Goal: Task Accomplishment & Management: Manage account settings

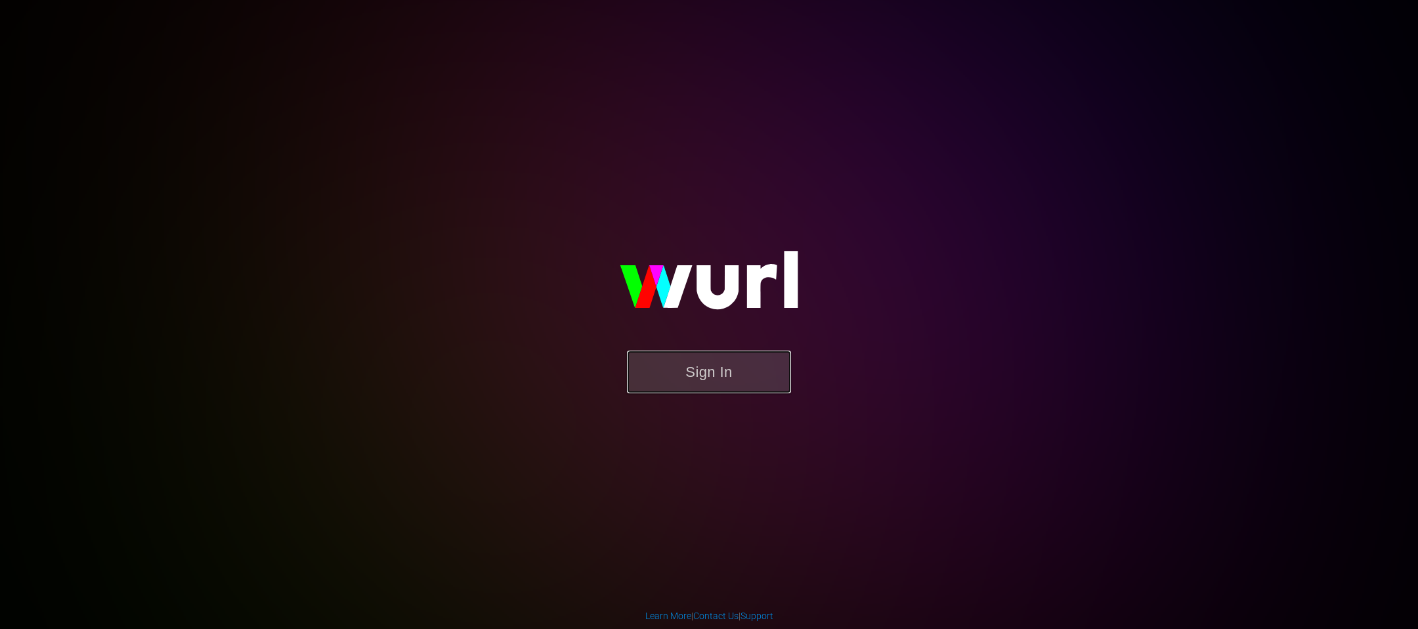
click at [714, 384] on button "Sign In" at bounding box center [709, 371] width 164 height 43
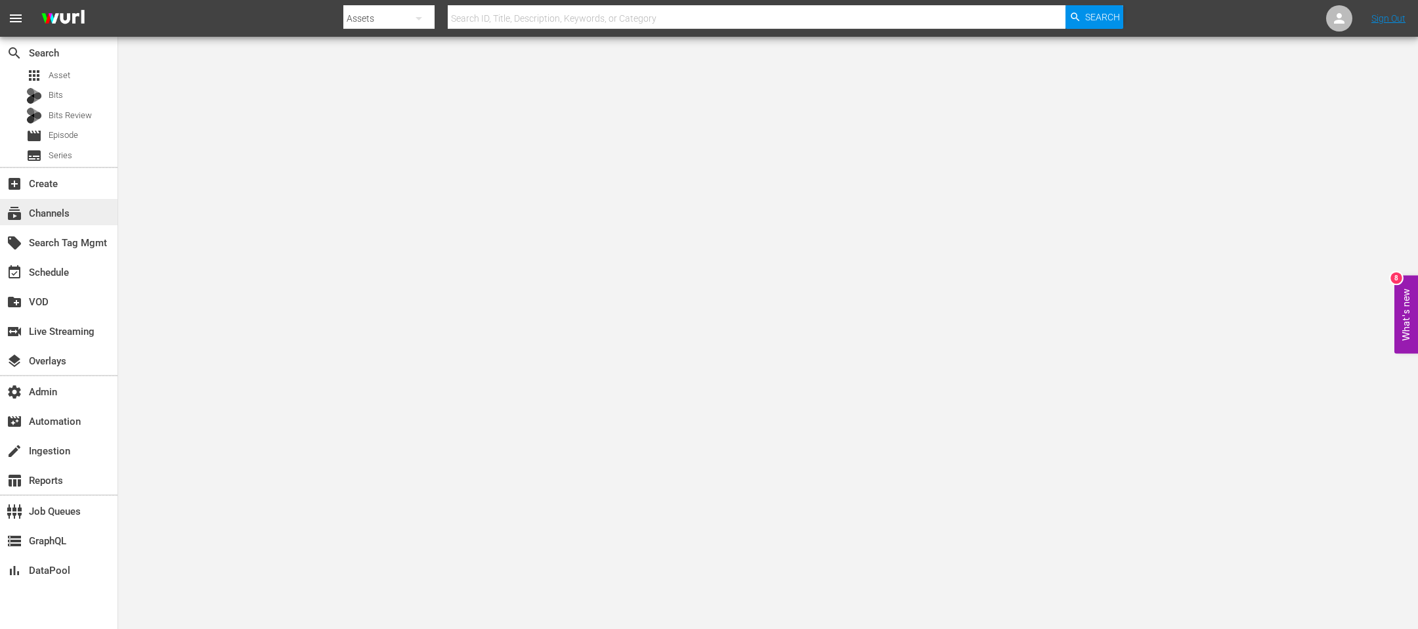
click at [54, 213] on div "subscriptions Channels" at bounding box center [37, 211] width 74 height 12
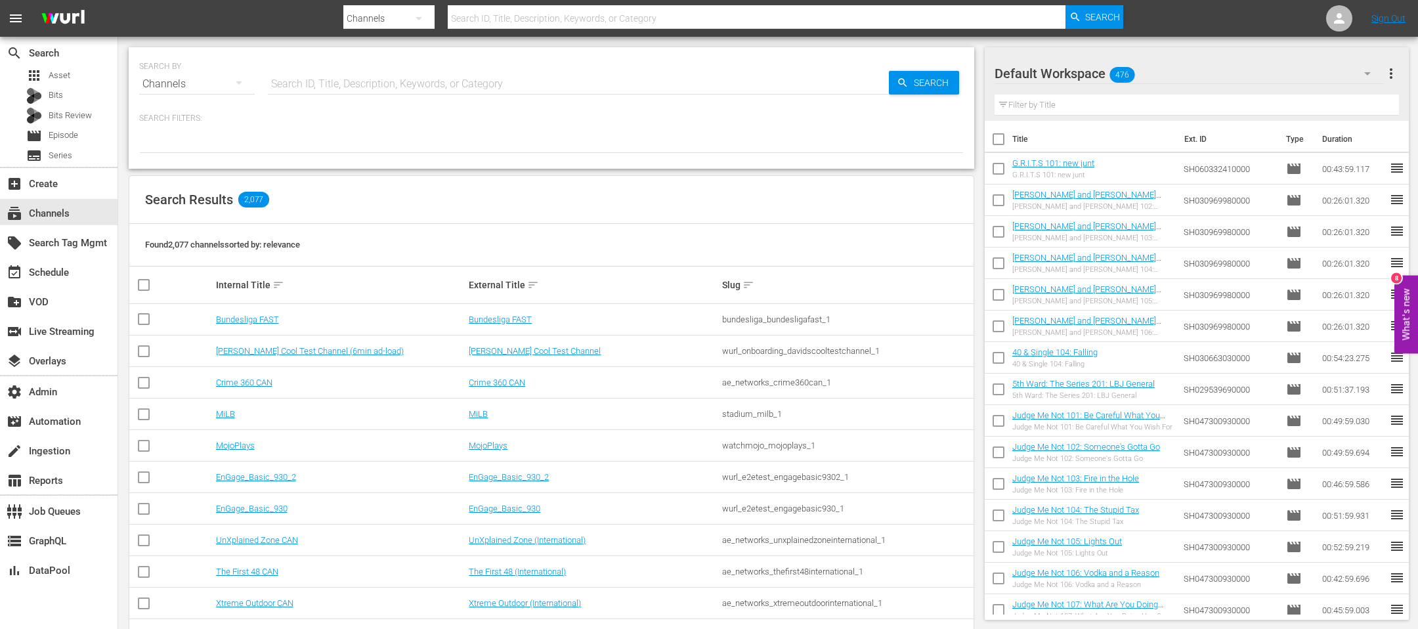
click at [1399, 80] on div "Default Workspace 476 Default more_vert Filter by Title" at bounding box center [1196, 84] width 425 height 74
click at [1390, 68] on span "more_vert" at bounding box center [1391, 74] width 16 height 16
click at [1300, 104] on div "Clear All Workspace Items" at bounding box center [1306, 99] width 154 height 24
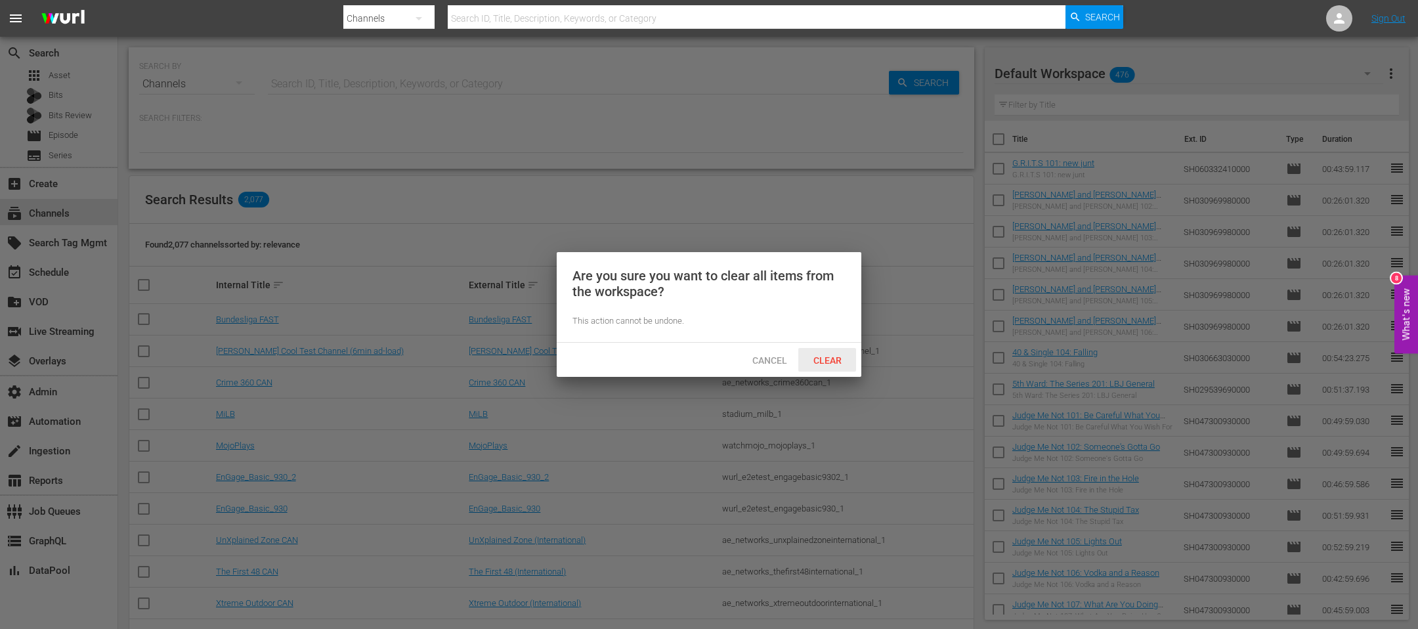
click at [818, 360] on span "Clear" at bounding box center [827, 360] width 49 height 11
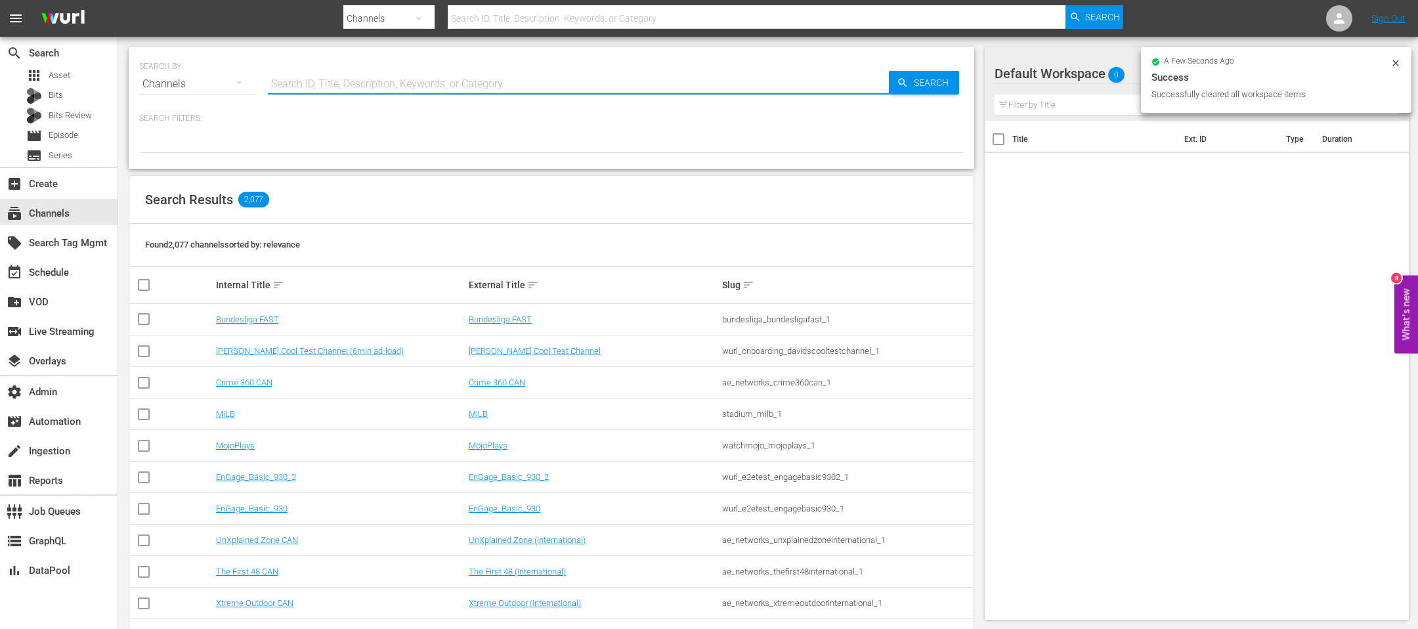
click at [396, 81] on input "text" at bounding box center [578, 84] width 621 height 32
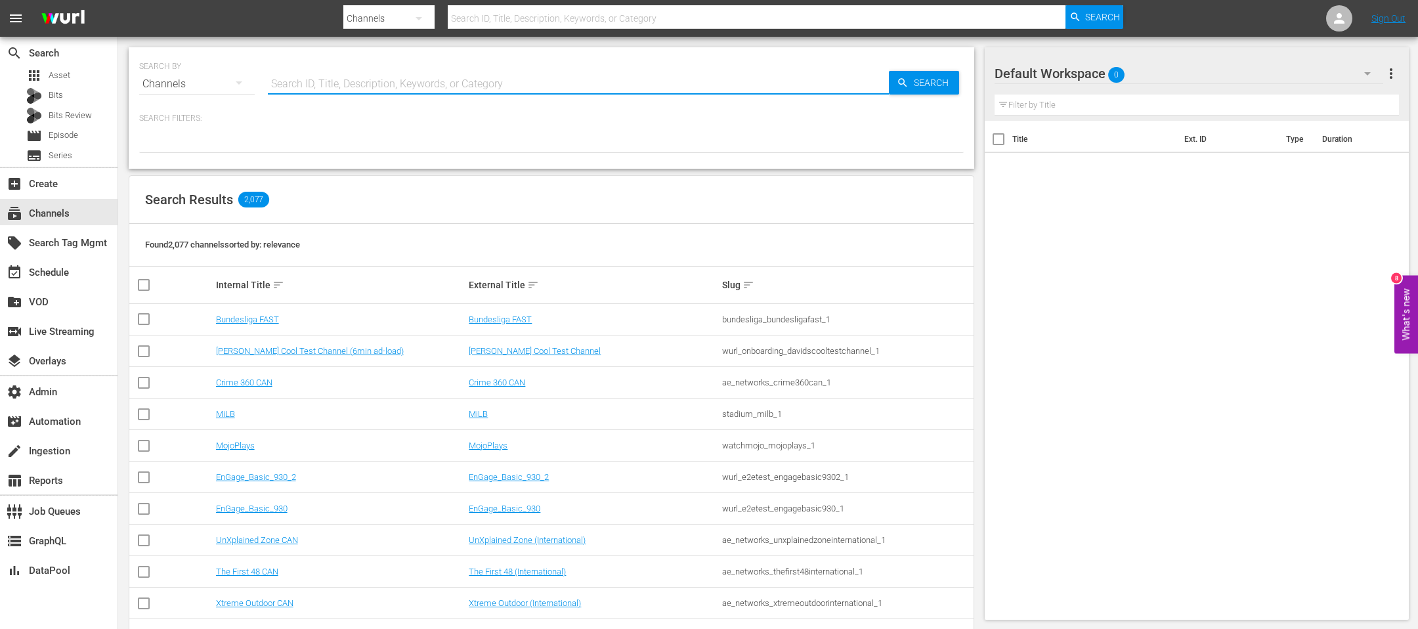
click at [396, 81] on input "text" at bounding box center [578, 84] width 621 height 32
click at [389, 83] on input "text" at bounding box center [578, 84] width 621 height 32
click at [78, 69] on div "apps Asset" at bounding box center [58, 75] width 117 height 18
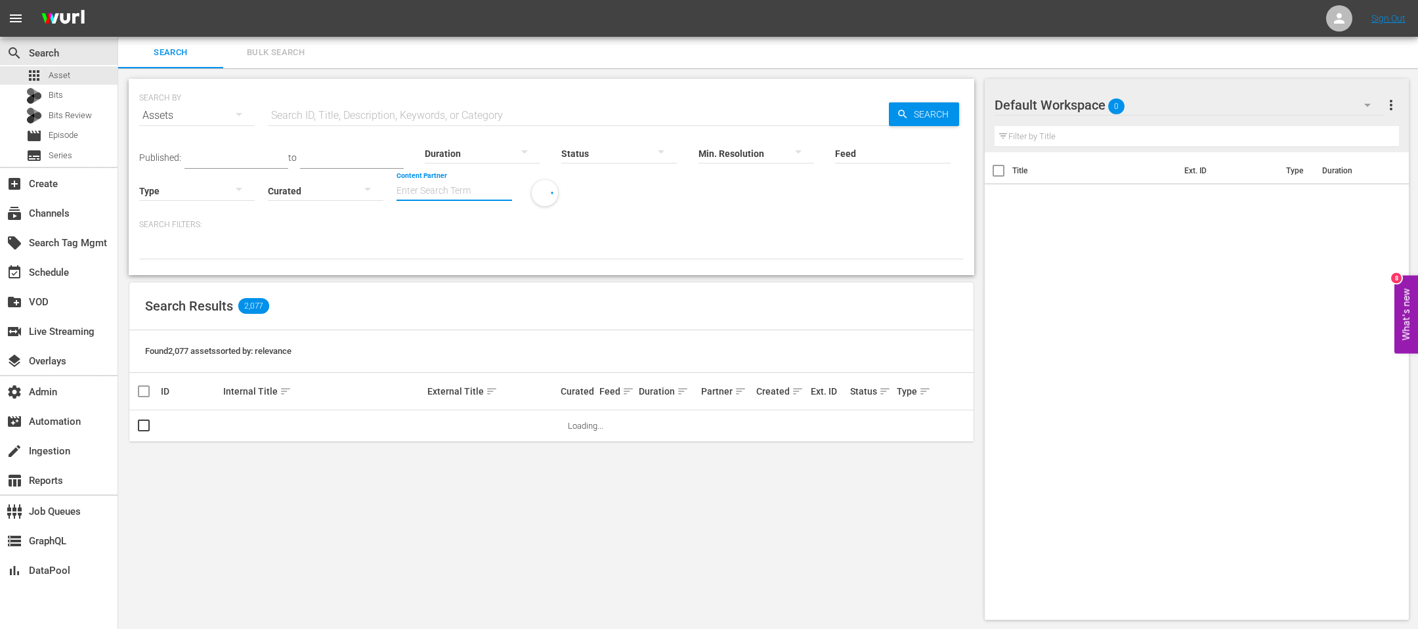
click at [448, 187] on input "Content Partner" at bounding box center [454, 191] width 116 height 47
type input "a"
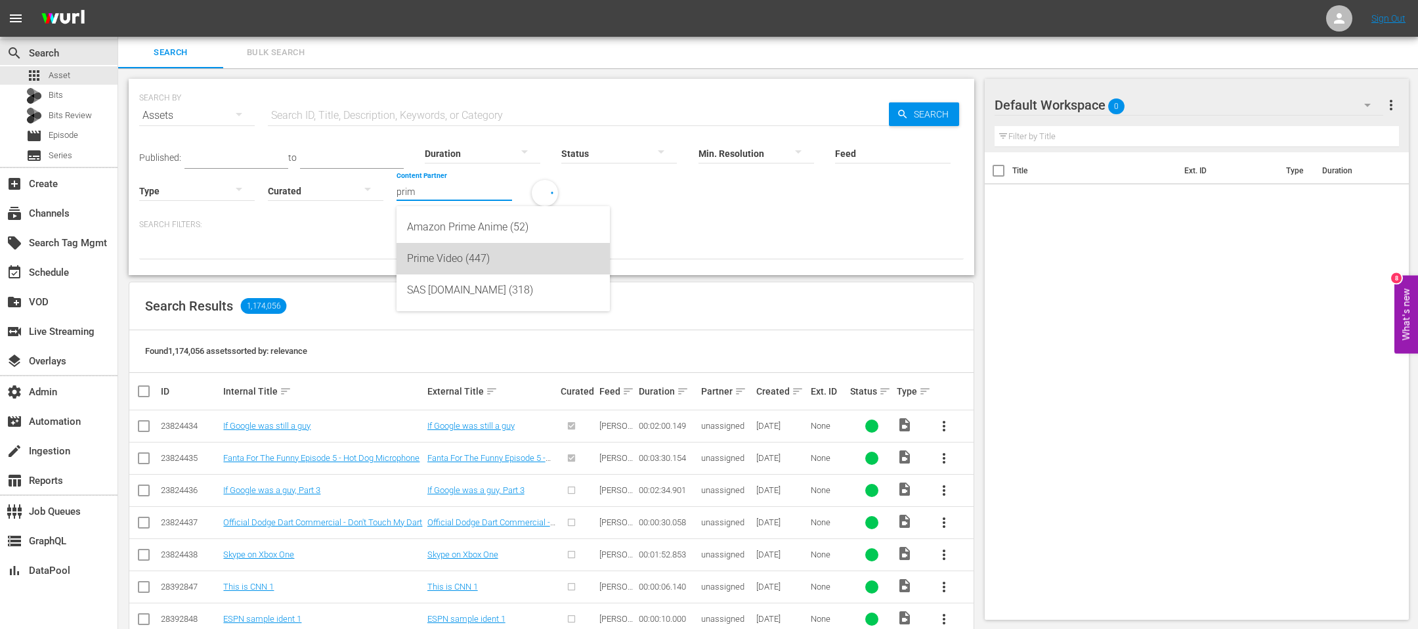
click at [471, 257] on div "Prime Video (447)" at bounding box center [503, 259] width 192 height 32
type input "Prime Video (447)"
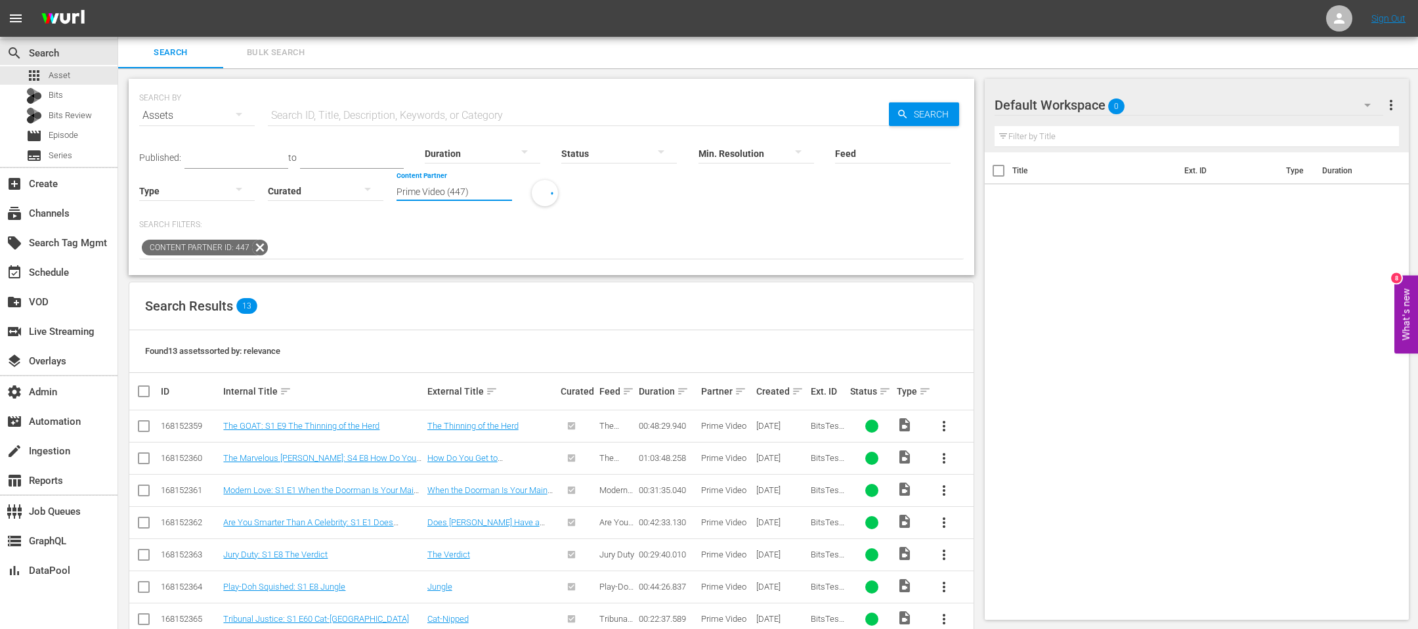
click at [442, 193] on input "Prime Video (447)" at bounding box center [454, 191] width 116 height 47
click at [452, 207] on div "IMDb TV (194)" at bounding box center [502, 227] width 213 height 42
click at [446, 228] on div "IMDb TV (194)" at bounding box center [503, 227] width 192 height 32
type input "IMDb TV (194)"
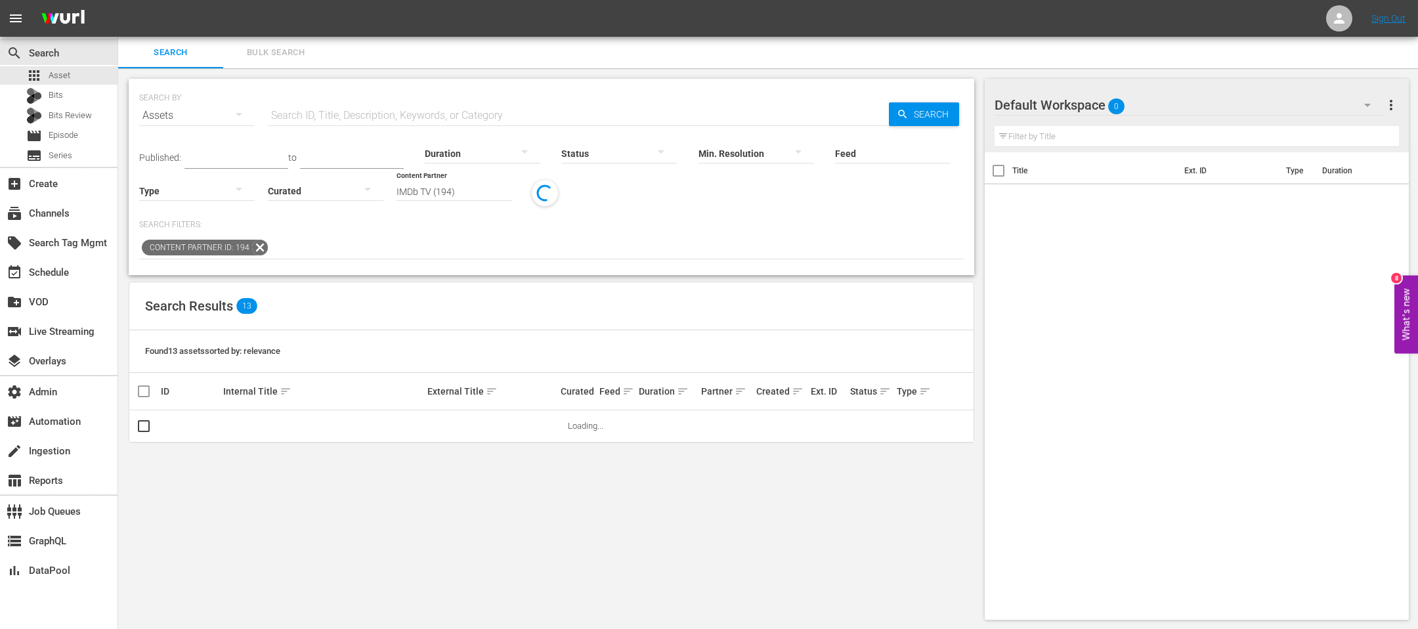
click at [199, 186] on div at bounding box center [197, 190] width 116 height 37
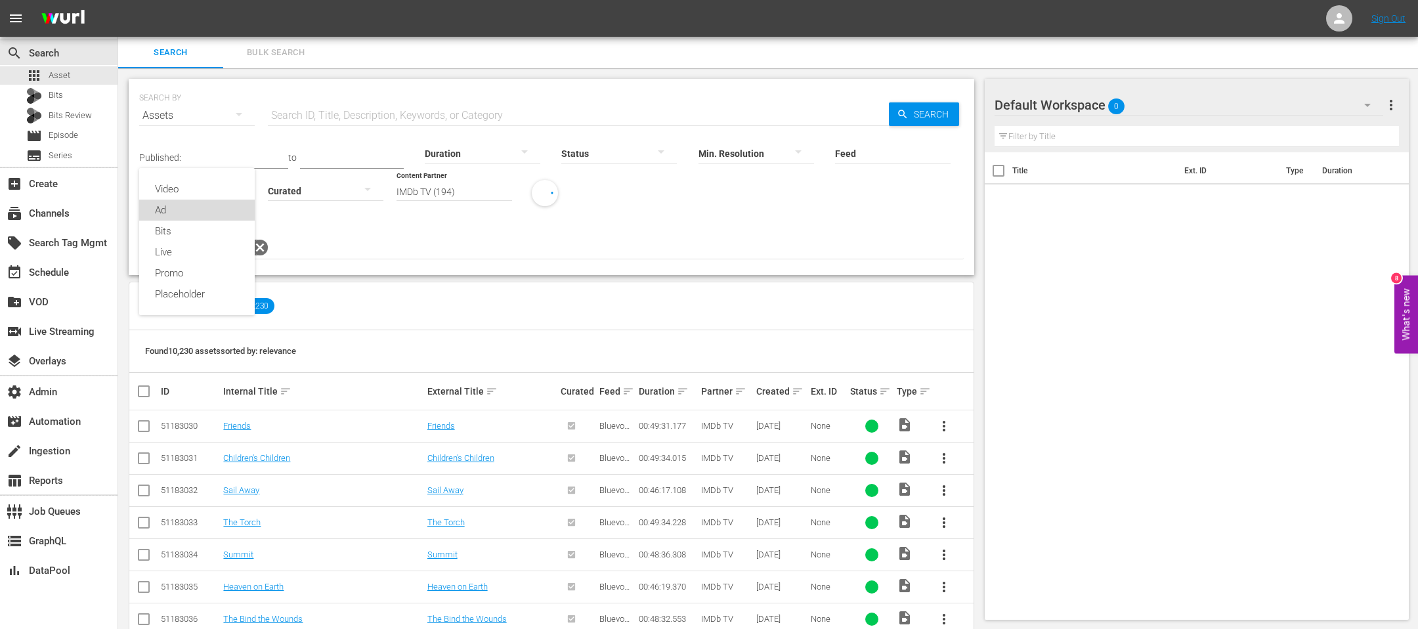
click at [173, 217] on div "Ad" at bounding box center [197, 210] width 116 height 21
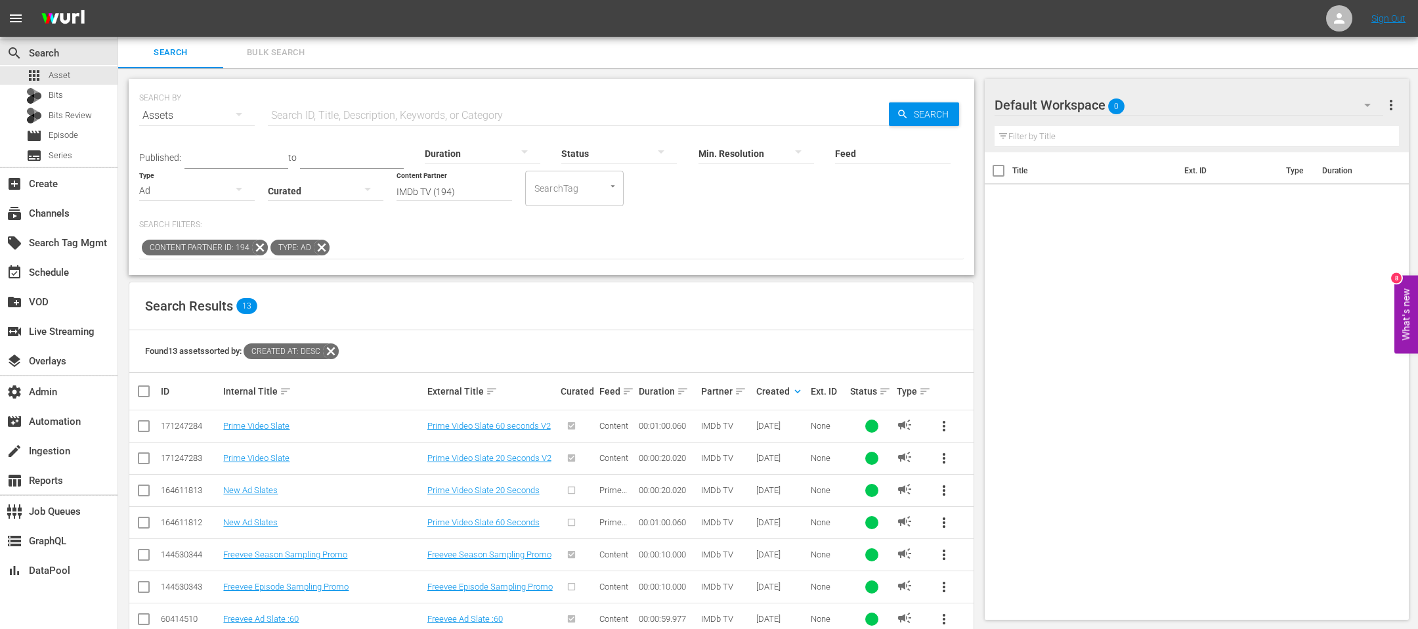
click at [148, 425] on input "checkbox" at bounding box center [144, 429] width 16 height 16
checkbox input "true"
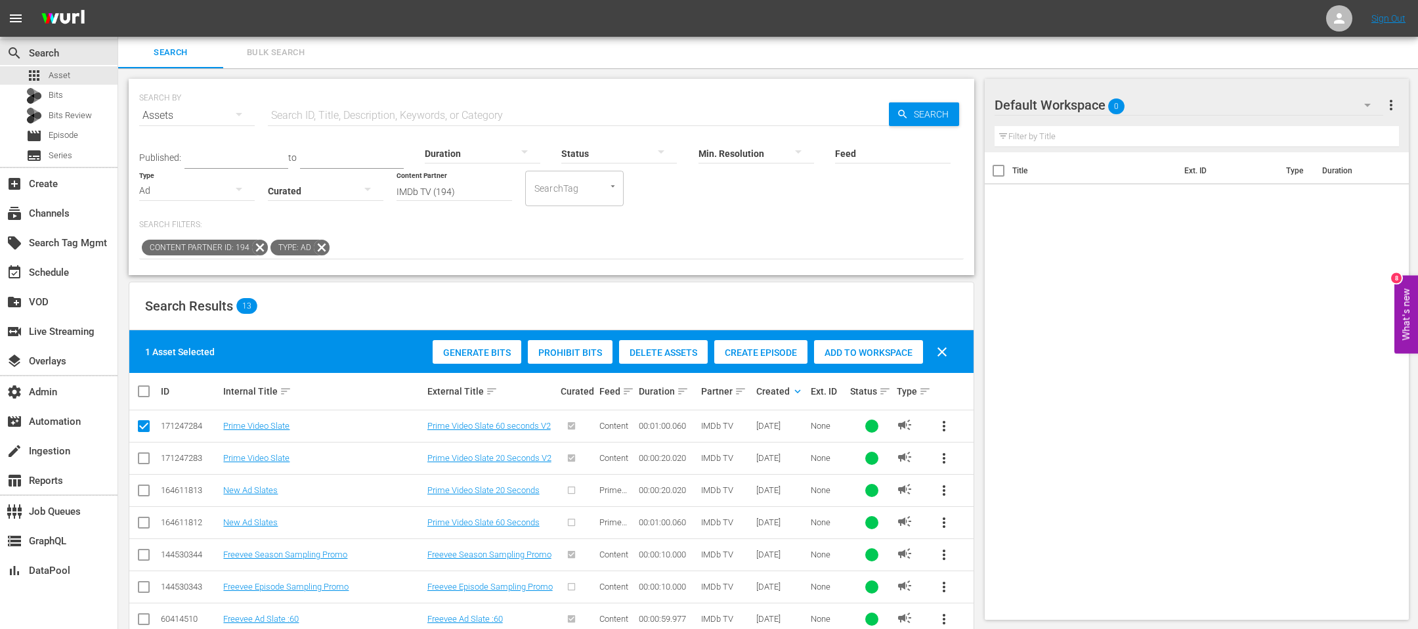
click at [142, 469] on td at bounding box center [144, 458] width 30 height 32
click at [143, 461] on input "checkbox" at bounding box center [144, 461] width 16 height 16
checkbox input "true"
click at [841, 355] on span "Add to Workspace" at bounding box center [868, 352] width 109 height 11
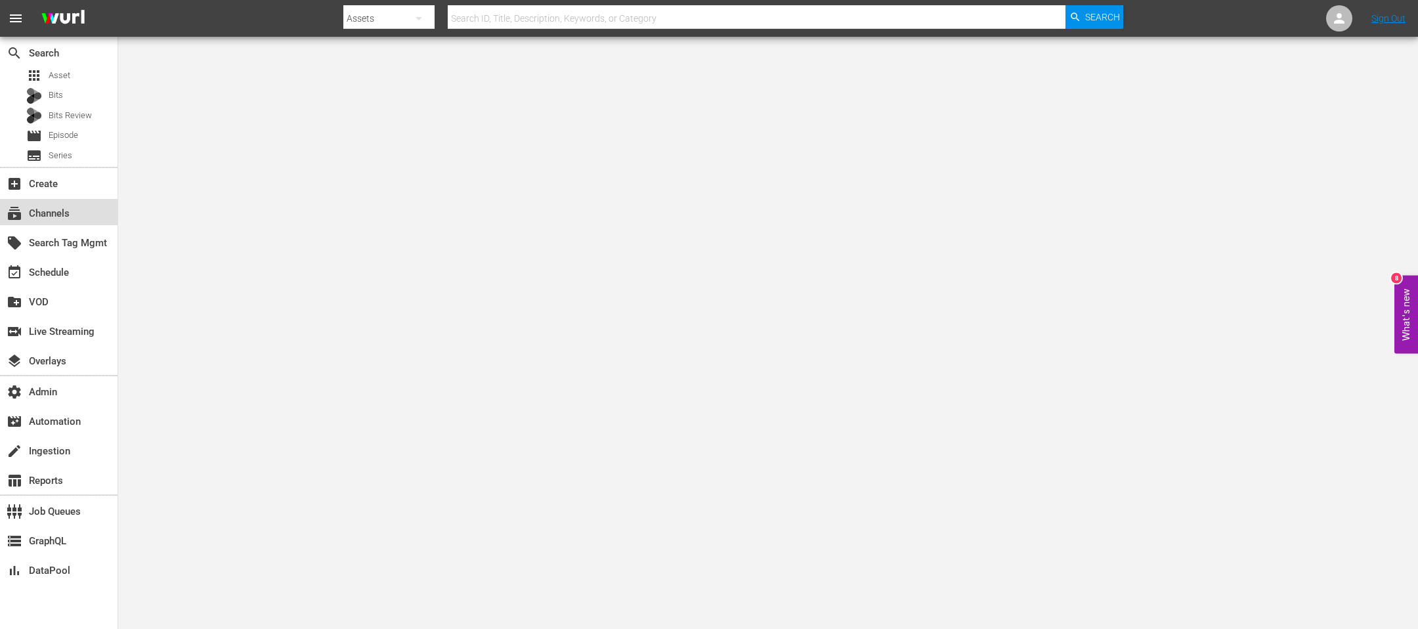
click at [53, 216] on div "subscriptions Channels" at bounding box center [37, 211] width 74 height 12
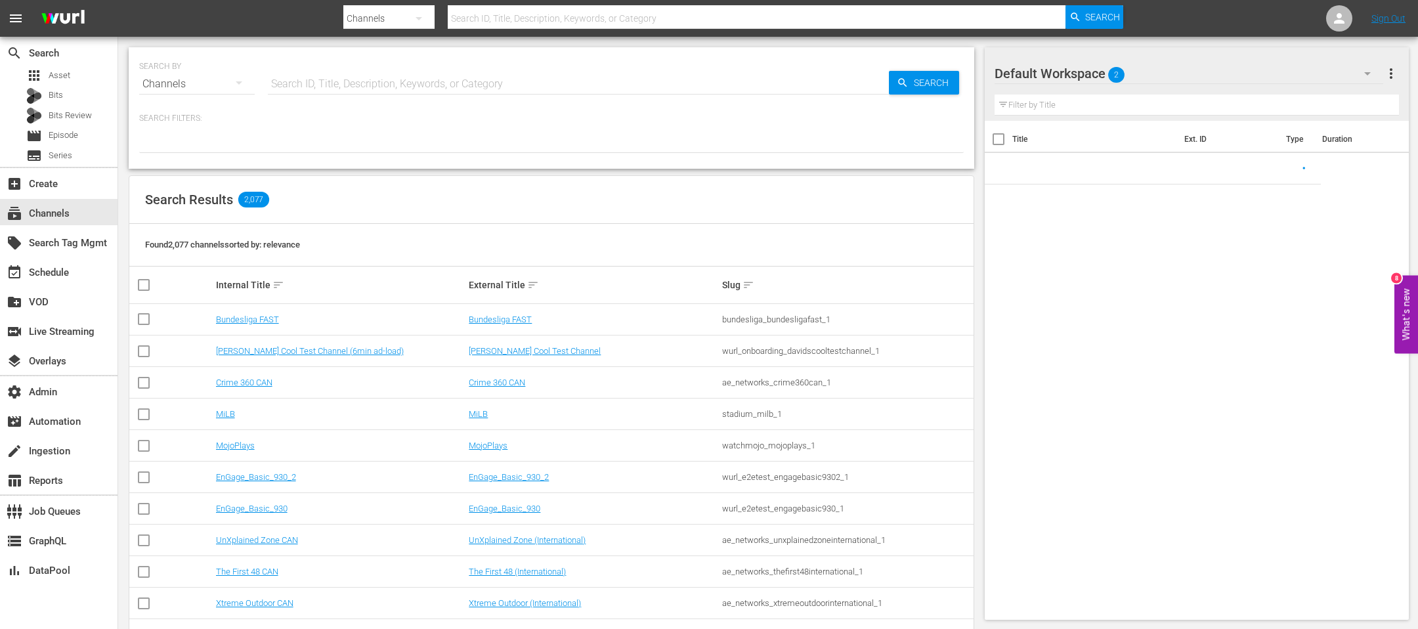
click at [371, 73] on input "text" at bounding box center [578, 84] width 621 height 32
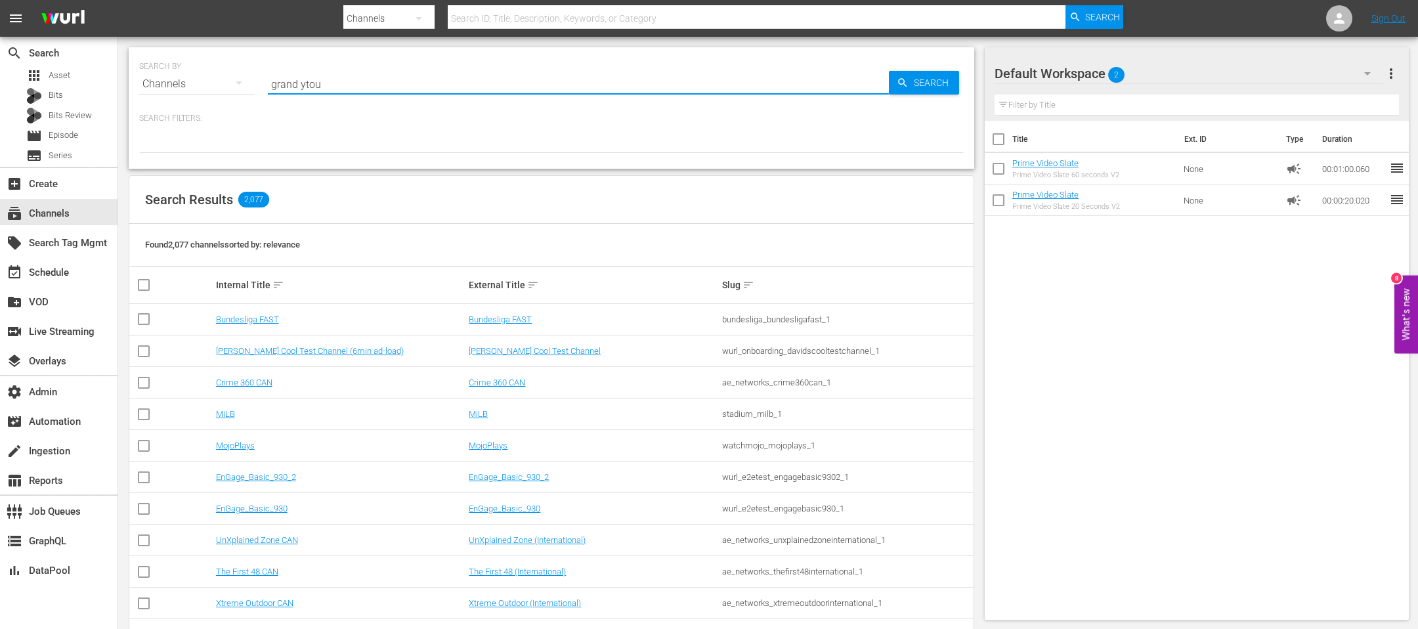
type input "grand ytour"
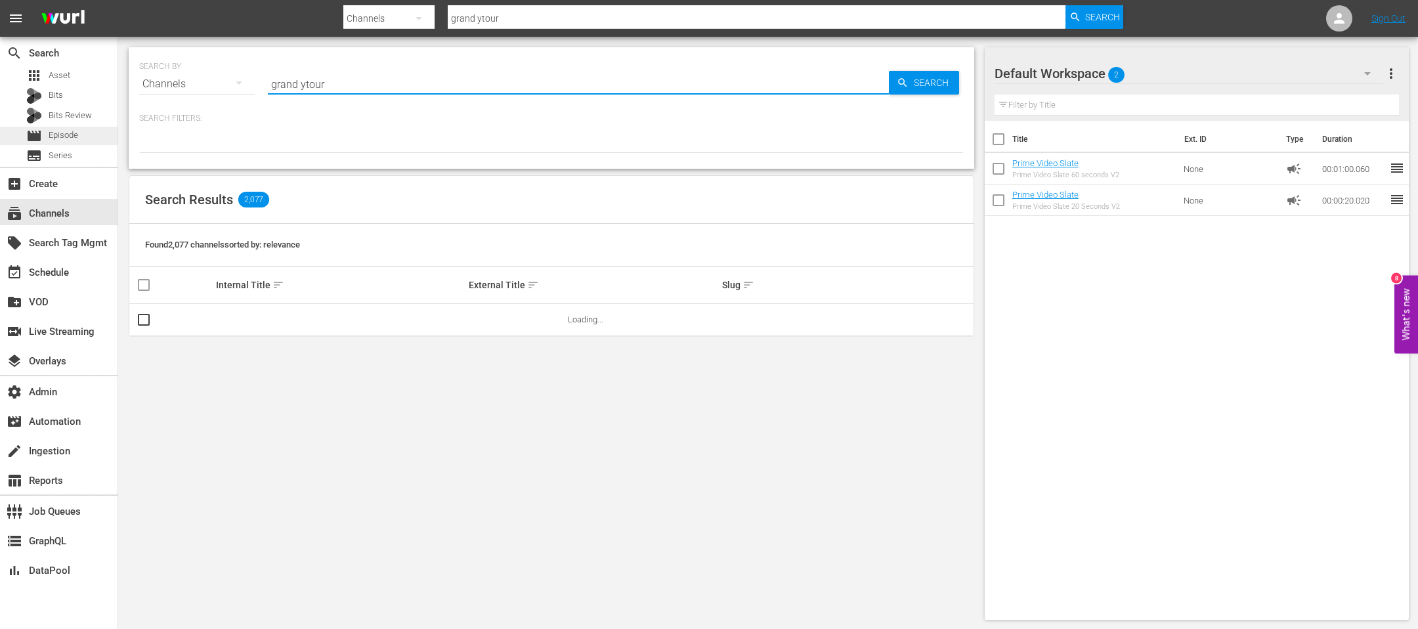
type input "grand ytour"
click at [62, 131] on span "Episode" at bounding box center [64, 135] width 30 height 13
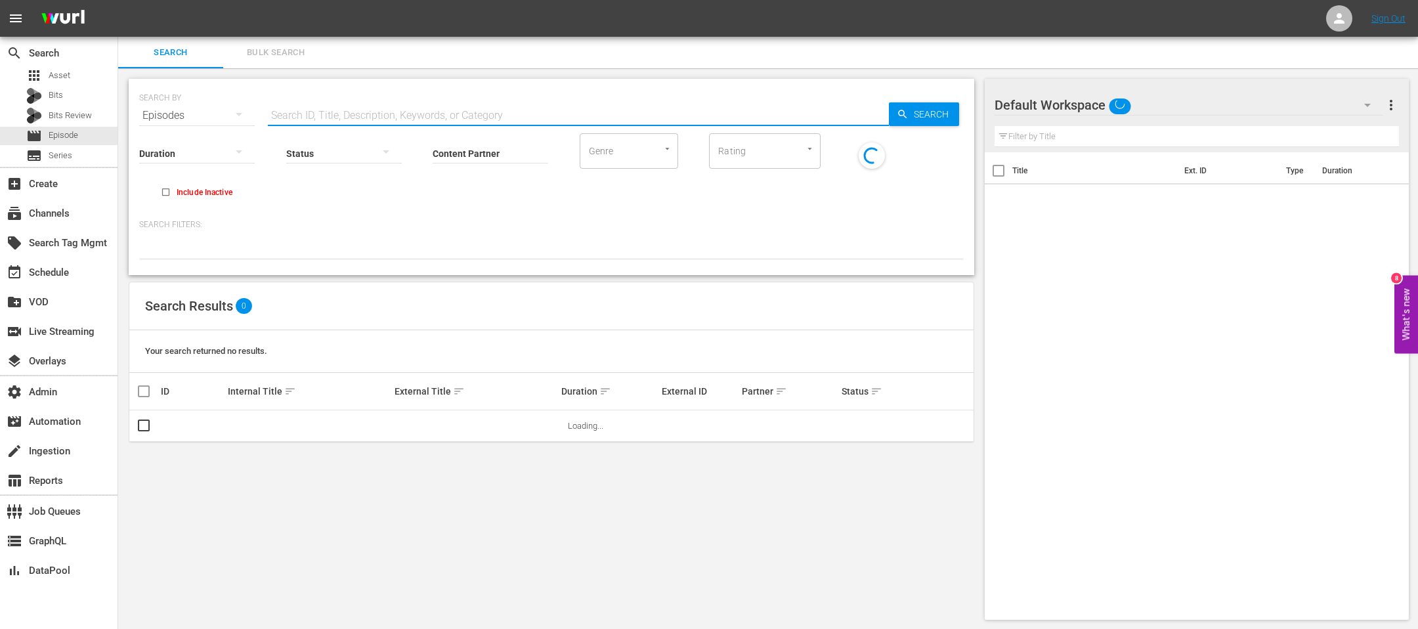
click at [403, 112] on input "text" at bounding box center [578, 116] width 621 height 32
type input "grand tour"
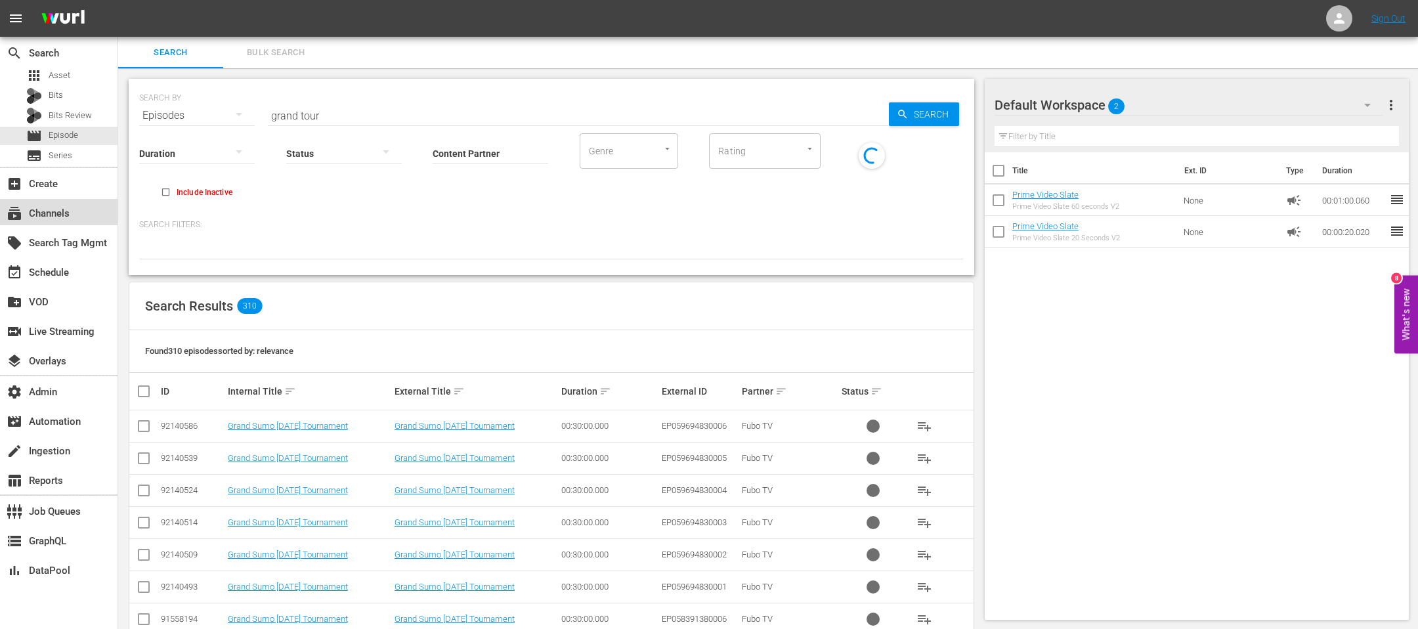
click at [64, 221] on div "subscriptions Channels" at bounding box center [58, 212] width 117 height 26
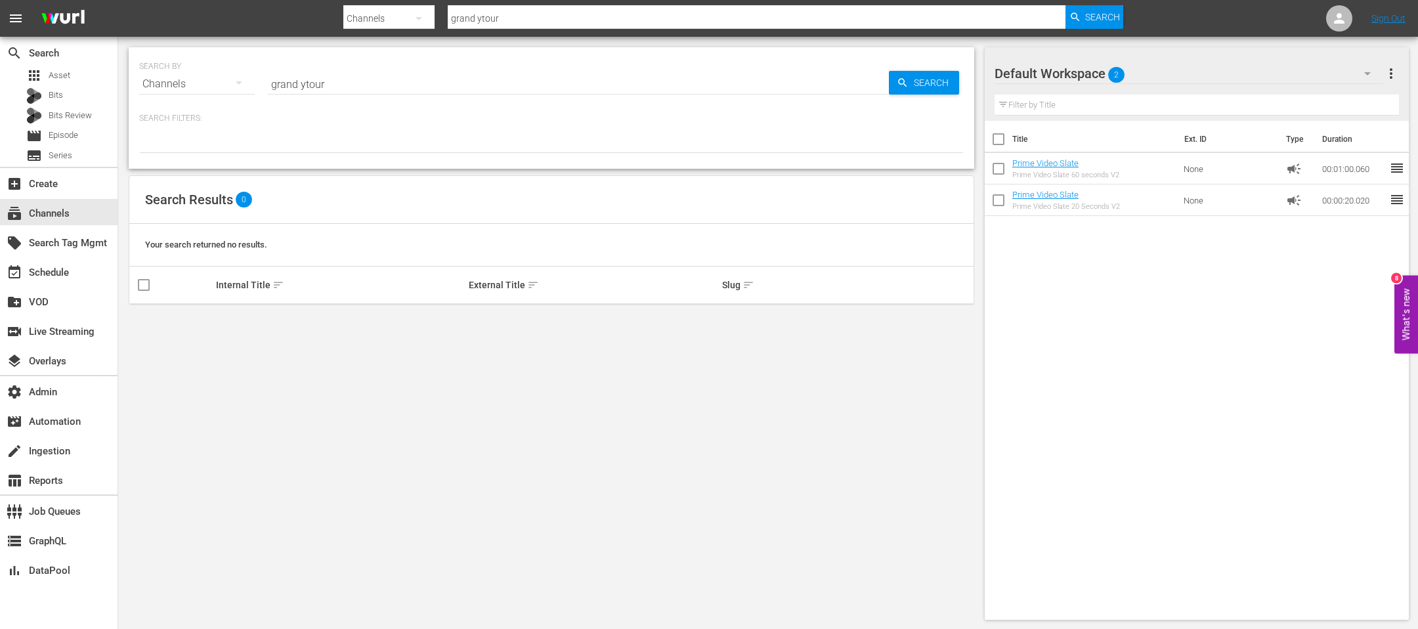
click at [360, 89] on input "grand ytour" at bounding box center [578, 84] width 621 height 32
type input "grand tour"
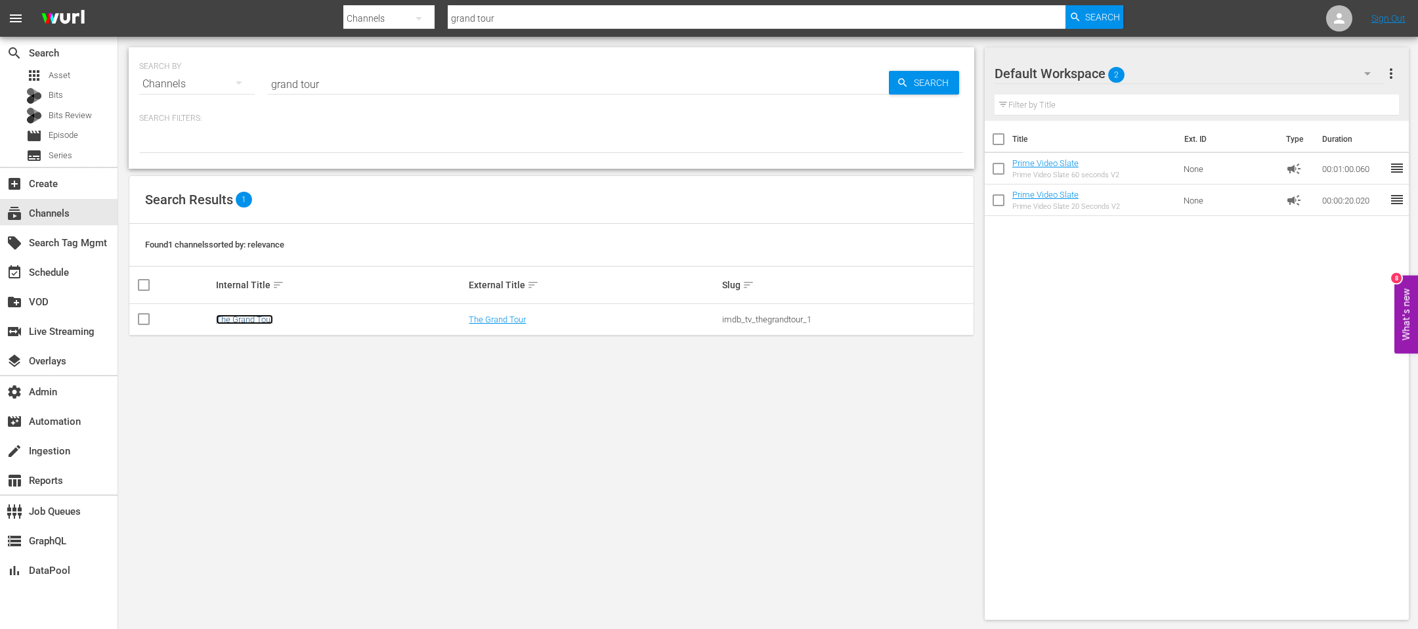
click at [240, 323] on link "The Grand Tour" at bounding box center [244, 319] width 57 height 10
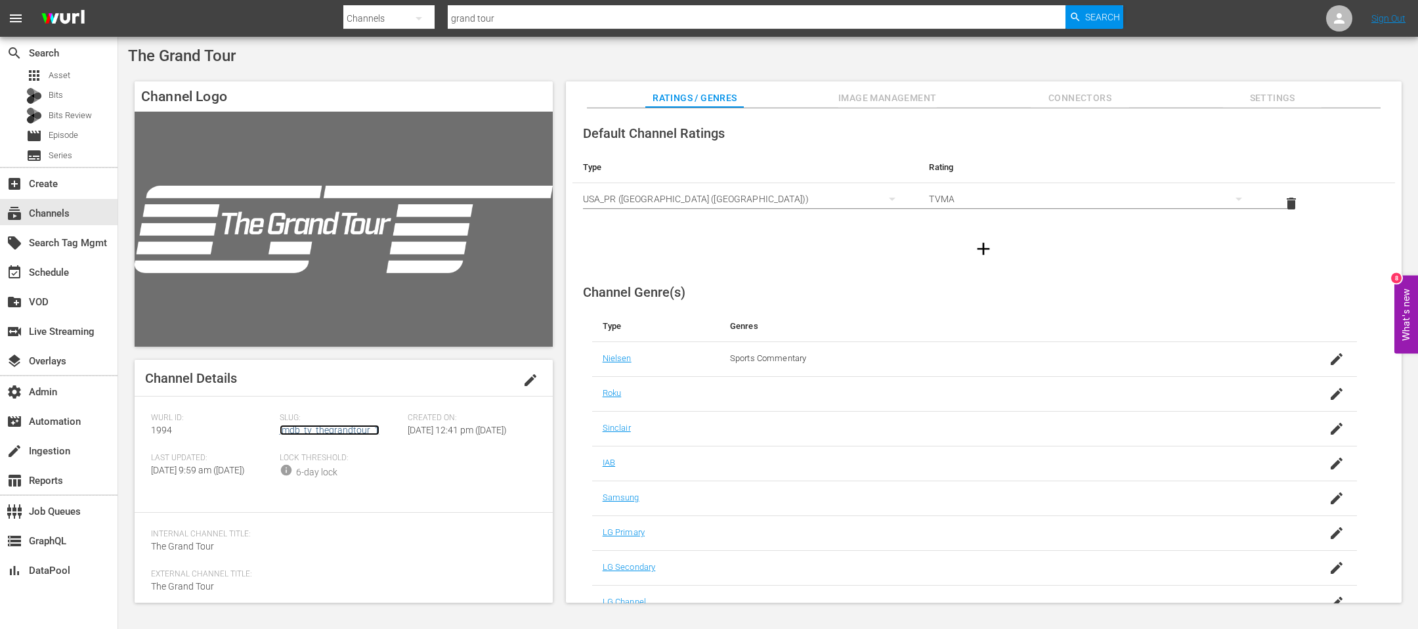
click at [314, 430] on link "imdb_tv_thegrandtour_1" at bounding box center [330, 430] width 100 height 11
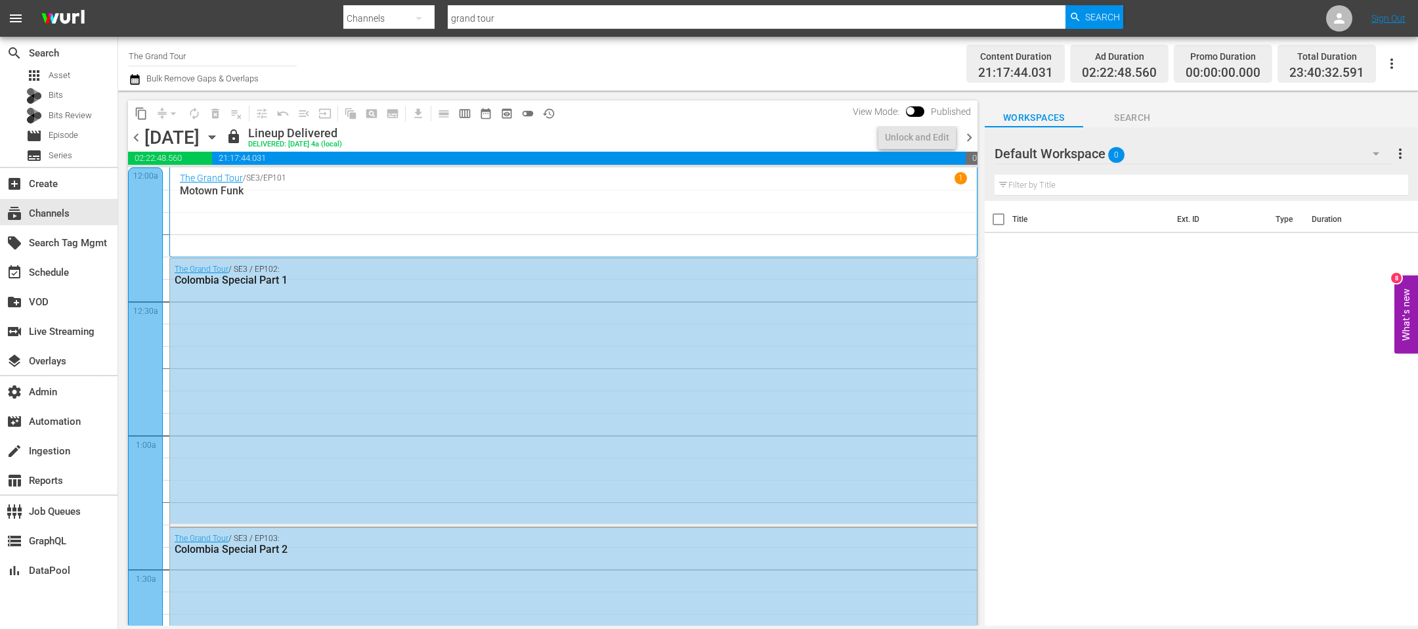
click at [219, 135] on icon "button" at bounding box center [212, 137] width 14 height 14
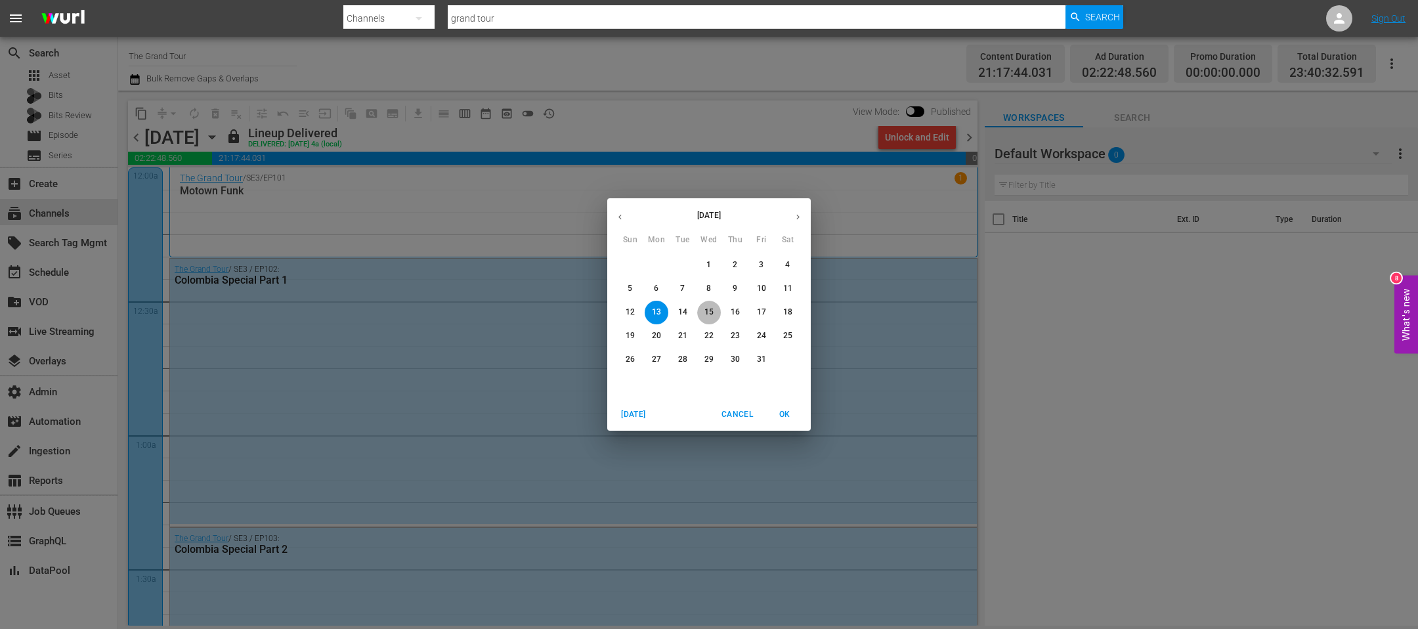
click at [715, 312] on span "15" at bounding box center [709, 311] width 24 height 11
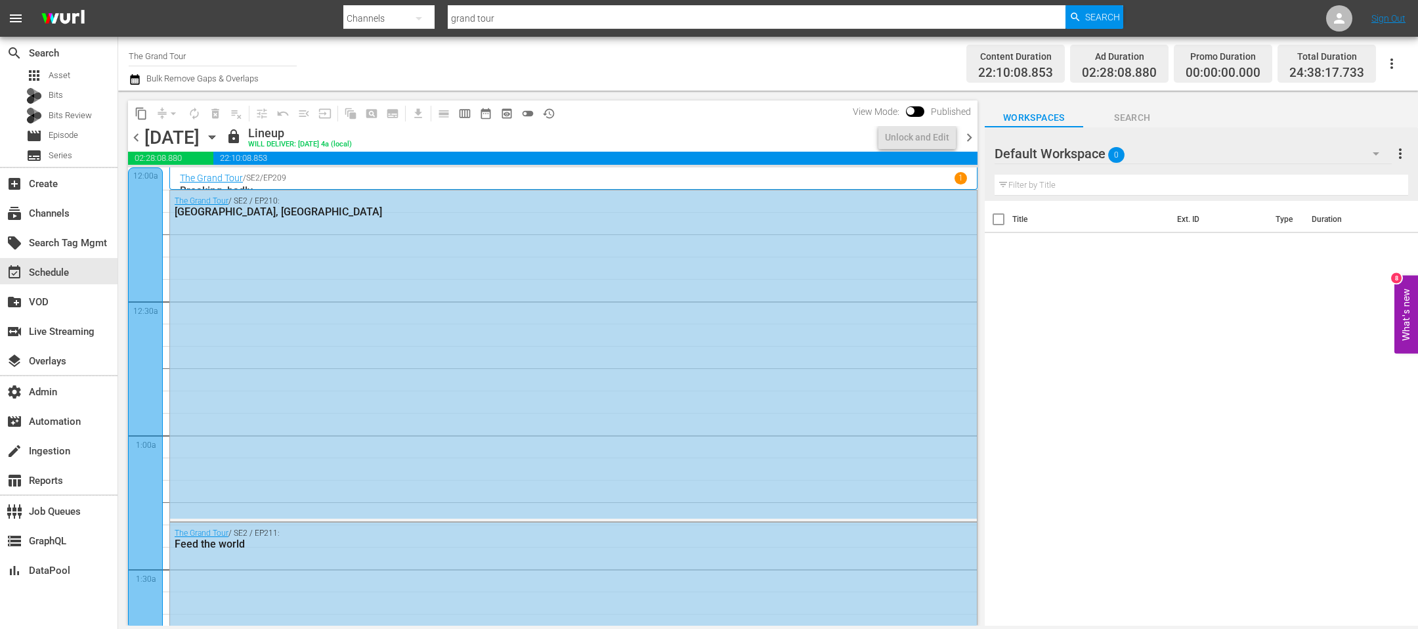
click at [297, 320] on div "The Grand Tour / SE2 / EP210: Oh, Canada" at bounding box center [573, 354] width 807 height 328
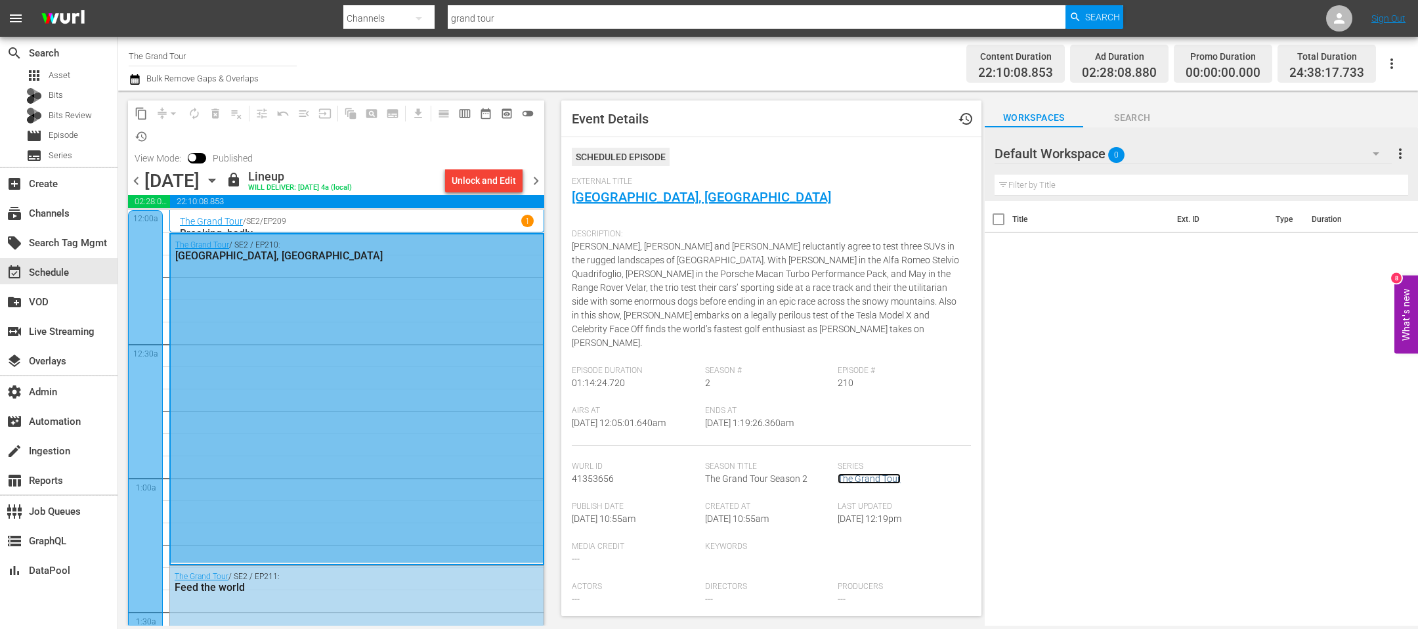
click at [864, 473] on link "The Grand Tour" at bounding box center [868, 478] width 63 height 11
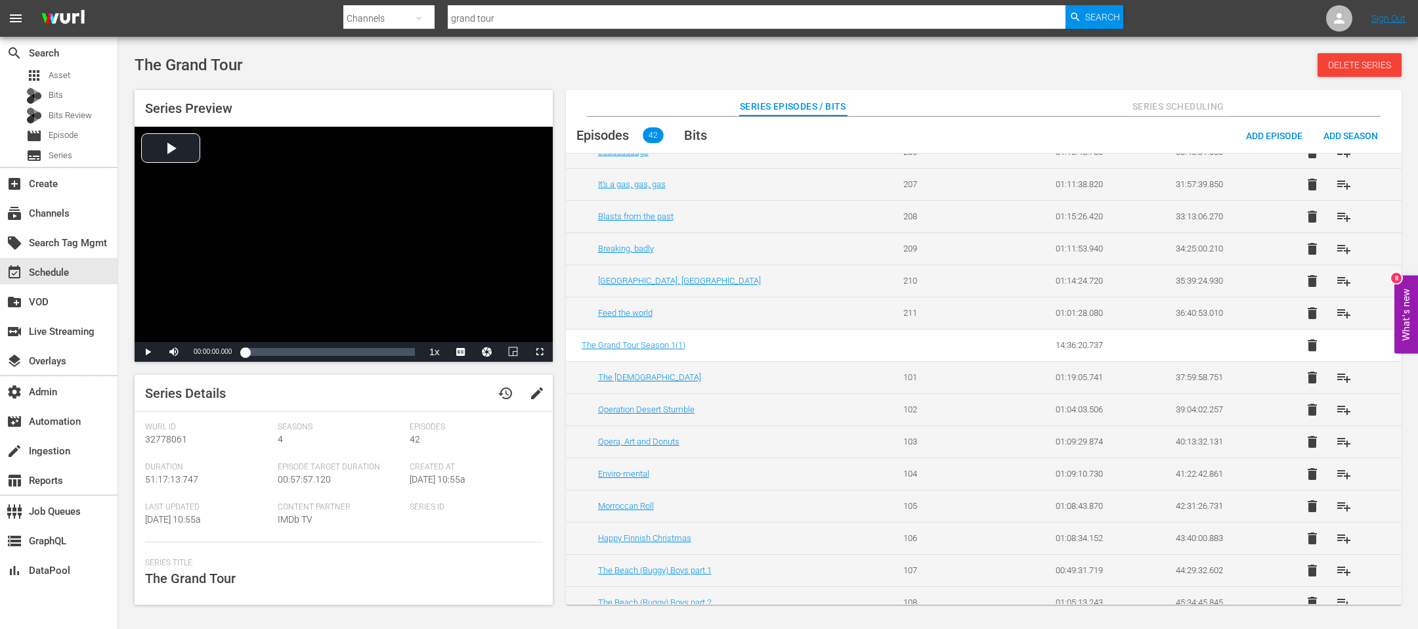
scroll to position [1059, 0]
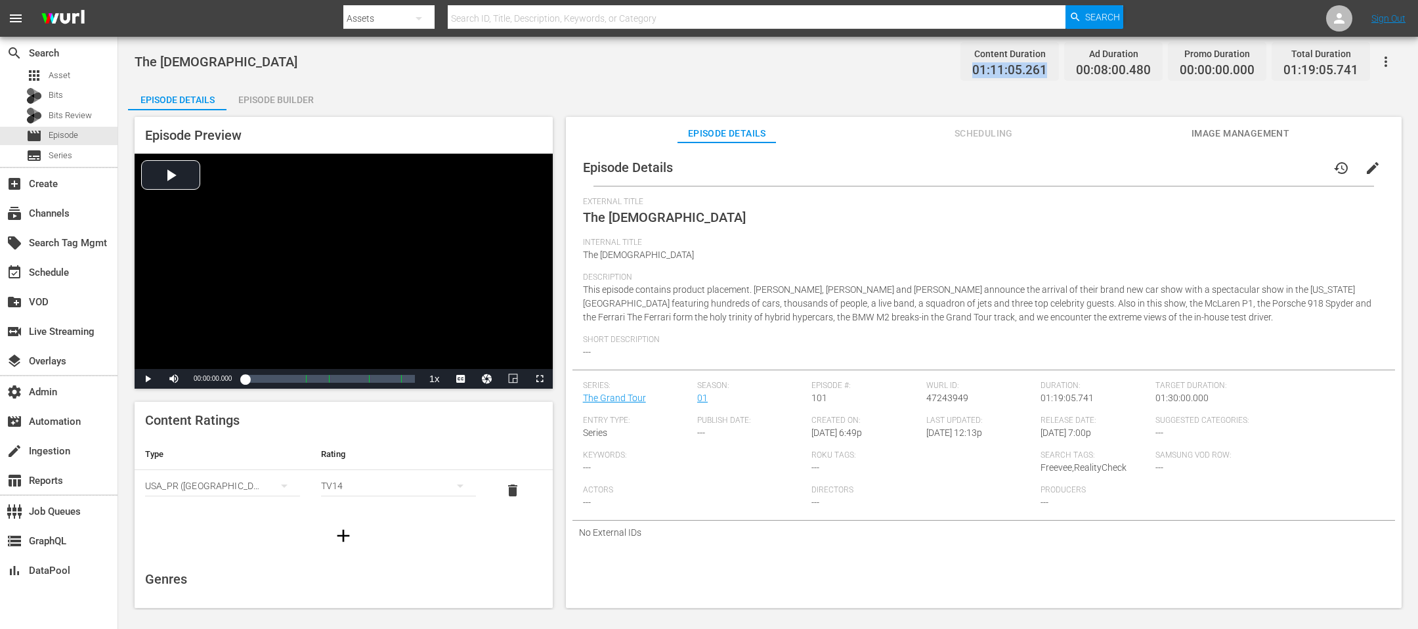
drag, startPoint x: 1050, startPoint y: 70, endPoint x: 971, endPoint y: 75, distance: 78.9
click at [944, 75] on div "Content Duration 01:11:05.261" at bounding box center [1009, 61] width 98 height 39
copy span "01:11:05.261"
click at [268, 92] on div "Episode Builder" at bounding box center [275, 100] width 98 height 32
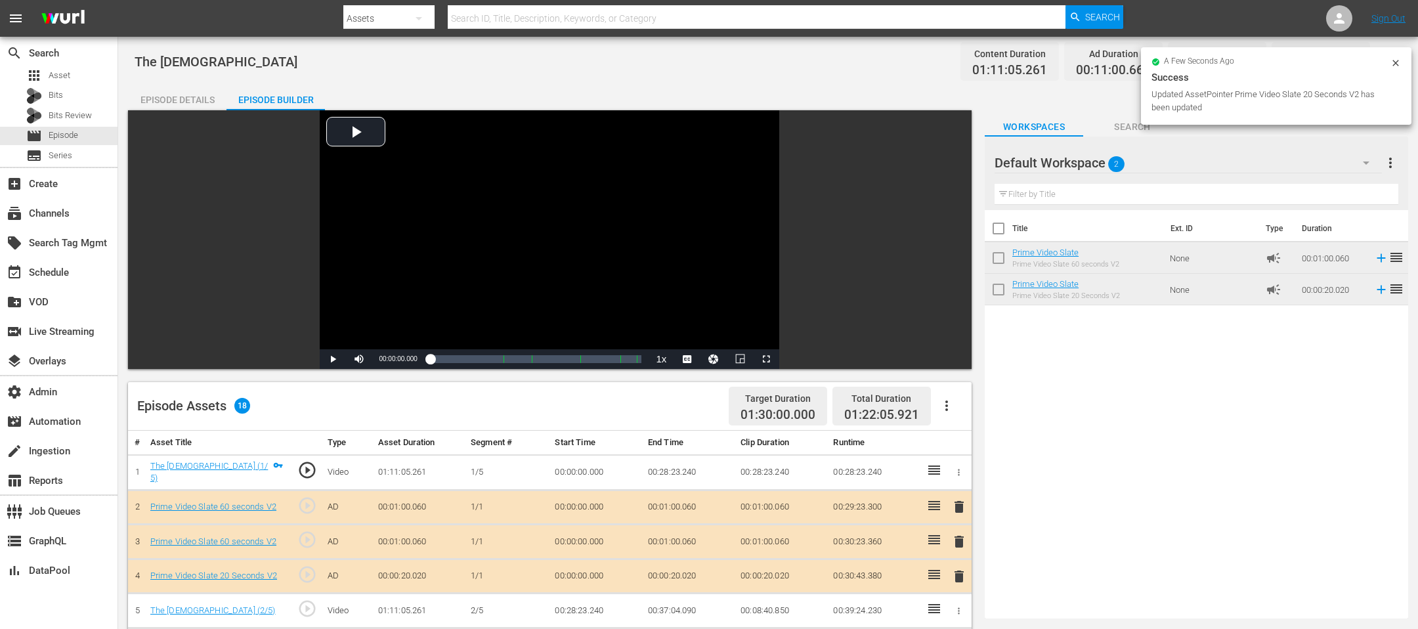
click at [944, 56] on div "a few seconds ago Success Updated AssetPointer Prime Video Slate 20 Seconds V2 …" at bounding box center [1276, 85] width 270 height 77
click at [944, 61] on div "a few seconds ago Success Updated AssetPointer Prime Video Slate 20 Seconds V2 …" at bounding box center [1276, 85] width 270 height 77
click at [944, 61] on icon at bounding box center [1395, 63] width 11 height 11
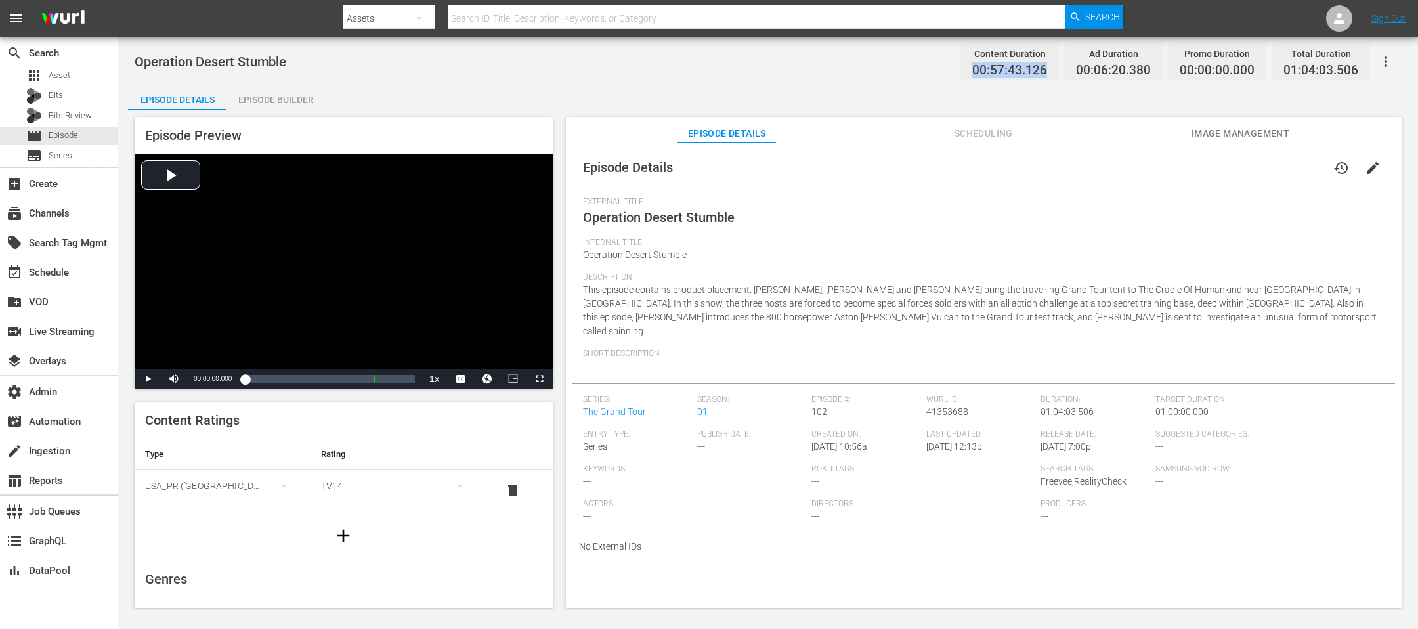
drag, startPoint x: 1057, startPoint y: 68, endPoint x: 963, endPoint y: 68, distance: 93.9
click at [944, 68] on div "Content Duration 00:57:43.126 Ad Duration 00:06:20.380 Promo Duration 00:00:00.…" at bounding box center [1162, 61] width 415 height 39
copy span "00:57:43.126"
click at [256, 94] on div "Episode Builder" at bounding box center [275, 100] width 98 height 32
drag, startPoint x: 1049, startPoint y: 72, endPoint x: 919, endPoint y: 73, distance: 129.9
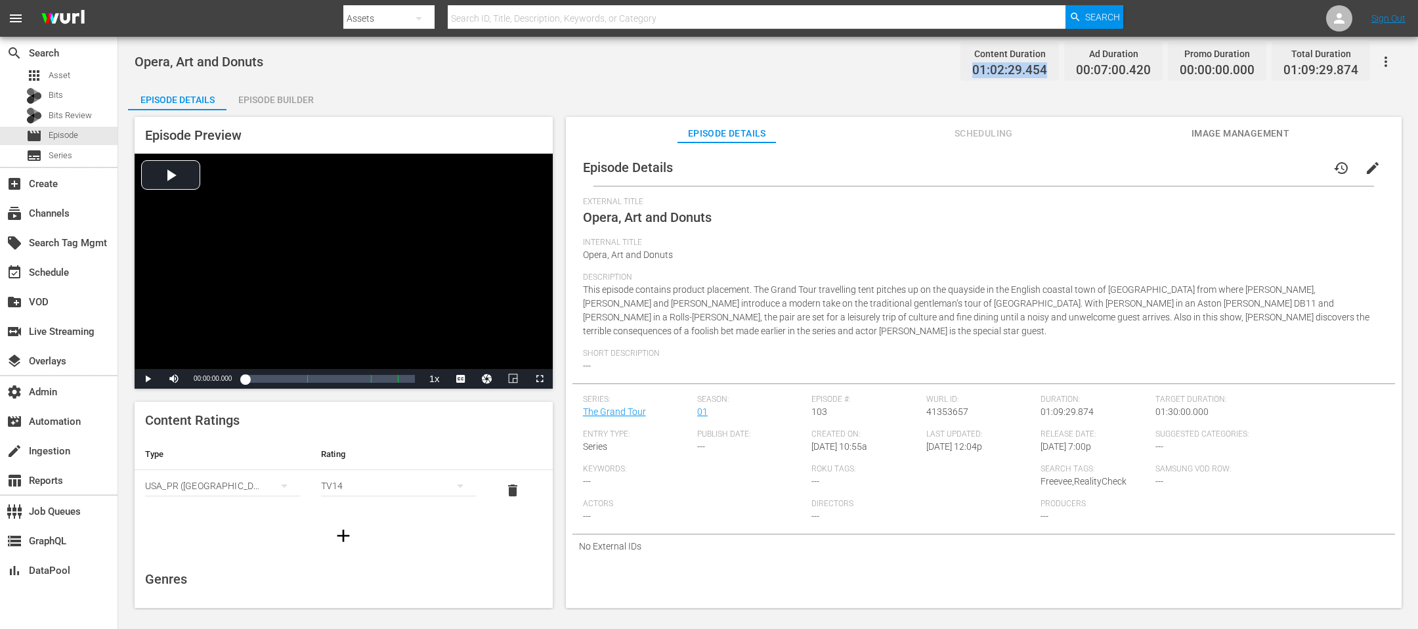
click at [919, 73] on div "Opera, Art and Donuts Content Duration 01:02:29.454 Ad Duration 00:07:00.420 Pr…" at bounding box center [768, 62] width 1267 height 30
copy span "01:02:29.454"
click at [279, 94] on div "Episode Builder" at bounding box center [275, 100] width 98 height 32
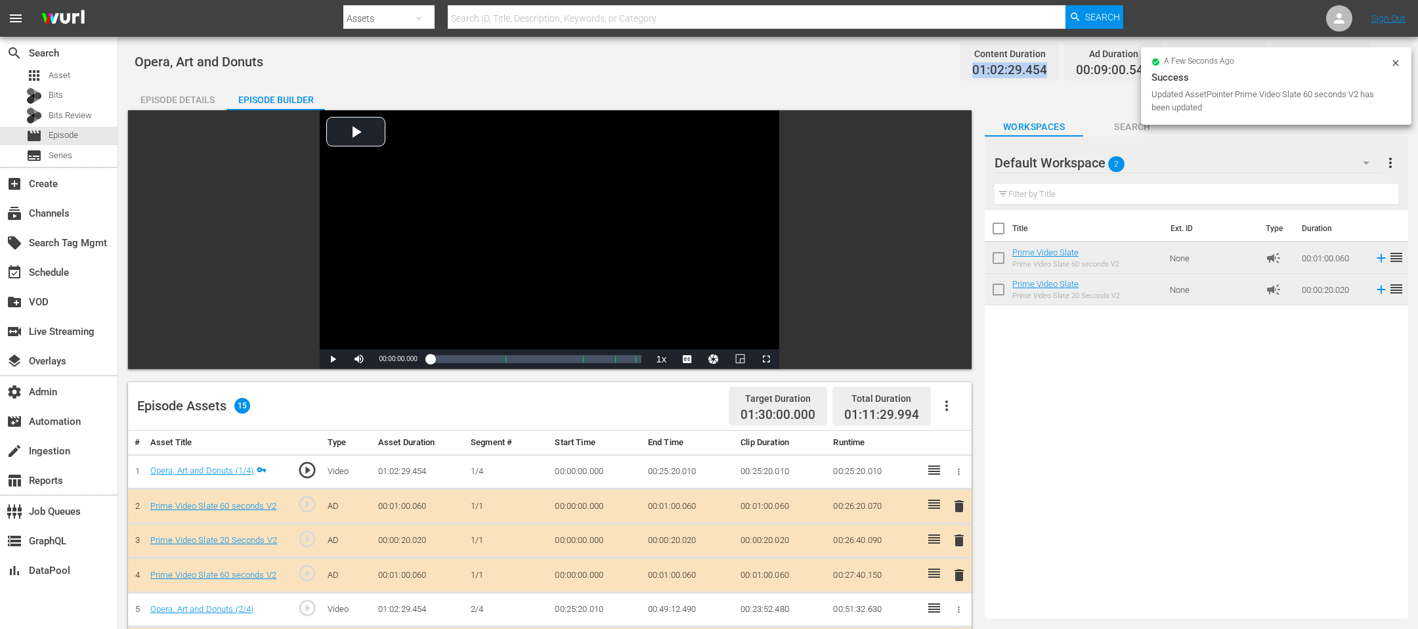
click at [944, 59] on icon at bounding box center [1395, 63] width 11 height 11
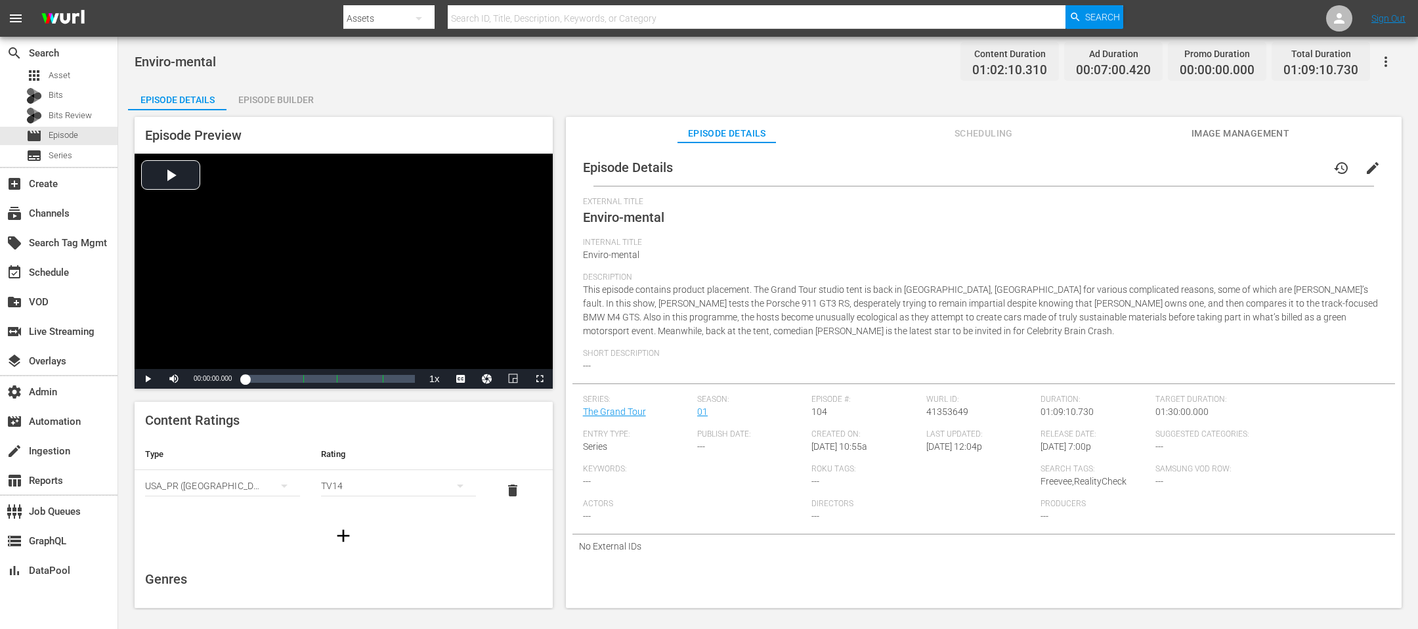
click at [944, 71] on span "01:02:10.310" at bounding box center [1009, 70] width 75 height 15
drag, startPoint x: 1055, startPoint y: 69, endPoint x: 935, endPoint y: 68, distance: 120.1
click at [935, 68] on div "Enviro-mental Content Duration 01:02:10.310 Ad Duration 00:07:00.420 Promo Dura…" at bounding box center [768, 62] width 1267 height 30
copy span "01:02:10.310"
click at [287, 88] on div "Episode Builder" at bounding box center [275, 100] width 98 height 32
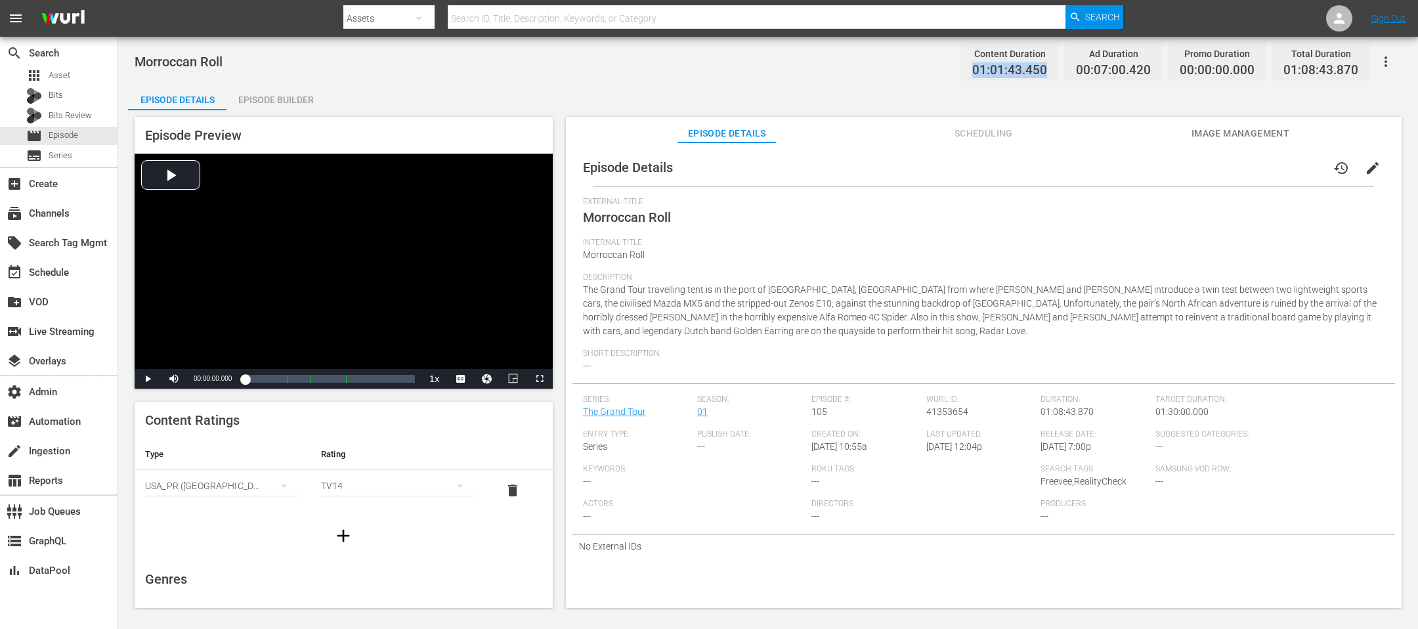
drag, startPoint x: 1058, startPoint y: 68, endPoint x: 955, endPoint y: 73, distance: 103.1
click at [944, 73] on div "Morroccan Roll Content Duration 01:01:43.450 Ad Duration 00:07:00.420 Promo Dur…" at bounding box center [768, 62] width 1267 height 30
copy span "01:01:43.450"
click at [265, 108] on div "Episode Builder" at bounding box center [275, 100] width 98 height 32
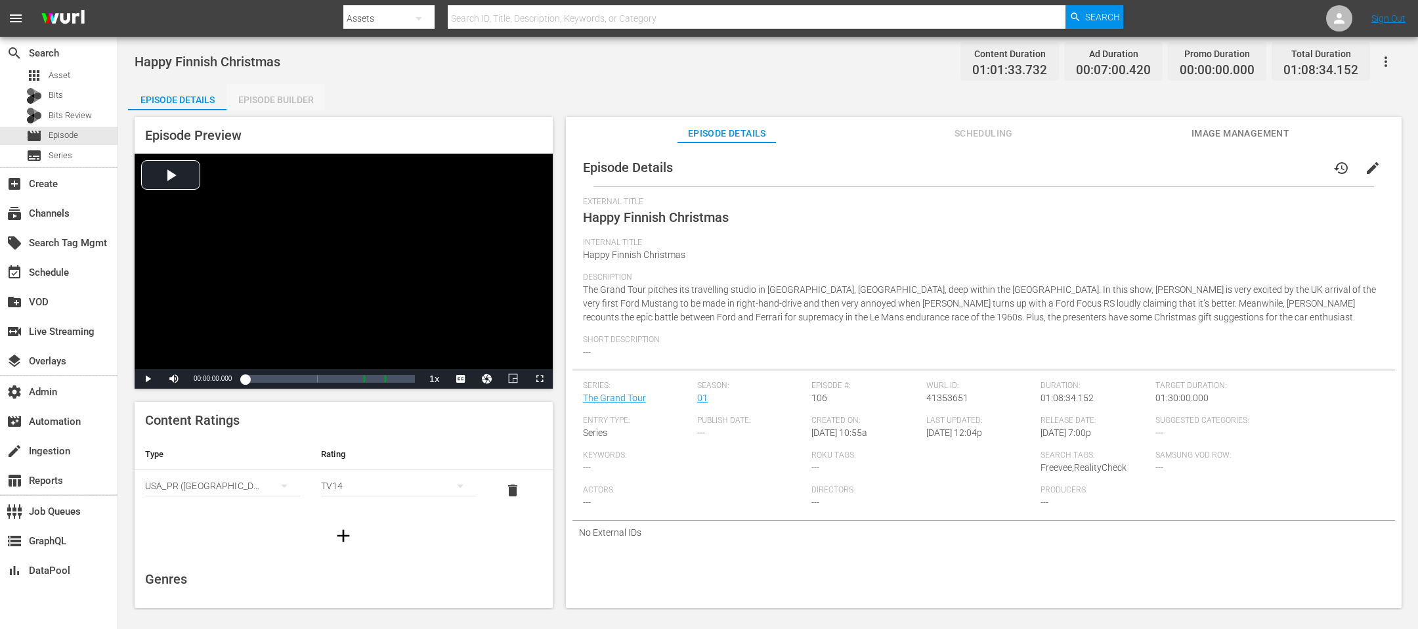
click at [302, 102] on div "Episode Builder" at bounding box center [275, 100] width 98 height 32
click at [293, 95] on div "Episode Builder" at bounding box center [275, 100] width 98 height 32
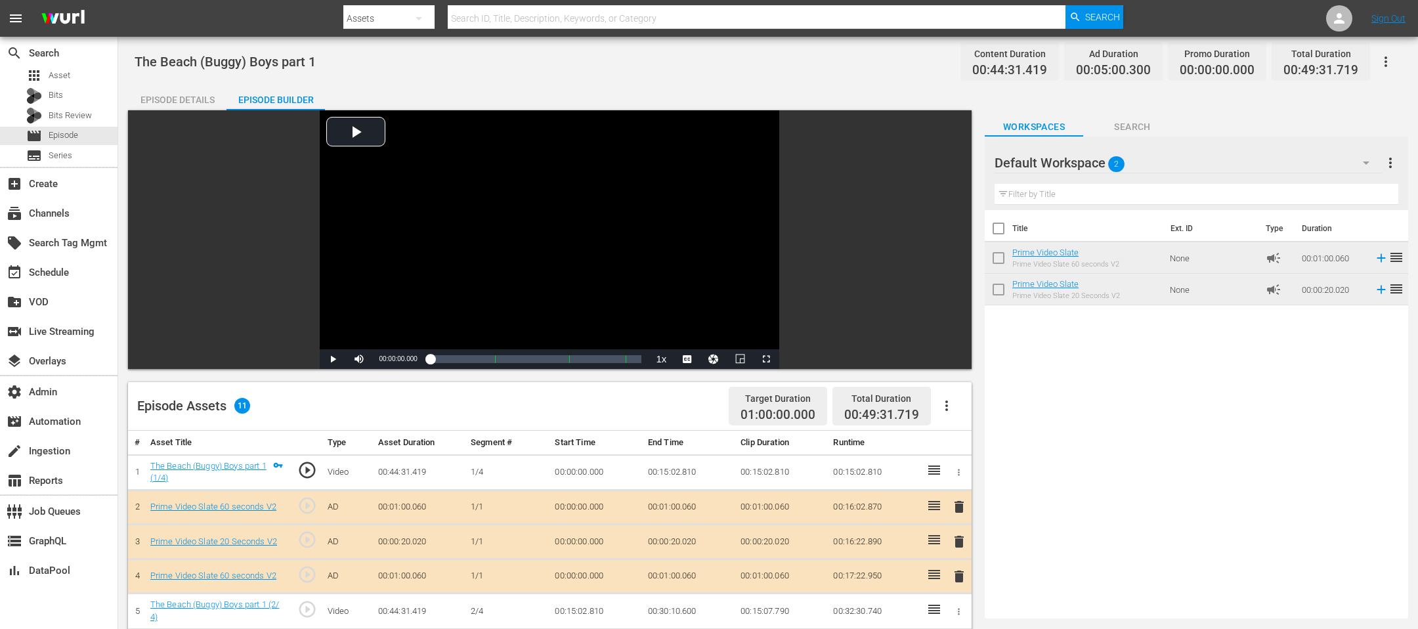
drag, startPoint x: 1051, startPoint y: 63, endPoint x: 992, endPoint y: 74, distance: 60.8
click at [944, 74] on div "Content Duration 00:44:31.419" at bounding box center [1009, 61] width 98 height 39
drag, startPoint x: 992, startPoint y: 74, endPoint x: 1047, endPoint y: 74, distance: 55.1
click at [944, 74] on span "00:44:31.419" at bounding box center [1009, 70] width 75 height 15
copy span "44:31.419"
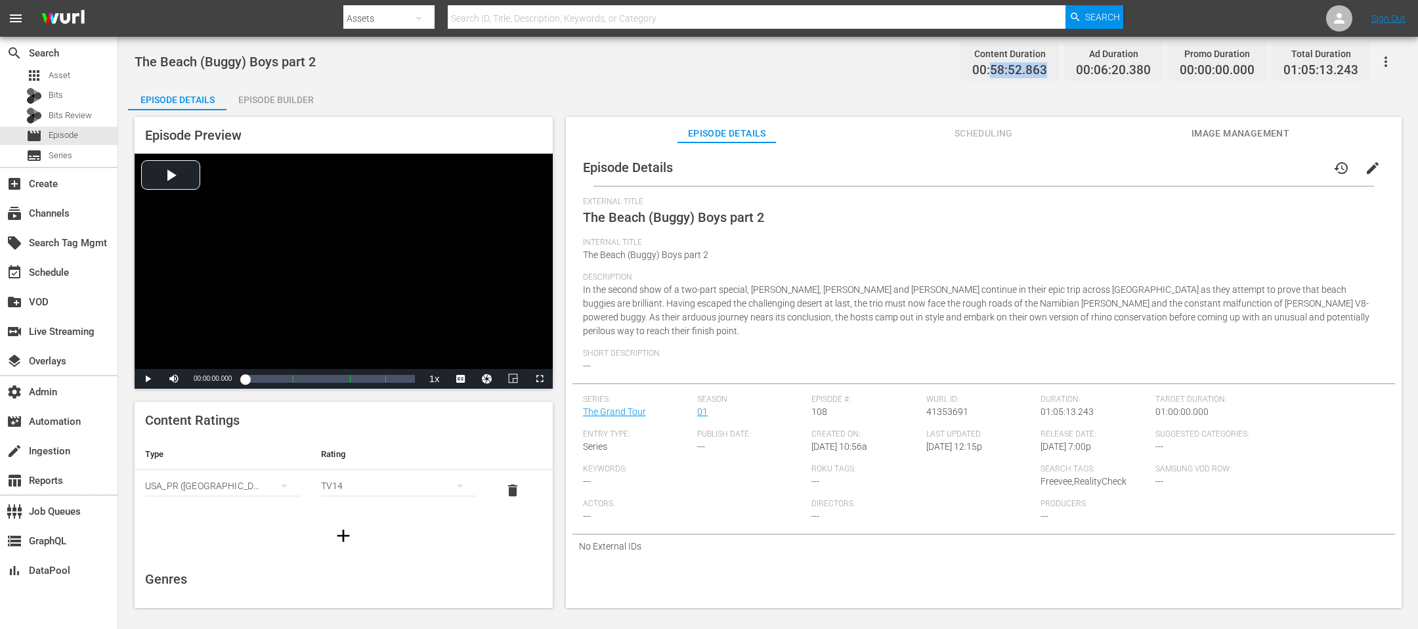
drag, startPoint x: 1057, startPoint y: 66, endPoint x: 992, endPoint y: 67, distance: 64.3
click at [944, 67] on div "Content Duration 00:58:52.863" at bounding box center [1009, 61] width 98 height 39
copy span "58:52.863"
click at [265, 101] on div "Episode Builder" at bounding box center [275, 100] width 98 height 32
drag, startPoint x: 1049, startPoint y: 69, endPoint x: 932, endPoint y: 75, distance: 117.6
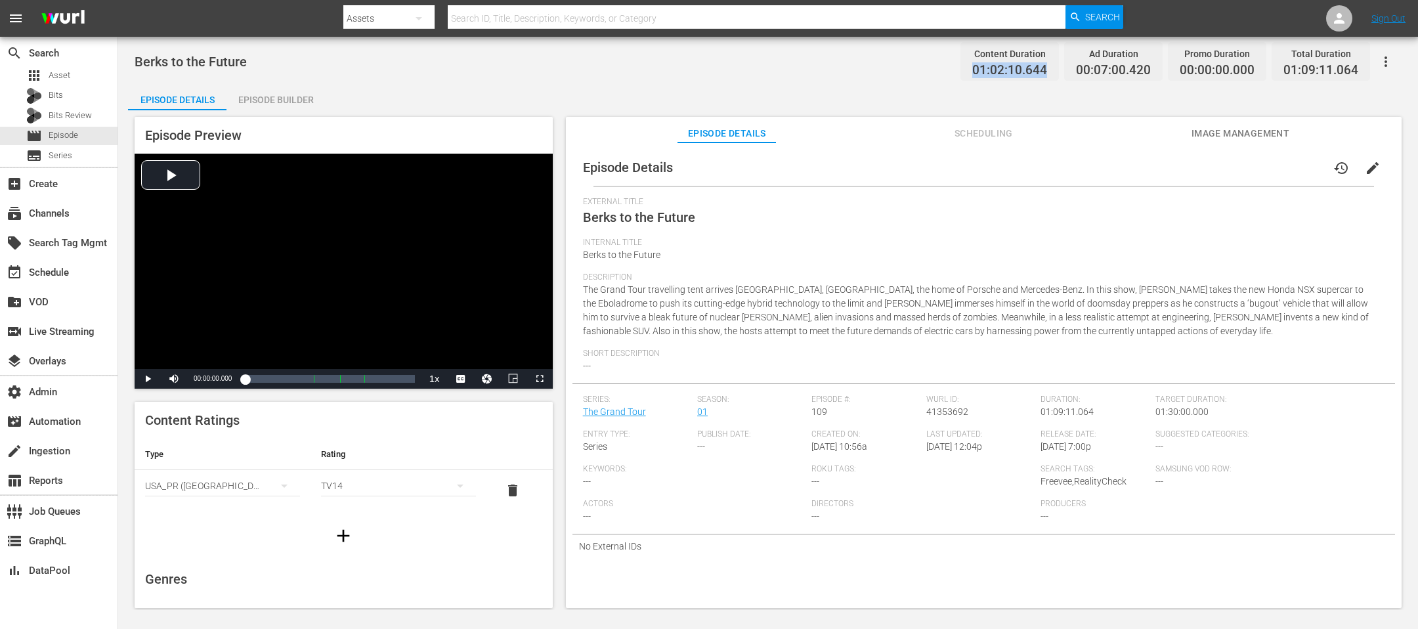
click at [932, 75] on div "Berks to the Future Content Duration 01:02:10.644 Ad Duration 00:07:00.420 Prom…" at bounding box center [768, 62] width 1267 height 30
copy span "01:02:10.644"
click at [272, 102] on div "Episode Builder" at bounding box center [275, 100] width 98 height 32
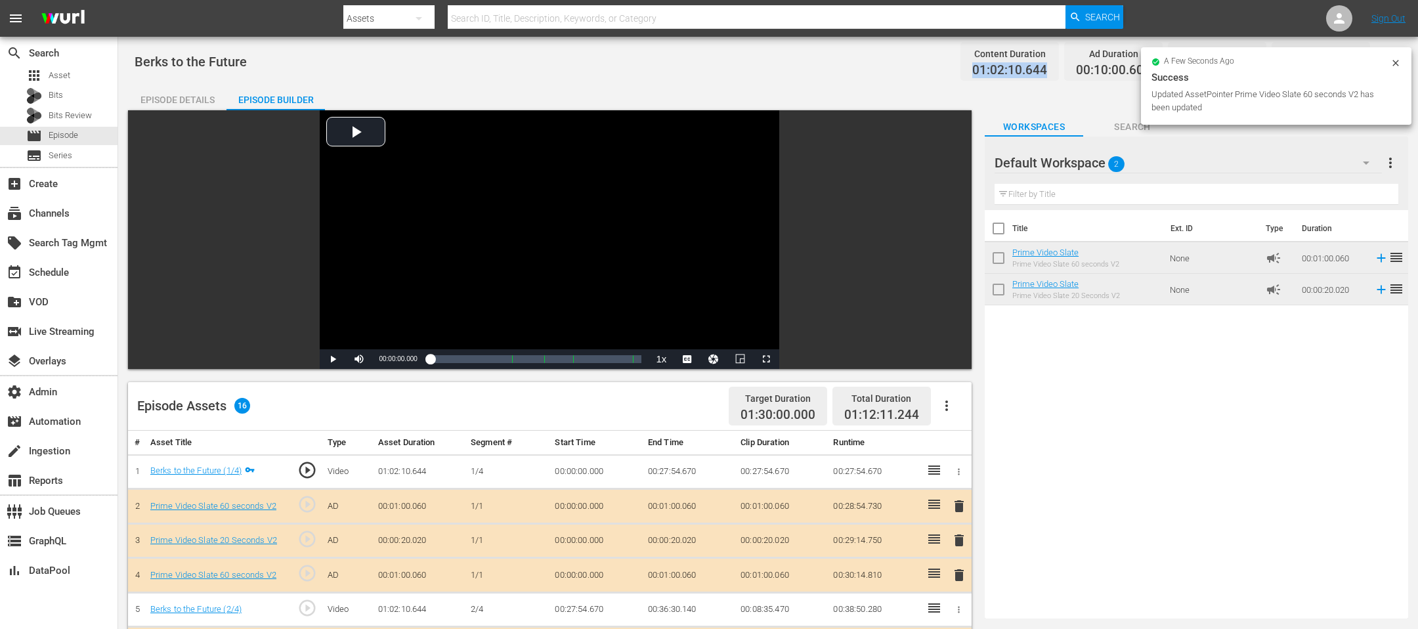
scroll to position [379, 0]
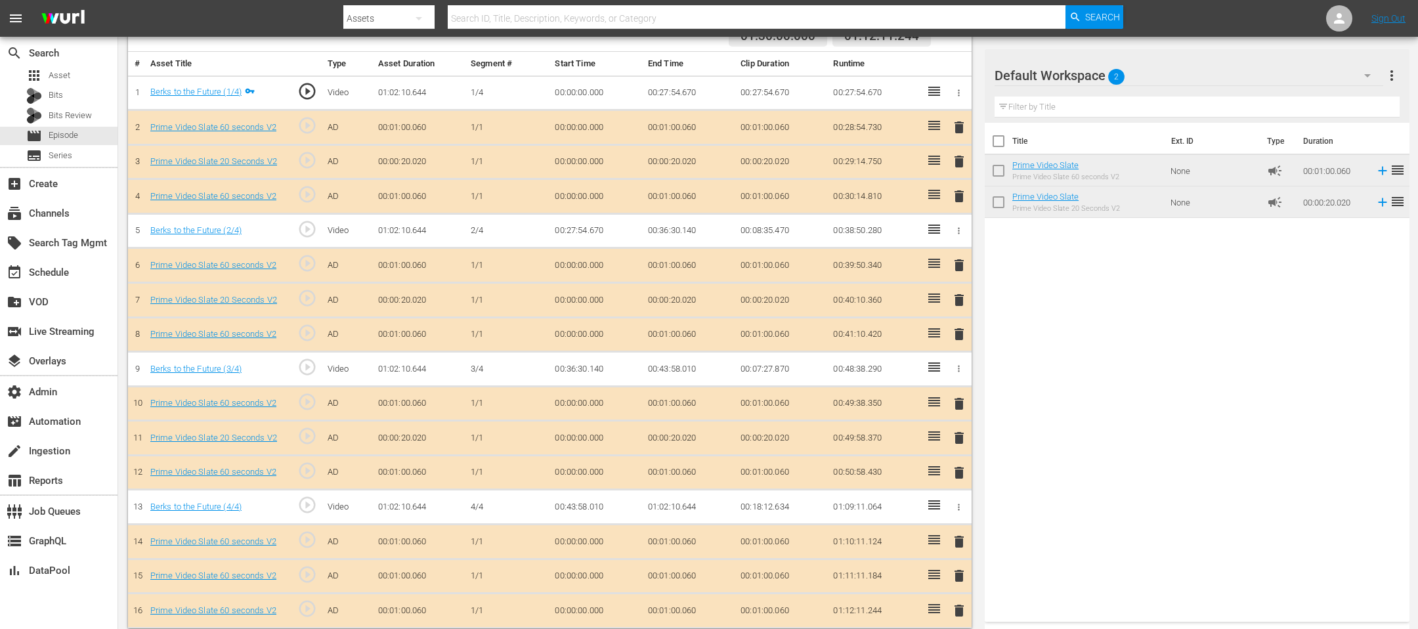
click at [944, 419] on span "delete" at bounding box center [959, 576] width 16 height 16
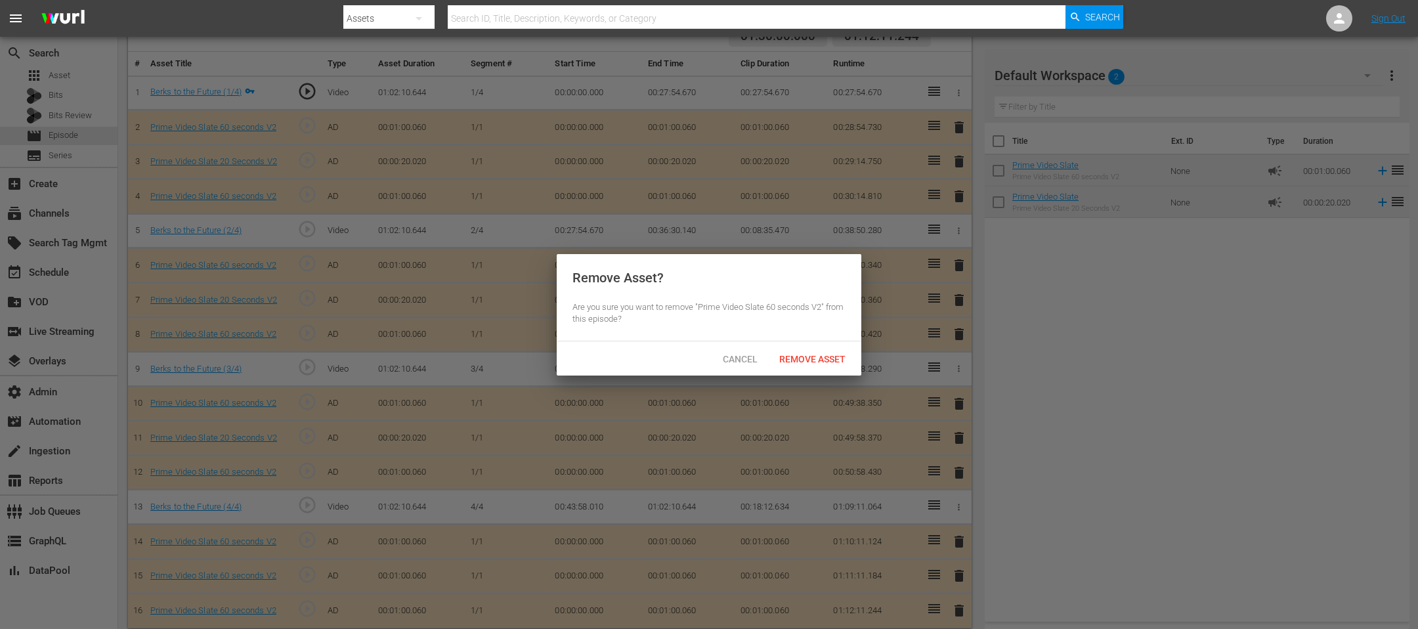
click at [799, 349] on div "Remove Asset" at bounding box center [812, 359] width 87 height 24
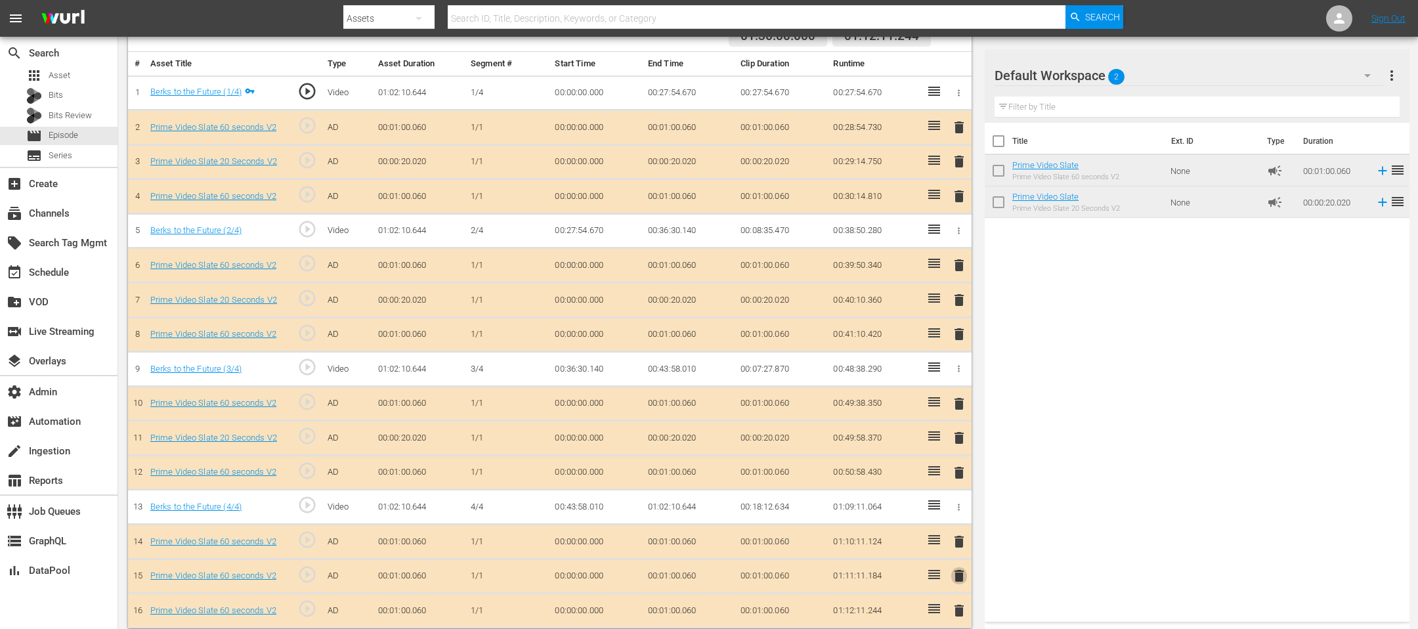
click at [944, 419] on span "delete" at bounding box center [959, 576] width 16 height 16
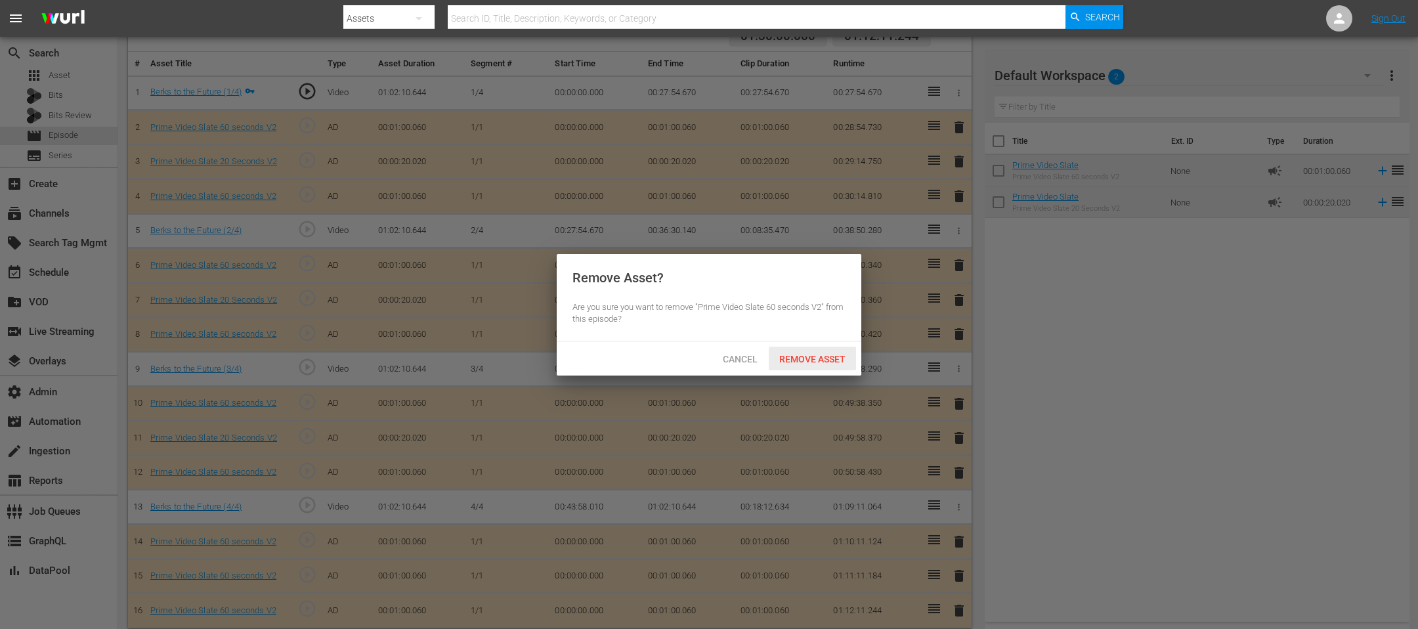
click at [798, 357] on span "Remove Asset" at bounding box center [812, 359] width 87 height 11
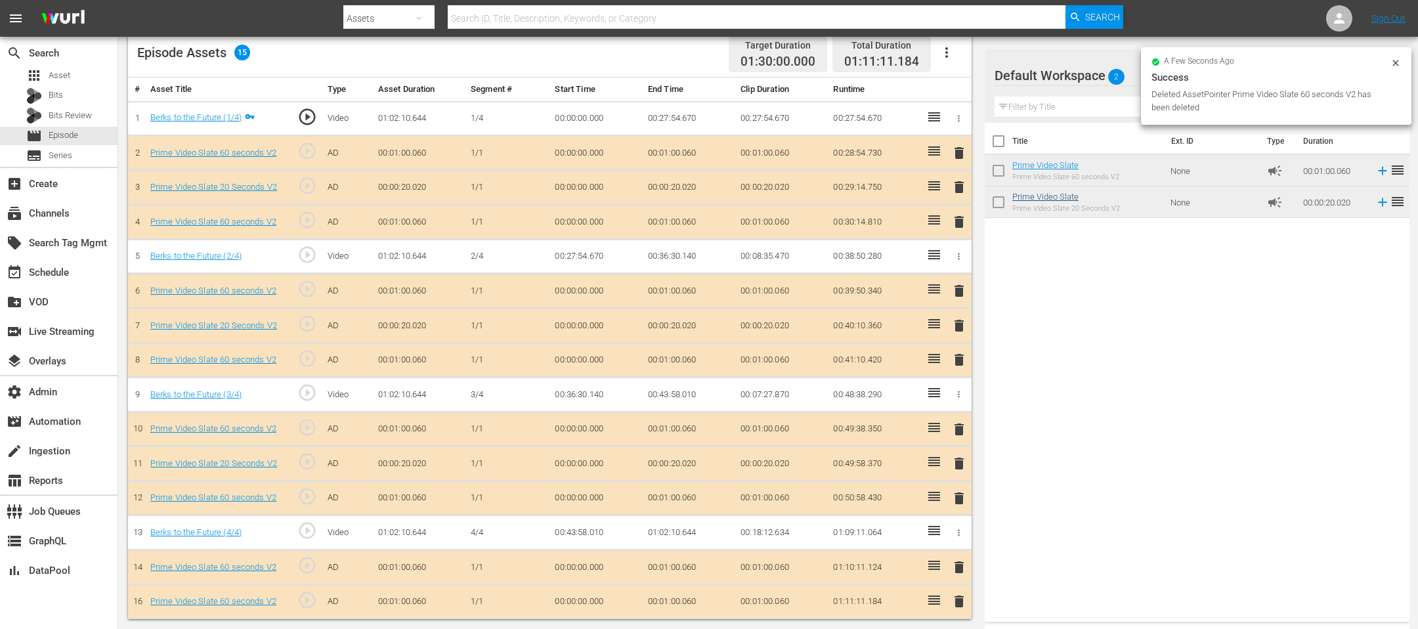
scroll to position [345, 0]
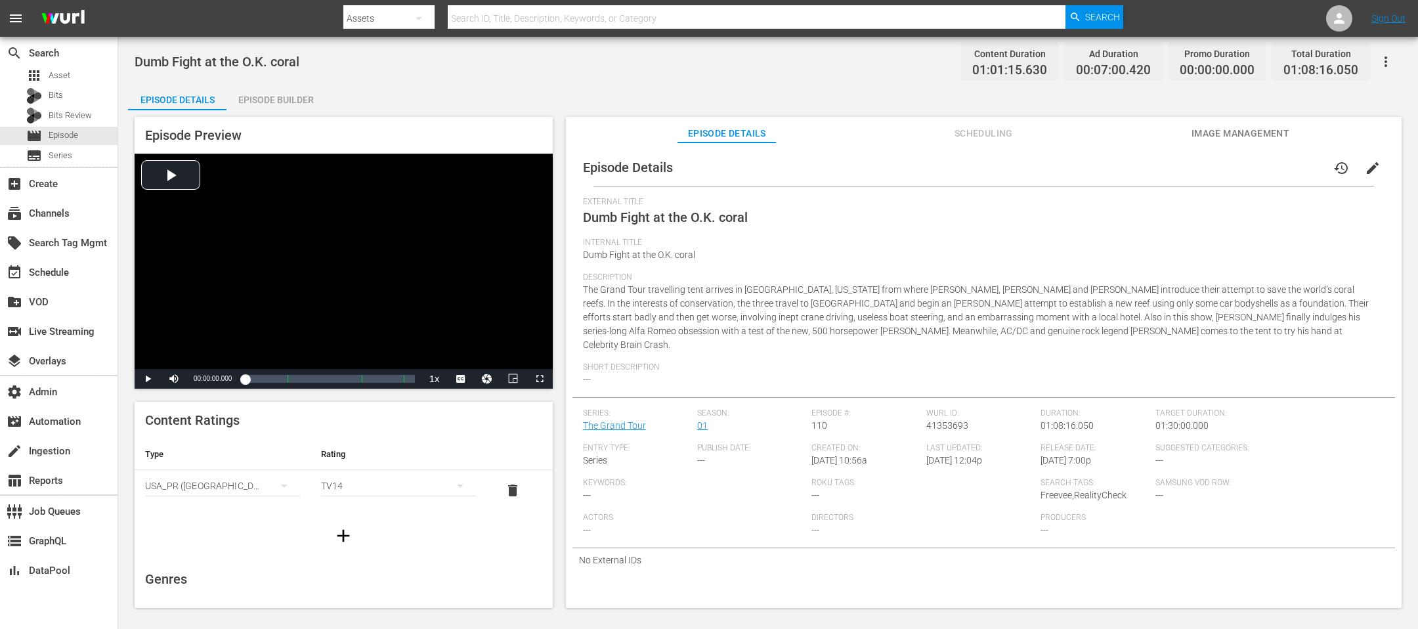
click at [289, 106] on div "Episode Builder" at bounding box center [275, 100] width 98 height 32
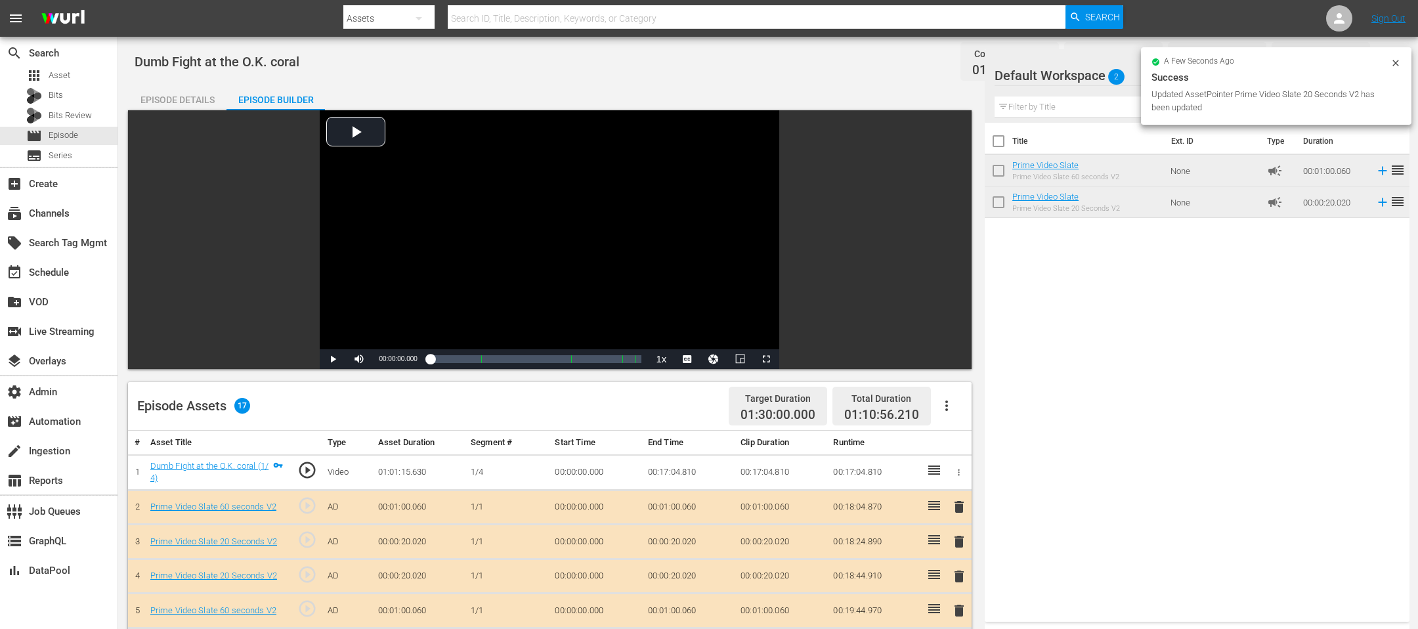
scroll to position [414, 0]
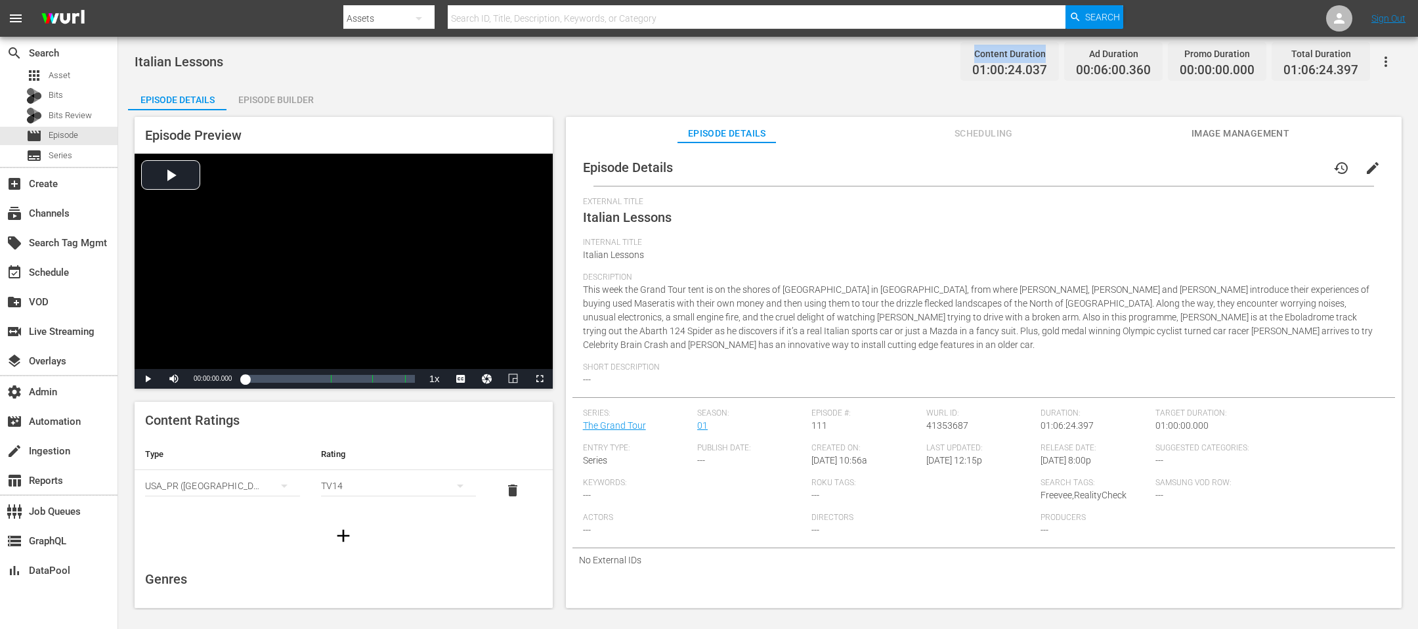
drag, startPoint x: 1047, startPoint y: 62, endPoint x: 937, endPoint y: 62, distance: 110.3
click at [937, 62] on div "Italian Lessons Content Duration 01:00:24.037 Ad Duration 00:06:00.360 Promo Du…" at bounding box center [768, 62] width 1267 height 30
click at [265, 91] on div "Episode Builder" at bounding box center [275, 100] width 98 height 32
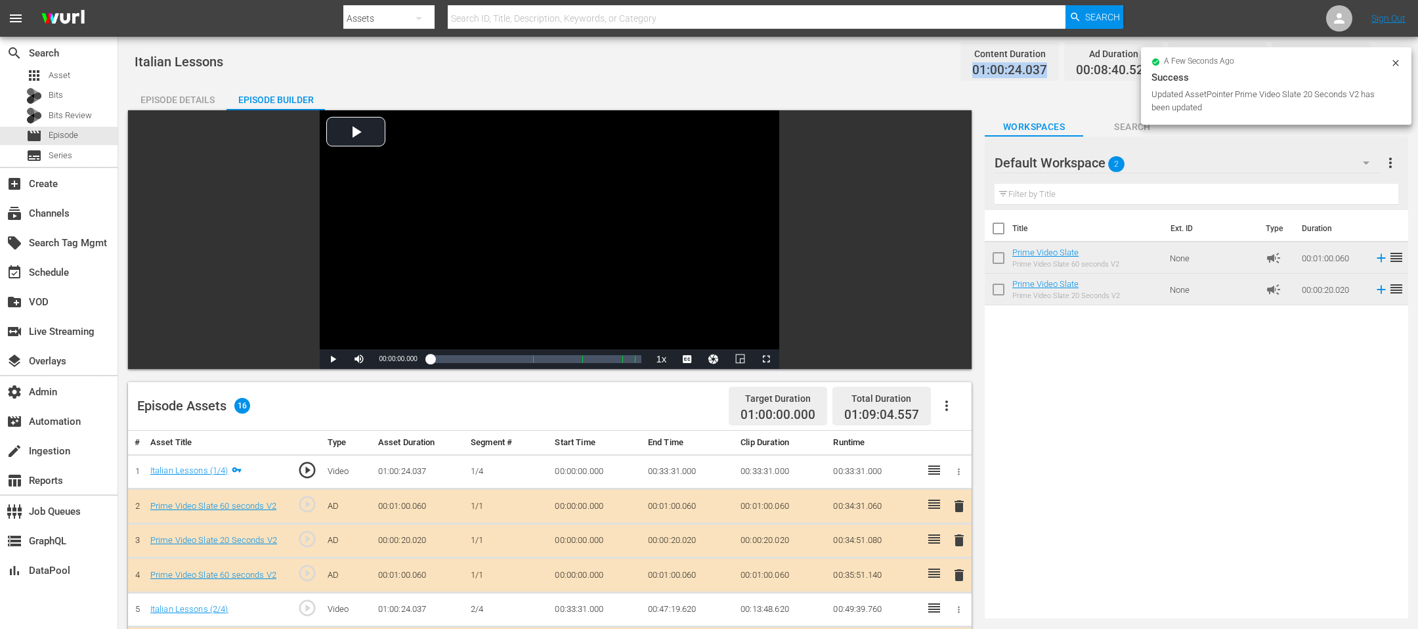
drag, startPoint x: 1048, startPoint y: 64, endPoint x: 939, endPoint y: 70, distance: 109.1
click at [939, 70] on div "Italian Lessons Content Duration 01:00:24.037 Ad Duration 00:08:40.520 Promo Du…" at bounding box center [768, 62] width 1267 height 30
copy span "01:00:24.037"
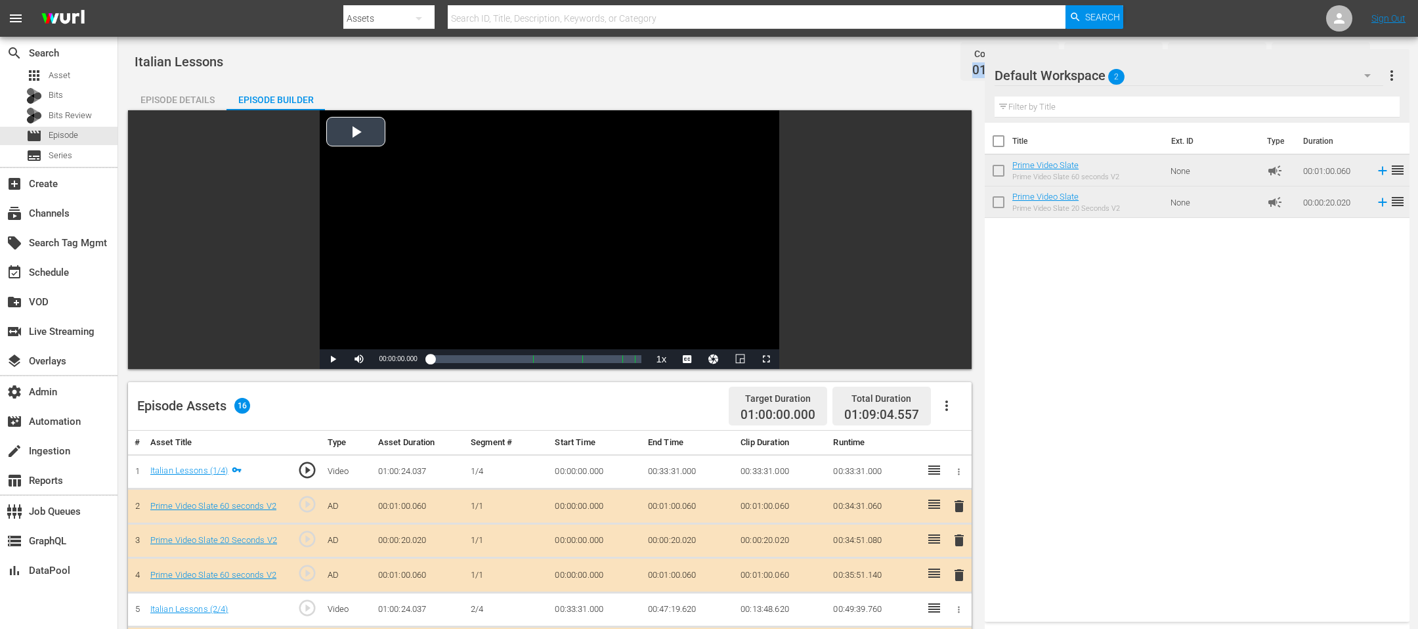
scroll to position [379, 0]
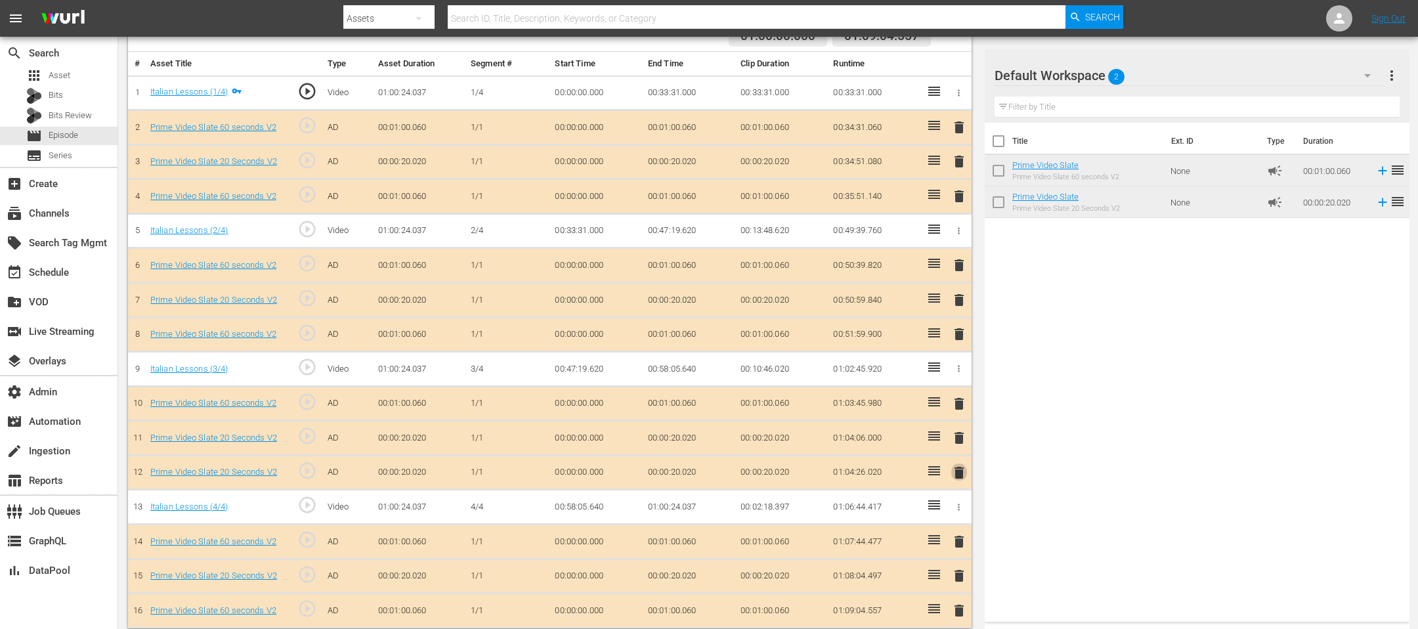
click at [944, 419] on span "delete" at bounding box center [959, 473] width 16 height 16
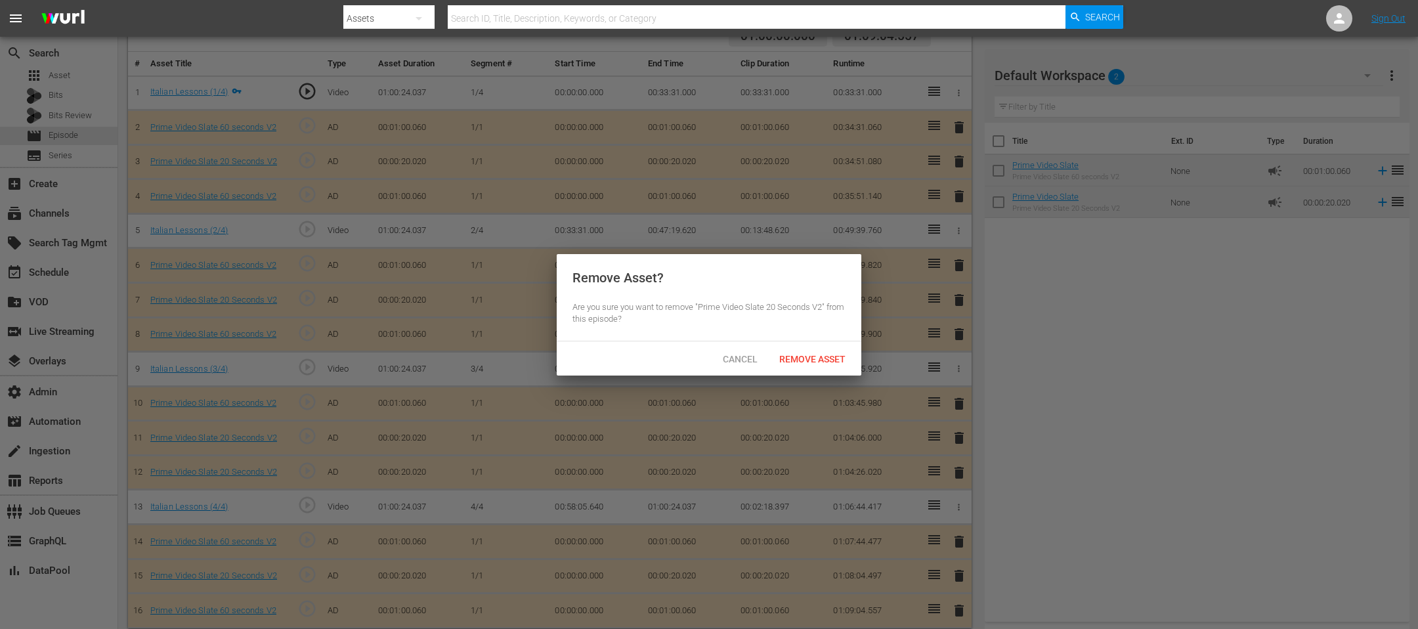
click at [839, 372] on div "Cancel Remove Asset" at bounding box center [709, 358] width 305 height 34
click at [839, 359] on span "Remove Asset" at bounding box center [812, 359] width 87 height 11
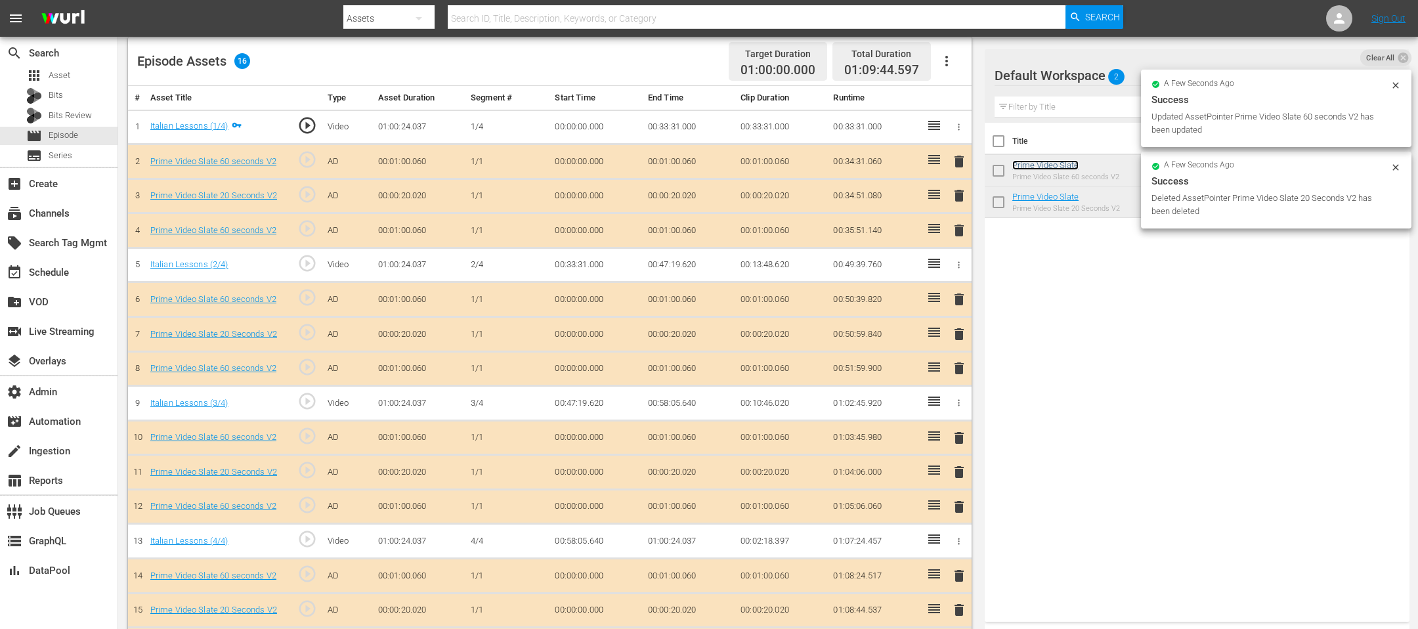
scroll to position [0, 0]
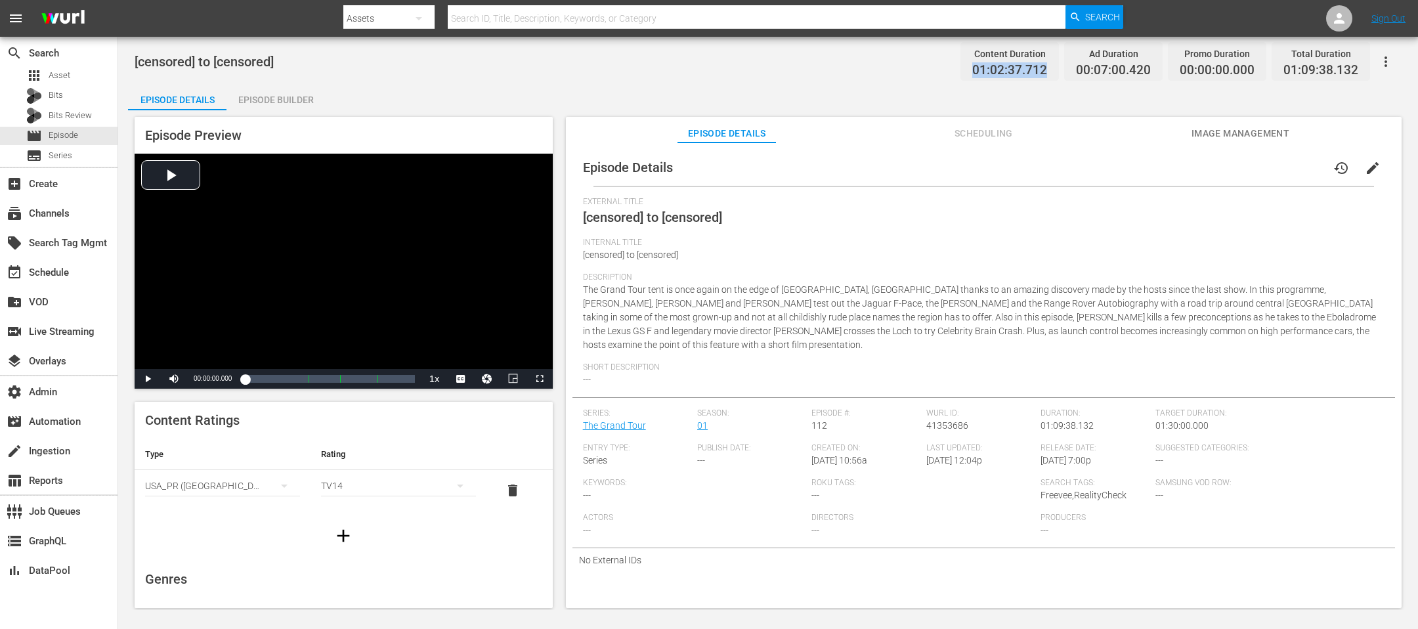
drag, startPoint x: 1055, startPoint y: 72, endPoint x: 960, endPoint y: 68, distance: 95.2
click at [944, 68] on div "Content Duration 01:02:37.712 Ad Duration 00:07:00.420 Promo Duration 00:00:00.…" at bounding box center [1162, 61] width 415 height 39
copy span "01:02:37.712"
click at [270, 89] on div "Episode Builder" at bounding box center [275, 100] width 98 height 32
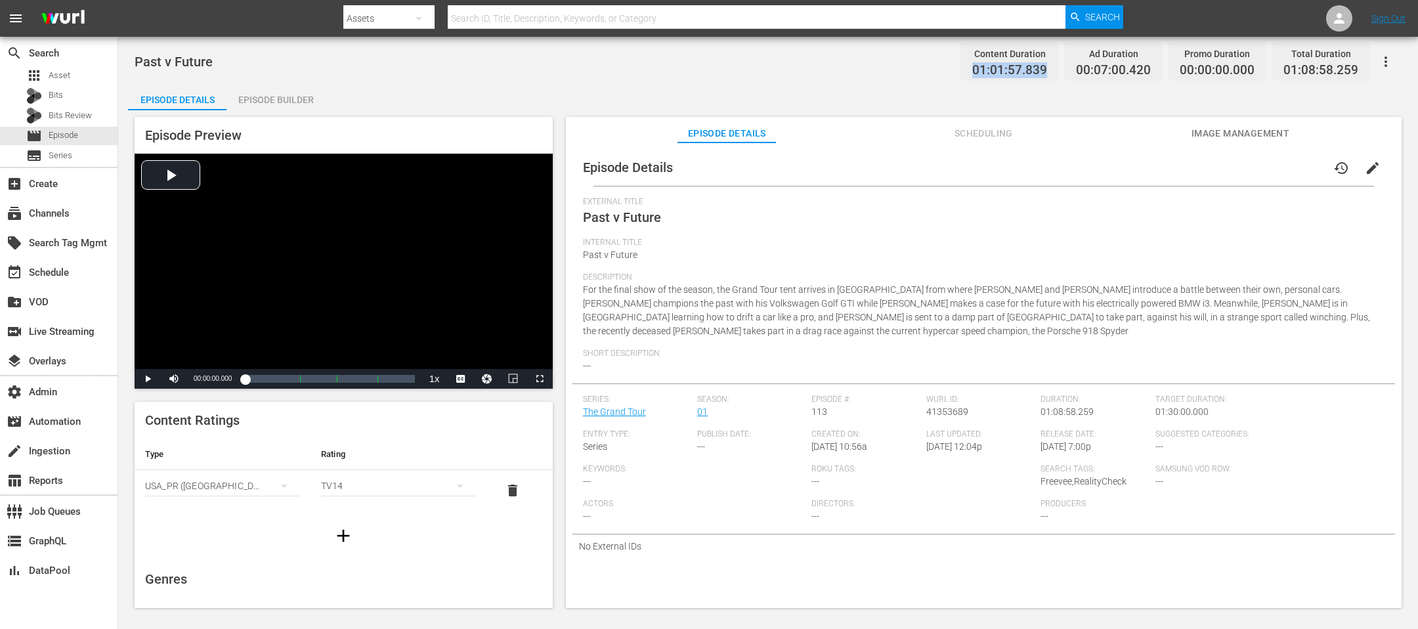
drag, startPoint x: 1051, startPoint y: 73, endPoint x: 966, endPoint y: 64, distance: 85.2
click at [944, 64] on div "Content Duration 01:01:57.839" at bounding box center [1009, 61] width 98 height 39
copy span "01:01:57.839"
click at [256, 99] on div "Episode Builder" at bounding box center [275, 100] width 98 height 32
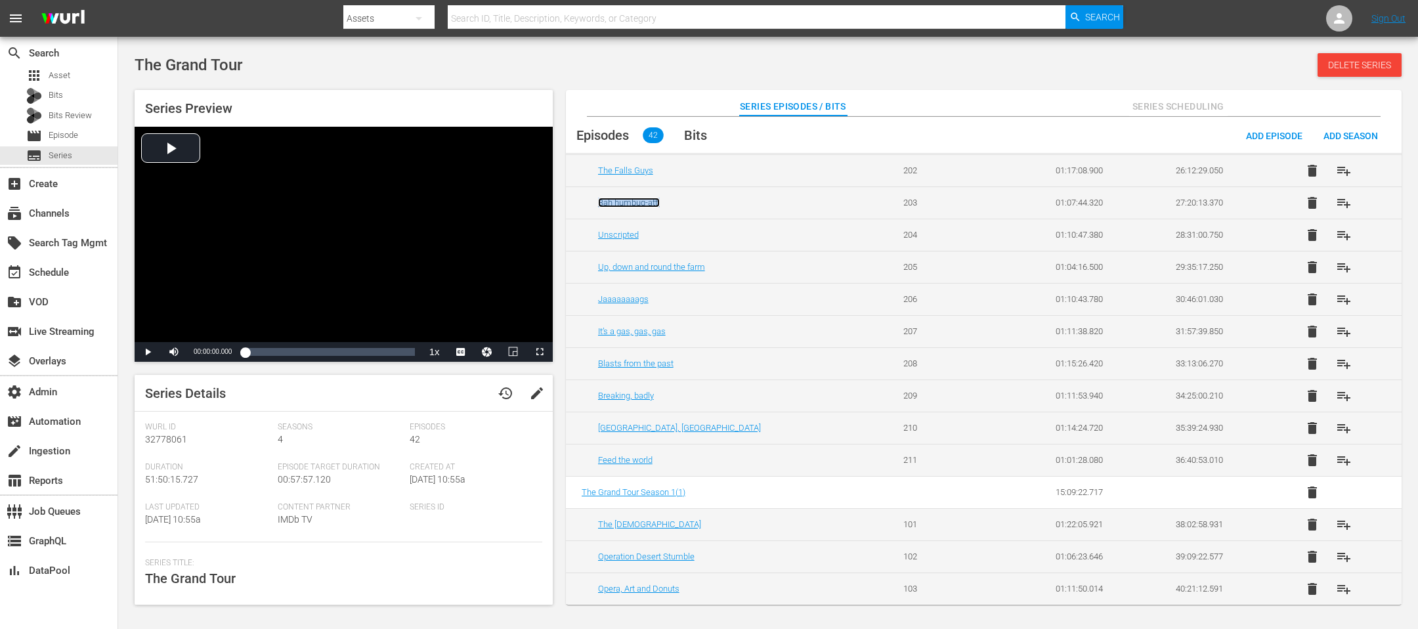
scroll to position [746, 0]
drag, startPoint x: 625, startPoint y: 448, endPoint x: 289, endPoint y: 2, distance: 558.5
click at [0, 0] on div "menu Search By Assets Search ID, Title, Description, Keywords, or Category Sear…" at bounding box center [709, 304] width 1418 height 608
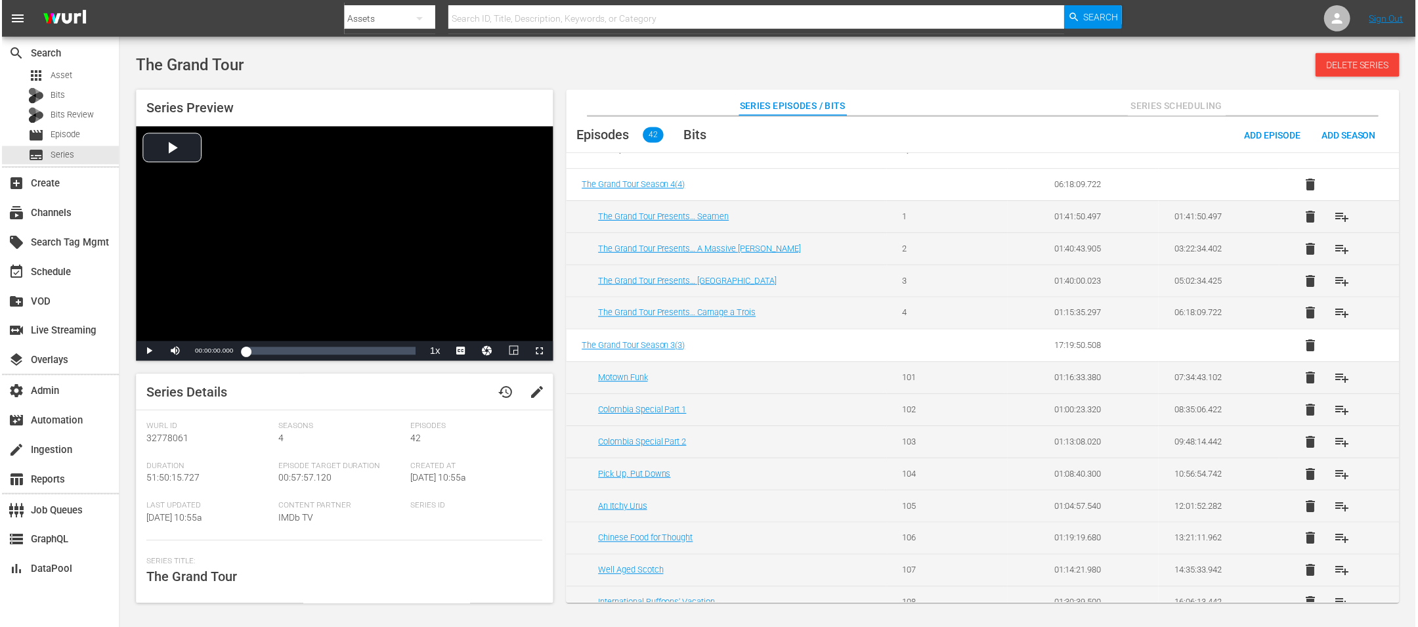
scroll to position [8, 0]
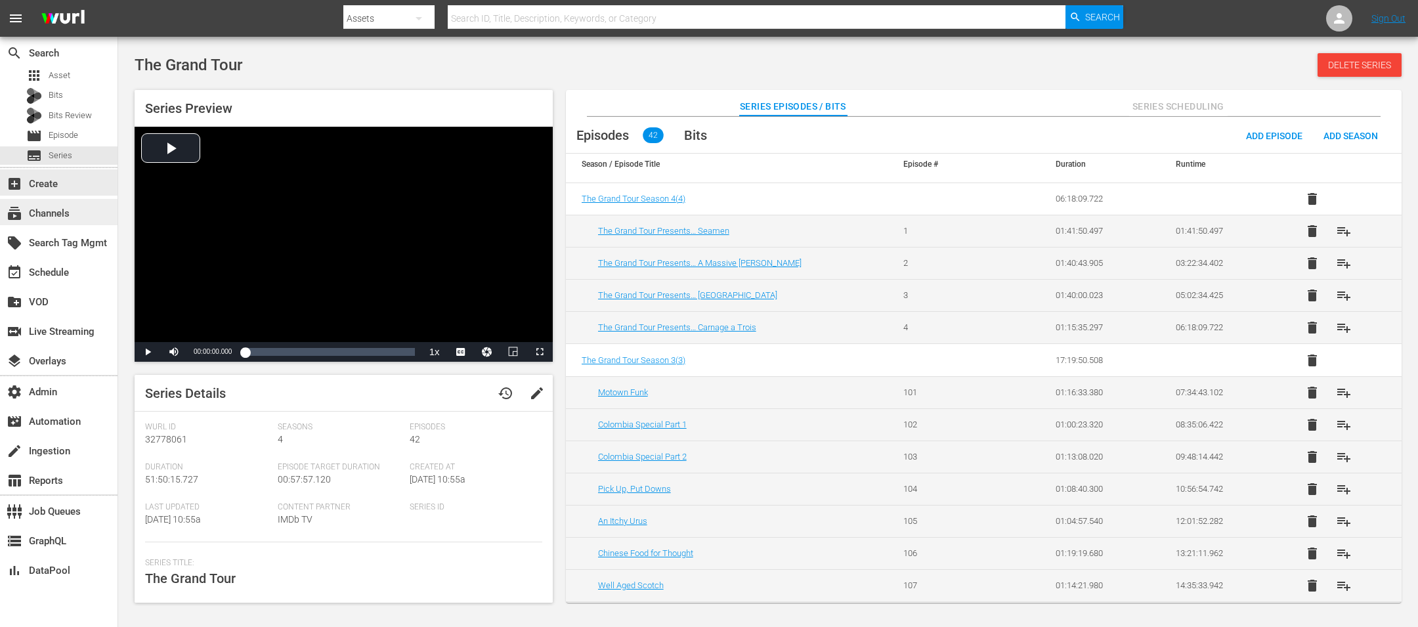
click at [77, 209] on div "subscriptions Channels" at bounding box center [58, 212] width 117 height 26
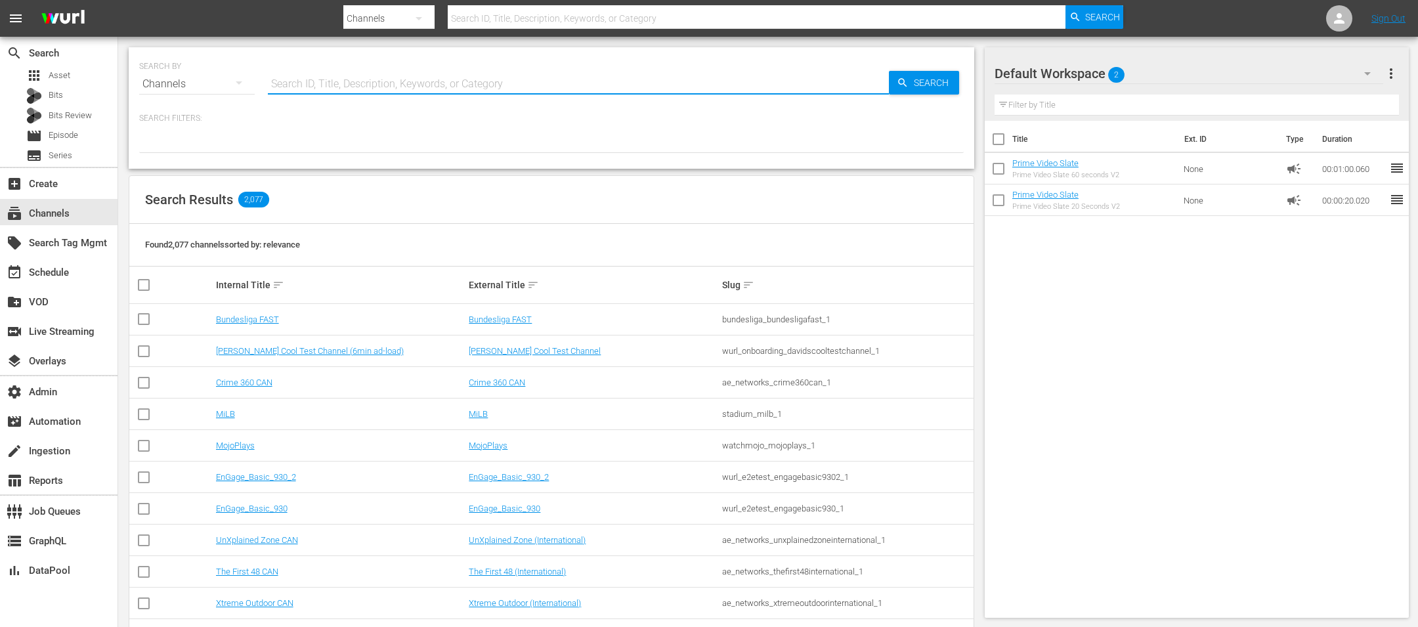
click at [322, 87] on input "text" at bounding box center [578, 84] width 621 height 32
type input "grand tour"
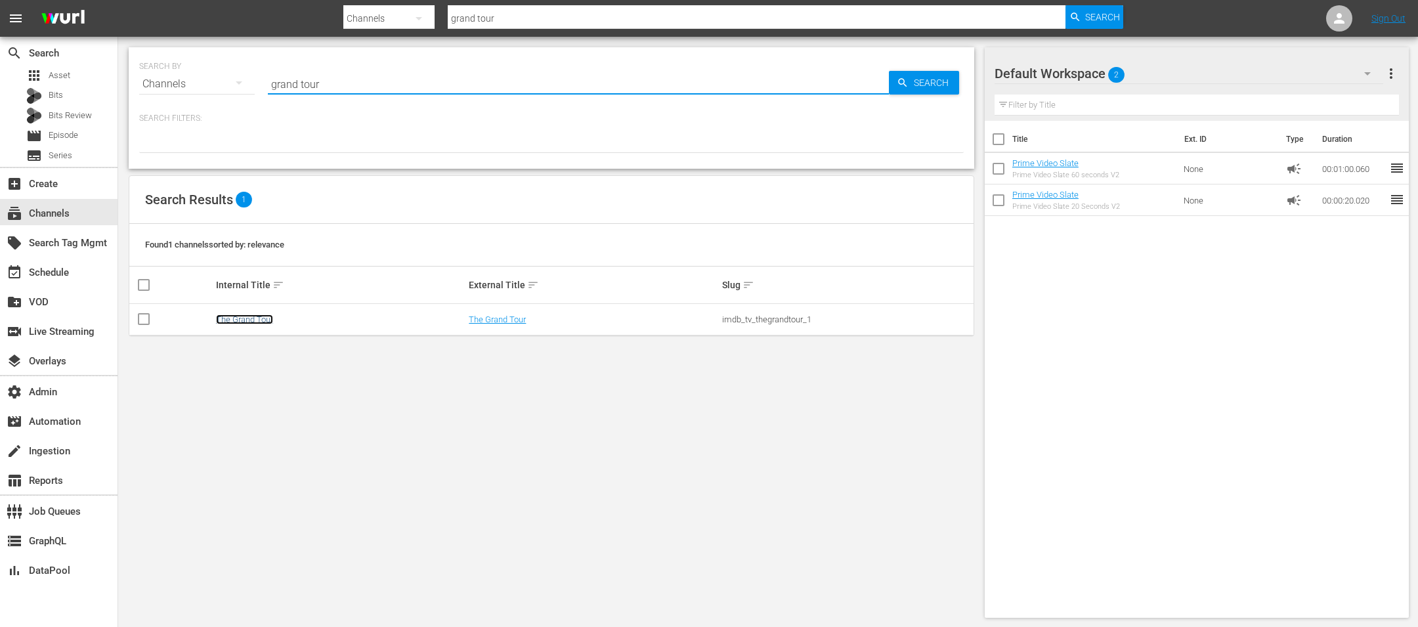
click at [231, 321] on link "The Grand Tour" at bounding box center [244, 319] width 57 height 10
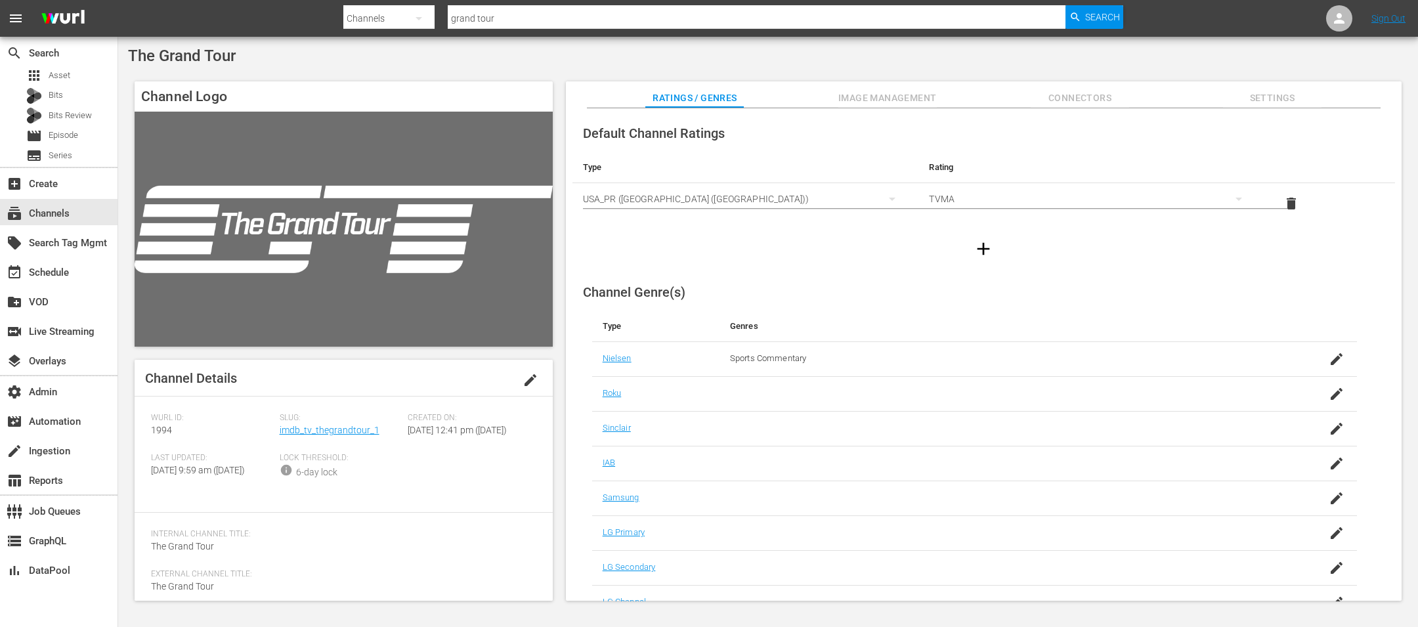
click at [342, 423] on span "Slug:" at bounding box center [341, 418] width 122 height 11
click at [342, 432] on link "imdb_tv_thegrandtour_1" at bounding box center [330, 430] width 100 height 11
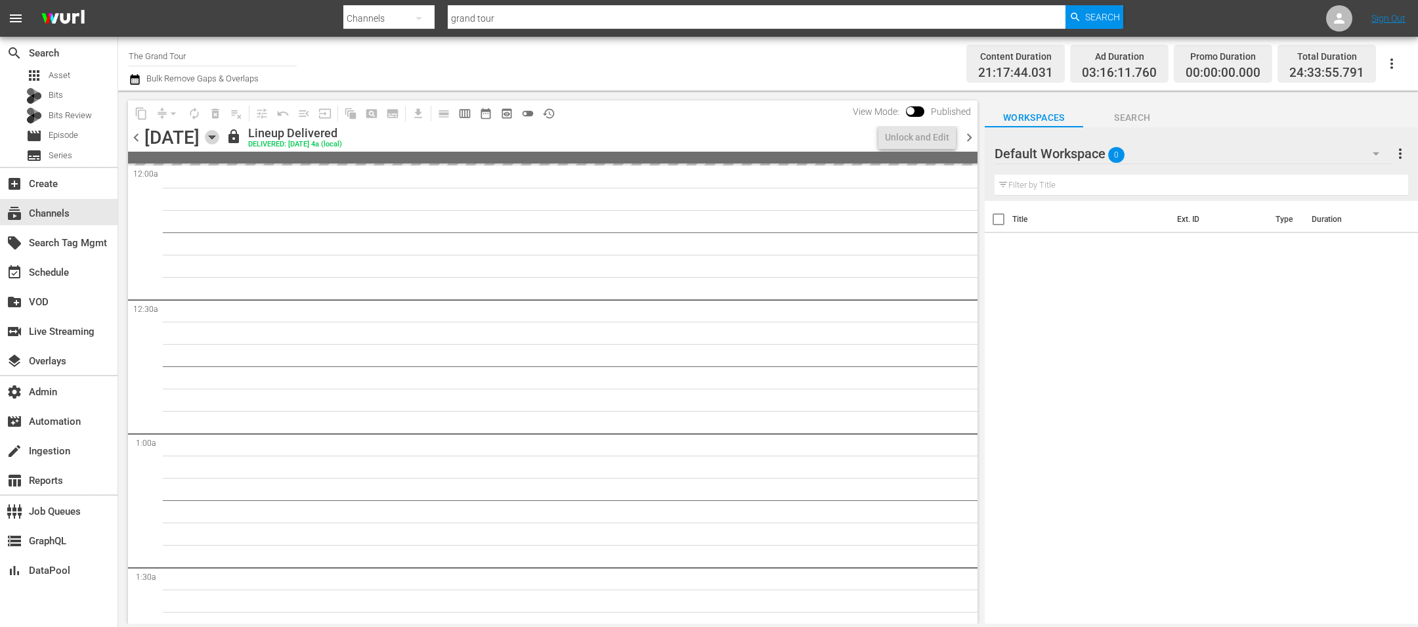
click at [219, 138] on icon "button" at bounding box center [212, 137] width 14 height 14
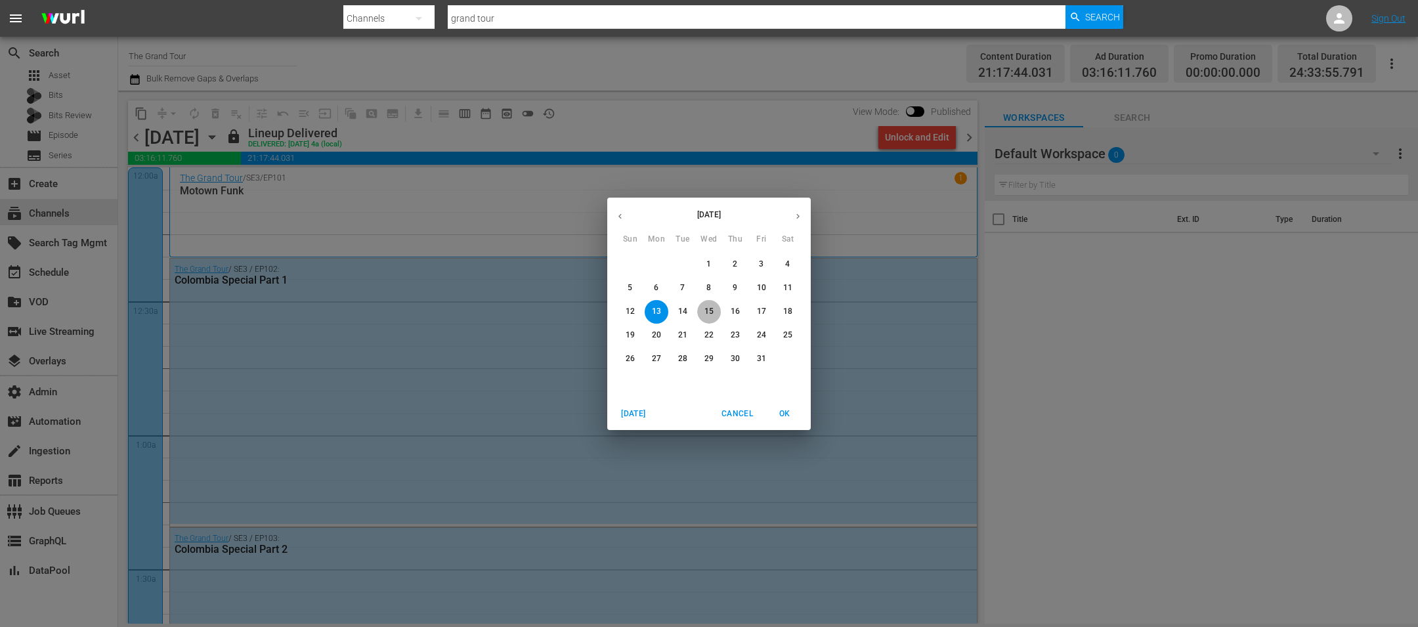
click at [716, 313] on span "15" at bounding box center [709, 311] width 24 height 11
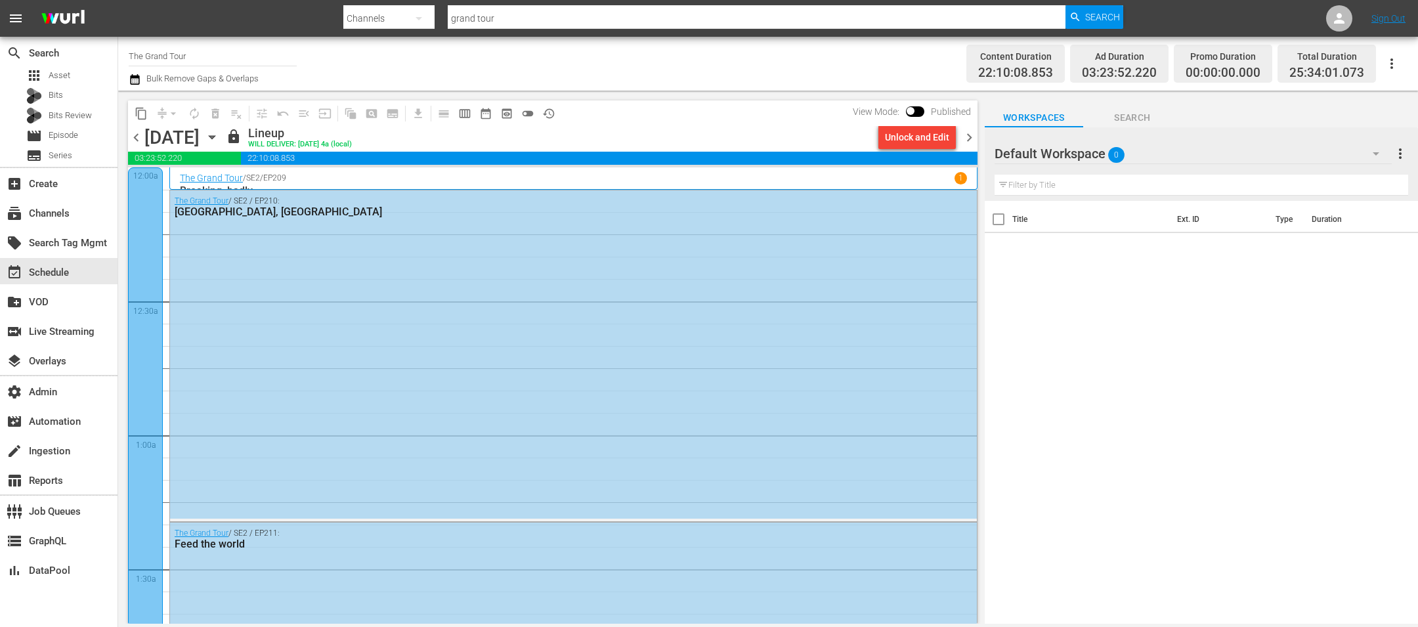
click at [134, 79] on icon "button" at bounding box center [135, 80] width 12 height 16
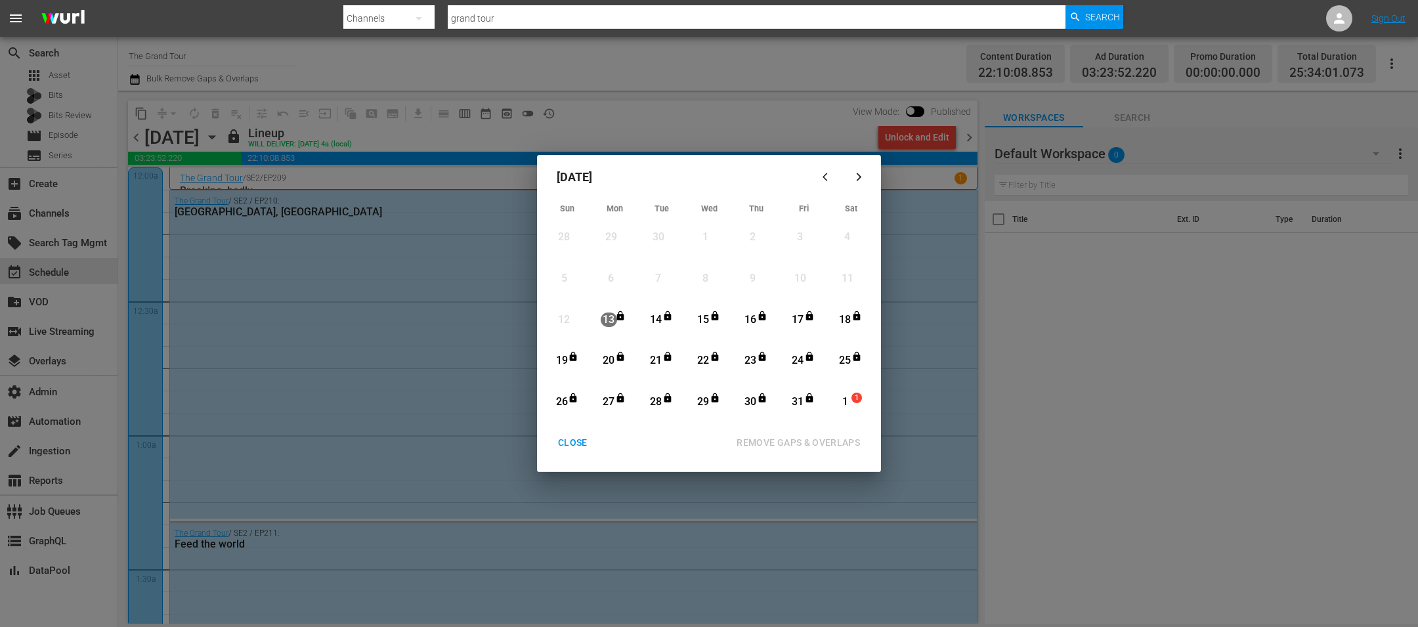
click at [711, 324] on div "15" at bounding box center [703, 319] width 16 height 15
click at [853, 403] on div "1" at bounding box center [858, 402] width 11 height 13
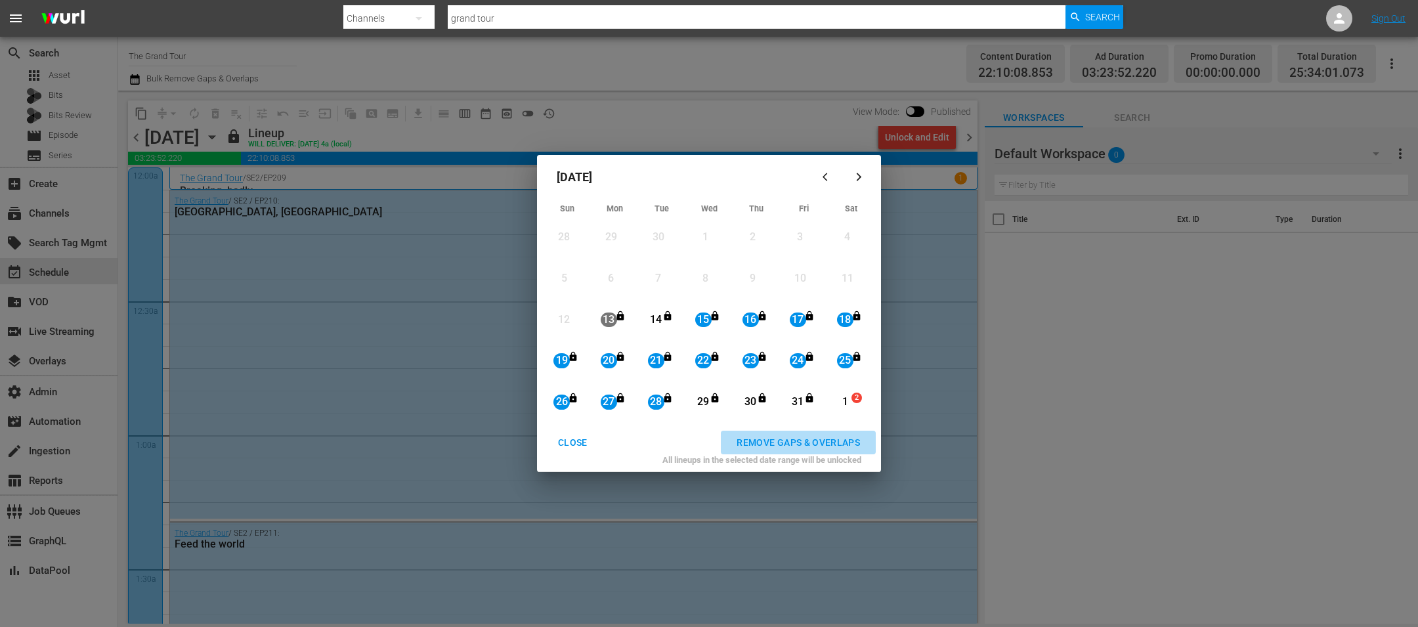
click at [845, 448] on div "REMOVE GAPS & OVERLAPS" at bounding box center [798, 442] width 144 height 16
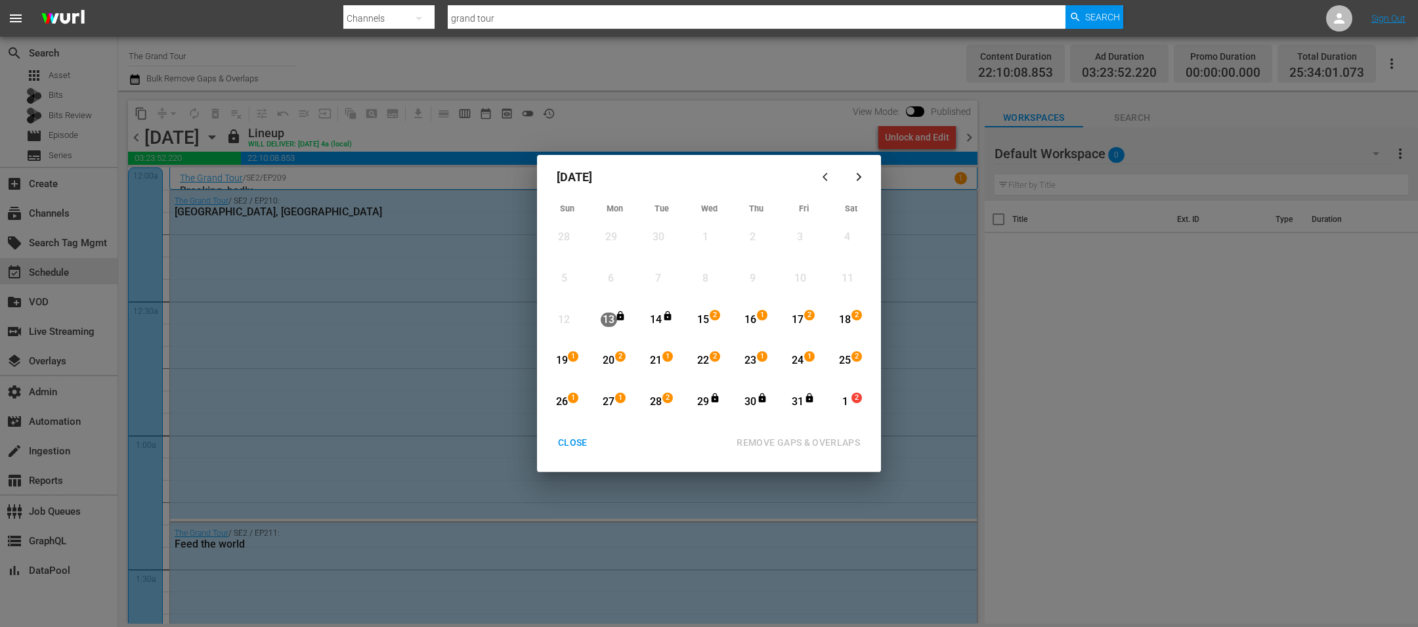
click at [667, 391] on div "28 2" at bounding box center [658, 402] width 33 height 36
click at [849, 402] on div "1" at bounding box center [845, 401] width 16 height 15
click at [805, 459] on div "All lineups in the selected date range will be unlocked" at bounding box center [708, 463] width 333 height 18
click at [793, 446] on div "REMOVE GAPS & OVERLAPS" at bounding box center [798, 442] width 144 height 16
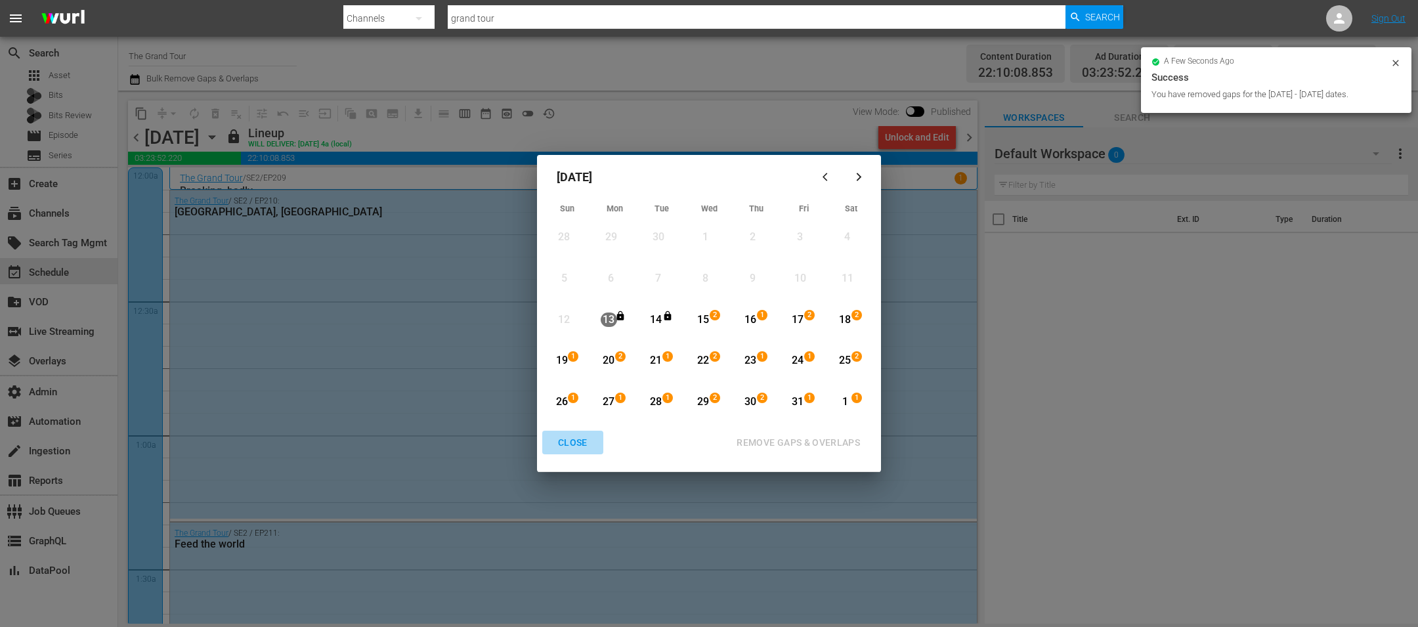
click at [574, 444] on div "CLOSE" at bounding box center [572, 442] width 51 height 16
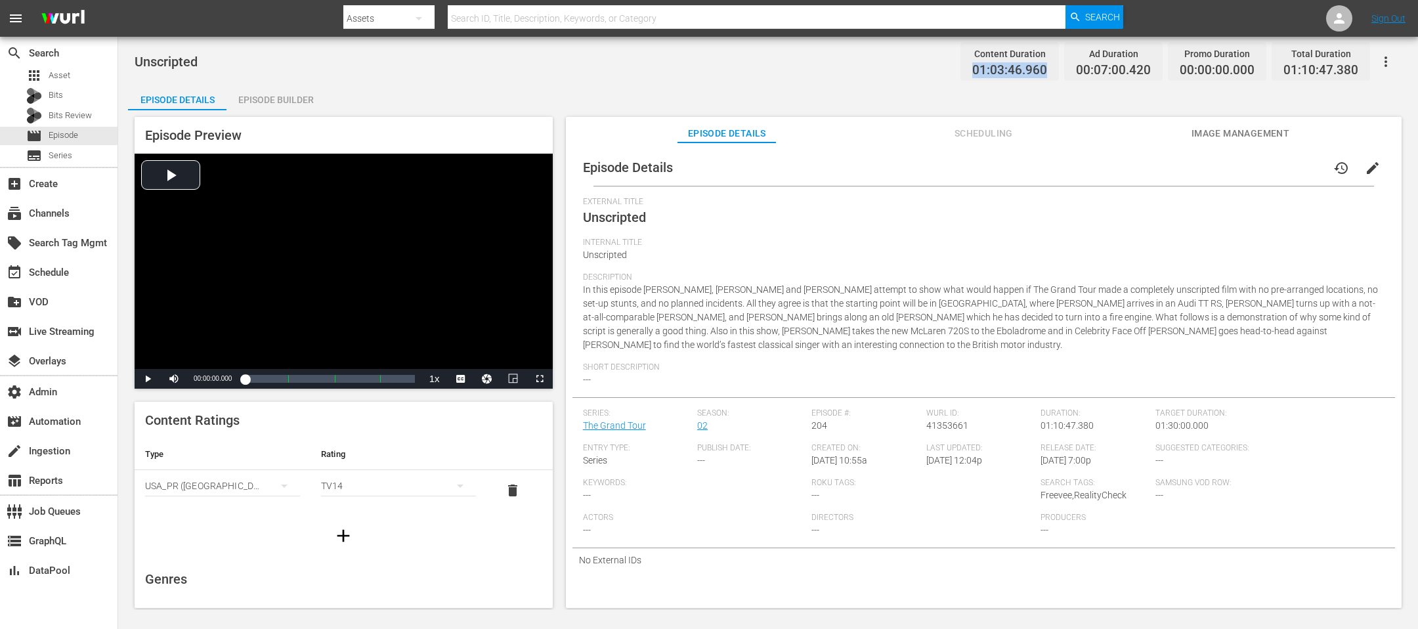
drag, startPoint x: 1051, startPoint y: 72, endPoint x: 975, endPoint y: 70, distance: 75.5
click at [944, 69] on div "Content Duration 01:03:46.960" at bounding box center [1009, 61] width 98 height 39
copy span "01:03:46.960"
click at [273, 99] on div "Episode Builder" at bounding box center [275, 100] width 98 height 32
drag, startPoint x: 1049, startPoint y: 66, endPoint x: 956, endPoint y: 72, distance: 93.3
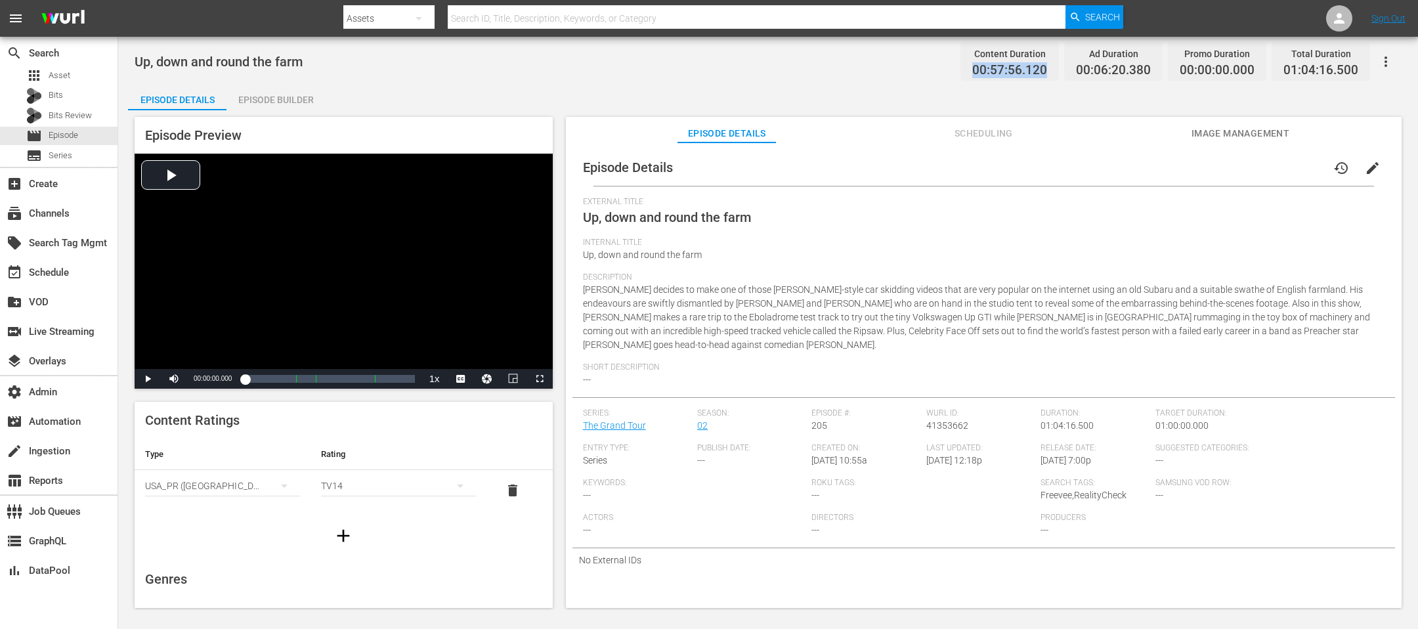
click at [944, 72] on div "Up, down and round the farm Content Duration 00:57:56.120 Ad Duration 00:06:20.…" at bounding box center [768, 62] width 1267 height 30
copy span "00:57:56.120"
click at [277, 100] on div "Episode Builder" at bounding box center [275, 100] width 98 height 32
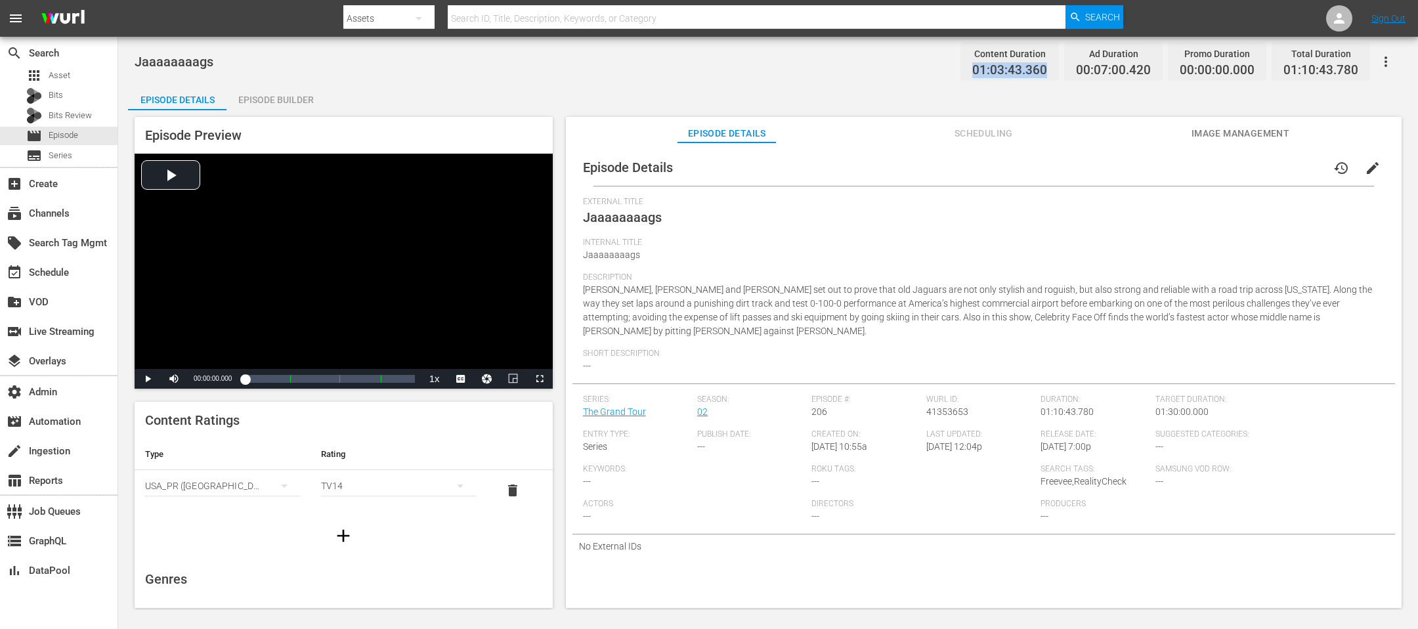
drag, startPoint x: 1049, startPoint y: 66, endPoint x: 944, endPoint y: 66, distance: 105.0
click at [944, 66] on div "Jaaaaaaaags Content Duration 01:03:43.360 Ad Duration 00:07:00.420 Promo Durati…" at bounding box center [768, 62] width 1267 height 30
copy span "01:03:43.360"
click at [243, 99] on div "Episode Builder" at bounding box center [275, 100] width 98 height 32
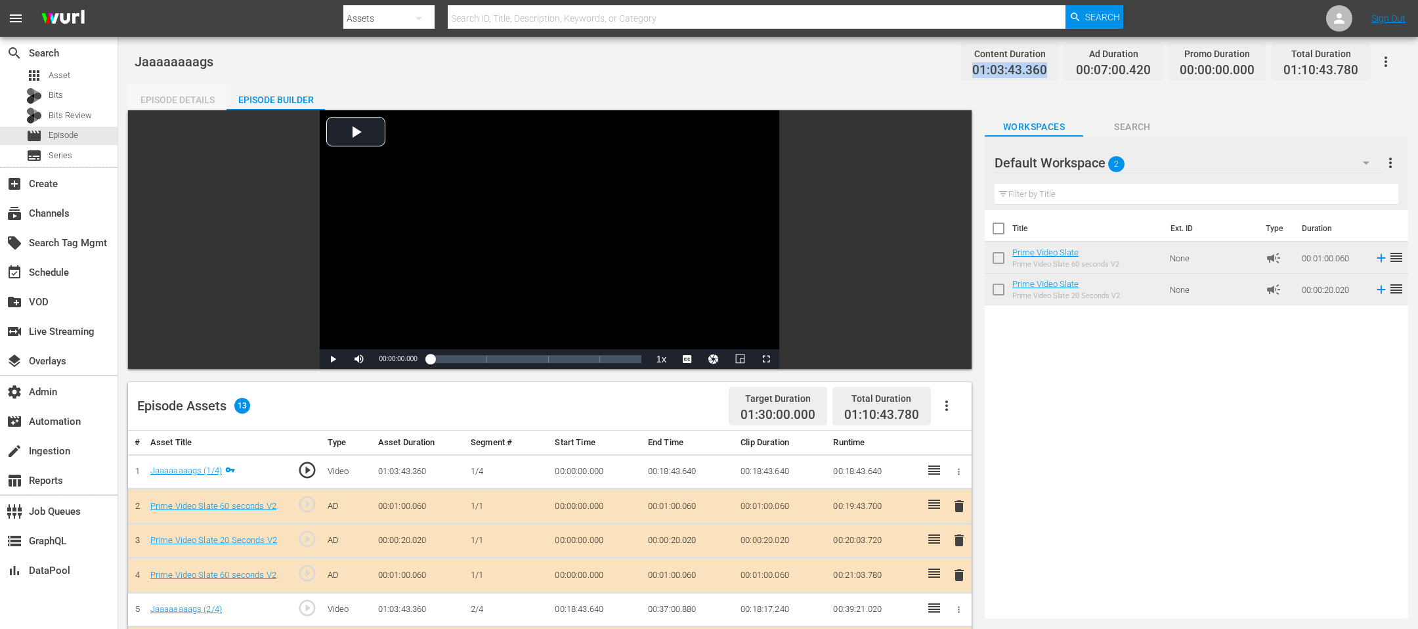
click at [196, 99] on div "Episode Details" at bounding box center [177, 100] width 98 height 32
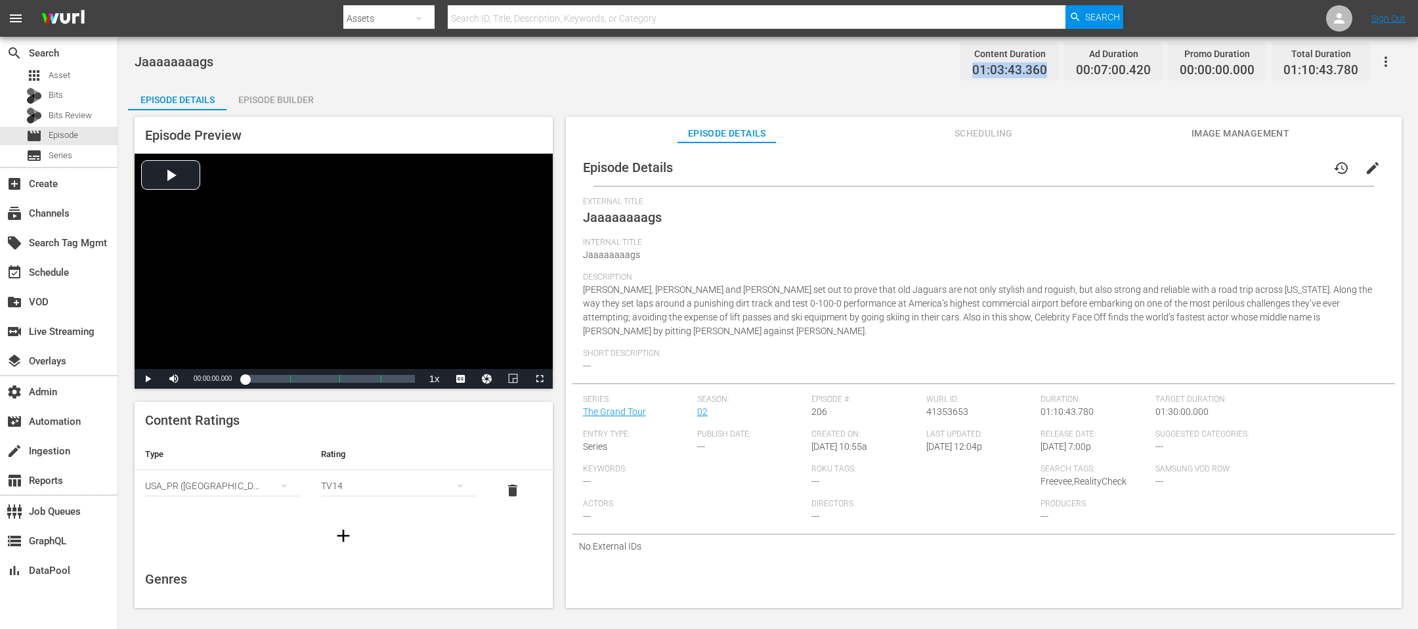
click at [944, 64] on span "01:03:43.360" at bounding box center [1009, 70] width 75 height 15
click at [292, 101] on div "Episode Builder" at bounding box center [275, 100] width 98 height 32
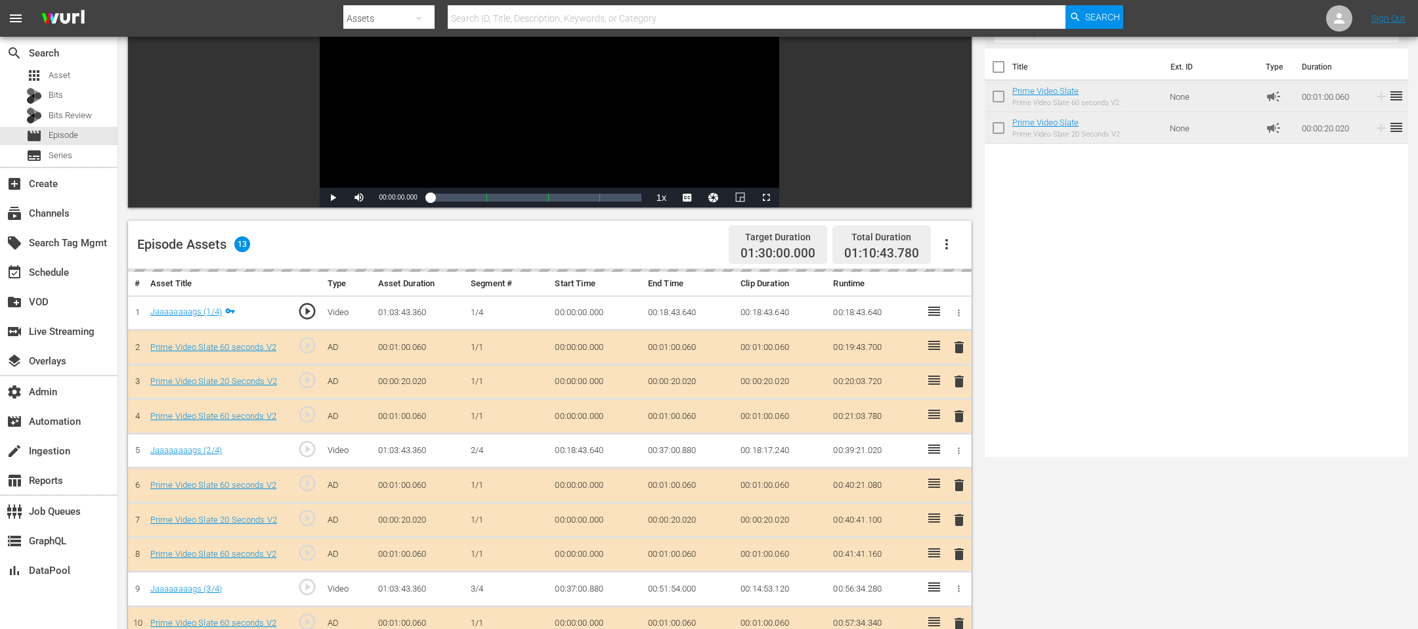
scroll to position [341, 0]
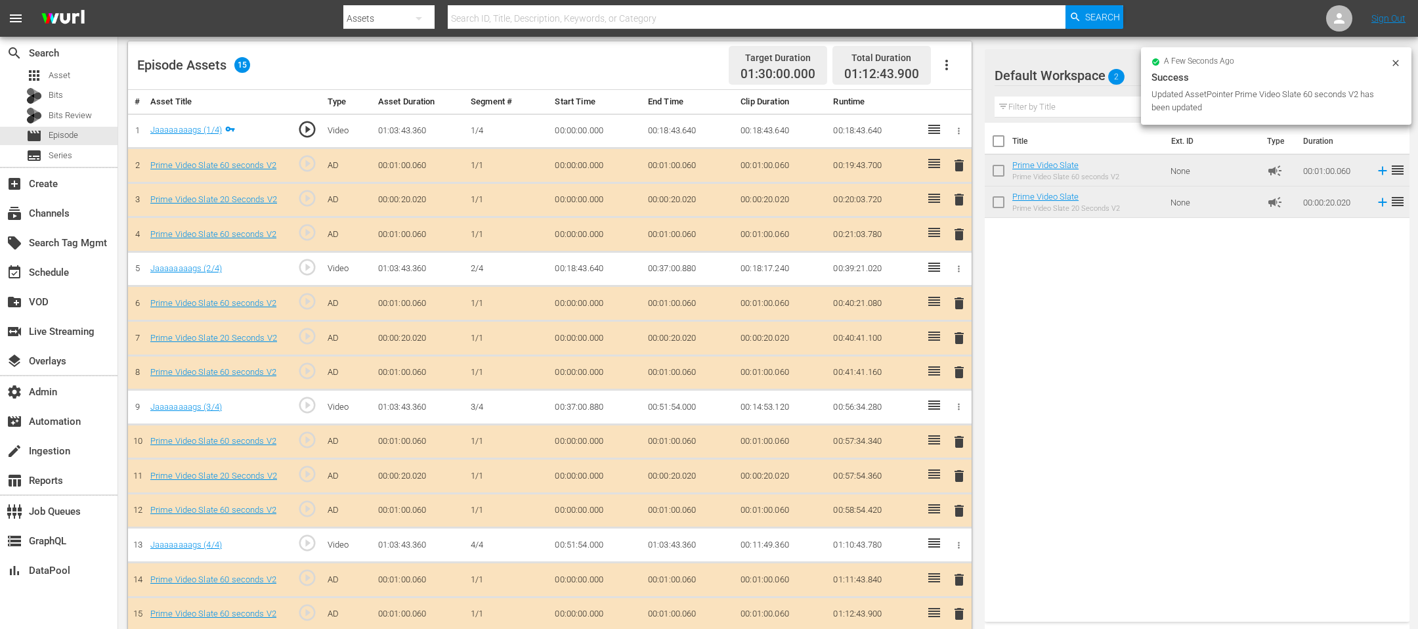
click at [944, 58] on div "a few seconds ago Success Updated AssetPointer Prime Video Slate 60 seconds V2 …" at bounding box center [1276, 85] width 270 height 77
click at [944, 60] on icon at bounding box center [1395, 63] width 6 height 6
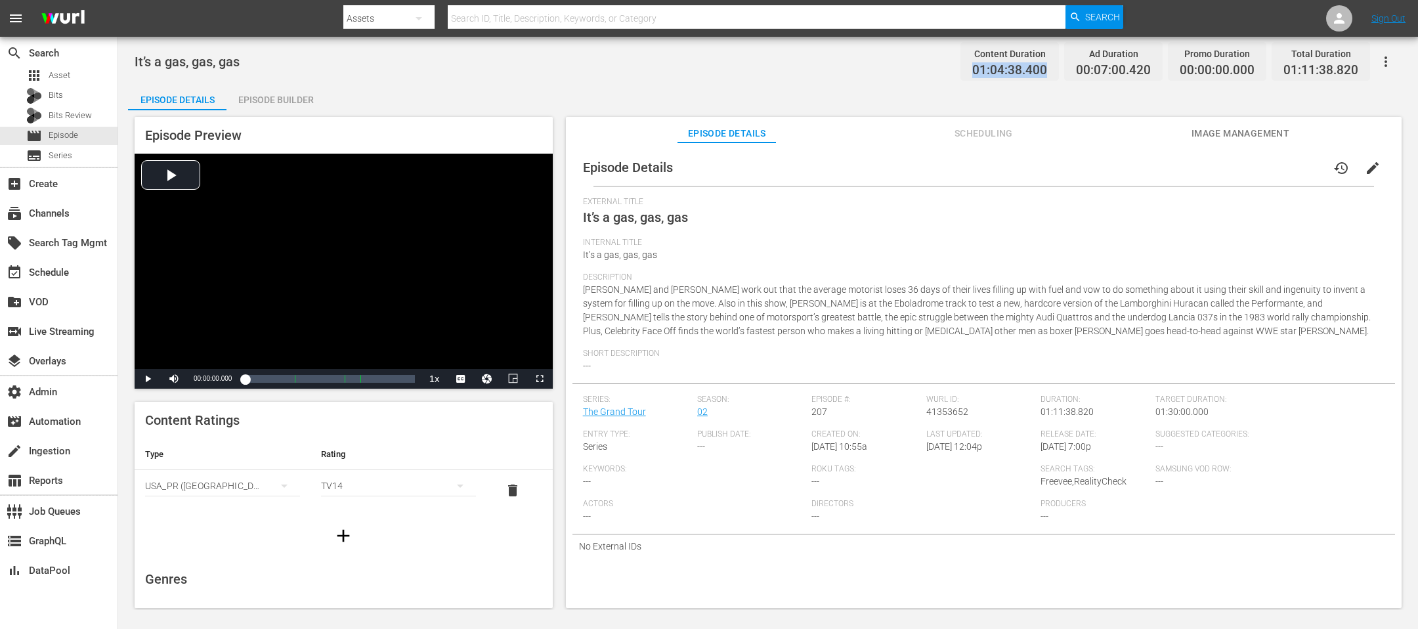
drag, startPoint x: 1049, startPoint y: 65, endPoint x: 956, endPoint y: 67, distance: 93.2
click at [956, 67] on div "It’s a gas, gas, gas Content Duration 01:04:38.400 Ad Duration 00:07:00.420 Pro…" at bounding box center [768, 62] width 1267 height 30
copy span "01:04:38.400"
click at [253, 83] on div "It’s a gas, gas, gas Content Duration 01:04:38.400 Ad Duration 00:07:00.420 Pro…" at bounding box center [767, 323] width 1299 height 573
click at [264, 93] on div "Episode Builder" at bounding box center [275, 100] width 98 height 32
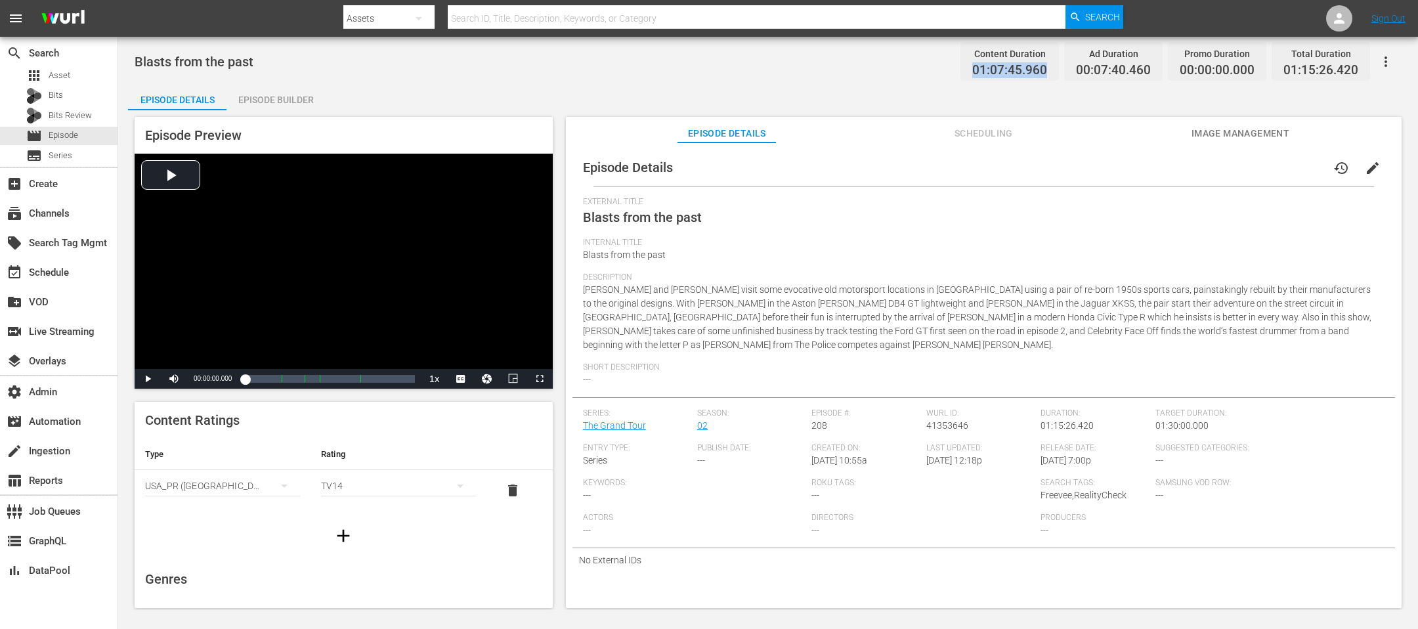
drag, startPoint x: 1062, startPoint y: 70, endPoint x: 972, endPoint y: 72, distance: 89.9
click at [972, 72] on div "Content Duration 01:07:45.960 Ad Duration 00:07:40.460 Promo Duration 00:00:00.…" at bounding box center [1162, 61] width 415 height 39
copy span "01:07:45.960"
click at [269, 107] on div "Episode Builder" at bounding box center [275, 100] width 98 height 32
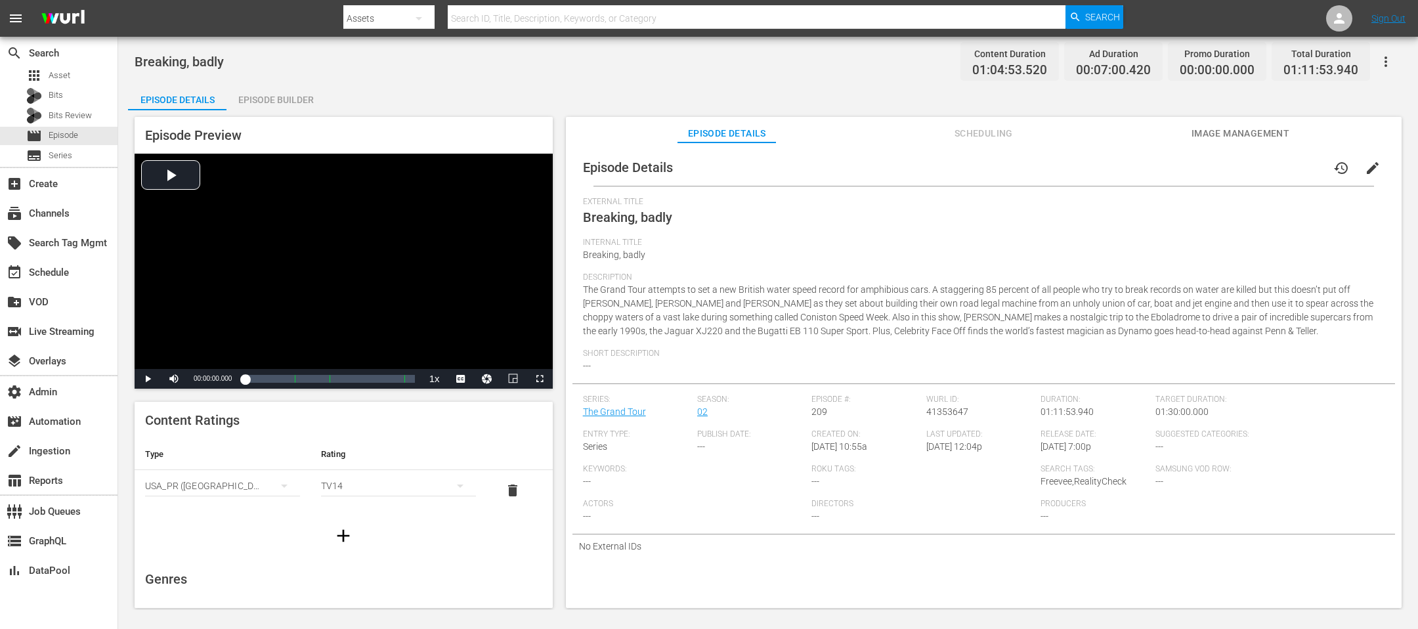
click at [1028, 72] on span "01:04:53.520" at bounding box center [1009, 70] width 75 height 15
copy span "01:04:53.520"
click at [291, 105] on div "Episode Builder" at bounding box center [275, 100] width 98 height 32
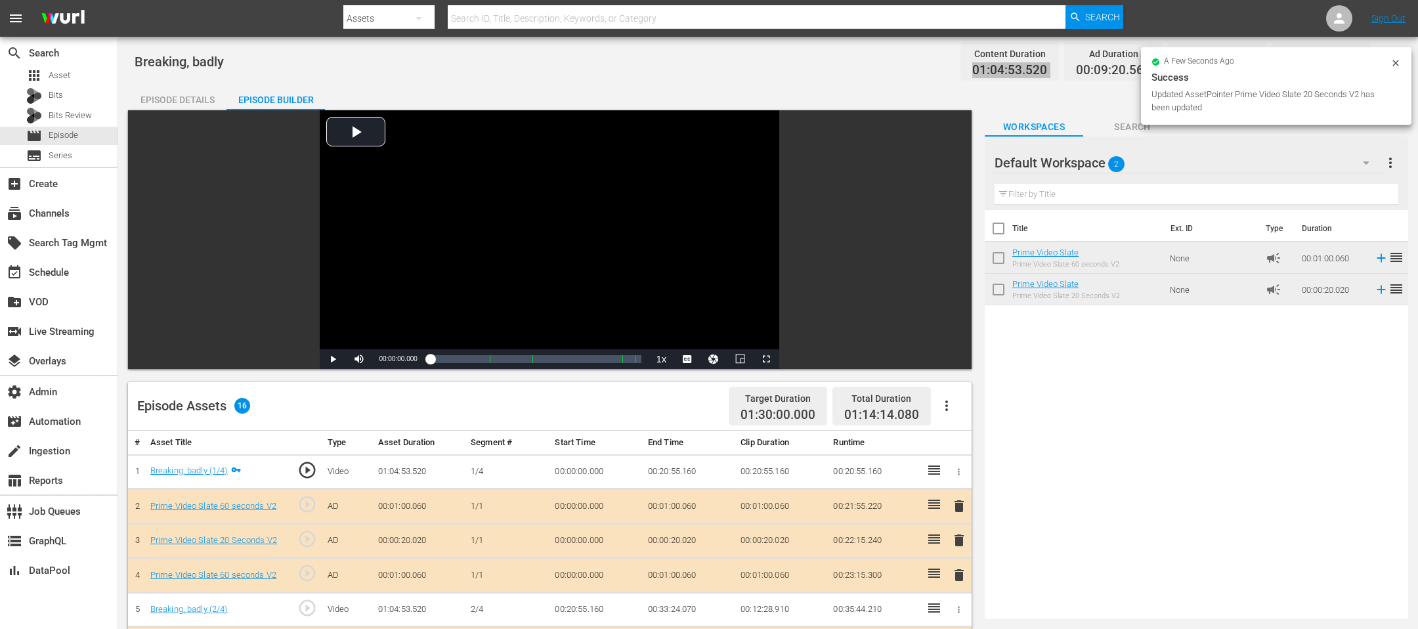
drag, startPoint x: 1070, startPoint y: 196, endPoint x: 573, endPoint y: 33, distance: 522.8
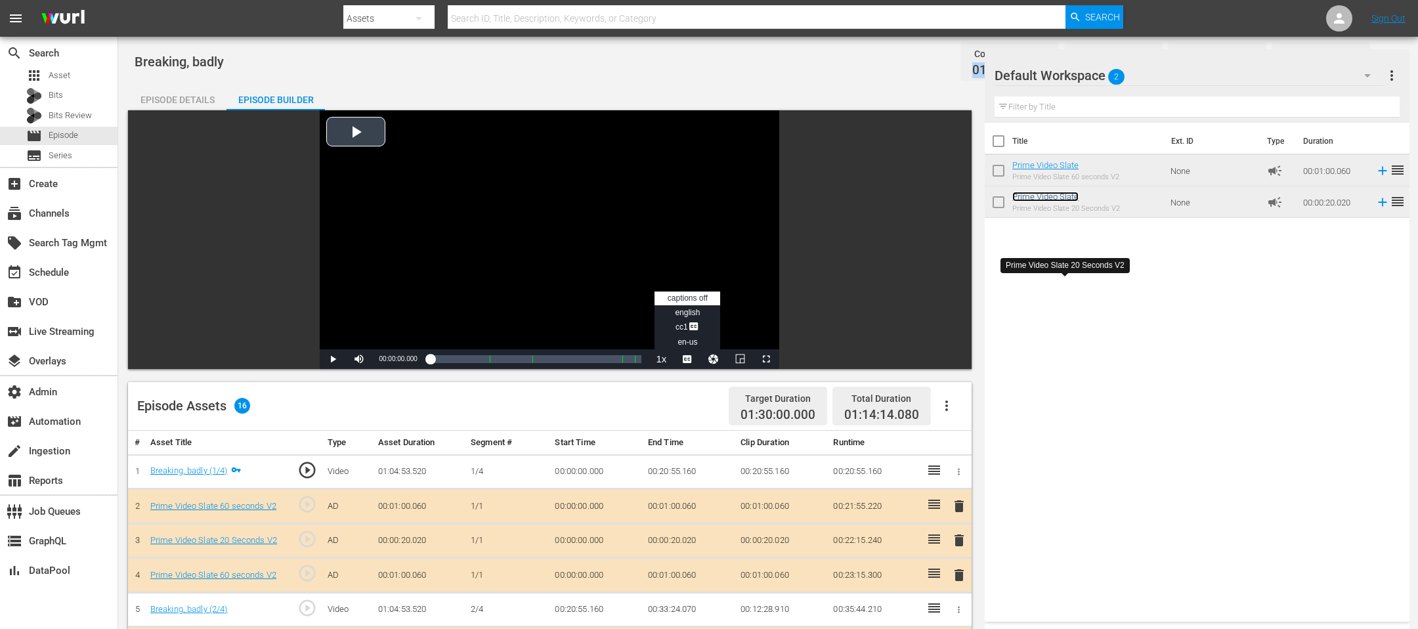
scroll to position [379, 0]
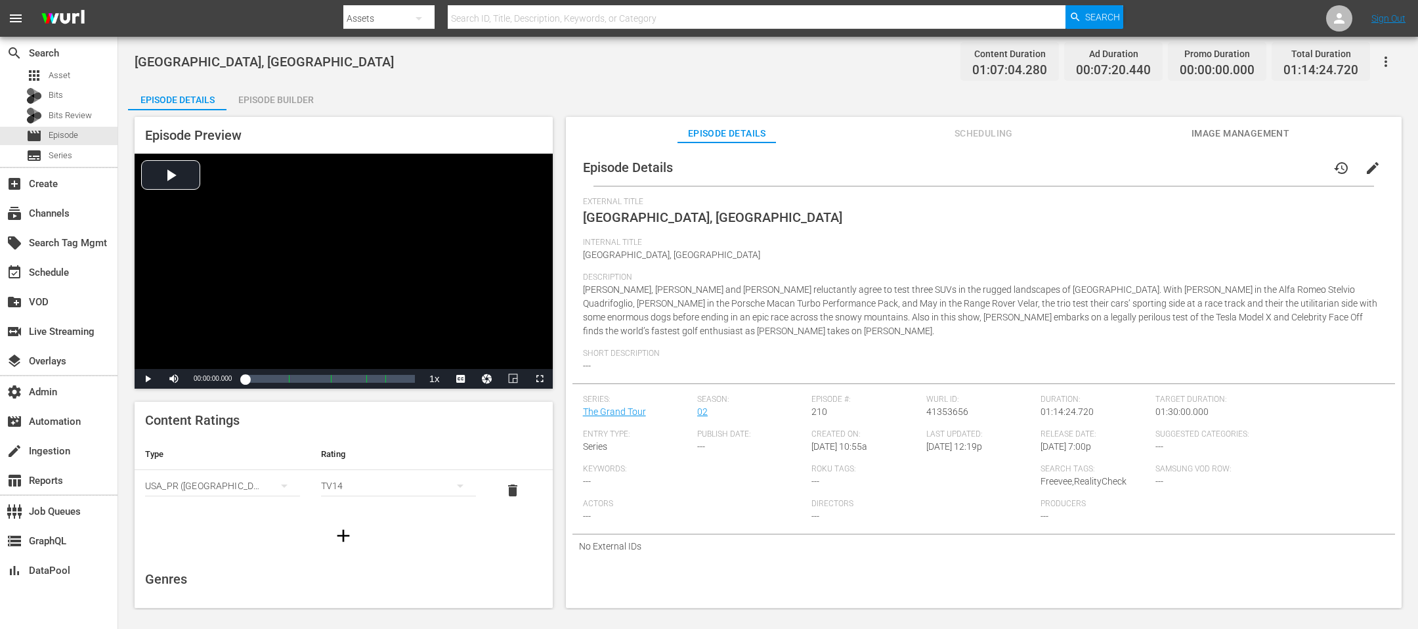
click at [983, 68] on span "01:07:04.280" at bounding box center [1009, 70] width 75 height 15
copy span "01:07:04.280"
click at [302, 101] on div "Episode Builder" at bounding box center [275, 100] width 98 height 32
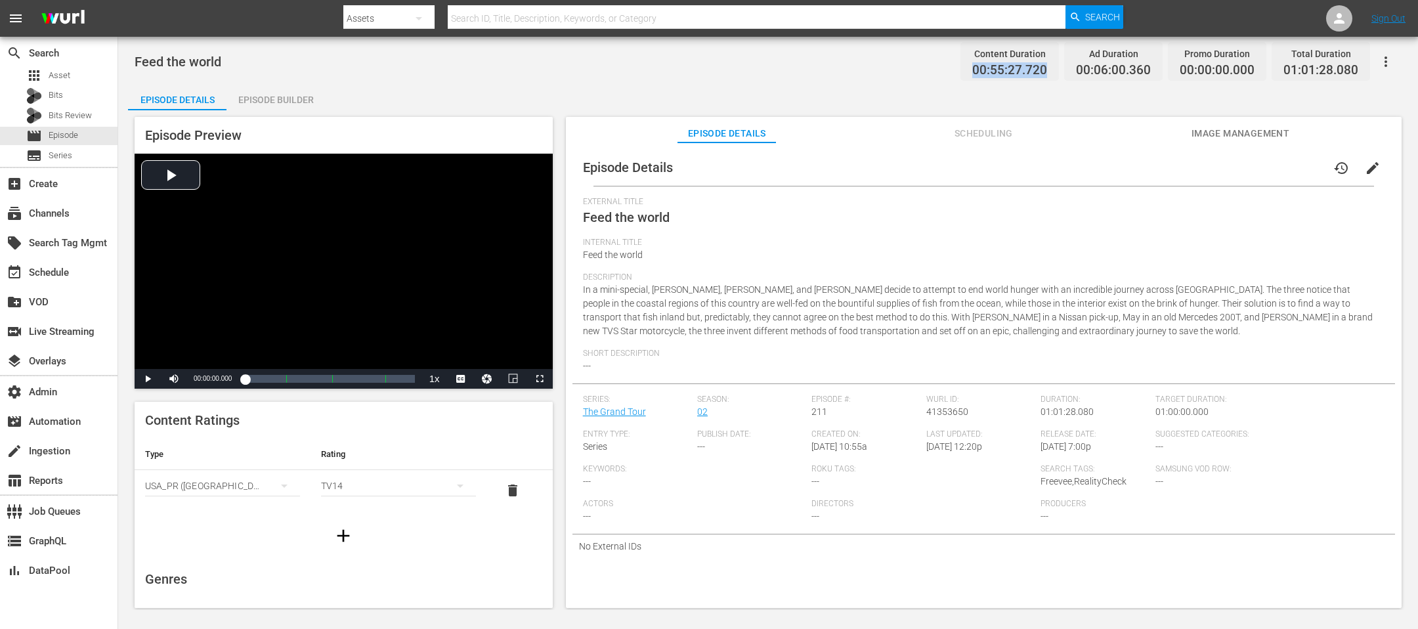
drag, startPoint x: 1050, startPoint y: 72, endPoint x: 946, endPoint y: 72, distance: 104.4
click at [946, 72] on div "Feed the world Content Duration 00:55:27.720 Ad Duration 00:06:00.360 Promo Dur…" at bounding box center [768, 62] width 1267 height 30
copy span "00:55:27.720"
click at [297, 100] on div "Episode Builder" at bounding box center [275, 100] width 98 height 32
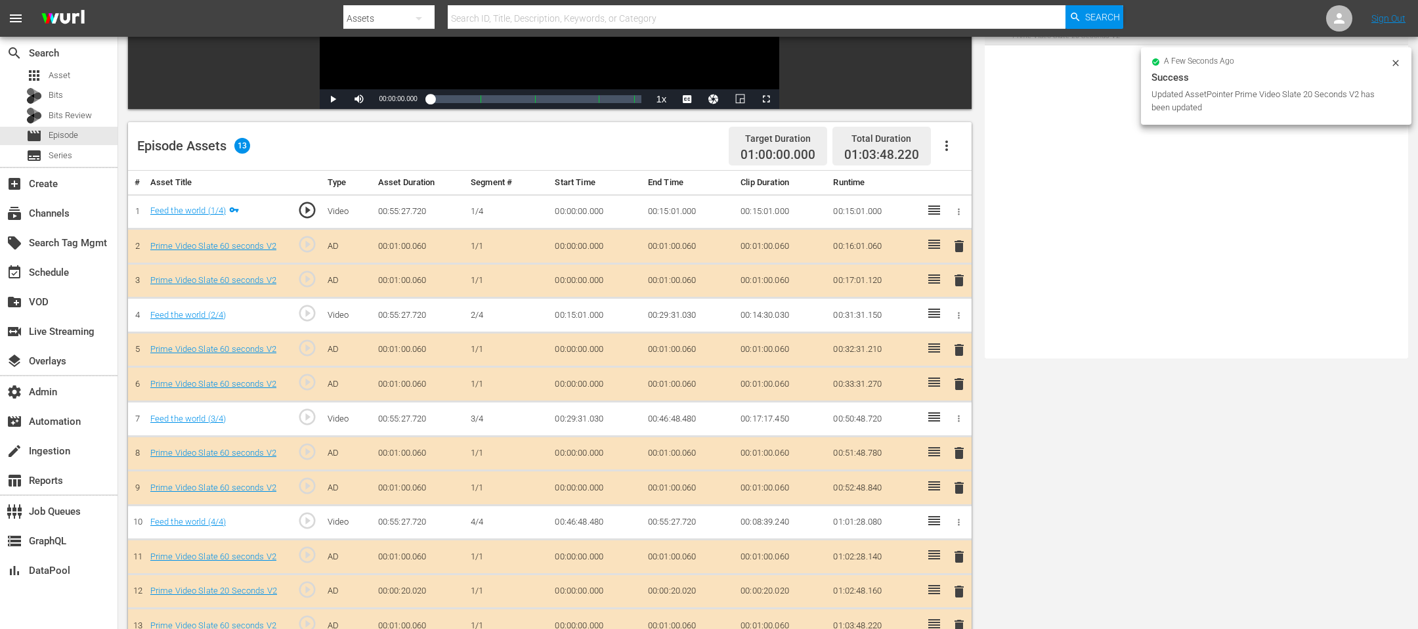
scroll to position [341, 0]
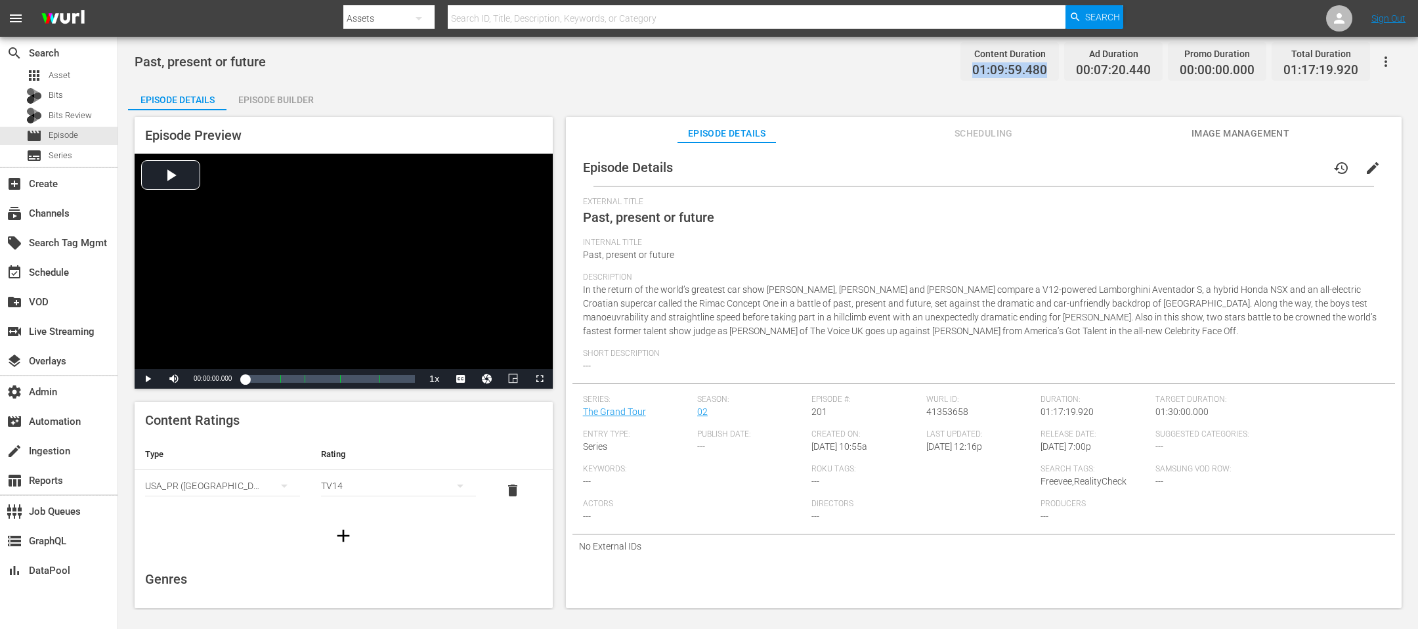
drag, startPoint x: 1051, startPoint y: 74, endPoint x: 927, endPoint y: 70, distance: 123.4
click at [927, 70] on div "Past, present or future Content Duration 01:09:59.480 Ad Duration 00:07:20.440 …" at bounding box center [768, 62] width 1267 height 30
copy span "01:09:59.480"
click at [276, 95] on div "Episode Builder" at bounding box center [275, 100] width 98 height 32
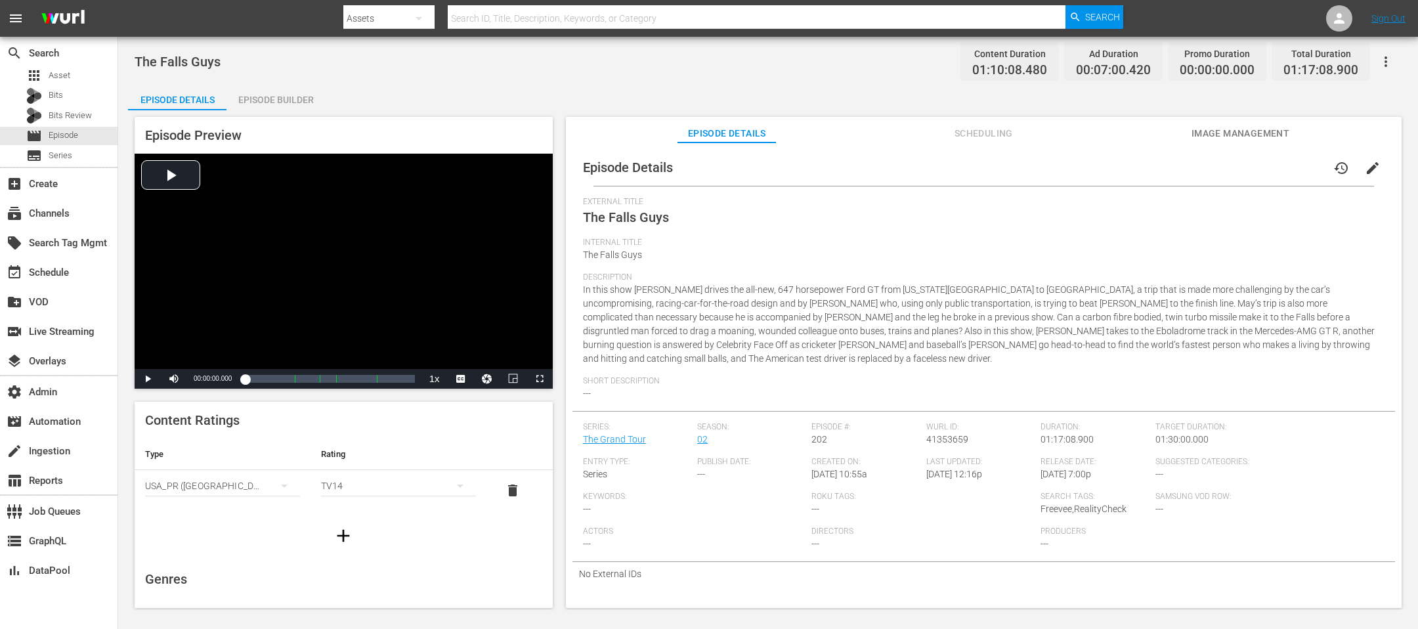
click at [998, 72] on span "01:10:08.480" at bounding box center [1009, 70] width 75 height 15
copy span "01:10:08.480"
click at [304, 94] on div "Episode Builder" at bounding box center [275, 100] width 98 height 32
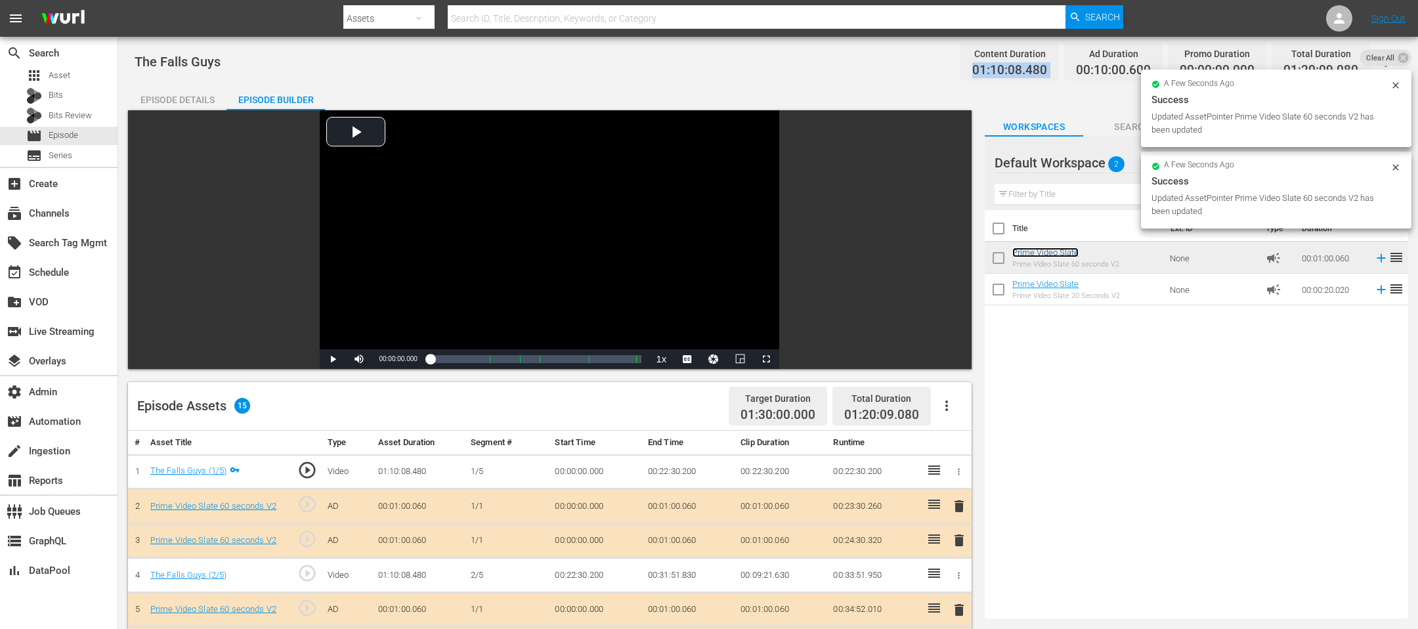
scroll to position [345, 0]
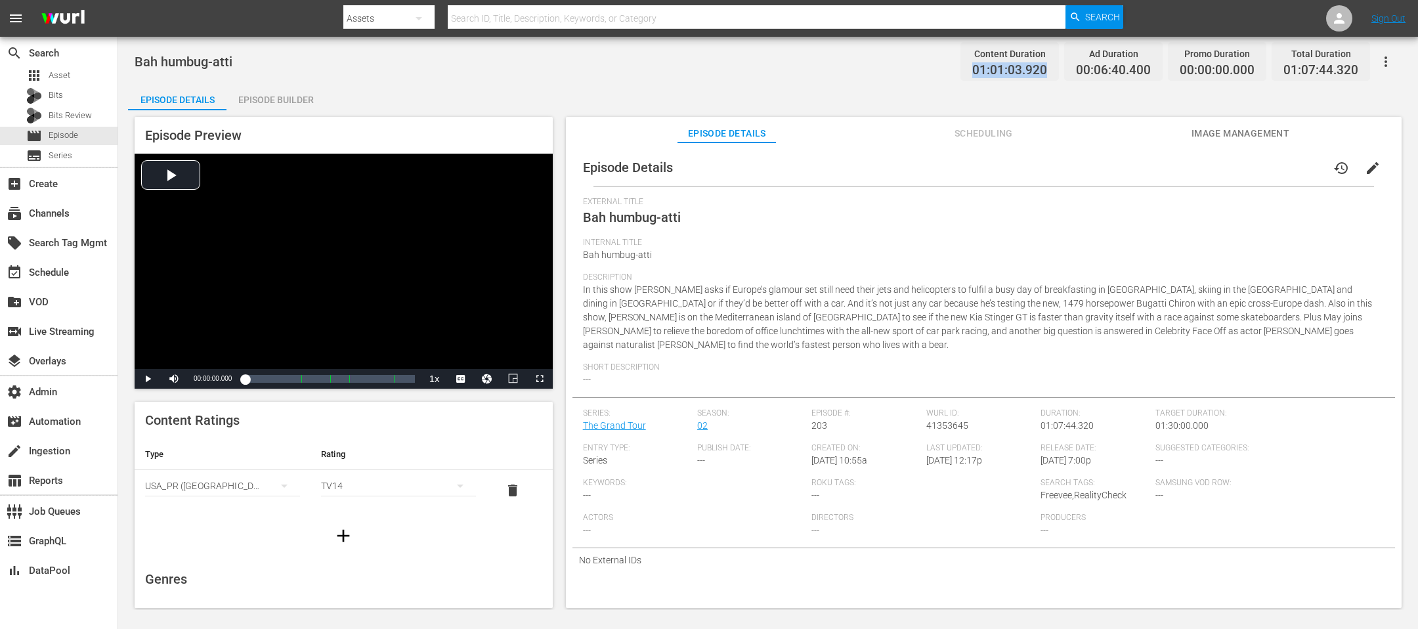
drag, startPoint x: 1053, startPoint y: 71, endPoint x: 917, endPoint y: 75, distance: 136.6
click at [917, 75] on div "Bah humbug-atti Content Duration 01:01:03.920 Ad Duration 00:06:40.400 Promo Du…" at bounding box center [768, 62] width 1267 height 30
copy span "01:01:03.920"
click at [260, 85] on div "Episode Builder" at bounding box center [275, 100] width 98 height 32
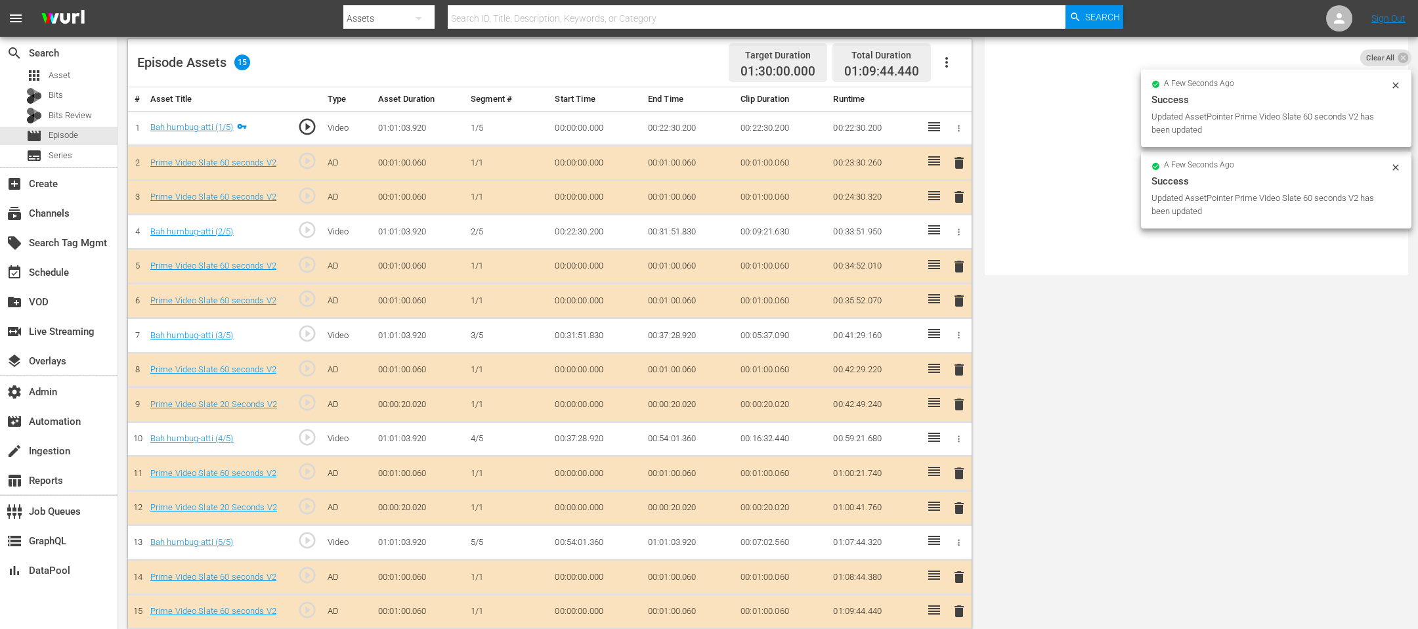
scroll to position [345, 0]
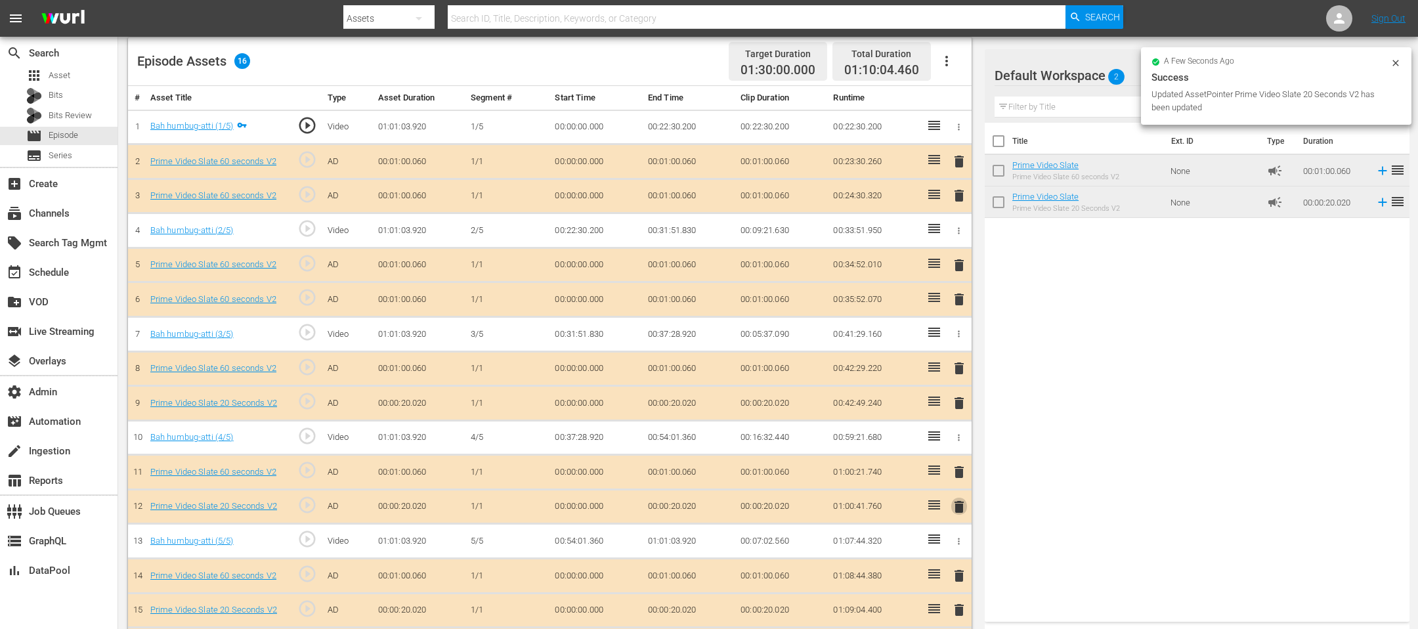
click at [962, 505] on span "delete" at bounding box center [959, 507] width 16 height 16
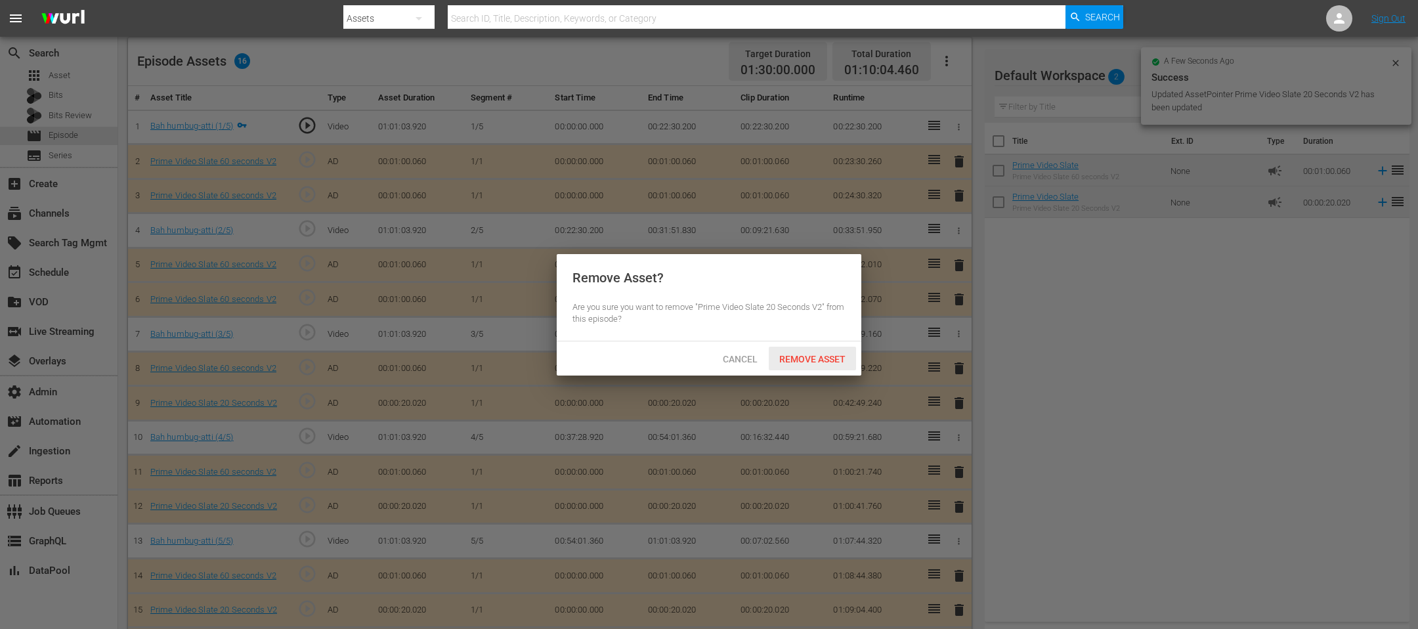
click at [814, 360] on span "Remove Asset" at bounding box center [812, 359] width 87 height 11
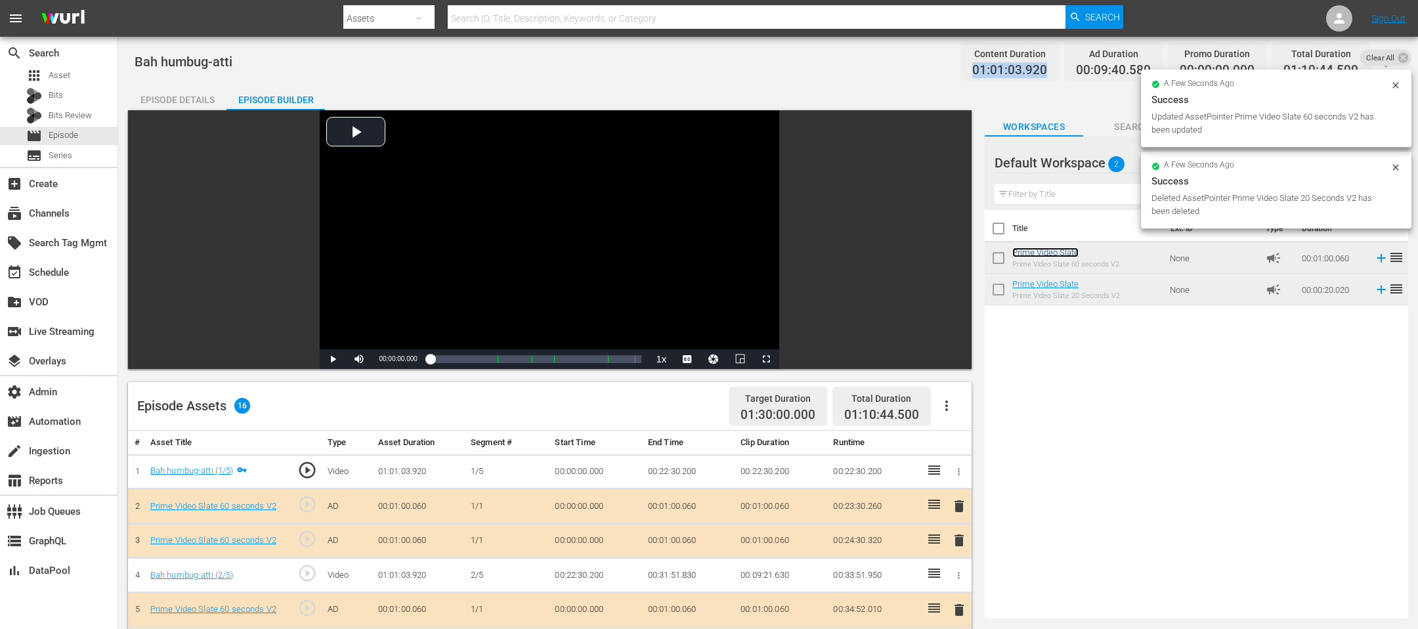
scroll to position [379, 0]
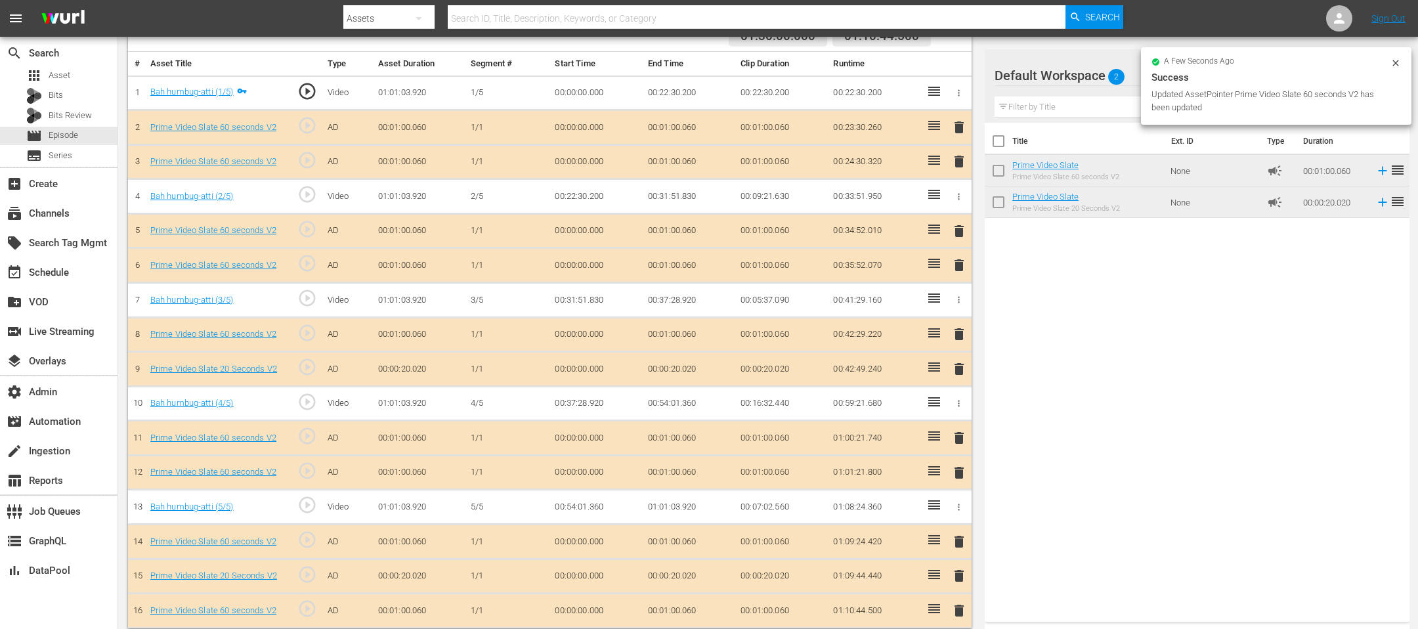
click at [956, 572] on span "delete" at bounding box center [959, 576] width 16 height 16
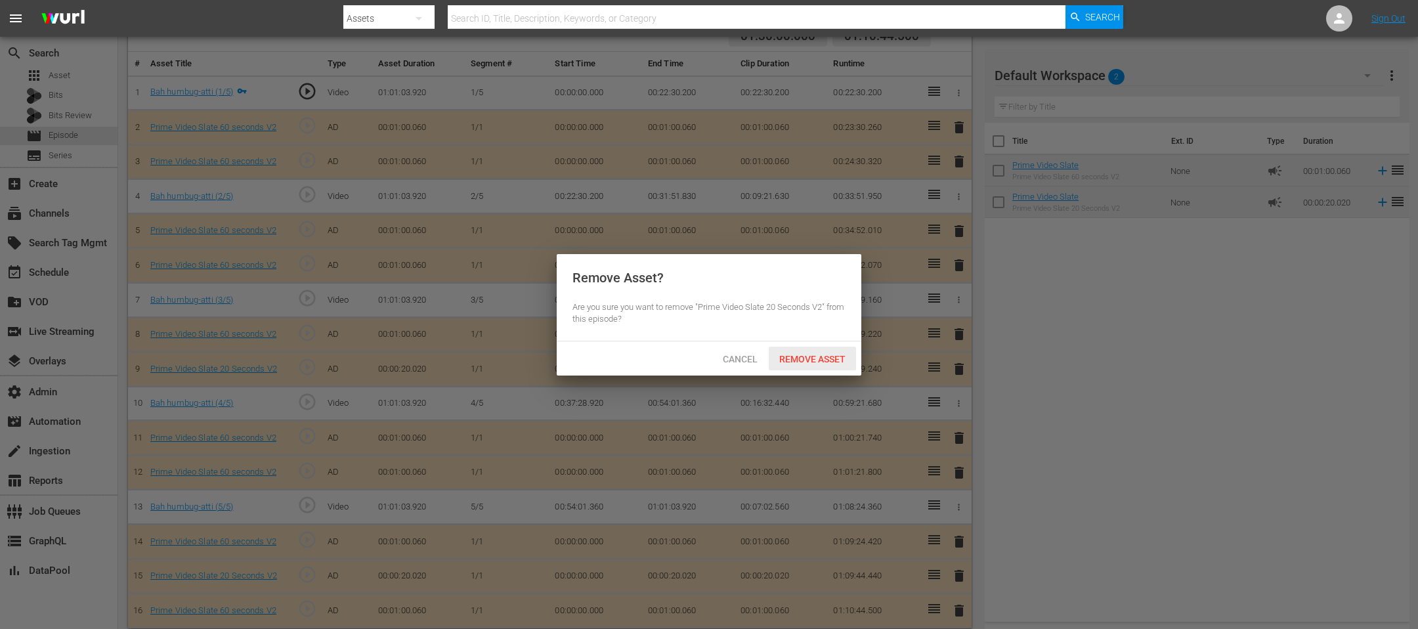
click at [780, 354] on span "Remove Asset" at bounding box center [812, 359] width 87 height 11
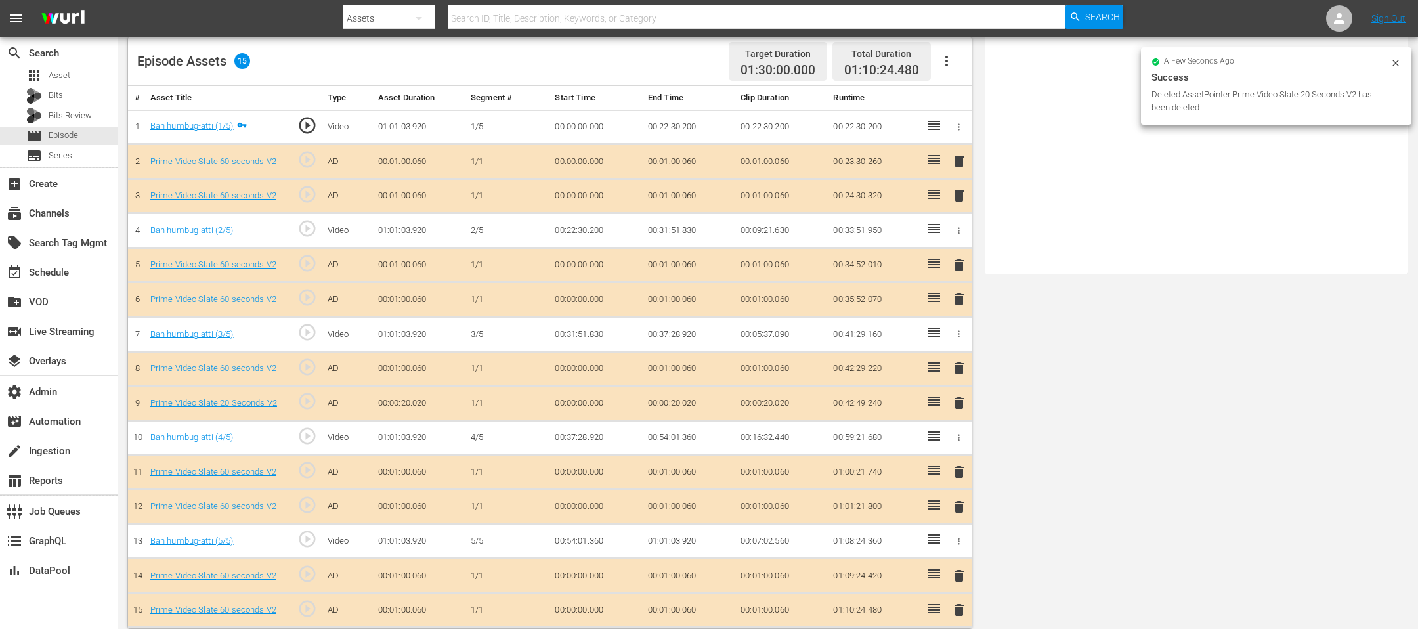
scroll to position [0, 0]
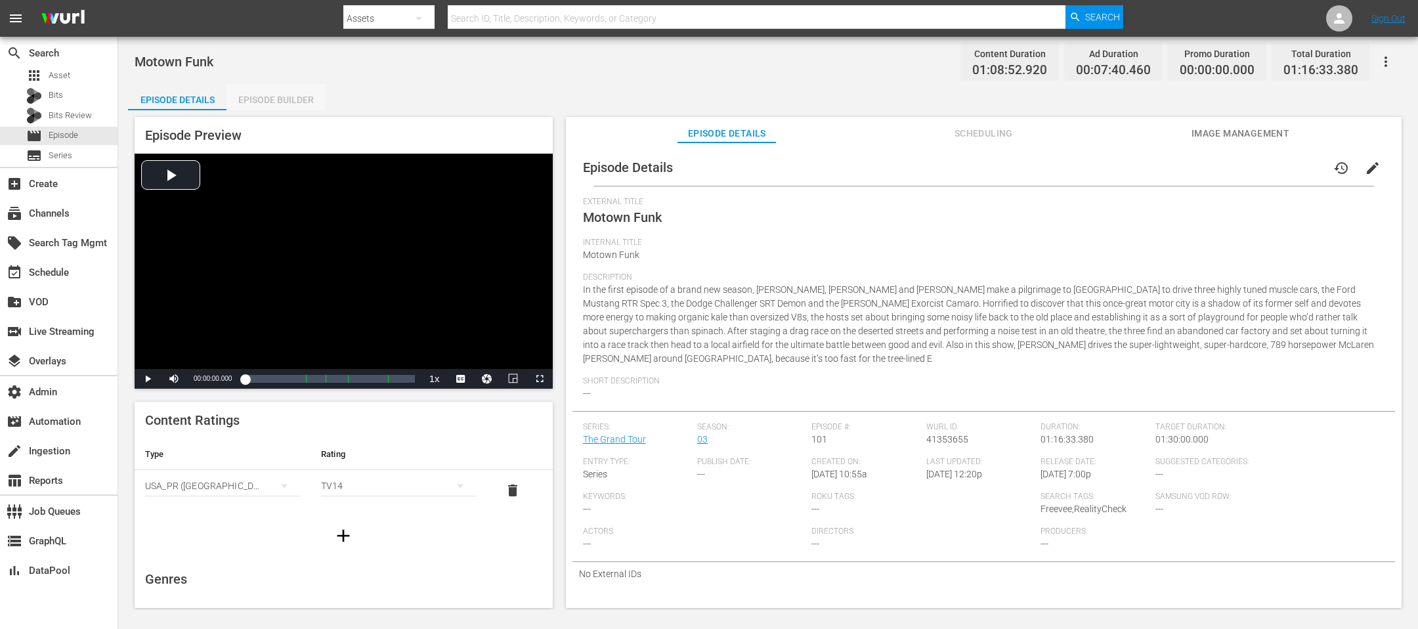
click at [290, 99] on div "Episode Builder" at bounding box center [275, 100] width 98 height 32
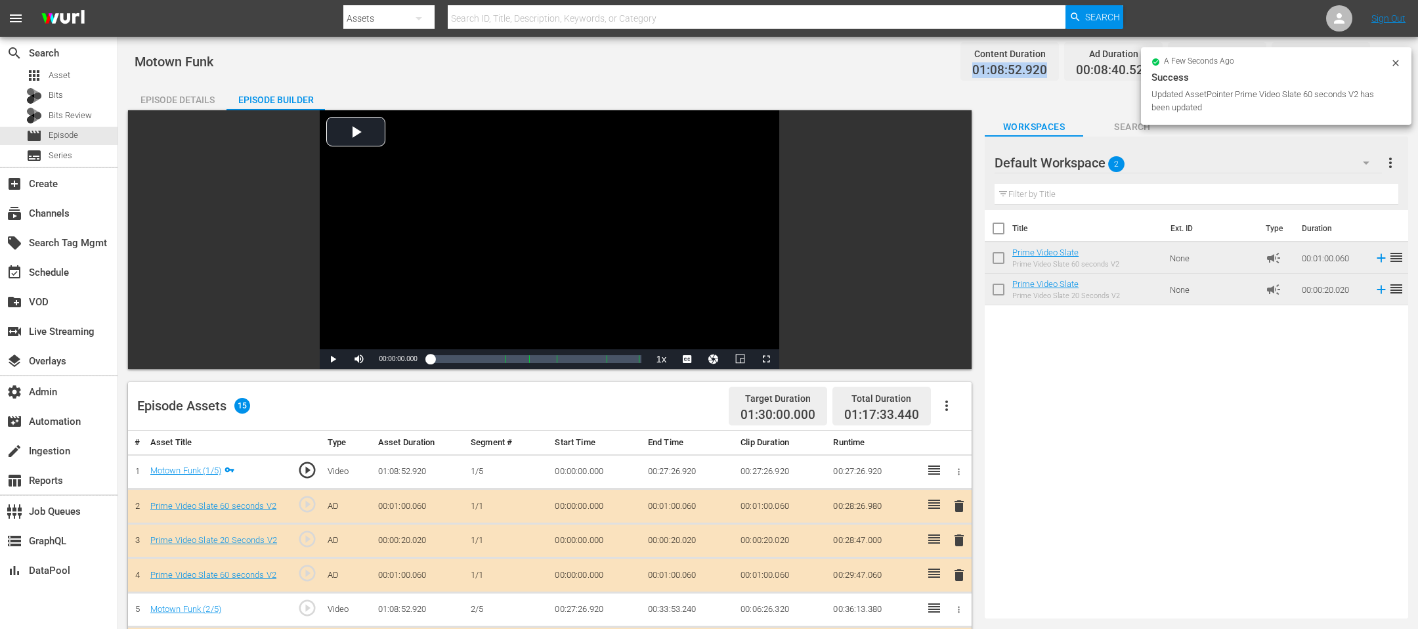
drag, startPoint x: 1049, startPoint y: 67, endPoint x: 957, endPoint y: 67, distance: 92.5
click at [944, 67] on div "Motown Funk Content Duration 01:08:52.920 Ad Duration 00:08:40.520 Promo Durati…" at bounding box center [768, 62] width 1267 height 30
copy span "01:08:52.920"
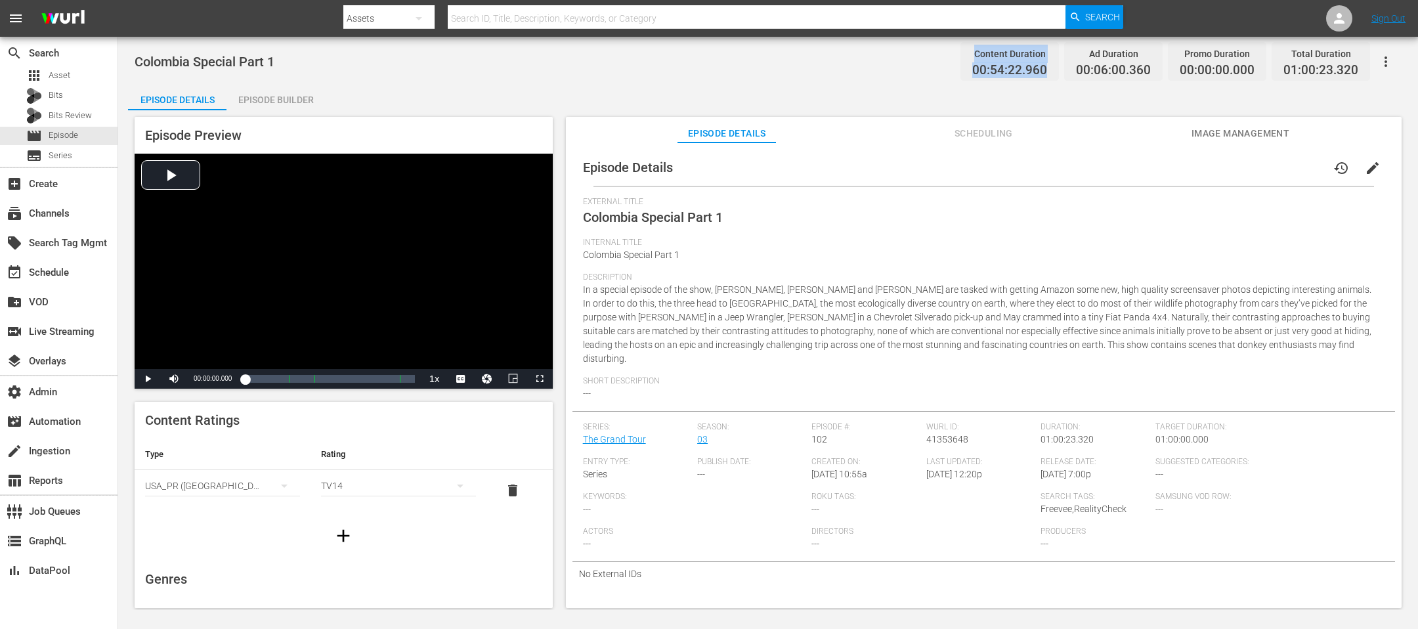
drag, startPoint x: 1047, startPoint y: 70, endPoint x: 936, endPoint y: 62, distance: 111.8
click at [936, 62] on div "Colombia Special Part 1 Content Duration 00:54:22.960 Ad Duration 00:06:00.360 …" at bounding box center [768, 62] width 1267 height 30
copy div "Content Duration 00:54:22.960"
click at [903, 120] on div "Episode Details Scheduling Image Management" at bounding box center [984, 130] width 770 height 26
drag, startPoint x: 1046, startPoint y: 67, endPoint x: 1040, endPoint y: 69, distance: 6.9
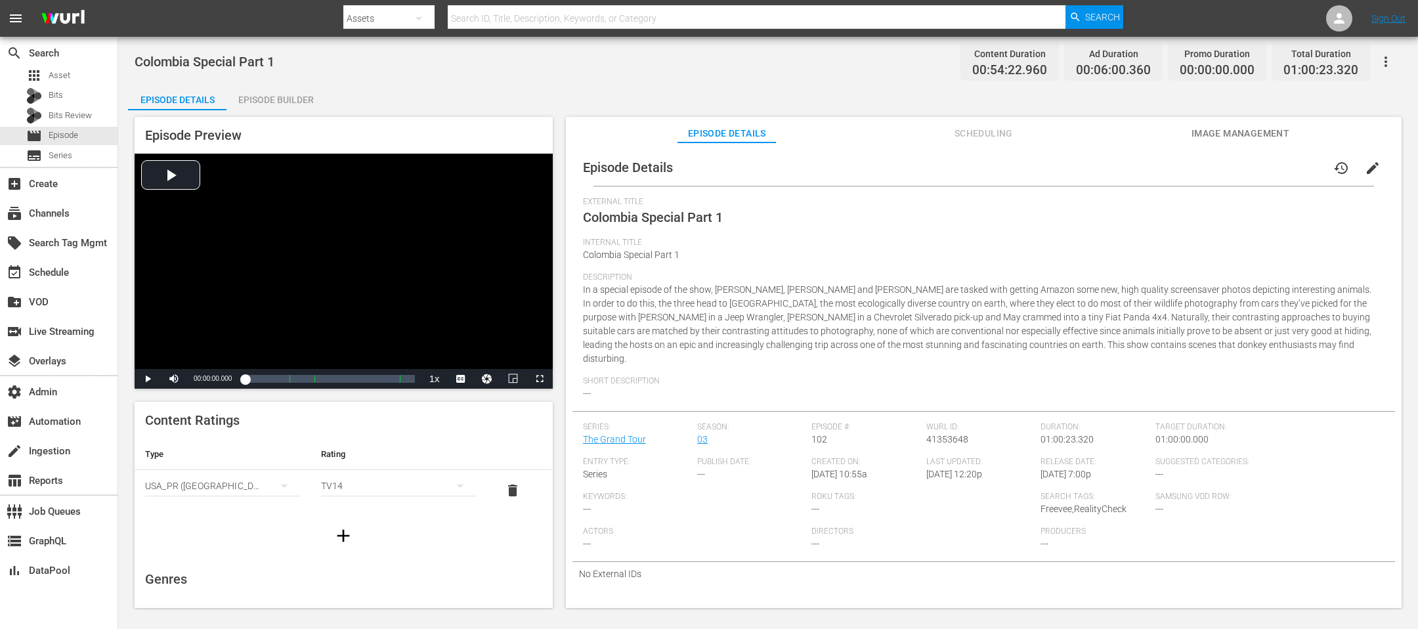
click at [944, 69] on span "00:54:22.960" at bounding box center [1009, 70] width 75 height 15
drag, startPoint x: 1050, startPoint y: 69, endPoint x: 966, endPoint y: 69, distance: 84.0
click at [944, 69] on div "Content Duration 00:54:22.960" at bounding box center [1009, 61] width 98 height 39
copy span "00:54:22.960"
click at [274, 106] on div "Episode Builder" at bounding box center [275, 100] width 98 height 32
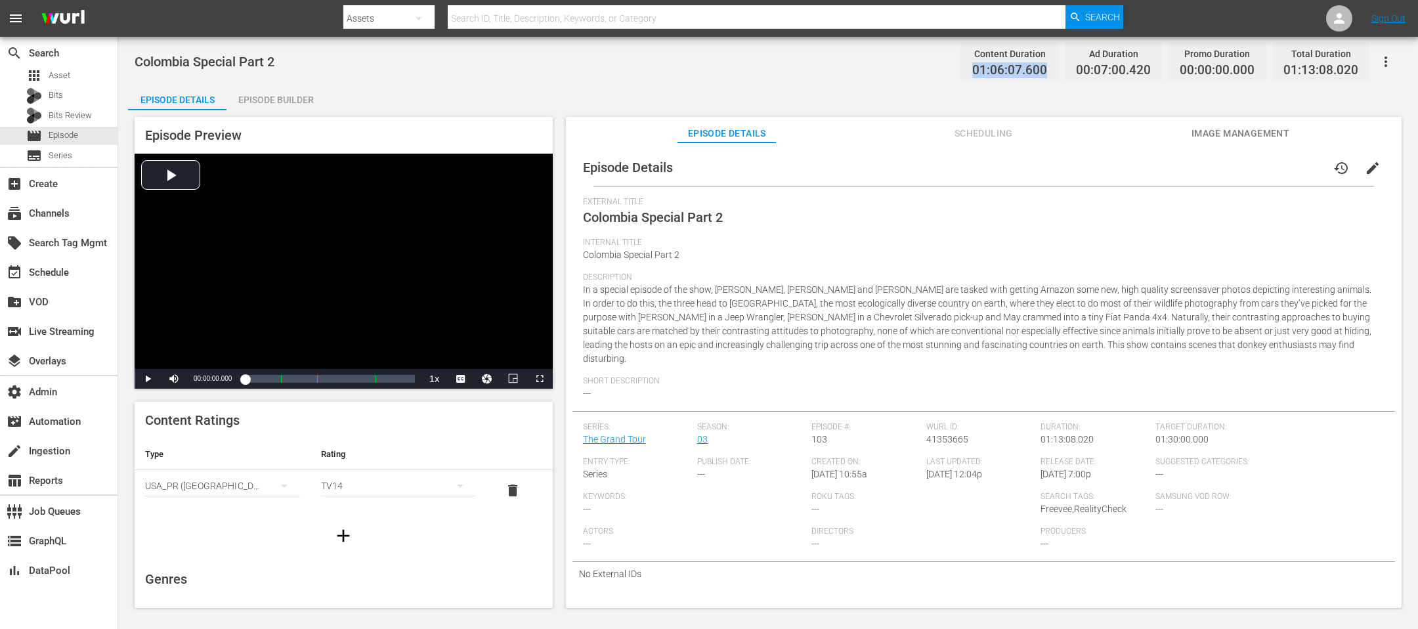
drag, startPoint x: 1061, startPoint y: 70, endPoint x: 951, endPoint y: 70, distance: 109.6
click at [944, 70] on div "Colombia Special Part 2 Content Duration 01:06:07.600 Ad Duration 00:07:00.420 …" at bounding box center [768, 62] width 1267 height 30
copy span "01:06:07.600"
click at [252, 106] on div "Episode Builder" at bounding box center [275, 100] width 98 height 32
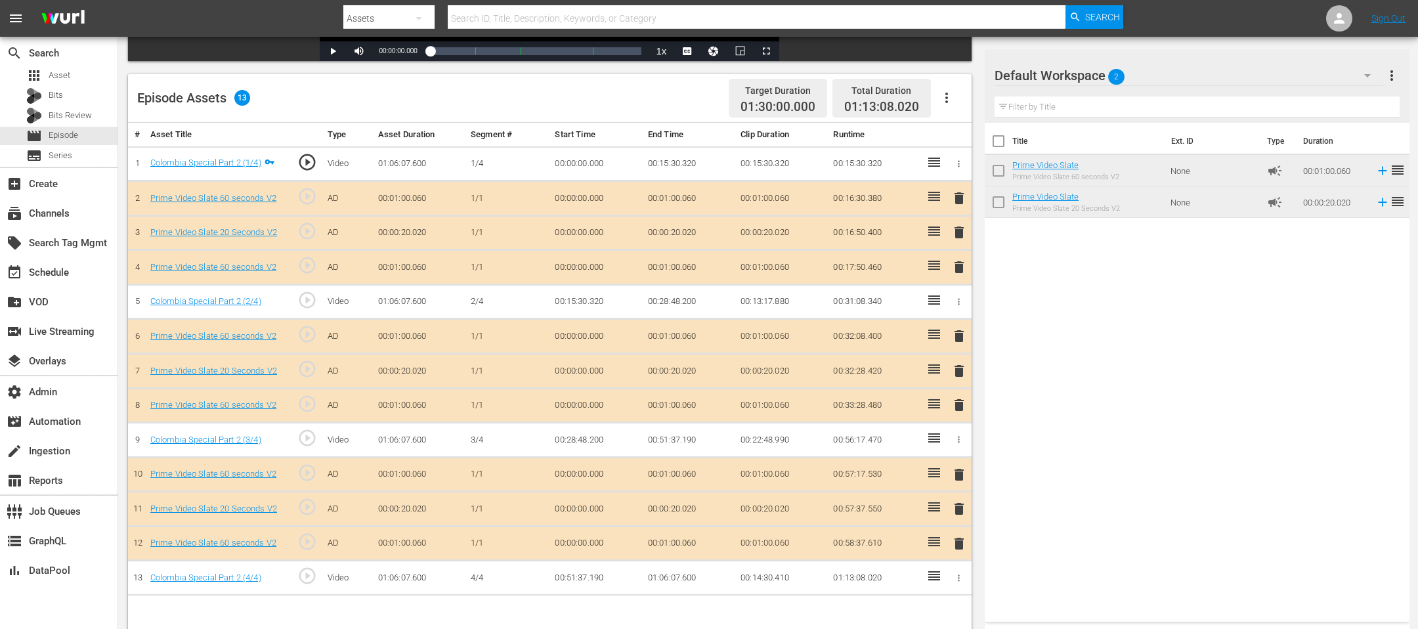
scroll to position [341, 0]
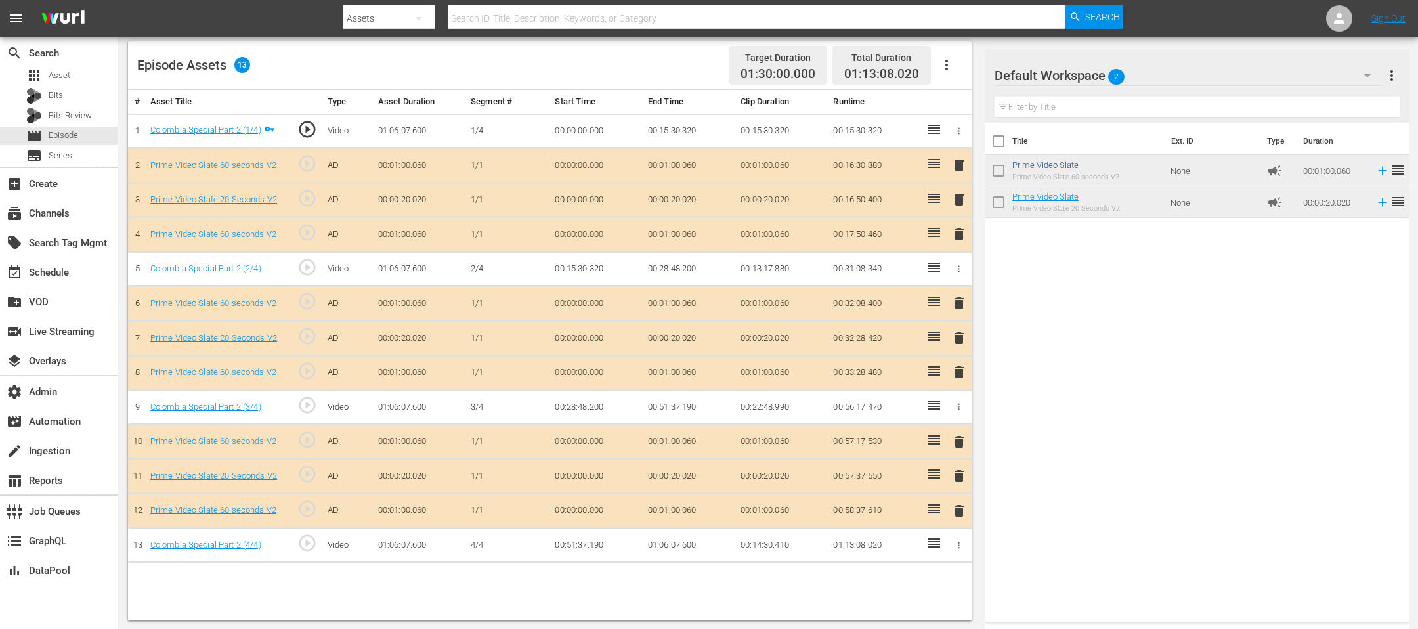
drag, startPoint x: 1018, startPoint y: 143, endPoint x: 1018, endPoint y: 161, distance: 17.7
click at [944, 143] on th "Title" at bounding box center [1087, 141] width 151 height 37
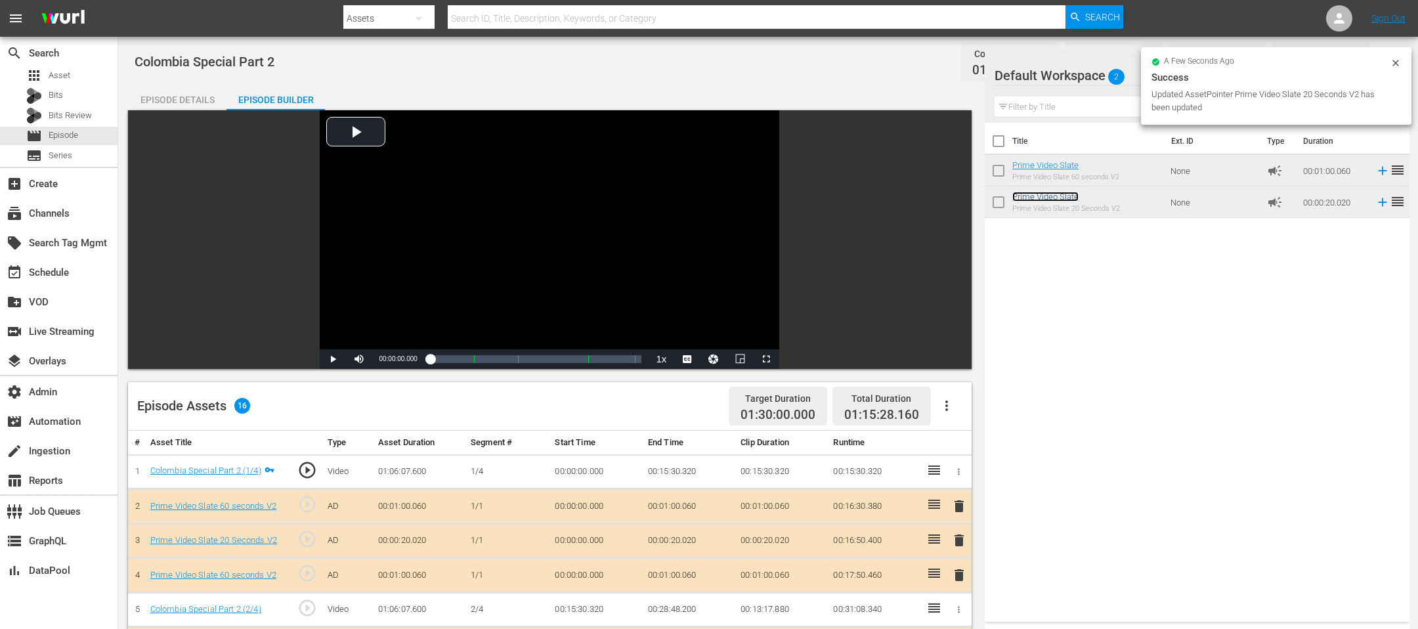
scroll to position [379, 0]
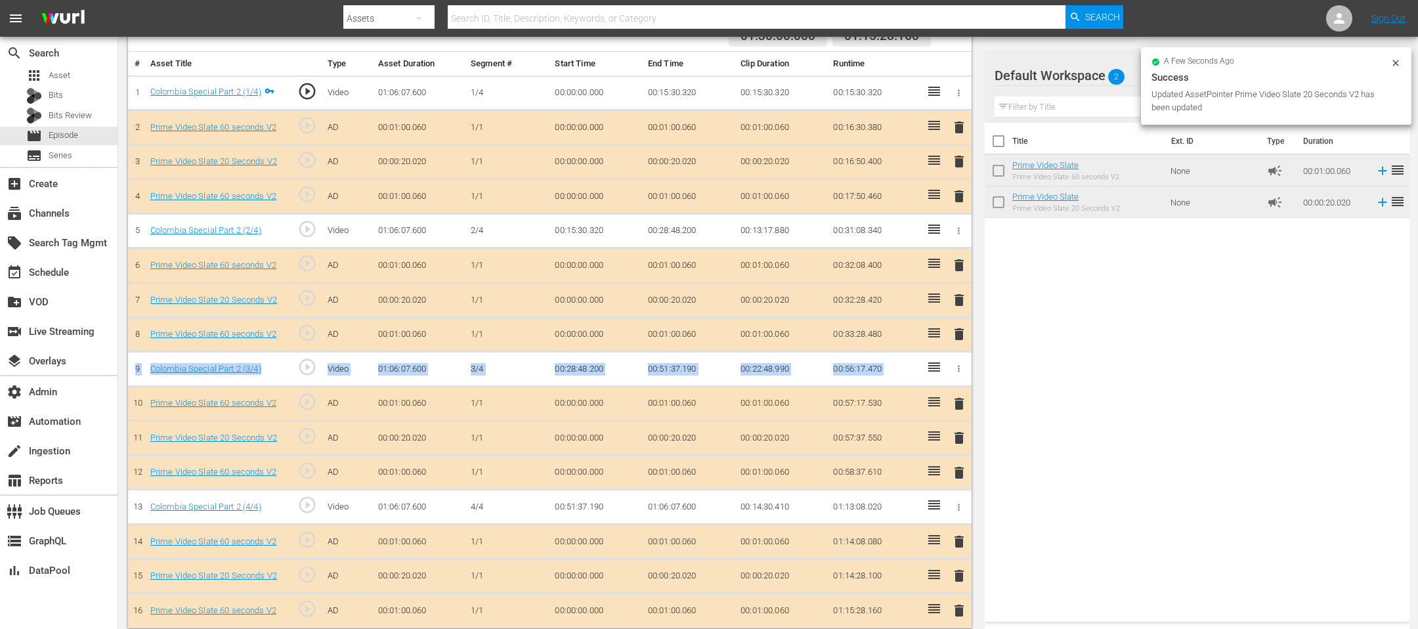
drag, startPoint x: 921, startPoint y: 354, endPoint x: 907, endPoint y: 357, distance: 14.8
click at [907, 370] on tbody "1 Colombia Special Part 2 (1/4) play_circle_outline Video 01:06:07.600 1/4 00:0…" at bounding box center [549, 351] width 843 height 552
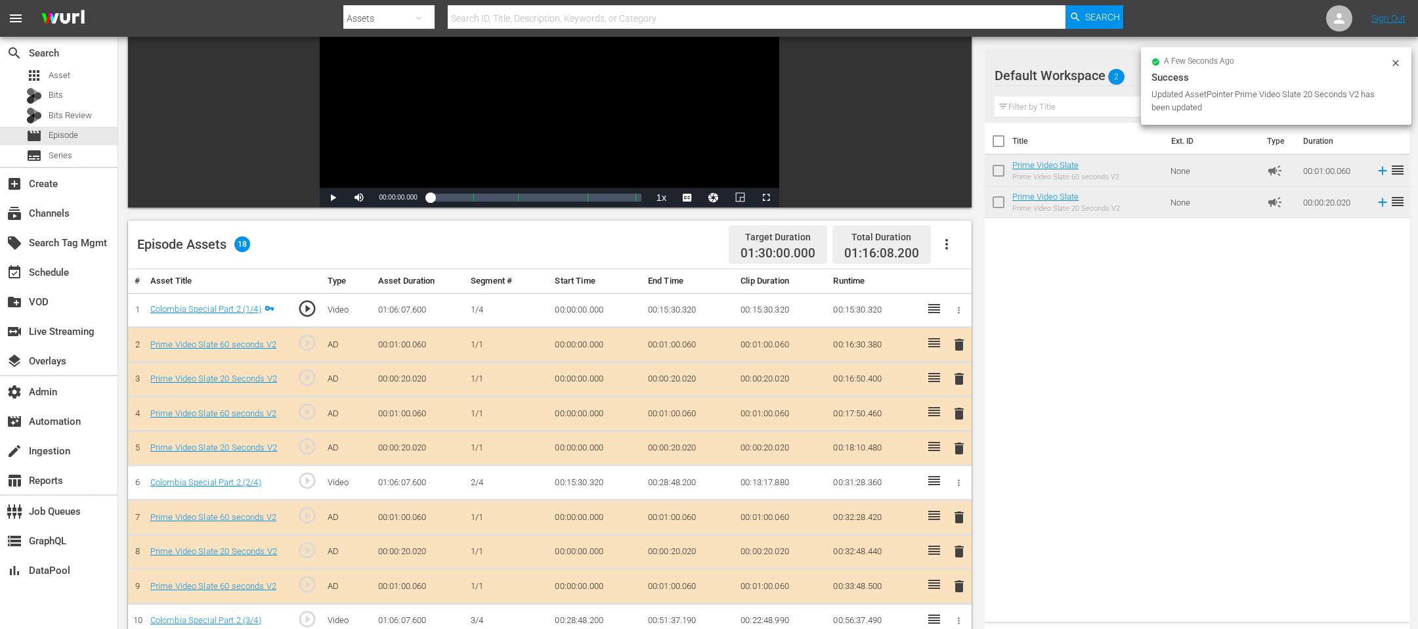
scroll to position [0, 0]
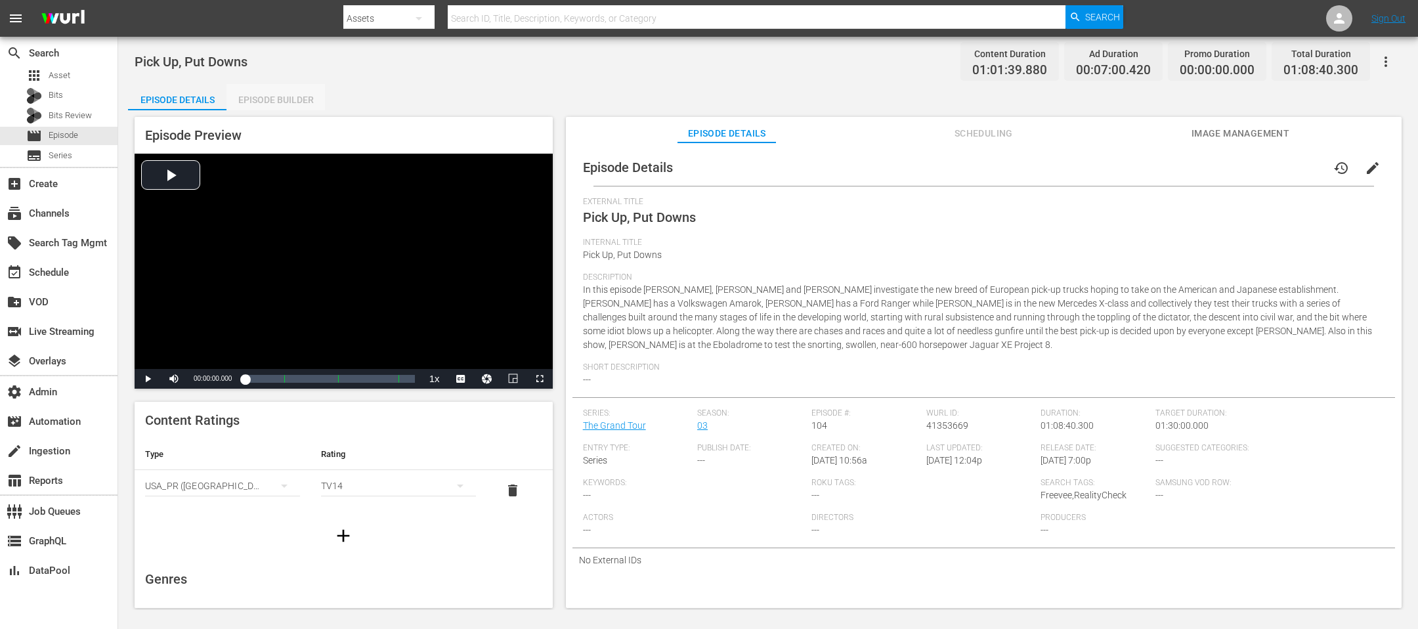
click at [285, 98] on div "Episode Builder" at bounding box center [275, 100] width 98 height 32
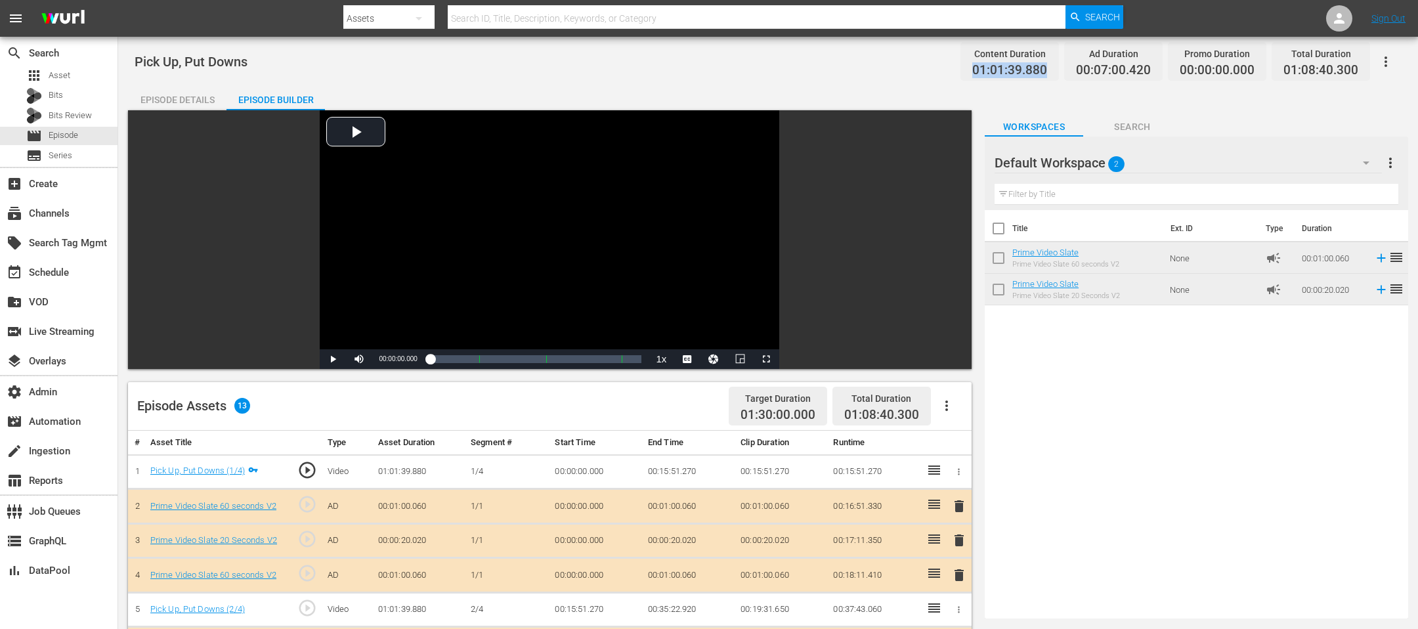
drag, startPoint x: 1051, startPoint y: 66, endPoint x: 963, endPoint y: 54, distance: 88.8
click at [944, 67] on div "Pick Up, Put Downs Content Duration 01:01:39.880 Ad Duration 00:07:00.420 Promo…" at bounding box center [768, 62] width 1267 height 30
copy span "01:01:39.880"
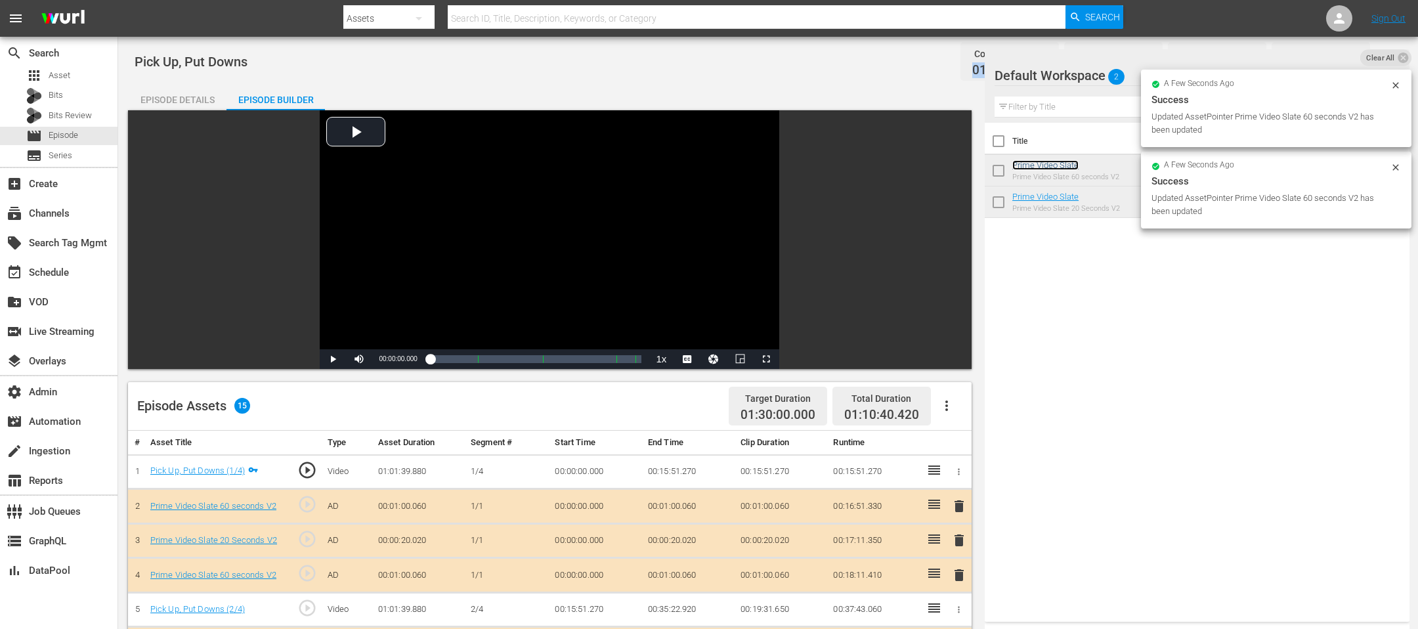
scroll to position [345, 0]
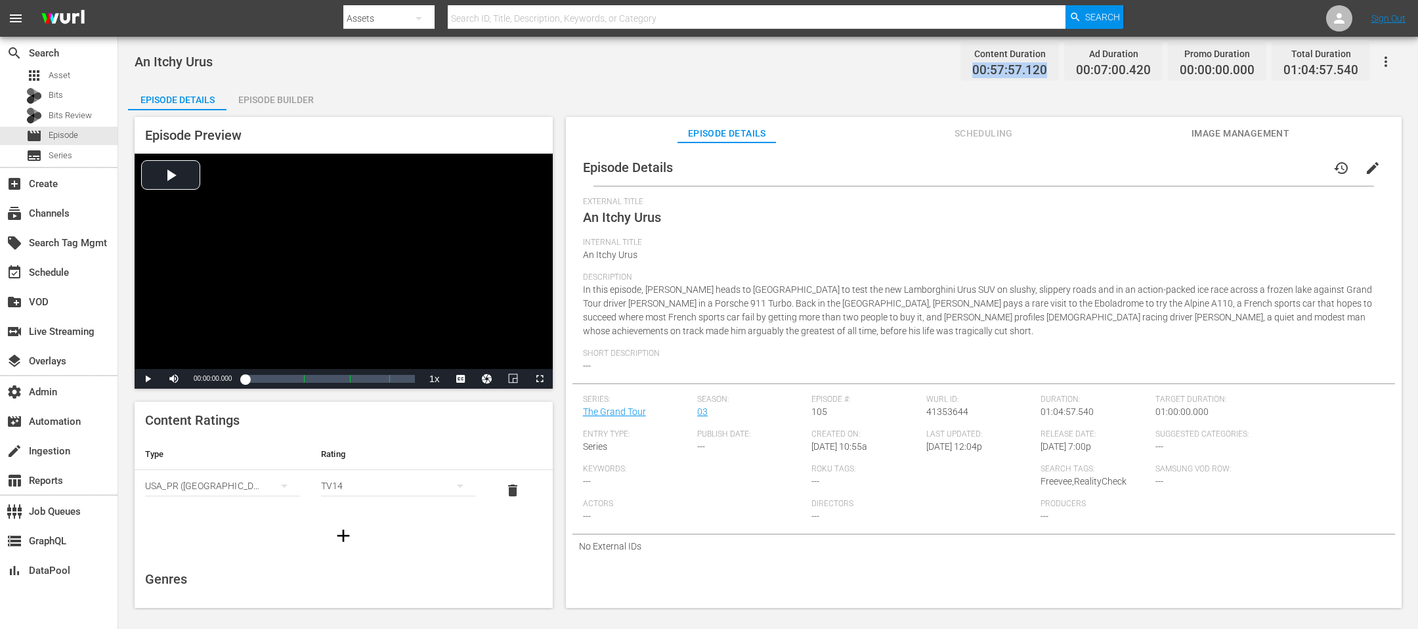
drag, startPoint x: 1055, startPoint y: 75, endPoint x: 929, endPoint y: 70, distance: 126.7
click at [929, 70] on div "An Itchy Urus Content Duration 00:57:57.120 Ad Duration 00:07:00.420 Promo Dura…" at bounding box center [768, 62] width 1267 height 30
copy span "00:57:57.120"
click at [278, 106] on div "Episode Builder" at bounding box center [275, 100] width 98 height 32
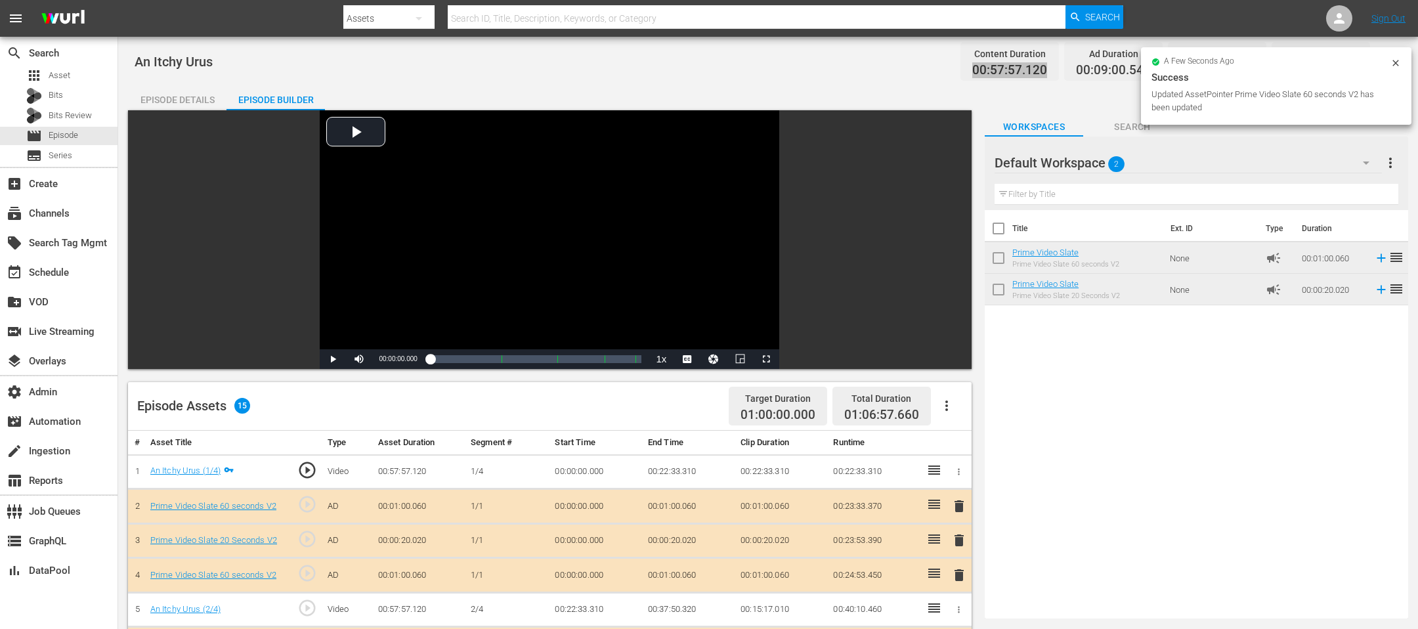
drag, startPoint x: 1039, startPoint y: 164, endPoint x: 1230, endPoint y: 54, distance: 220.2
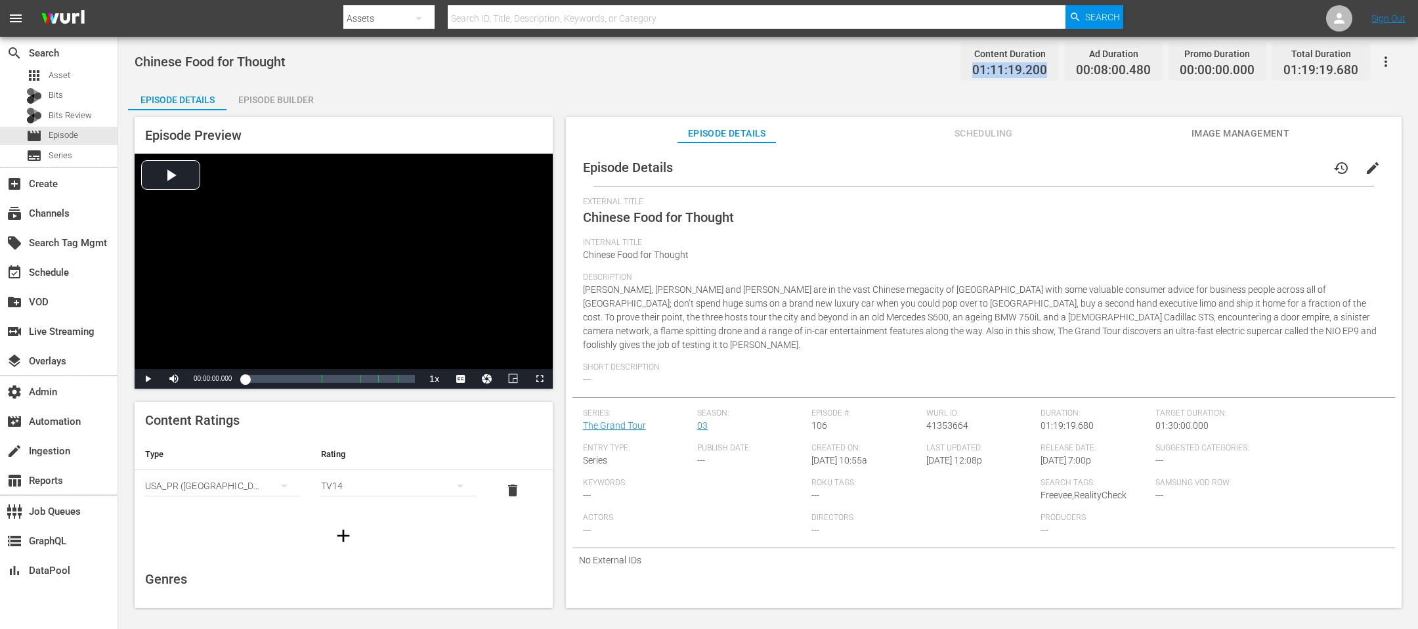
drag, startPoint x: 1047, startPoint y: 73, endPoint x: 960, endPoint y: 66, distance: 87.6
click at [944, 66] on div "Content Duration 01:11:19.200 Ad Duration 00:08:00.480 Promo Duration 00:00:00.…" at bounding box center [1162, 61] width 415 height 39
copy span "01:11:19.200"
click at [305, 103] on div "Episode Builder" at bounding box center [275, 100] width 98 height 32
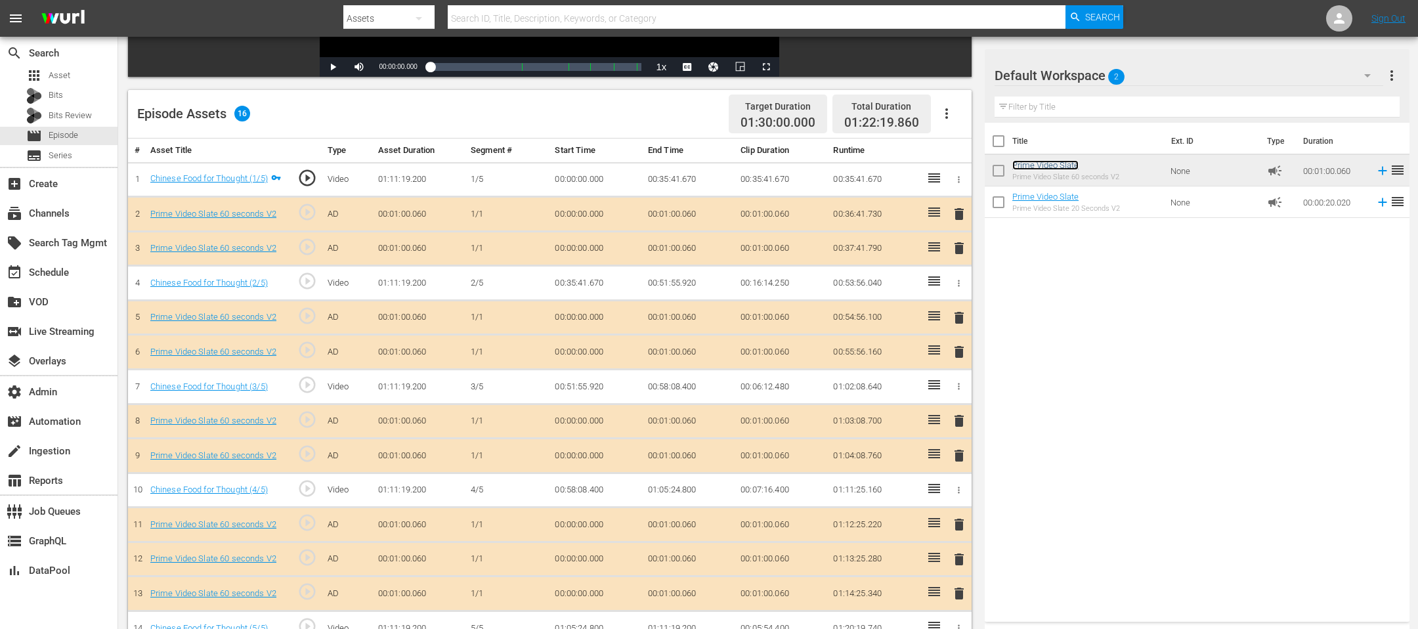
scroll to position [380, 0]
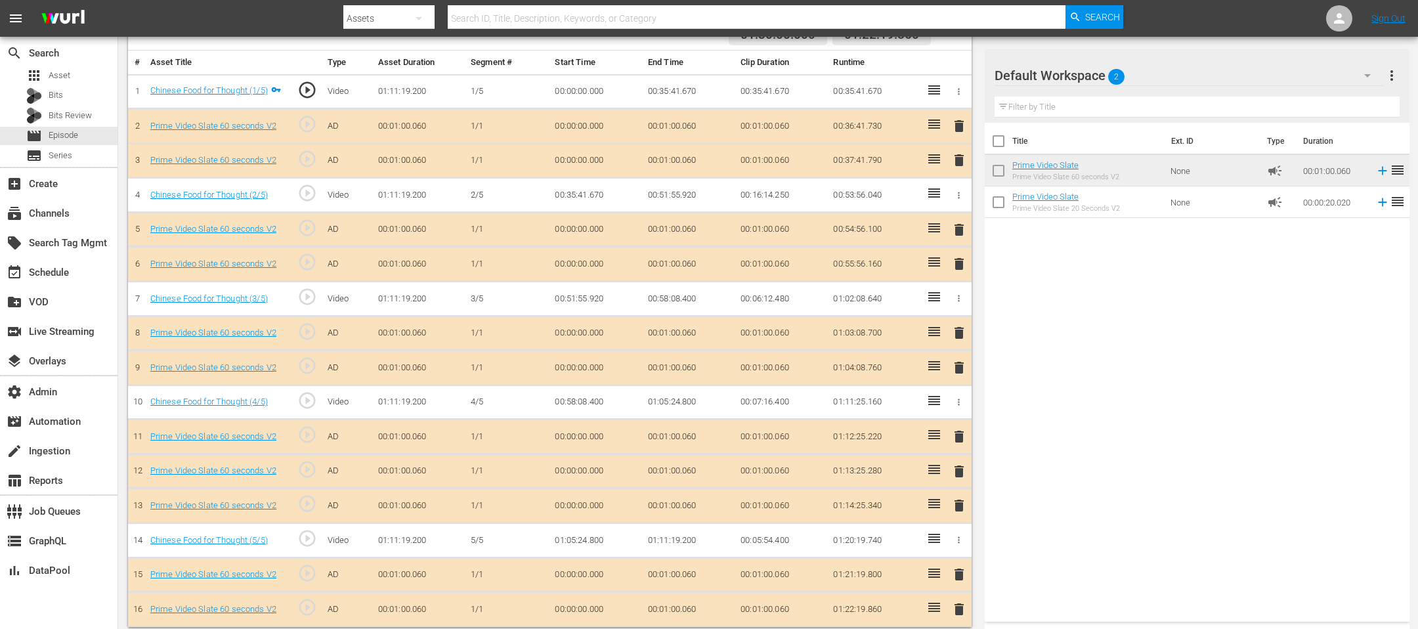
click at [944, 419] on td "delete" at bounding box center [959, 471] width 26 height 35
click at [944, 419] on span "delete" at bounding box center [959, 471] width 16 height 16
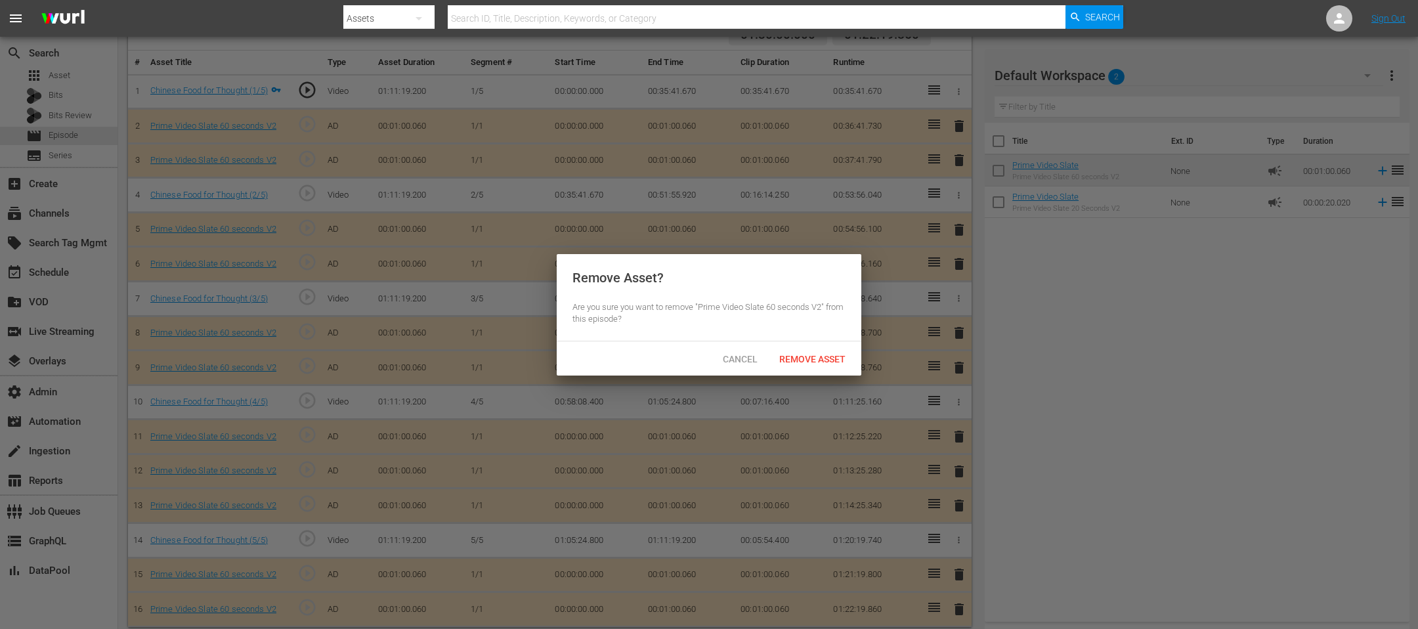
click at [794, 354] on span "Remove Asset" at bounding box center [812, 359] width 87 height 11
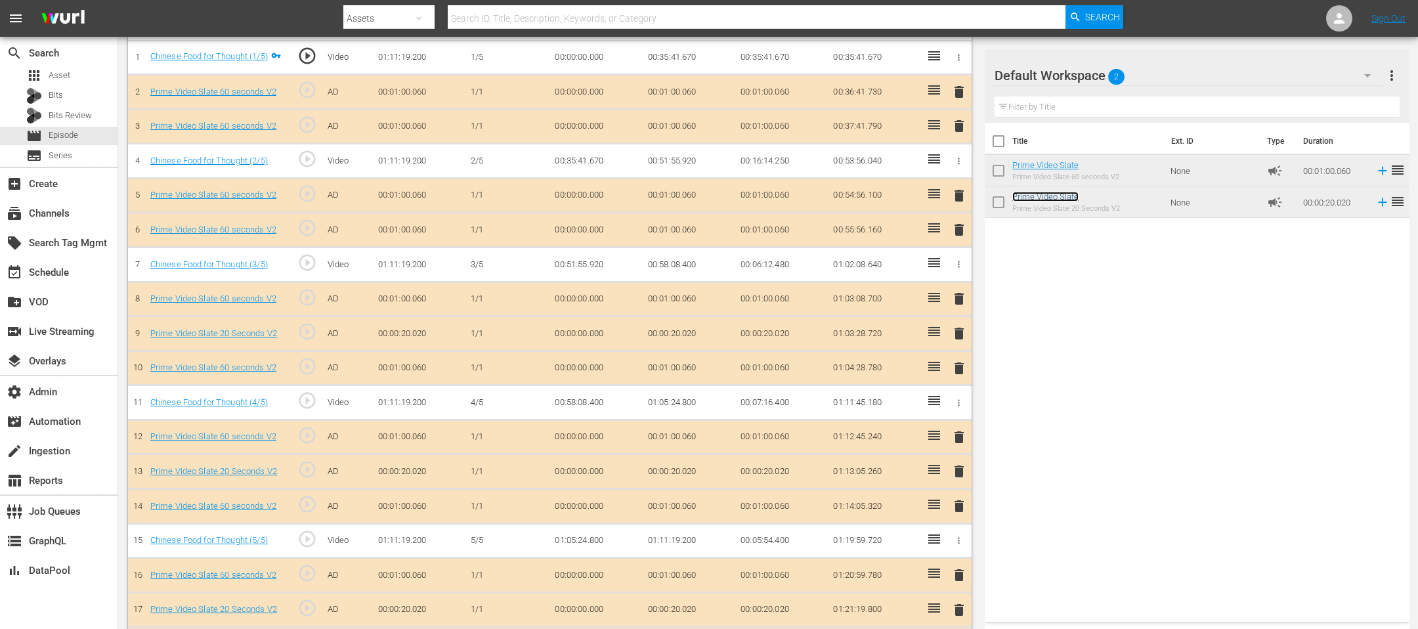
scroll to position [0, 0]
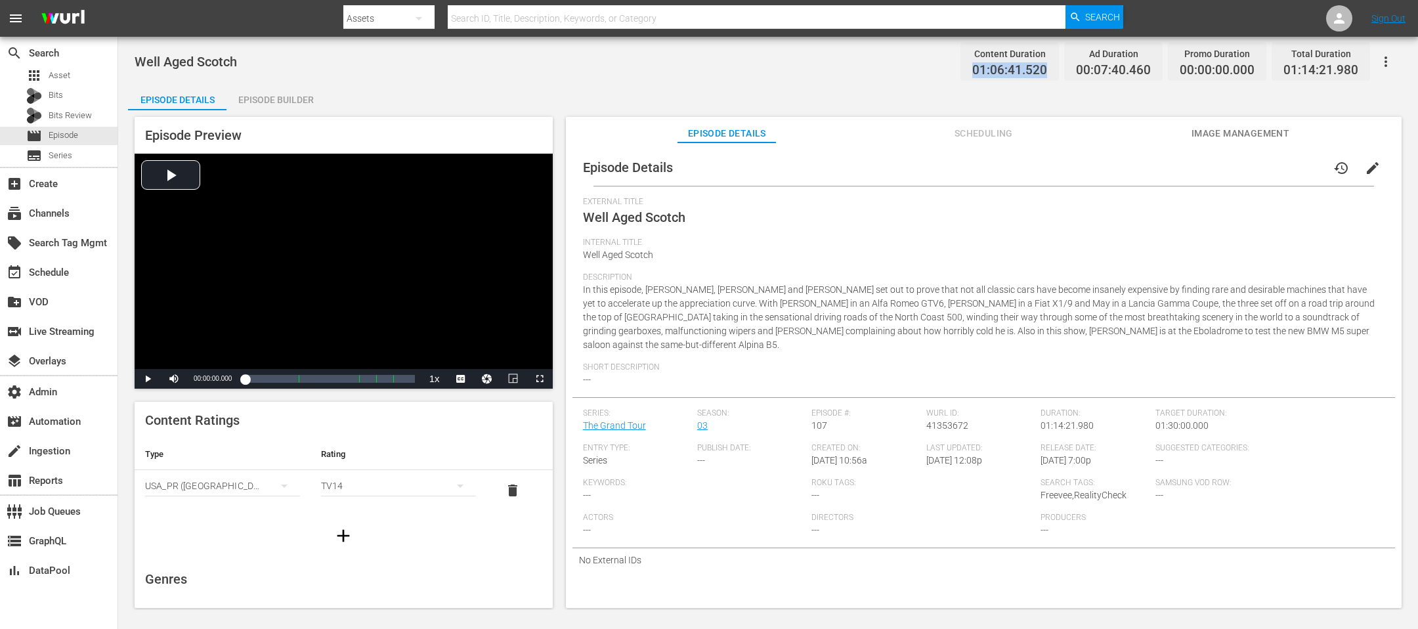
drag, startPoint x: 1053, startPoint y: 72, endPoint x: 962, endPoint y: 72, distance: 90.6
click at [944, 72] on div "Content Duration 01:06:41.520 Ad Duration 00:07:40.460 Promo Duration 00:00:00.…" at bounding box center [1162, 61] width 415 height 39
copy span "01:06:41.520"
click at [277, 100] on div "Episode Builder" at bounding box center [275, 100] width 98 height 32
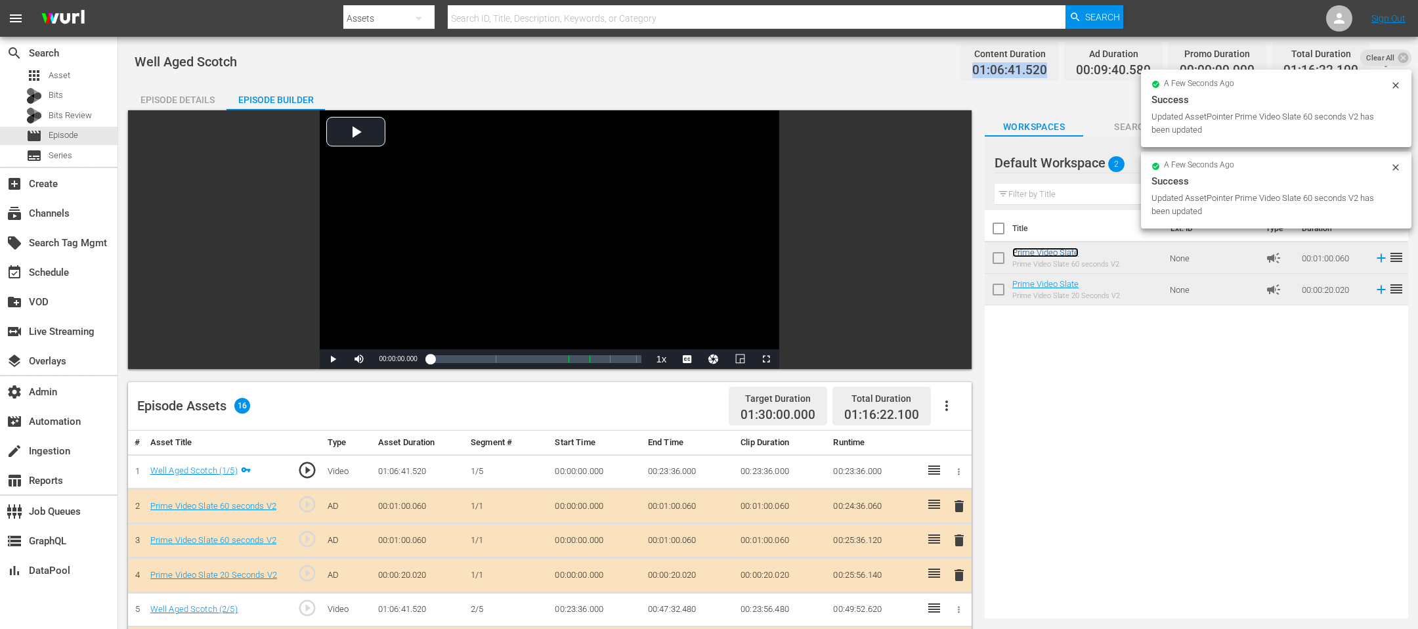
scroll to position [379, 0]
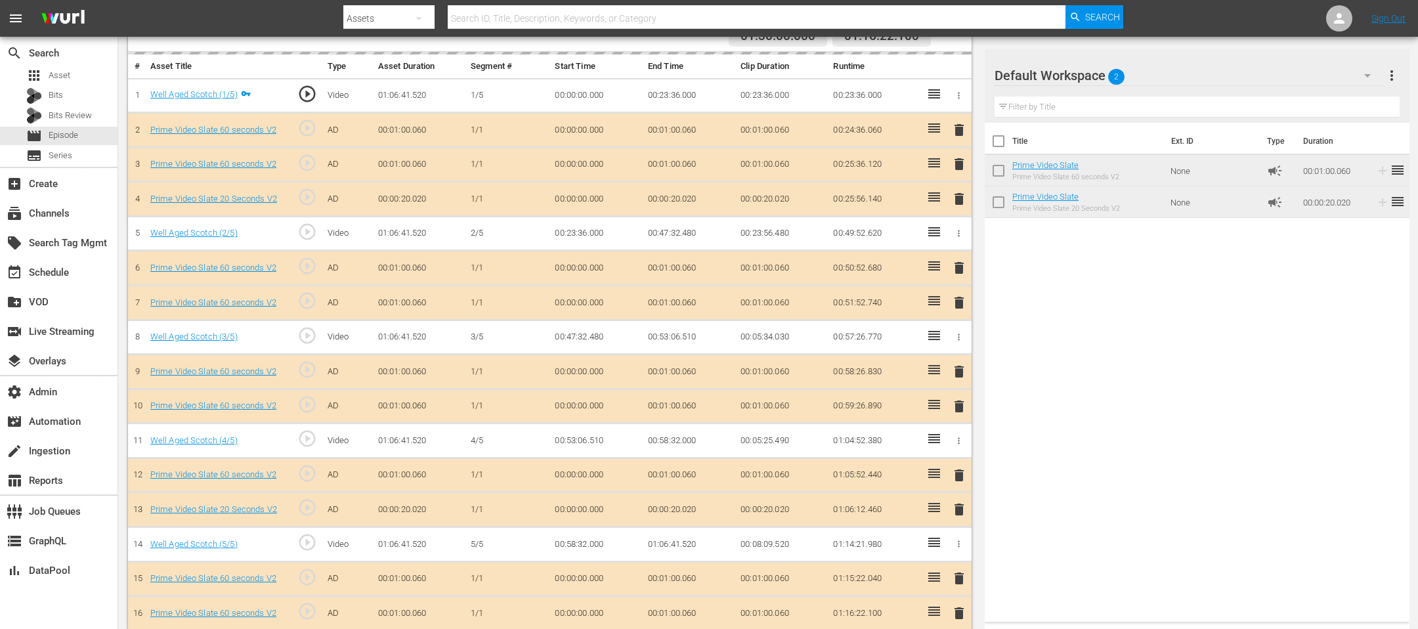
drag, startPoint x: 1047, startPoint y: 201, endPoint x: 1000, endPoint y: 5, distance: 202.5
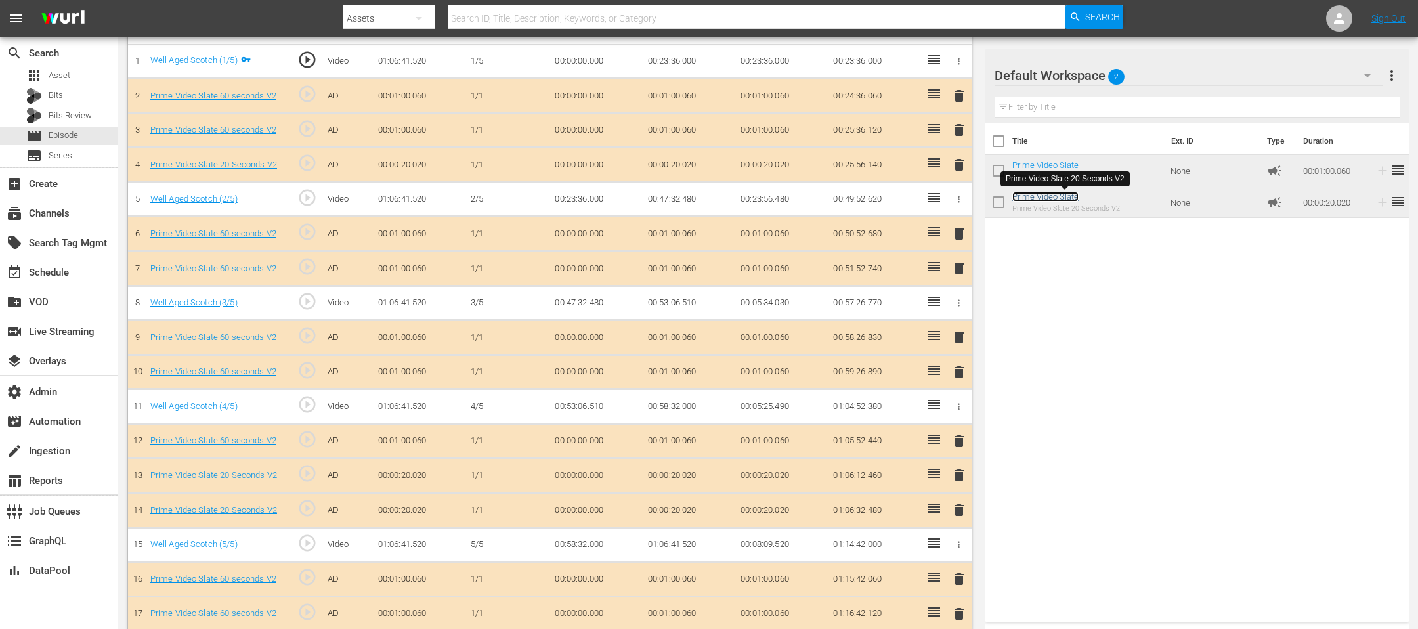
scroll to position [0, 0]
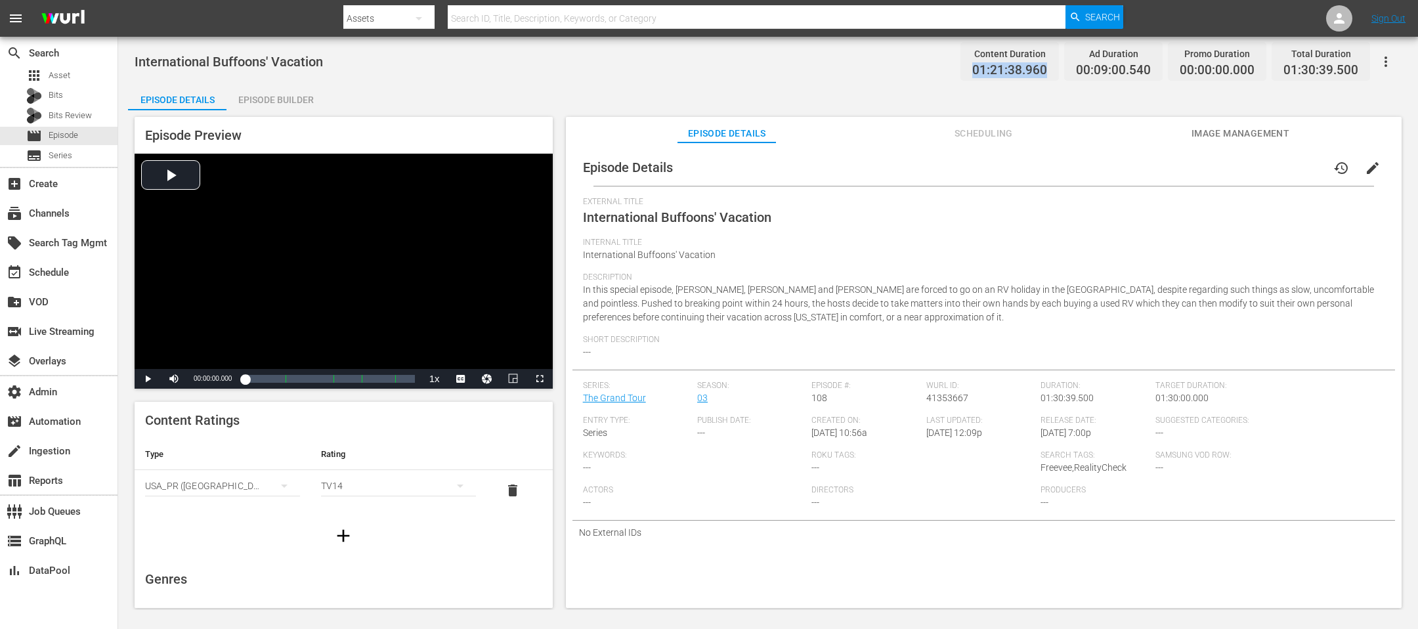
drag, startPoint x: 1051, startPoint y: 66, endPoint x: 973, endPoint y: 67, distance: 78.1
click at [944, 67] on div "Content Duration 01:21:38.960" at bounding box center [1009, 61] width 98 height 39
copy span "01:21:38.960"
click at [269, 94] on div "Episode Builder" at bounding box center [275, 100] width 98 height 32
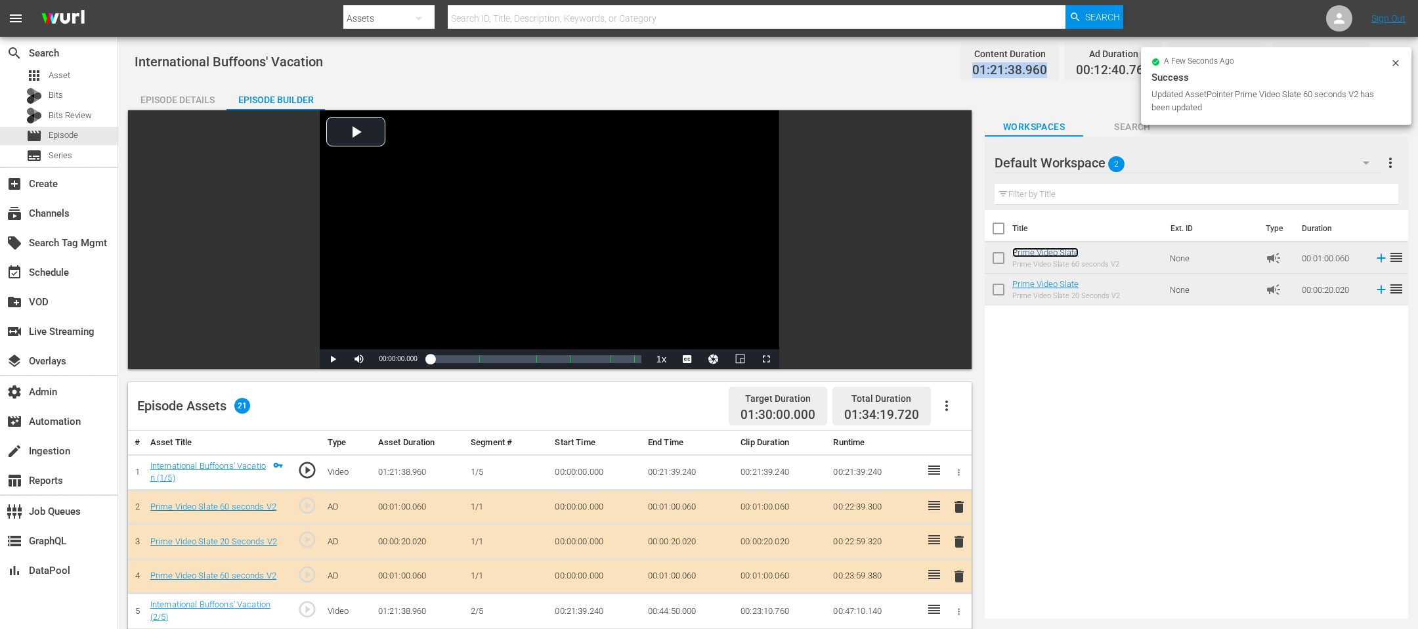
scroll to position [555, 0]
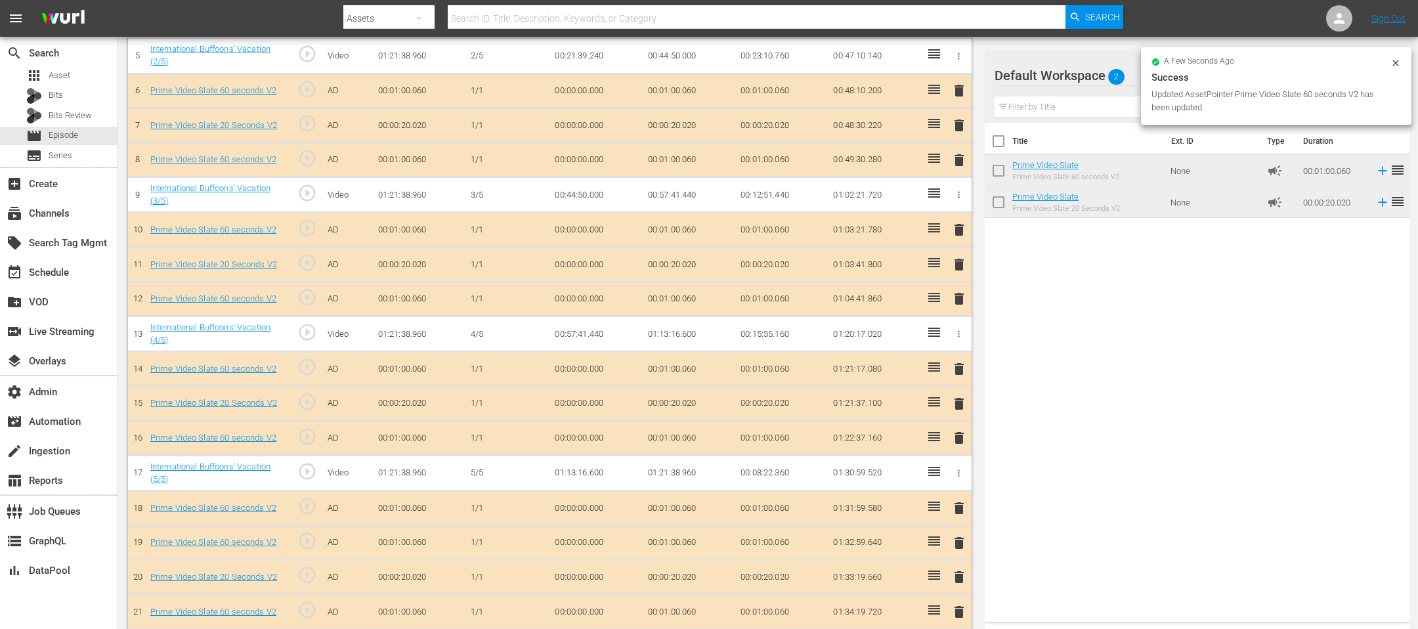
click at [944, 419] on td "delete" at bounding box center [959, 577] width 26 height 35
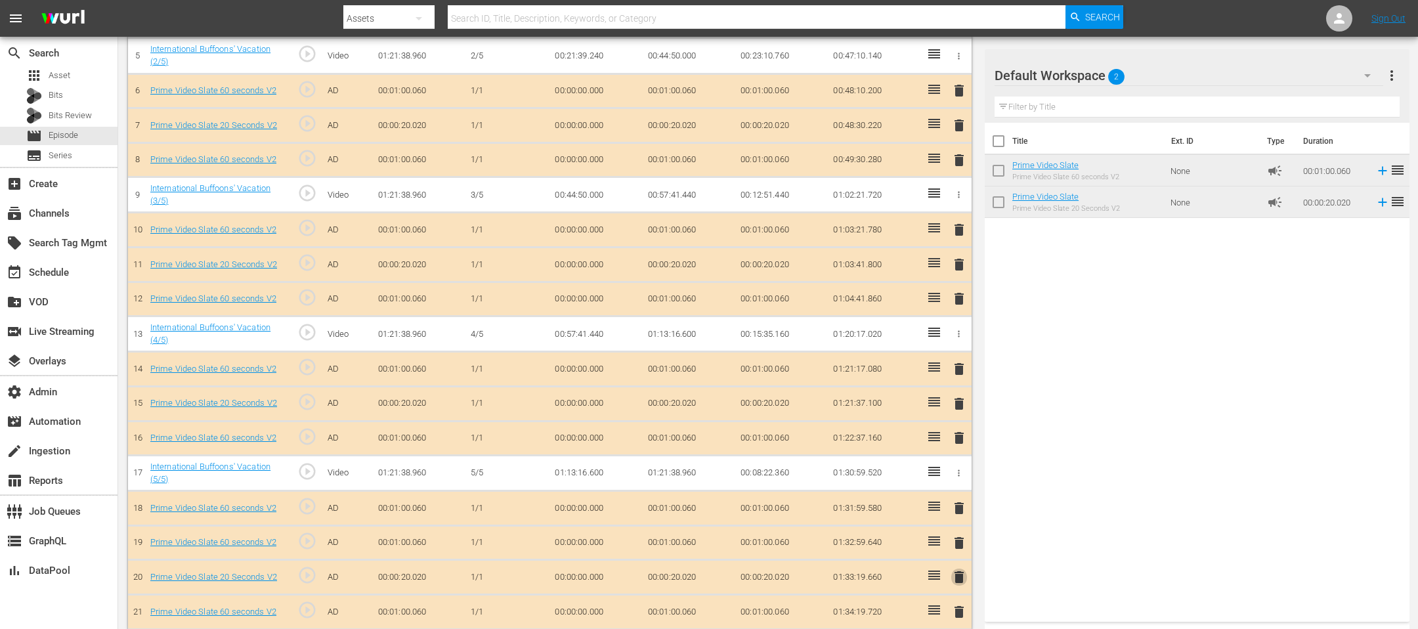
click at [944, 419] on span "delete" at bounding box center [959, 577] width 16 height 16
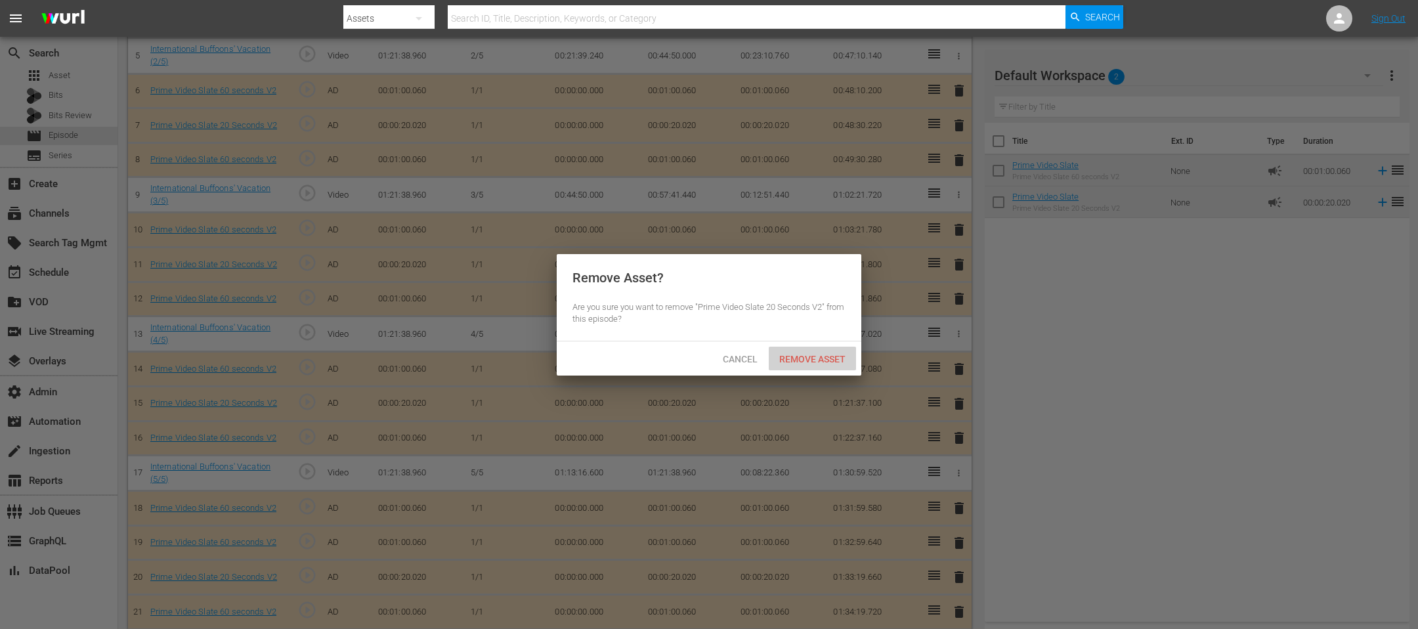
click at [777, 360] on span "Remove Asset" at bounding box center [812, 359] width 87 height 11
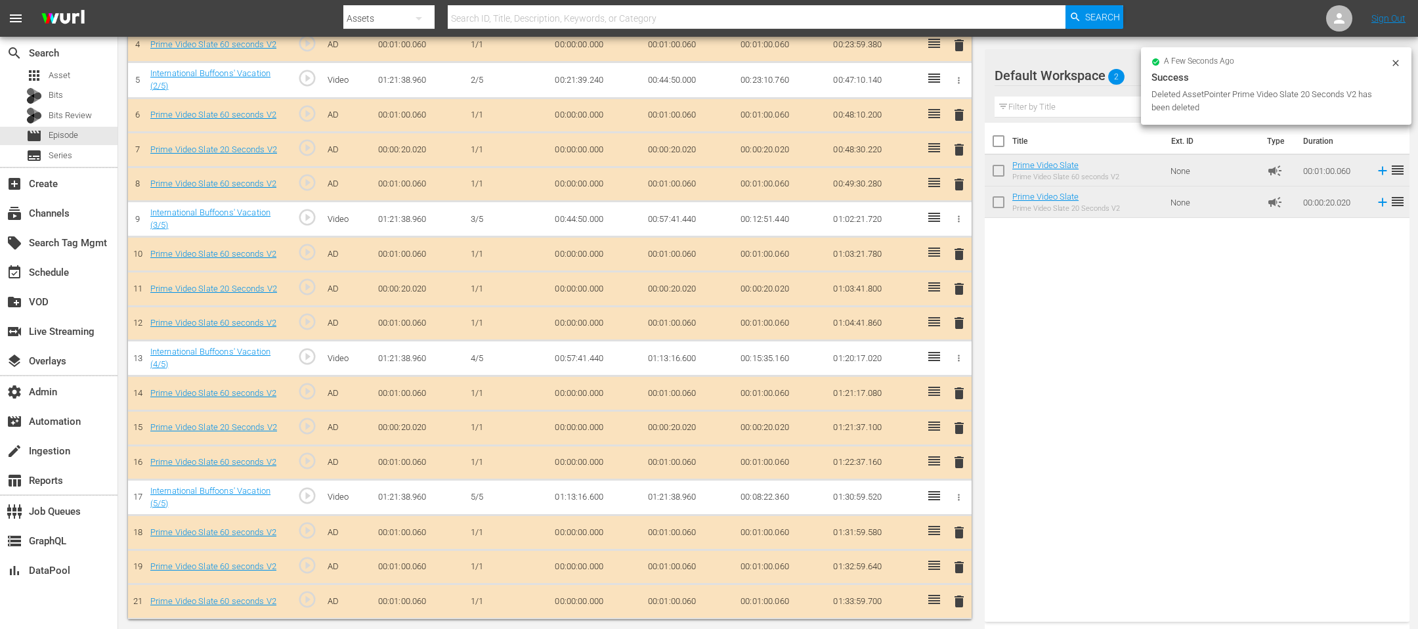
scroll to position [522, 0]
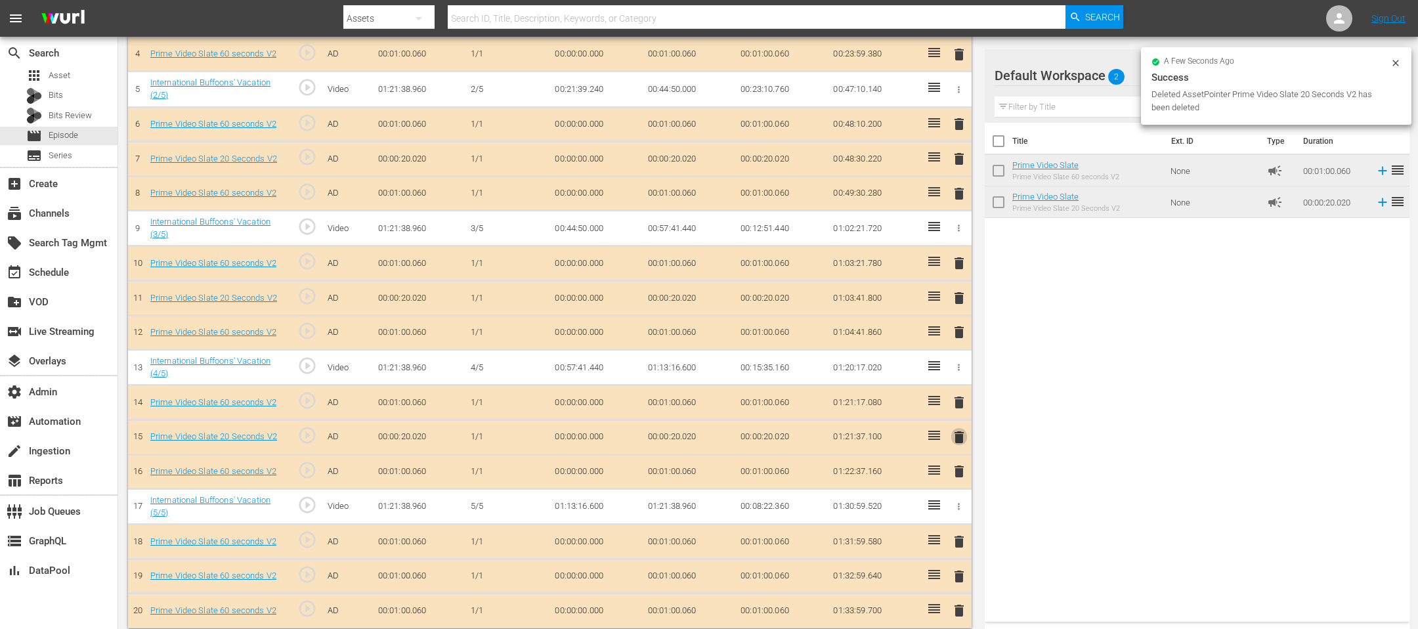
click at [944, 419] on span "delete" at bounding box center [959, 437] width 16 height 16
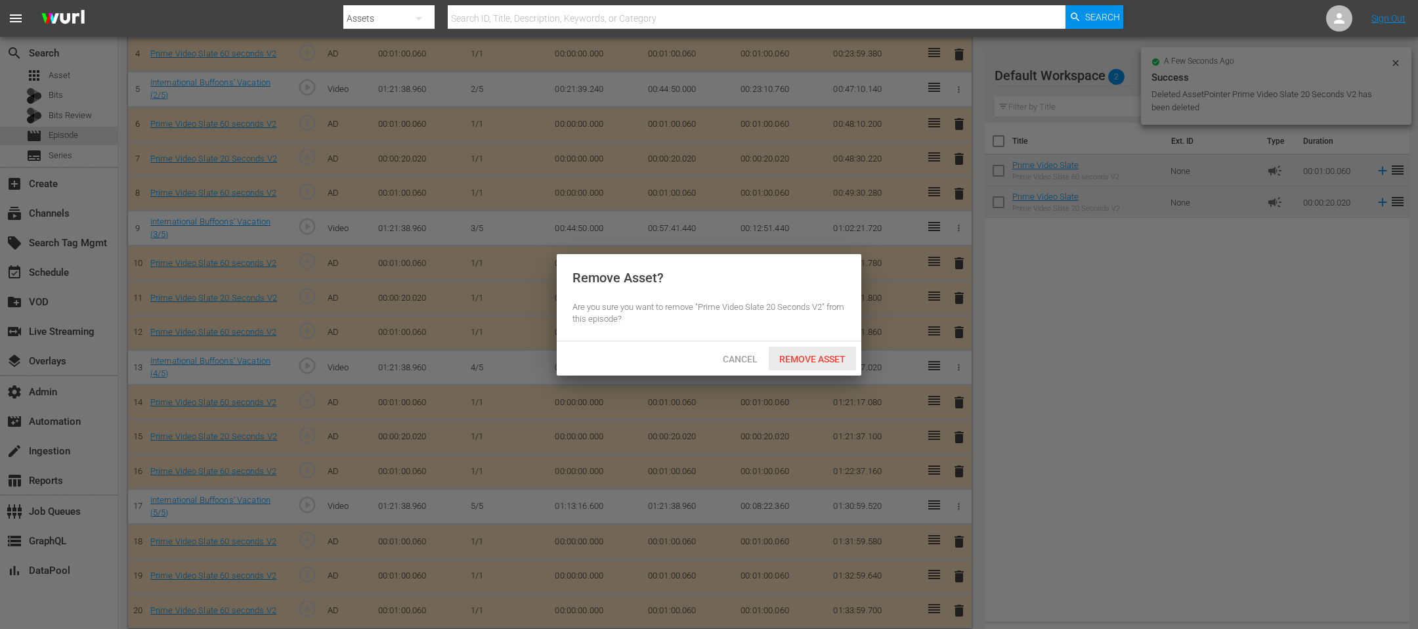
click at [822, 354] on span "Remove Asset" at bounding box center [812, 359] width 87 height 11
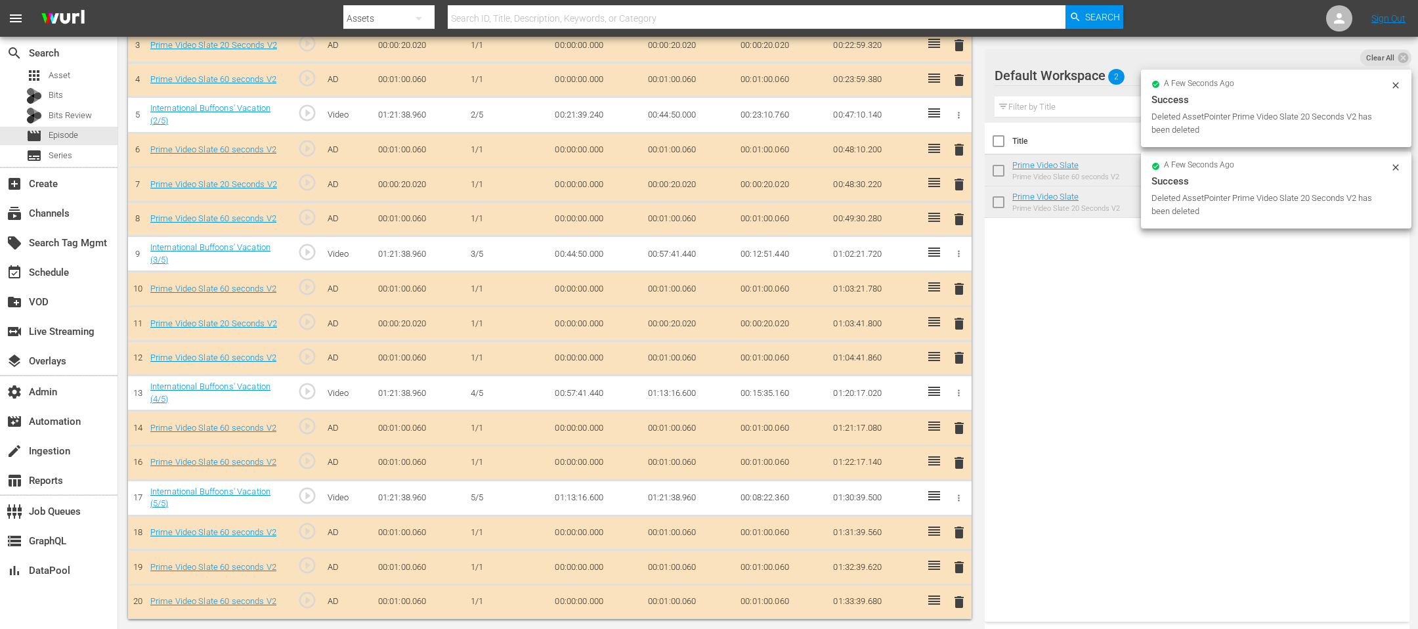
scroll to position [488, 0]
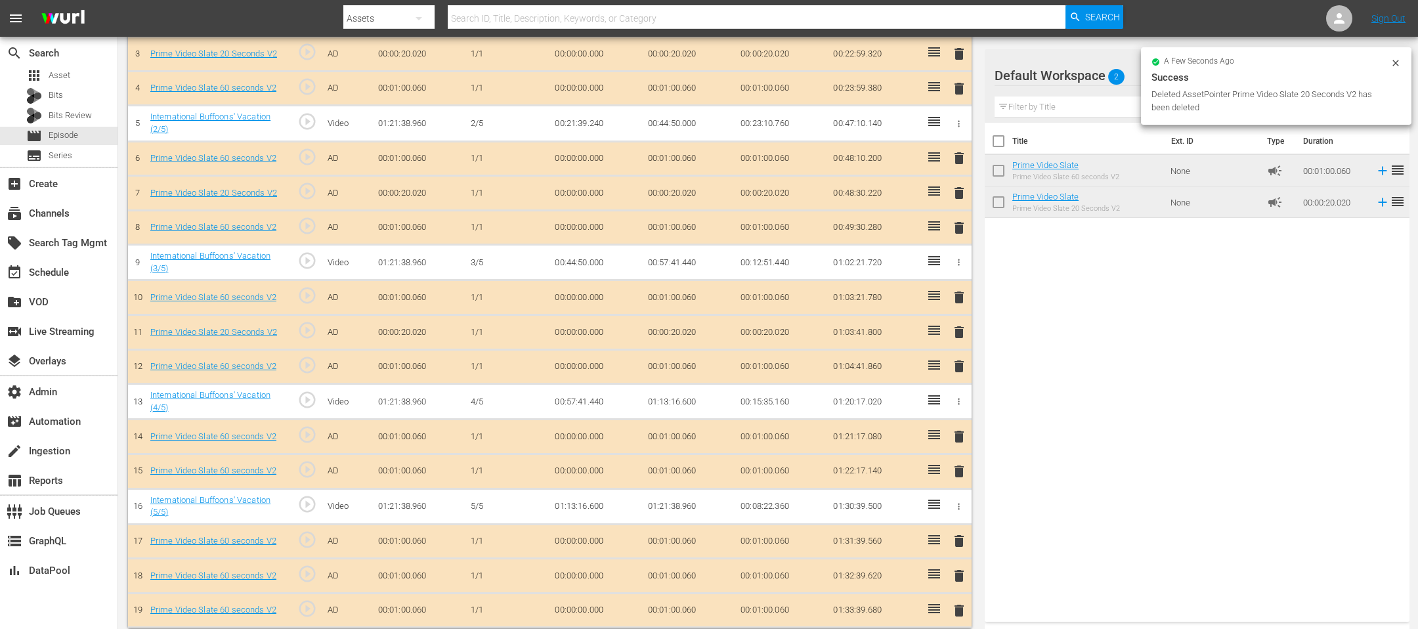
click at [944, 331] on span "delete" at bounding box center [959, 332] width 16 height 16
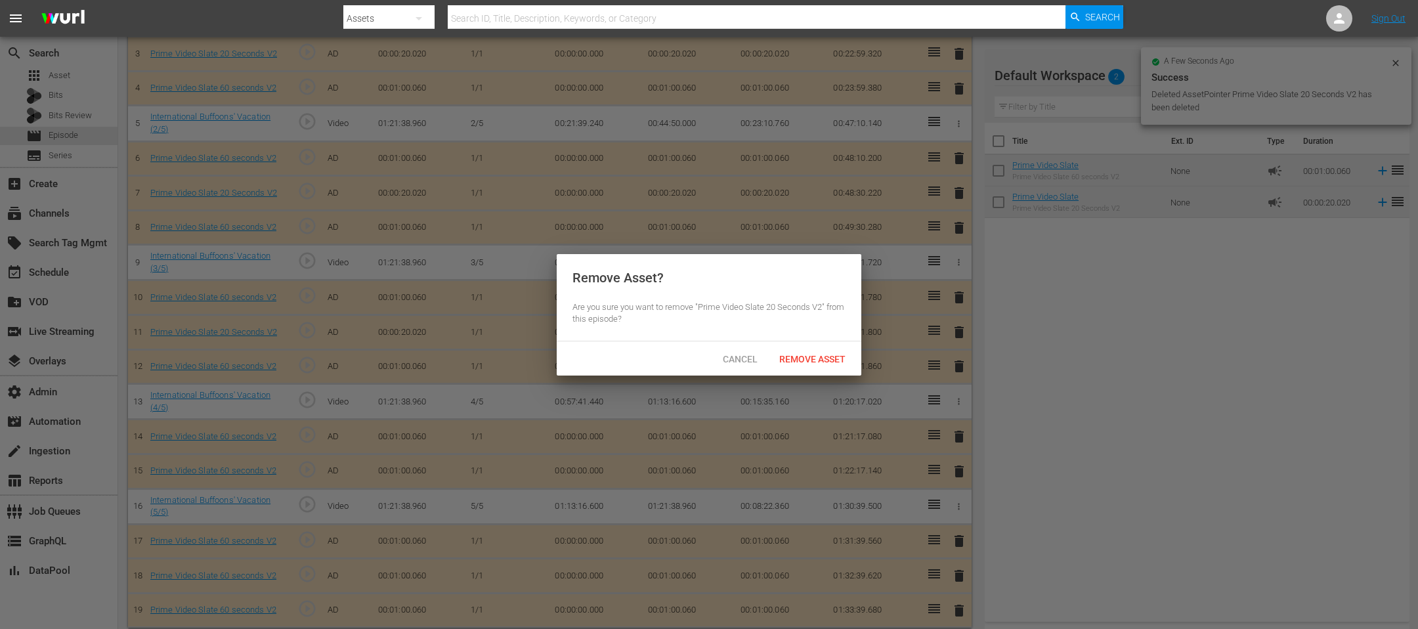
click at [800, 354] on span "Remove Asset" at bounding box center [812, 359] width 87 height 11
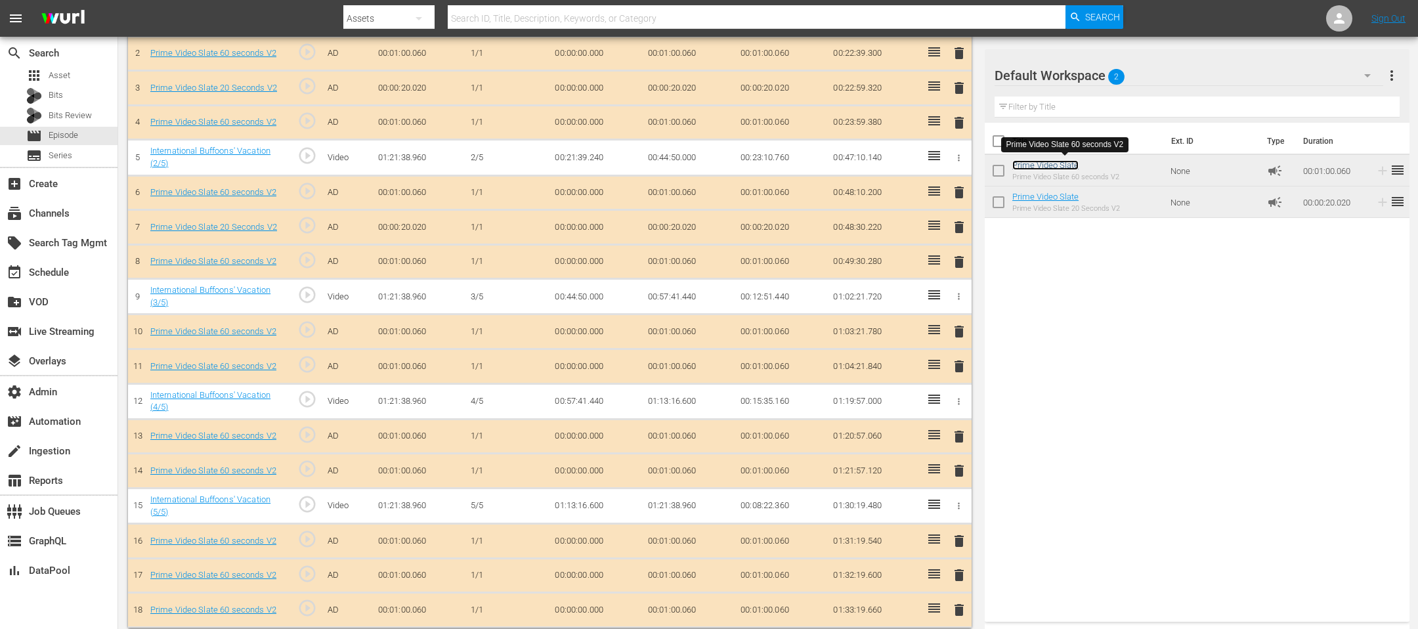
scroll to position [0, 0]
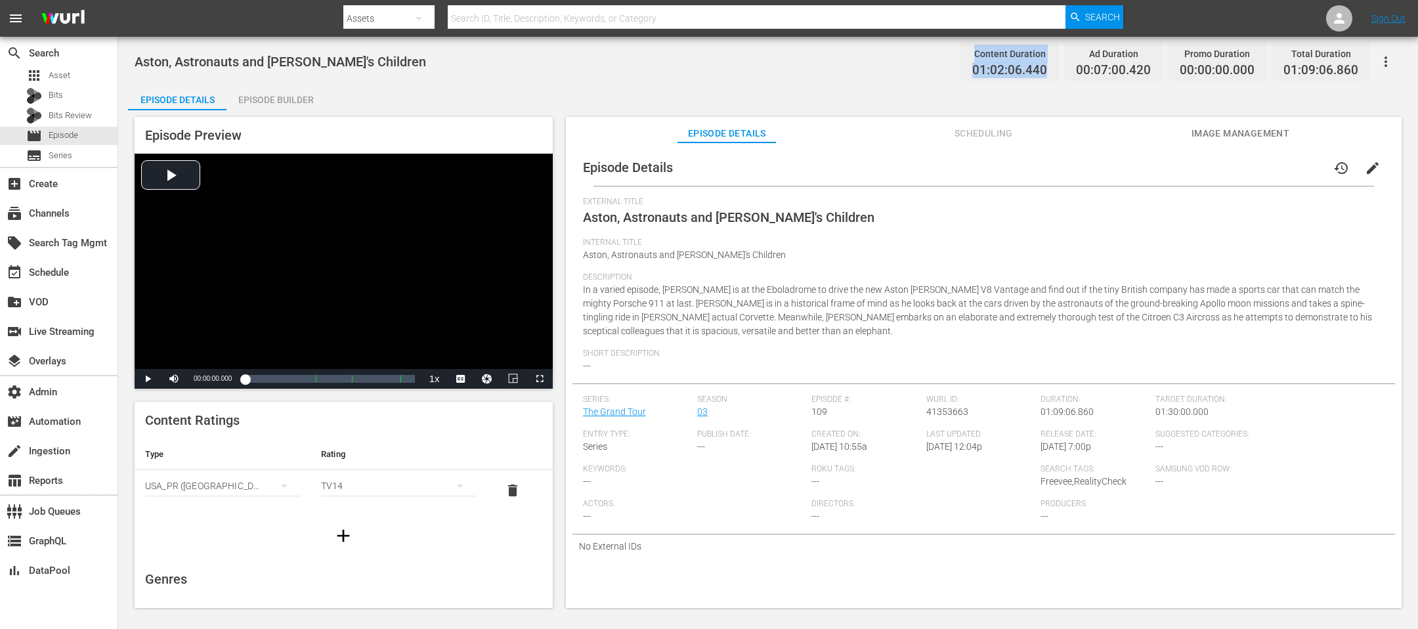
drag, startPoint x: 1051, startPoint y: 68, endPoint x: 944, endPoint y: 62, distance: 107.8
click at [944, 62] on div "Aston, Astronauts and [PERSON_NAME]'s Children Content Duration 01:02:06.440 Ad…" at bounding box center [768, 62] width 1267 height 30
copy div "Content Duration 01:02:06.440"
drag, startPoint x: 965, startPoint y: 72, endPoint x: 1011, endPoint y: 68, distance: 45.4
click at [944, 72] on div "Content Duration 01:02:06.440" at bounding box center [1009, 61] width 98 height 39
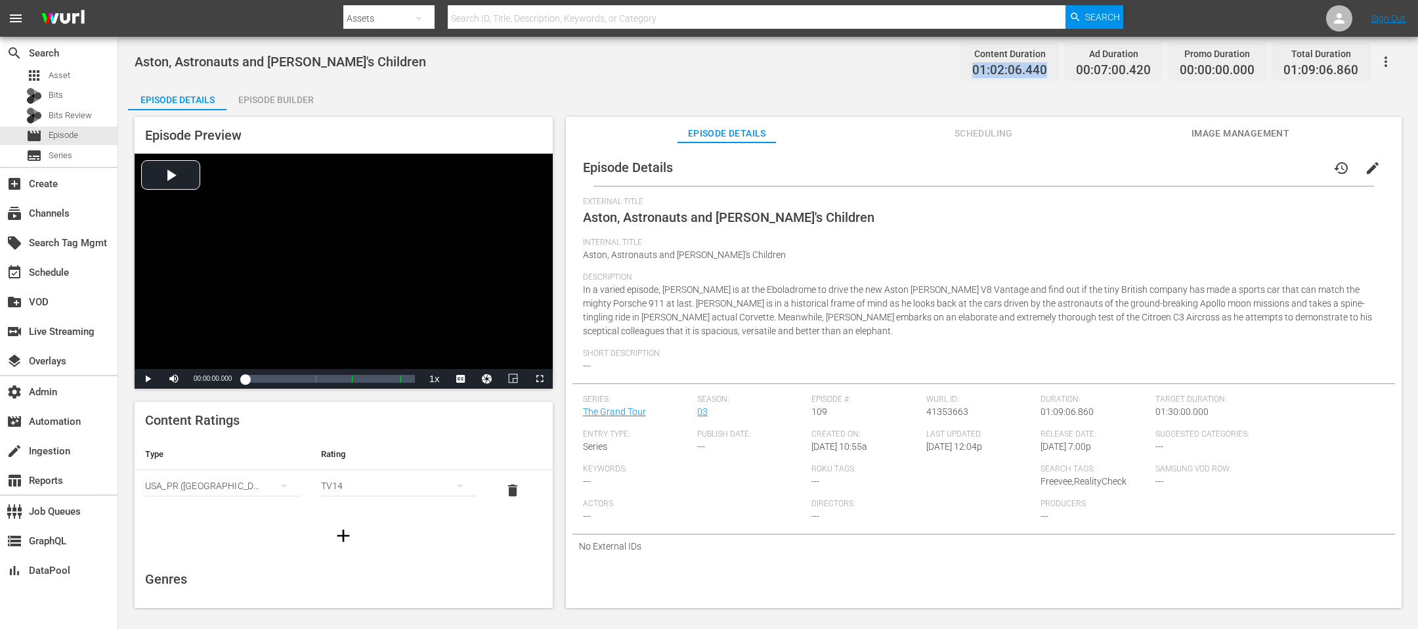
drag, startPoint x: 1051, startPoint y: 66, endPoint x: 959, endPoint y: 66, distance: 91.9
click at [944, 66] on div "Content Duration 01:02:06.440 Ad Duration 00:07:00.420 Promo Duration 00:00:00.…" at bounding box center [1162, 61] width 415 height 39
copy span "01:02:06.440"
click at [296, 99] on div "Episode Builder" at bounding box center [275, 100] width 98 height 32
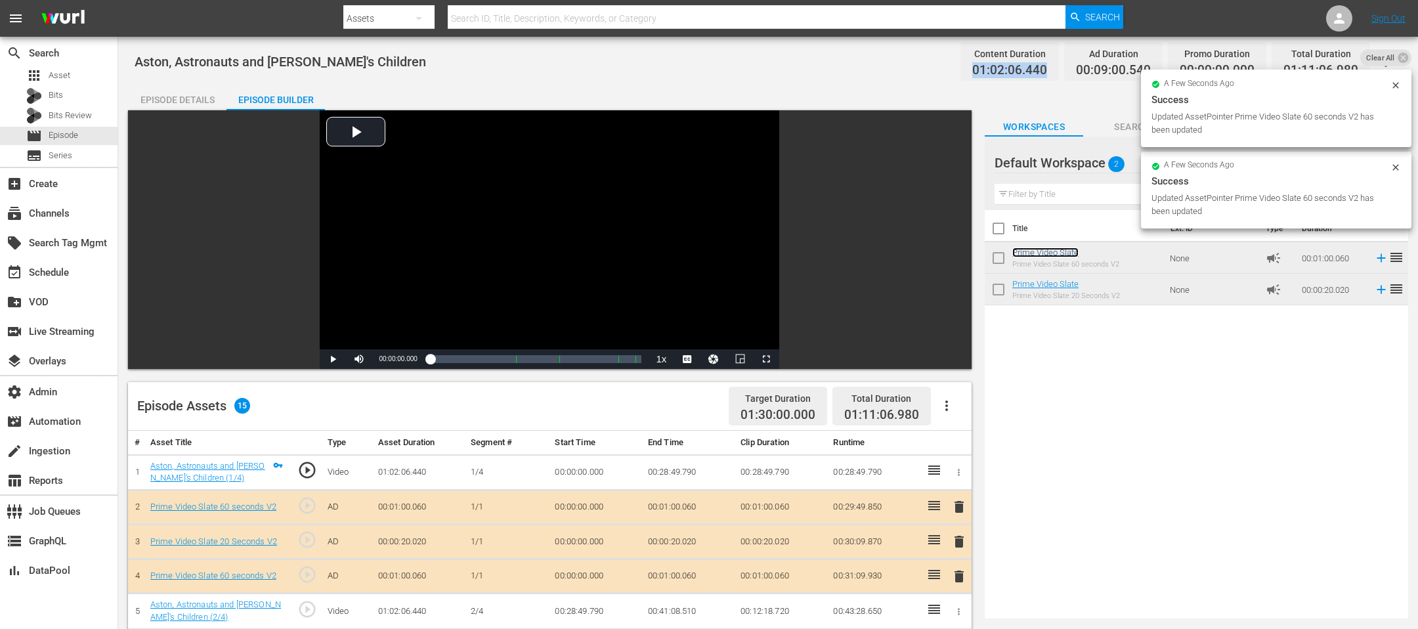
scroll to position [350, 0]
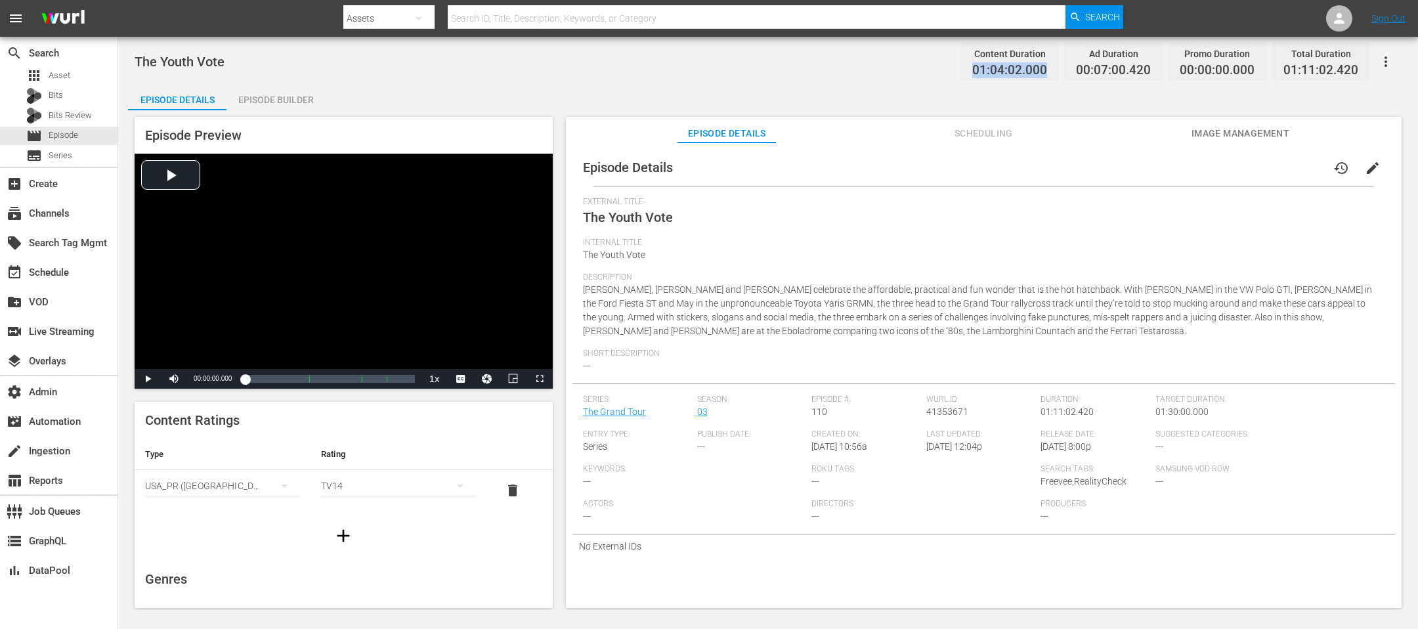
drag, startPoint x: 1049, startPoint y: 71, endPoint x: 952, endPoint y: 73, distance: 97.2
click at [944, 73] on div "The Youth Vote Content Duration 01:04:02.000 Ad Duration 00:07:00.420 Promo Dur…" at bounding box center [768, 62] width 1267 height 30
copy span "01:04:02.000"
click at [268, 87] on div "Episode Builder" at bounding box center [275, 100] width 98 height 32
drag, startPoint x: 1045, startPoint y: 72, endPoint x: 966, endPoint y: 72, distance: 79.4
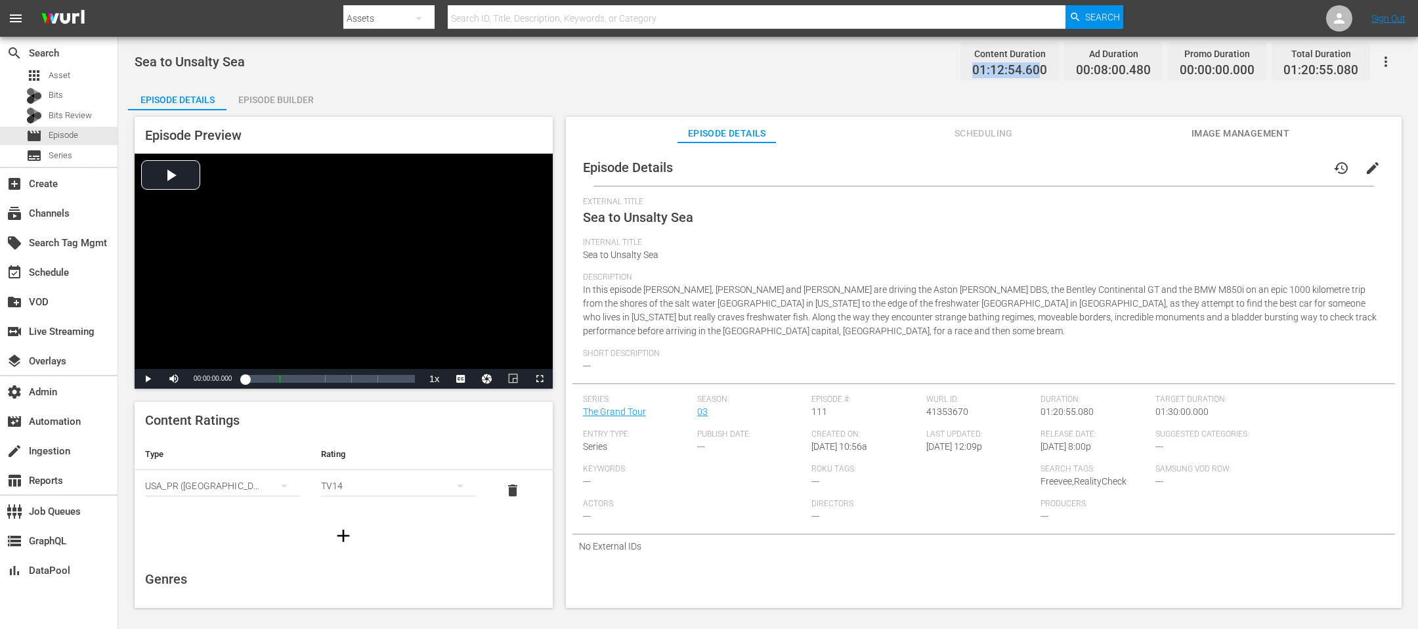
click at [944, 72] on div "Content Duration 01:12:54.600" at bounding box center [1009, 61] width 98 height 39
copy span "01:12:54.60"
click at [944, 77] on span "01:12:54.600" at bounding box center [1009, 70] width 75 height 15
drag, startPoint x: 1051, startPoint y: 66, endPoint x: 958, endPoint y: 72, distance: 94.0
click at [944, 72] on div "Sea to Unsalty Sea Content Duration 01:12:54.600 Ad Duration 00:08:00.480 Promo…" at bounding box center [768, 62] width 1267 height 30
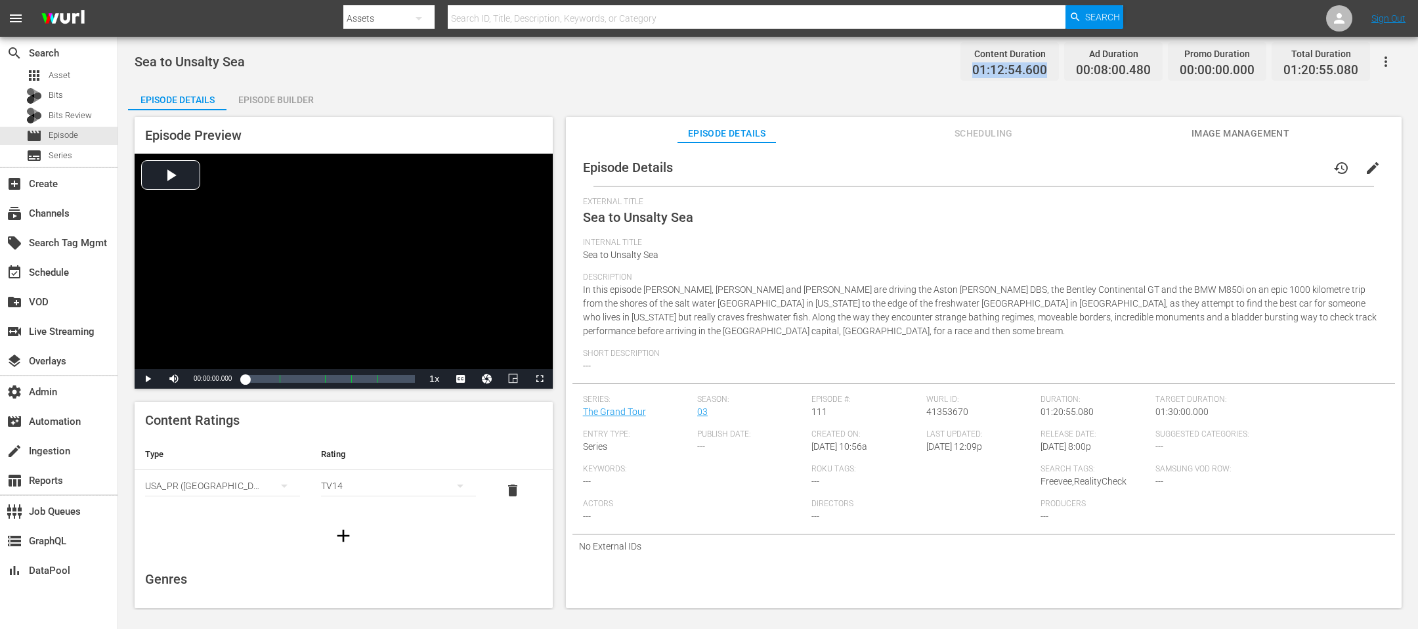
copy span "01:12:54.600"
click at [311, 113] on div "Episode Preview Video Player is loading. Play Video Play Mute Current Time 00:0…" at bounding box center [768, 364] width 1280 height 508
click at [300, 108] on div "Episode Builder" at bounding box center [275, 100] width 98 height 32
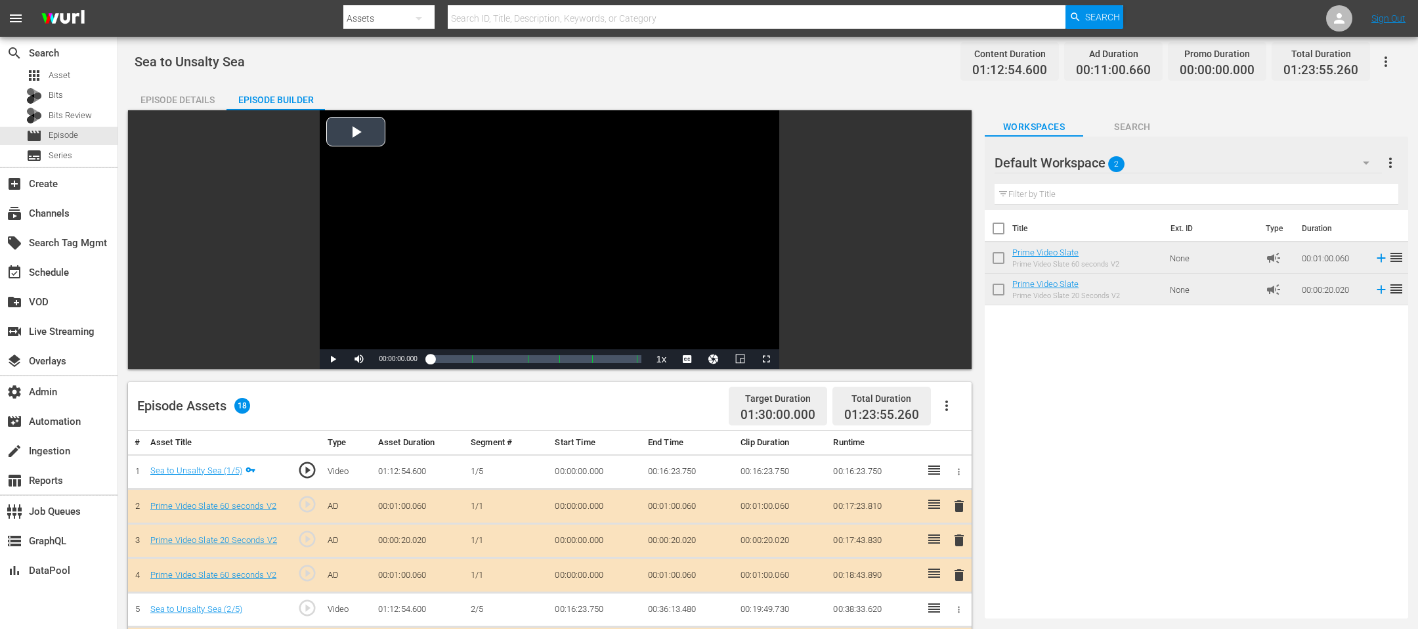
scroll to position [447, 0]
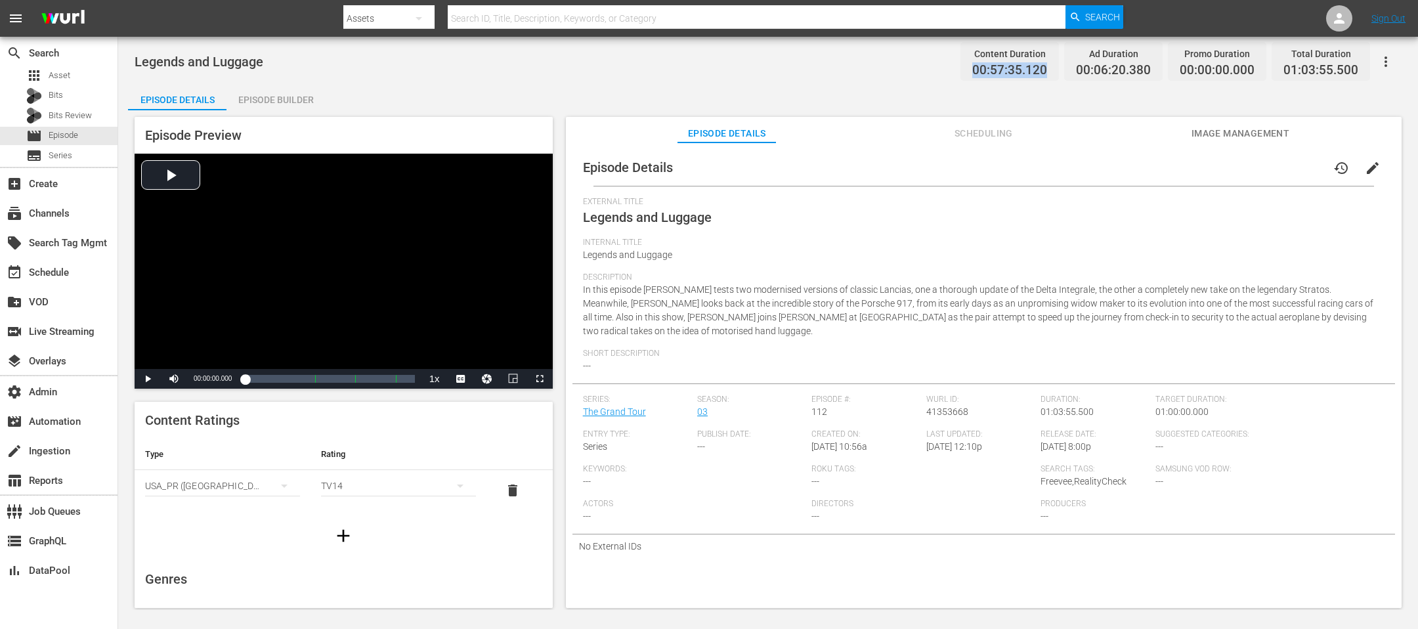
drag, startPoint x: 1022, startPoint y: 72, endPoint x: 950, endPoint y: 66, distance: 71.8
click at [944, 66] on div "Legends and Luggage Content Duration 00:57:35.120 Ad Duration 00:06:20.380 Prom…" at bounding box center [768, 62] width 1267 height 30
copy span "00:57:35.120"
click at [286, 87] on div "Episode Builder" at bounding box center [275, 100] width 98 height 32
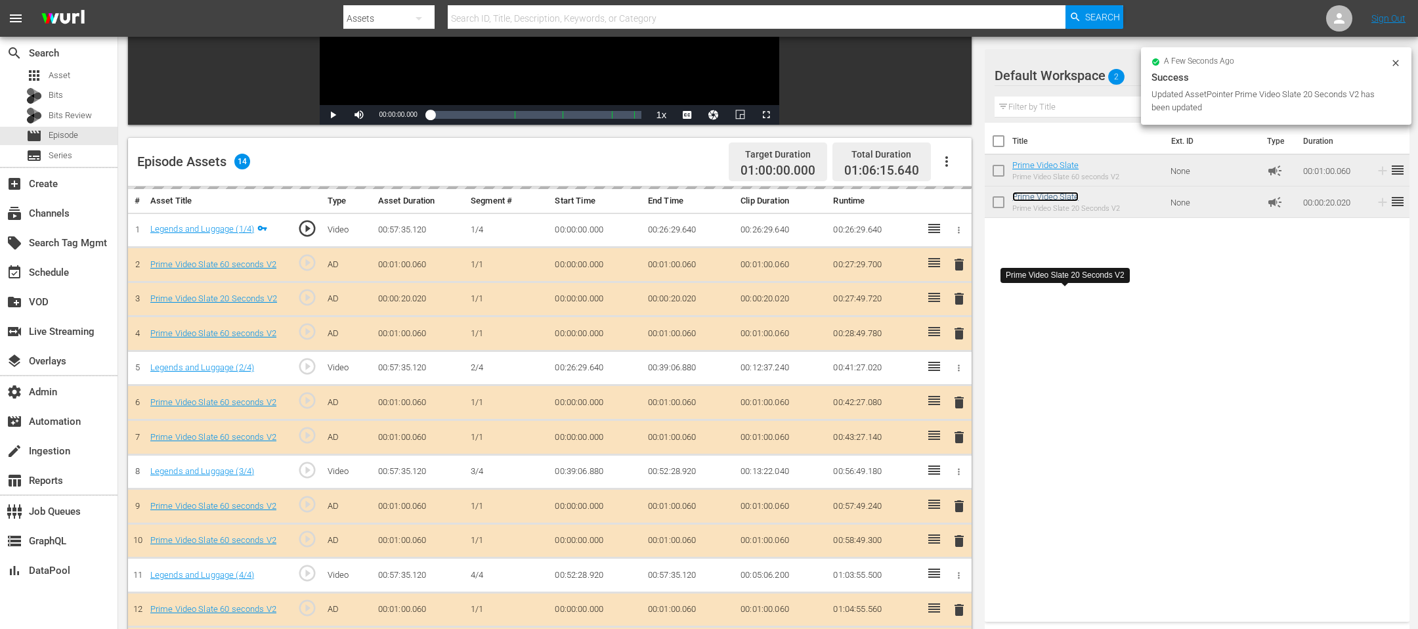
scroll to position [179, 0]
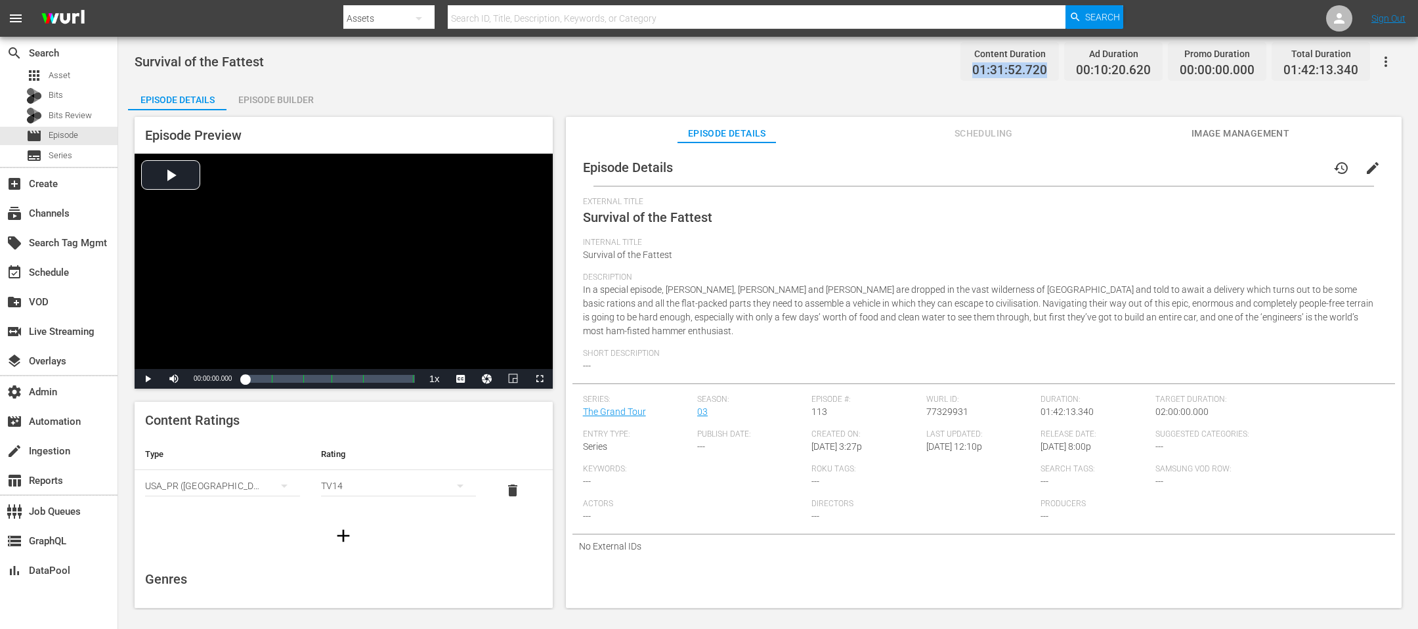
drag, startPoint x: 1046, startPoint y: 68, endPoint x: 950, endPoint y: 74, distance: 96.0
click at [944, 74] on div "Survival of the Fattest Content Duration 01:31:52.720 Ad Duration 00:10:20.620 …" at bounding box center [768, 62] width 1267 height 30
copy span "01:31:52.720"
click at [268, 91] on div "Episode Builder" at bounding box center [275, 100] width 98 height 32
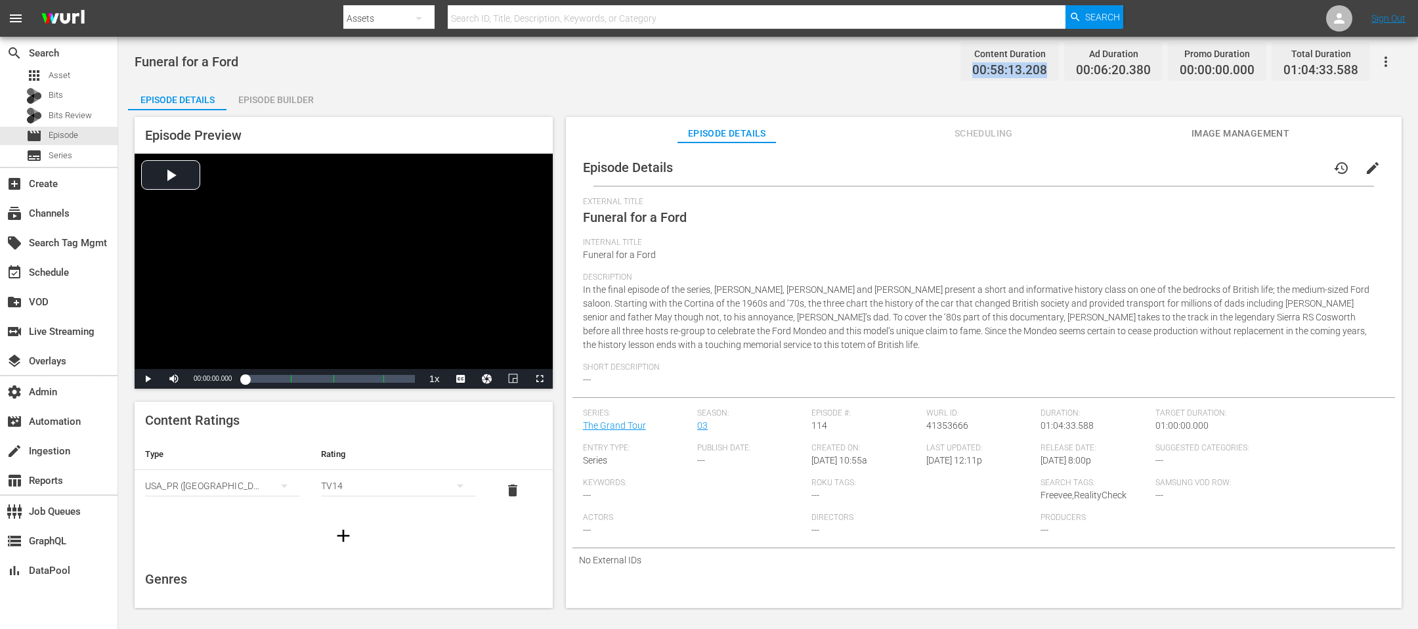
drag, startPoint x: 1049, startPoint y: 70, endPoint x: 939, endPoint y: 71, distance: 110.3
click at [939, 71] on div "Funeral for a Ford Content Duration 00:58:13.208 Ad Duration 00:06:20.380 Promo…" at bounding box center [768, 62] width 1267 height 30
copy span "00:58:13.208"
click at [295, 112] on div "Episode Preview Video Player is loading. Play Video Play Mute Current Time 00:0…" at bounding box center [768, 364] width 1280 height 508
click at [295, 98] on div "Episode Builder" at bounding box center [275, 100] width 98 height 32
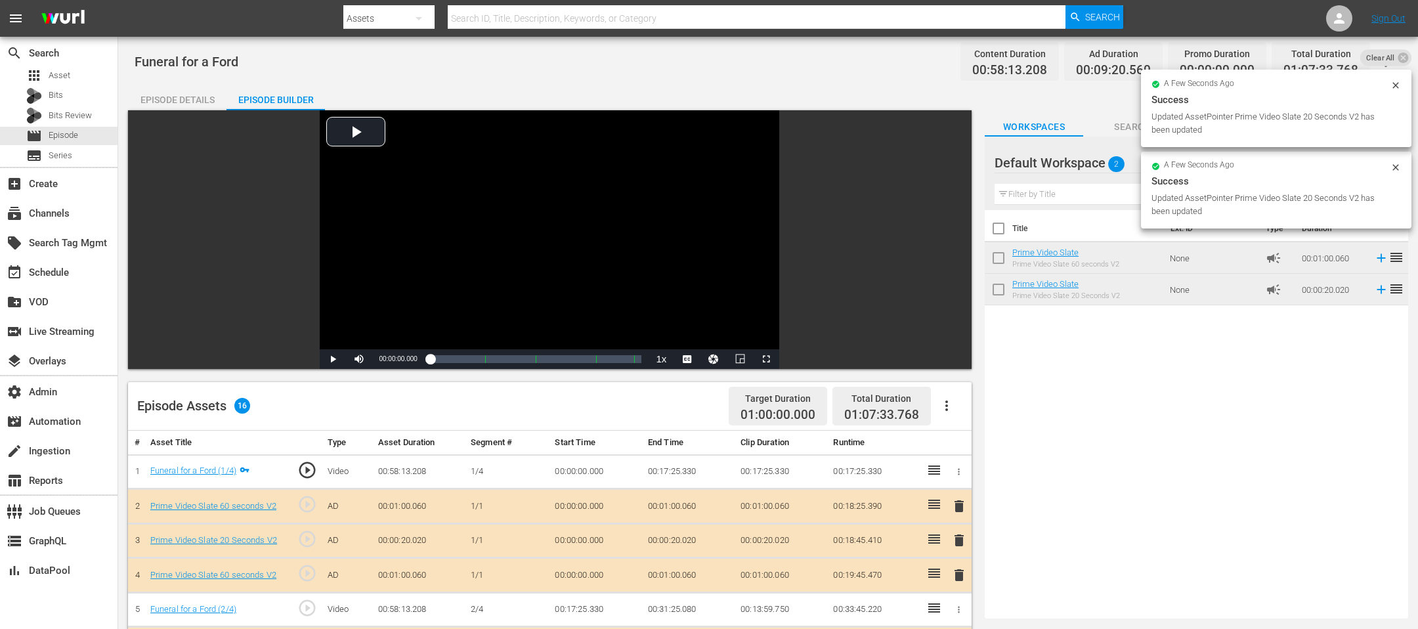
drag, startPoint x: 1034, startPoint y: 200, endPoint x: 611, endPoint y: 45, distance: 450.5
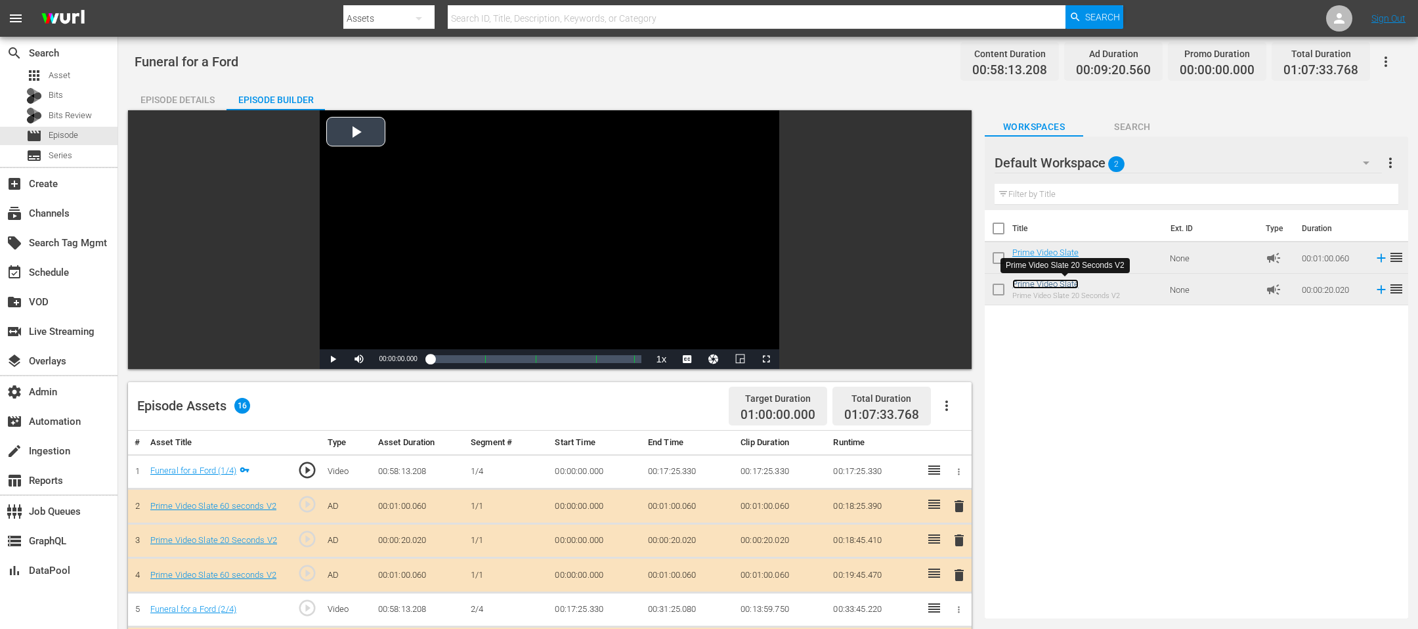
scroll to position [379, 0]
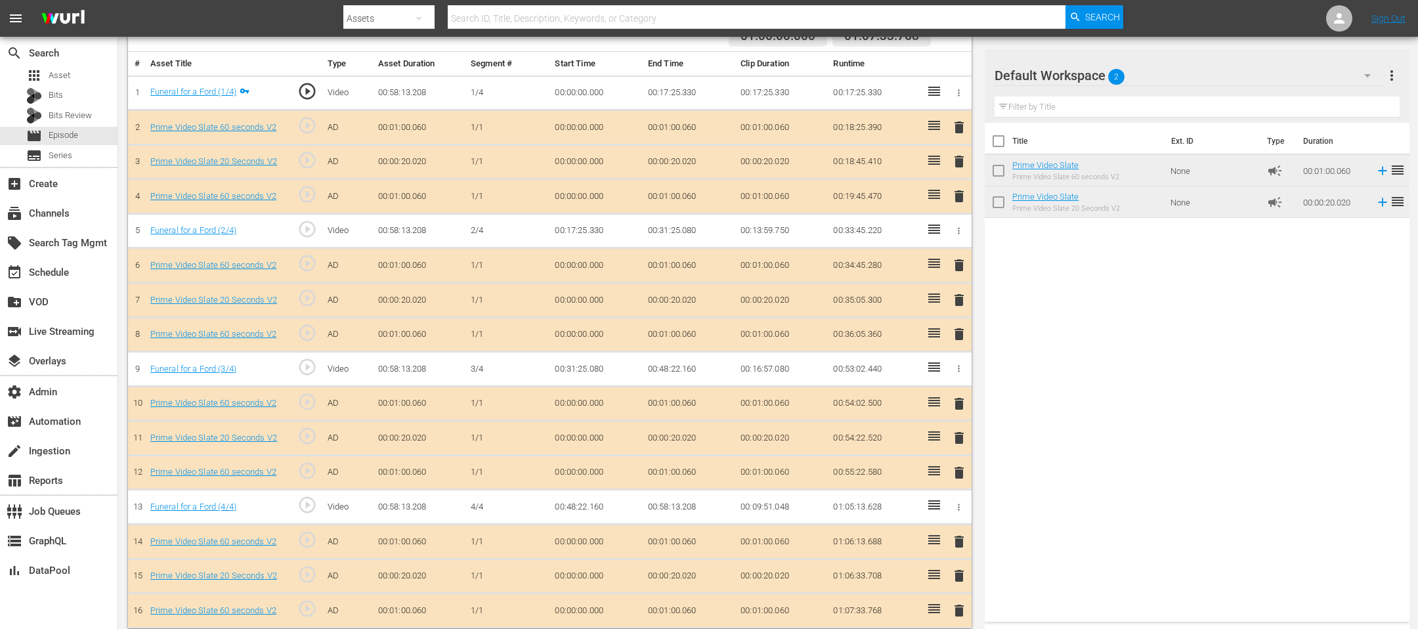
click at [944, 419] on span "delete" at bounding box center [959, 438] width 16 height 16
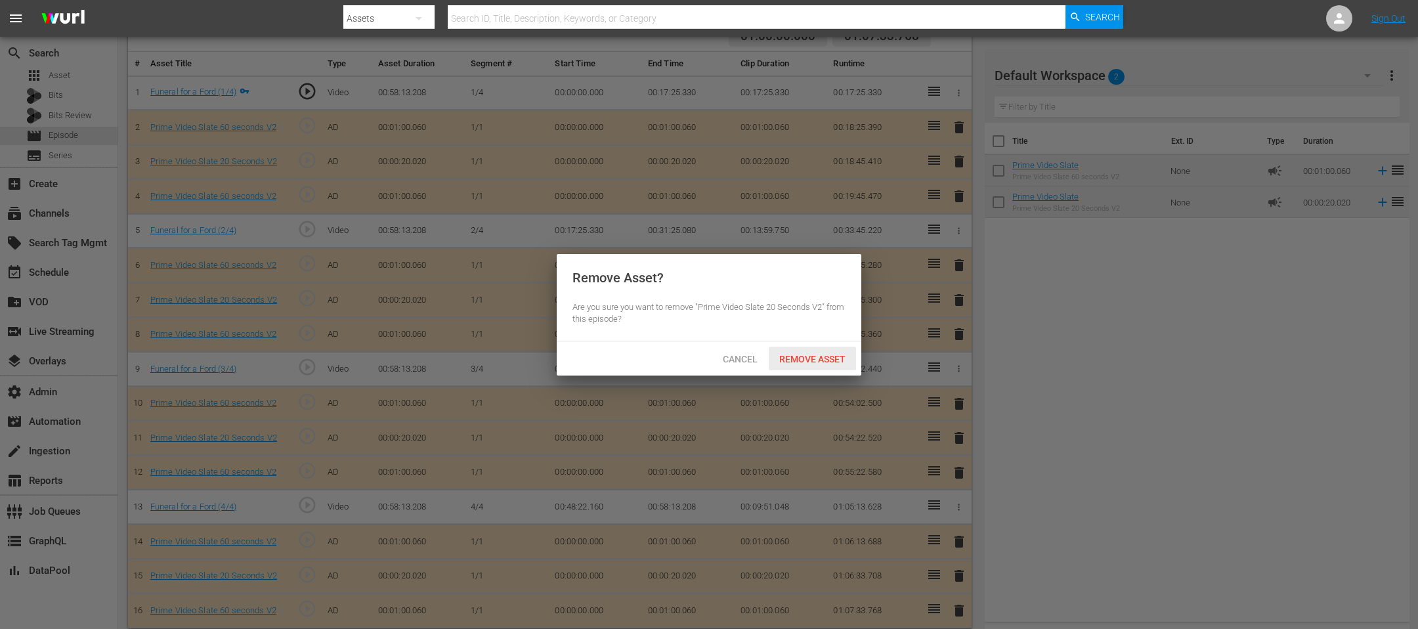
click at [810, 356] on span "Remove Asset" at bounding box center [812, 359] width 87 height 11
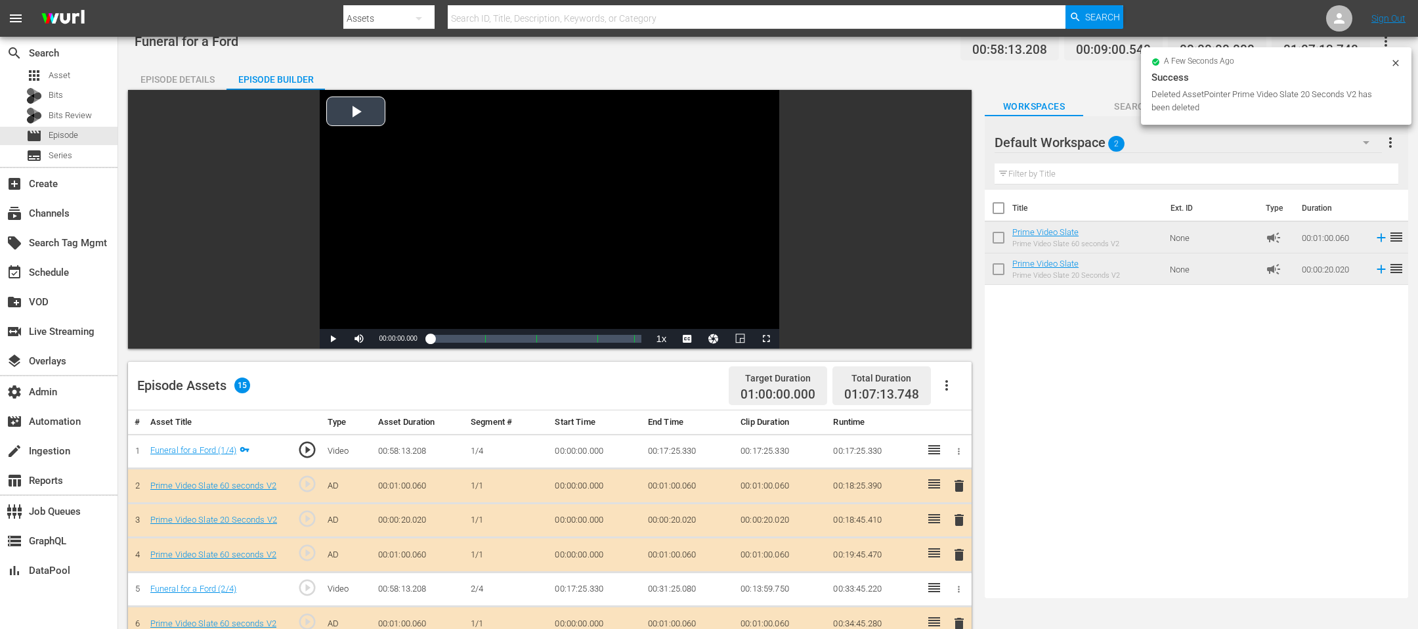
scroll to position [16, 0]
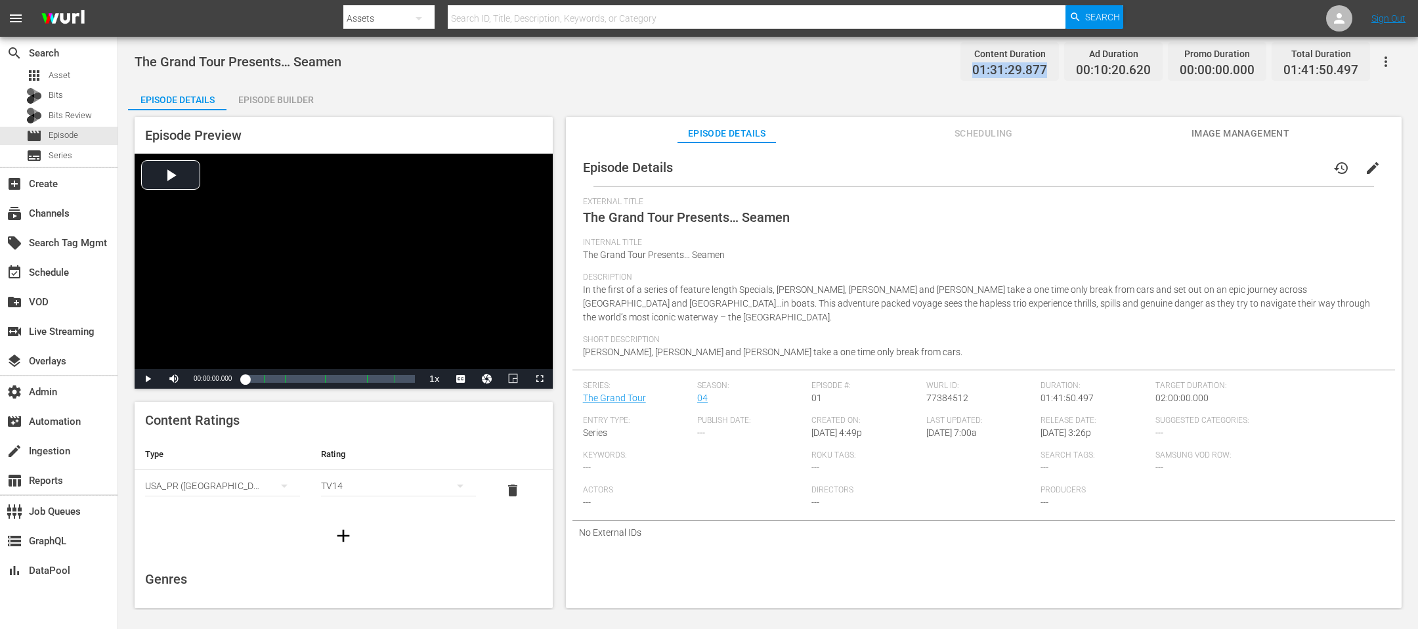
drag, startPoint x: 1054, startPoint y: 67, endPoint x: 952, endPoint y: 67, distance: 101.7
click at [944, 67] on div "The Grand Tour Presents… Seamen Content Duration 01:31:29.877 Ad Duration 00:10…" at bounding box center [768, 62] width 1267 height 30
copy span "01:31:29.877"
click at [310, 98] on div "Episode Builder" at bounding box center [275, 100] width 98 height 32
drag, startPoint x: 1047, startPoint y: 72, endPoint x: 956, endPoint y: 72, distance: 90.6
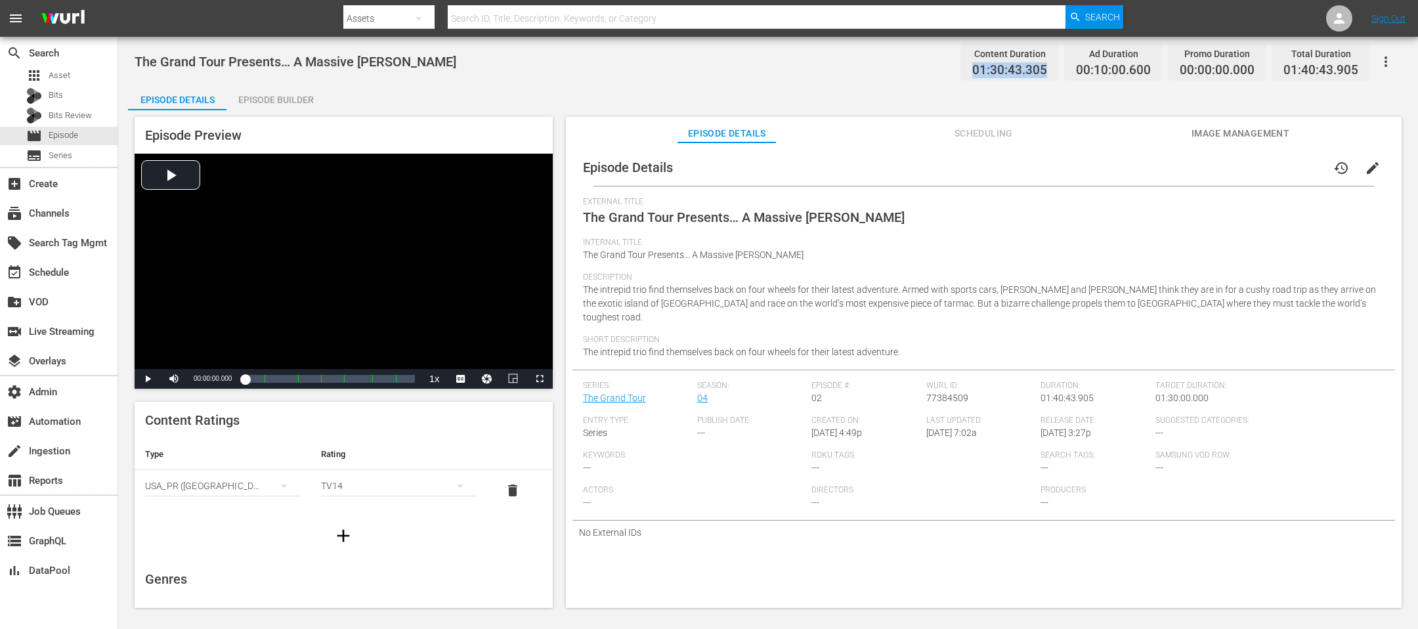
click at [944, 72] on div "The Grand Tour Presents… A Massive Hunt Content Duration 01:30:43.305 Ad Durati…" at bounding box center [768, 62] width 1267 height 30
copy span "01:30:43.305"
click at [291, 95] on div "Episode Builder" at bounding box center [275, 100] width 98 height 32
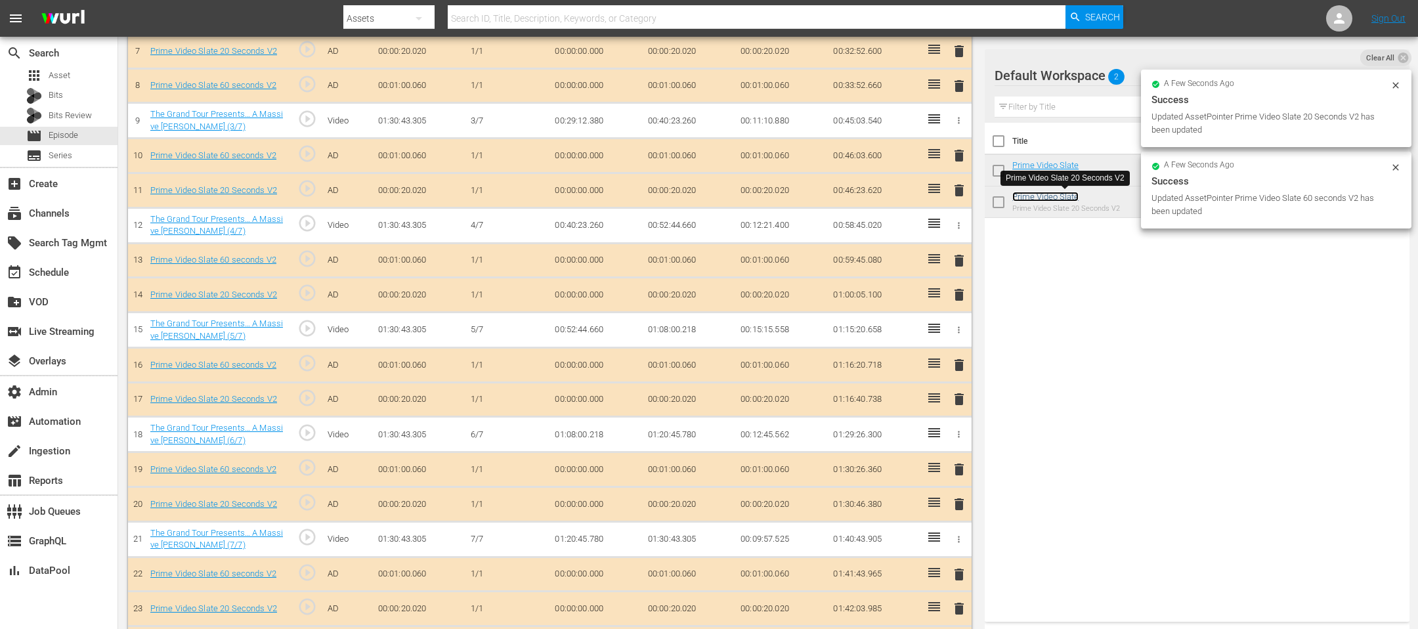
scroll to position [626, 0]
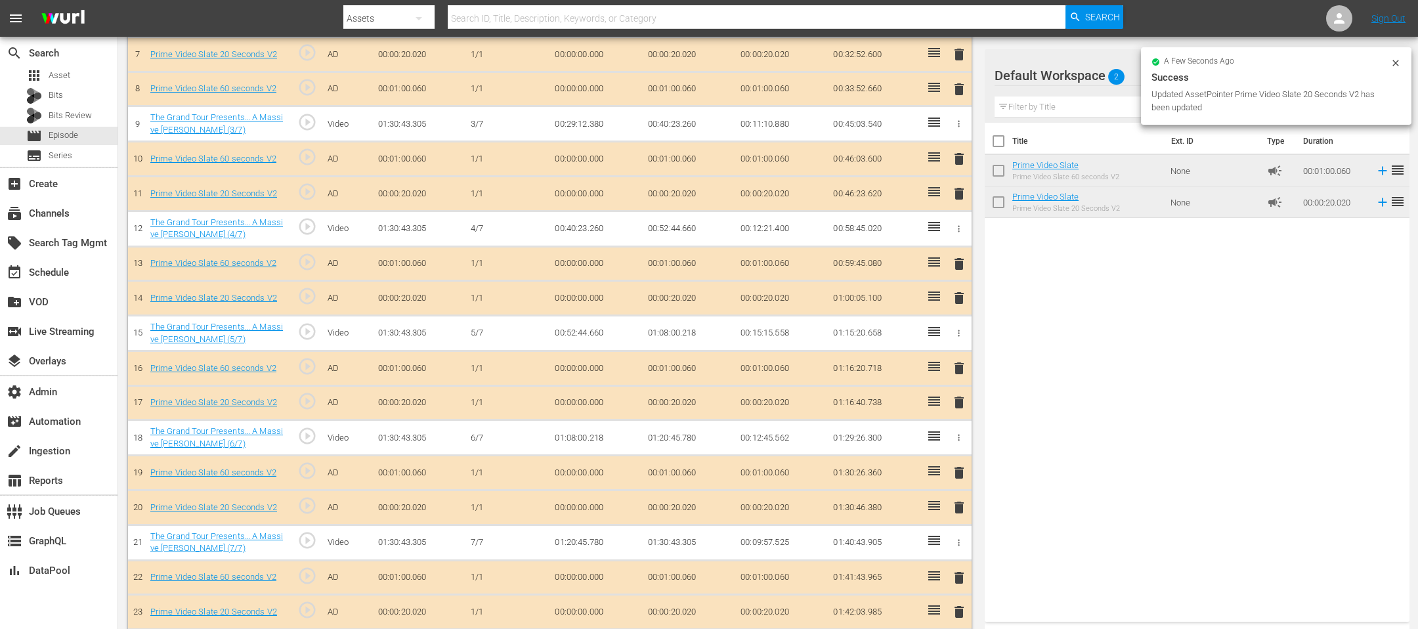
click at [944, 419] on span "delete" at bounding box center [959, 507] width 16 height 16
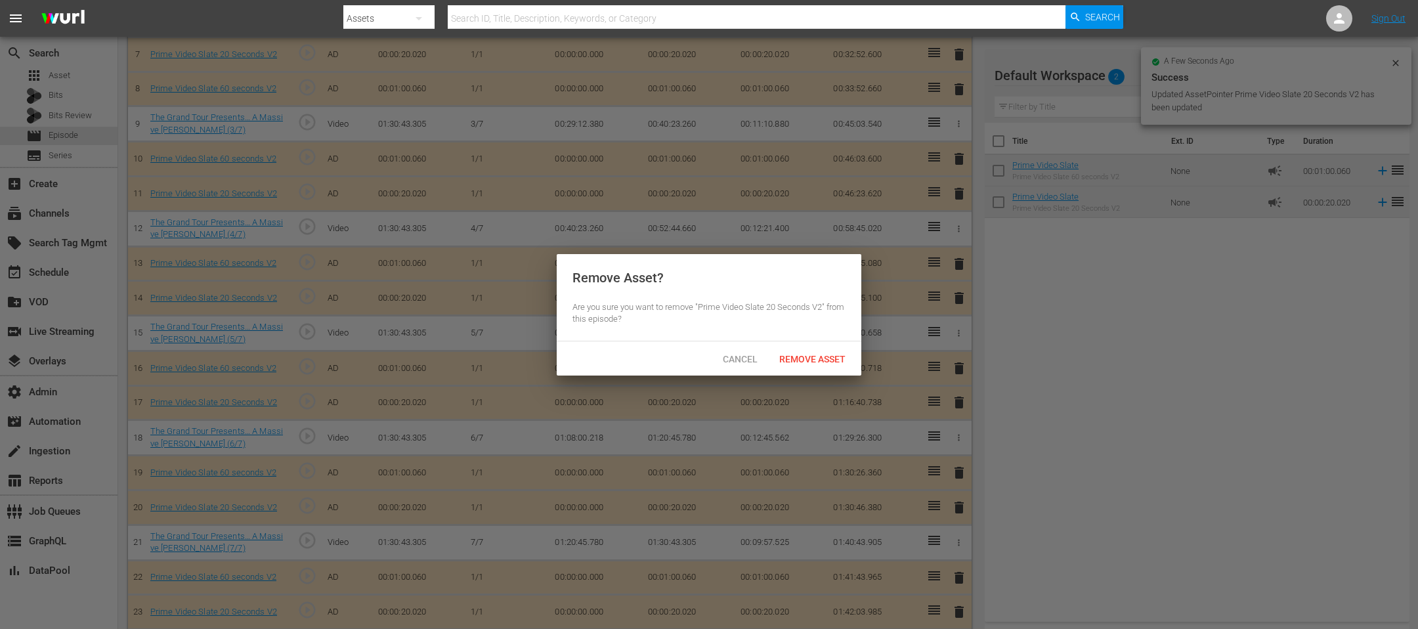
click at [813, 352] on div "Remove Asset" at bounding box center [812, 359] width 87 height 24
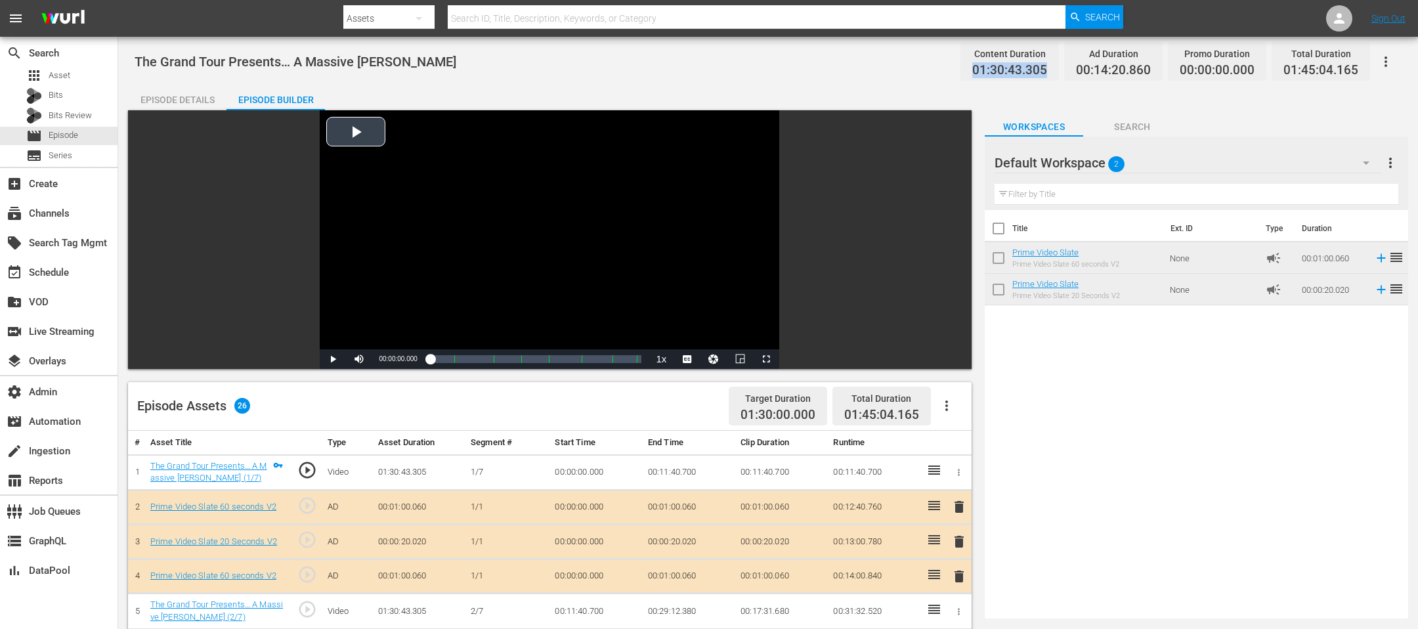
scroll to position [728, 0]
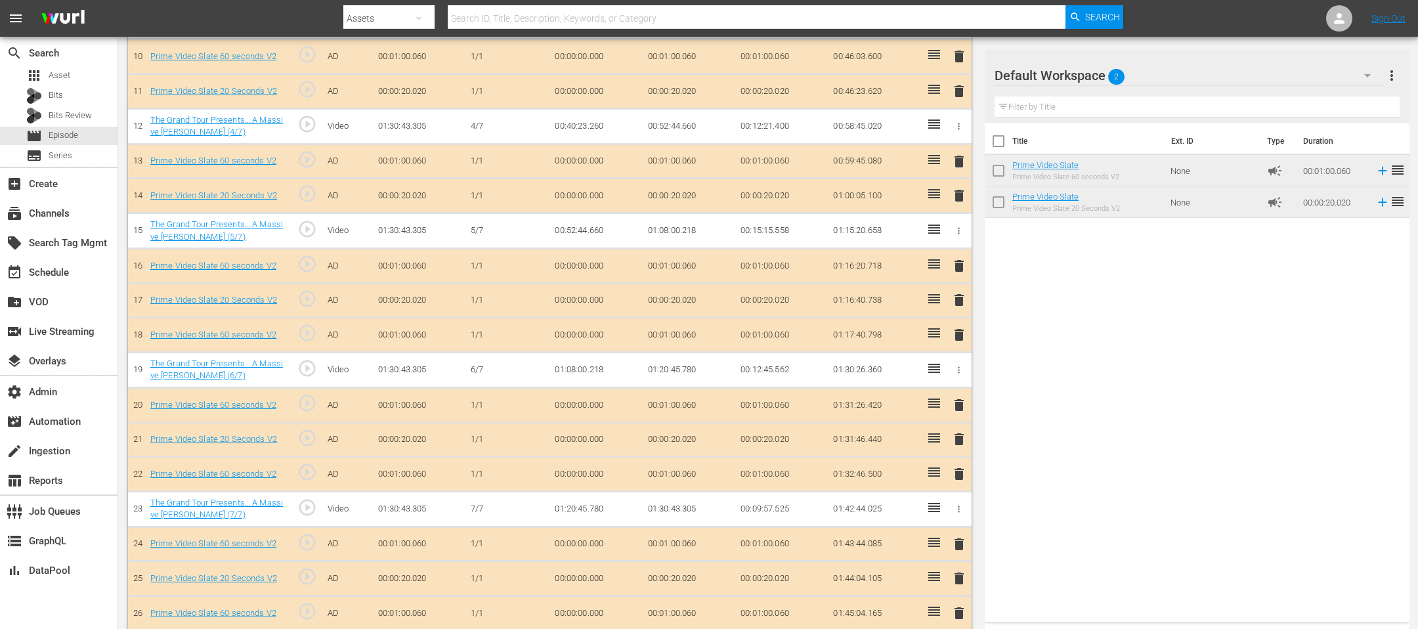
click at [944, 419] on span "delete" at bounding box center [959, 439] width 16 height 16
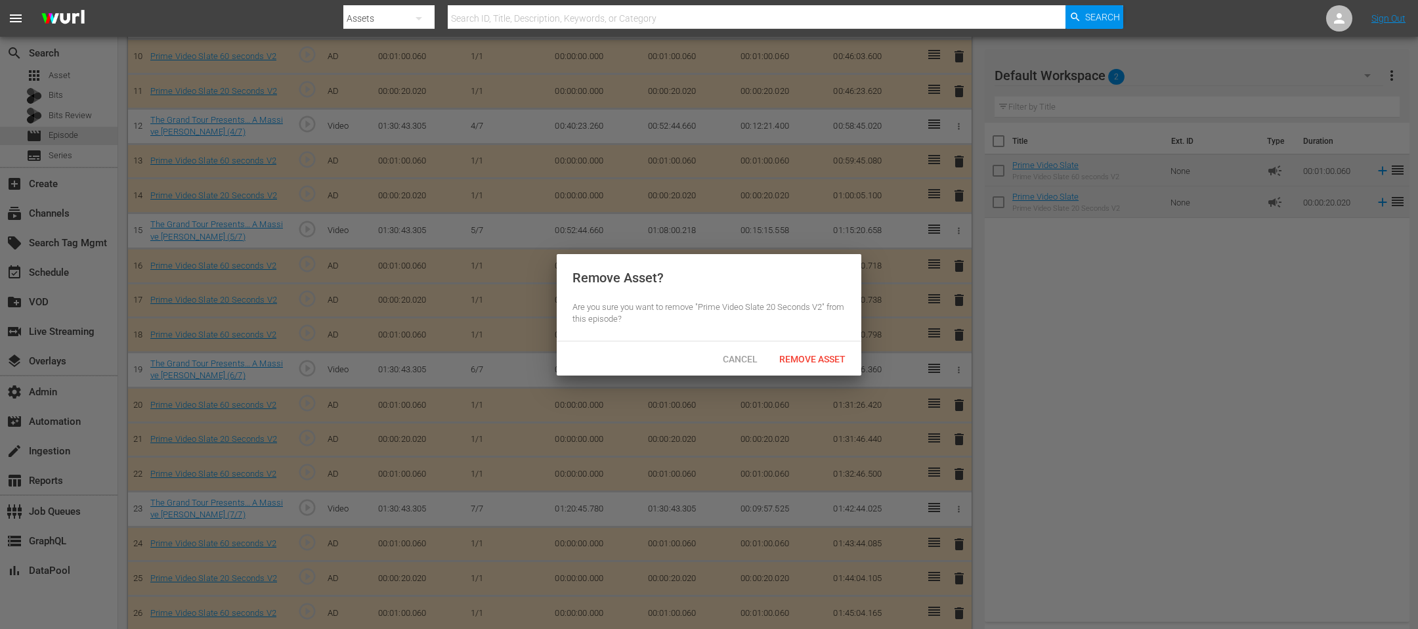
click at [809, 366] on div "Remove Asset" at bounding box center [812, 359] width 87 height 24
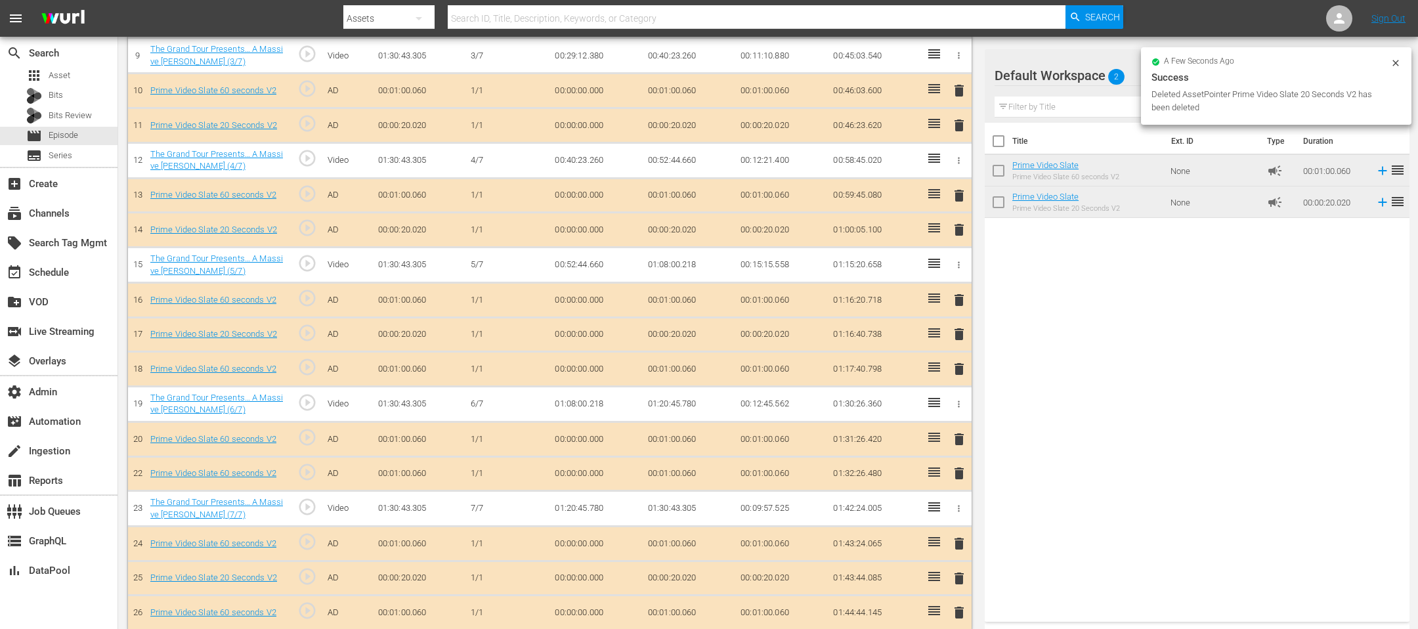
scroll to position [0, 0]
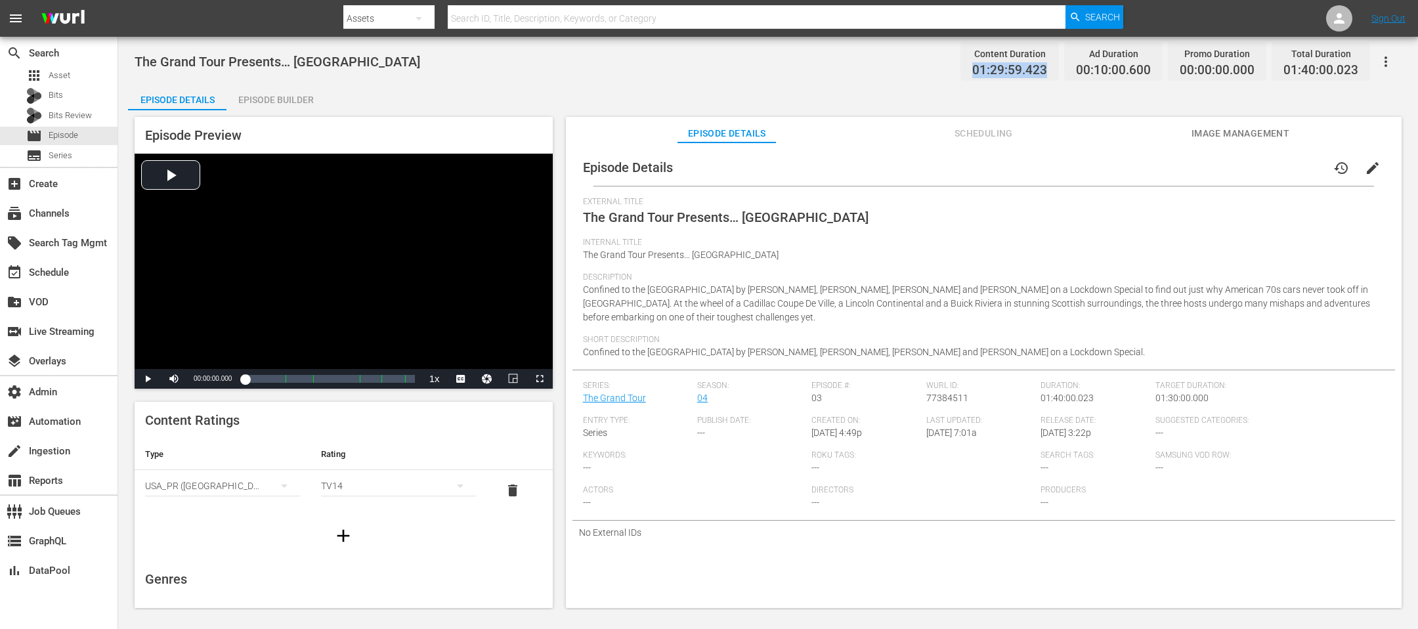
drag, startPoint x: 1049, startPoint y: 70, endPoint x: 975, endPoint y: 72, distance: 74.2
click at [944, 72] on div "Content Duration 01:29:59.423" at bounding box center [1009, 61] width 98 height 39
copy span "01:29:59.423"
click at [306, 107] on div "Episode Builder" at bounding box center [275, 100] width 98 height 32
drag, startPoint x: 1051, startPoint y: 71, endPoint x: 957, endPoint y: 74, distance: 93.9
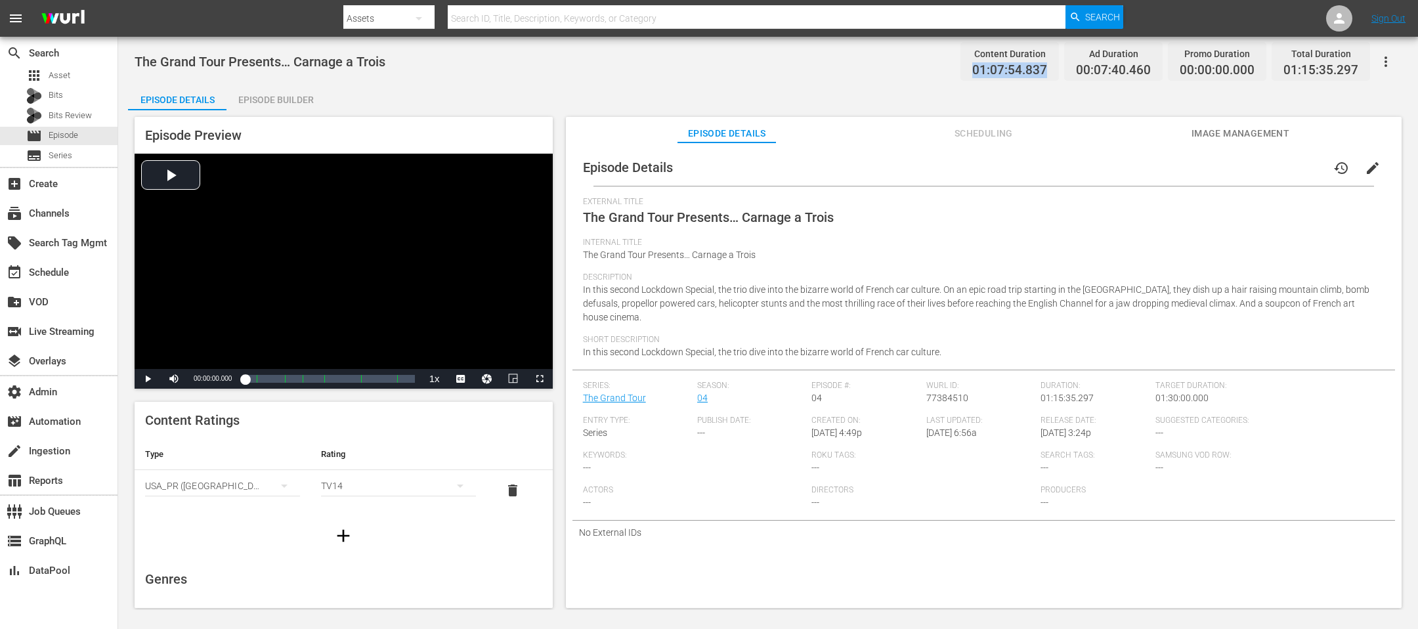
click at [944, 74] on div "The Grand Tour Presents… Carnage a Trois Content Duration 01:07:54.837 Ad Durat…" at bounding box center [768, 62] width 1267 height 30
copy span "01:07:54.837"
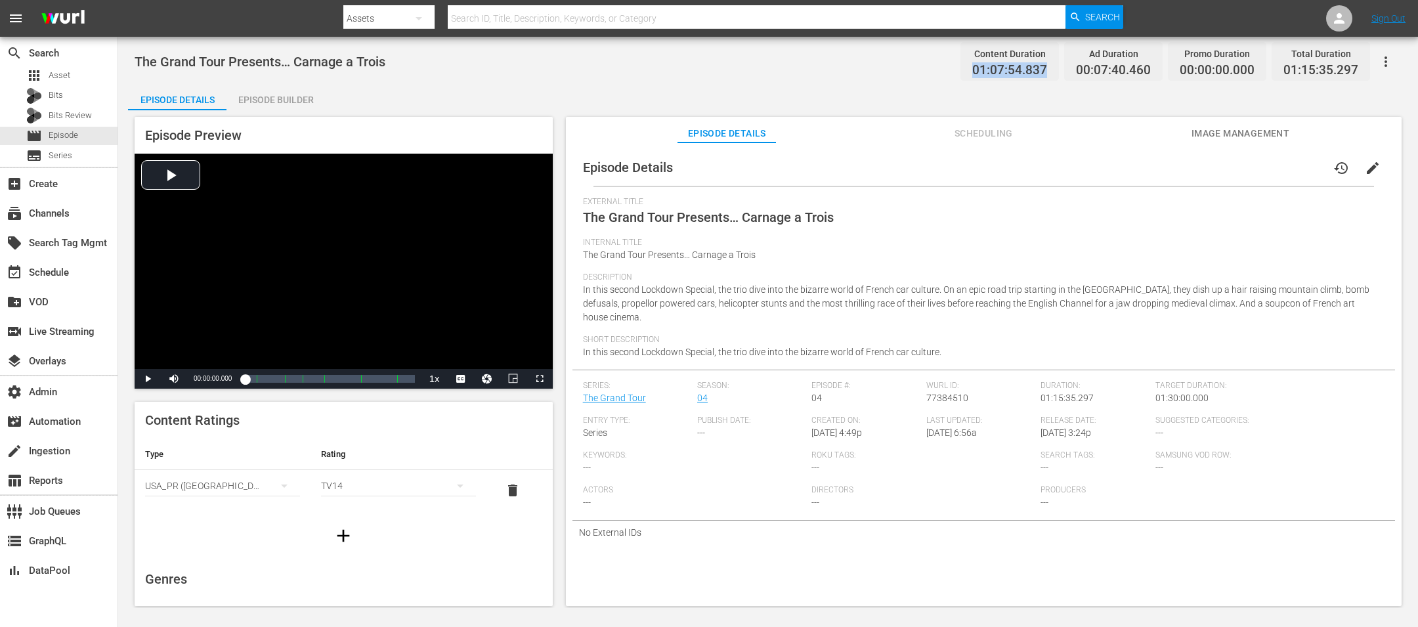
click at [294, 93] on div "Episode Builder" at bounding box center [275, 100] width 98 height 32
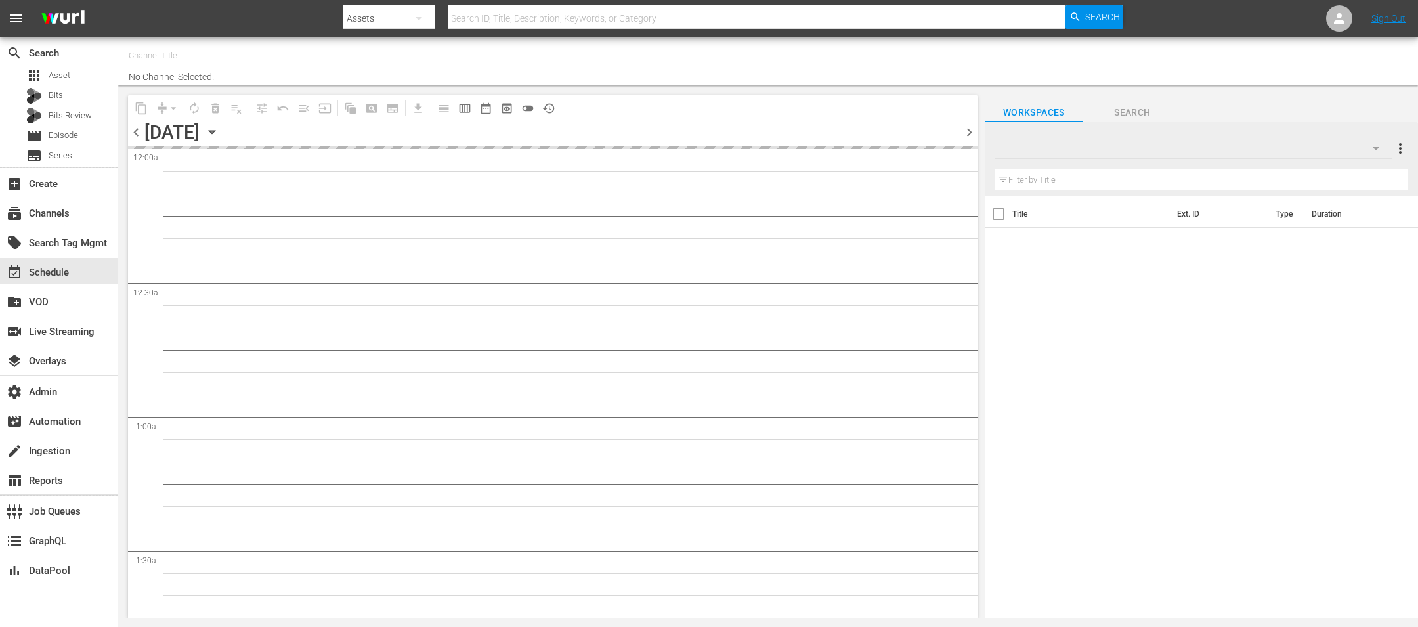
type input "The Grand Tour (1994)"
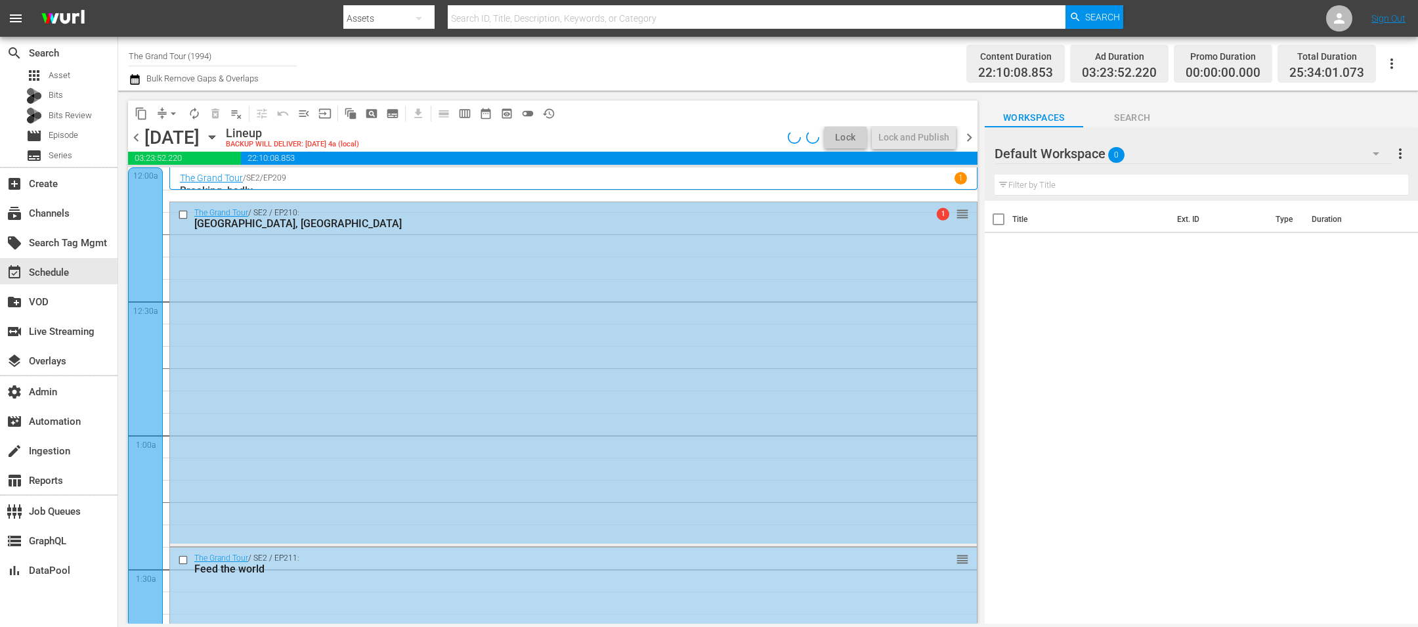
click at [372, 260] on div "The Grand Tour / SE2 / EP210: Oh, Canada 1 reorder" at bounding box center [573, 372] width 807 height 341
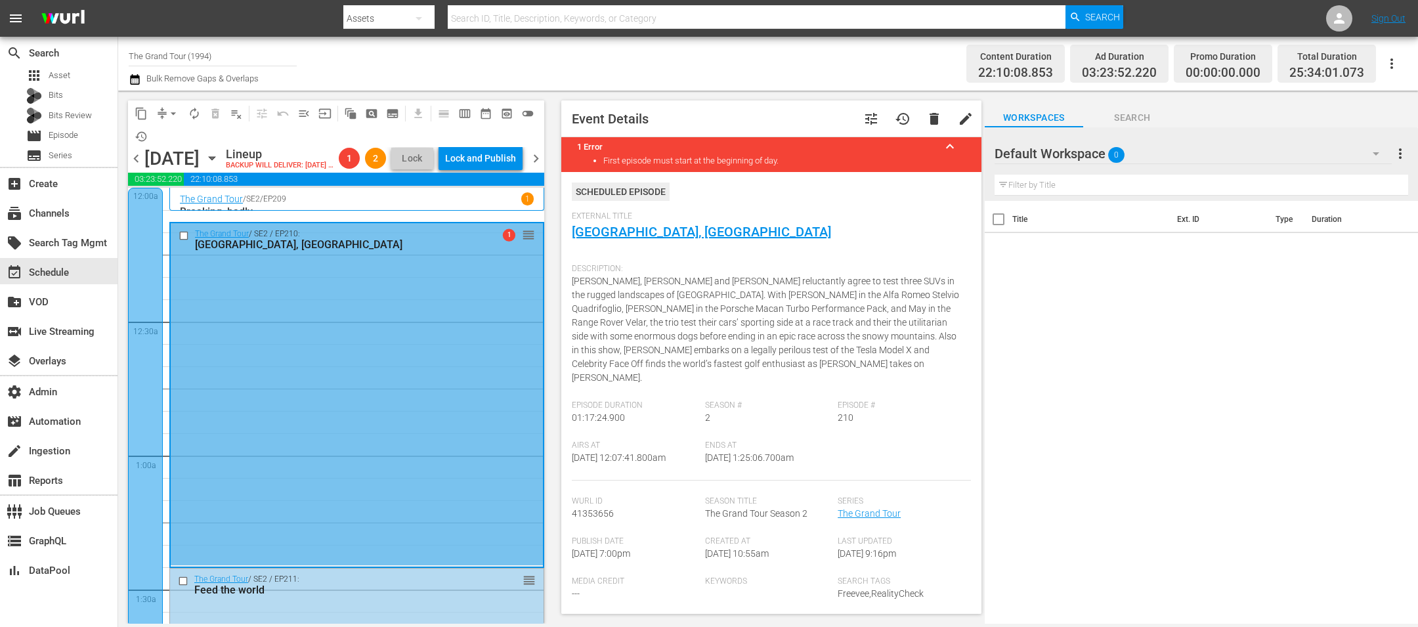
click at [376, 205] on div "The Grand Tour / SE2 / EP209 1" at bounding box center [357, 198] width 354 height 12
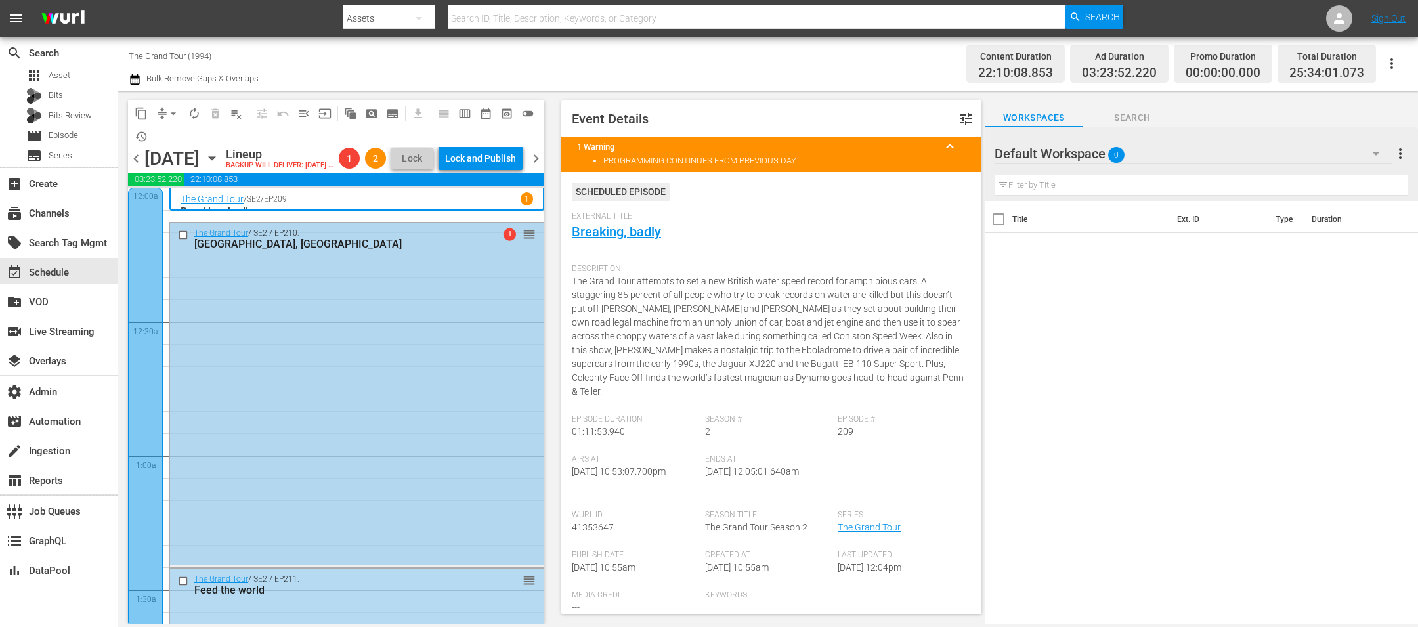
click at [387, 250] on div "[GEOGRAPHIC_DATA], [GEOGRAPHIC_DATA]" at bounding box center [335, 244] width 282 height 12
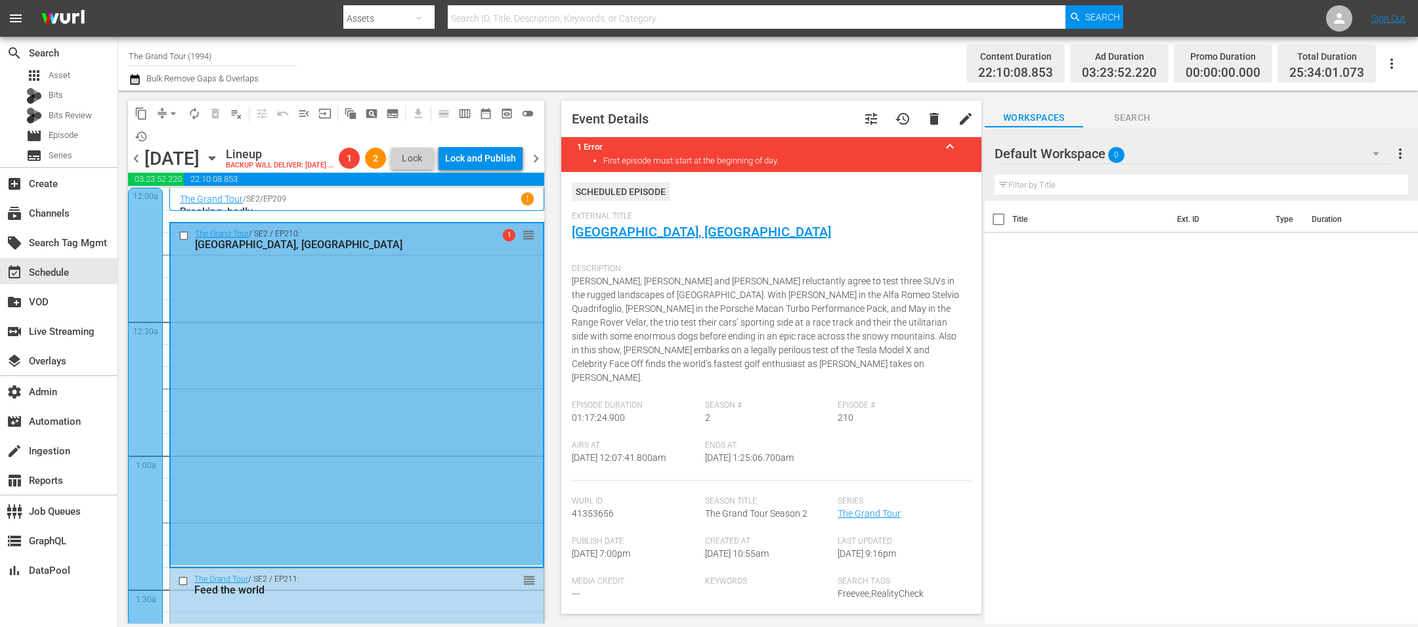
click at [136, 79] on icon "button" at bounding box center [135, 80] width 12 height 16
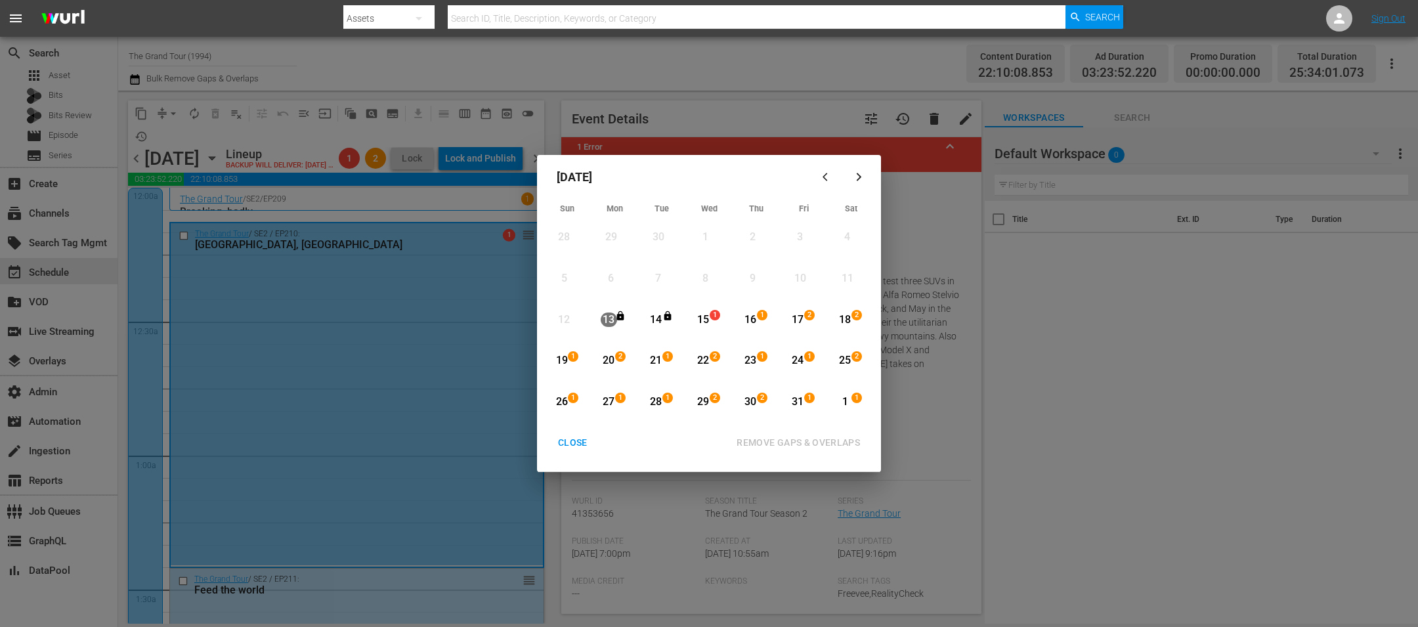
click at [715, 322] on div "1" at bounding box center [716, 319] width 11 height 13
click at [852, 398] on span "1" at bounding box center [856, 397] width 9 height 11
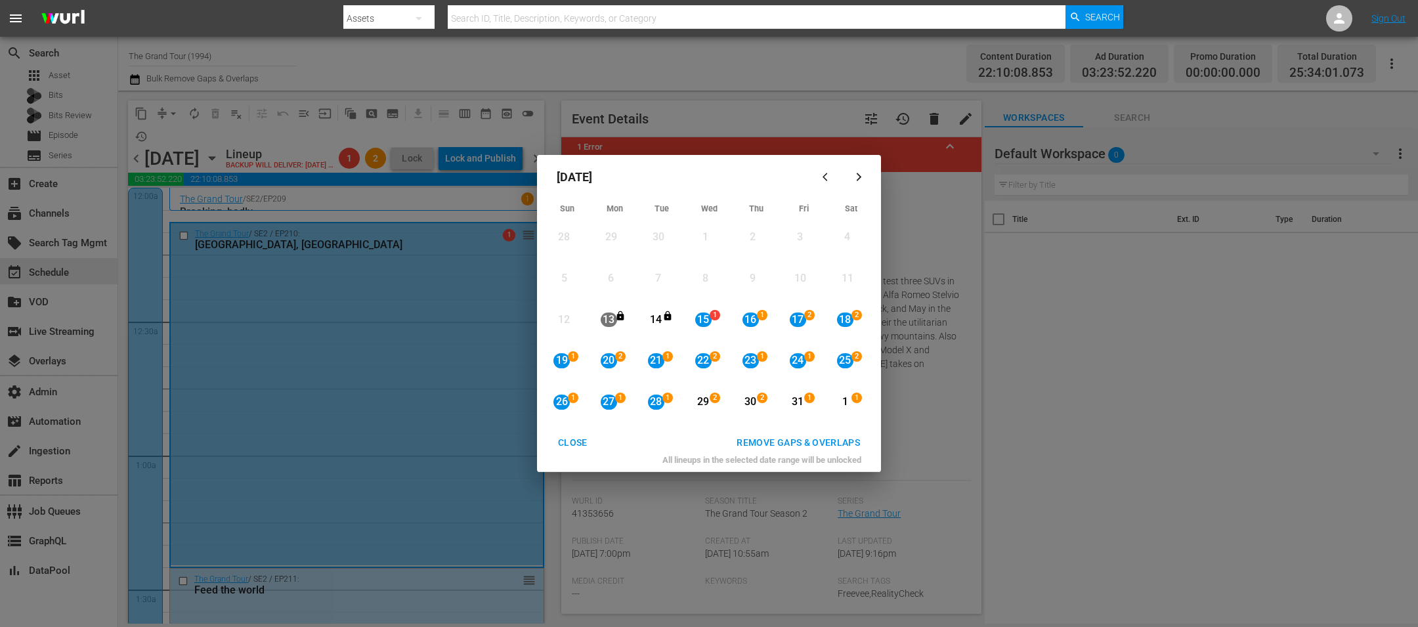
click at [830, 444] on div "REMOVE GAPS & OVERLAPS" at bounding box center [798, 442] width 144 height 16
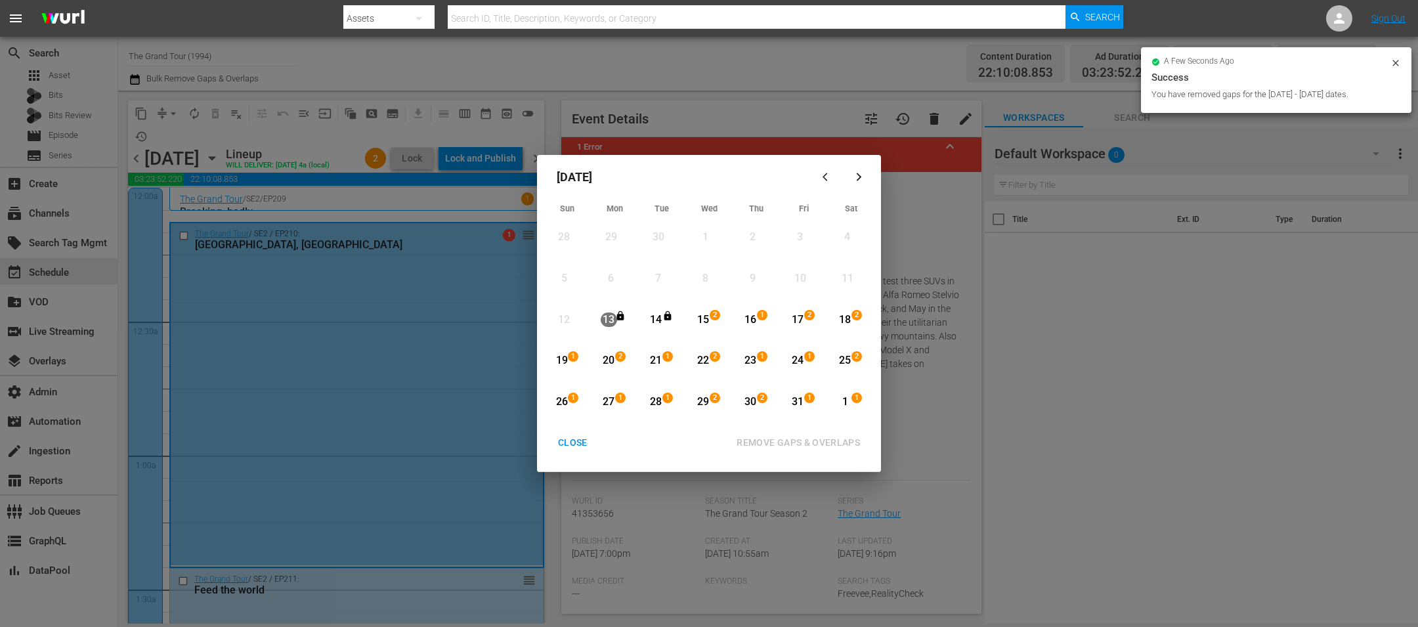
click at [656, 395] on div "28" at bounding box center [656, 401] width 16 height 15
click at [845, 402] on div "1" at bounding box center [845, 401] width 16 height 15
click at [840, 437] on div "REMOVE GAPS & OVERLAPS" at bounding box center [798, 442] width 144 height 16
click at [571, 445] on div "CLOSE" at bounding box center [572, 442] width 51 height 16
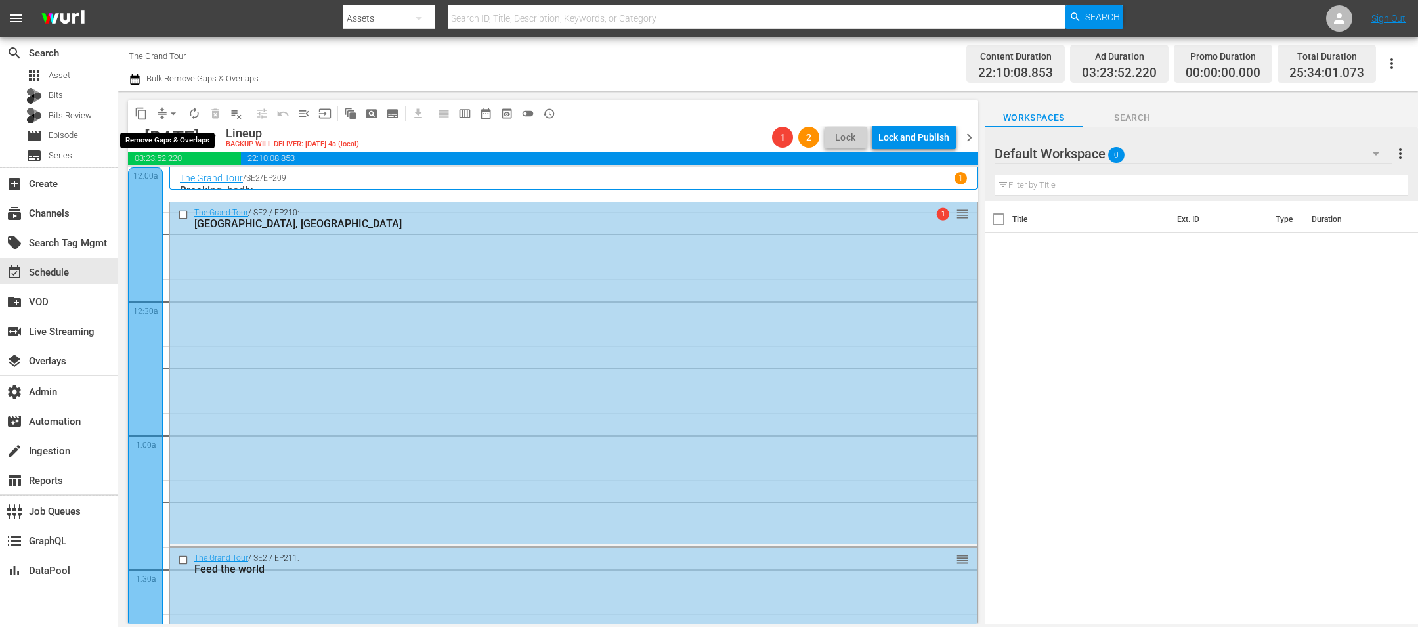
click at [174, 107] on span "arrow_drop_down" at bounding box center [173, 113] width 13 height 13
click at [184, 190] on li "Align to End of Previous Day" at bounding box center [174, 183] width 138 height 22
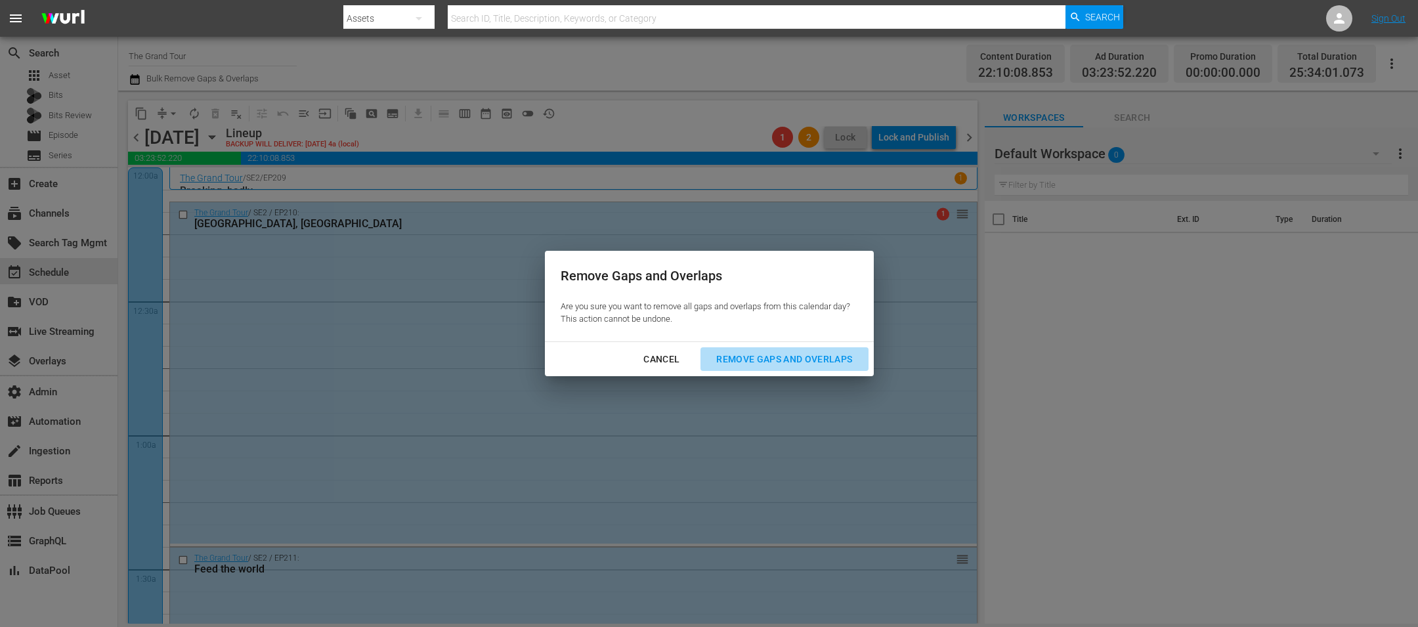
click at [748, 352] on div "Remove Gaps and Overlaps" at bounding box center [784, 359] width 157 height 16
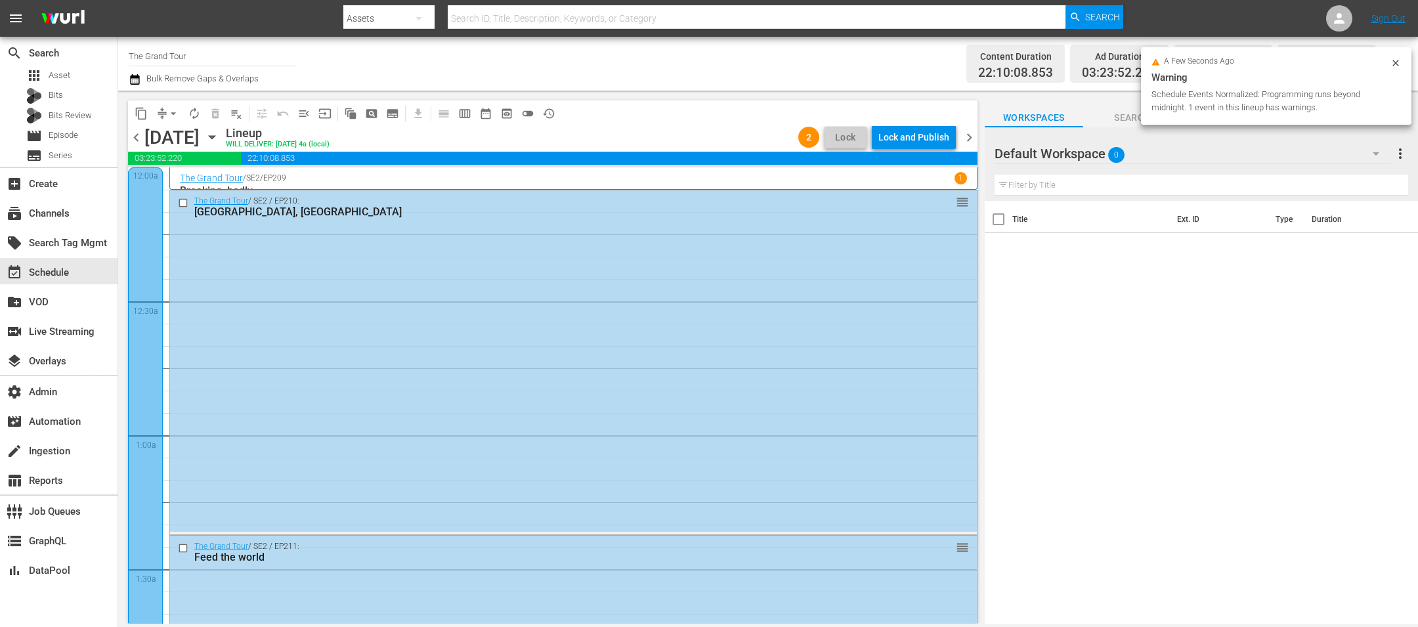
click at [920, 142] on div "Lock and Publish" at bounding box center [913, 137] width 71 height 24
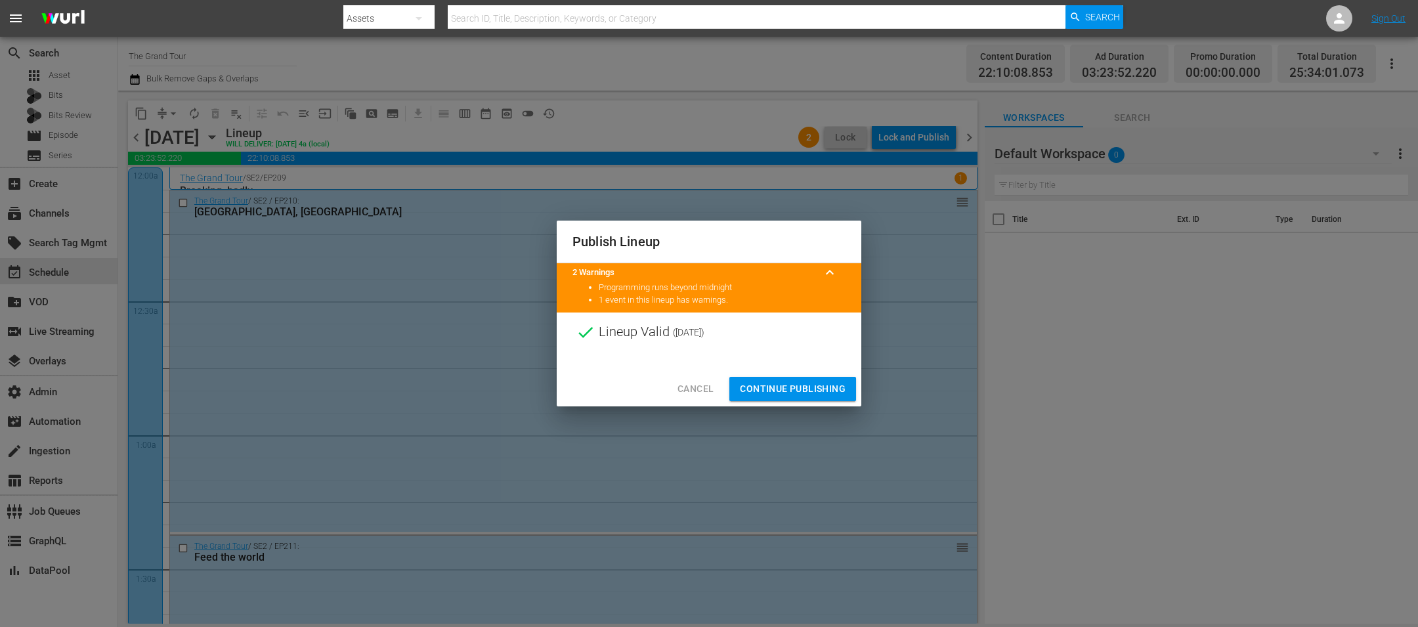
click at [764, 385] on span "Continue Publishing" at bounding box center [793, 389] width 106 height 16
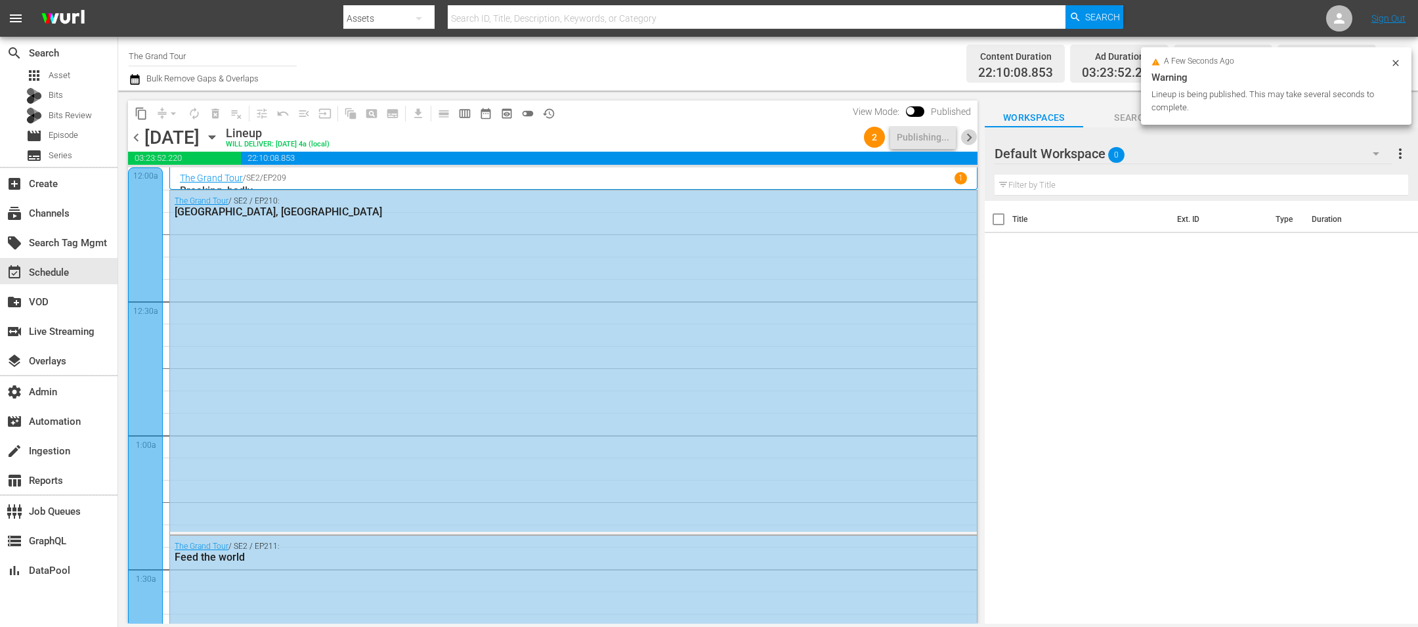
click at [967, 131] on span "chevron_right" at bounding box center [969, 137] width 16 height 16
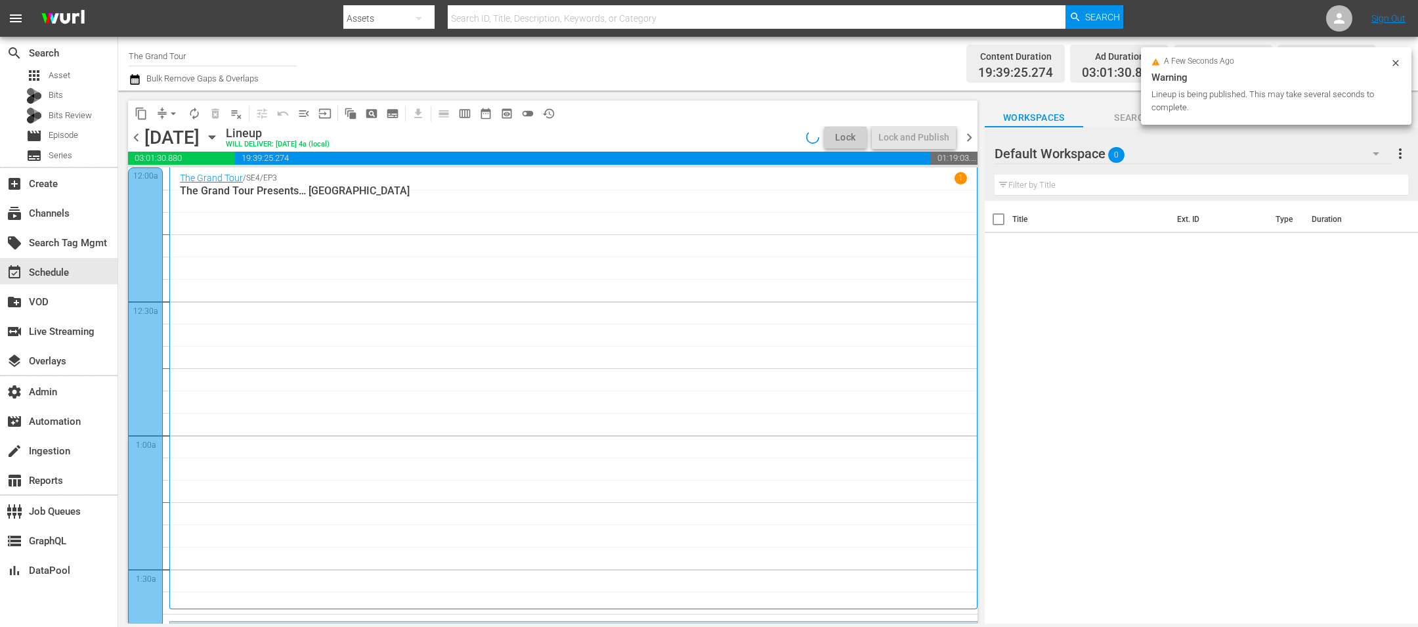
scroll to position [316, 0]
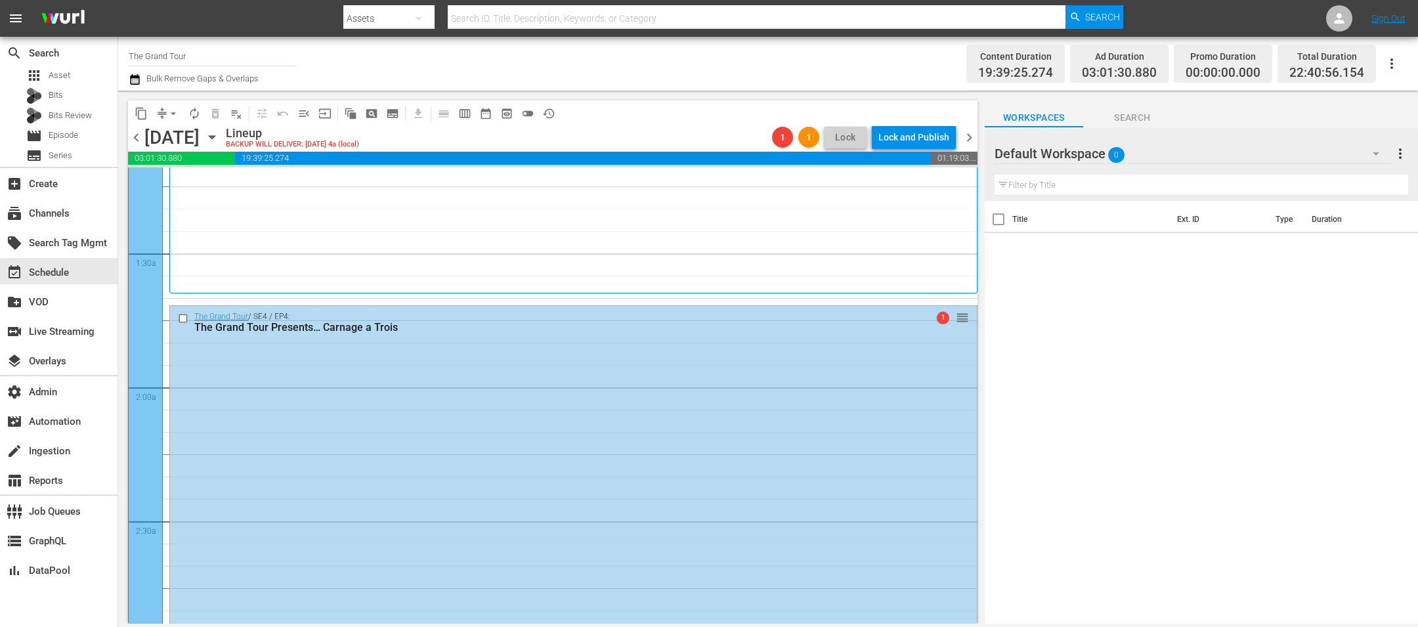
click at [1008, 390] on div "Title Ext. ID Type Duration" at bounding box center [1200, 413] width 433 height 425
click at [137, 83] on icon "button" at bounding box center [135, 80] width 12 height 16
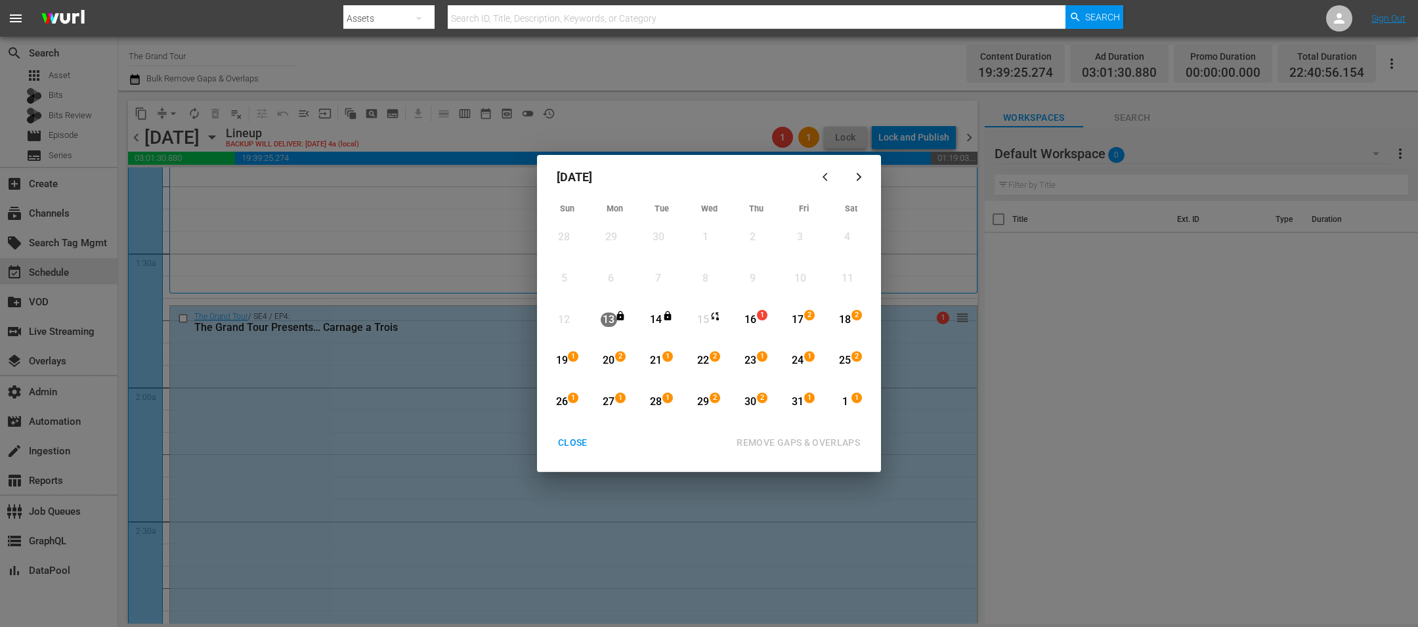
click at [763, 330] on div "16 1" at bounding box center [752, 320] width 33 height 36
click at [859, 415] on div "1 1" at bounding box center [847, 402] width 33 height 36
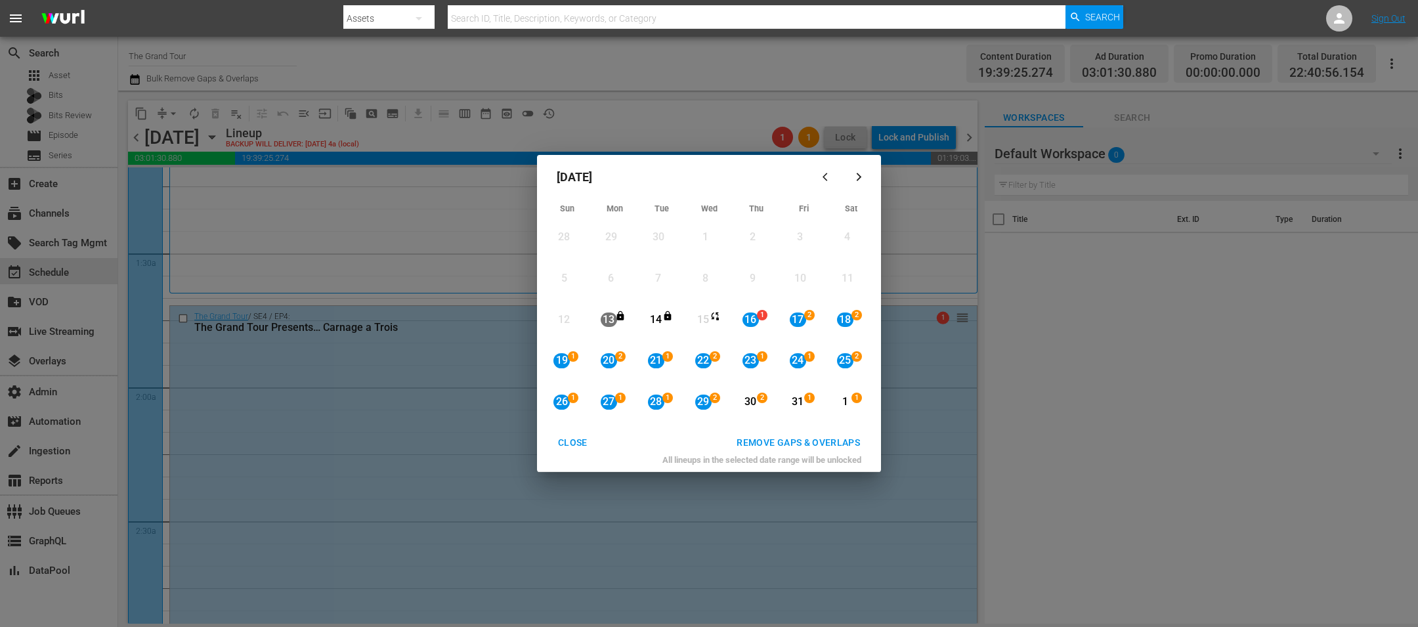
click at [844, 445] on div "REMOVE GAPS & OVERLAPS" at bounding box center [798, 442] width 144 height 16
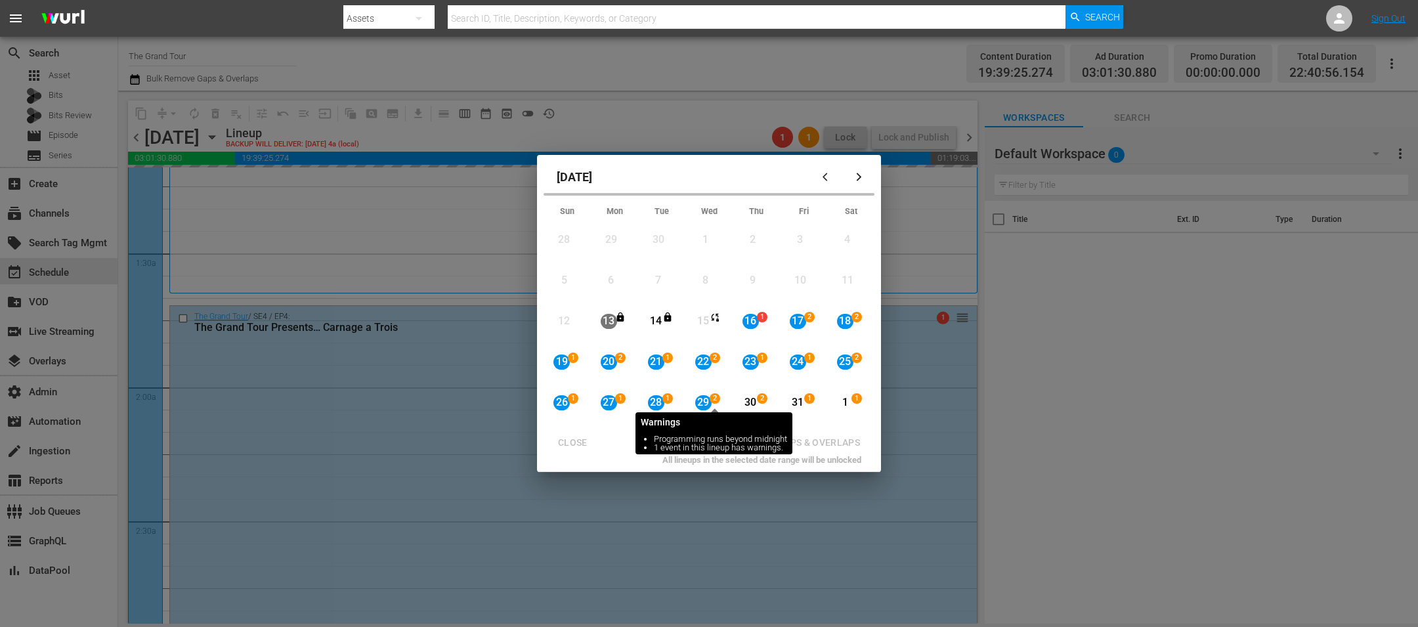
click at [713, 397] on span "2" at bounding box center [714, 398] width 9 height 11
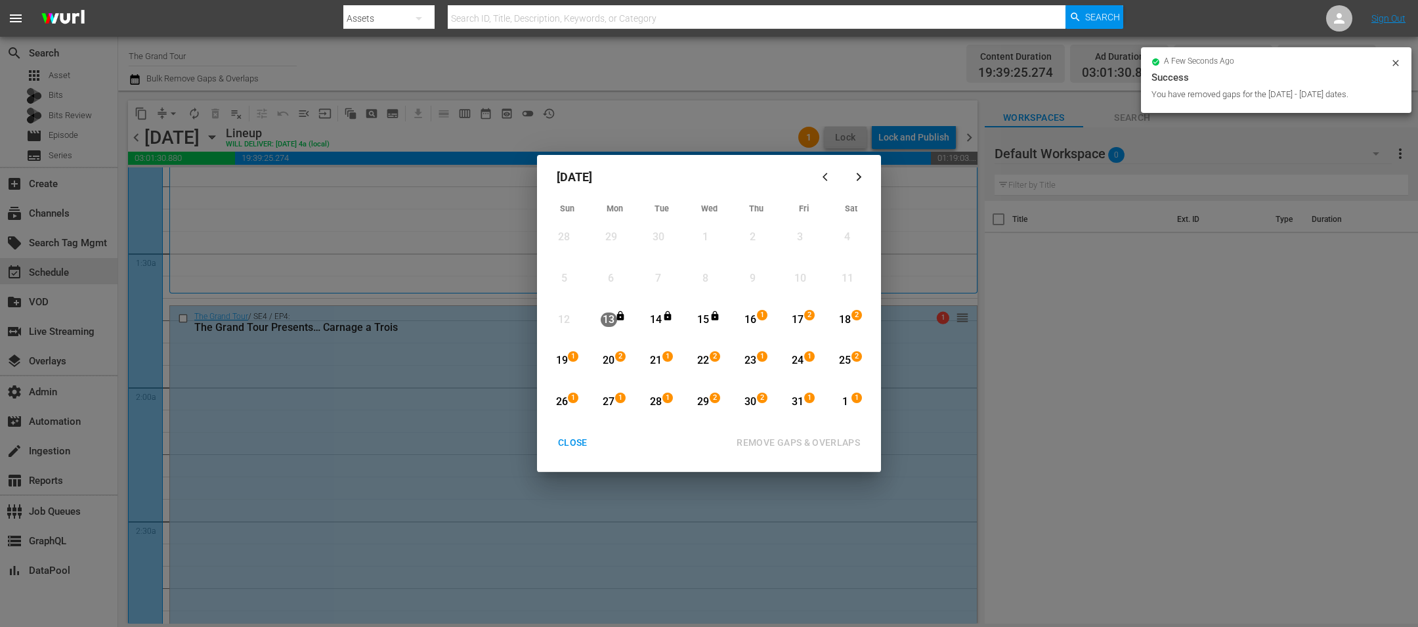
click at [574, 446] on div "CLOSE" at bounding box center [572, 442] width 51 height 16
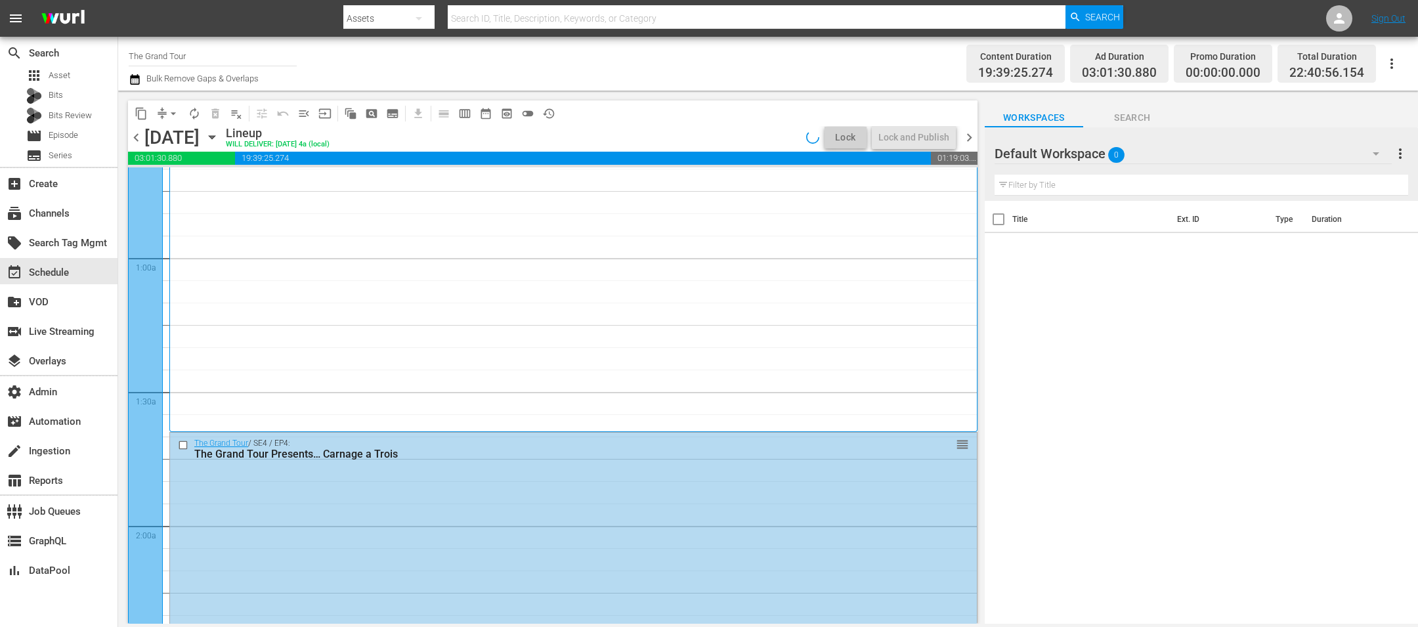
scroll to position [176, 0]
click at [933, 135] on div "Lock and Publish" at bounding box center [913, 137] width 71 height 24
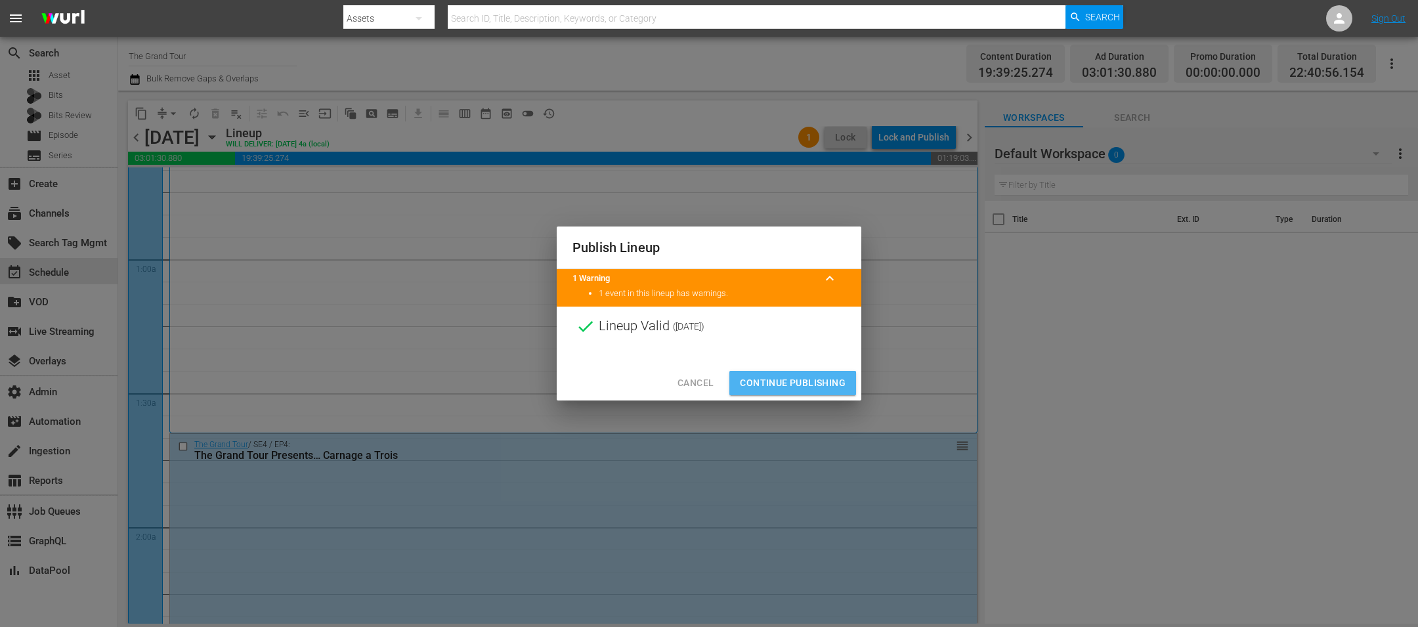
click at [771, 384] on span "Continue Publishing" at bounding box center [793, 383] width 106 height 16
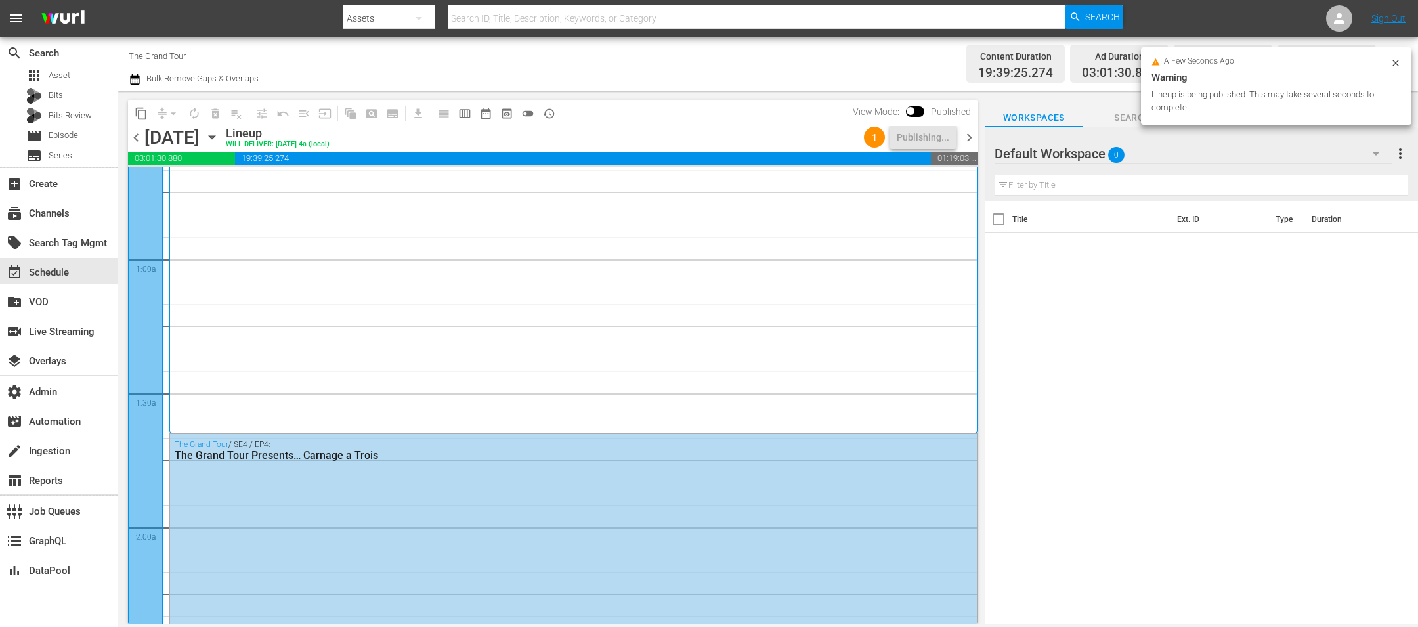
click at [966, 137] on span "chevron_right" at bounding box center [969, 137] width 16 height 16
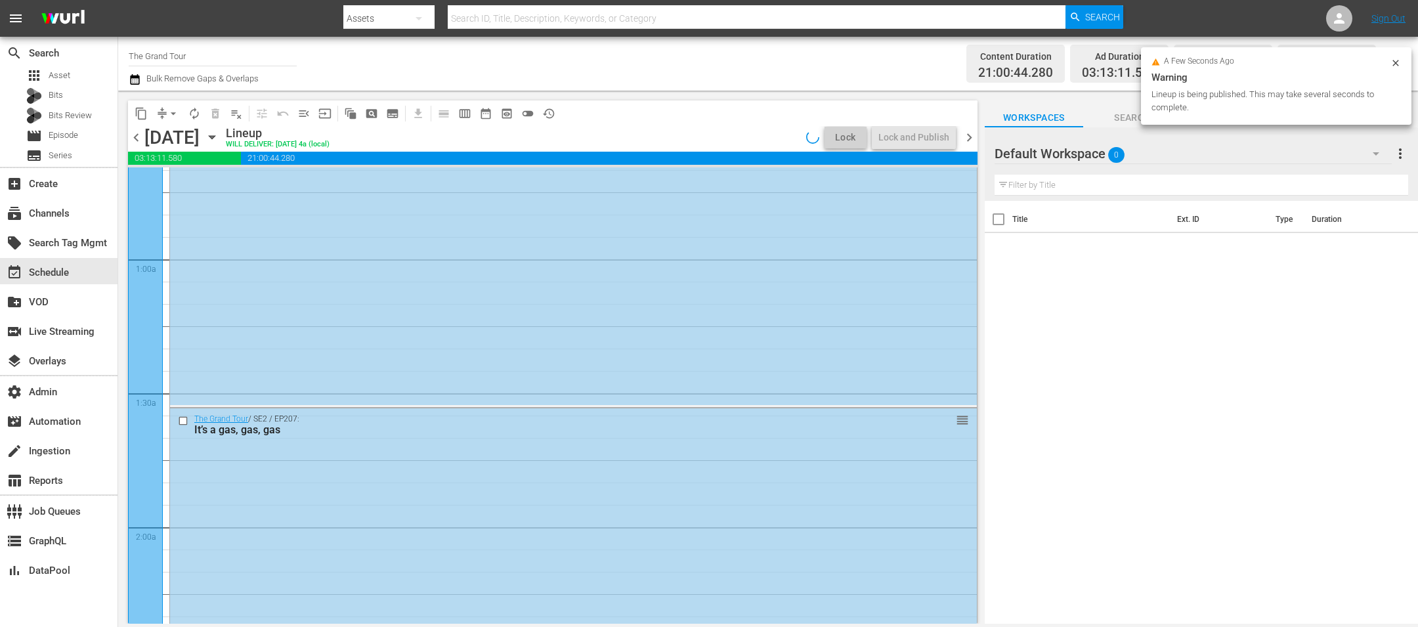
click at [1399, 63] on icon at bounding box center [1395, 63] width 11 height 11
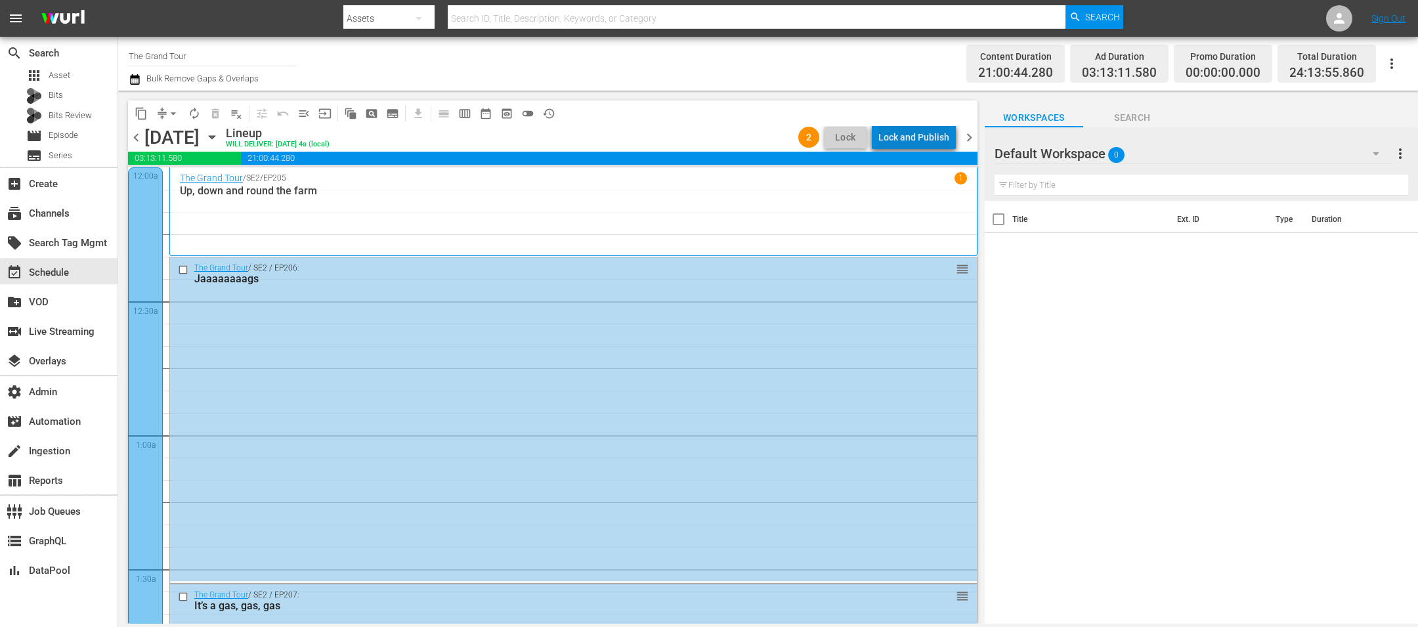
click at [927, 148] on div "Lock and Publish" at bounding box center [913, 137] width 71 height 24
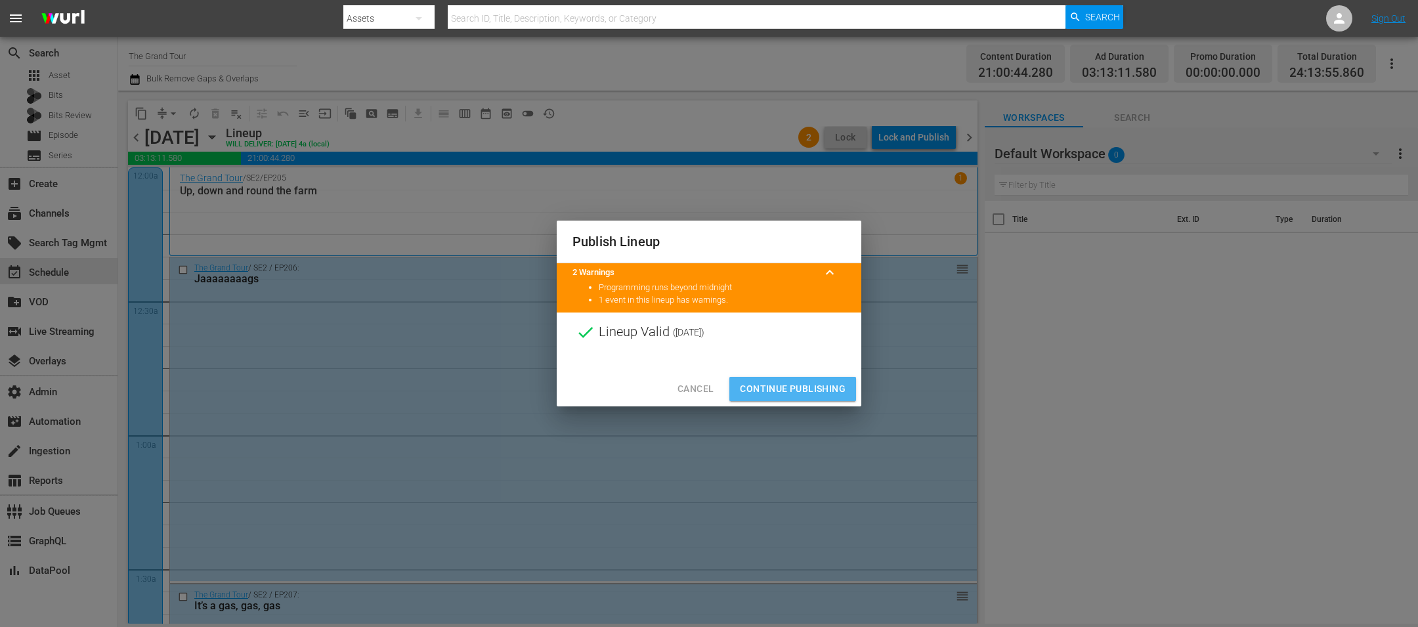
click at [790, 385] on span "Continue Publishing" at bounding box center [793, 389] width 106 height 16
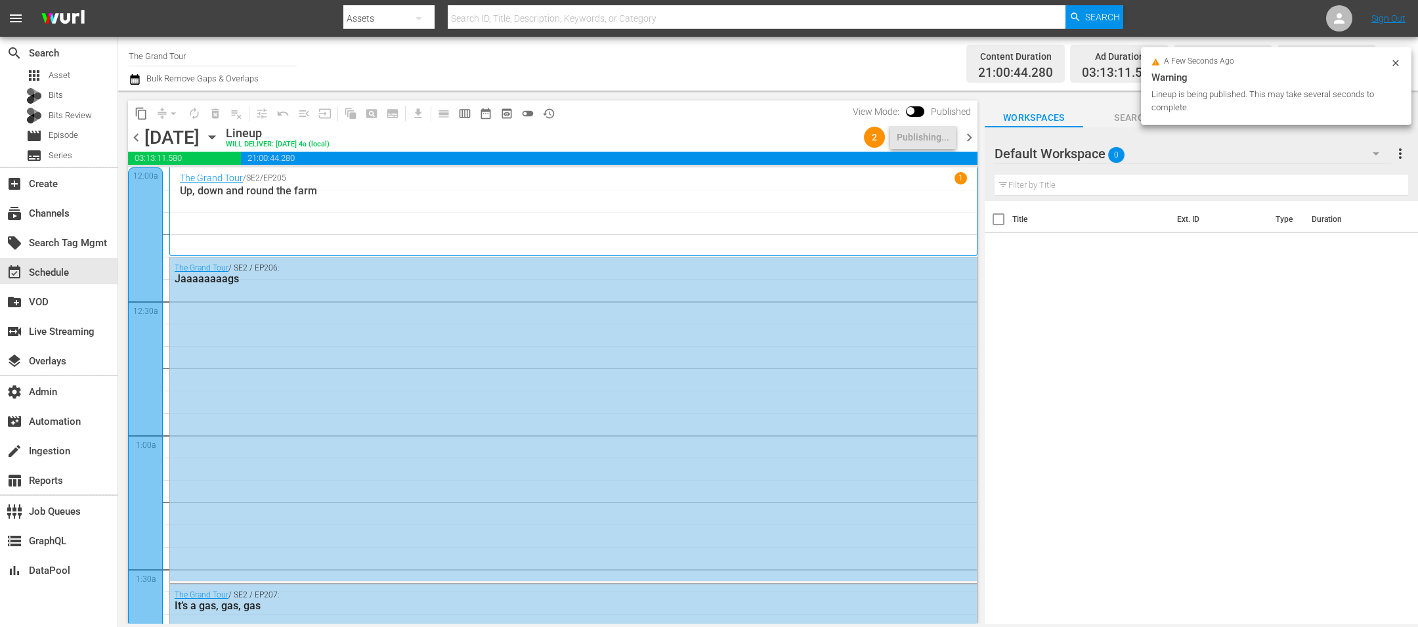
click at [967, 137] on span "chevron_right" at bounding box center [969, 137] width 16 height 16
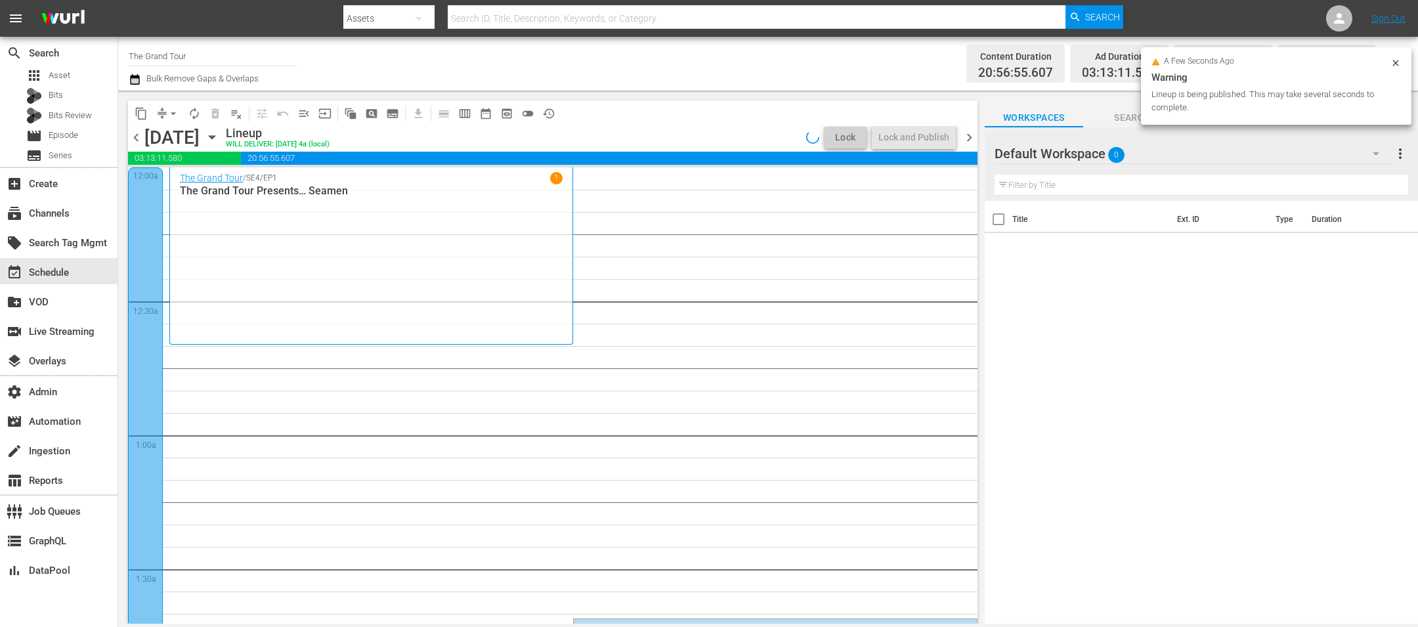
click at [1405, 57] on div "a few seconds ago Warning Lineup is being published. This may take several seco…" at bounding box center [1276, 85] width 270 height 77
click at [1399, 60] on icon at bounding box center [1395, 63] width 11 height 11
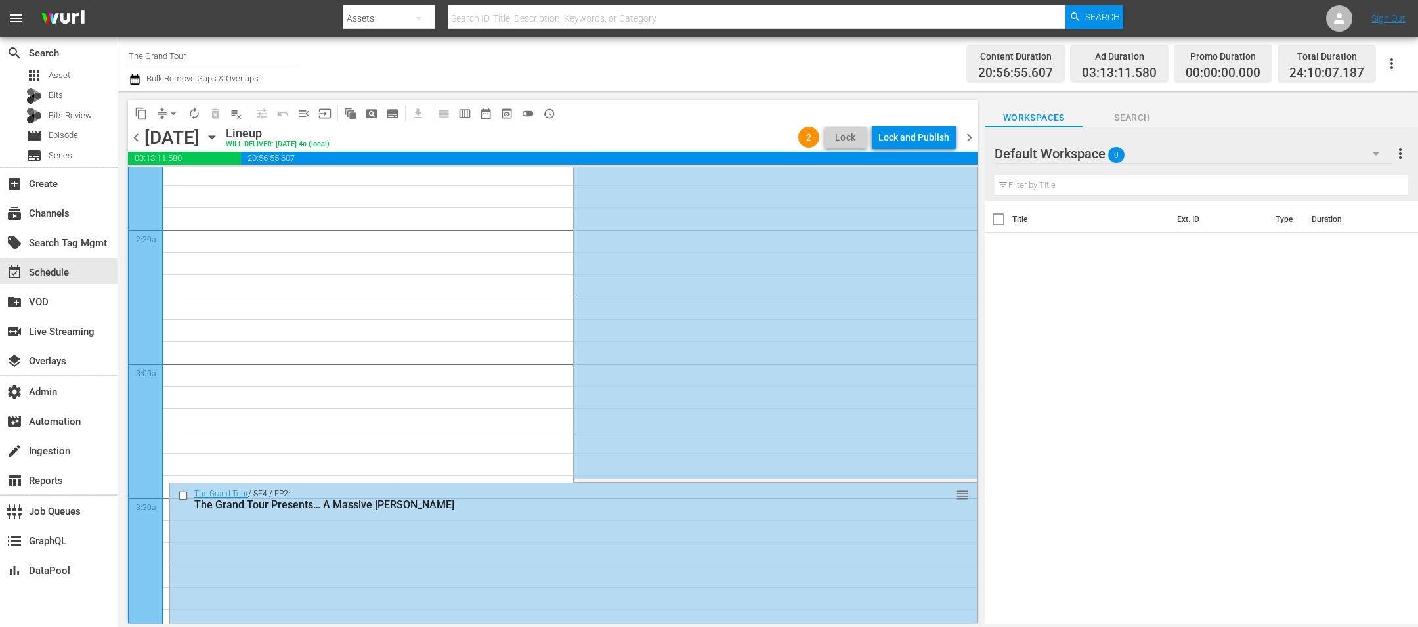
scroll to position [238, 0]
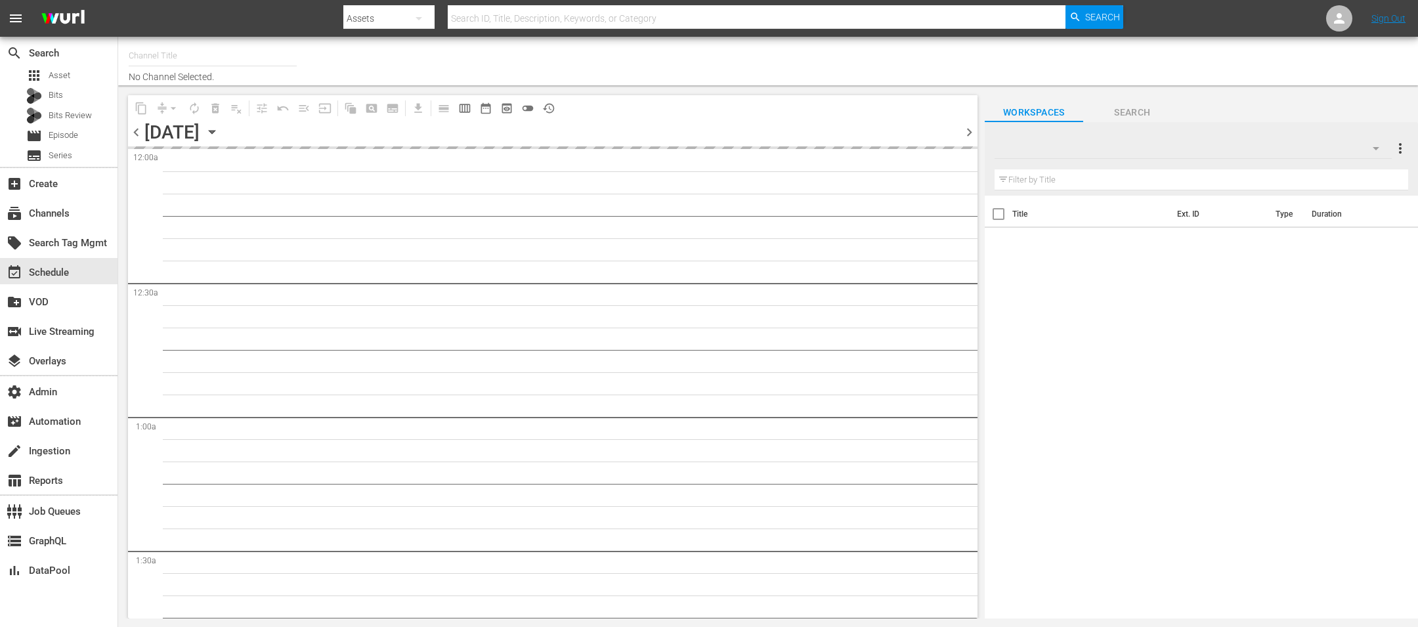
type input "The Grand Tour (1994)"
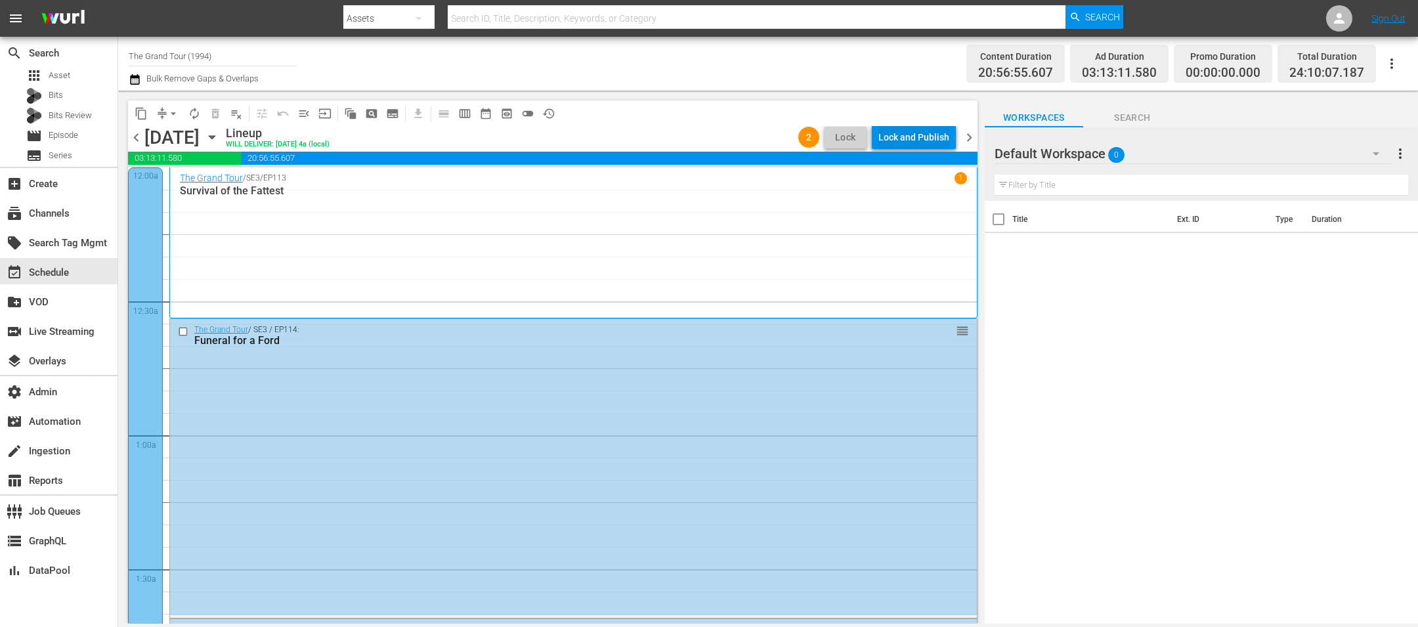
click at [941, 140] on div "Lock and Publish" at bounding box center [913, 137] width 71 height 24
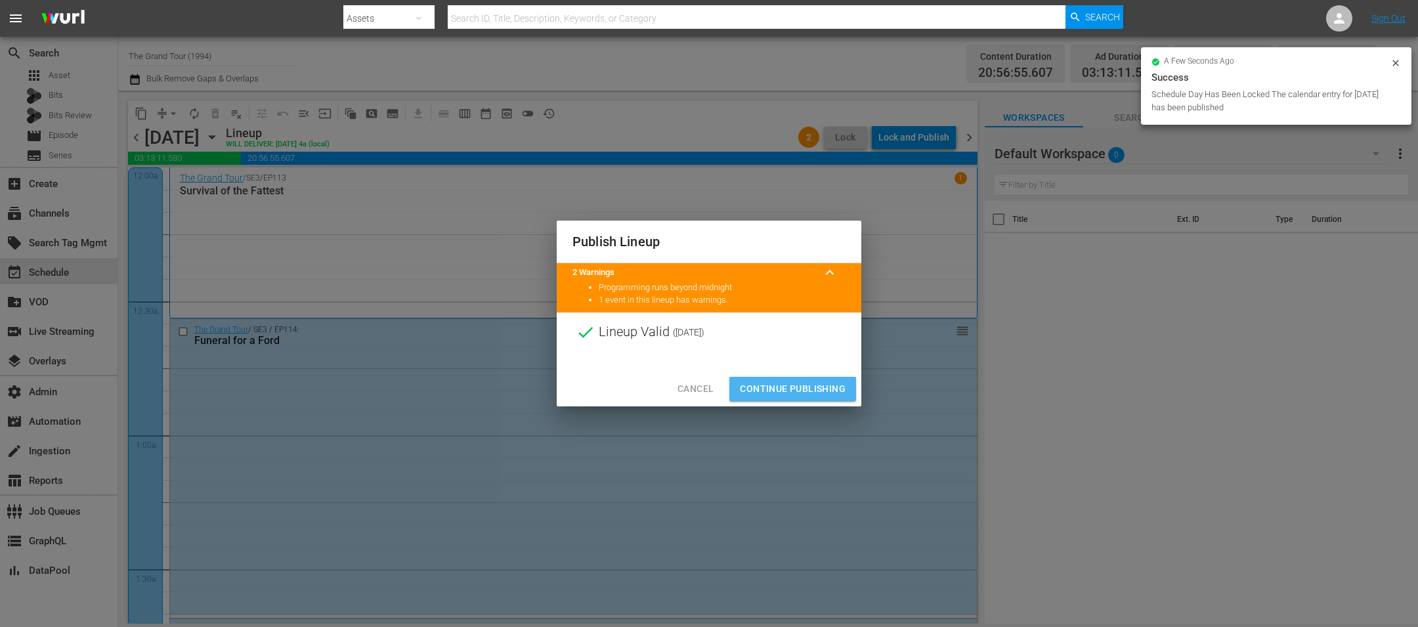
click at [818, 381] on span "Continue Publishing" at bounding box center [793, 389] width 106 height 16
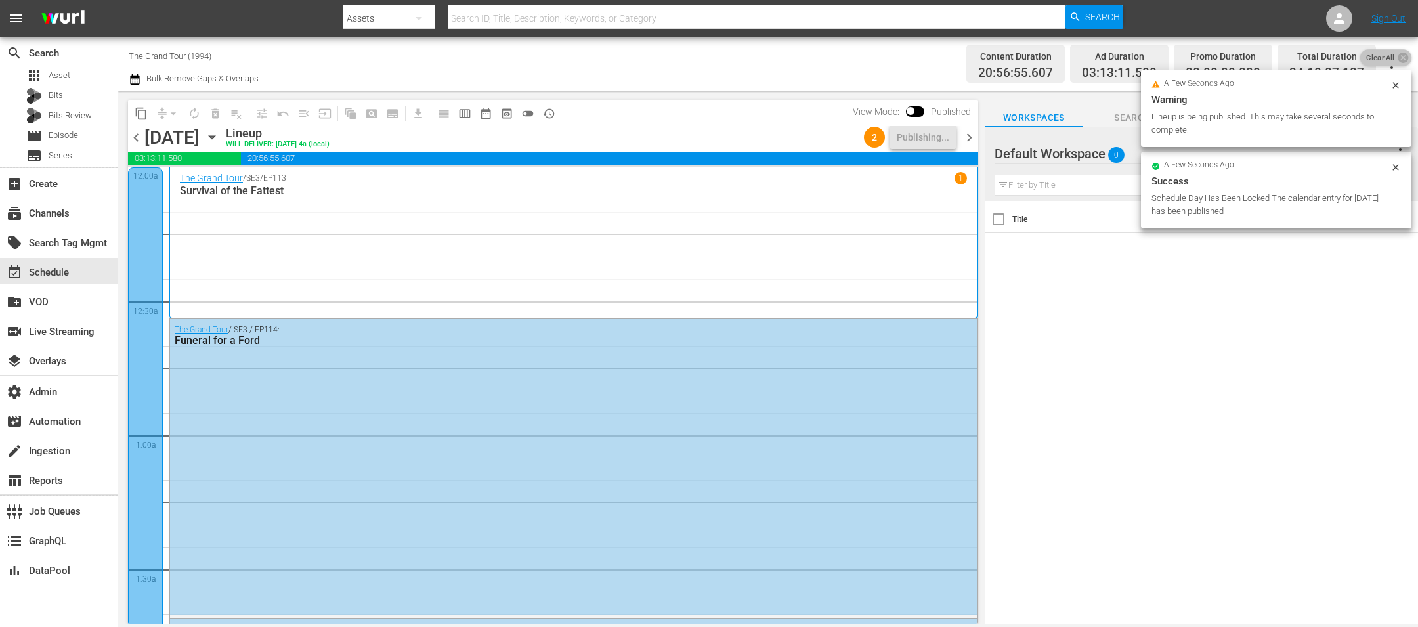
click at [1392, 64] on span "Clear All" at bounding box center [1380, 57] width 41 height 17
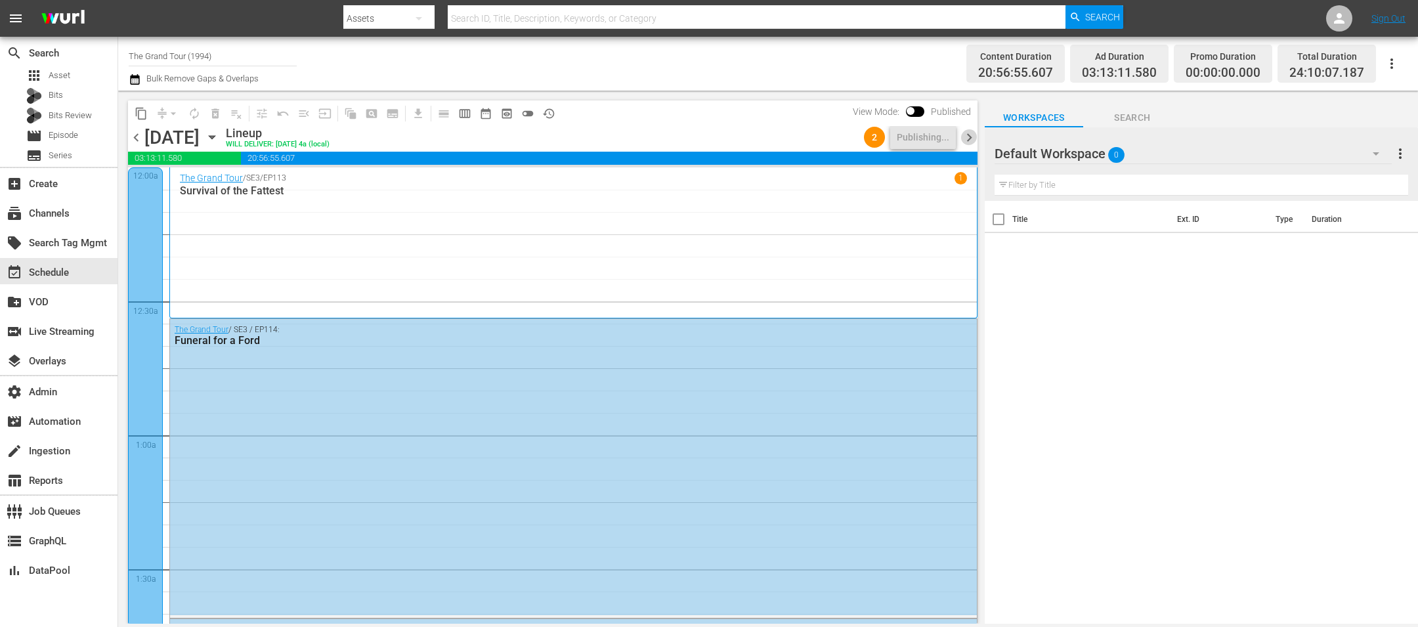
click at [963, 135] on span "chevron_right" at bounding box center [969, 137] width 16 height 16
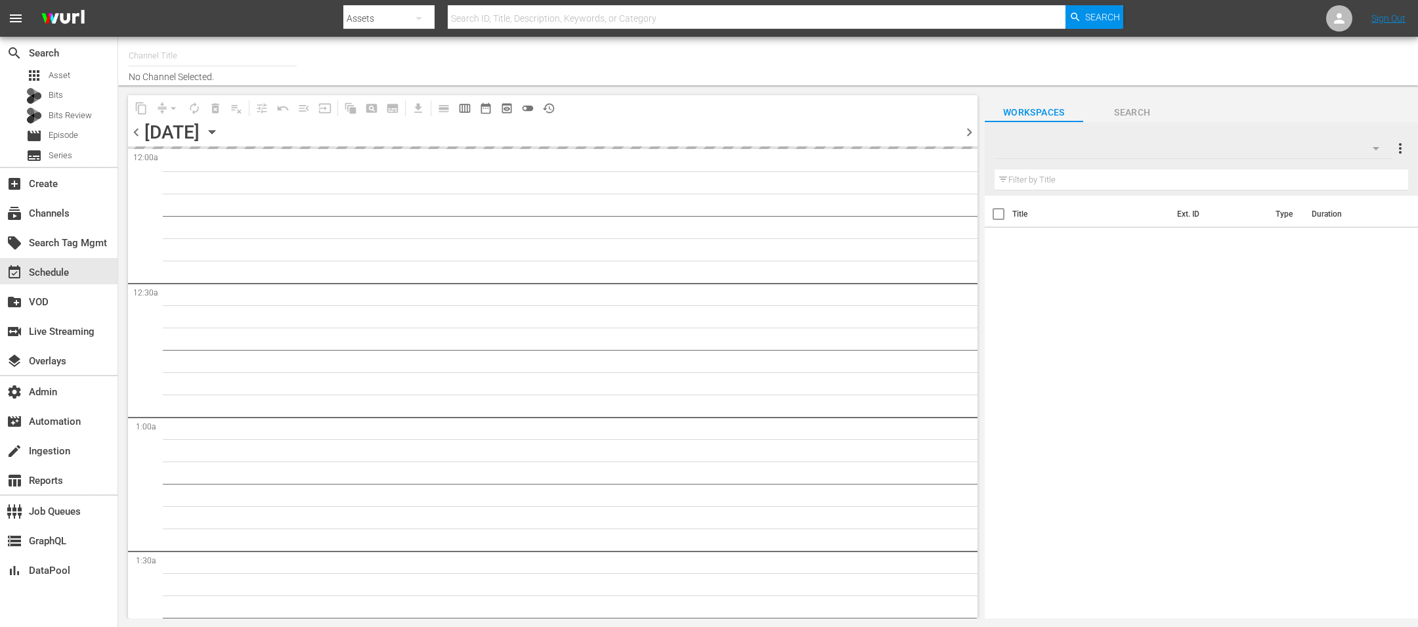
type input "The Grand Tour (1994)"
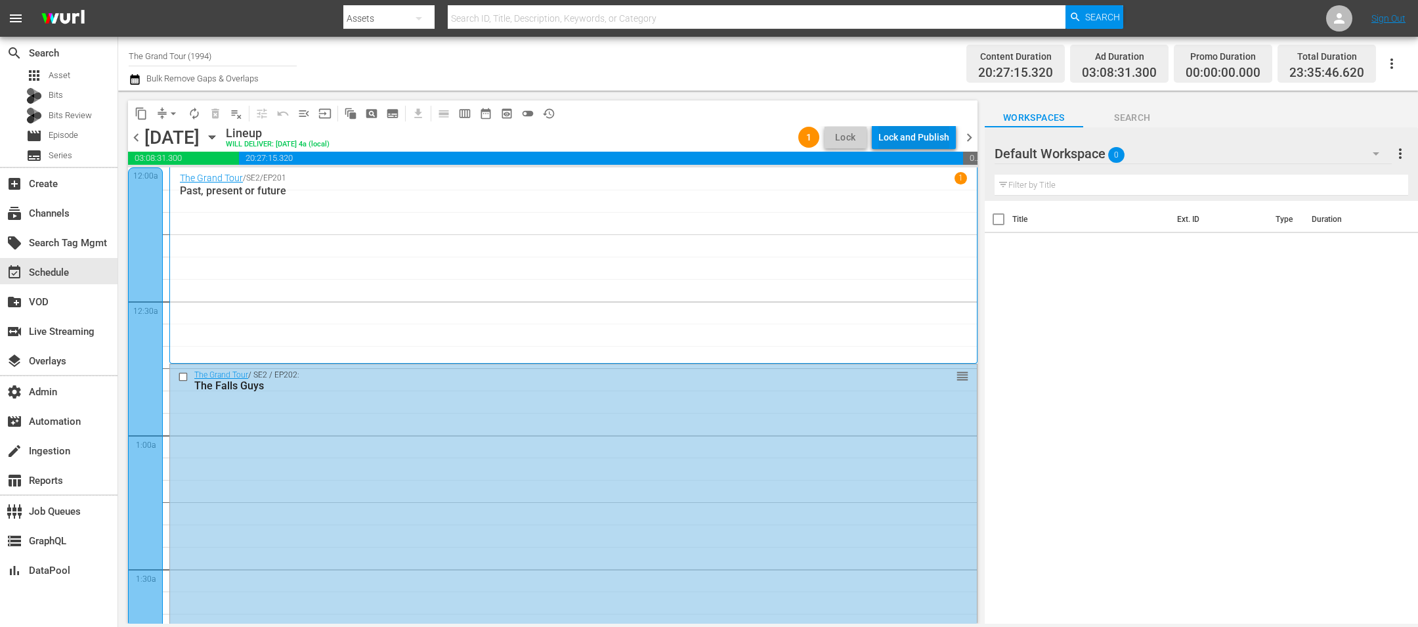
click at [912, 132] on div "Lock and Publish" at bounding box center [913, 137] width 71 height 24
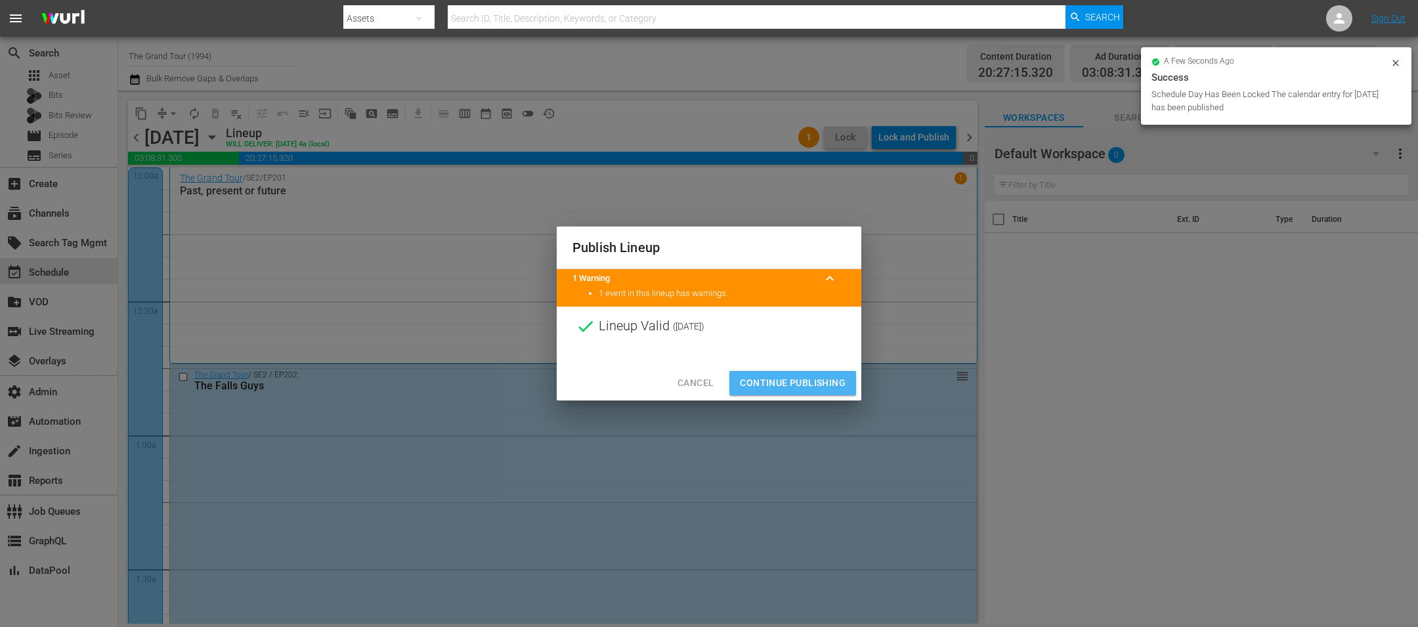
click at [782, 390] on span "Continue Publishing" at bounding box center [793, 383] width 106 height 16
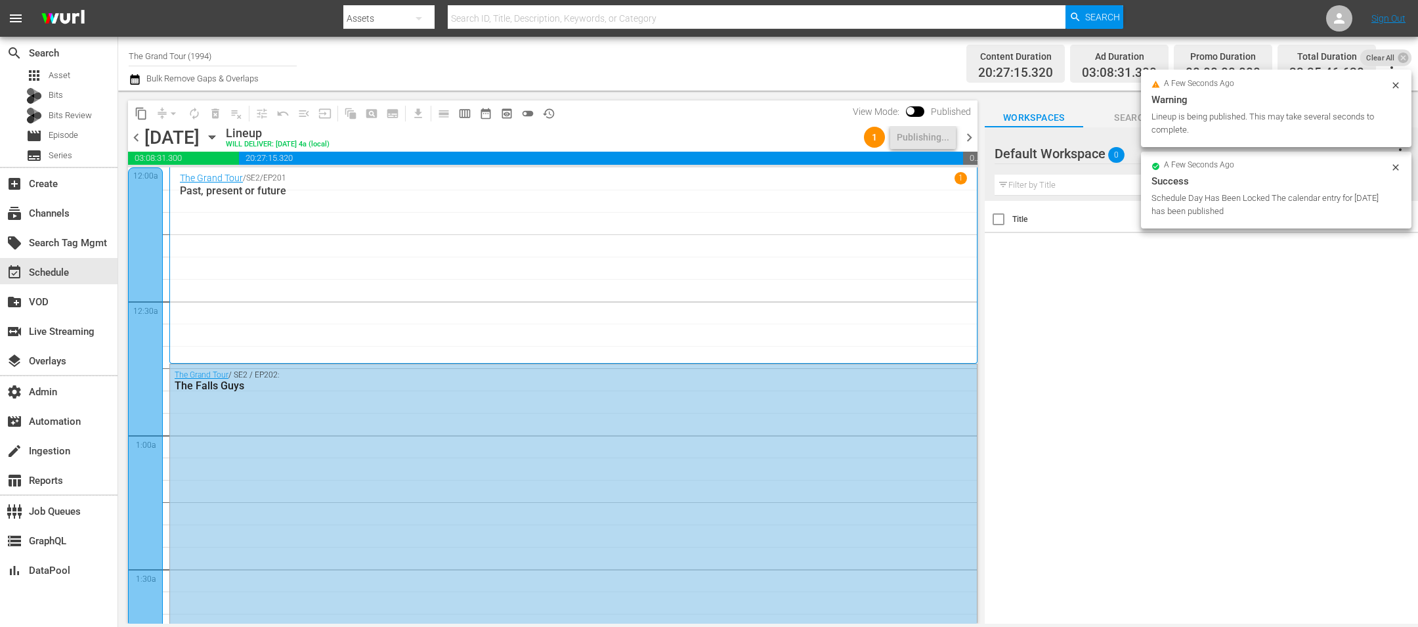
click at [975, 144] on span "chevron_right" at bounding box center [969, 137] width 16 height 16
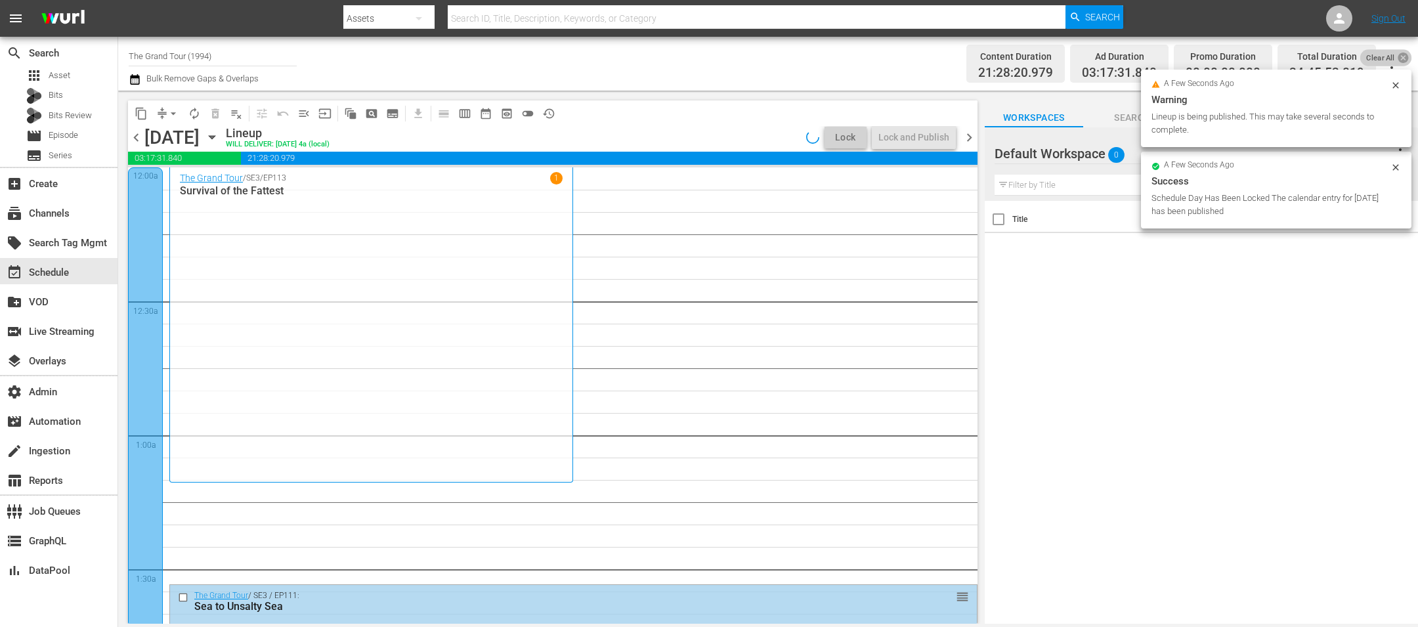
click at [1403, 61] on icon at bounding box center [1402, 58] width 11 height 11
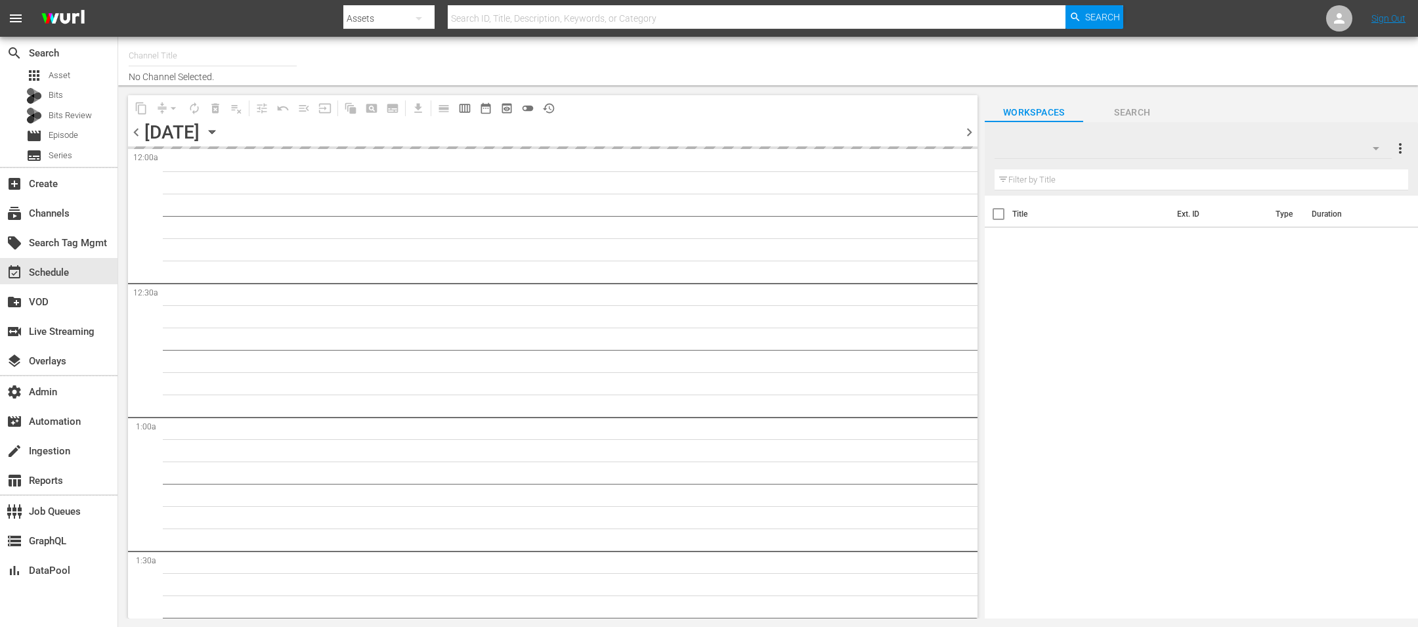
type input "The Grand Tour (1994)"
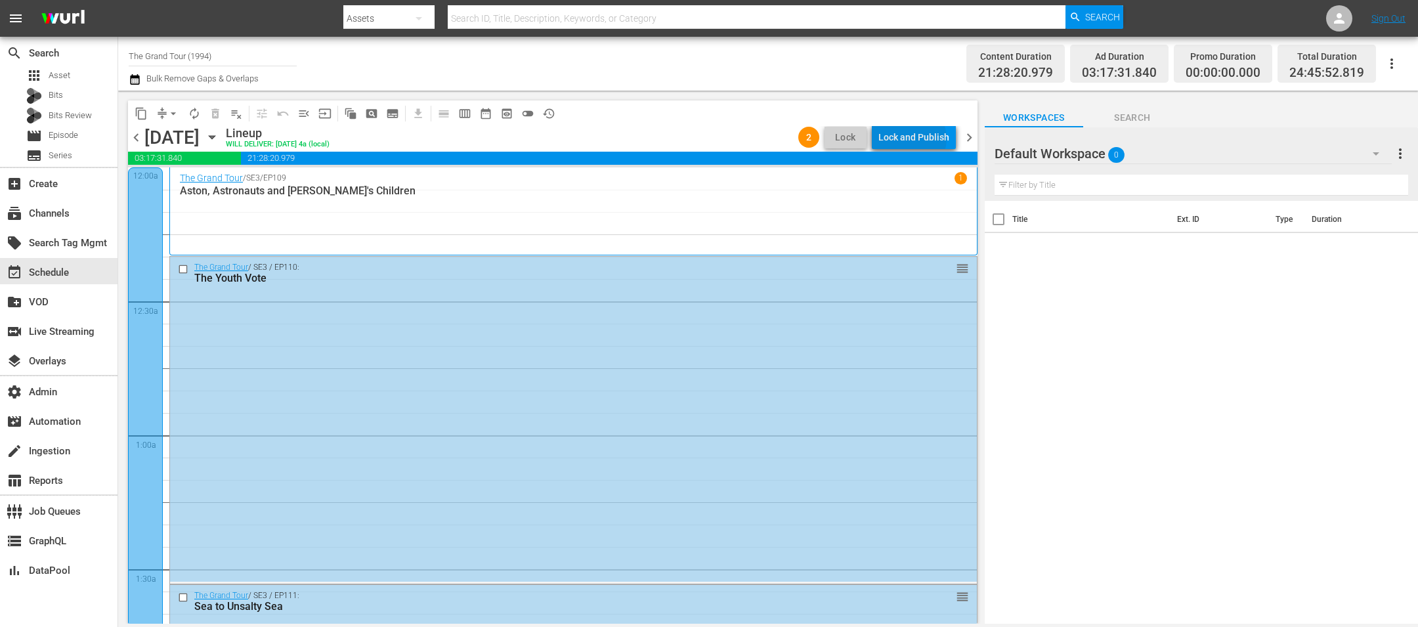
click at [915, 138] on div "Lock and Publish" at bounding box center [913, 137] width 71 height 24
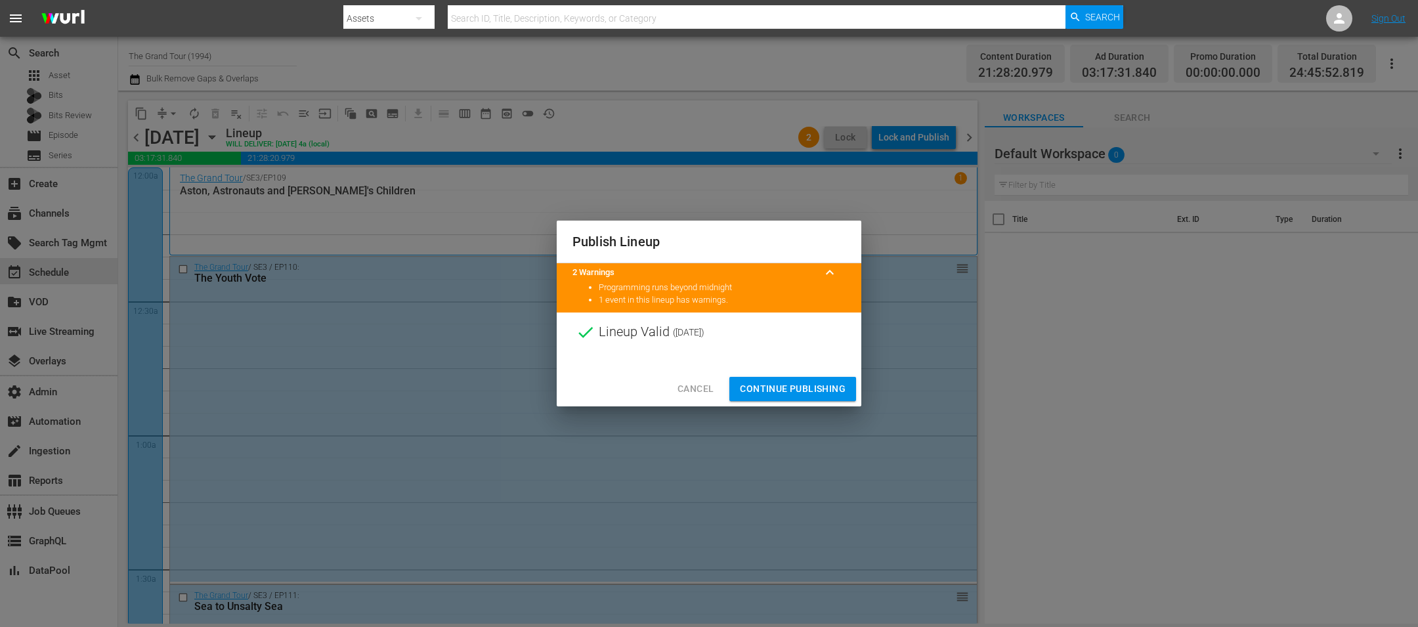
drag, startPoint x: 817, startPoint y: 389, endPoint x: 859, endPoint y: 321, distance: 80.1
click at [816, 389] on span "Continue Publishing" at bounding box center [793, 389] width 106 height 16
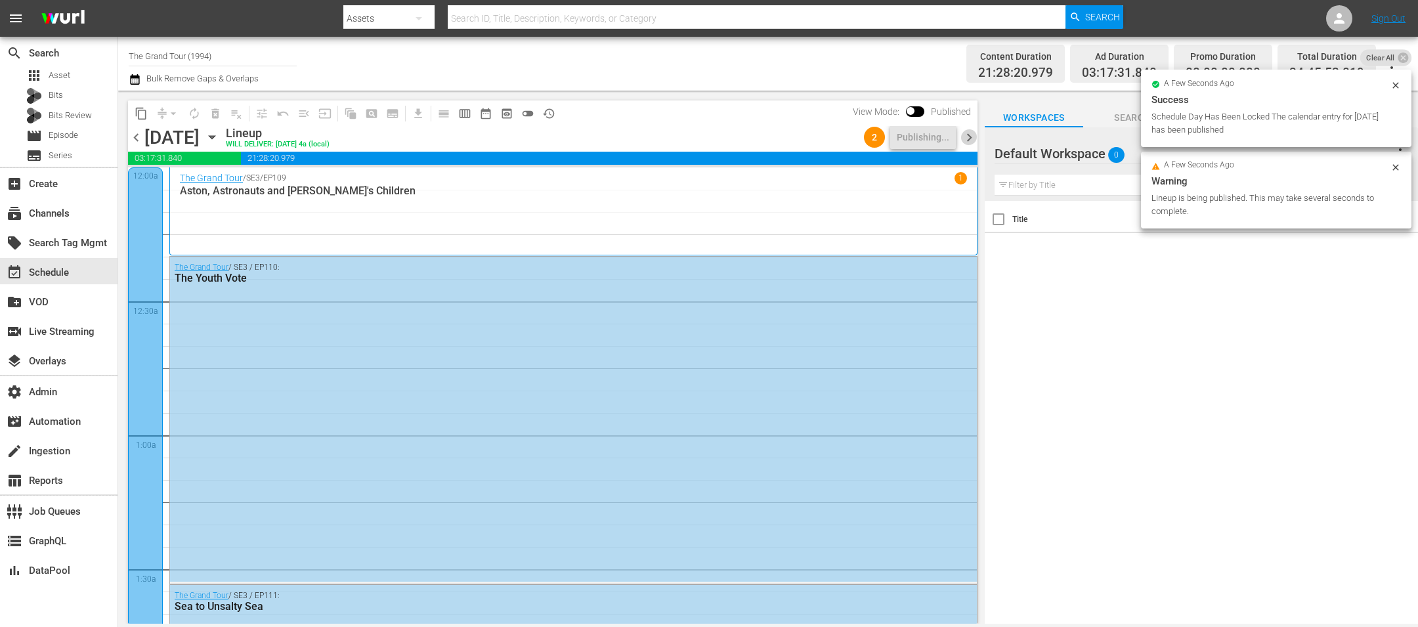
click at [971, 133] on span "chevron_right" at bounding box center [969, 137] width 16 height 16
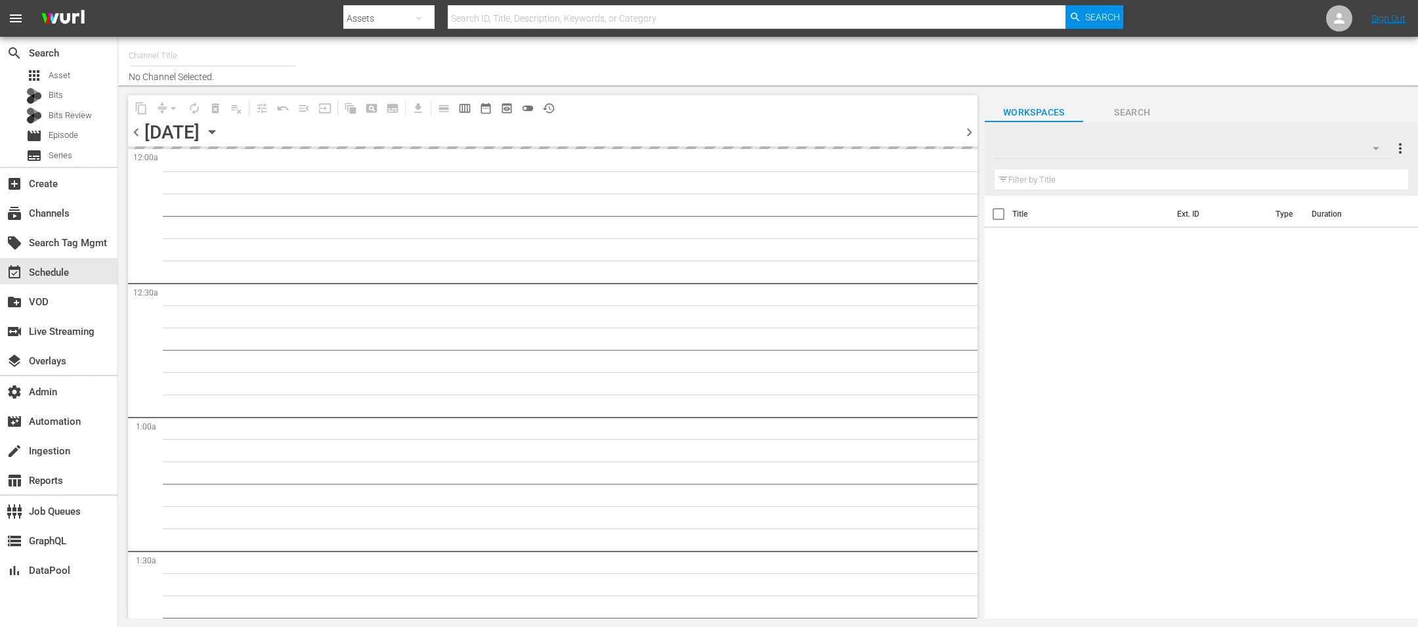
type input "The Grand Tour (1994)"
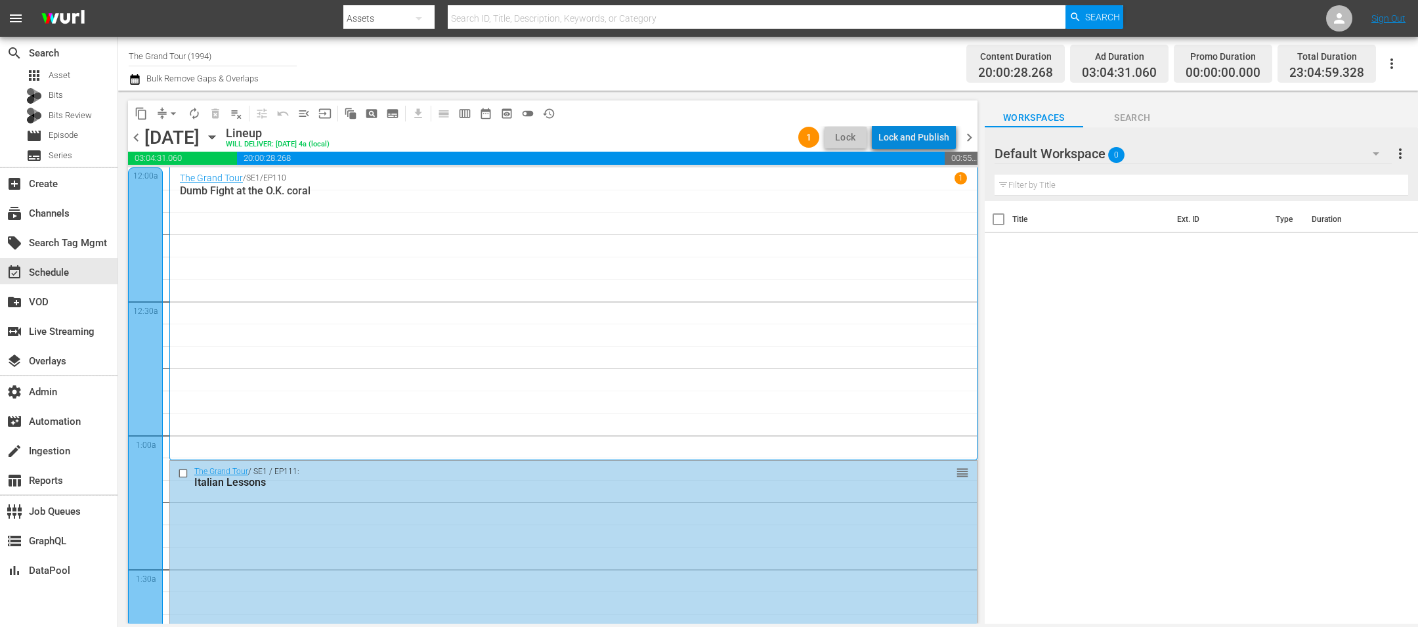
click at [942, 137] on div "Lock and Publish" at bounding box center [913, 137] width 71 height 24
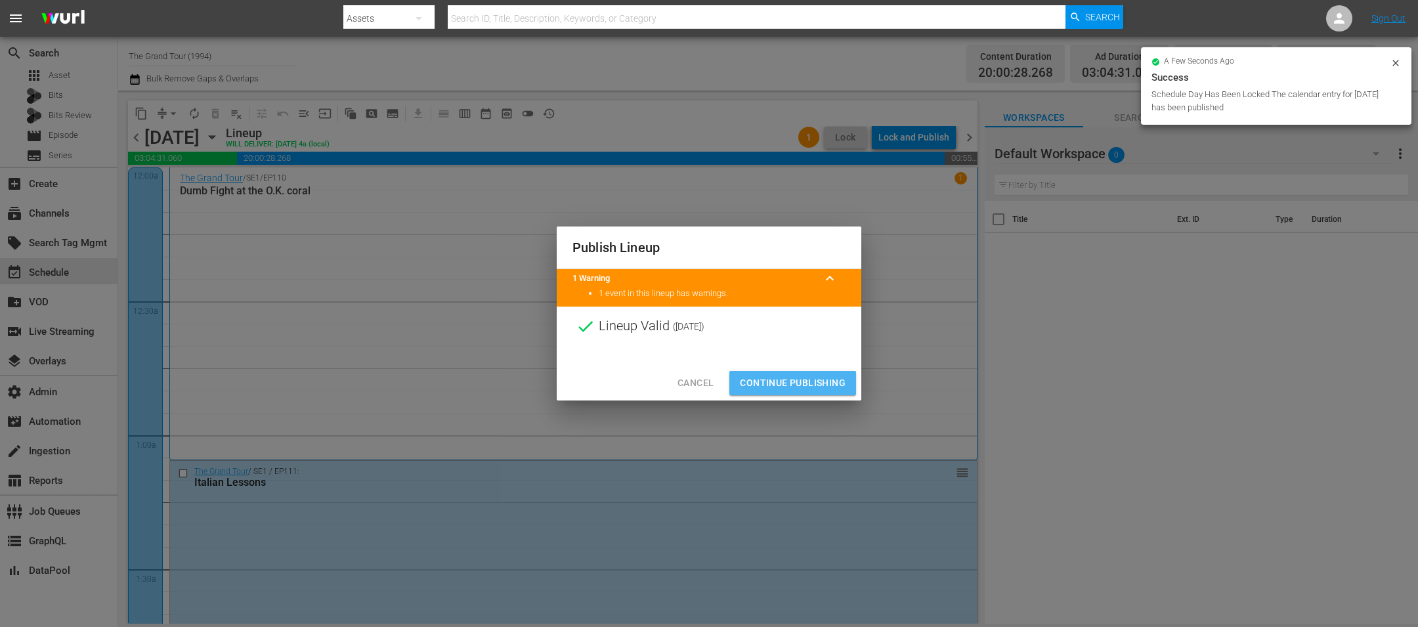
click at [809, 383] on span "Continue Publishing" at bounding box center [793, 383] width 106 height 16
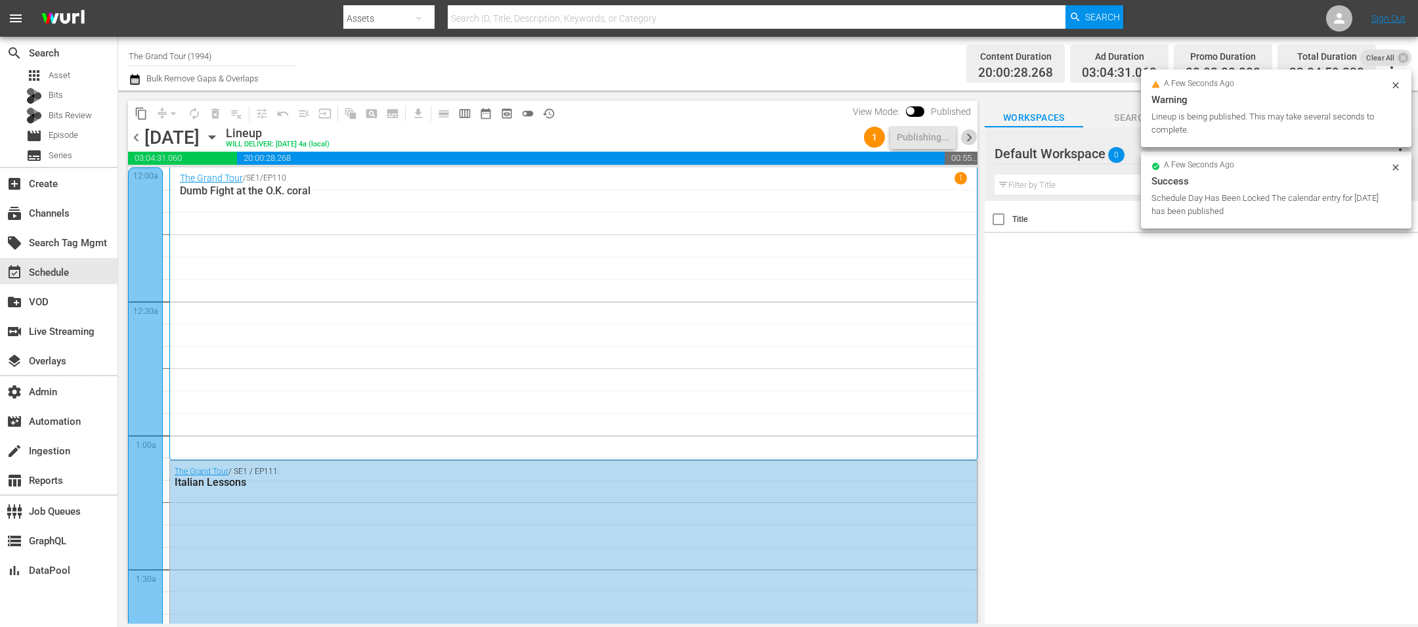
click at [977, 137] on span "chevron_right" at bounding box center [969, 137] width 16 height 16
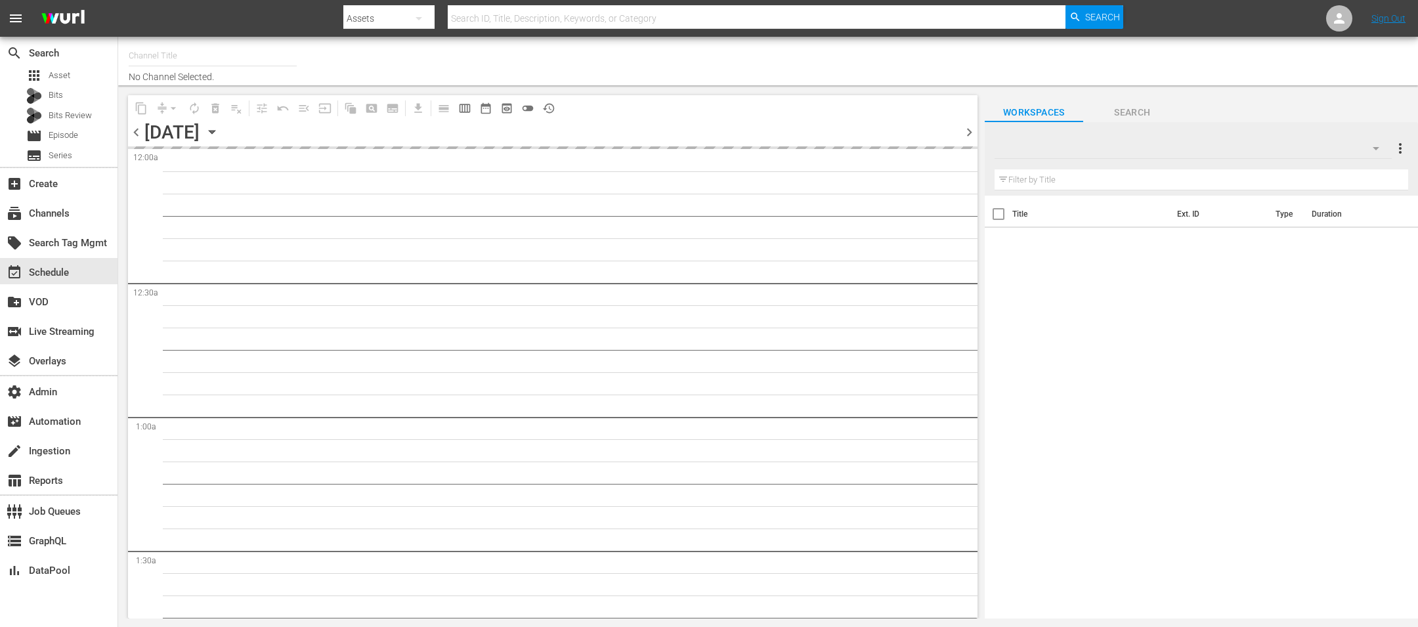
type input "The Grand Tour (1994)"
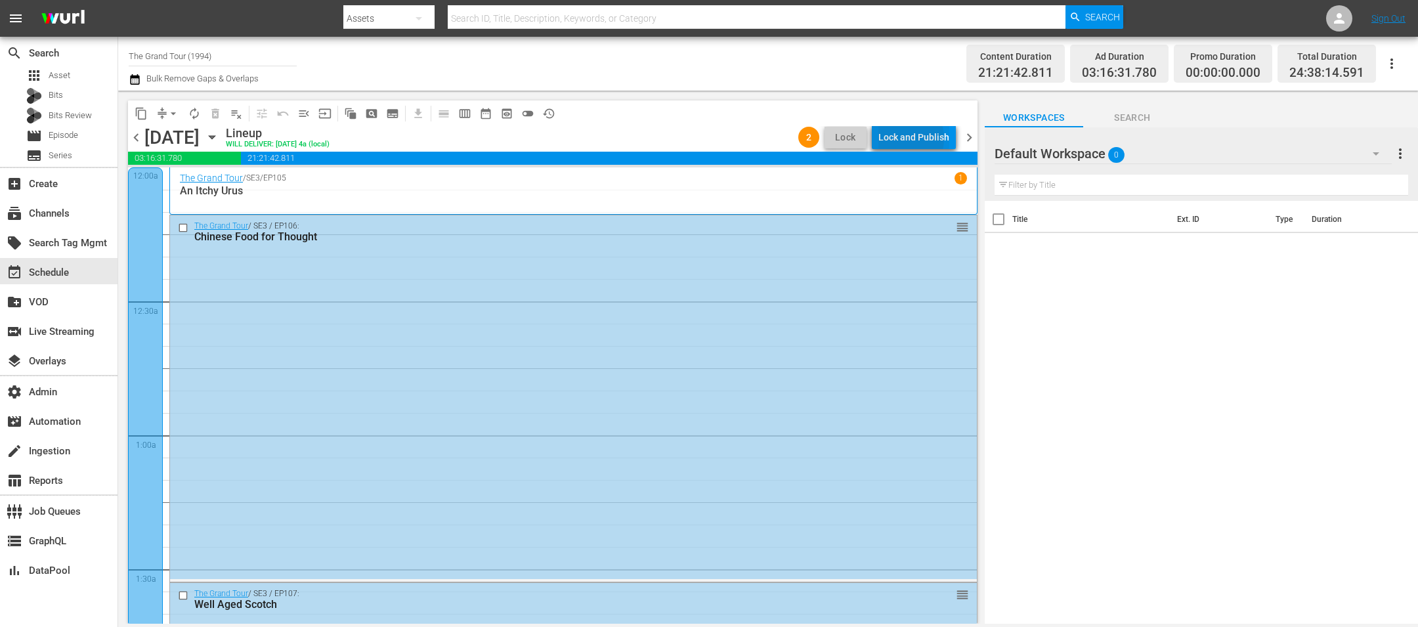
click at [903, 138] on div "Lock and Publish" at bounding box center [913, 137] width 71 height 24
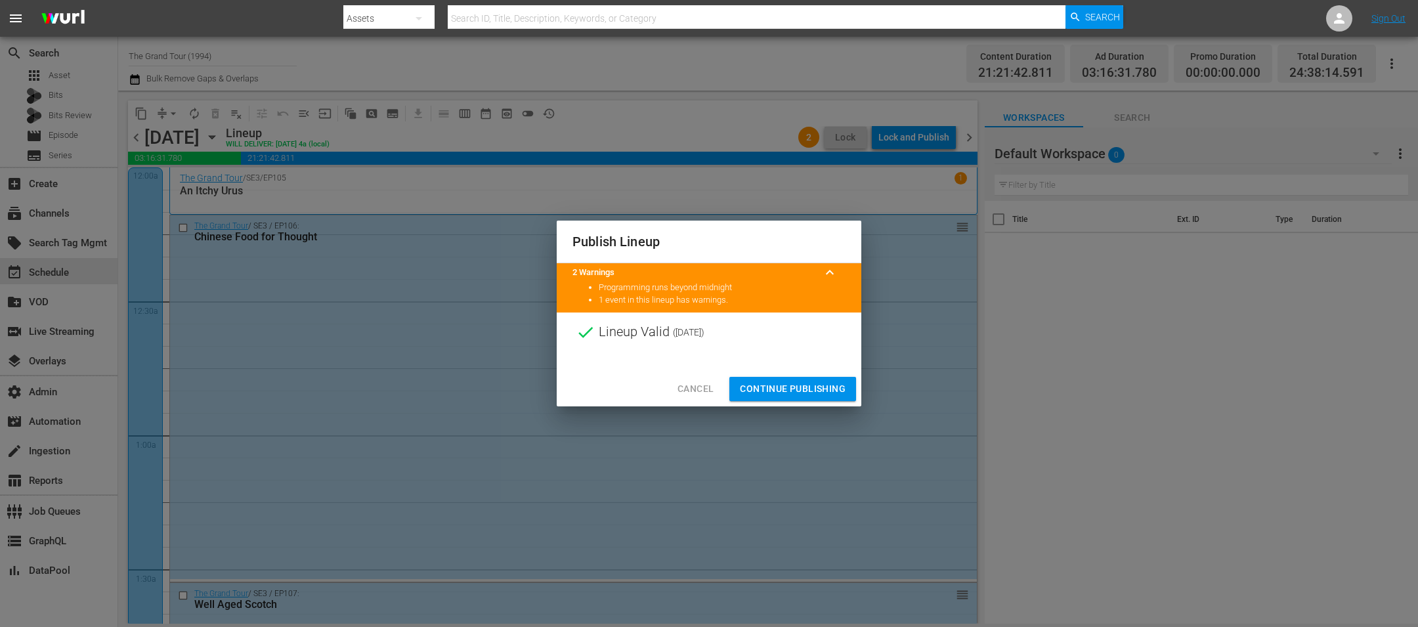
click at [797, 387] on span "Continue Publishing" at bounding box center [793, 389] width 106 height 16
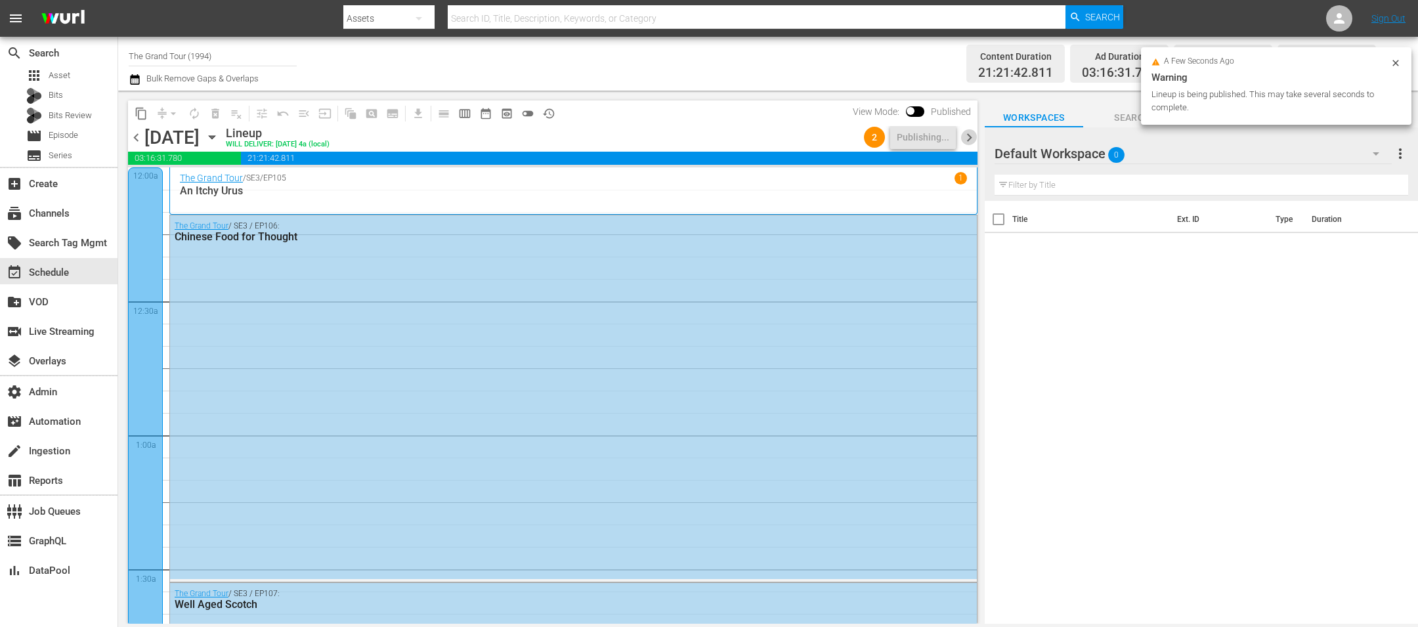
click at [964, 139] on span "chevron_right" at bounding box center [969, 137] width 16 height 16
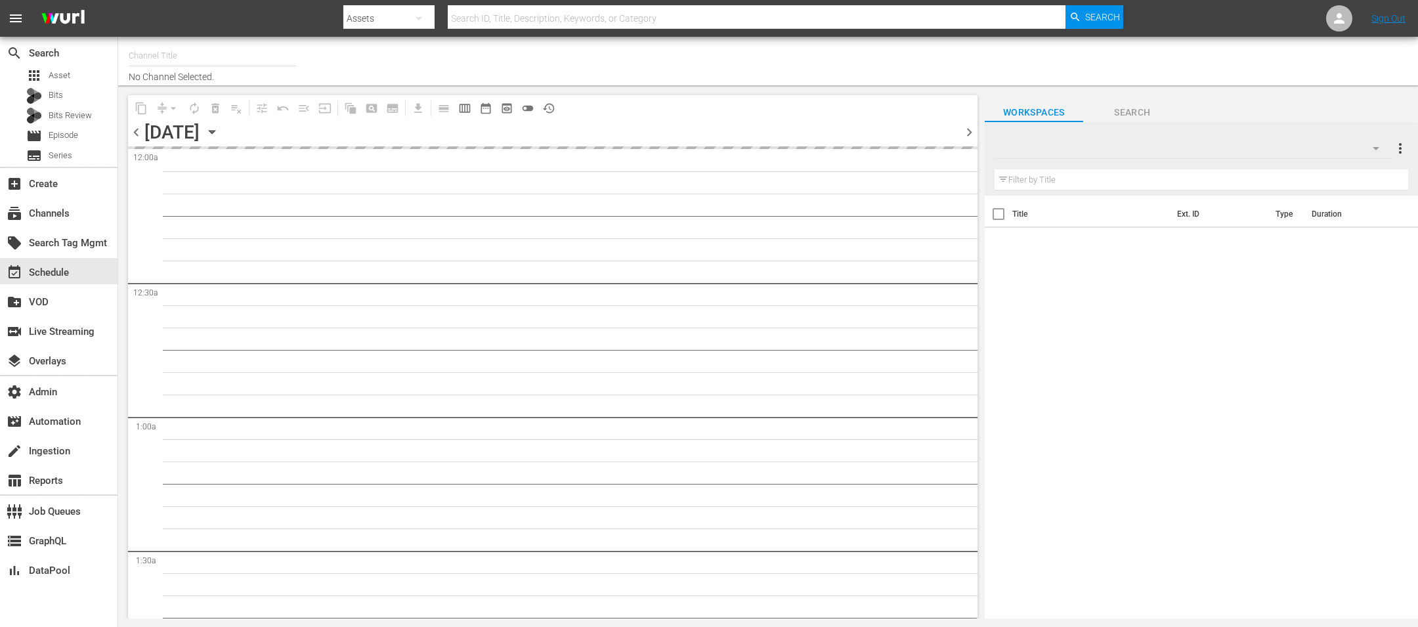
type input "The Grand Tour (1994)"
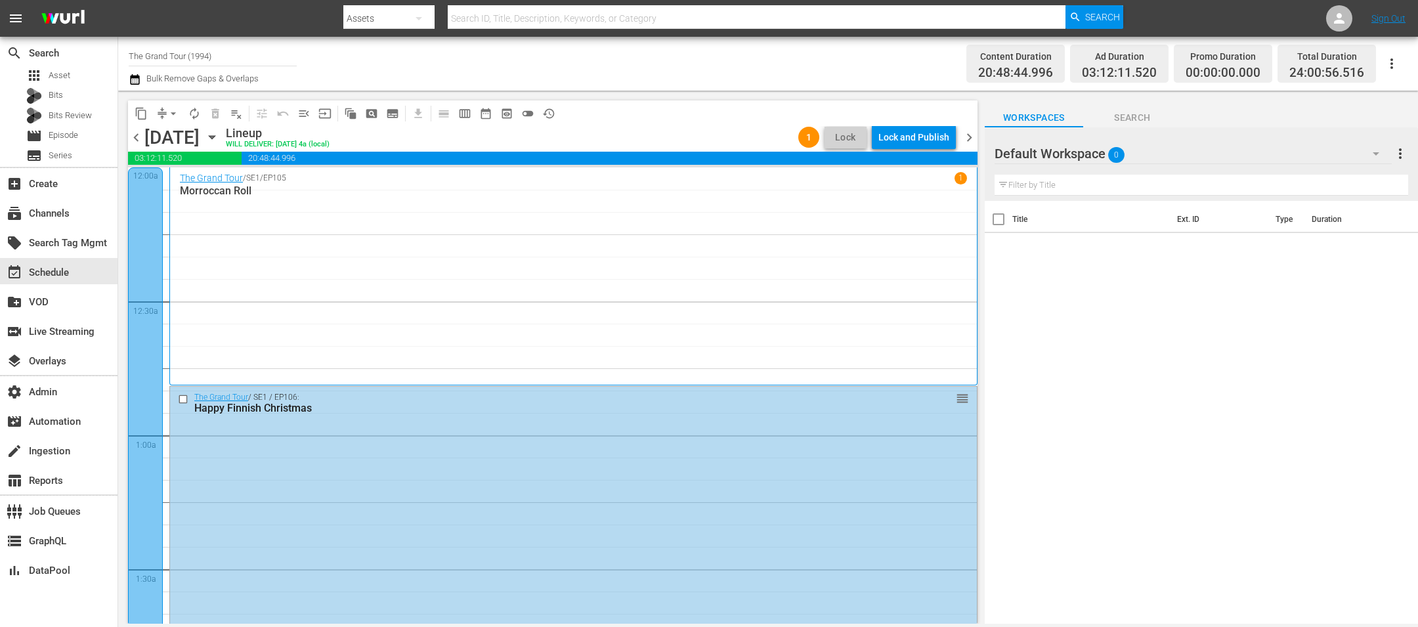
click at [935, 142] on div "Lock and Publish" at bounding box center [913, 137] width 71 height 24
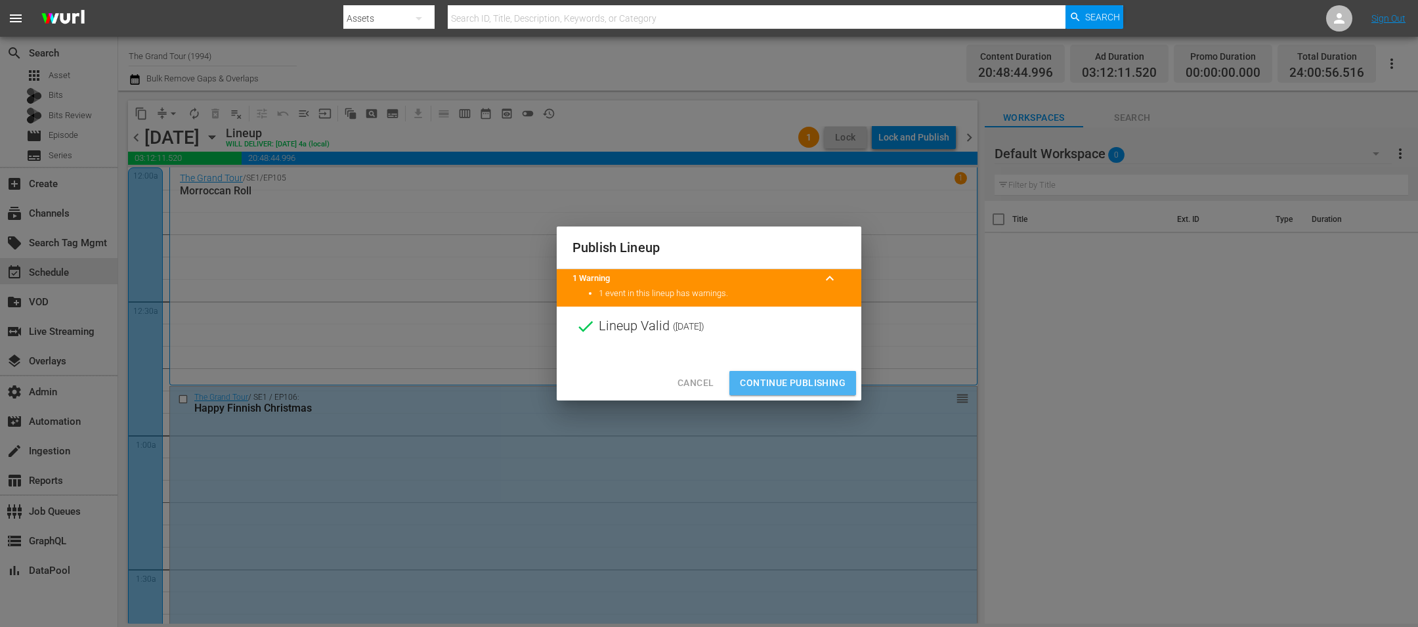
click at [780, 391] on button "Continue Publishing" at bounding box center [792, 383] width 127 height 24
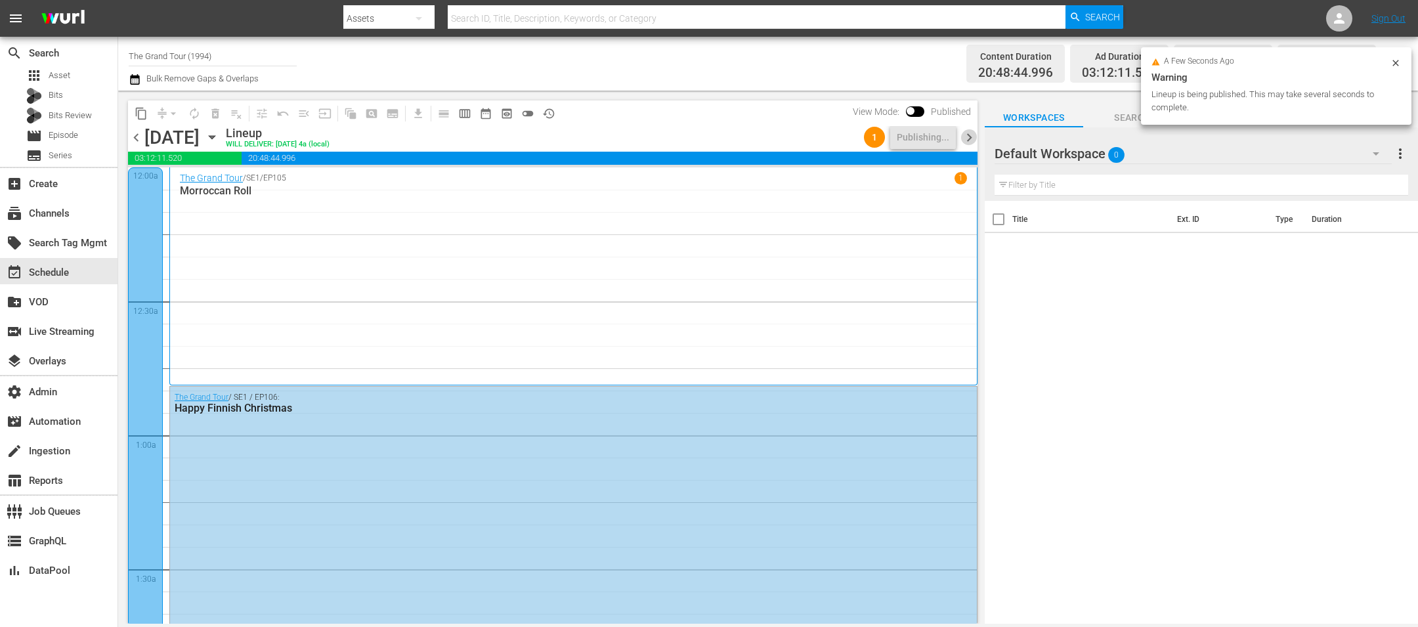
click at [971, 133] on span "chevron_right" at bounding box center [969, 137] width 16 height 16
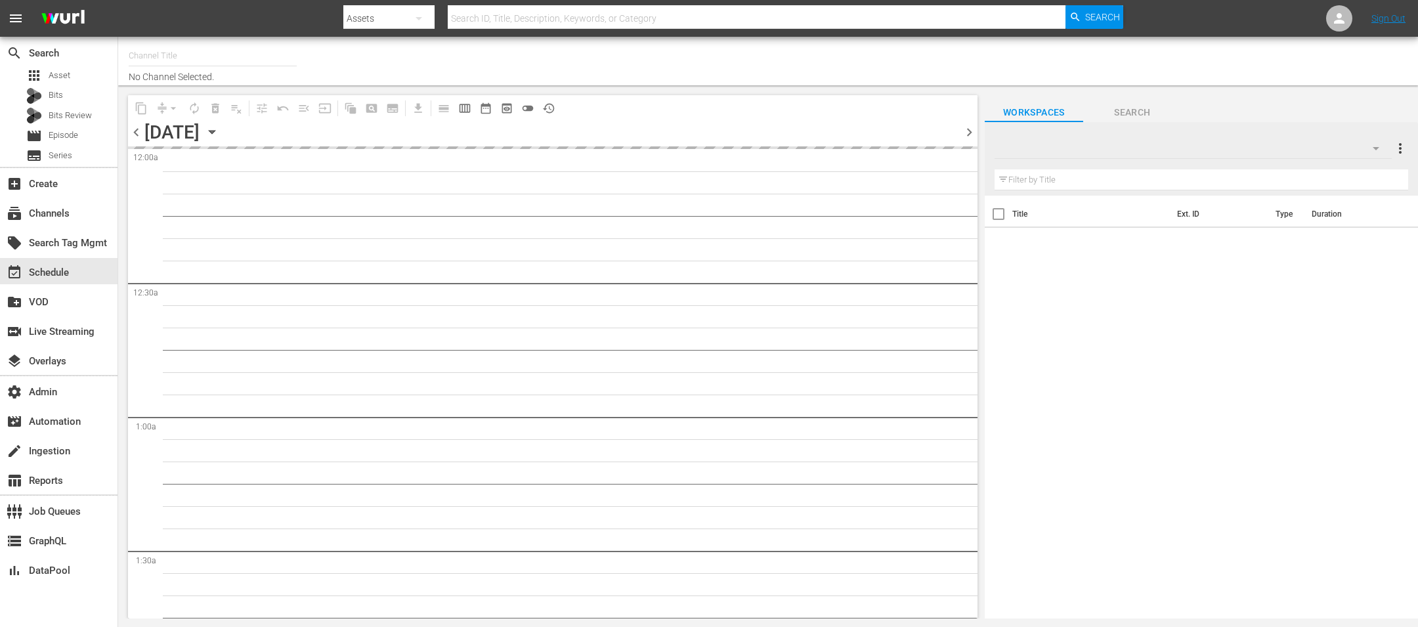
type input "The Grand Tour (1994)"
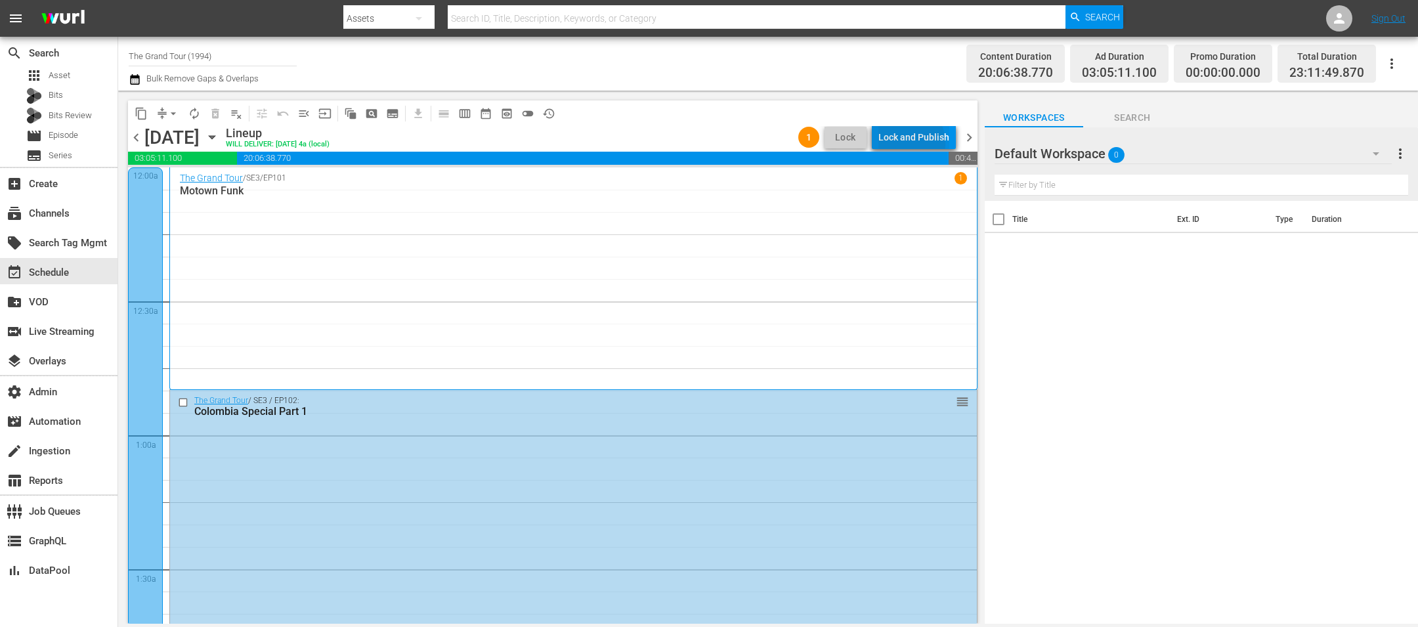
click at [900, 144] on div "Lock and Publish" at bounding box center [913, 137] width 71 height 24
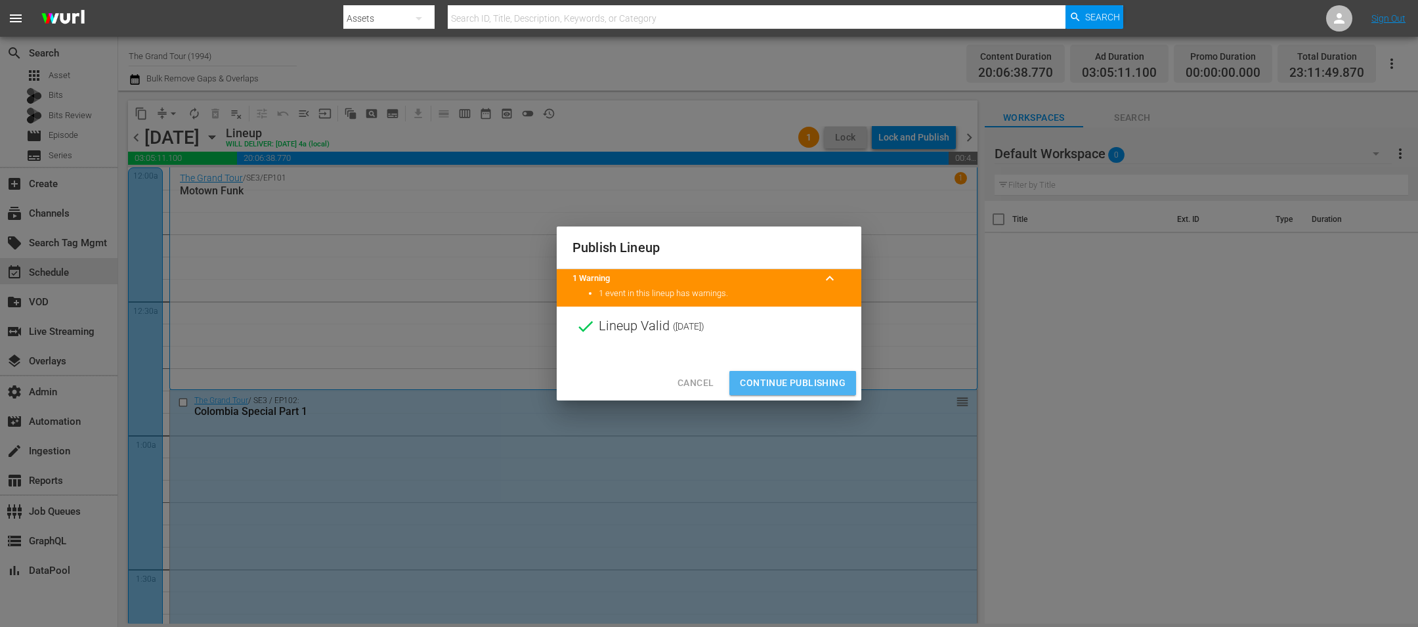
click at [819, 388] on span "Continue Publishing" at bounding box center [793, 383] width 106 height 16
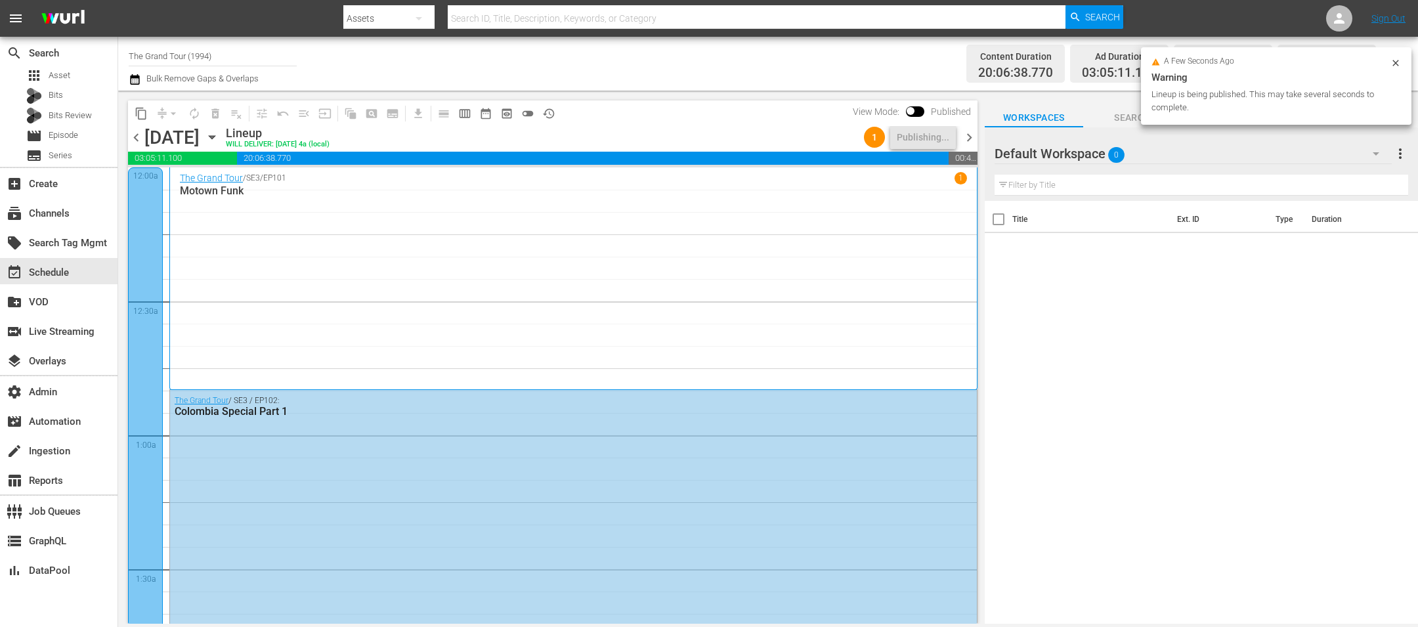
click at [968, 144] on span "chevron_right" at bounding box center [969, 137] width 16 height 16
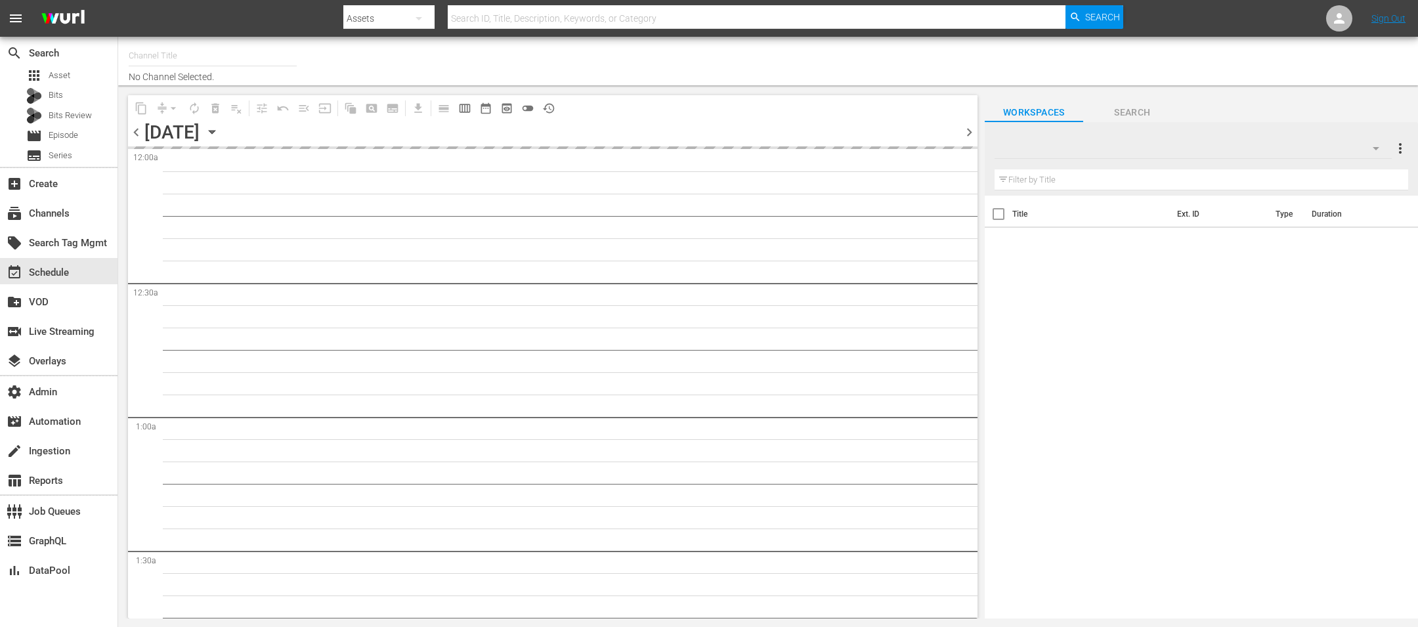
type input "The Grand Tour (1994)"
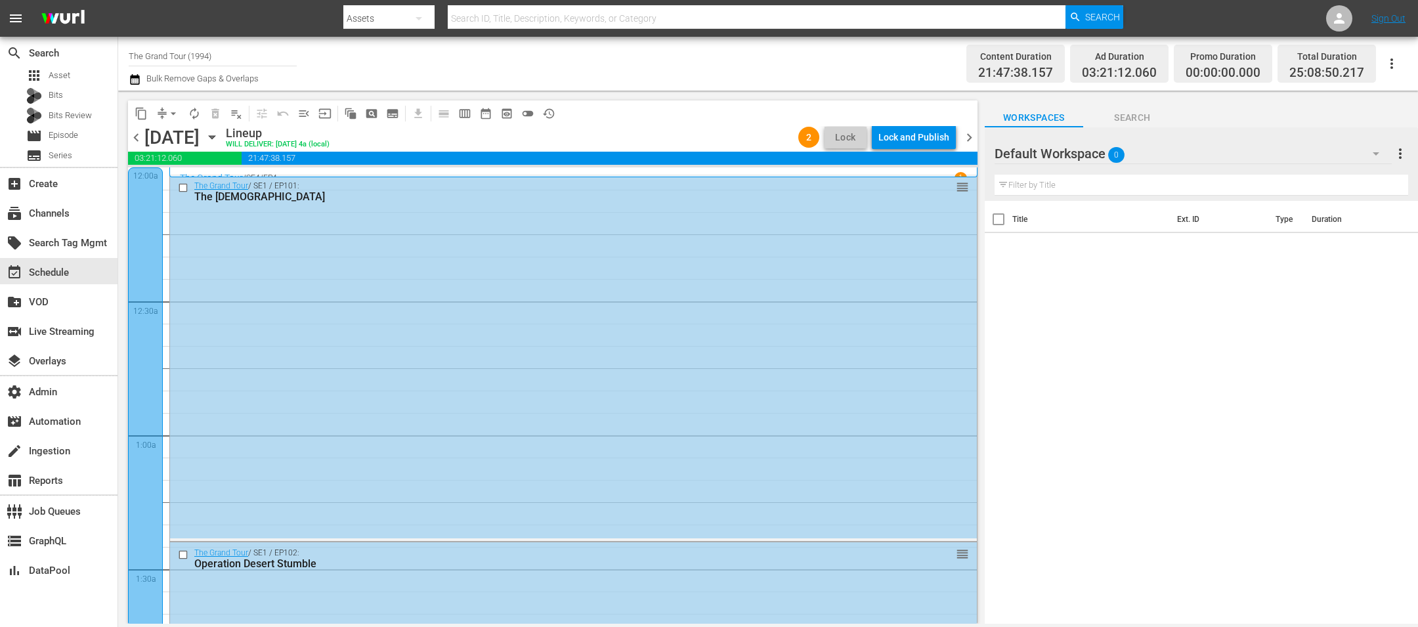
click at [910, 140] on div "Lock and Publish" at bounding box center [913, 137] width 71 height 24
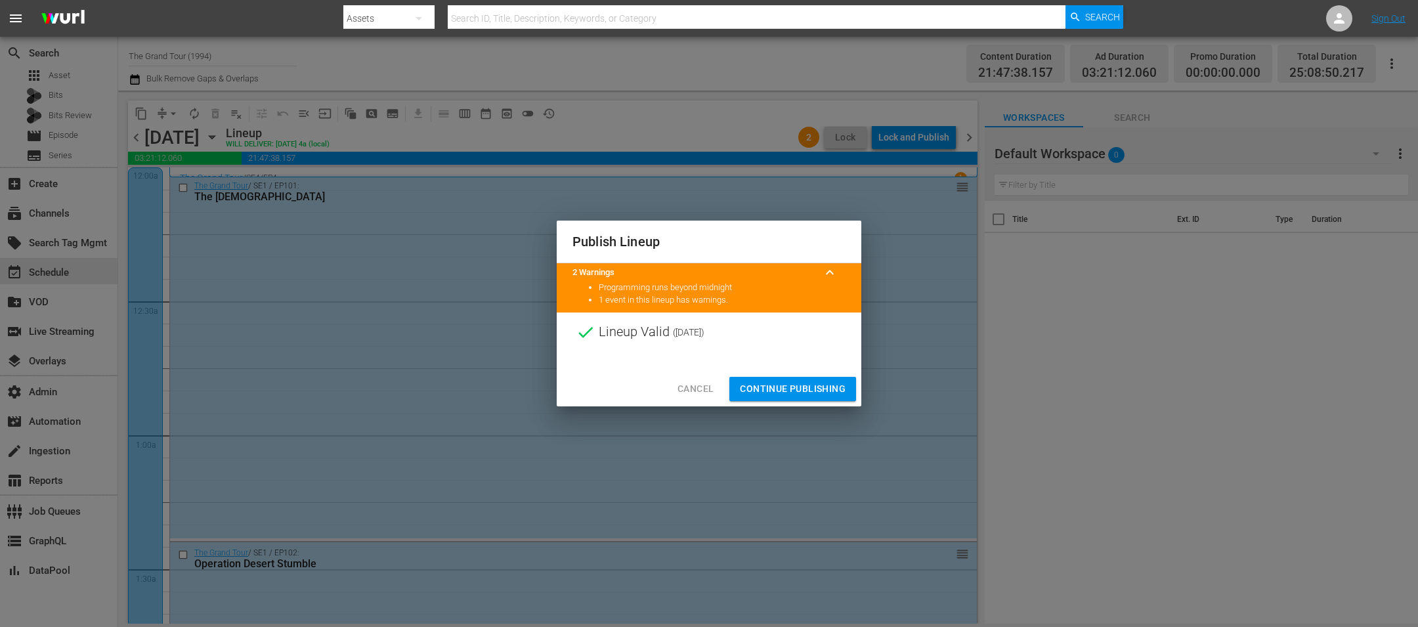
click at [822, 388] on span "Continue Publishing" at bounding box center [793, 389] width 106 height 16
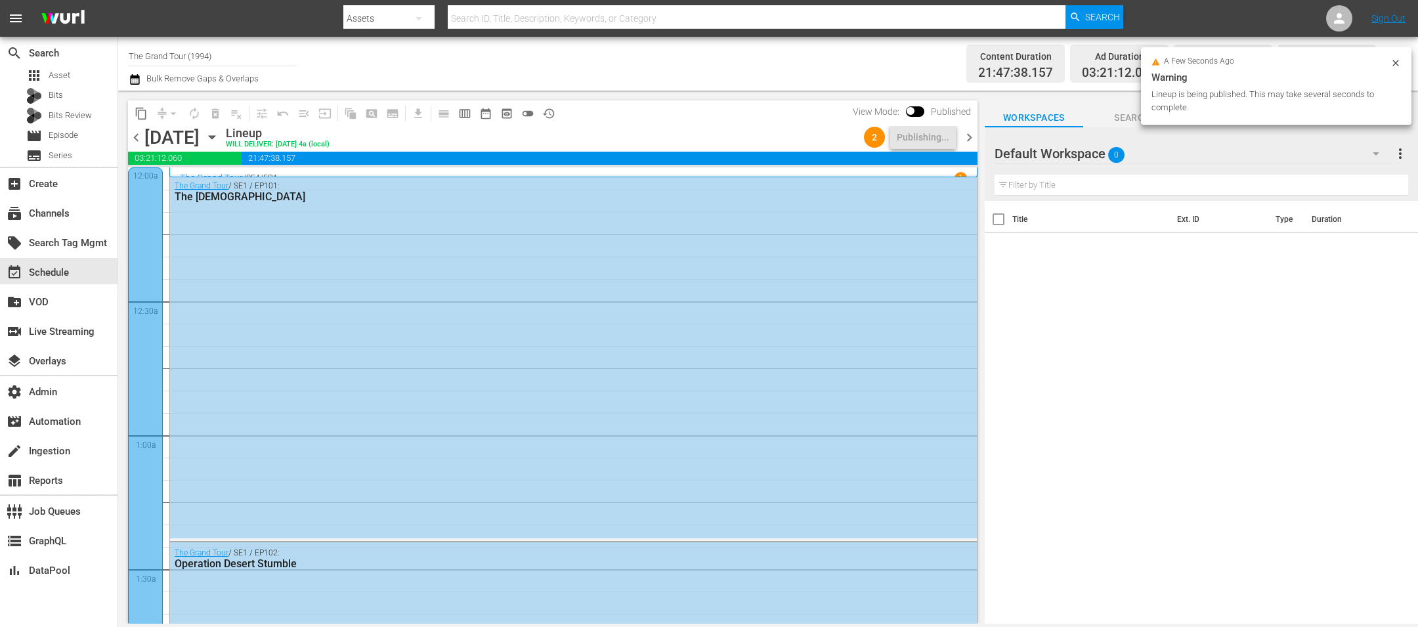
click at [970, 132] on span "chevron_right" at bounding box center [969, 137] width 16 height 16
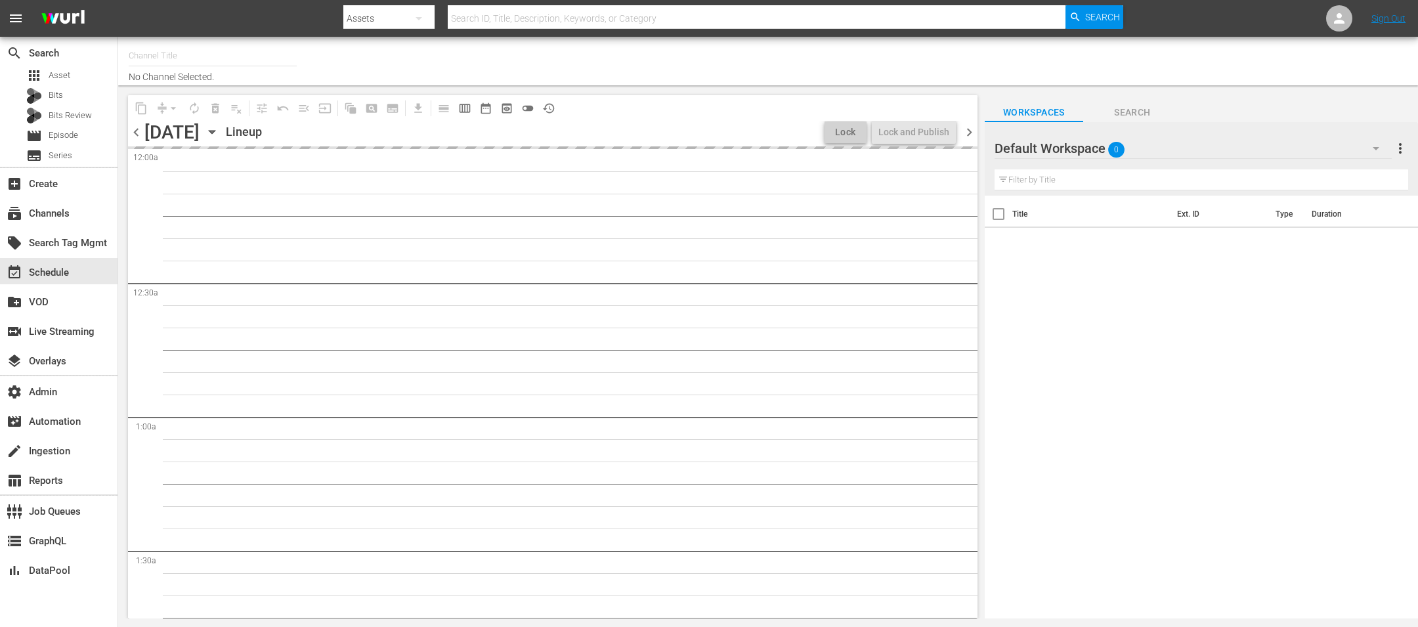
type input "The Grand Tour (1994)"
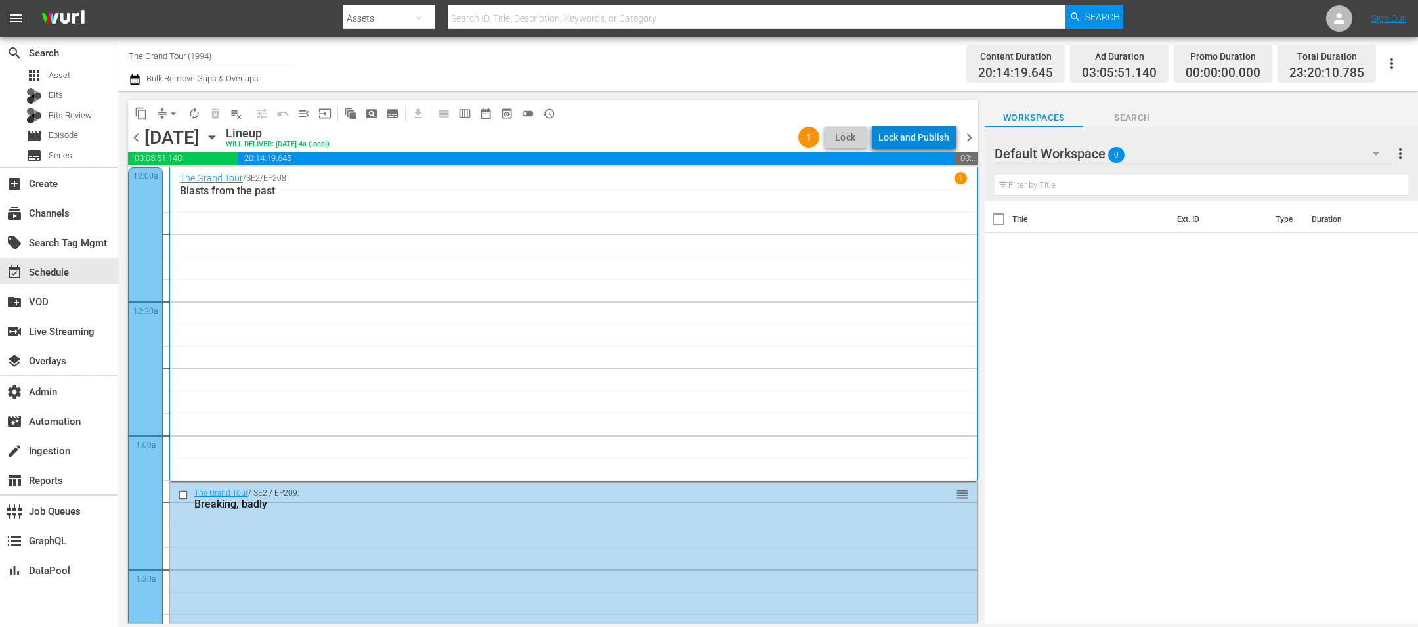
click at [931, 140] on div "Lock and Publish" at bounding box center [913, 137] width 71 height 24
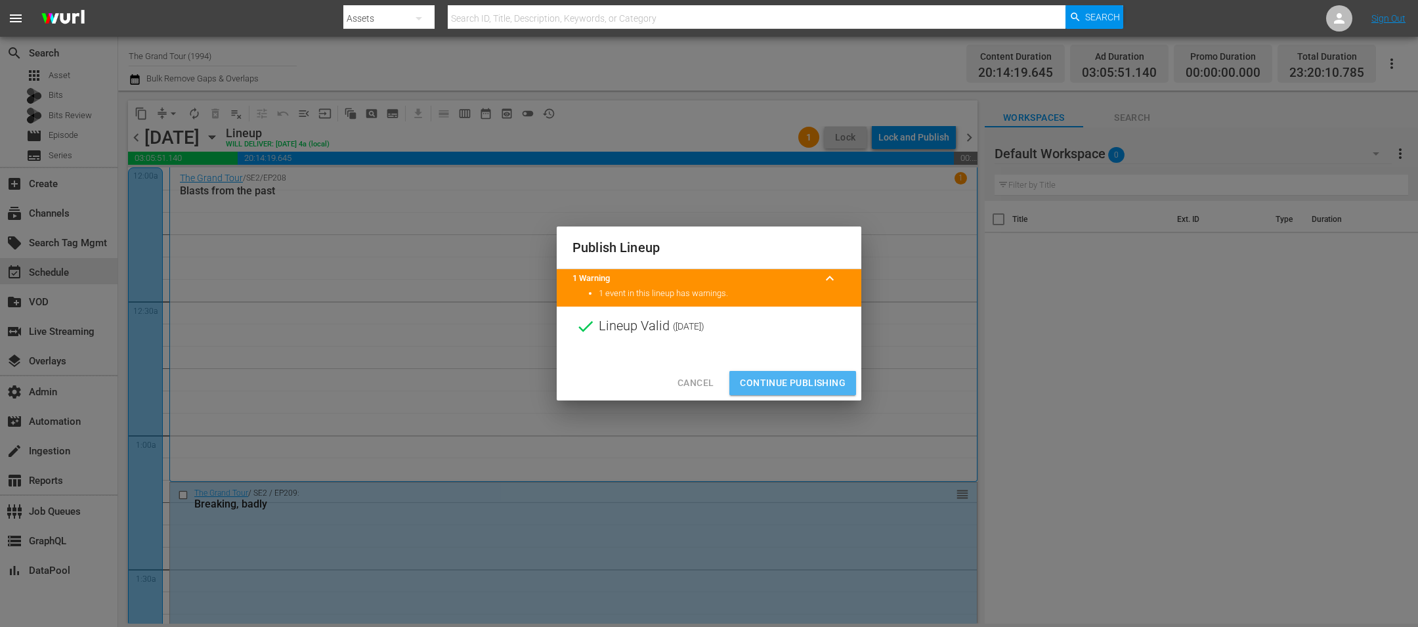
click at [833, 387] on span "Continue Publishing" at bounding box center [793, 383] width 106 height 16
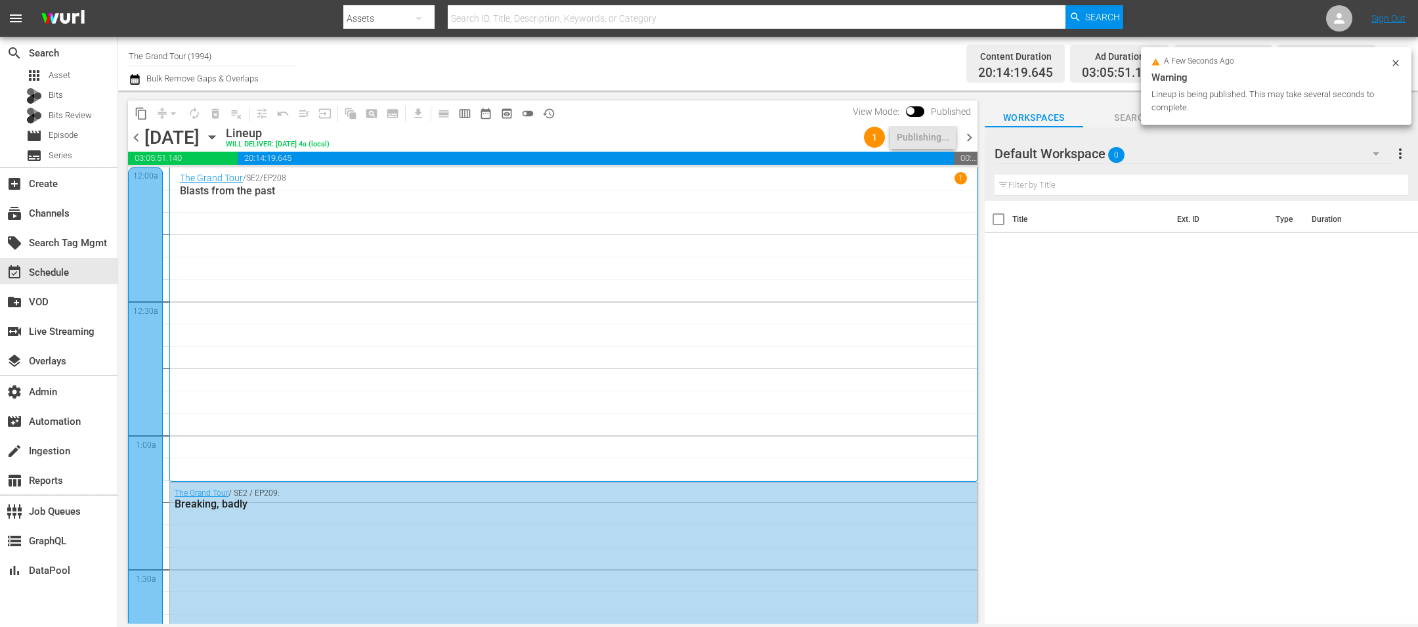
click at [968, 146] on div "chevron_left Sunday, October 26th October 26th Lineup WILL DELIVER: 10/25 @ 4a …" at bounding box center [552, 139] width 849 height 26
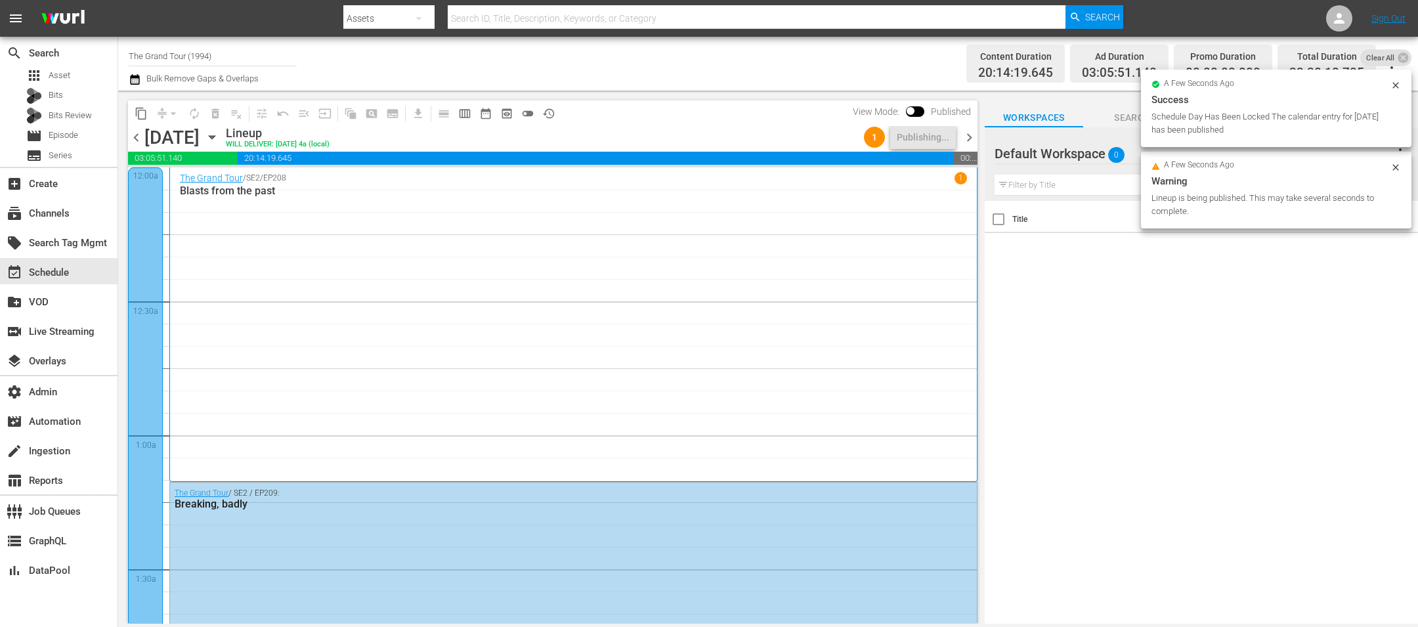
click at [976, 141] on span "chevron_right" at bounding box center [969, 137] width 16 height 16
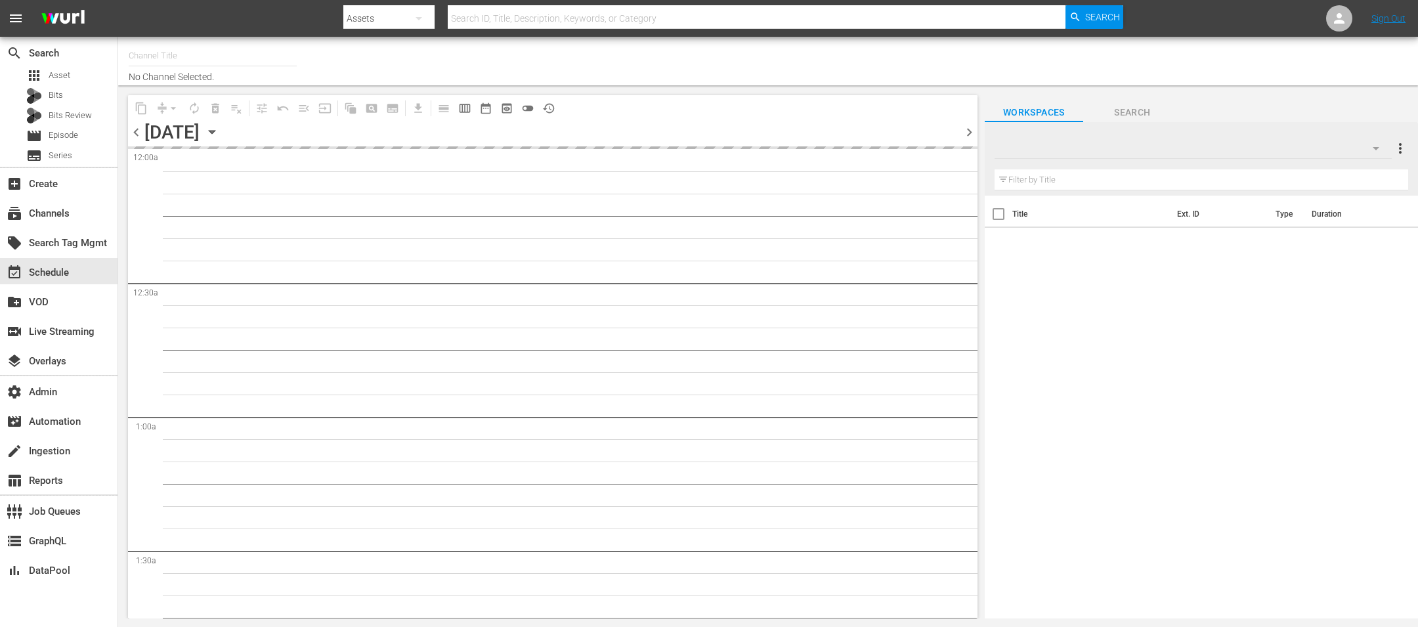
type input "The Grand Tour (1994)"
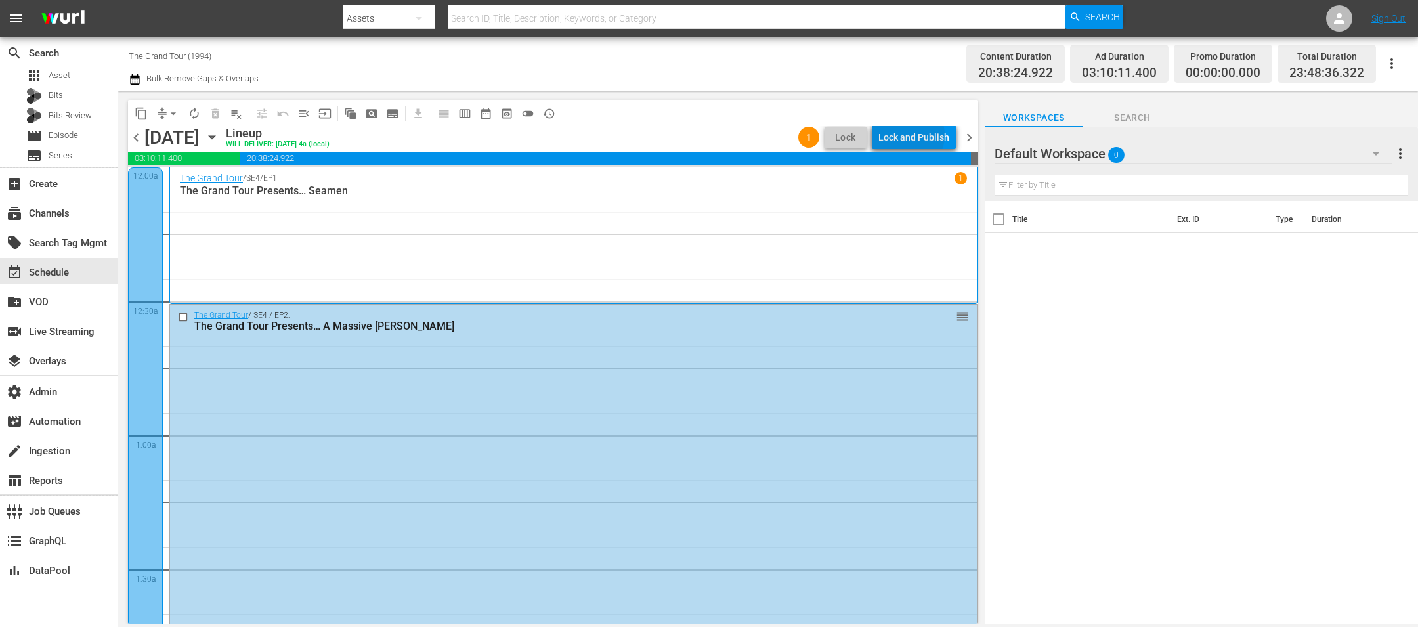
click at [911, 135] on div "Lock and Publish" at bounding box center [913, 137] width 71 height 24
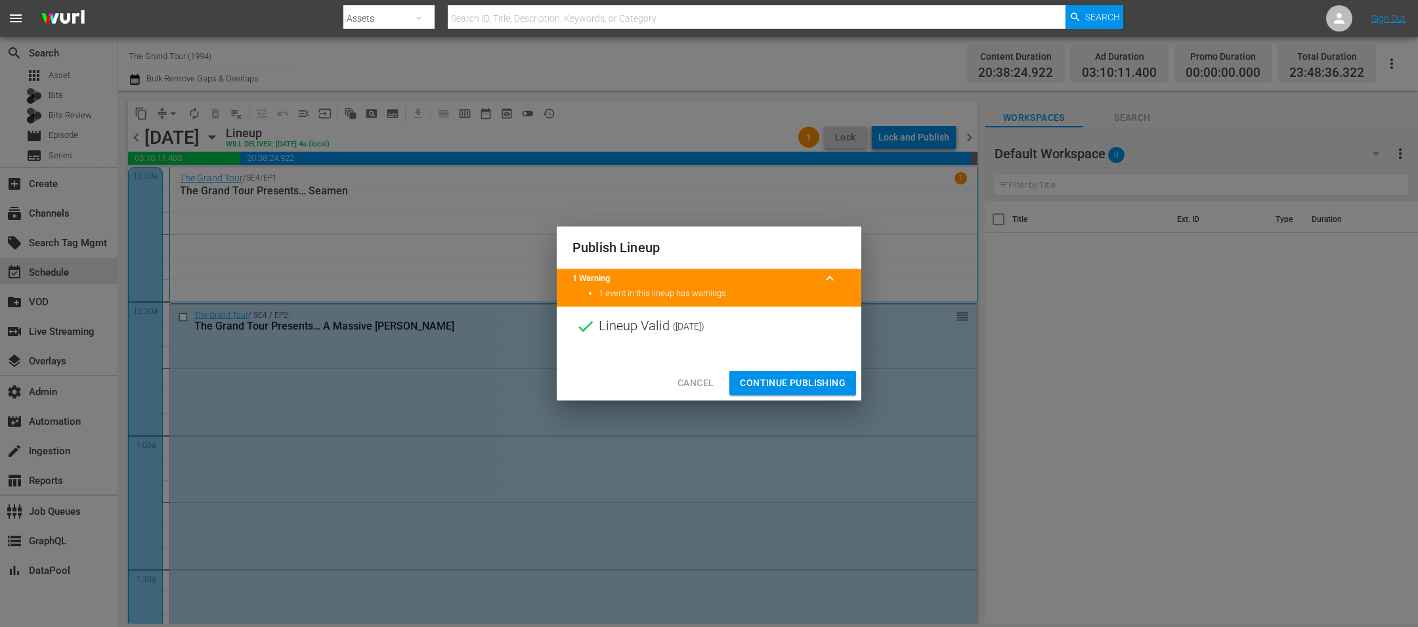
click at [822, 388] on span "Continue Publishing" at bounding box center [793, 383] width 106 height 16
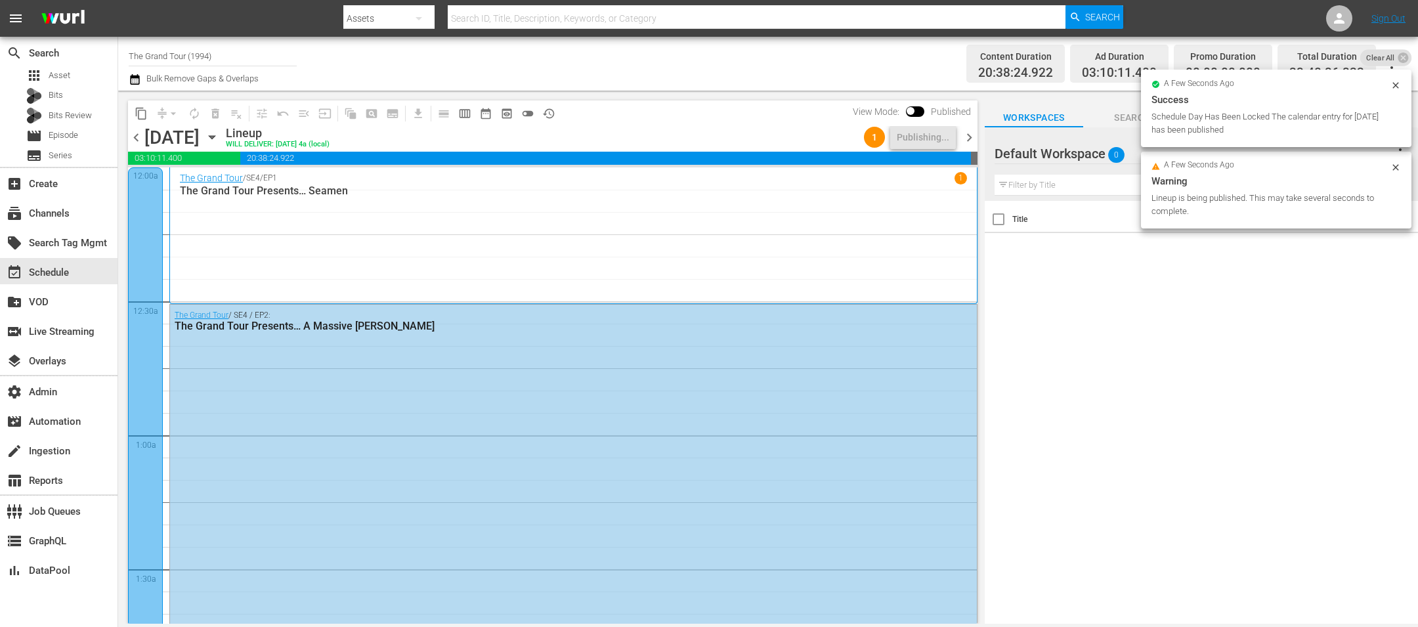
click at [964, 153] on span "20:38:24.922" at bounding box center [605, 158] width 730 height 13
click at [965, 148] on div "chevron_left Monday, October 27th October 27th Lineup WILL DELIVER: 10/26 @ 4a …" at bounding box center [552, 139] width 849 height 26
click at [967, 117] on div "View Mode: Published" at bounding box center [911, 111] width 131 height 22
click at [967, 134] on span "chevron_right" at bounding box center [969, 137] width 16 height 16
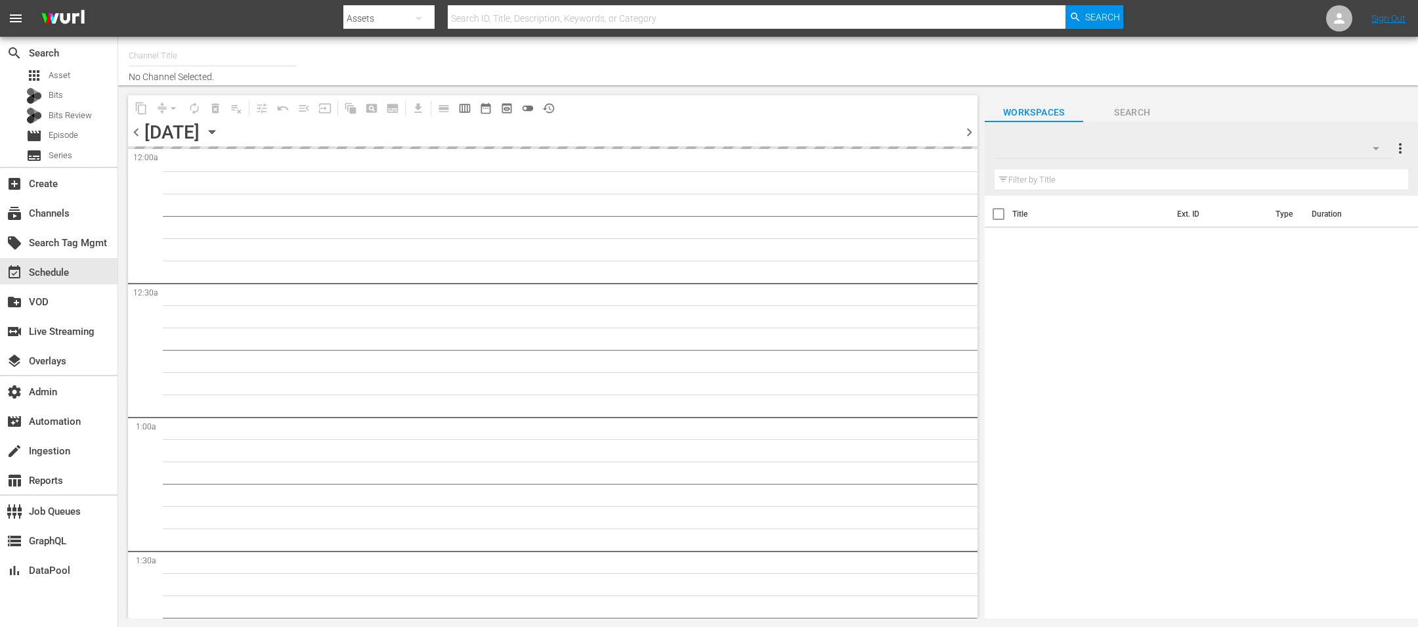
type input "The Grand Tour (1994)"
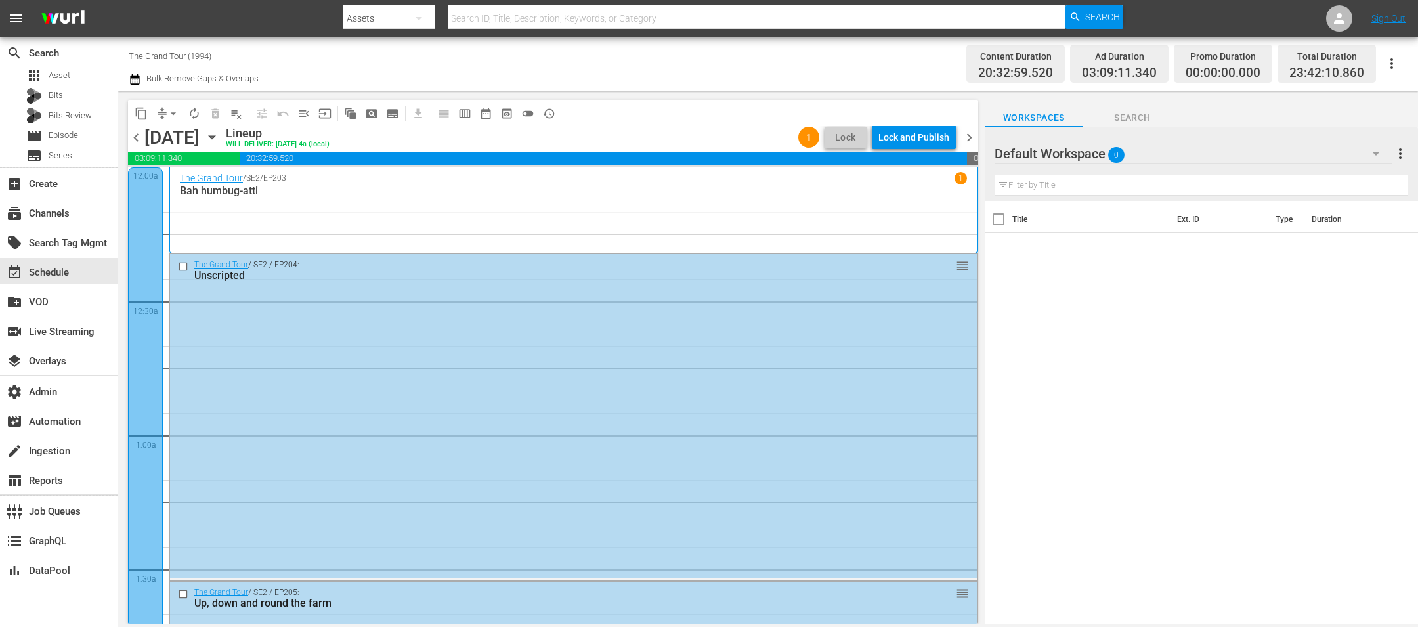
click at [900, 138] on div "Lock and Publish" at bounding box center [913, 137] width 71 height 24
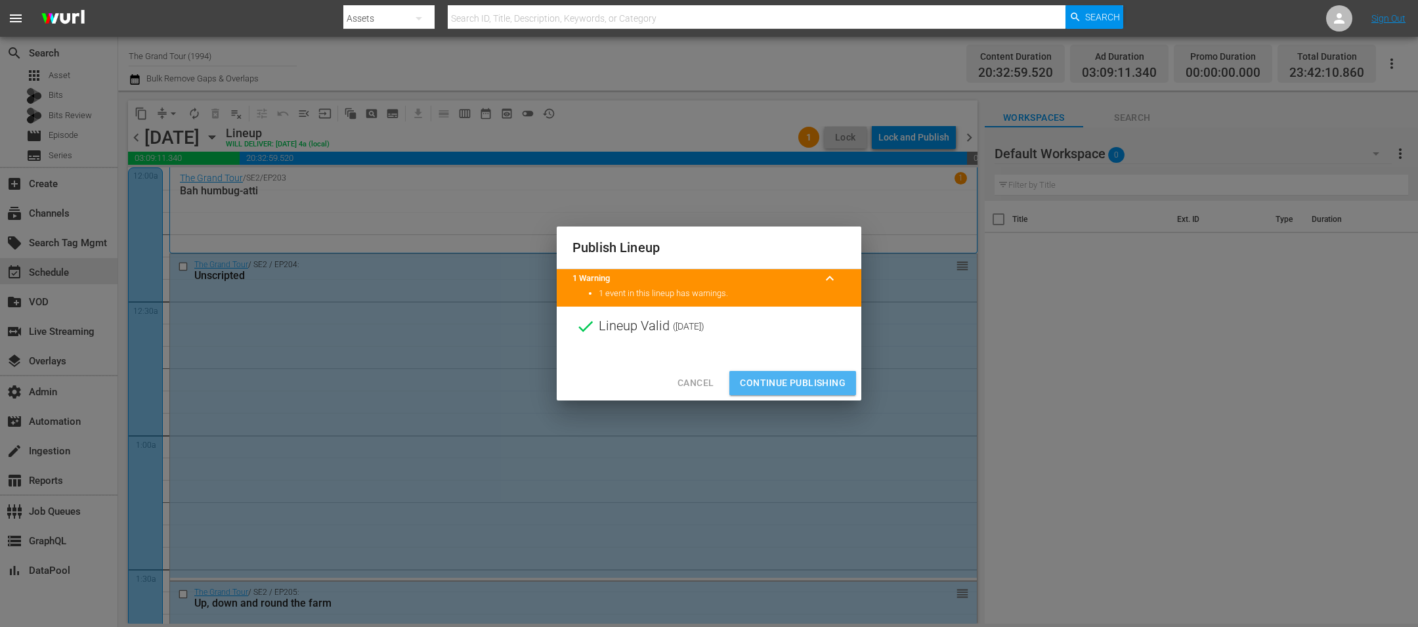
click at [806, 387] on span "Continue Publishing" at bounding box center [793, 383] width 106 height 16
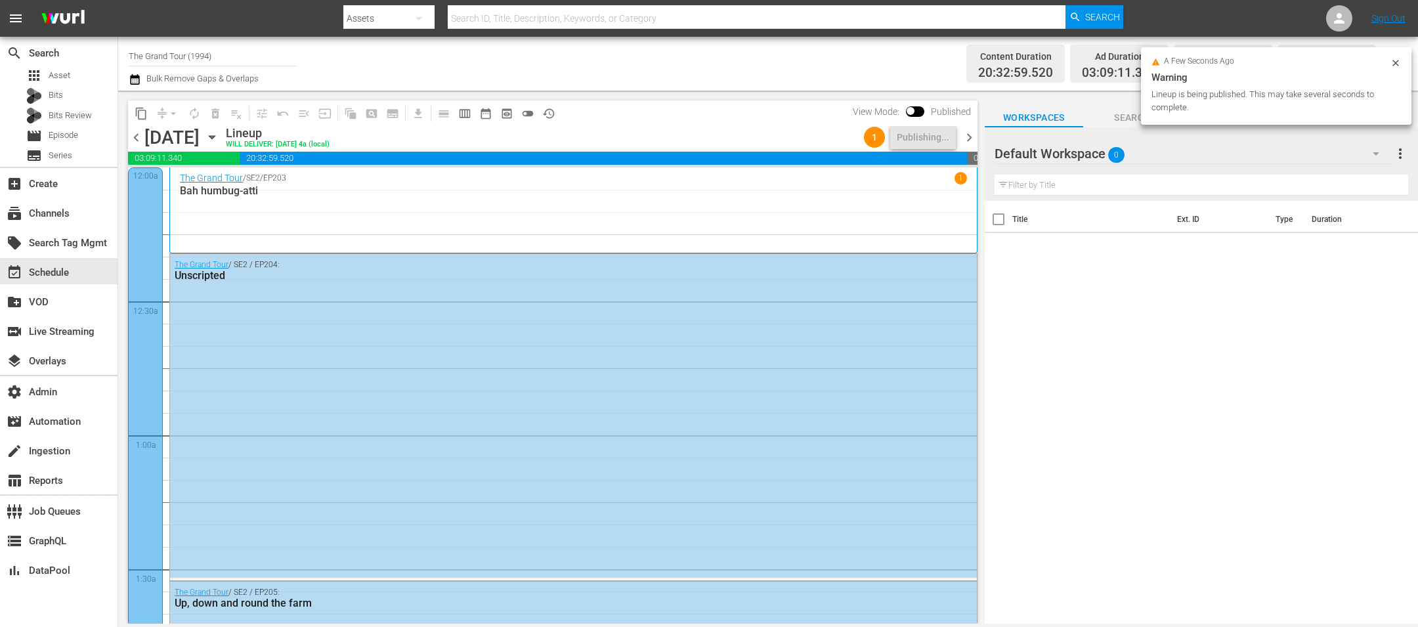
click at [965, 135] on span "chevron_right" at bounding box center [969, 137] width 16 height 16
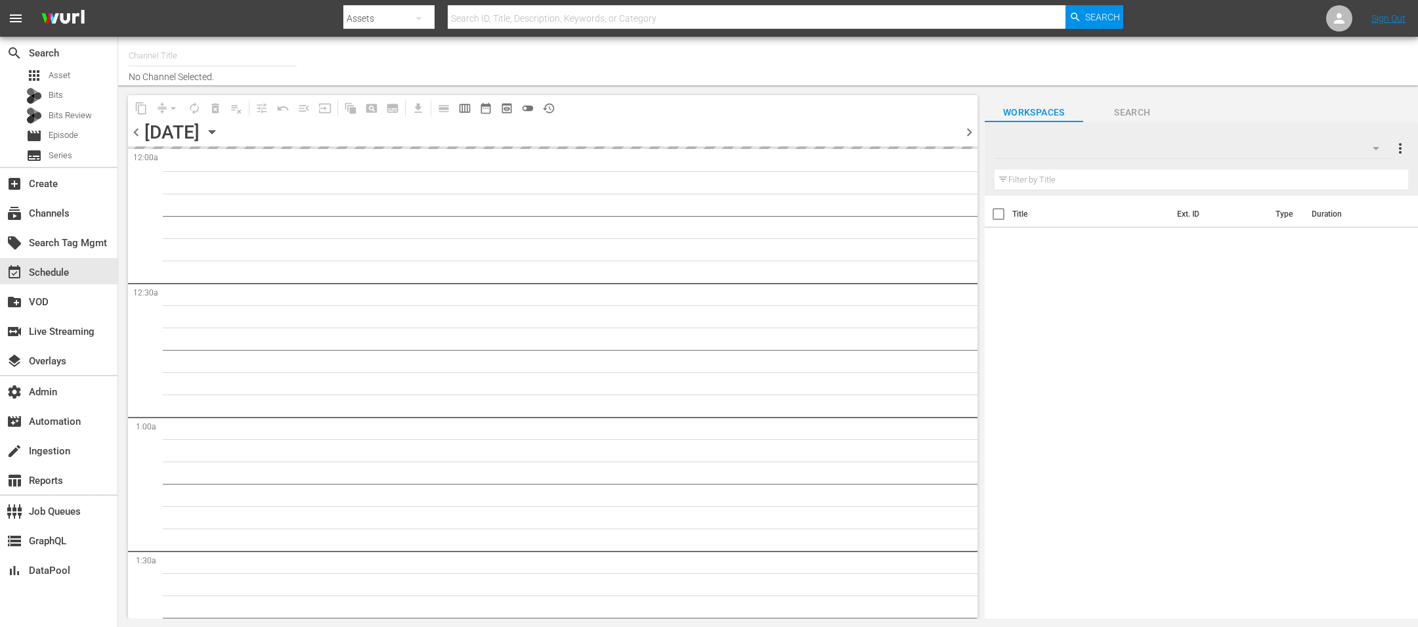
type input "The Grand Tour (1994)"
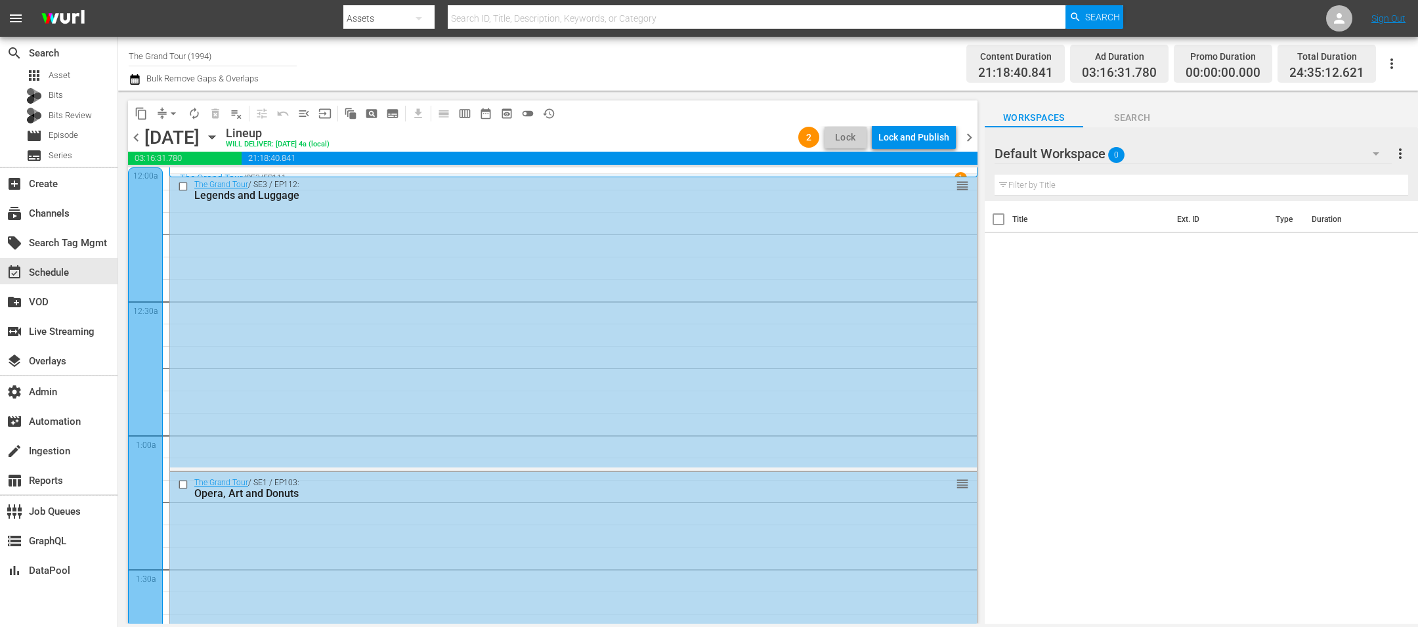
click at [925, 139] on div "Lock and Publish" at bounding box center [913, 137] width 71 height 24
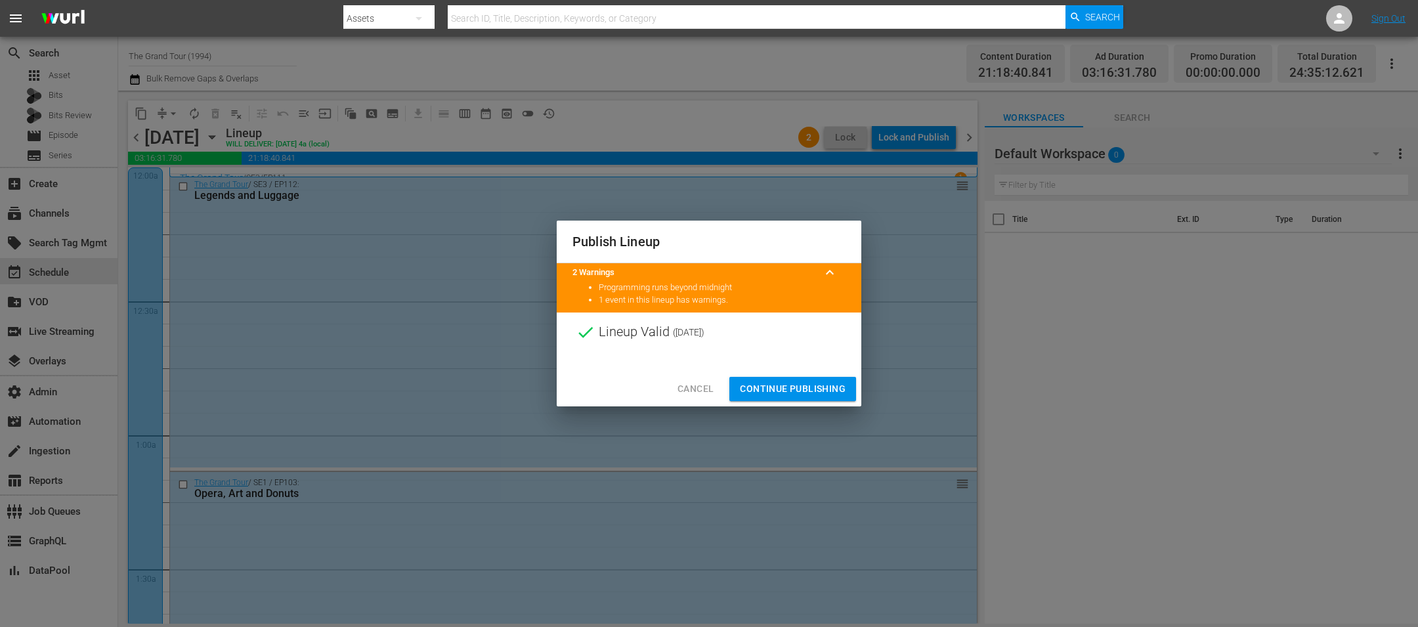
click at [809, 381] on span "Continue Publishing" at bounding box center [793, 389] width 106 height 16
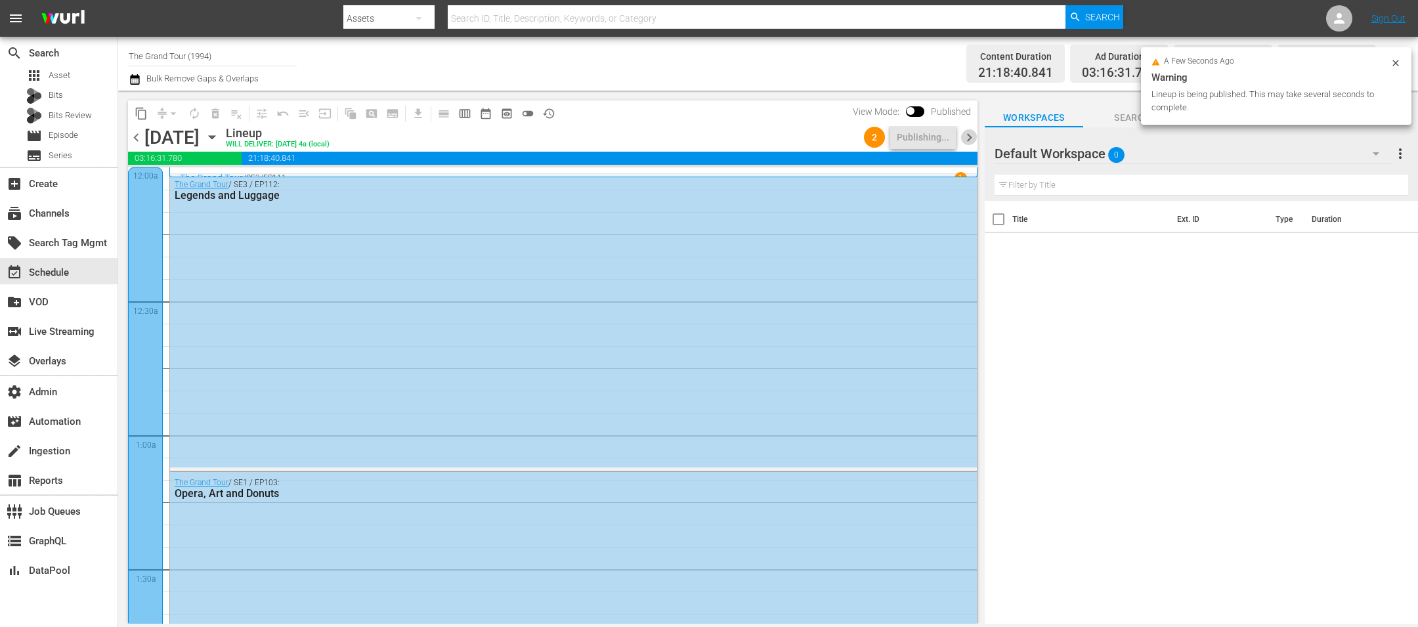
click at [969, 140] on span "chevron_right" at bounding box center [969, 137] width 16 height 16
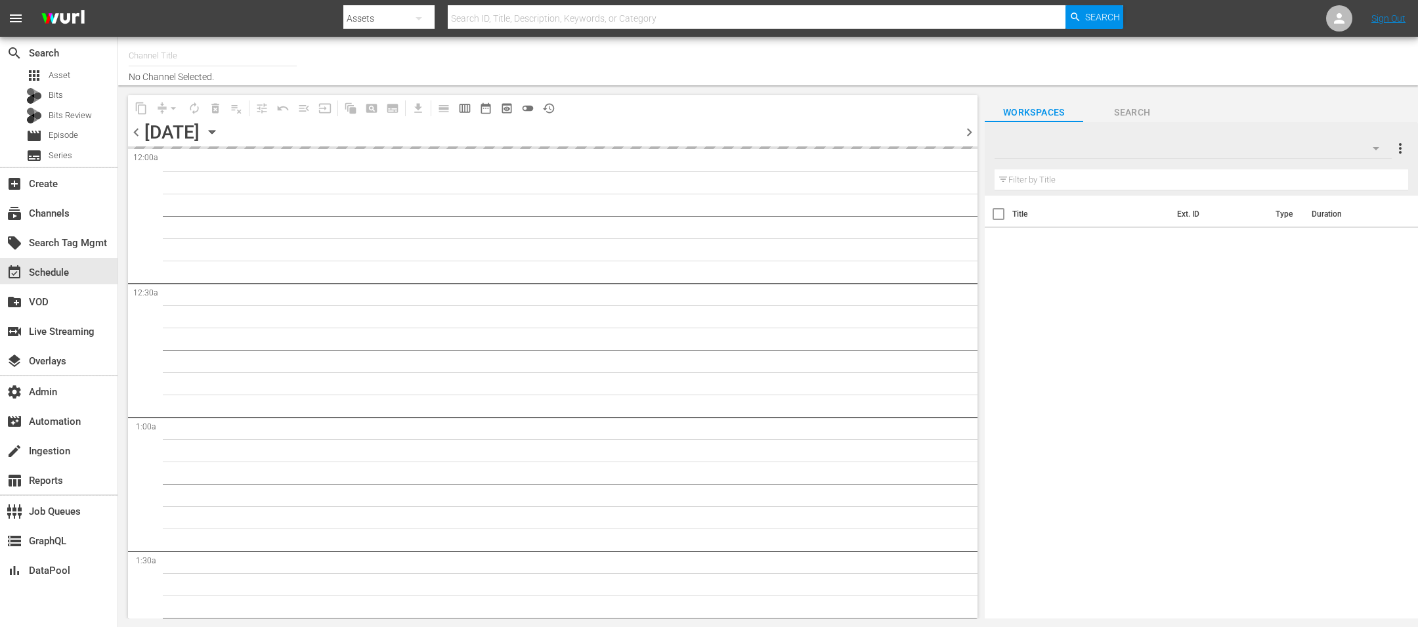
type input "The Grand Tour (1994)"
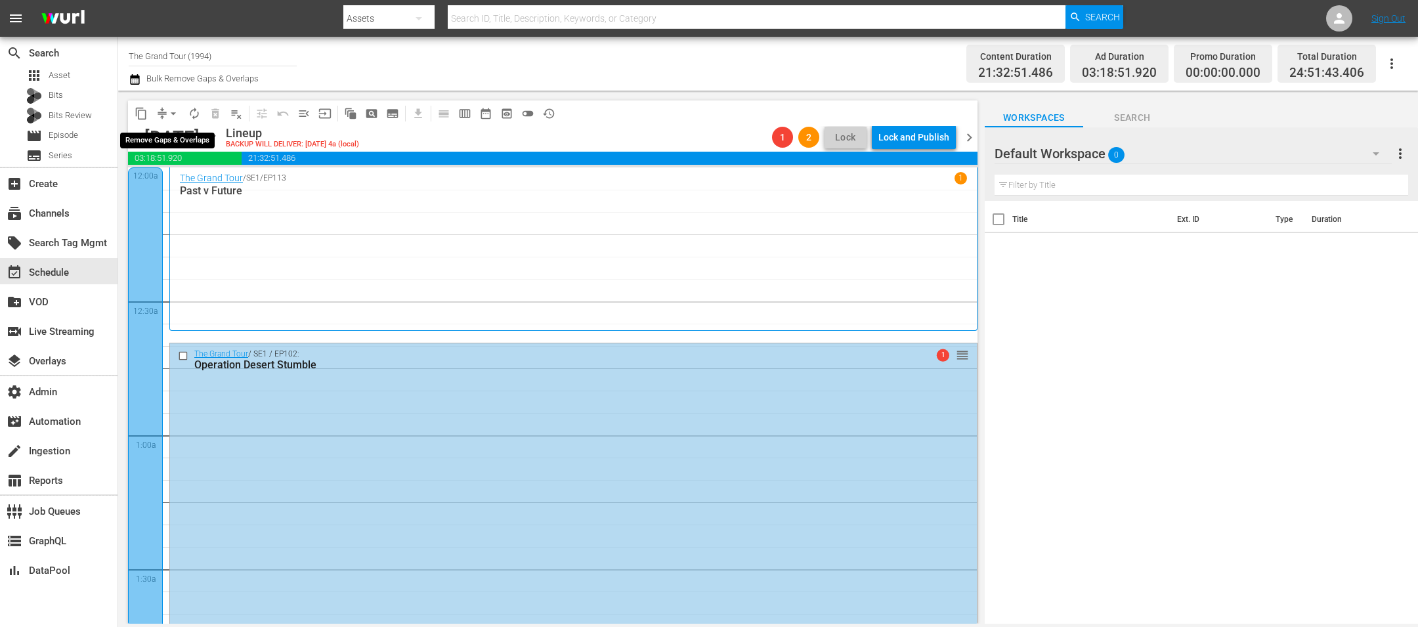
click at [171, 114] on span "arrow_drop_down" at bounding box center [173, 113] width 13 height 13
click at [167, 180] on li "Align to End of Previous Day" at bounding box center [174, 183] width 138 height 22
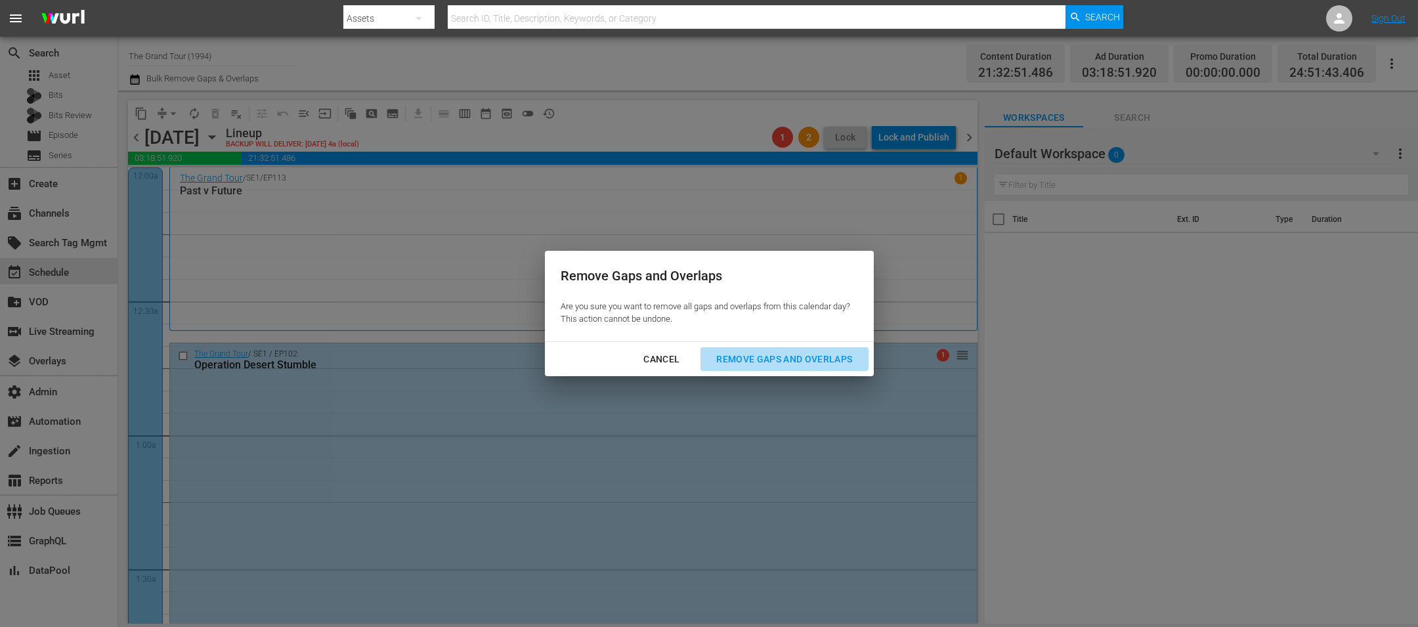
click at [727, 359] on div "Remove Gaps and Overlaps" at bounding box center [784, 359] width 157 height 16
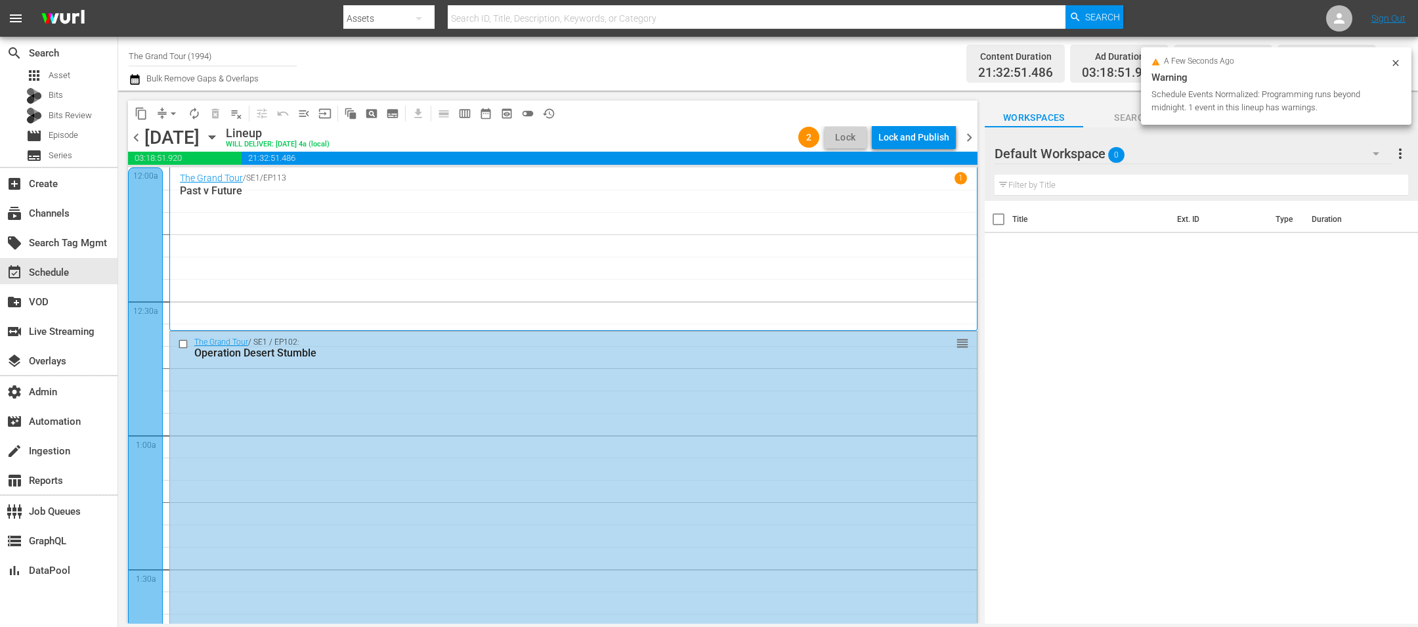
click at [902, 138] on div "Lock and Publish" at bounding box center [913, 137] width 71 height 24
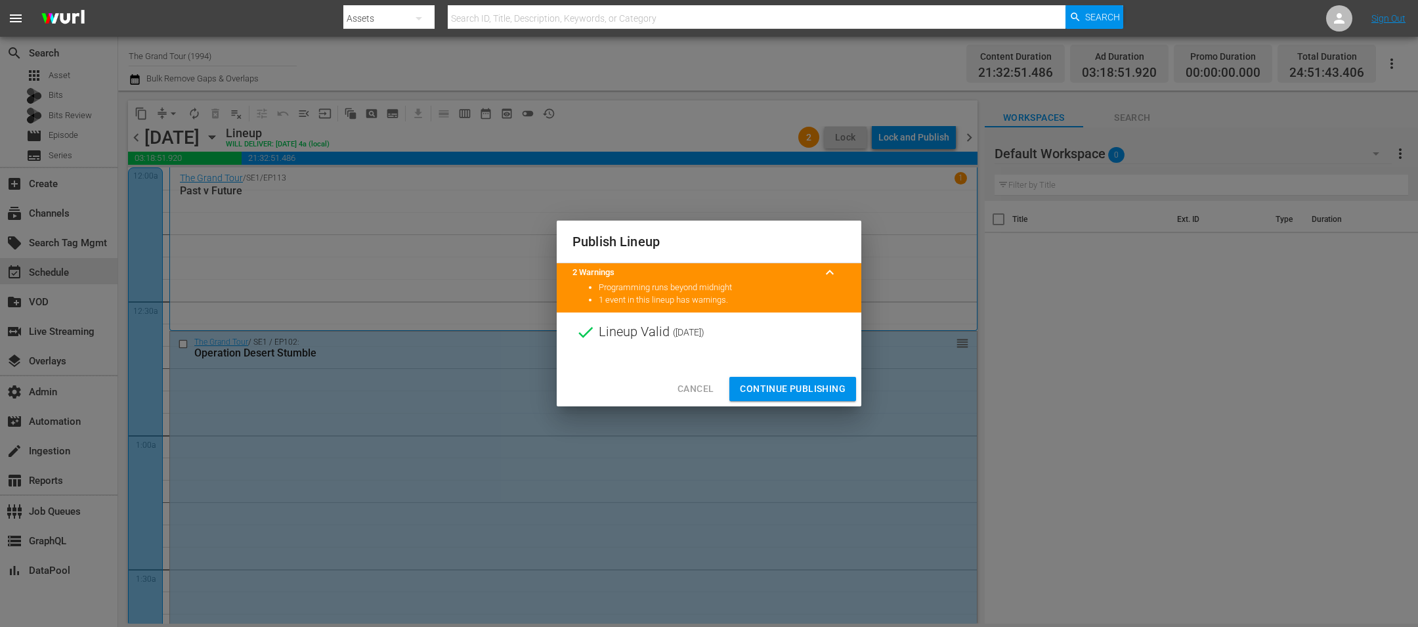
click at [804, 390] on span "Continue Publishing" at bounding box center [793, 389] width 106 height 16
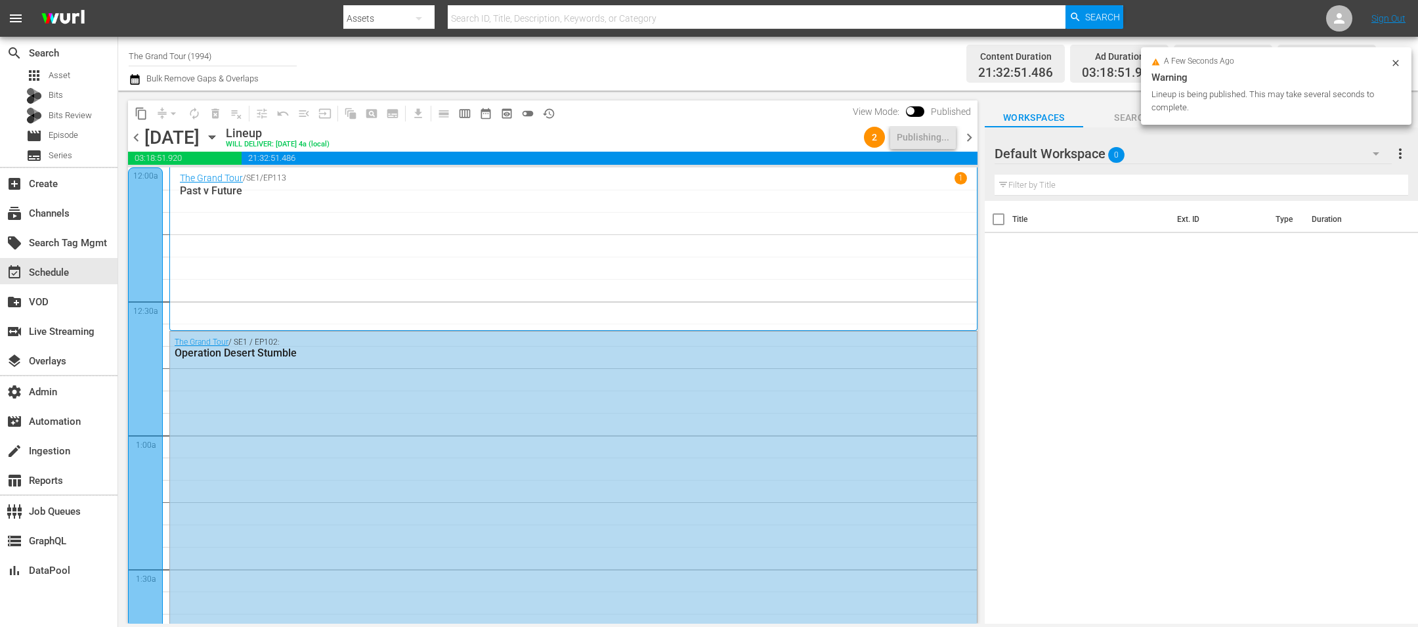
click at [963, 135] on span "chevron_right" at bounding box center [969, 137] width 16 height 16
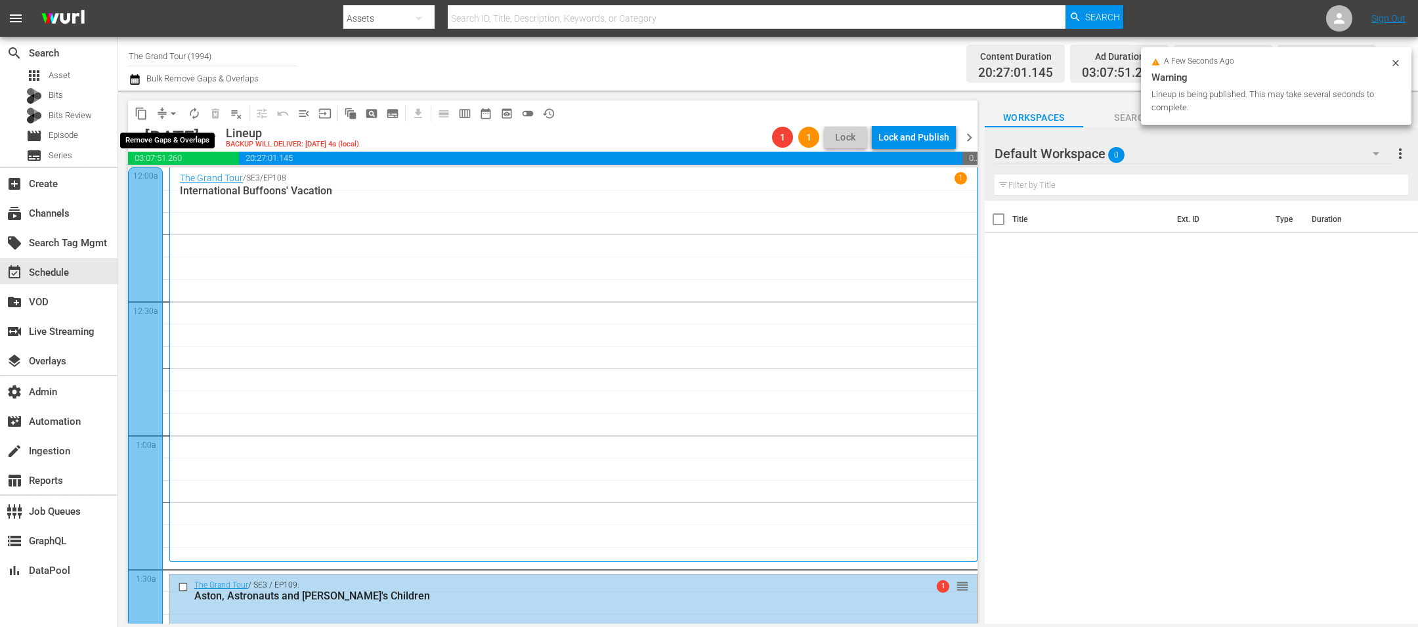
click at [167, 109] on span "arrow_drop_down" at bounding box center [173, 113] width 13 height 13
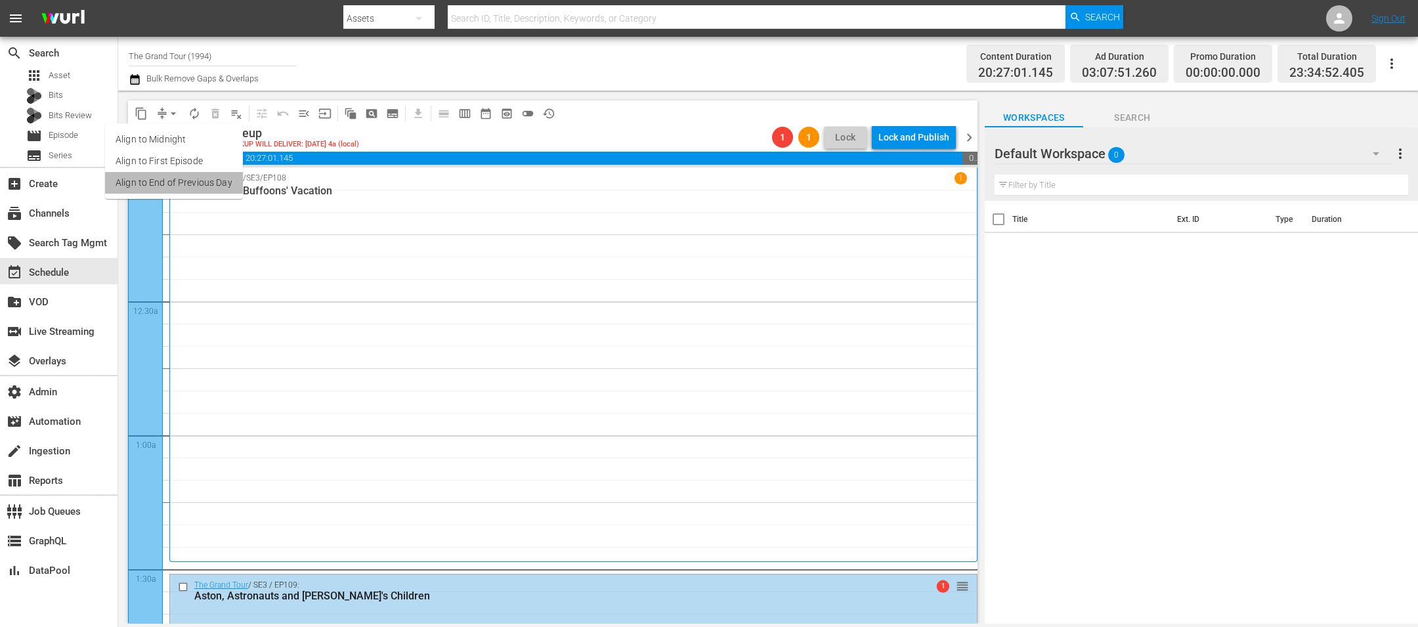
click at [186, 187] on li "Align to End of Previous Day" at bounding box center [174, 183] width 138 height 22
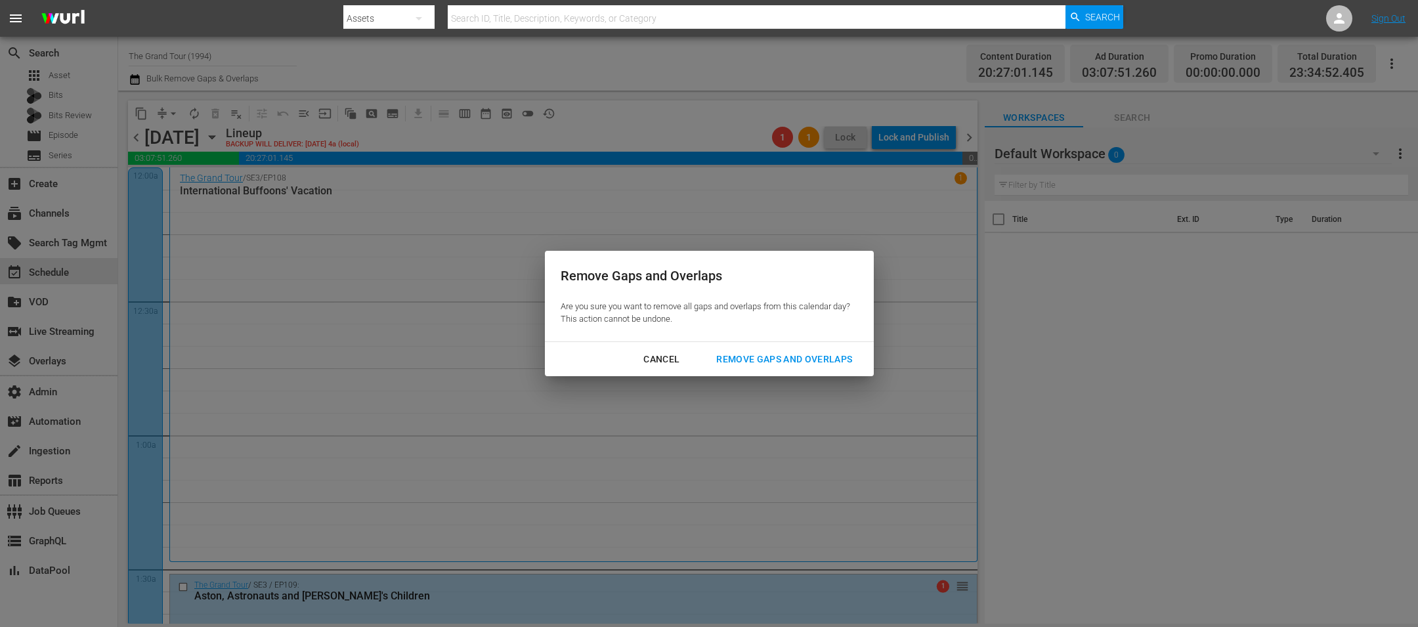
click at [772, 347] on button "Remove Gaps and Overlaps" at bounding box center [783, 359] width 167 height 24
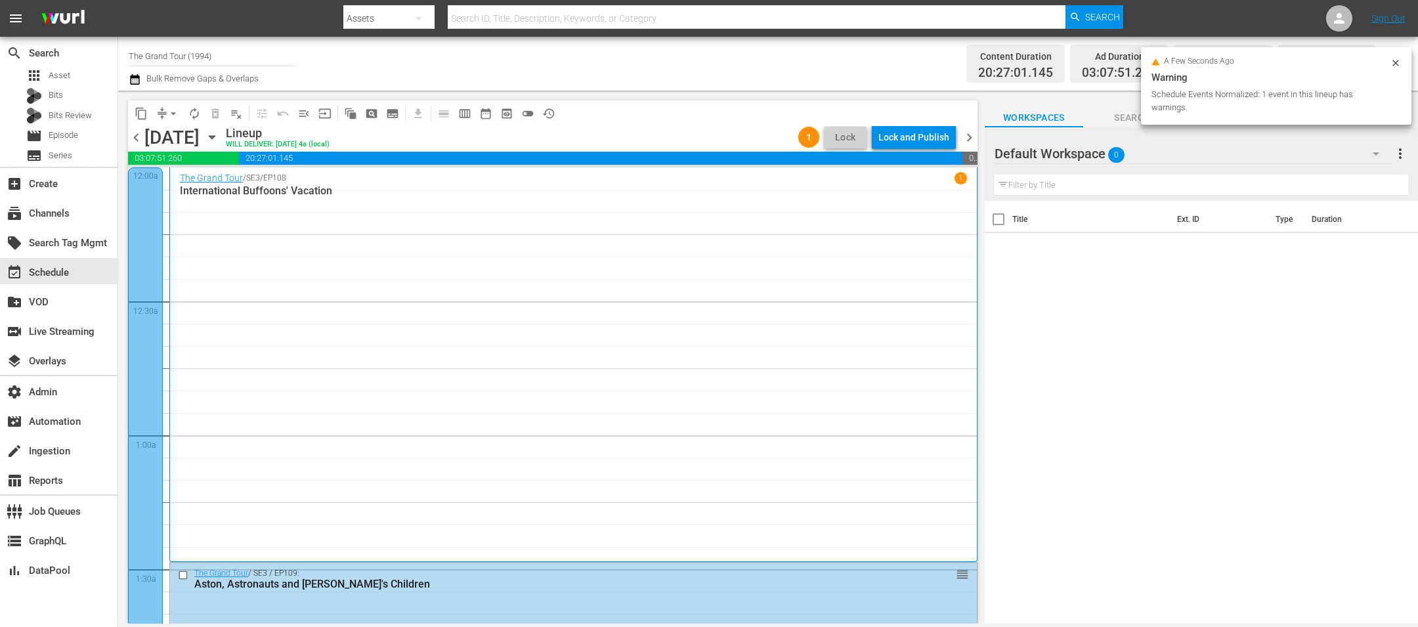
click at [914, 141] on div "Lock and Publish" at bounding box center [913, 137] width 71 height 24
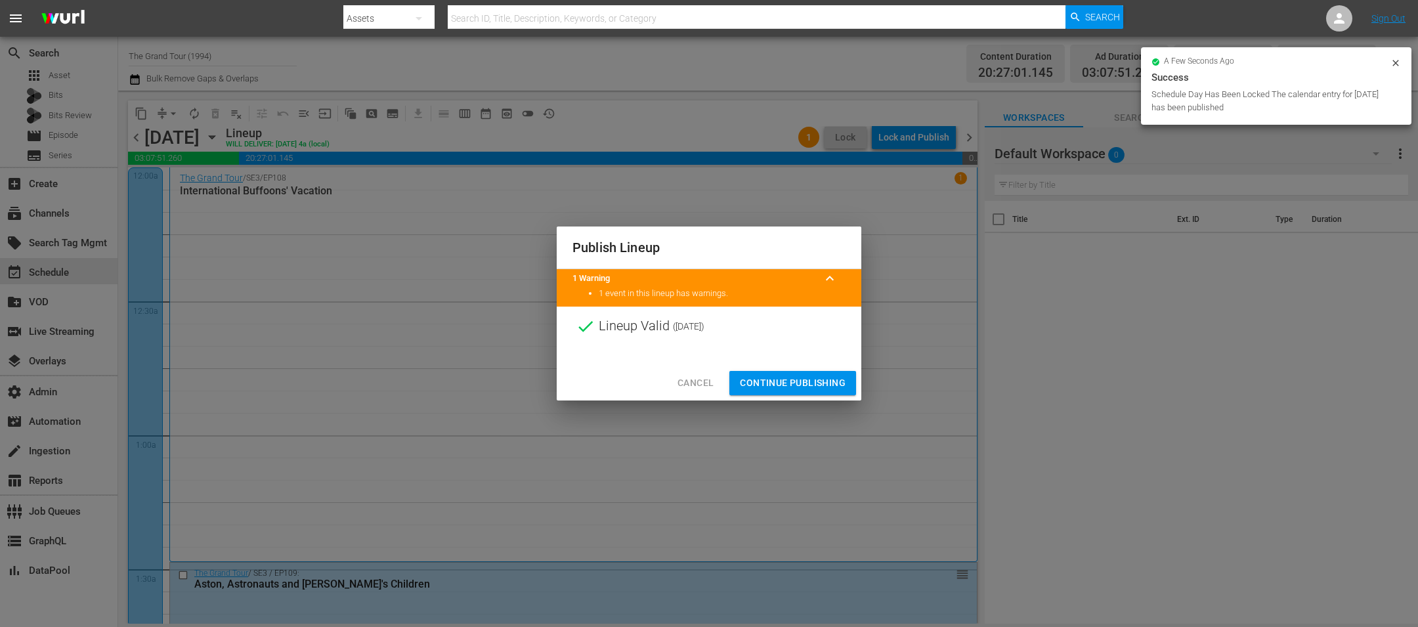
click at [805, 383] on span "Continue Publishing" at bounding box center [793, 383] width 106 height 16
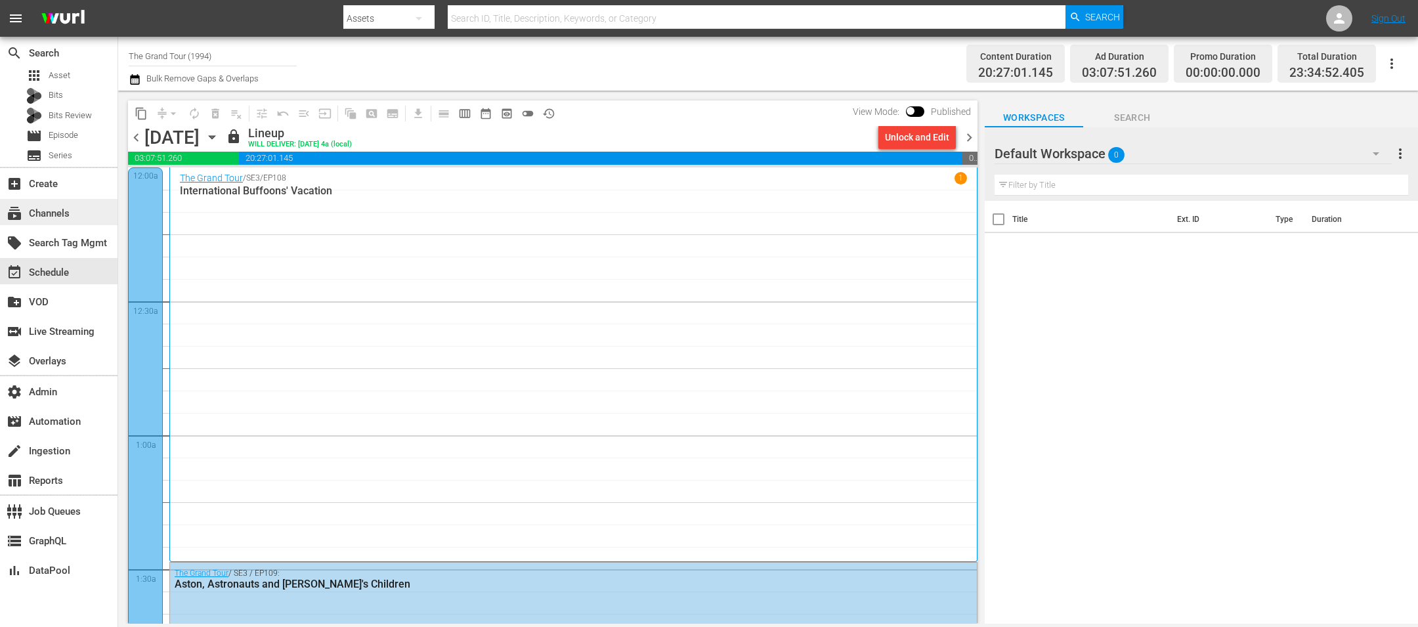
click at [47, 217] on div "subscriptions Channels" at bounding box center [37, 211] width 74 height 12
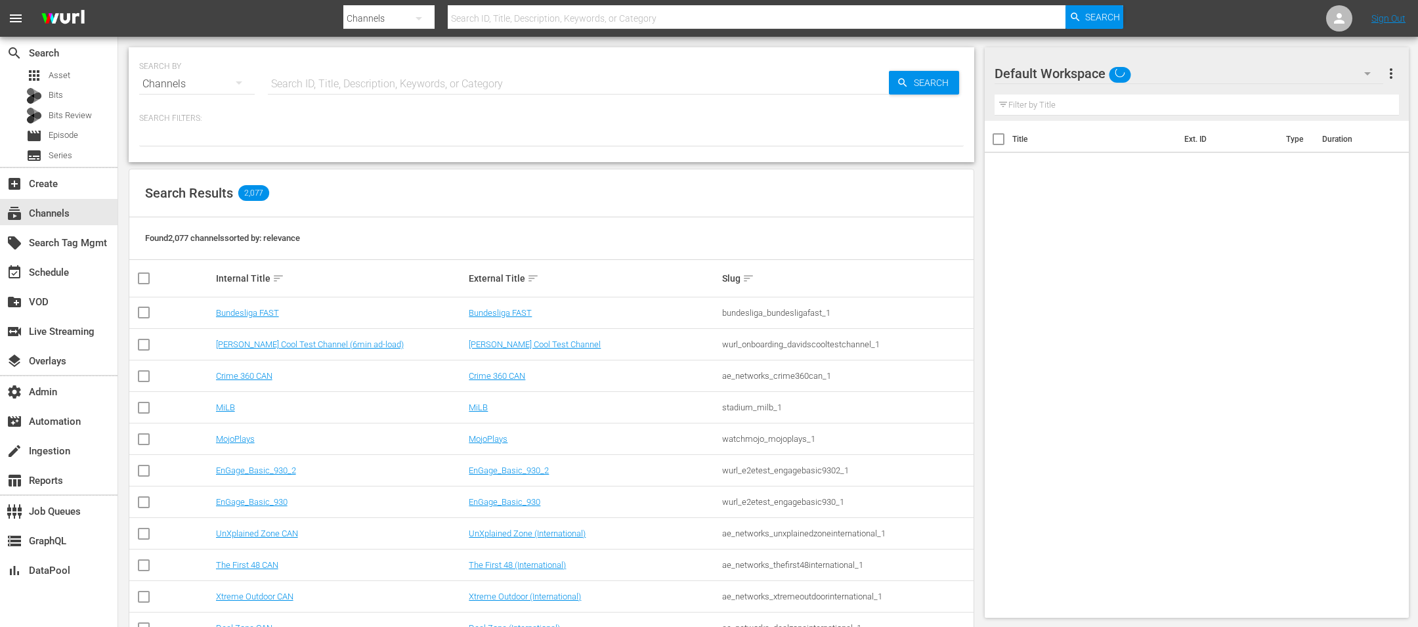
click at [410, 83] on input "text" at bounding box center [578, 84] width 621 height 32
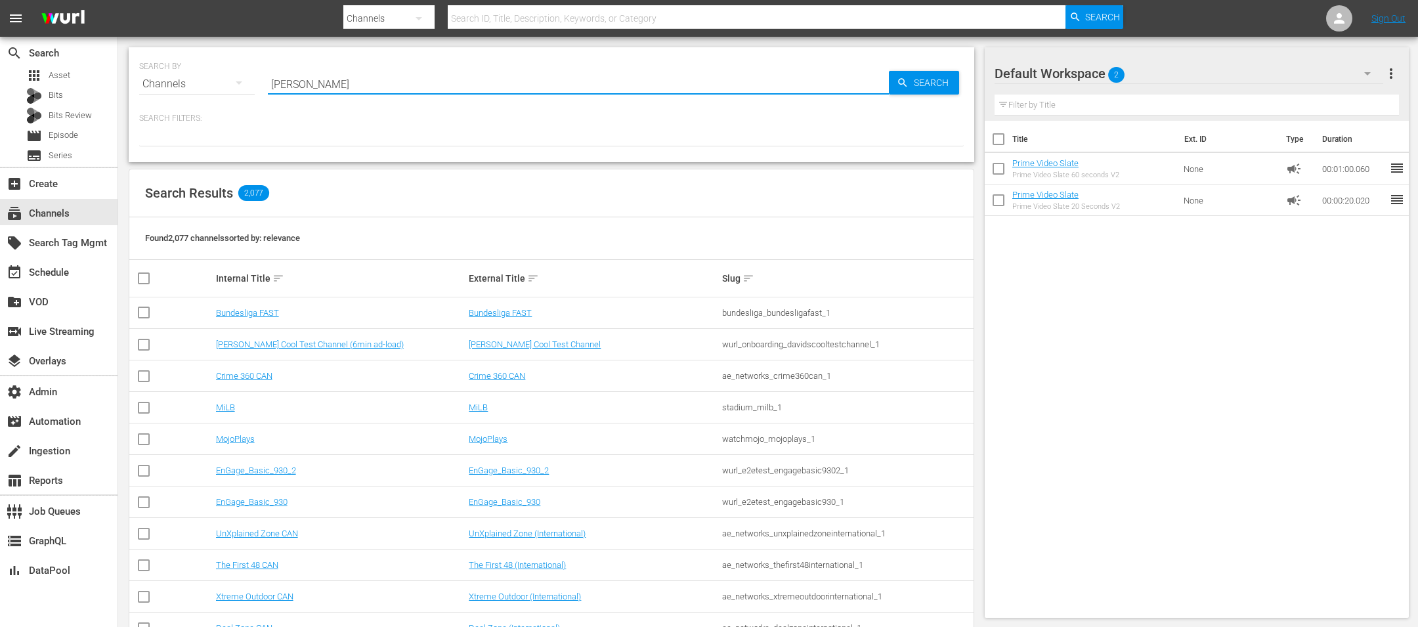
type input "zach sang"
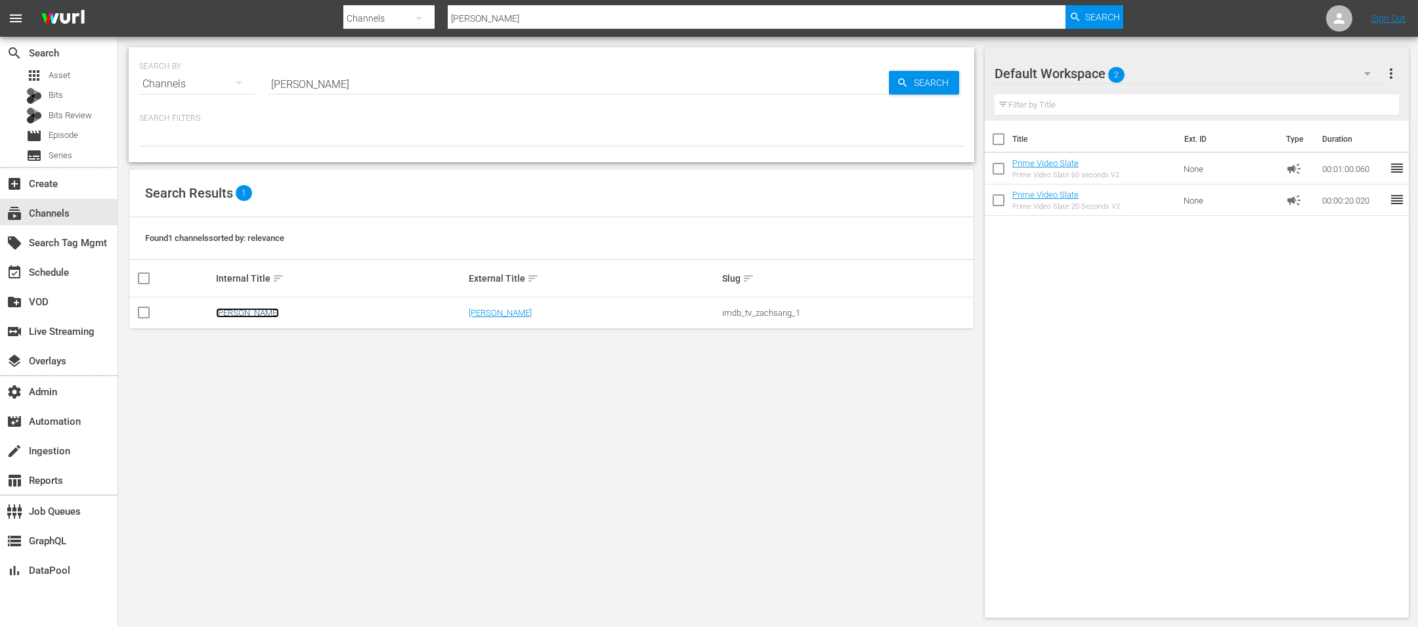
click at [240, 314] on link "Zach Sang" at bounding box center [247, 313] width 63 height 10
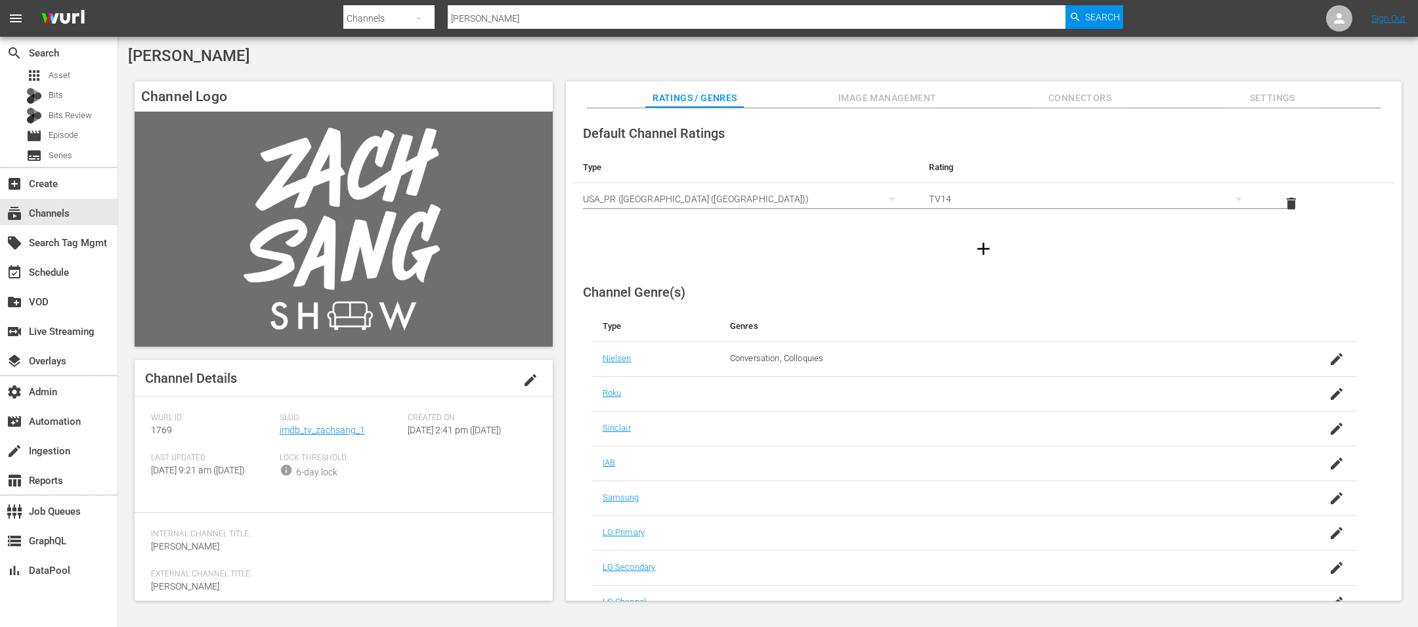
click at [329, 438] on div "Slug: imdb_tv_zachsang_1" at bounding box center [344, 433] width 129 height 40
click at [333, 427] on link "imdb_tv_zachsang_1" at bounding box center [322, 430] width 85 height 11
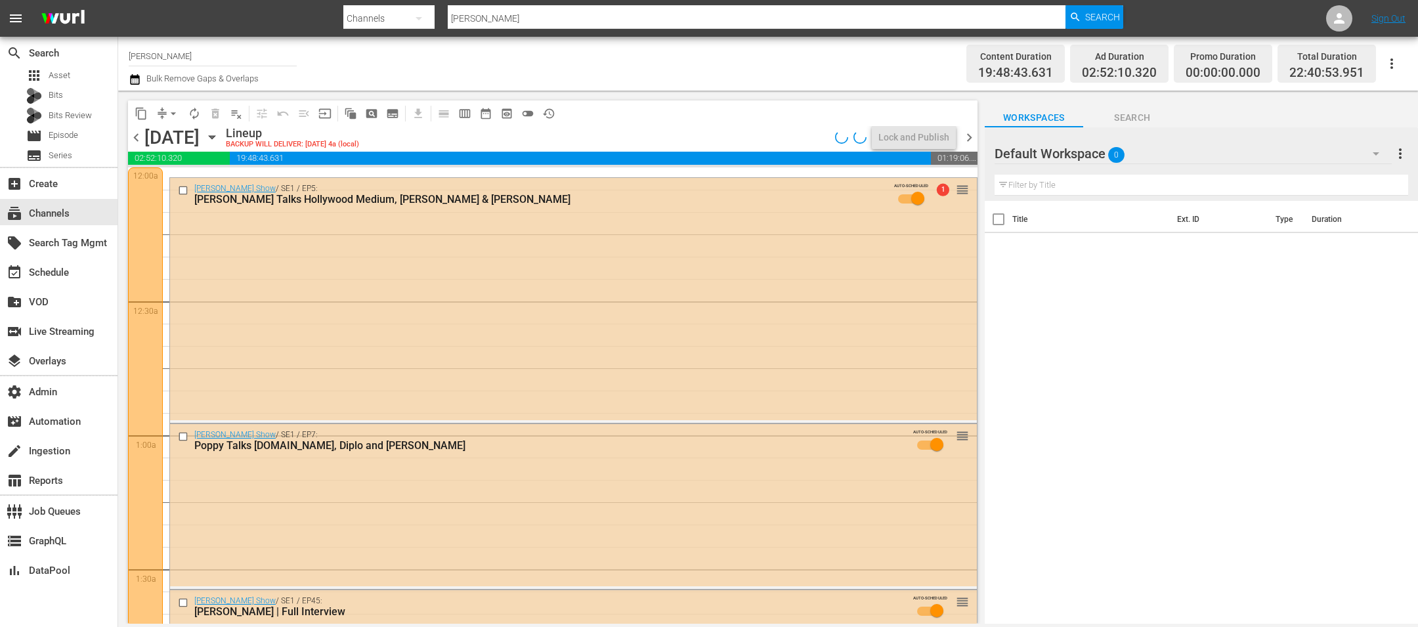
click at [200, 141] on div "Friday, October 31st" at bounding box center [171, 138] width 55 height 22
click at [219, 135] on icon "button" at bounding box center [212, 137] width 14 height 14
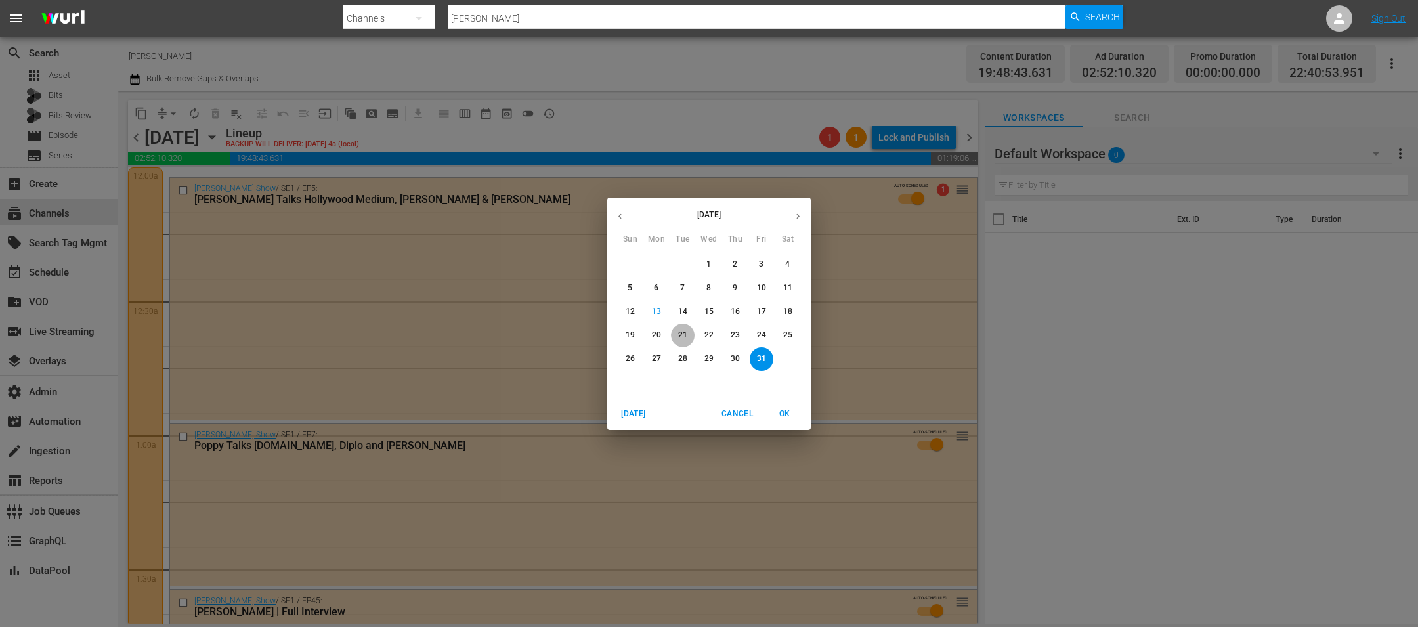
click at [675, 335] on span "21" at bounding box center [683, 334] width 24 height 11
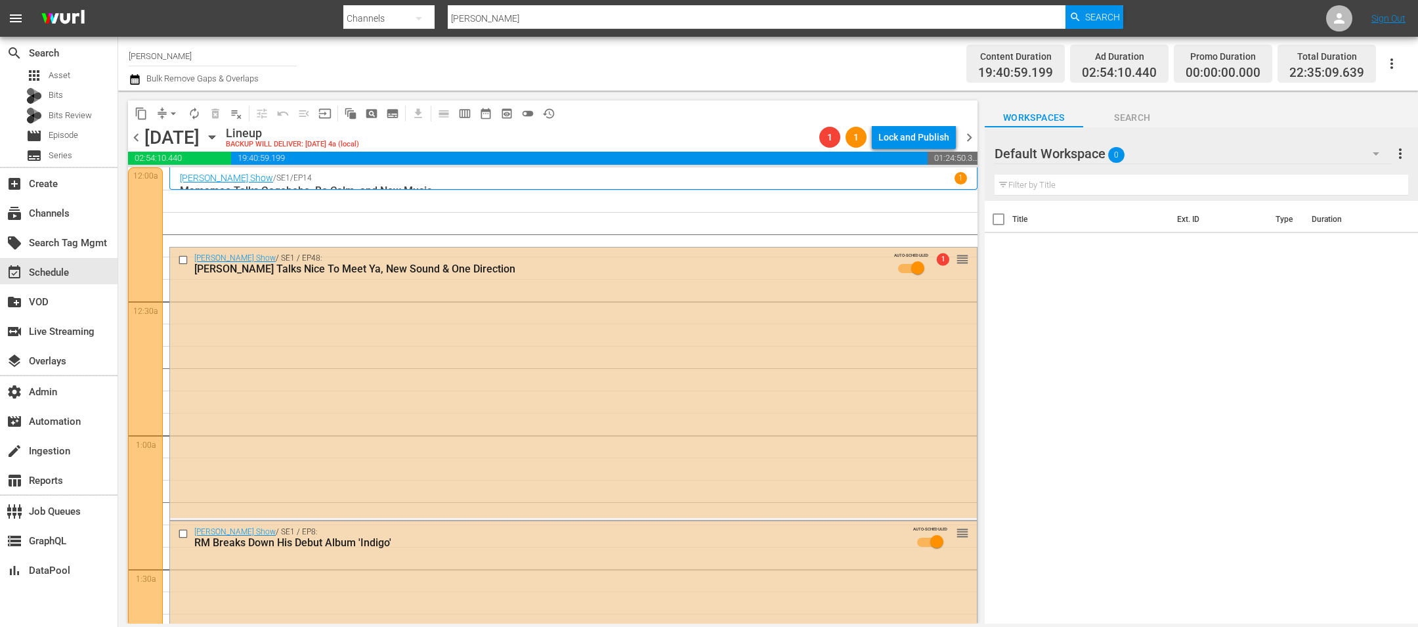
click at [136, 145] on div "chevron_left Tuesday, October 21st October 21st Lineup BACKUP WILL DELIVER: 10/…" at bounding box center [552, 139] width 849 height 26
click at [136, 141] on span "chevron_left" at bounding box center [136, 137] width 16 height 16
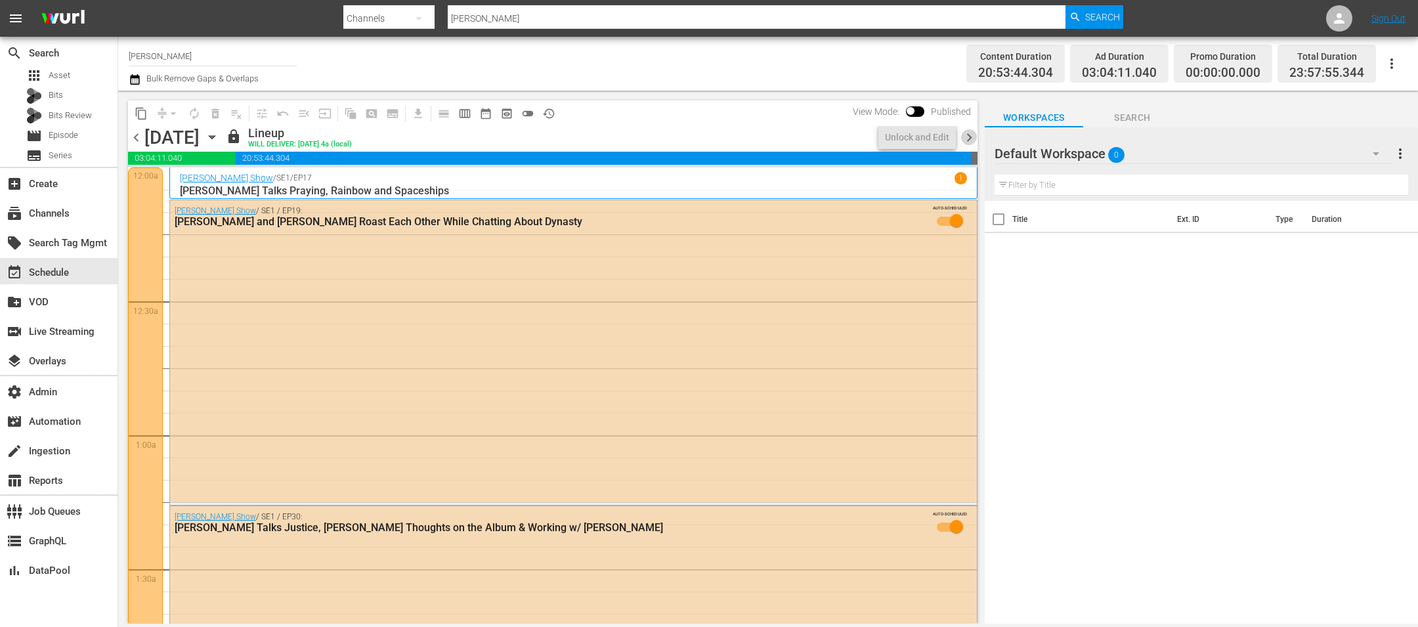
click at [966, 135] on span "chevron_right" at bounding box center [969, 137] width 16 height 16
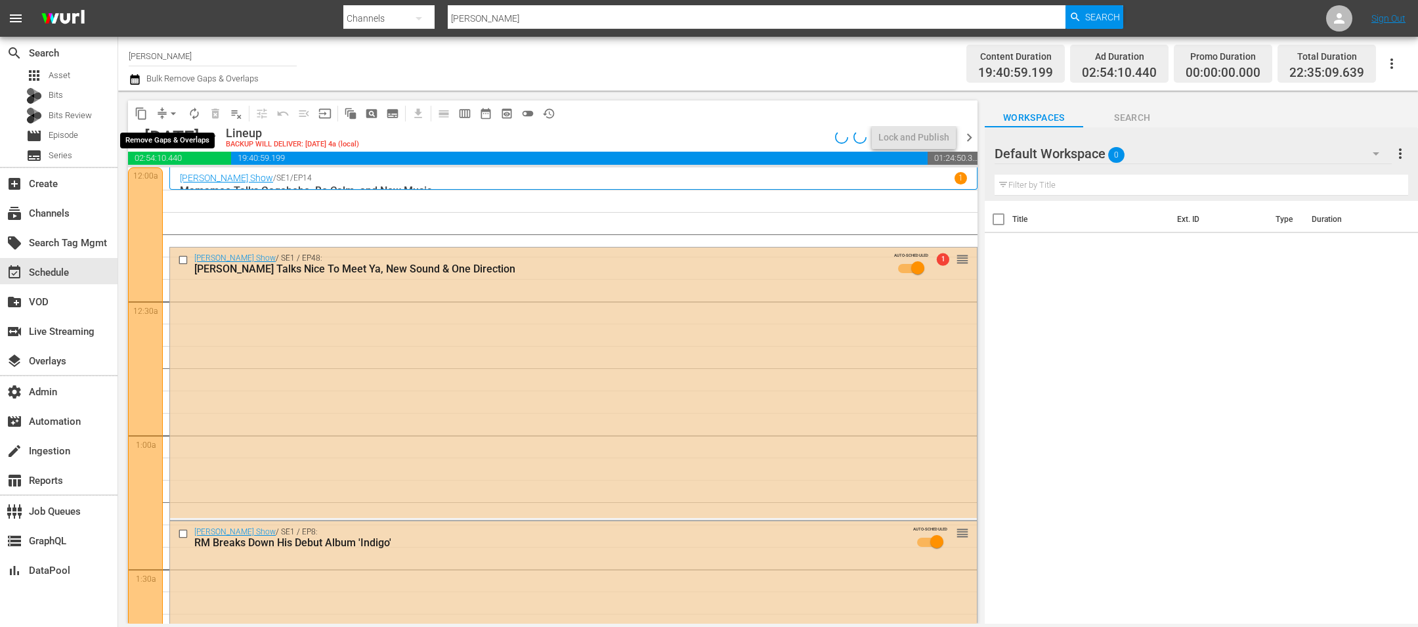
click at [173, 112] on span "arrow_drop_down" at bounding box center [173, 113] width 13 height 13
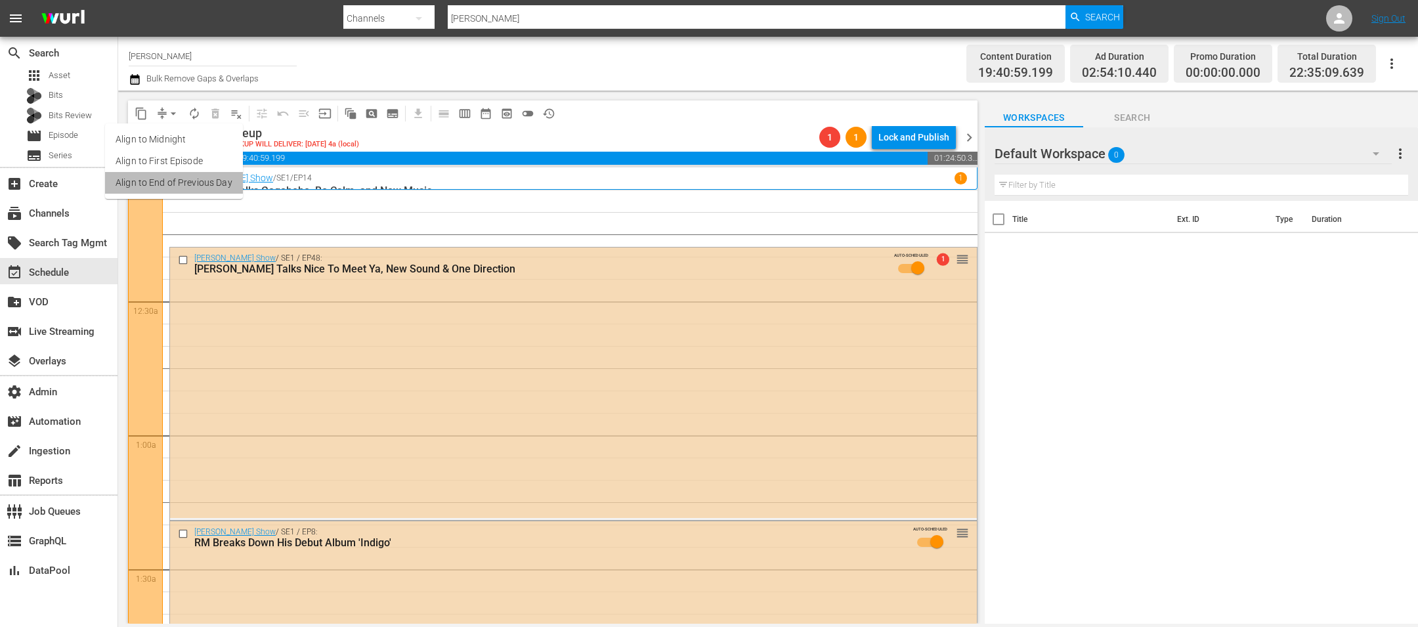
click at [217, 186] on li "Align to End of Previous Day" at bounding box center [174, 183] width 138 height 22
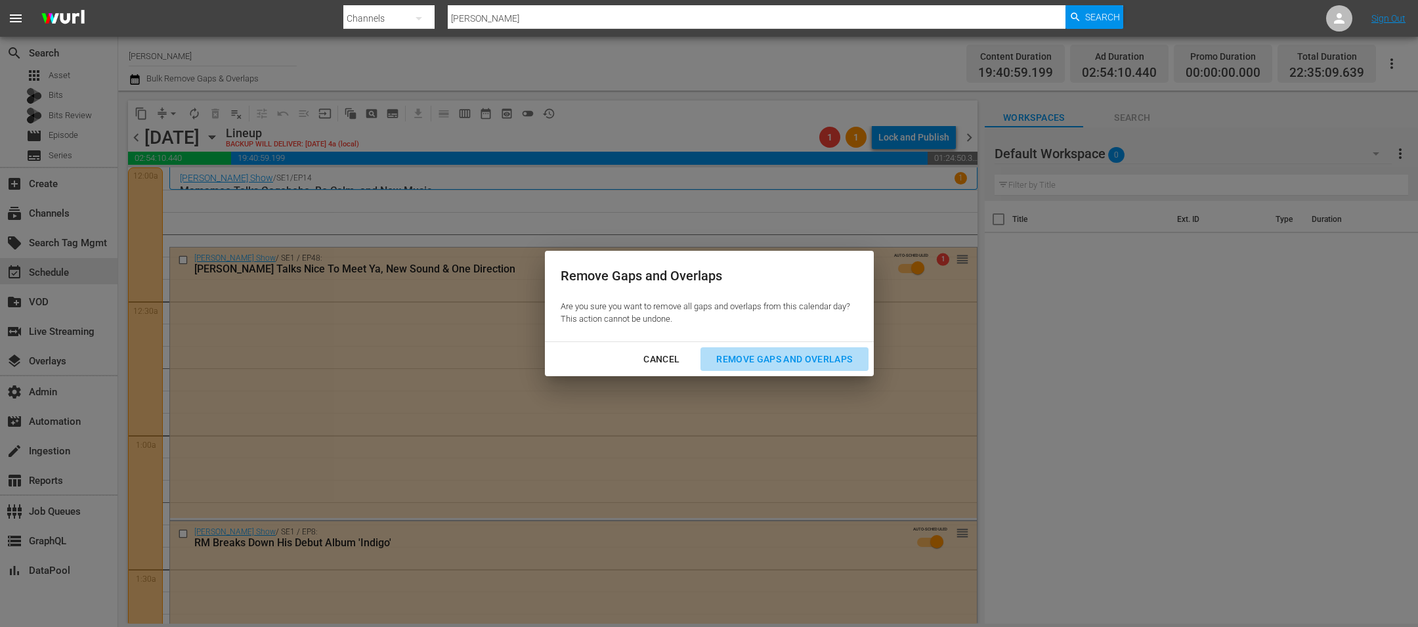
click at [737, 354] on div "Remove Gaps and Overlaps" at bounding box center [784, 359] width 157 height 16
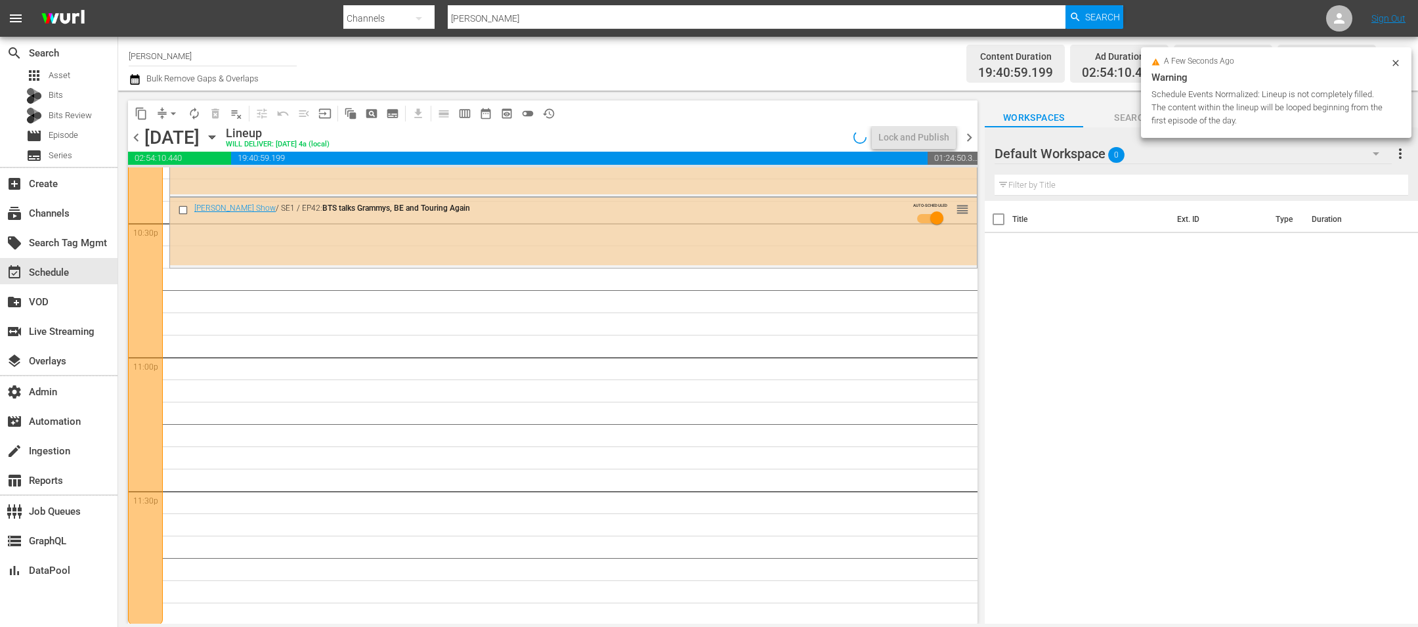
scroll to position [5970, 0]
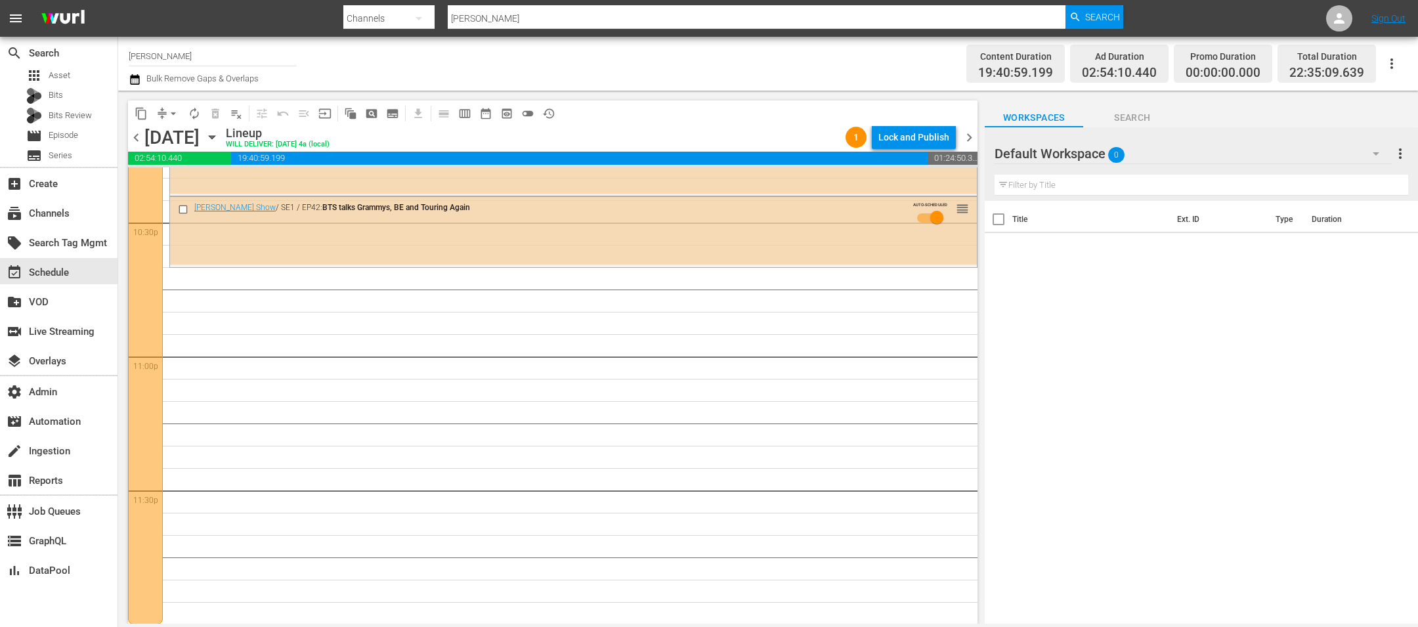
click at [199, 114] on span "autorenew_outlined" at bounding box center [194, 113] width 13 height 13
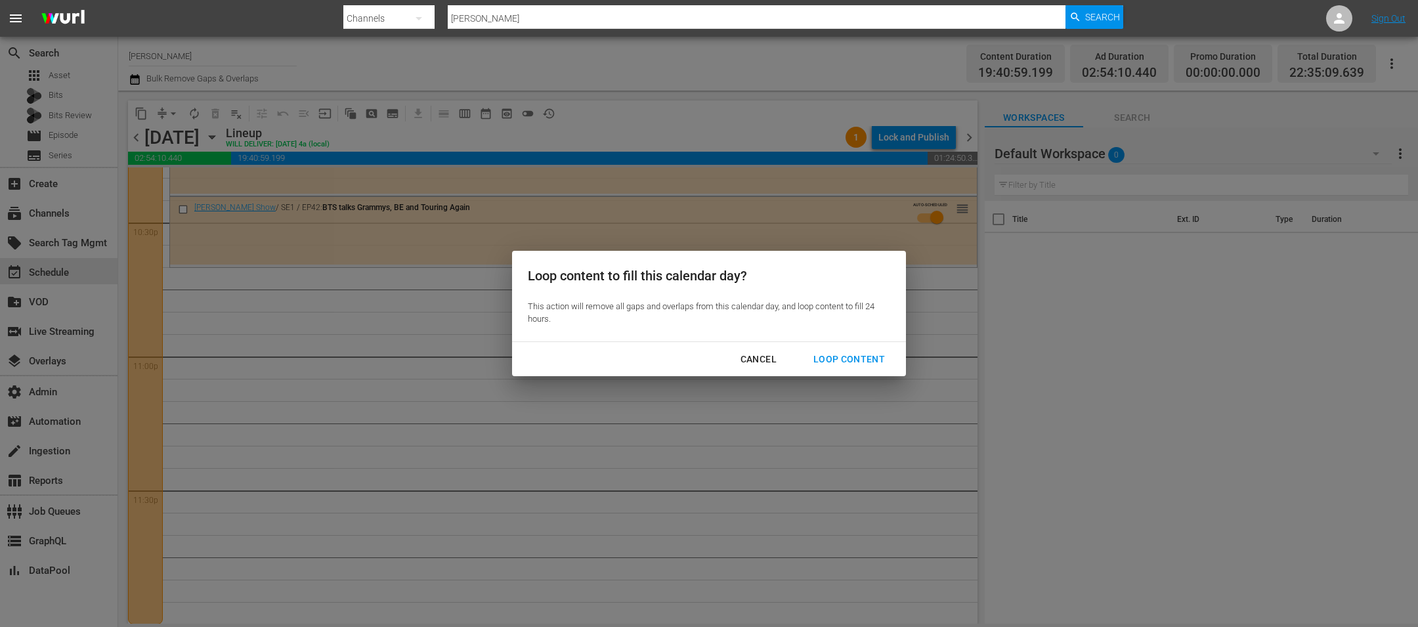
click at [881, 375] on div "Cancel Loop Content" at bounding box center [709, 359] width 394 height 35
click at [877, 369] on button "Loop Content" at bounding box center [848, 359] width 103 height 24
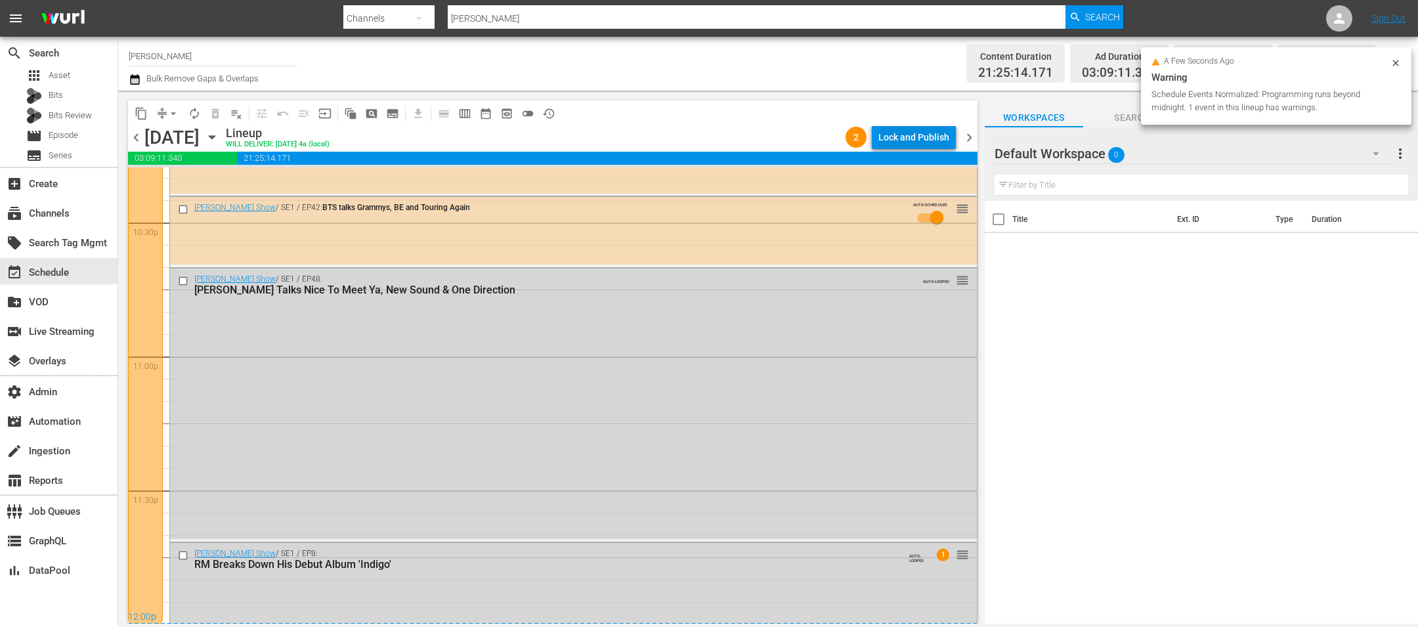
click at [911, 146] on div "Lock and Publish" at bounding box center [913, 137] width 71 height 24
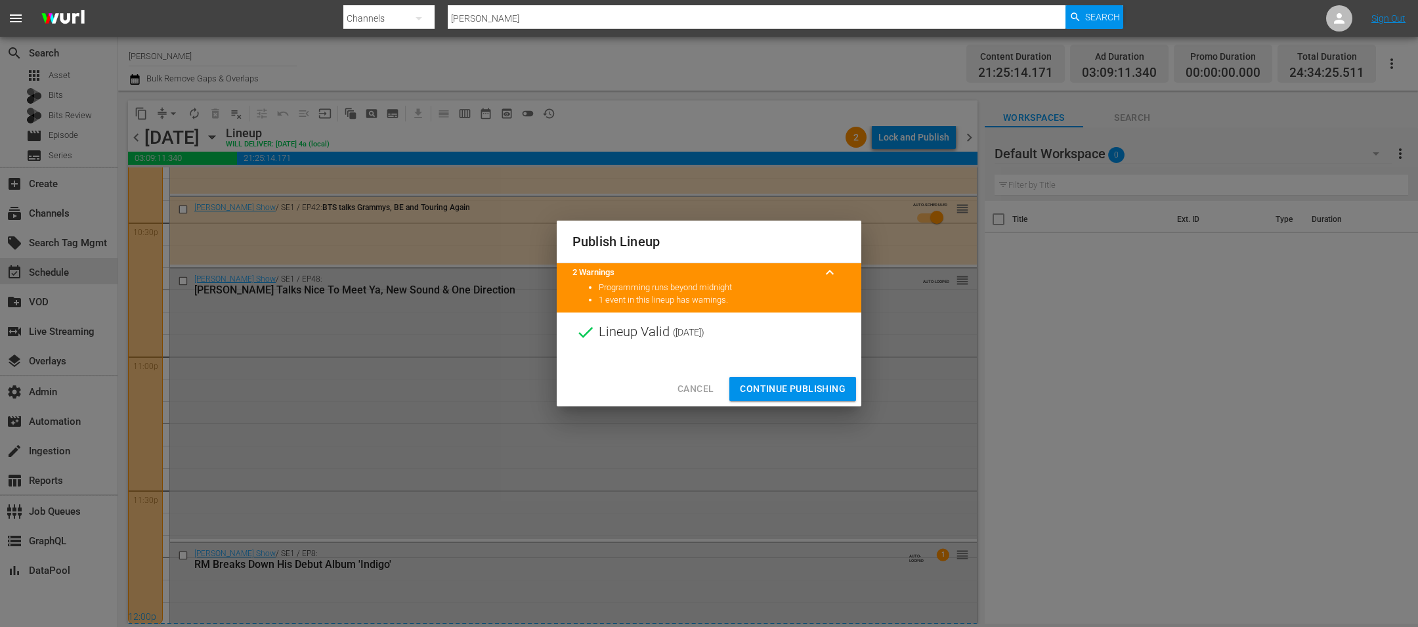
click at [796, 381] on span "Continue Publishing" at bounding box center [793, 389] width 106 height 16
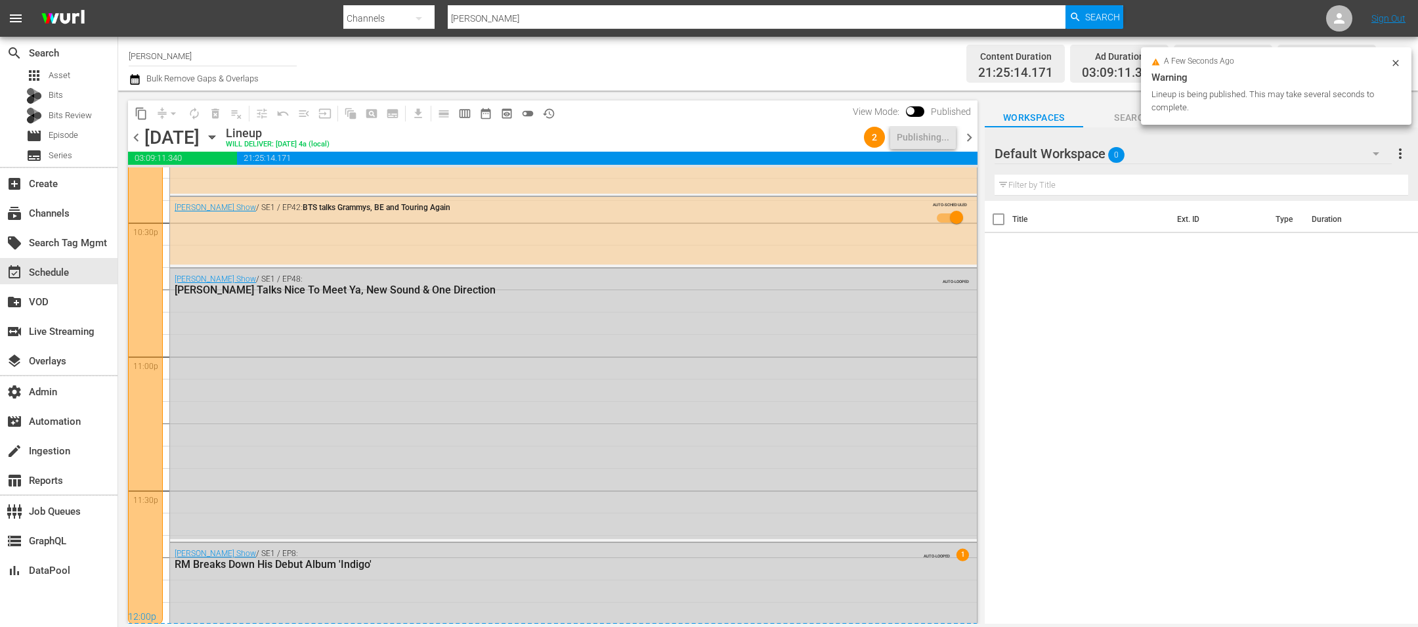
click at [961, 136] on div "chevron_left Tuesday, October 21st October 21st Lineup WILL DELIVER: 10/20 @ 4a…" at bounding box center [552, 139] width 849 height 26
click at [962, 136] on span "chevron_right" at bounding box center [969, 137] width 16 height 16
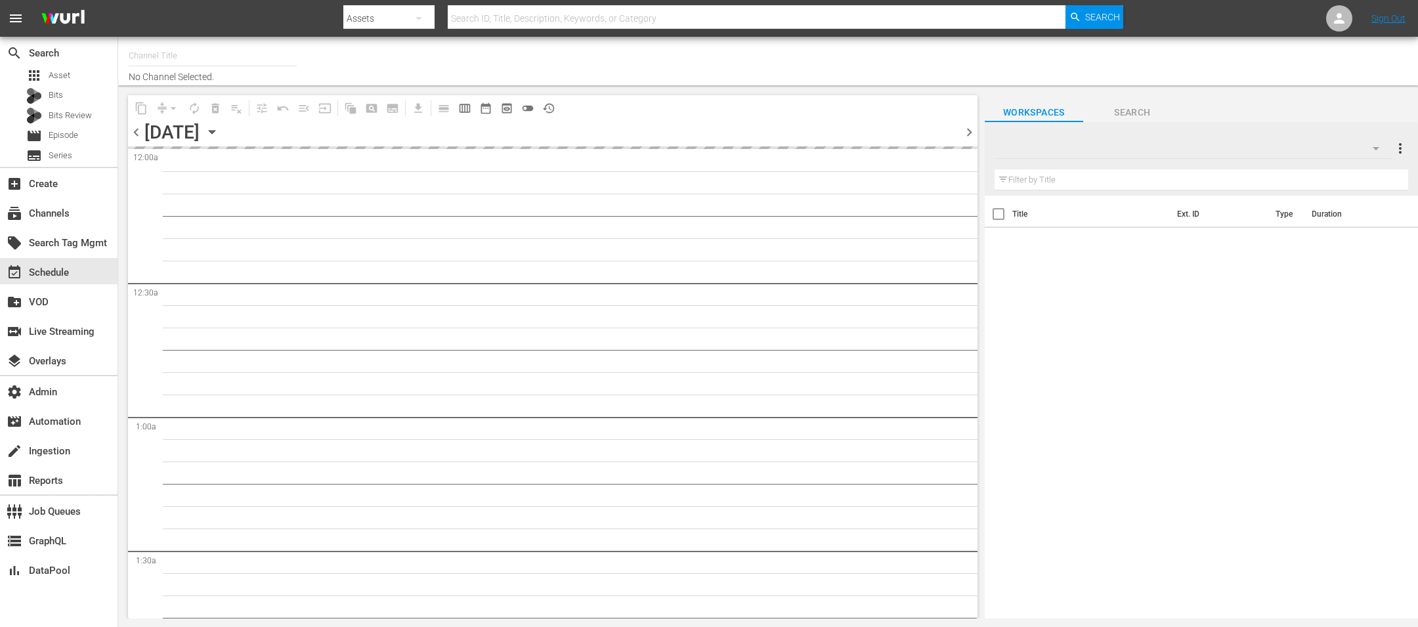
type input "[PERSON_NAME] (1769)"
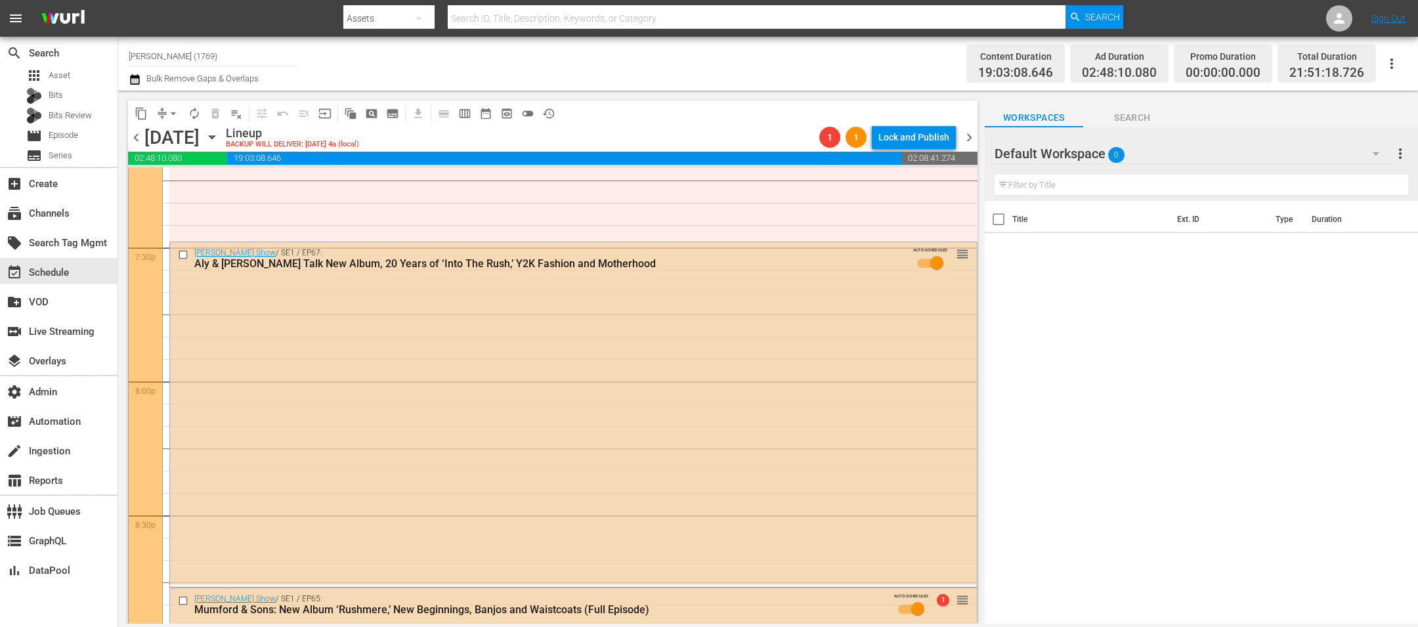
scroll to position [5970, 0]
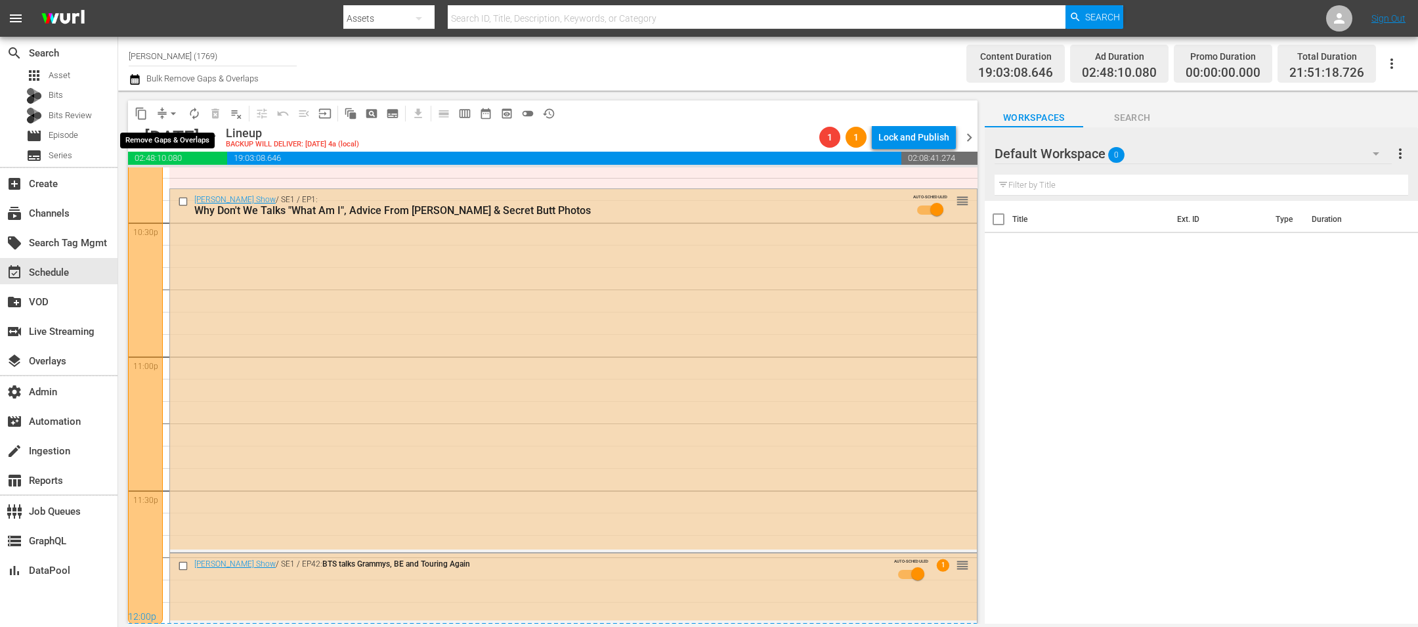
click at [181, 105] on div "arrow_drop_down" at bounding box center [173, 113] width 21 height 21
click at [169, 110] on span "arrow_drop_down" at bounding box center [173, 113] width 13 height 13
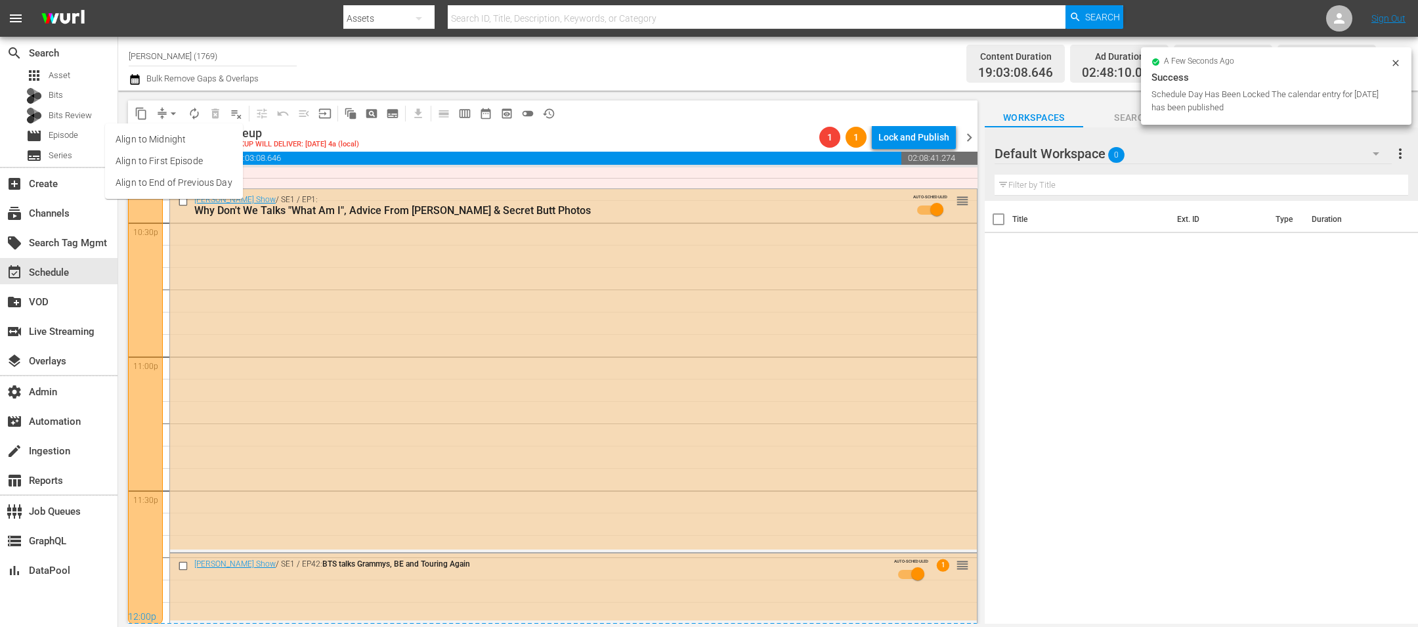
click at [170, 189] on li "Align to End of Previous Day" at bounding box center [174, 183] width 138 height 22
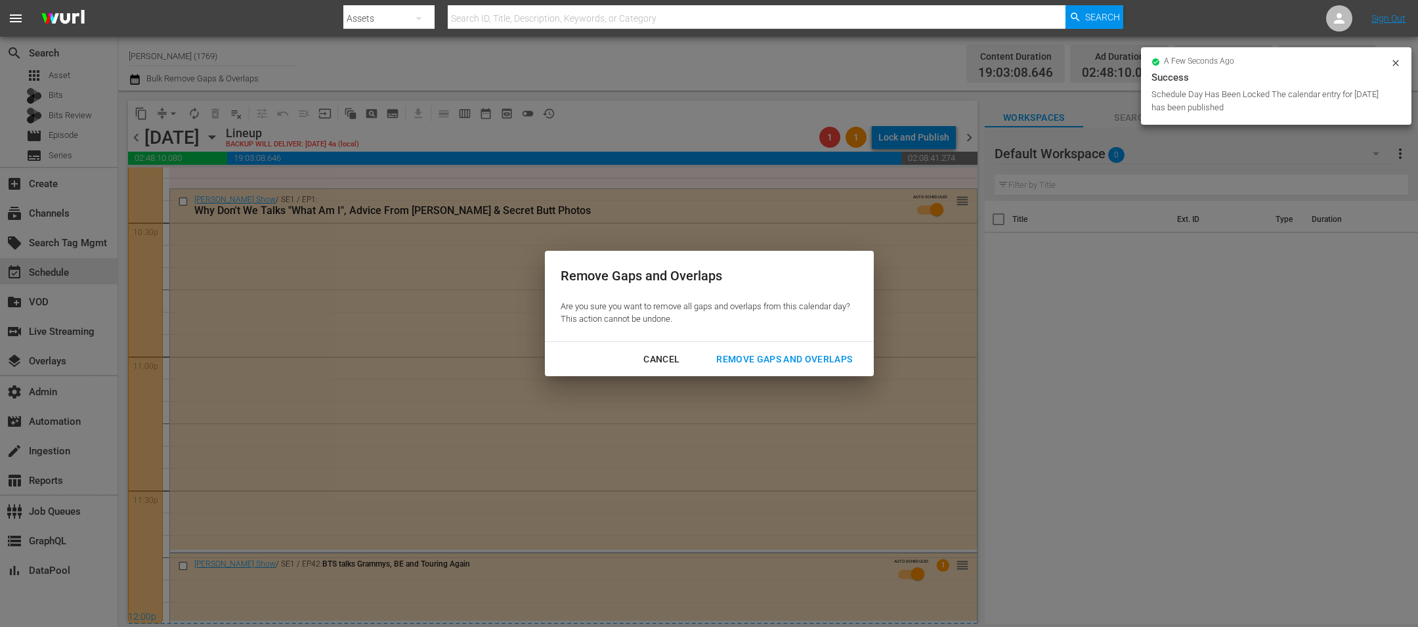
click at [805, 361] on div "Remove Gaps and Overlaps" at bounding box center [784, 359] width 157 height 16
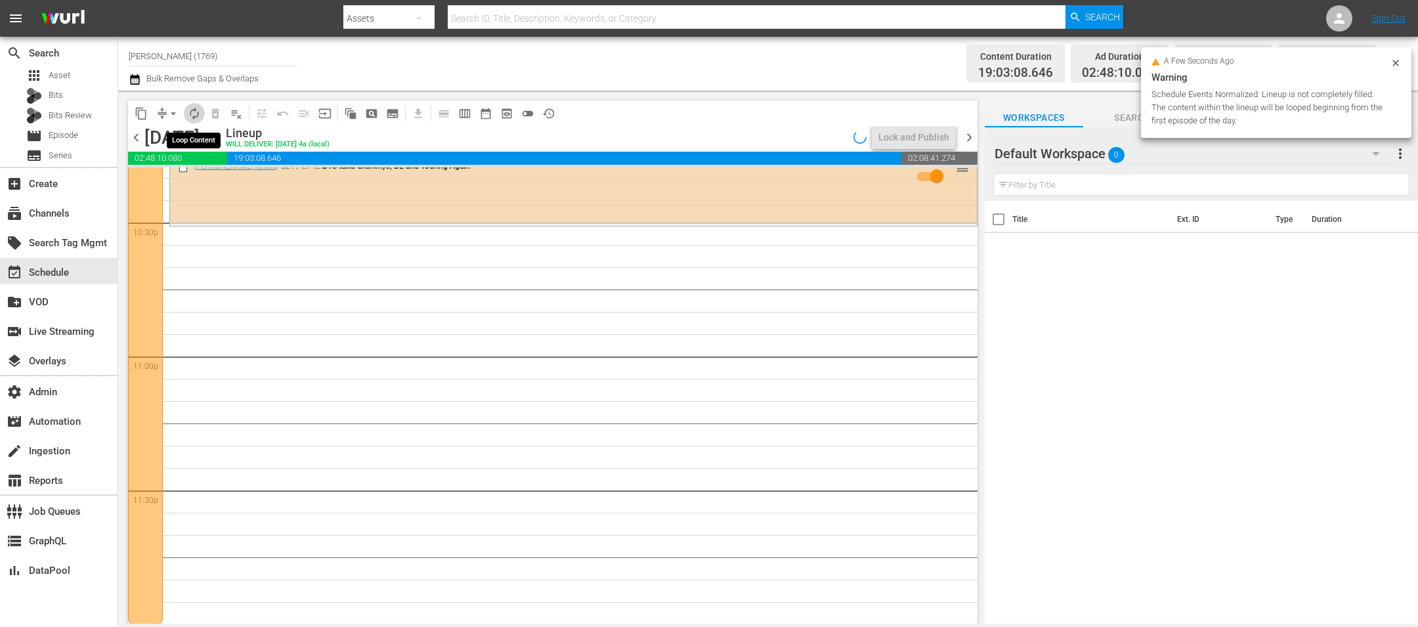
click at [197, 114] on span "autorenew_outlined" at bounding box center [194, 113] width 13 height 13
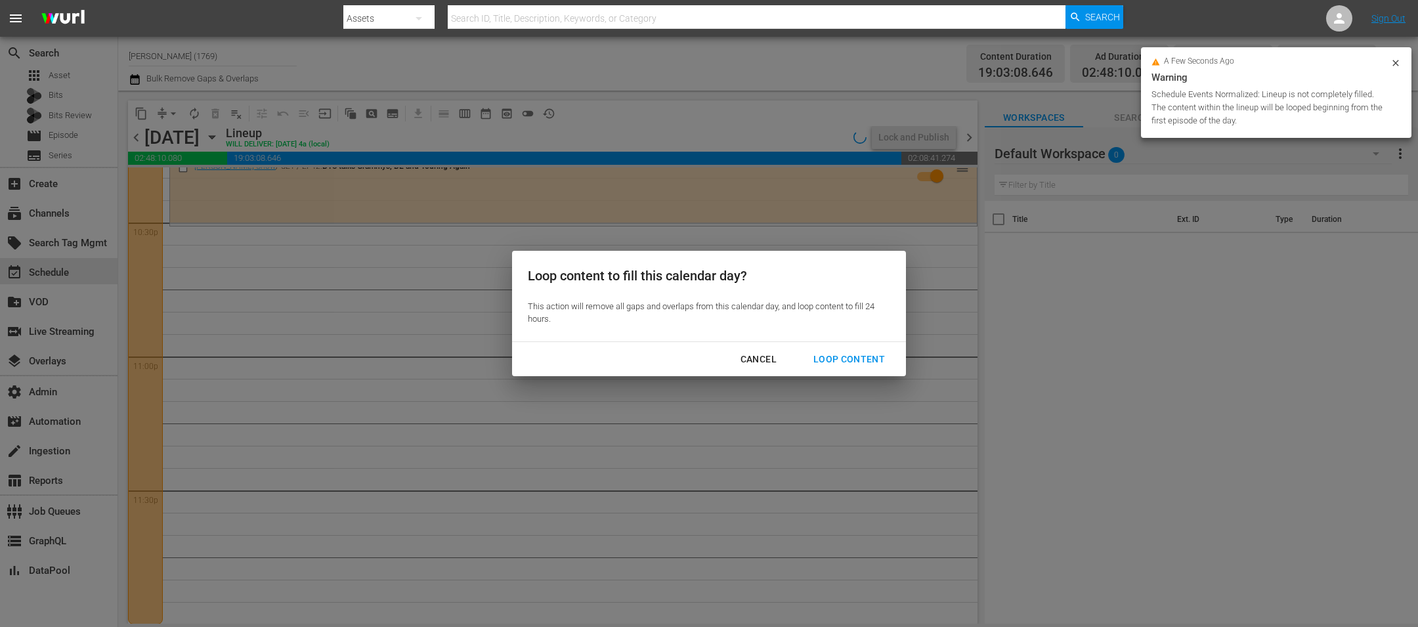
click at [831, 362] on div "Loop Content" at bounding box center [849, 359] width 93 height 16
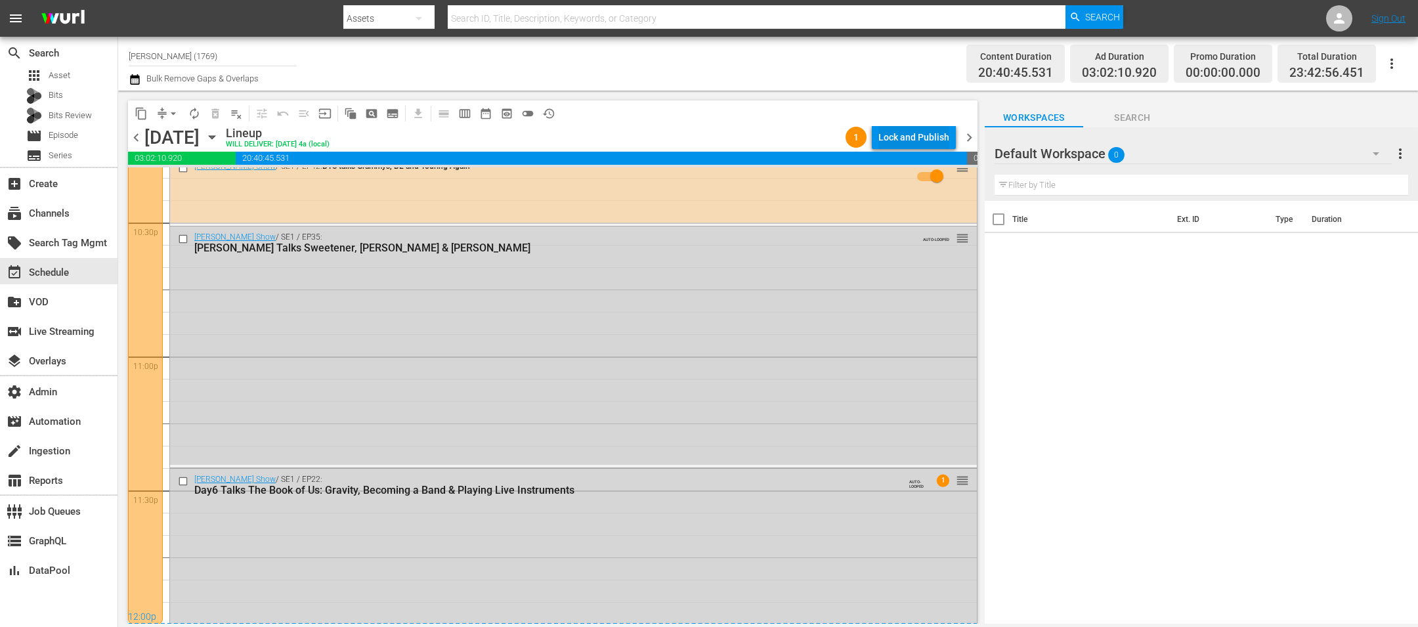
click at [910, 146] on div "Lock and Publish" at bounding box center [913, 137] width 71 height 24
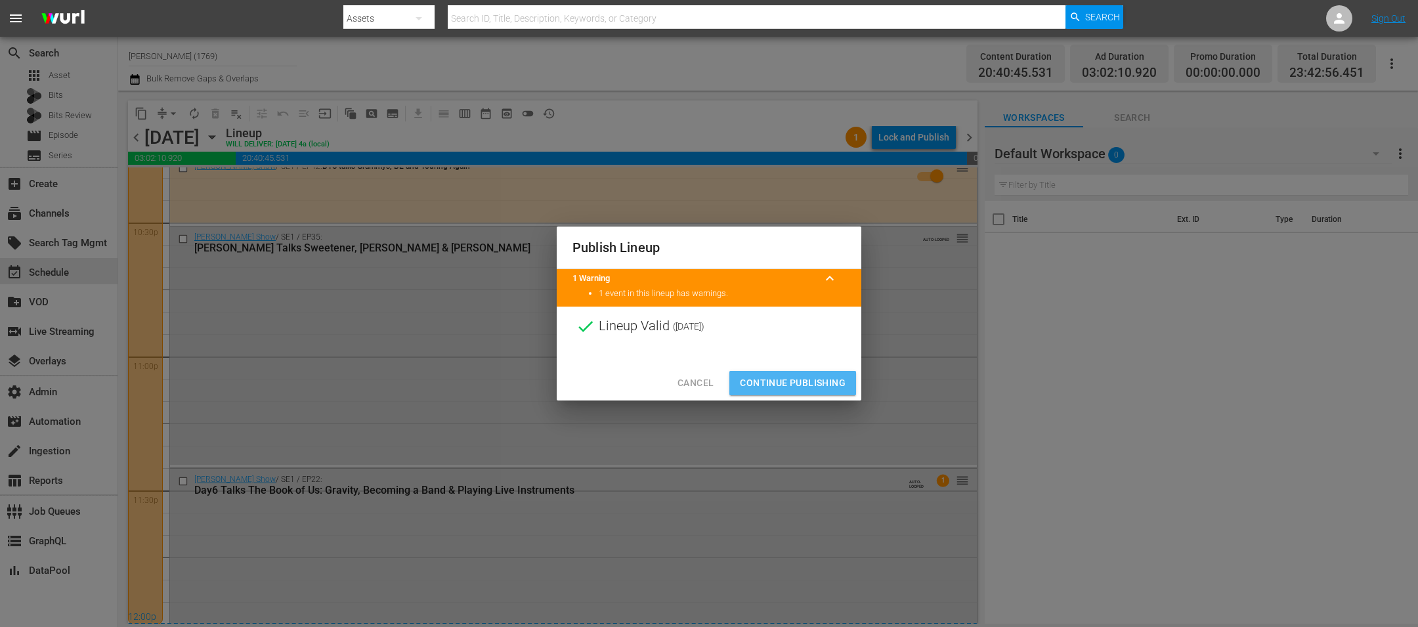
click at [794, 388] on span "Continue Publishing" at bounding box center [793, 383] width 106 height 16
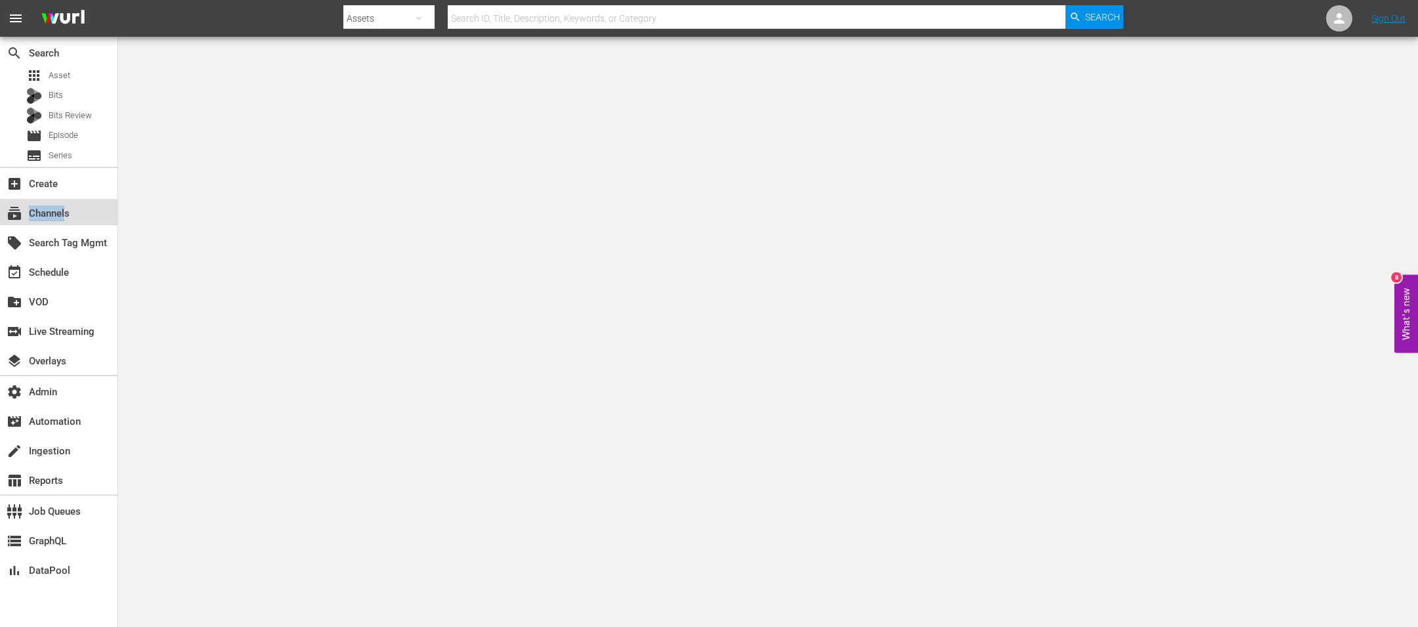
click at [64, 209] on div "subscriptions Channels" at bounding box center [37, 211] width 74 height 12
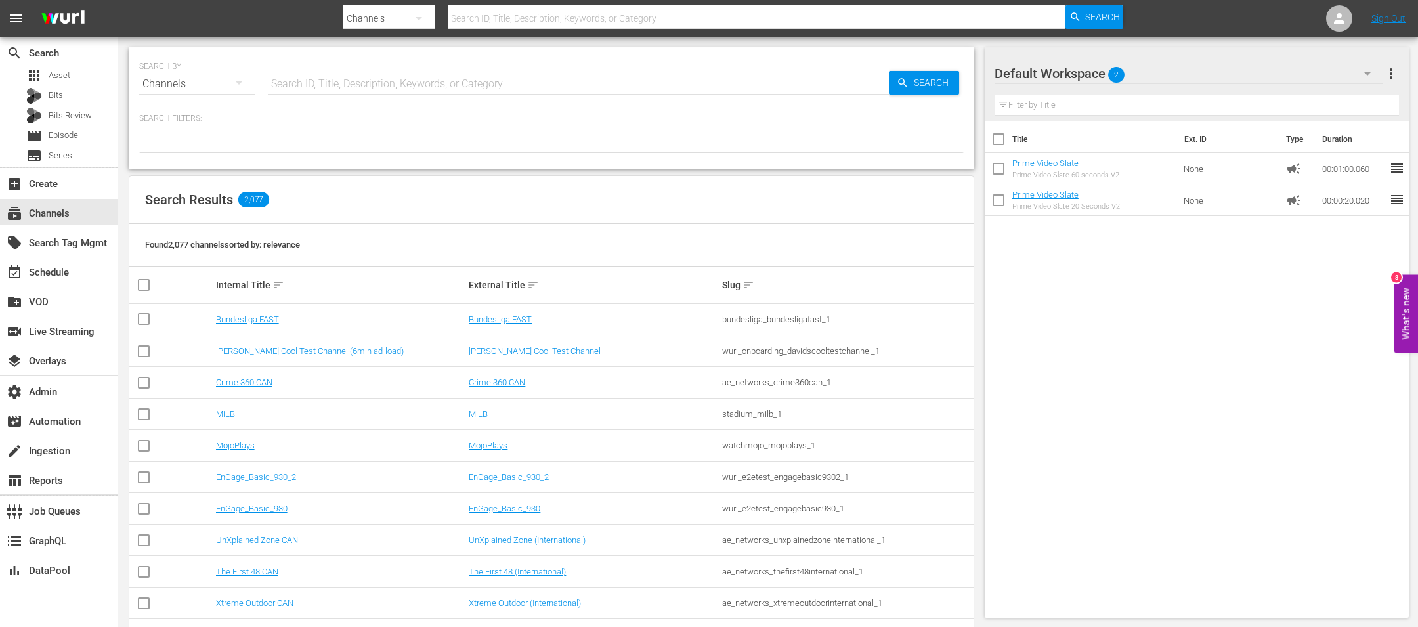
click at [333, 85] on input "text" at bounding box center [578, 84] width 621 height 32
type input "bosch"
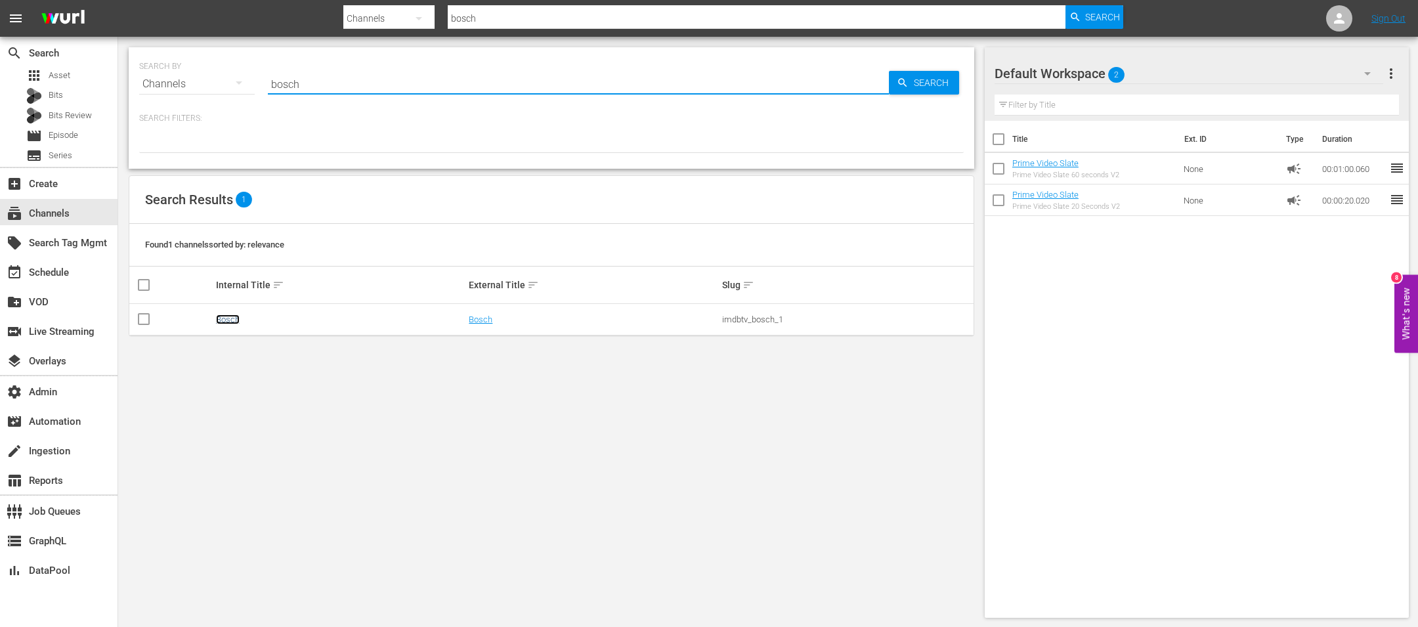
click at [222, 321] on link "Bosch" at bounding box center [228, 319] width 24 height 10
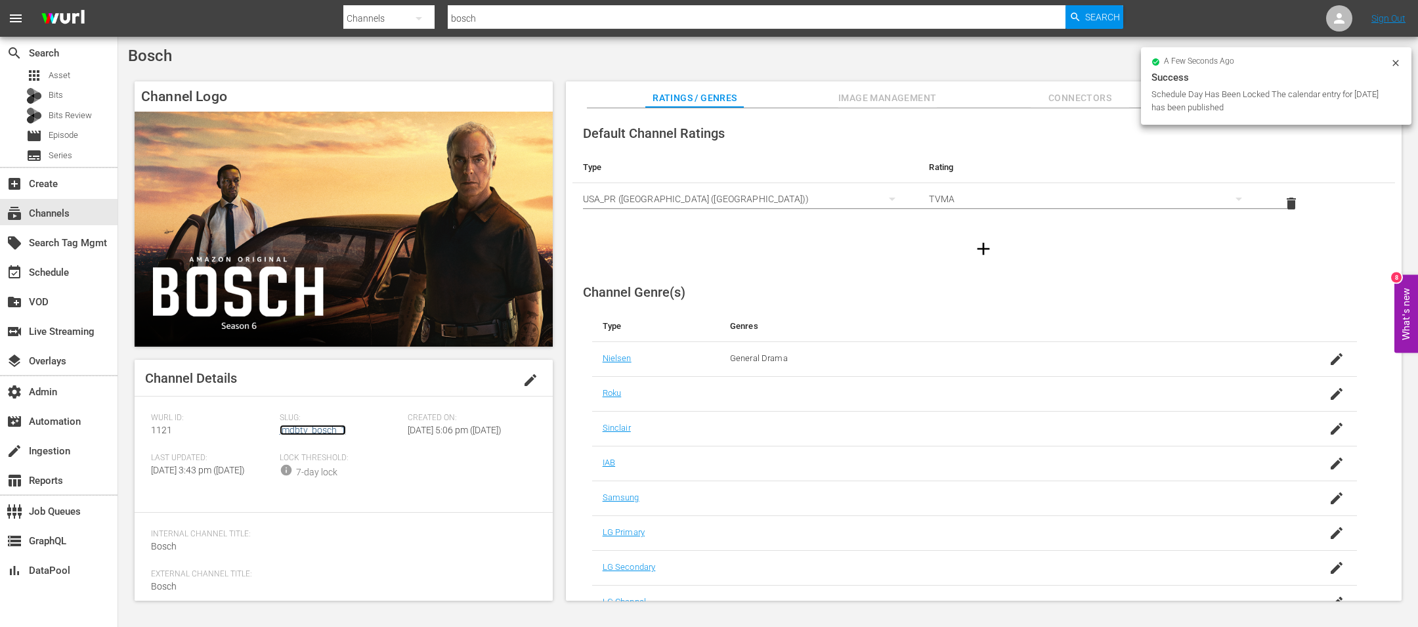
click at [289, 431] on link "imdbtv_bosch_1" at bounding box center [313, 430] width 66 height 11
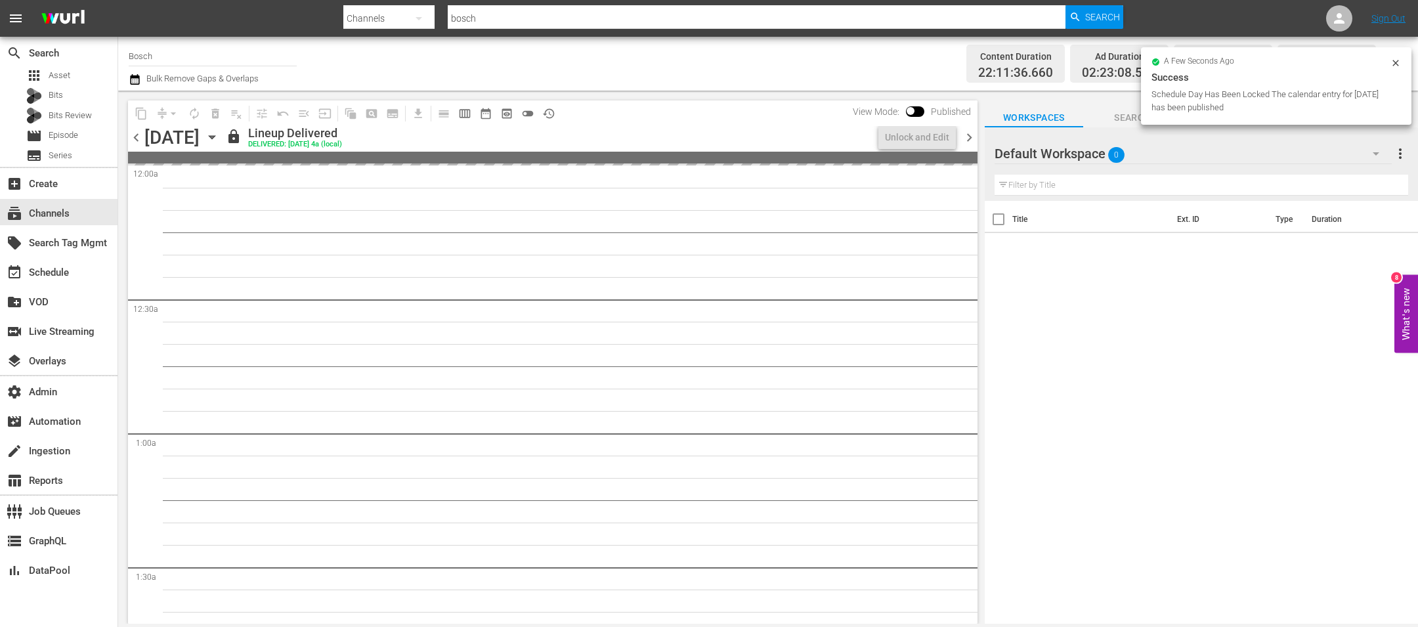
click at [219, 140] on icon "button" at bounding box center [212, 137] width 14 height 14
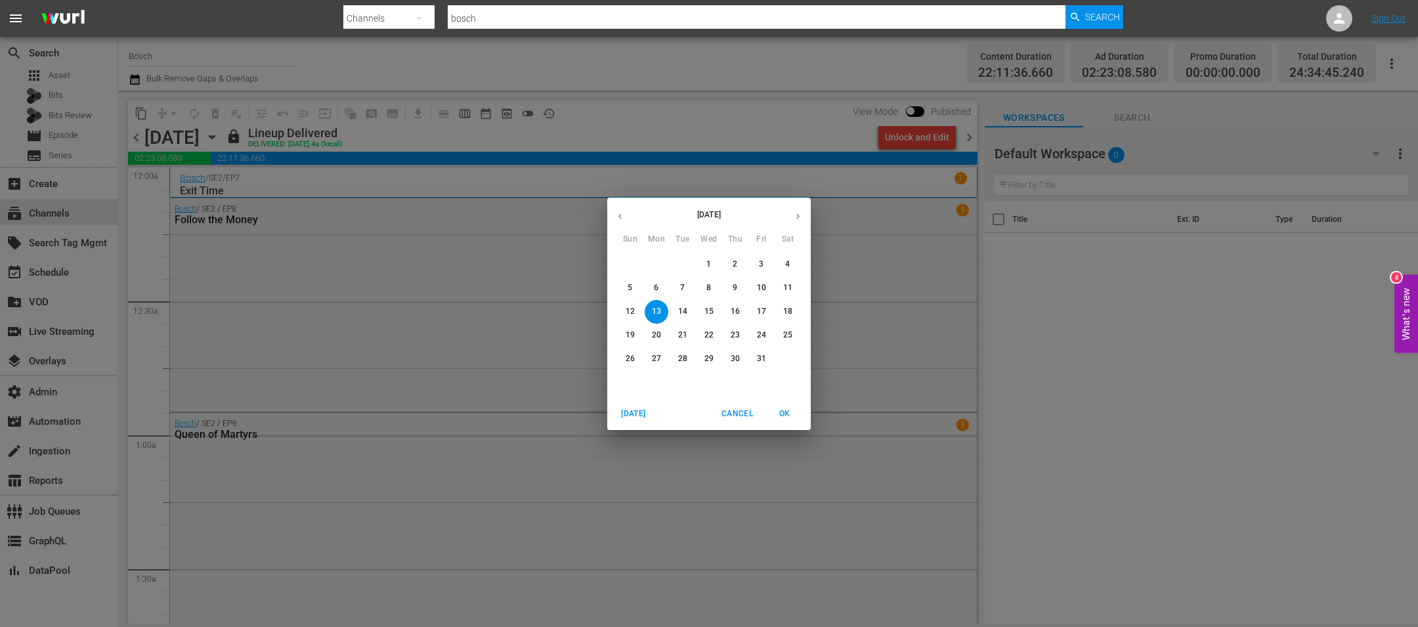
click at [736, 411] on span "Cancel" at bounding box center [737, 414] width 32 height 14
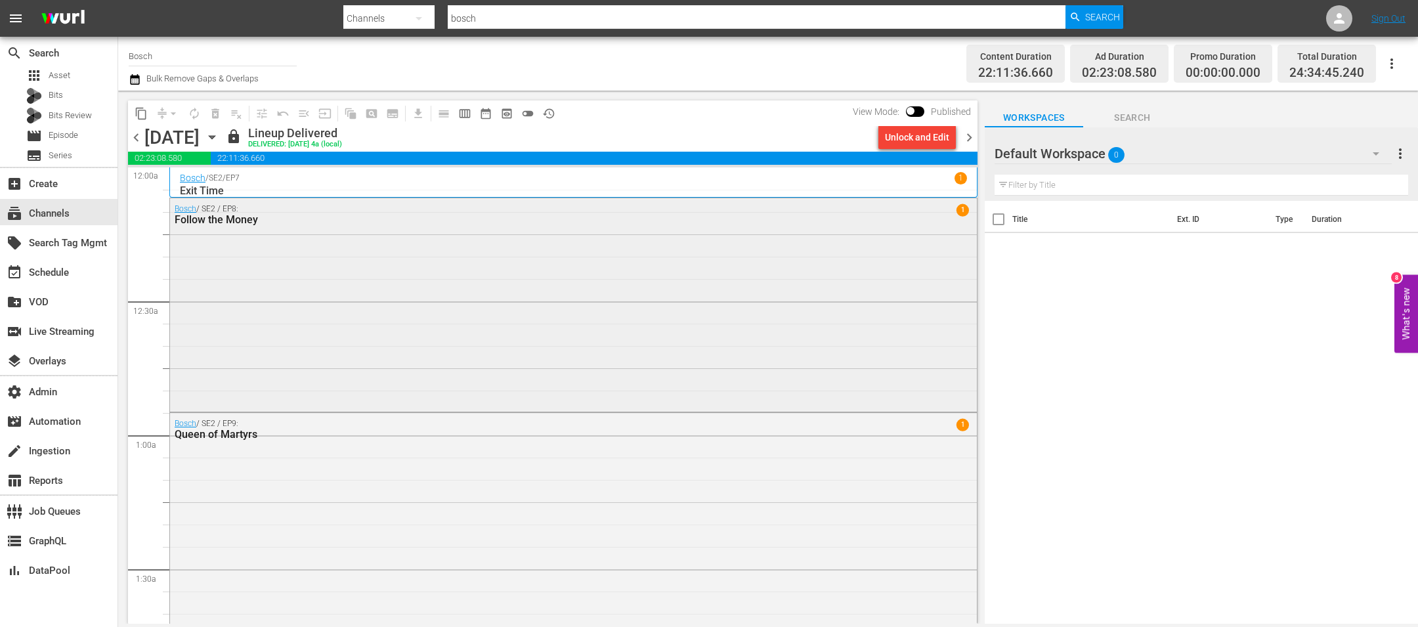
click at [601, 366] on div "Bosch / SE2 / EP8: Follow the Money 1" at bounding box center [573, 303] width 807 height 211
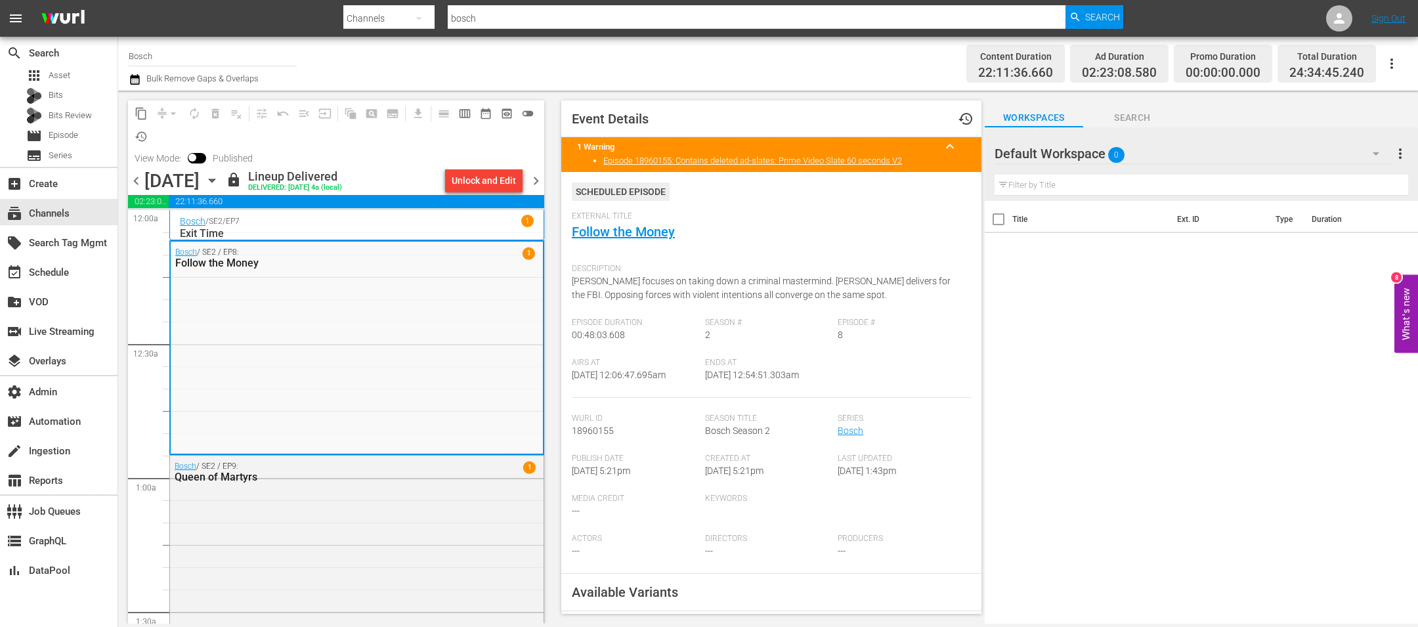
click at [851, 423] on span "Series" at bounding box center [900, 418] width 127 height 11
click at [851, 429] on link "Bosch" at bounding box center [850, 430] width 26 height 11
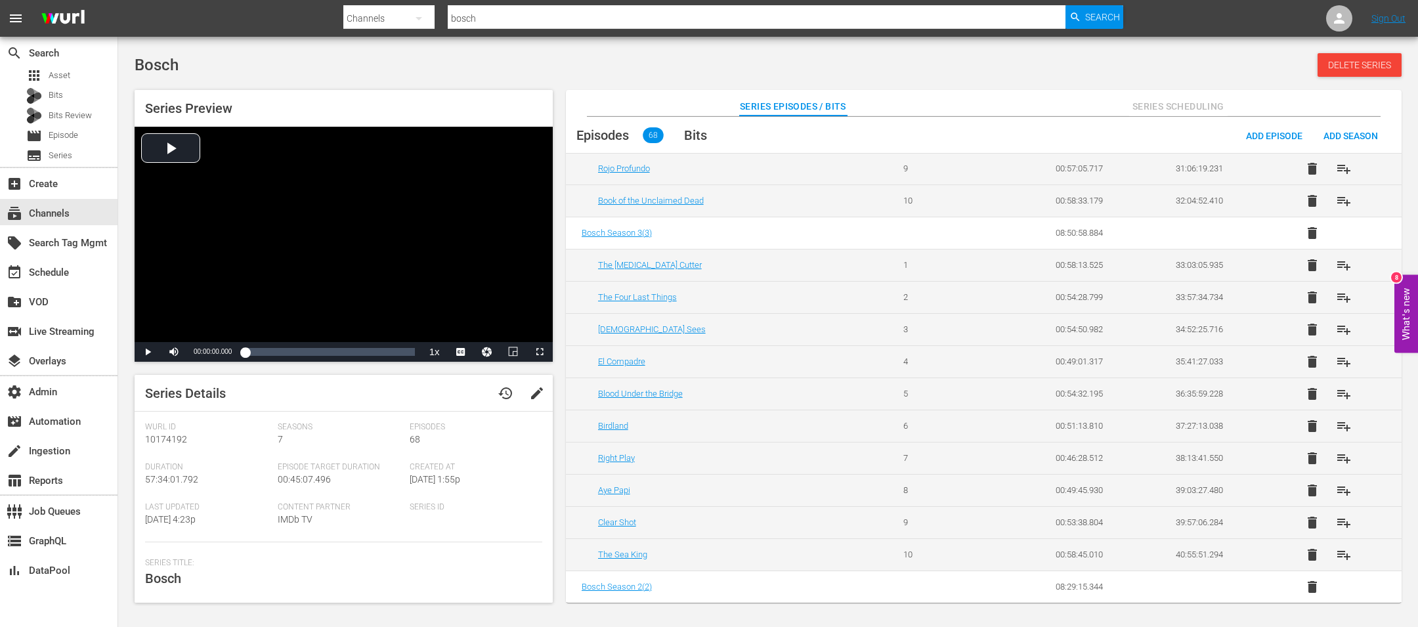
scroll to position [1322, 0]
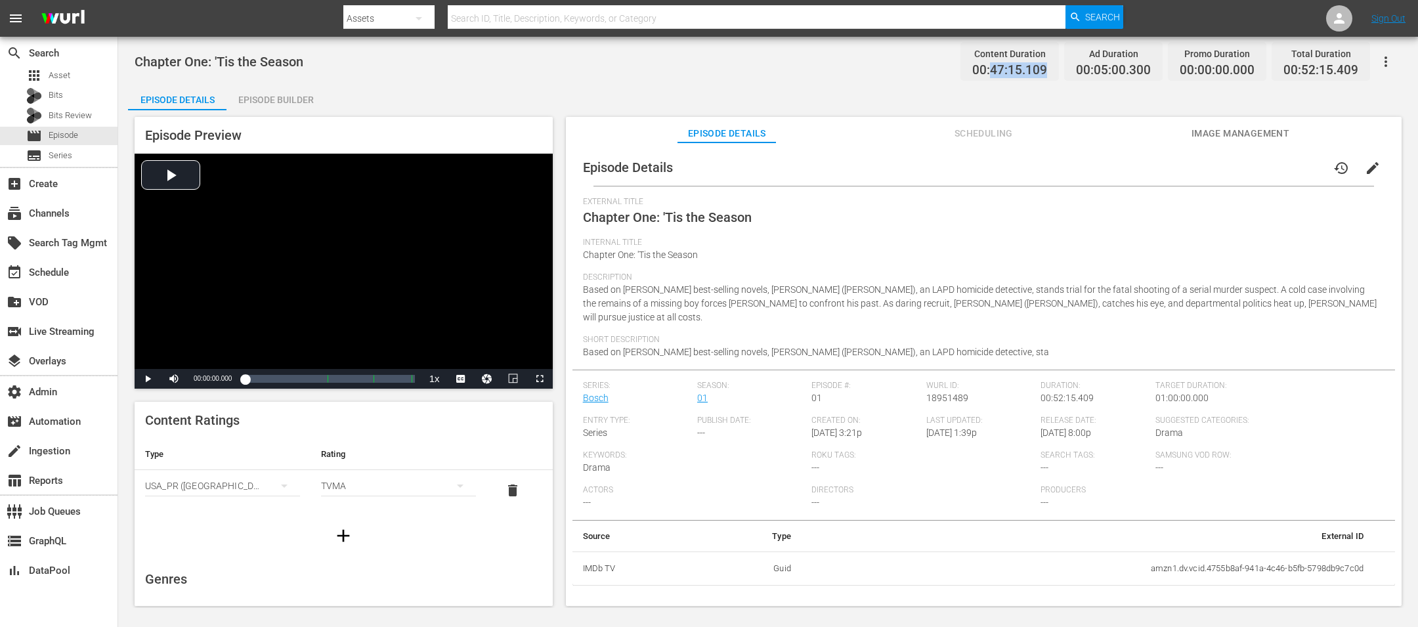
drag, startPoint x: 1055, startPoint y: 70, endPoint x: 994, endPoint y: 71, distance: 60.4
click at [944, 71] on div "Content Duration 00:47:15.109" at bounding box center [1009, 61] width 98 height 39
copy span "47:15.109"
click at [318, 111] on div "Episode Preview Video Player is loading. Play Video Play Mute Current Time 00:0…" at bounding box center [768, 363] width 1280 height 506
click at [312, 100] on div "Episode Builder" at bounding box center [275, 100] width 98 height 32
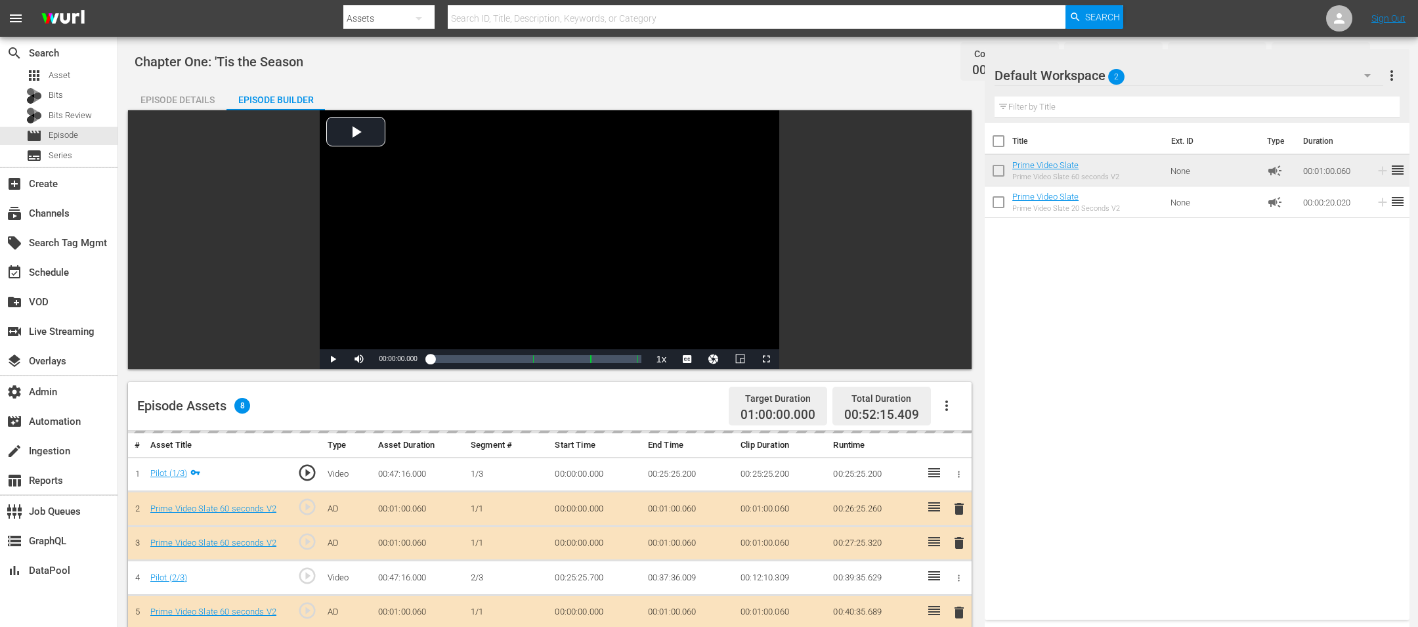
scroll to position [341, 0]
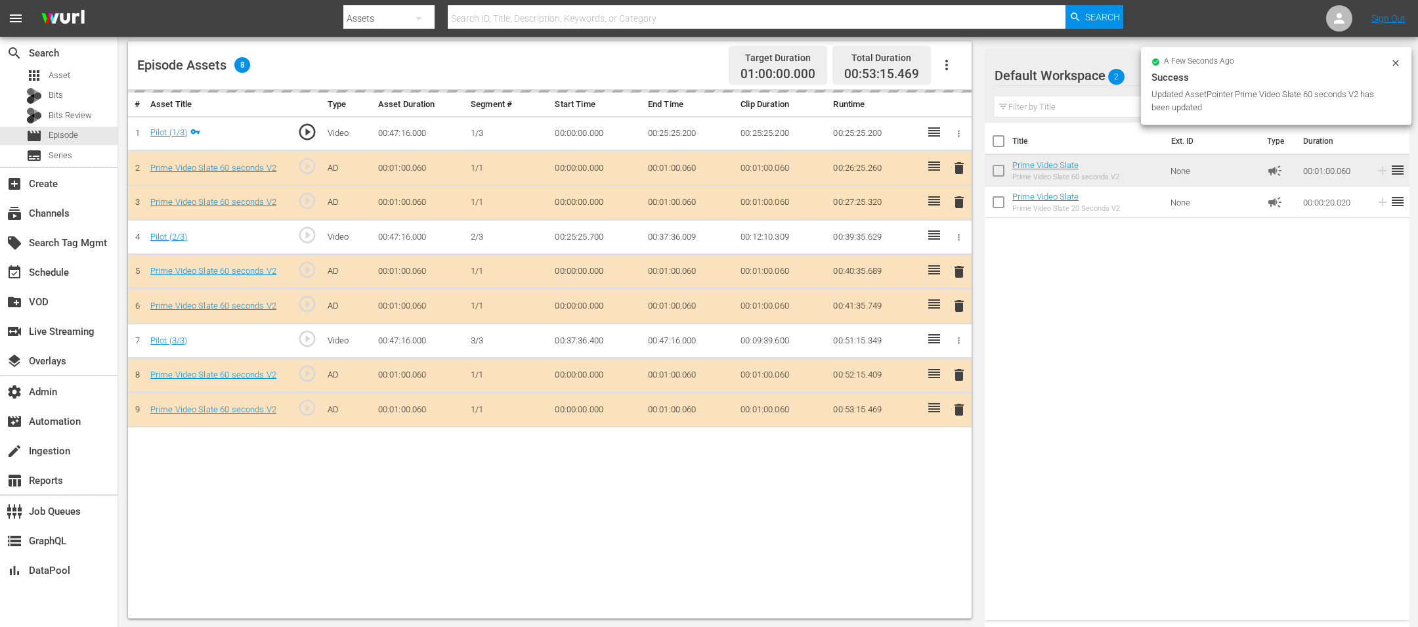
drag, startPoint x: 1042, startPoint y: 163, endPoint x: 595, endPoint y: 34, distance: 465.1
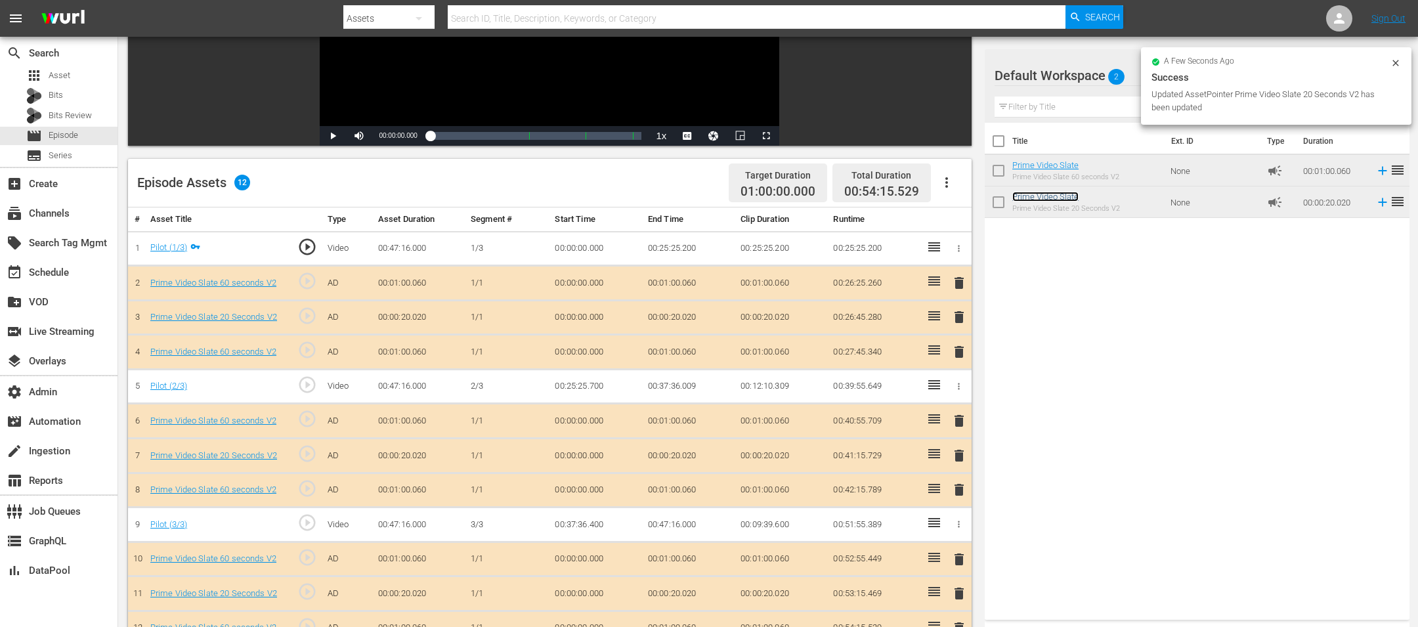
scroll to position [0, 0]
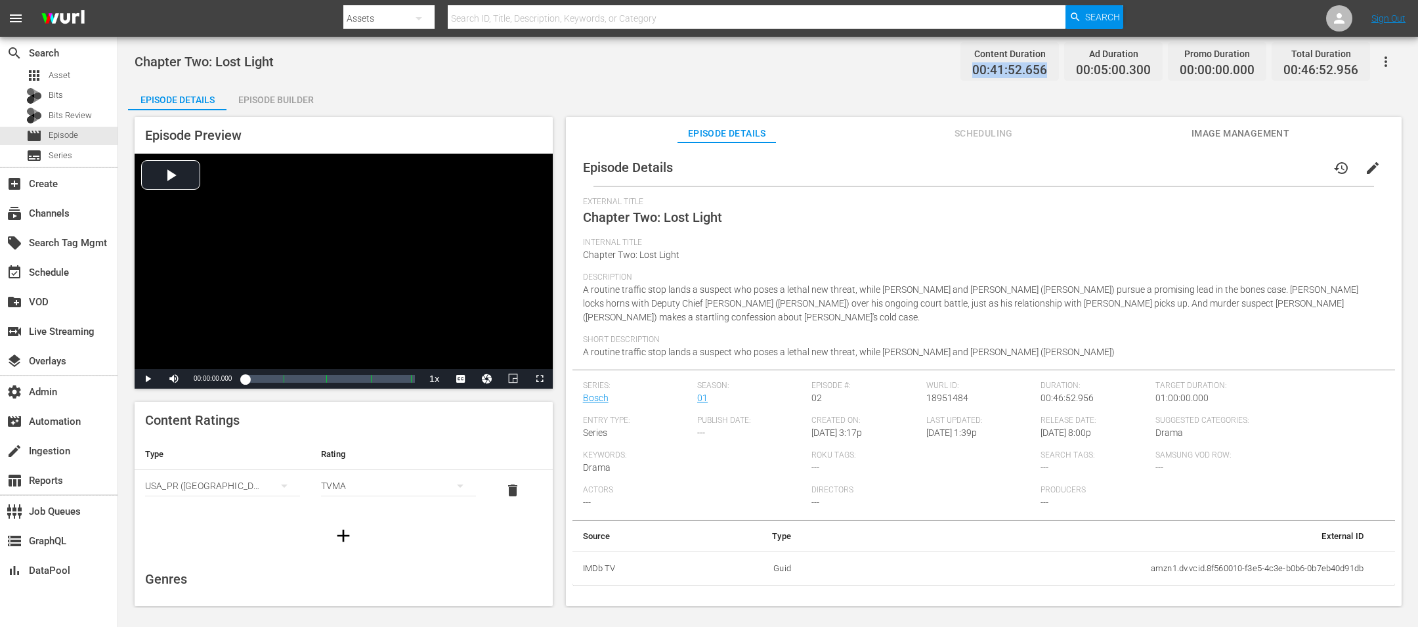
drag, startPoint x: 1052, startPoint y: 70, endPoint x: 935, endPoint y: 70, distance: 116.8
click at [935, 70] on div "Chapter Two: Lost Light Content Duration 00:41:52.656 Ad Duration 00:05:00.300 …" at bounding box center [768, 62] width 1267 height 30
copy span "00:41:52.656"
click at [270, 96] on div "Episode Builder" at bounding box center [275, 100] width 98 height 32
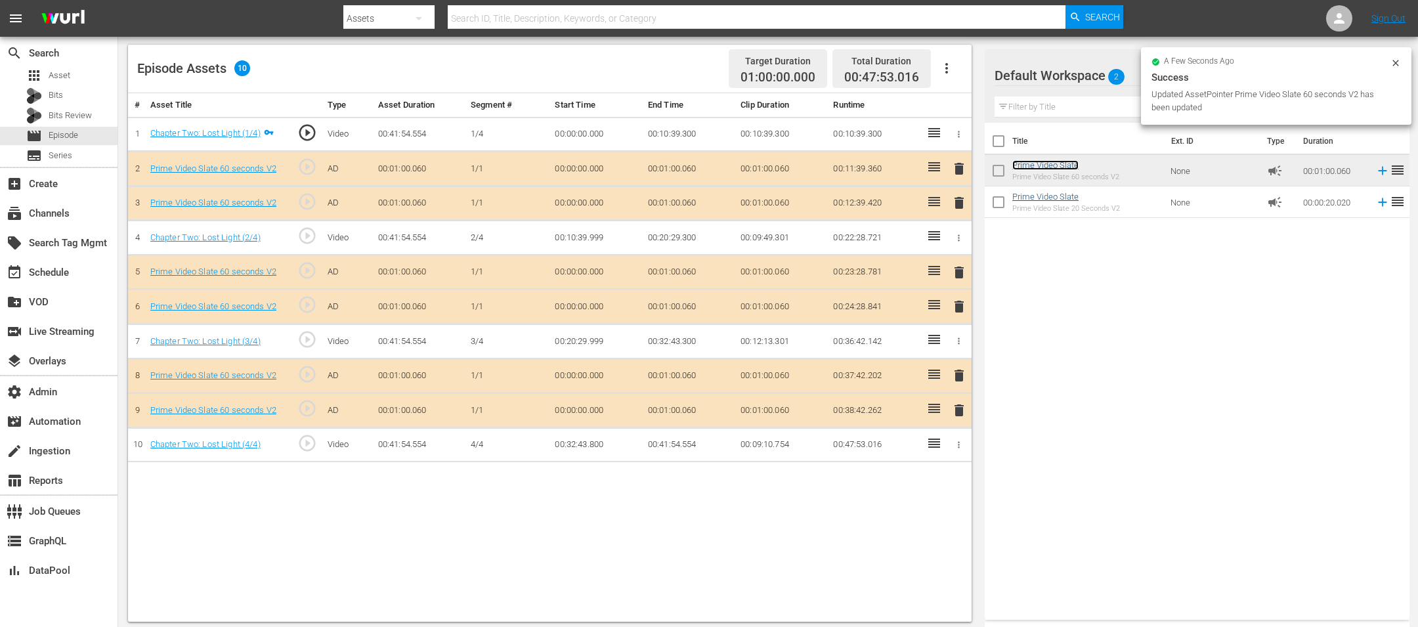
scroll to position [341, 0]
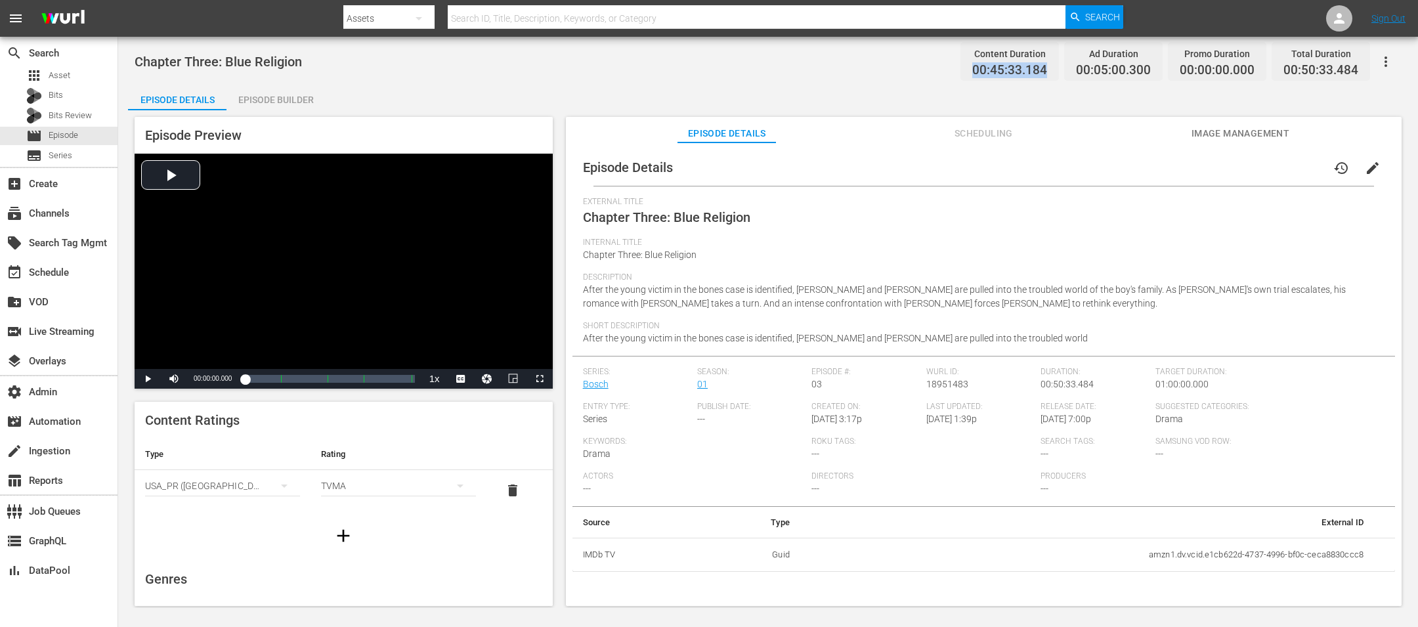
drag, startPoint x: 1053, startPoint y: 74, endPoint x: 973, endPoint y: 74, distance: 80.7
click at [944, 74] on div "Content Duration 00:45:33.184" at bounding box center [1009, 61] width 98 height 39
copy span "00:45:33.184"
click at [257, 103] on div "Episode Builder" at bounding box center [275, 100] width 98 height 32
click at [274, 91] on div "Episode Builder" at bounding box center [275, 100] width 98 height 32
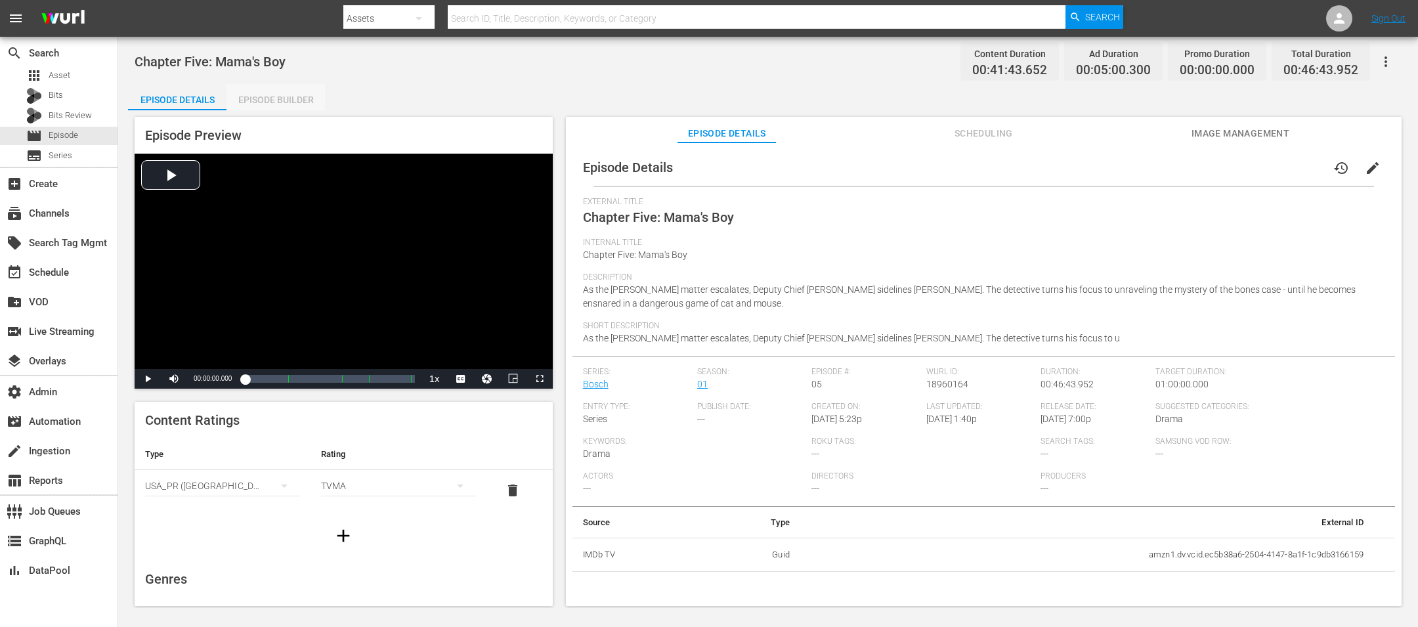
click at [293, 87] on div "Episode Builder" at bounding box center [275, 100] width 98 height 32
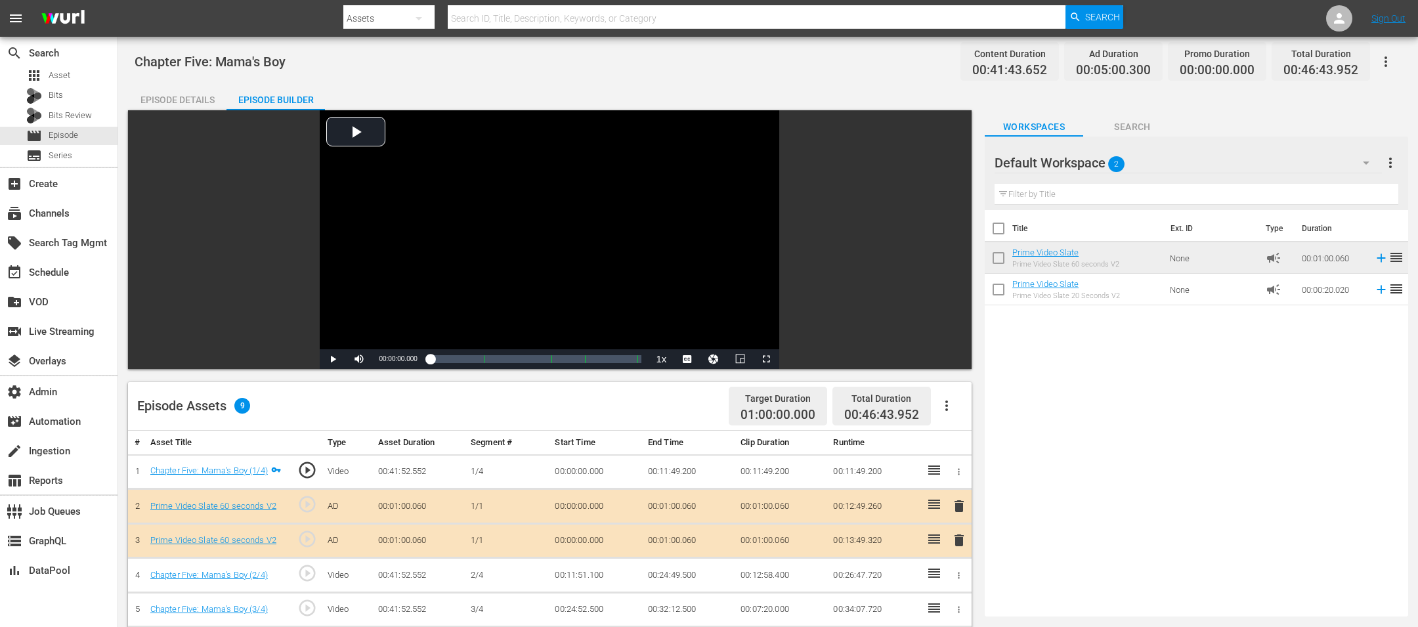
click at [944, 75] on div "Content Duration 00:41:43.652" at bounding box center [1009, 61] width 98 height 39
drag, startPoint x: 1056, startPoint y: 70, endPoint x: 968, endPoint y: 74, distance: 88.0
click at [944, 74] on div "Content Duration 00:41:43.652" at bounding box center [1009, 61] width 98 height 39
copy span "00:41:43.652"
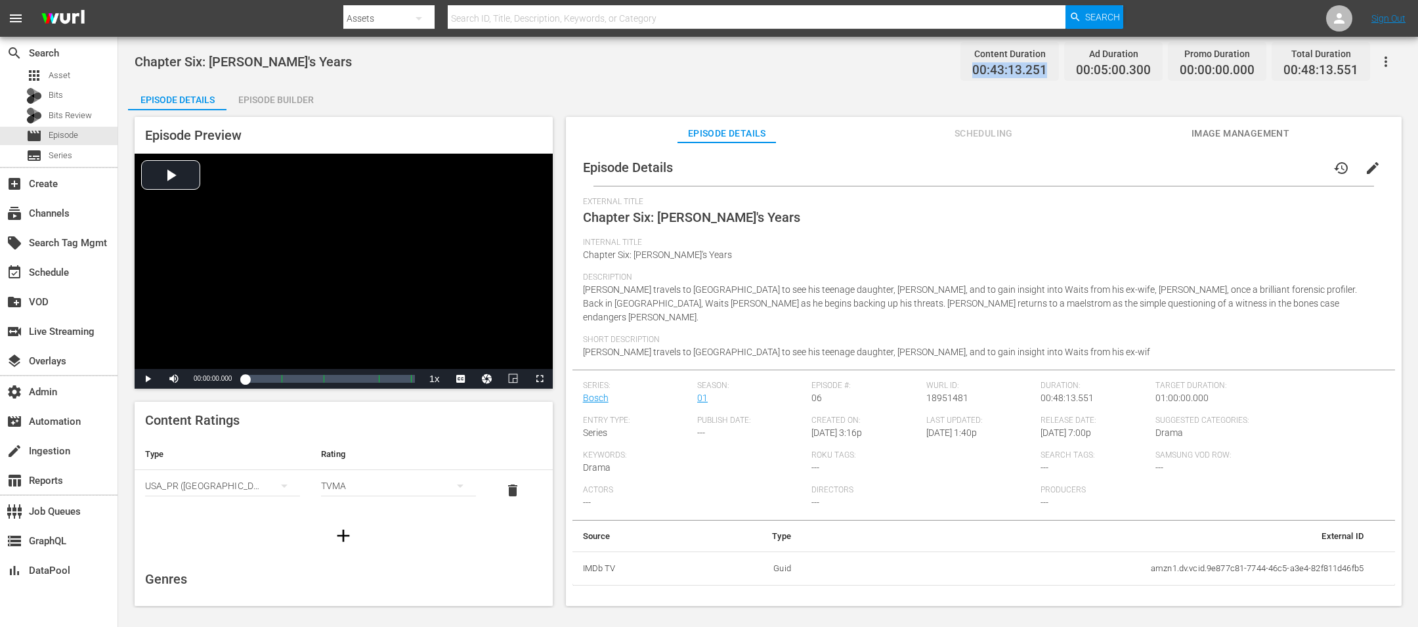
drag, startPoint x: 1058, startPoint y: 71, endPoint x: 951, endPoint y: 71, distance: 107.0
click at [944, 71] on div "Chapter Six: [PERSON_NAME]'s Years Content Duration 00:43:13.251 Ad Duration 00…" at bounding box center [768, 62] width 1267 height 30
copy span "00:43:13.251"
click at [266, 97] on div "Episode Builder" at bounding box center [275, 100] width 98 height 32
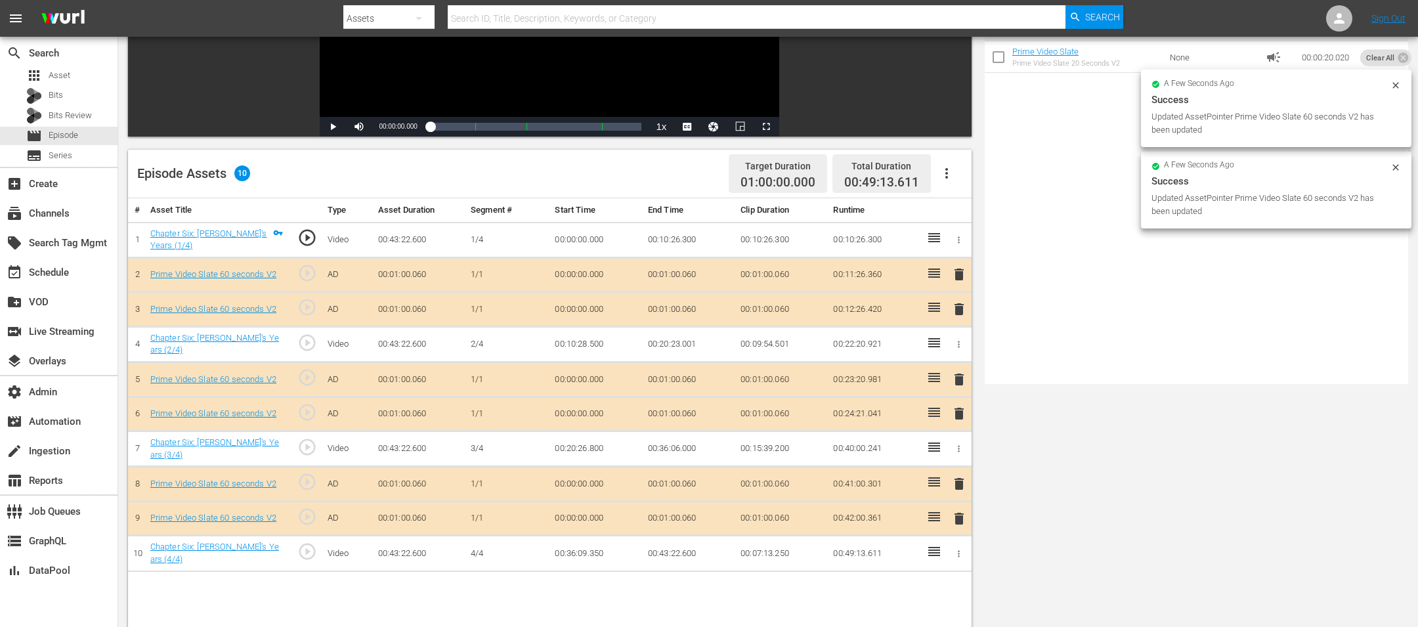
scroll to position [311, 0]
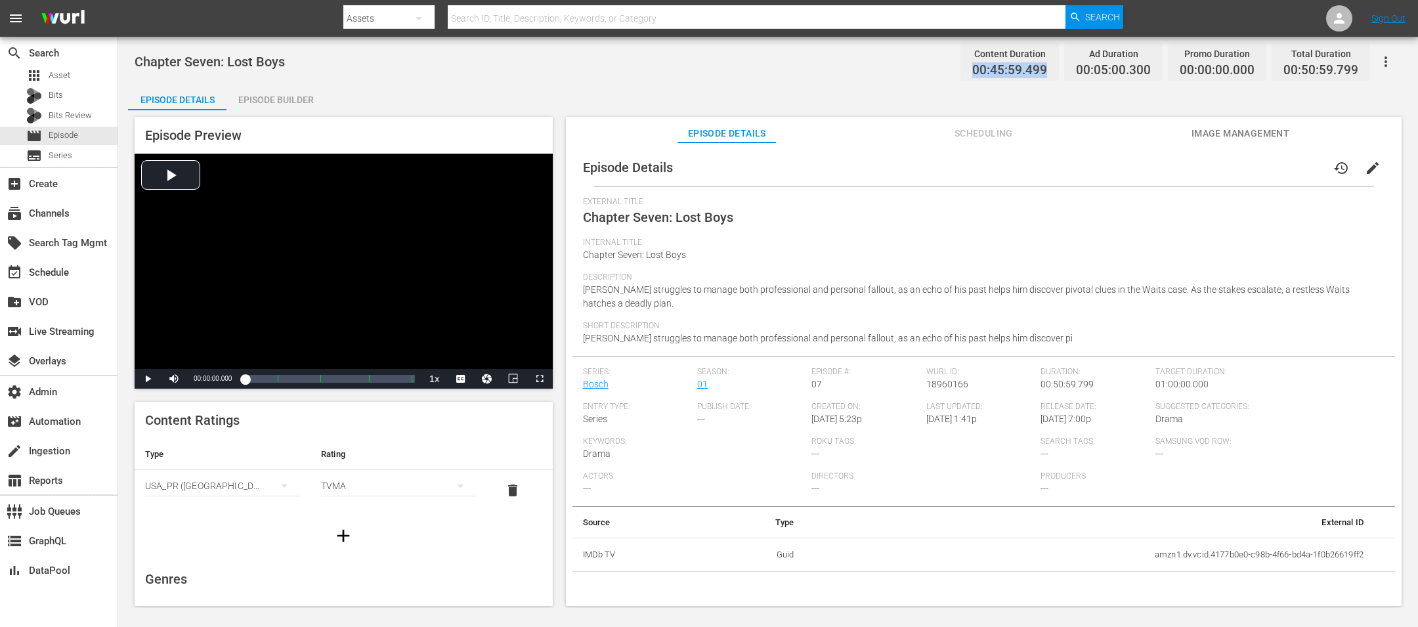
drag, startPoint x: 1049, startPoint y: 72, endPoint x: 950, endPoint y: 74, distance: 98.5
click at [944, 74] on div "Chapter Seven: Lost Boys Content Duration 00:45:59.499 Ad Duration 00:05:00.300…" at bounding box center [768, 62] width 1267 height 30
click at [230, 89] on div "Episode Builder" at bounding box center [275, 100] width 98 height 32
click at [266, 100] on div "Episode Builder" at bounding box center [275, 100] width 98 height 32
drag, startPoint x: 1050, startPoint y: 69, endPoint x: 944, endPoint y: 69, distance: 105.7
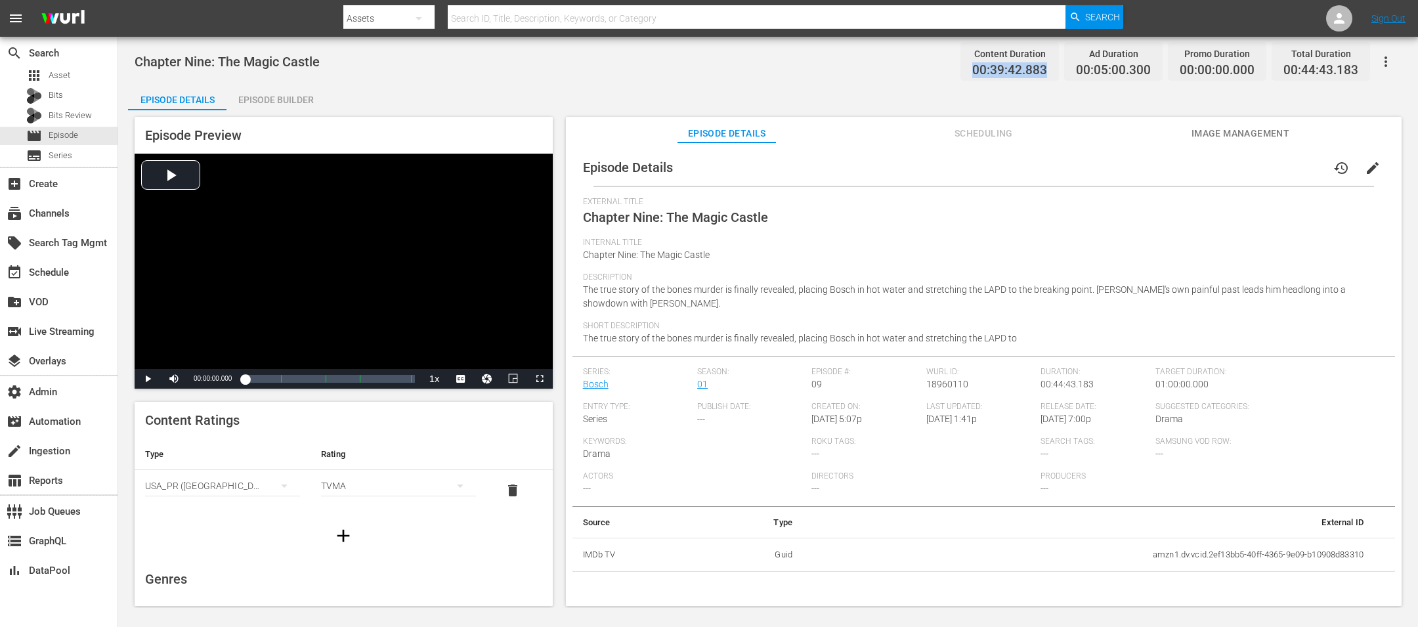
click at [944, 69] on div "Chapter Nine: The Magic Castle Content Duration 00:39:42.883 Ad Duration 00:05:…" at bounding box center [768, 62] width 1267 height 30
copy span "00:39:42.883"
click at [284, 78] on div "Chapter Nine: The Magic Castle Content Duration 00:39:42.883 Ad Duration 00:05:…" at bounding box center [767, 322] width 1299 height 571
click at [273, 96] on div "Episode Builder" at bounding box center [275, 100] width 98 height 32
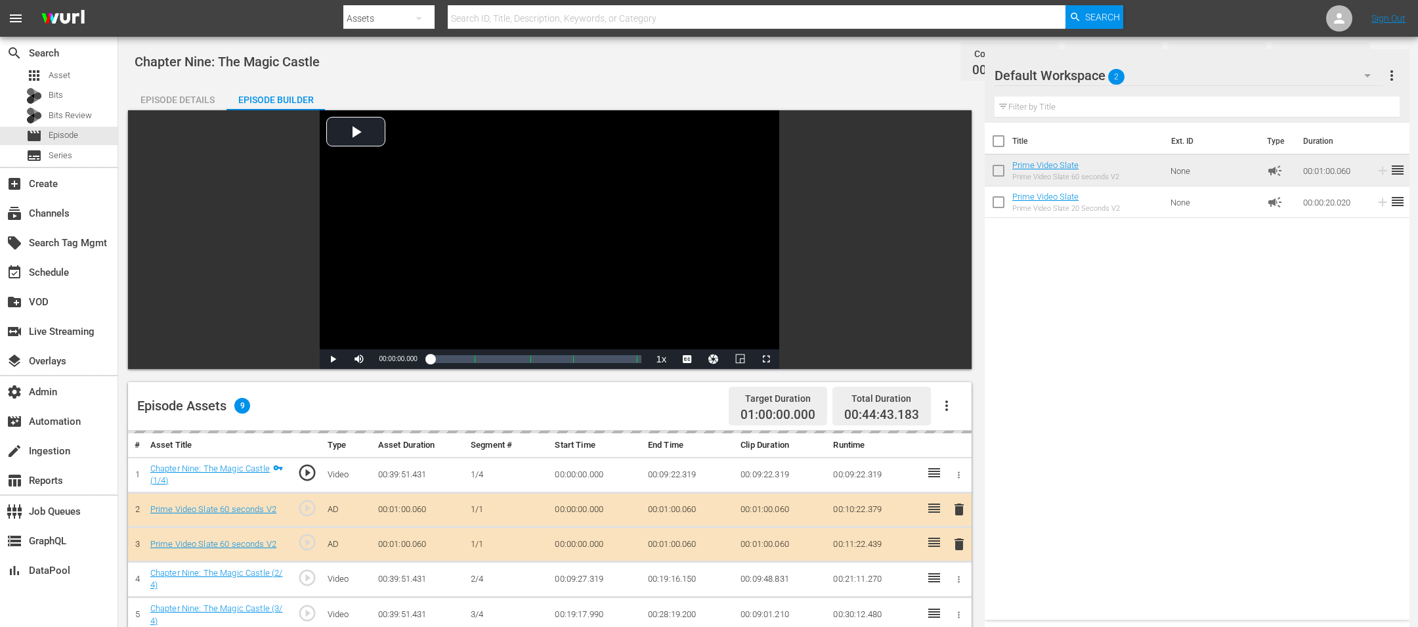
scroll to position [341, 0]
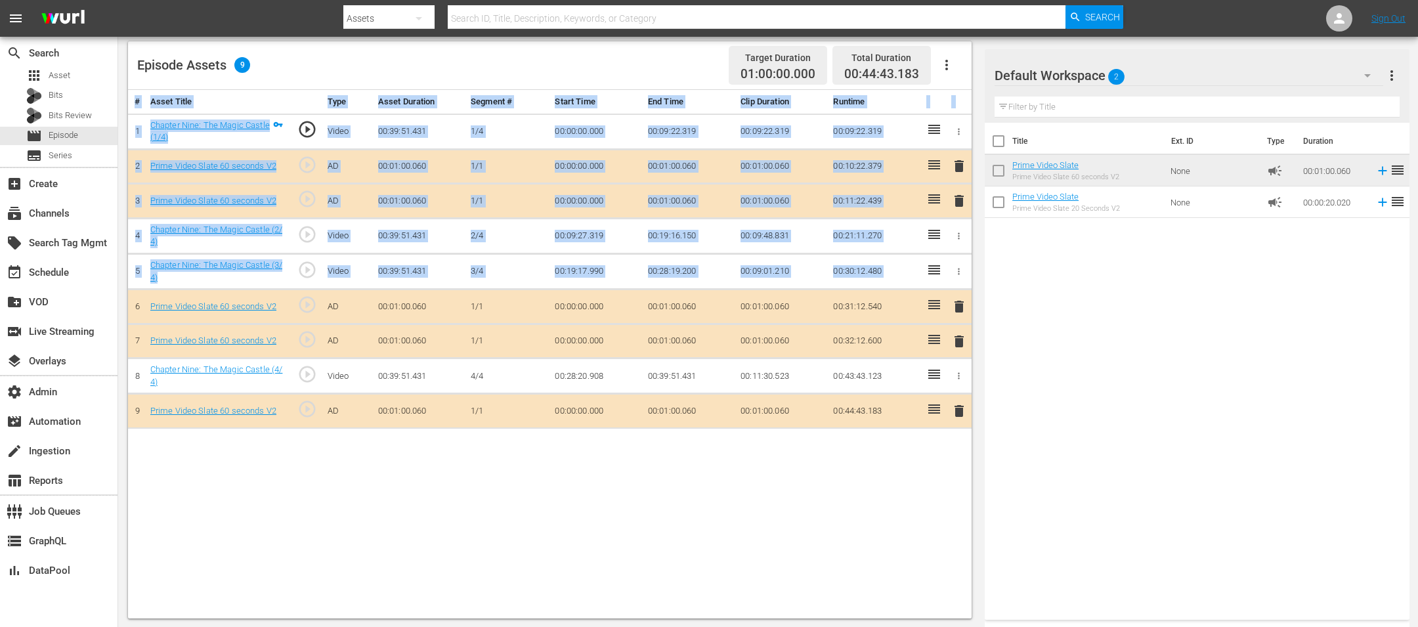
drag, startPoint x: 924, startPoint y: 410, endPoint x: 926, endPoint y: 262, distance: 147.7
click at [926, 262] on tbody "1 Chapter Nine: The Magic Castle (1/4) play_circle_outline Video 00:39:51.431 1…" at bounding box center [549, 271] width 843 height 315
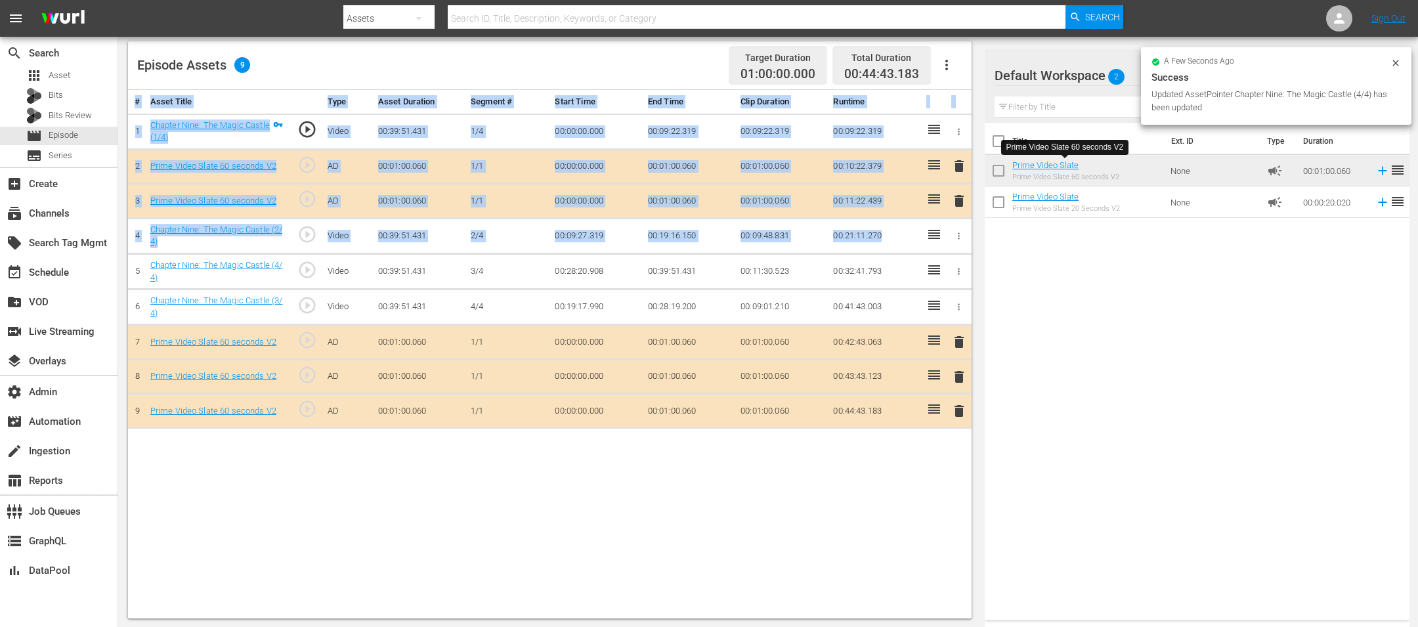
drag, startPoint x: 1049, startPoint y: 160, endPoint x: 1140, endPoint y: 331, distance: 193.5
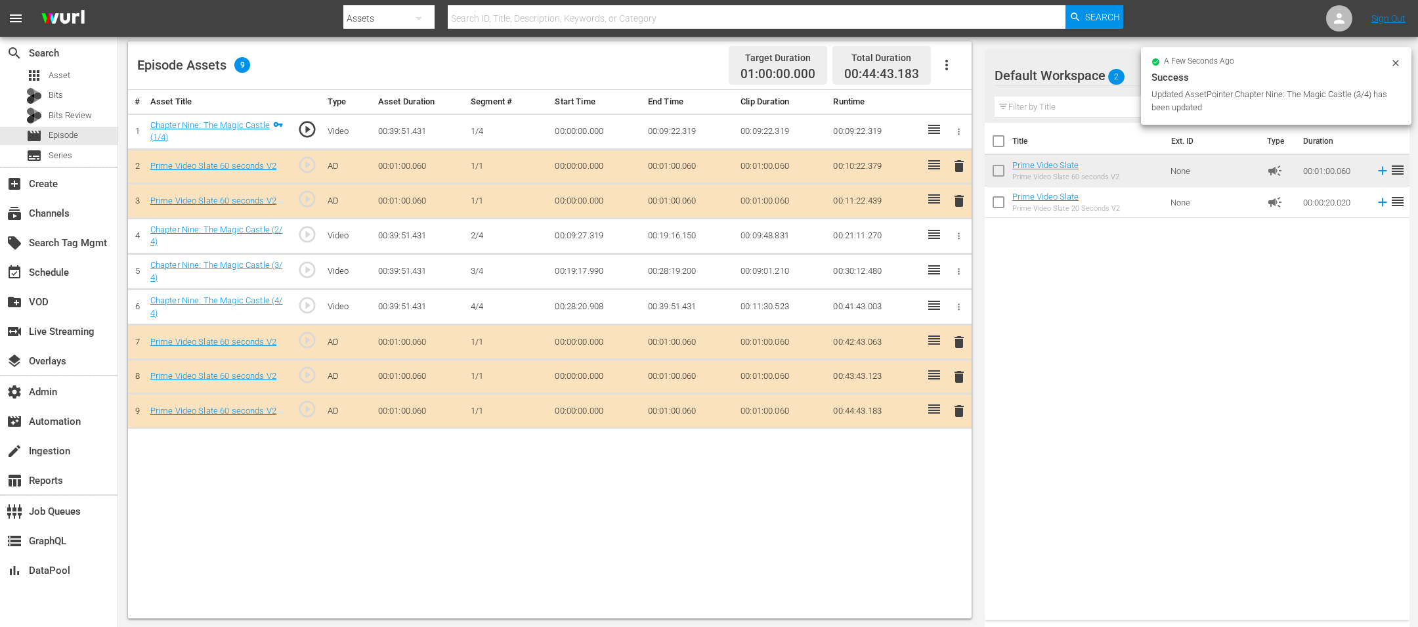
click at [634, 417] on div "# Asset Title Type Asset Duration Segment # Start Time End Time Clip Duration R…" at bounding box center [549, 354] width 843 height 528
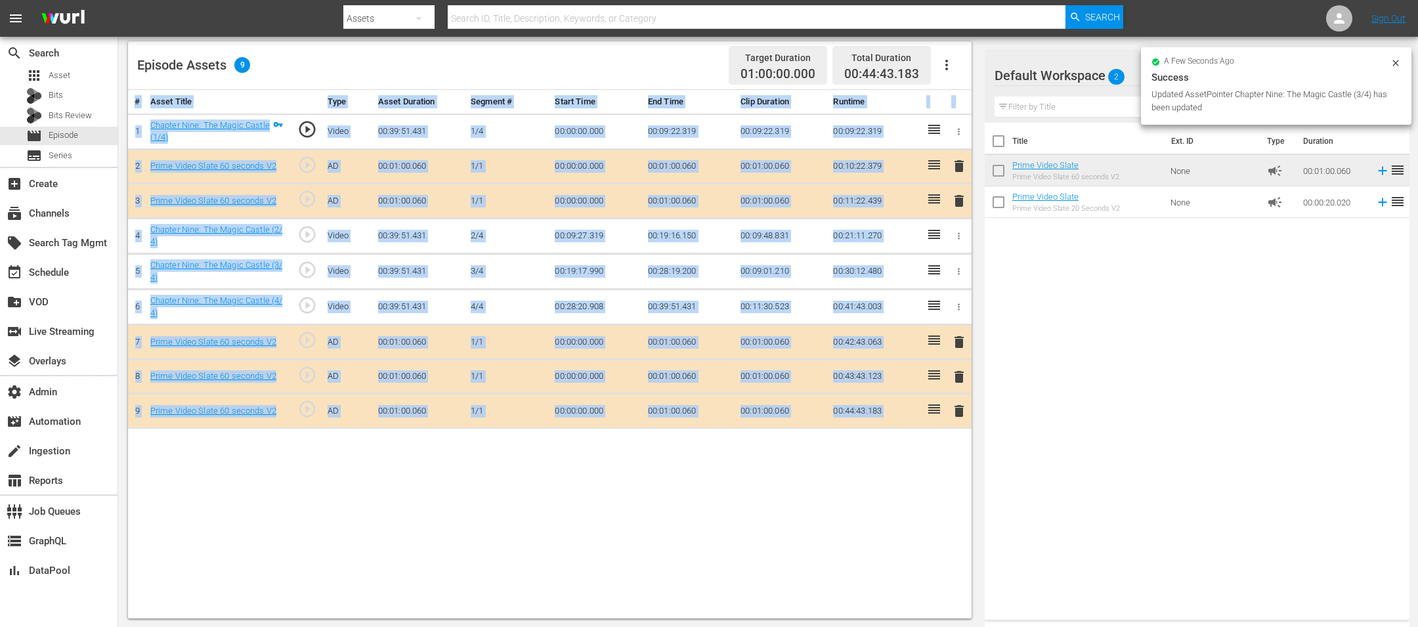
click at [634, 417] on div "# Asset Title Type Asset Duration Segment # Start Time End Time Clip Duration R…" at bounding box center [549, 354] width 843 height 528
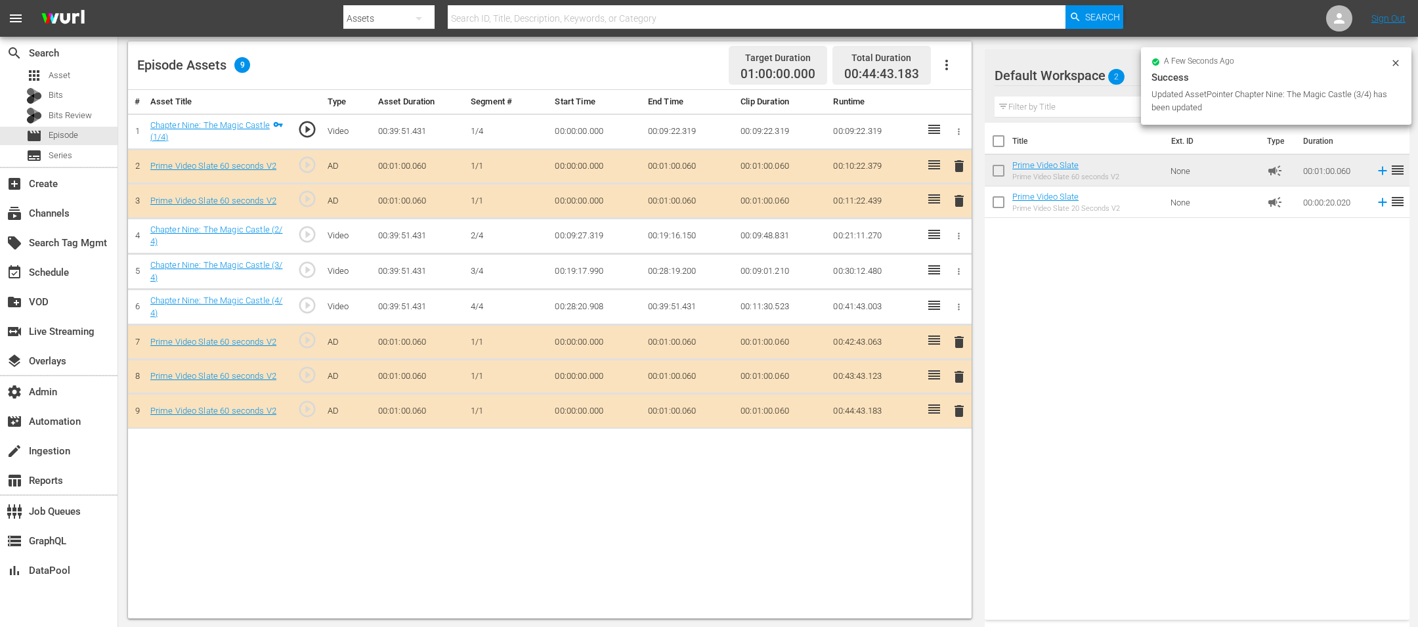
click at [589, 417] on div "# Asset Title Type Asset Duration Segment # Start Time End Time Clip Duration R…" at bounding box center [549, 354] width 843 height 528
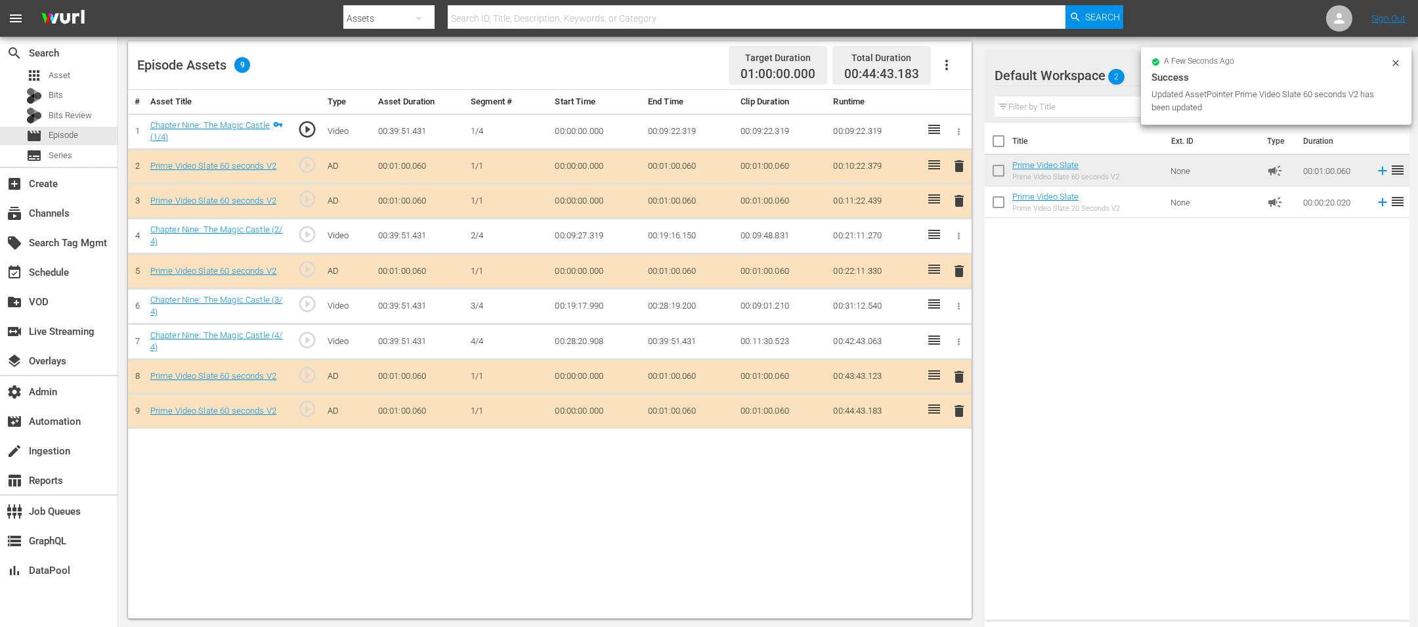
click at [924, 387] on td at bounding box center [934, 376] width 26 height 35
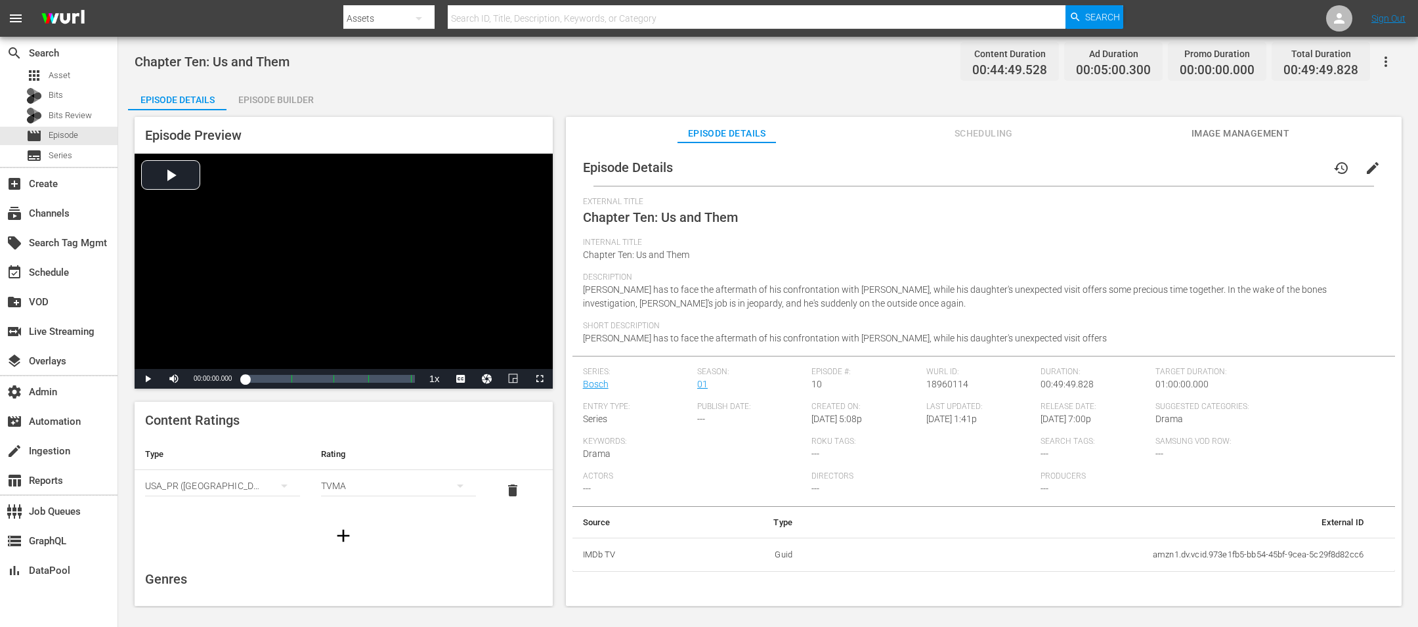
click at [286, 99] on div "Episode Builder" at bounding box center [275, 100] width 98 height 32
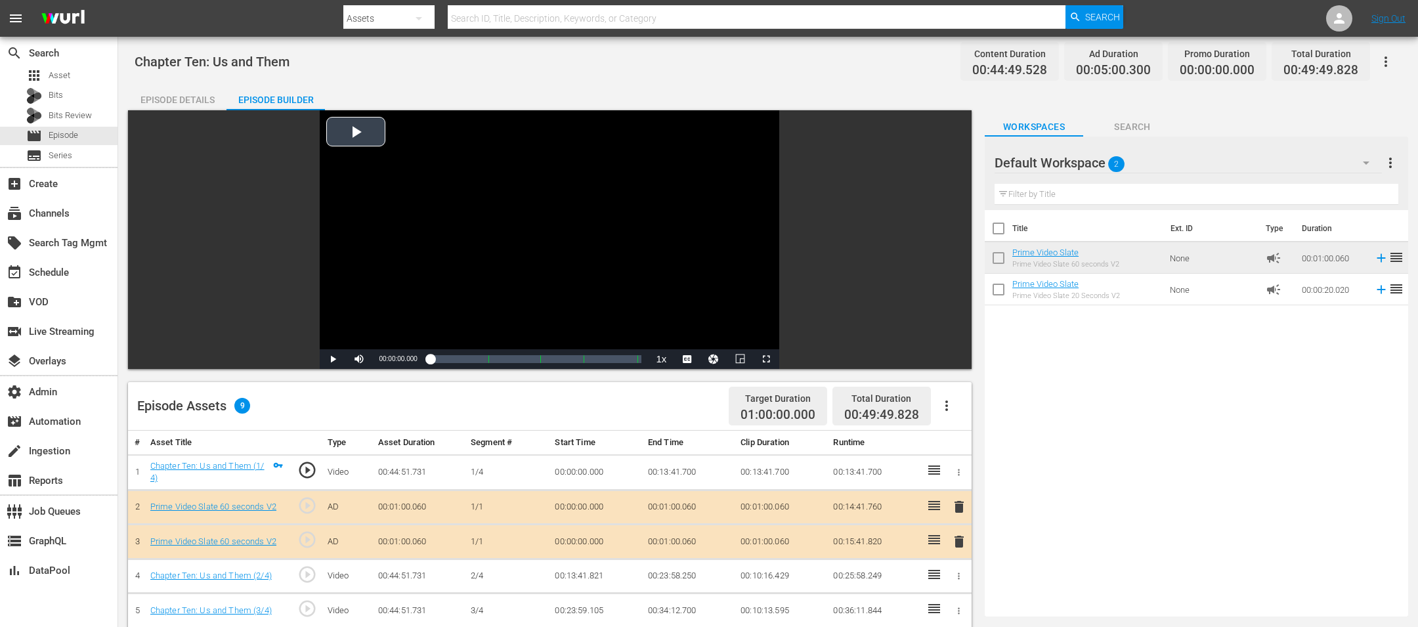
scroll to position [341, 0]
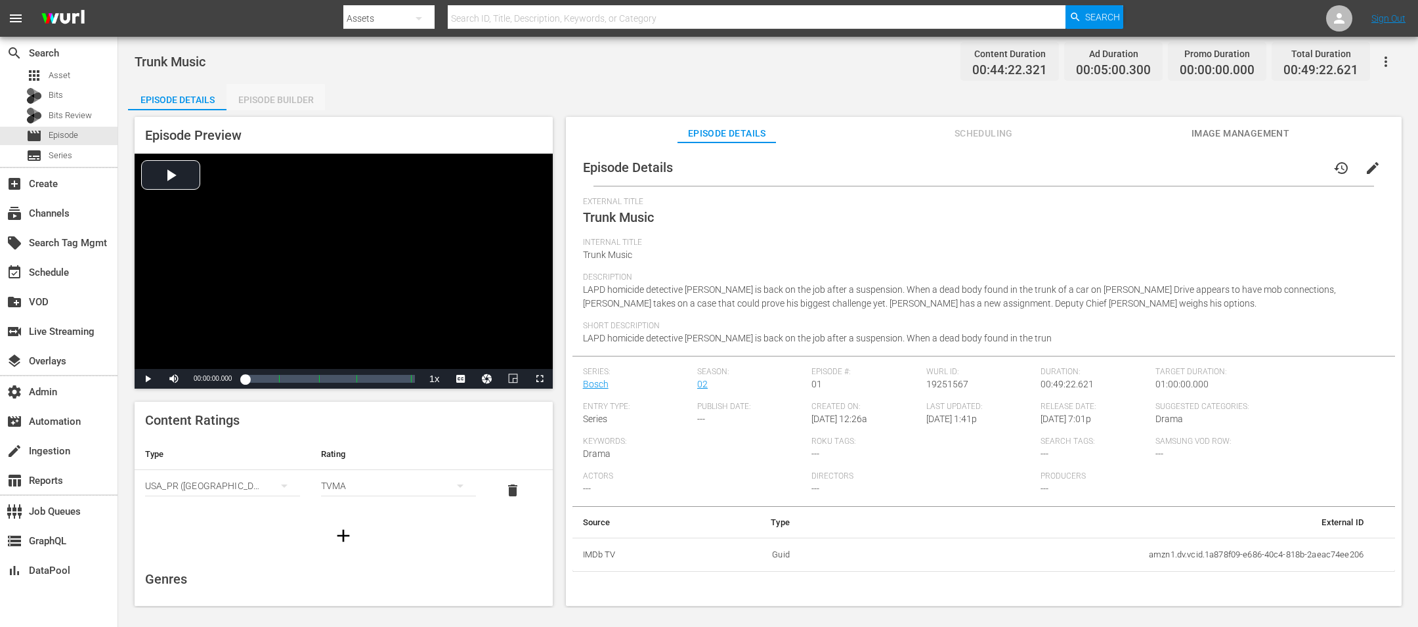
click at [271, 102] on div "Episode Builder" at bounding box center [275, 100] width 98 height 32
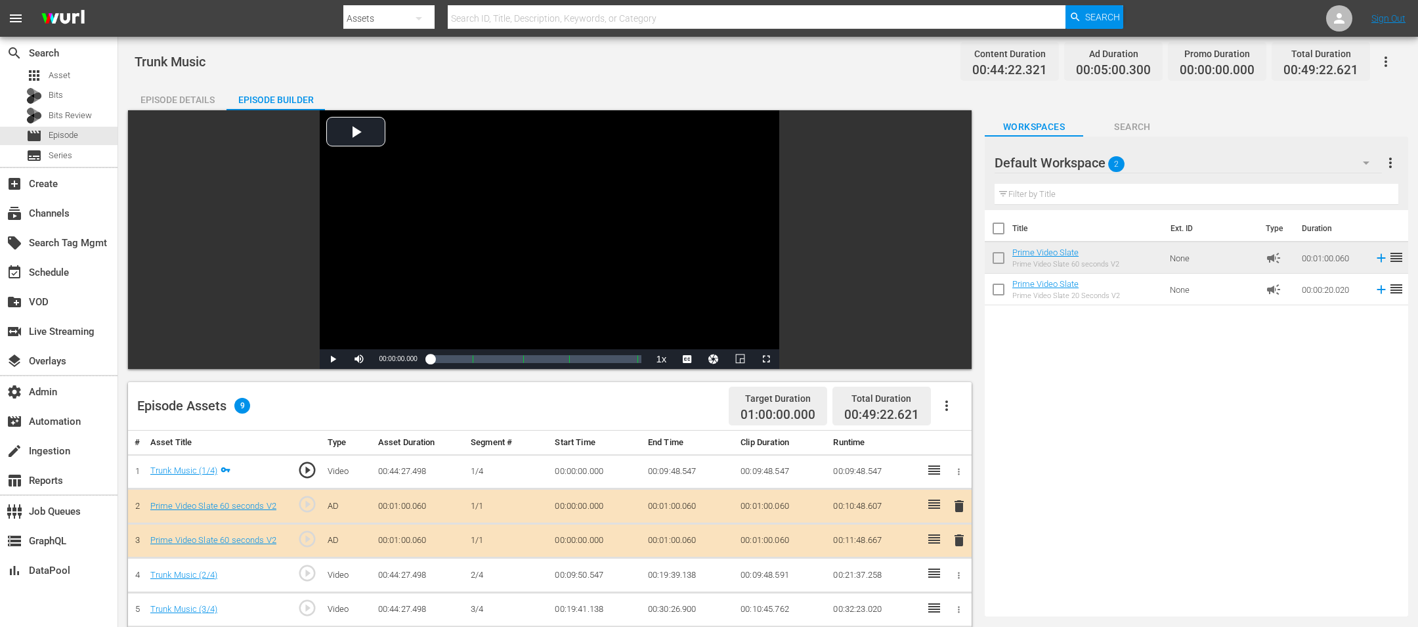
click at [944, 68] on div "Content Duration 00:44:22.321" at bounding box center [1009, 61] width 98 height 39
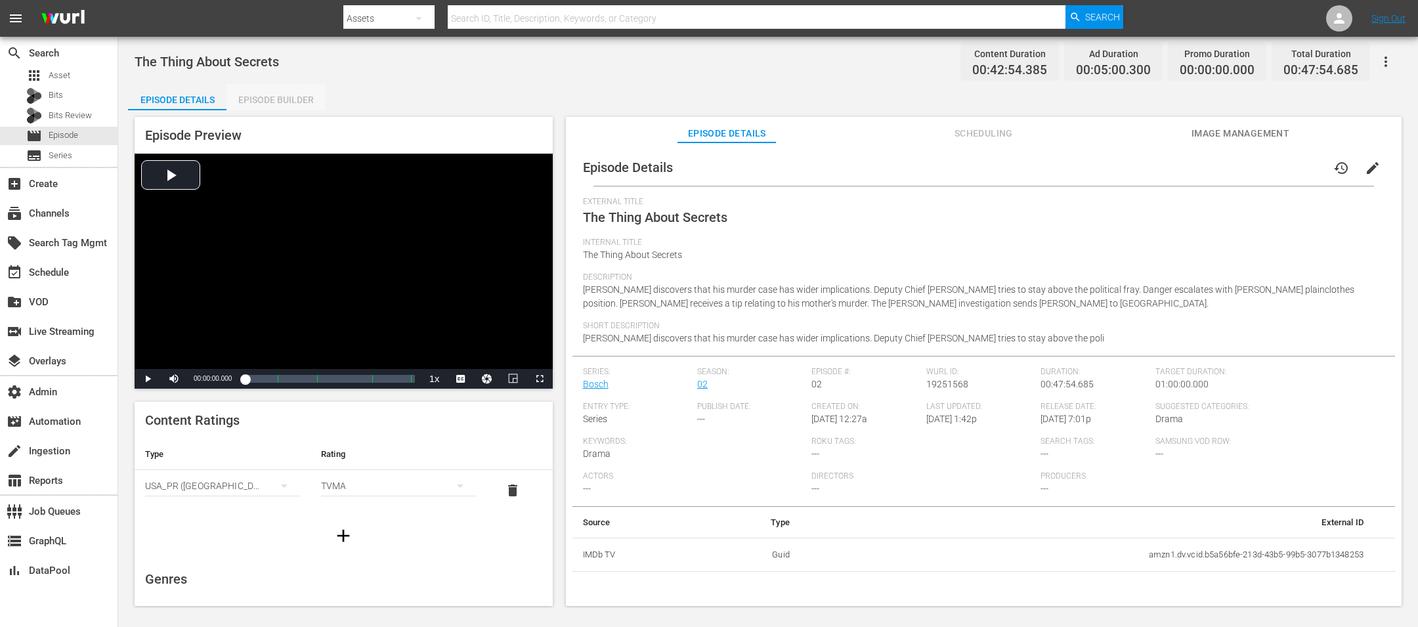
click at [278, 94] on div "Episode Builder" at bounding box center [275, 100] width 98 height 32
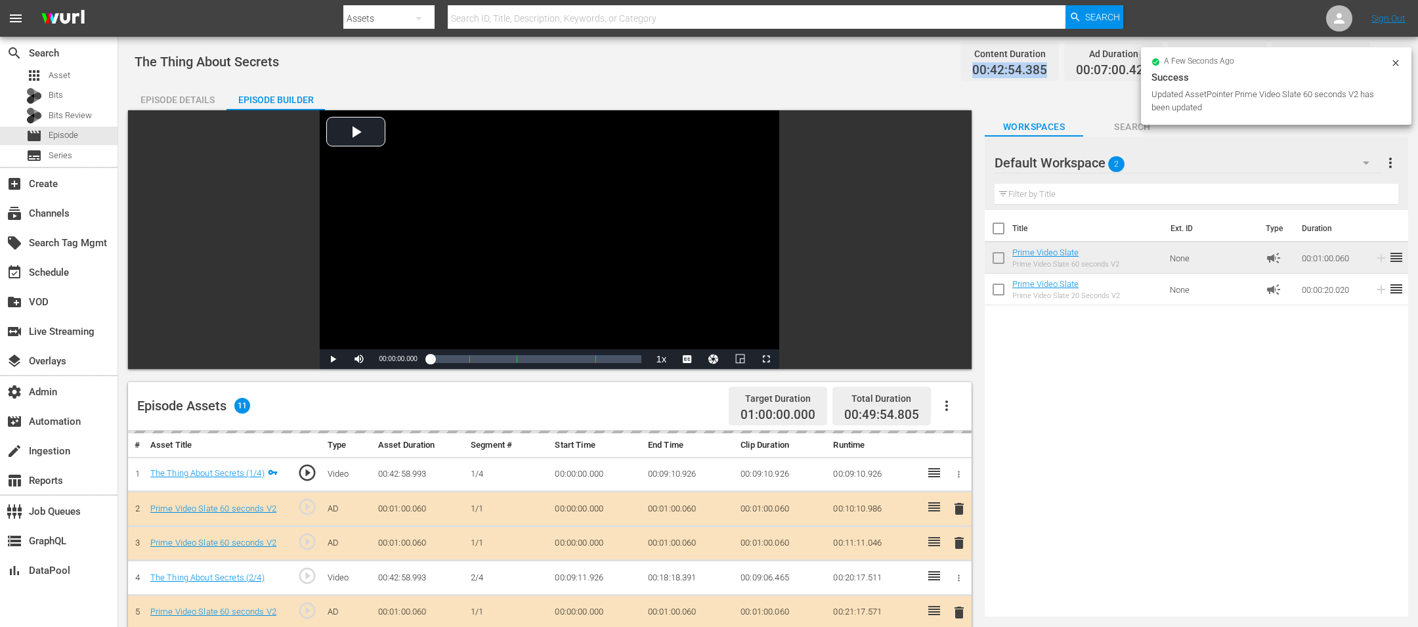
drag, startPoint x: 1050, startPoint y: 67, endPoint x: 944, endPoint y: 67, distance: 106.3
click at [944, 67] on div "The Thing About Secrets Content Duration 00:42:54.385 Ad Duration 00:07:00.420 …" at bounding box center [768, 62] width 1267 height 30
copy span "00:42:54.385"
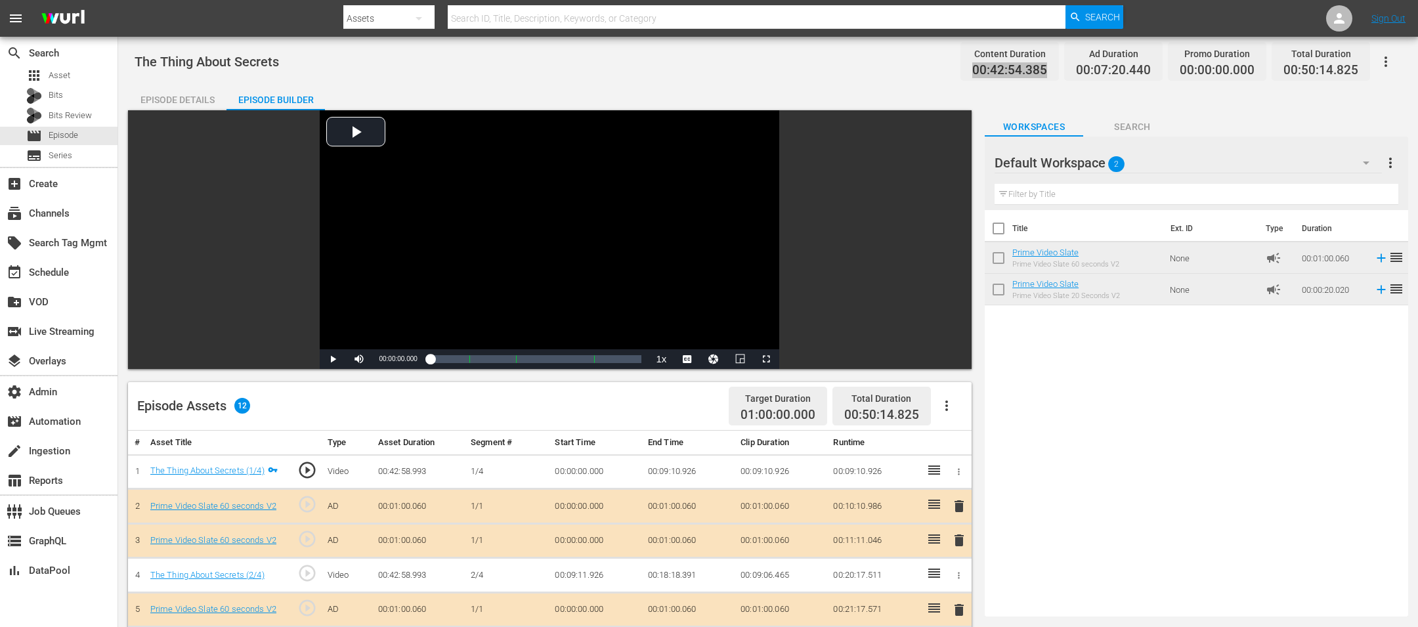
scroll to position [341, 0]
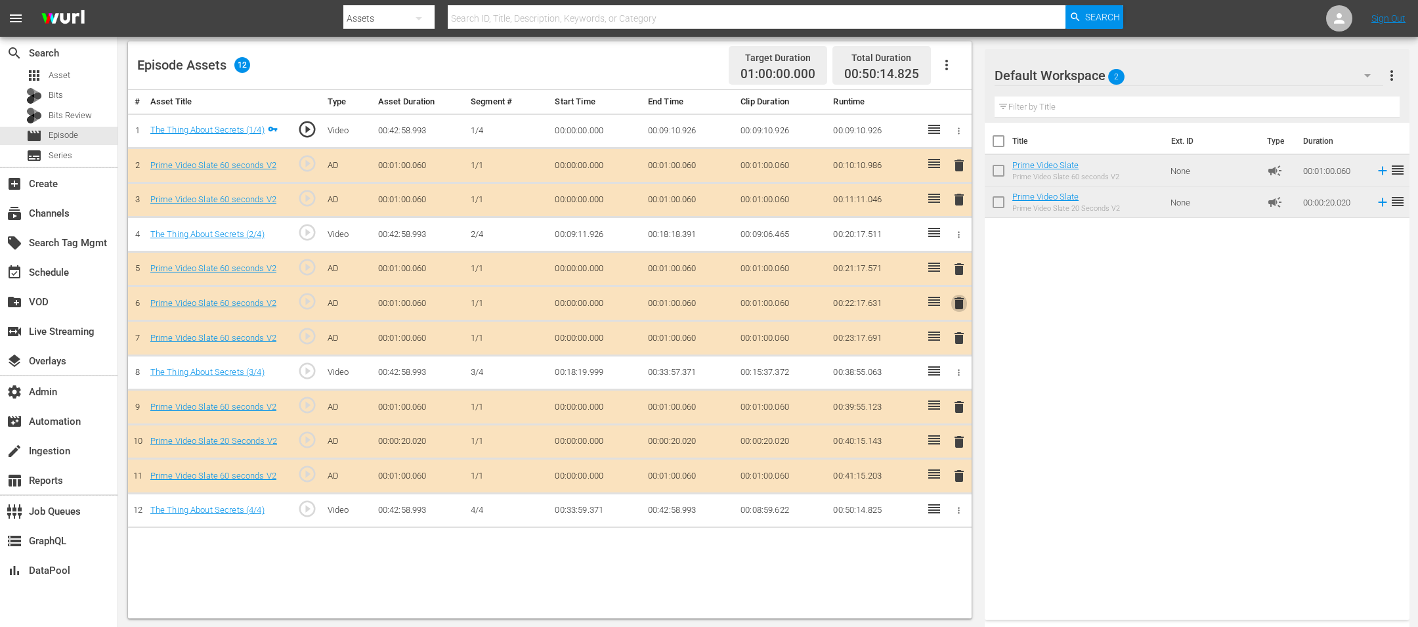
click at [944, 297] on span "delete" at bounding box center [959, 303] width 16 height 16
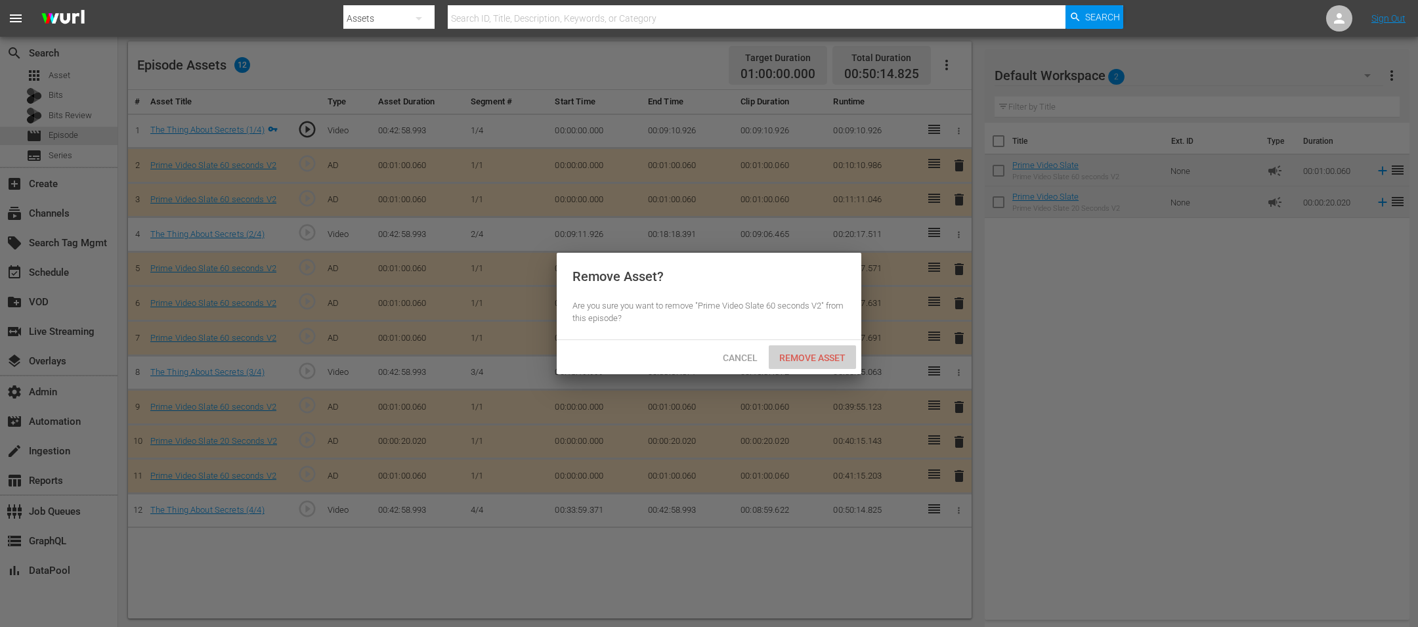
click at [795, 347] on div "Remove Asset" at bounding box center [812, 357] width 87 height 24
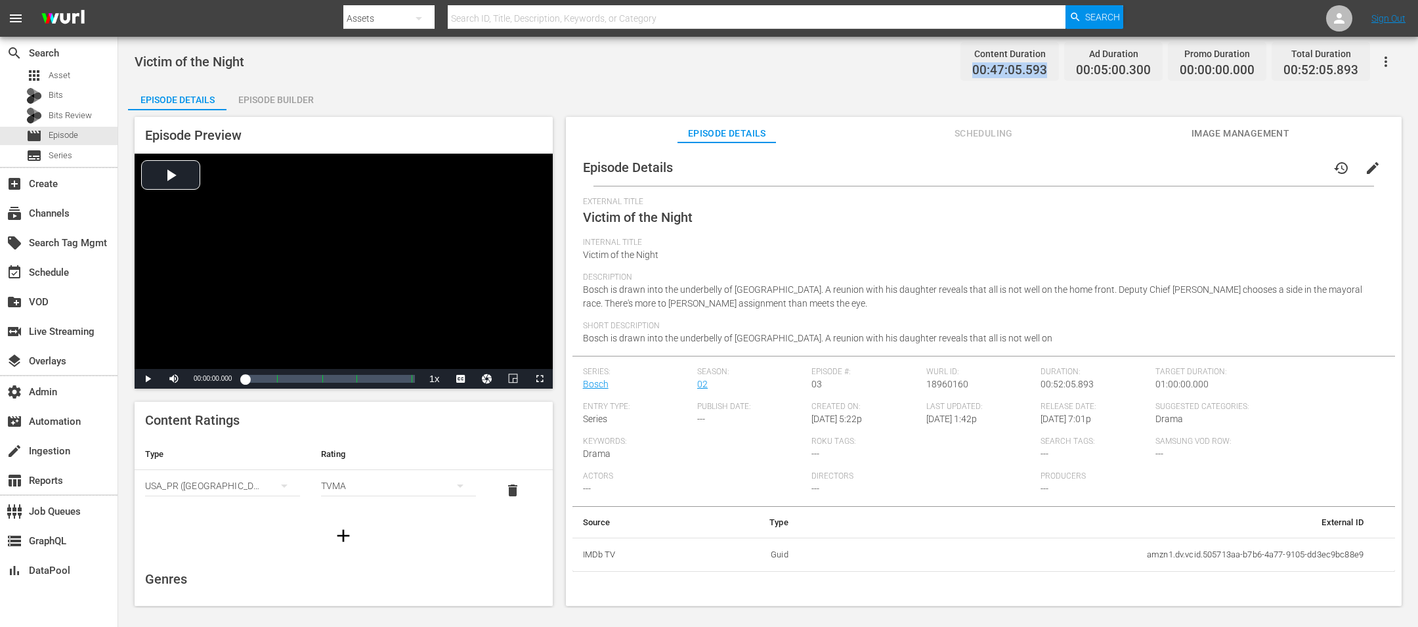
drag, startPoint x: 1049, startPoint y: 71, endPoint x: 962, endPoint y: 72, distance: 87.3
click at [944, 72] on div "Content Duration 00:47:05.593 Ad Duration 00:05:00.300 Promo Duration 00:00:00.…" at bounding box center [1162, 61] width 415 height 39
copy span "00:47:05.593"
click at [276, 90] on div "Episode Builder" at bounding box center [275, 100] width 98 height 32
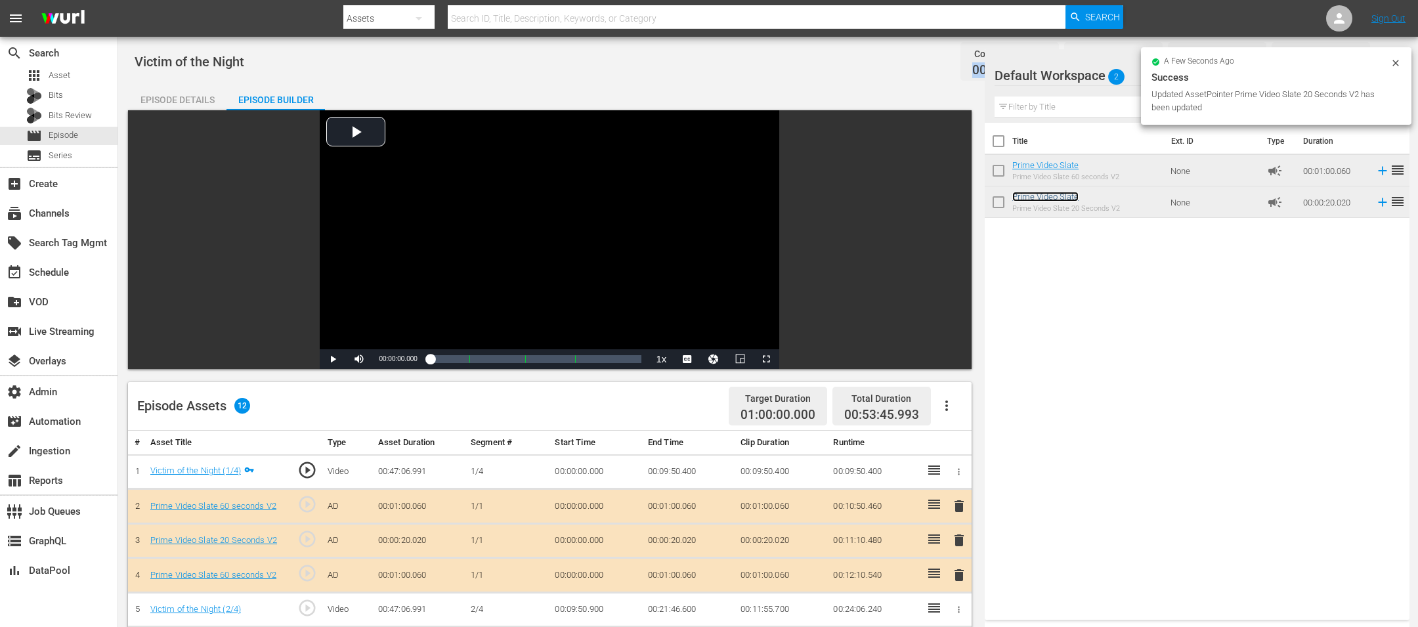
scroll to position [341, 0]
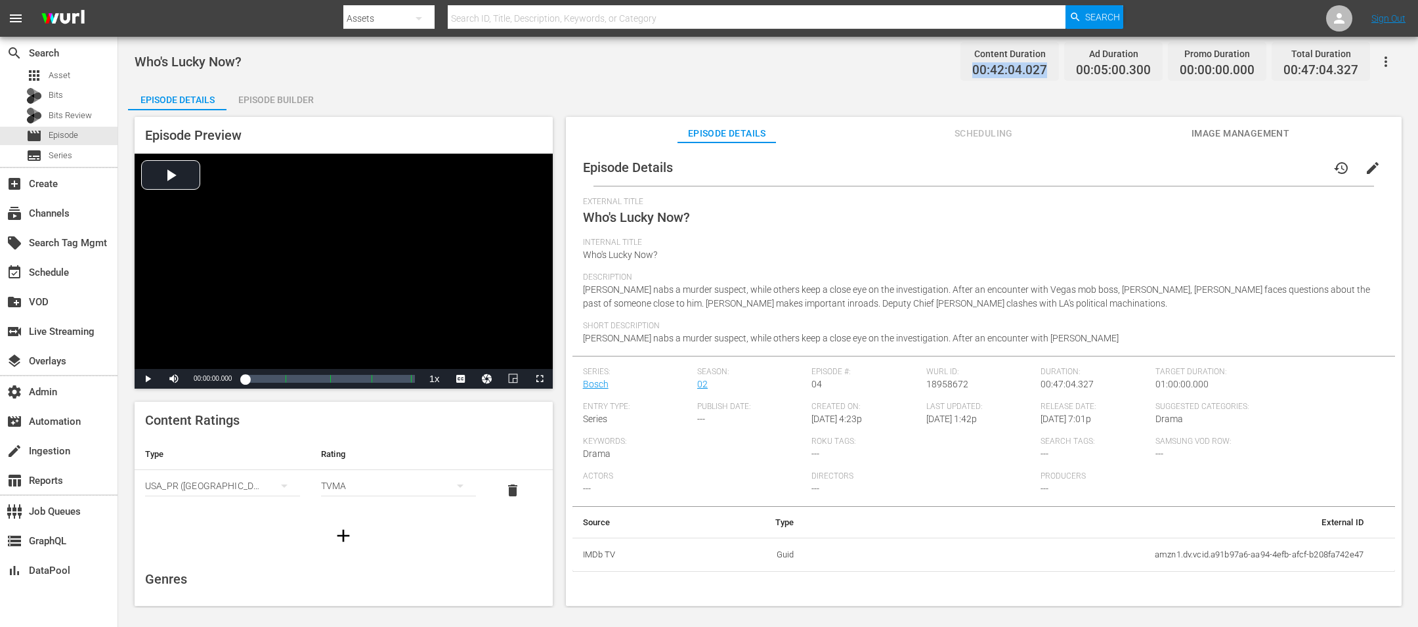
drag, startPoint x: 1049, startPoint y: 70, endPoint x: 975, endPoint y: 75, distance: 74.3
click at [944, 75] on div "Content Duration 00:42:04.027" at bounding box center [1009, 61] width 98 height 39
copy span "00:42:04.027"
click at [242, 89] on div "Episode Builder" at bounding box center [275, 100] width 98 height 32
drag, startPoint x: 1053, startPoint y: 76, endPoint x: 946, endPoint y: 75, distance: 107.6
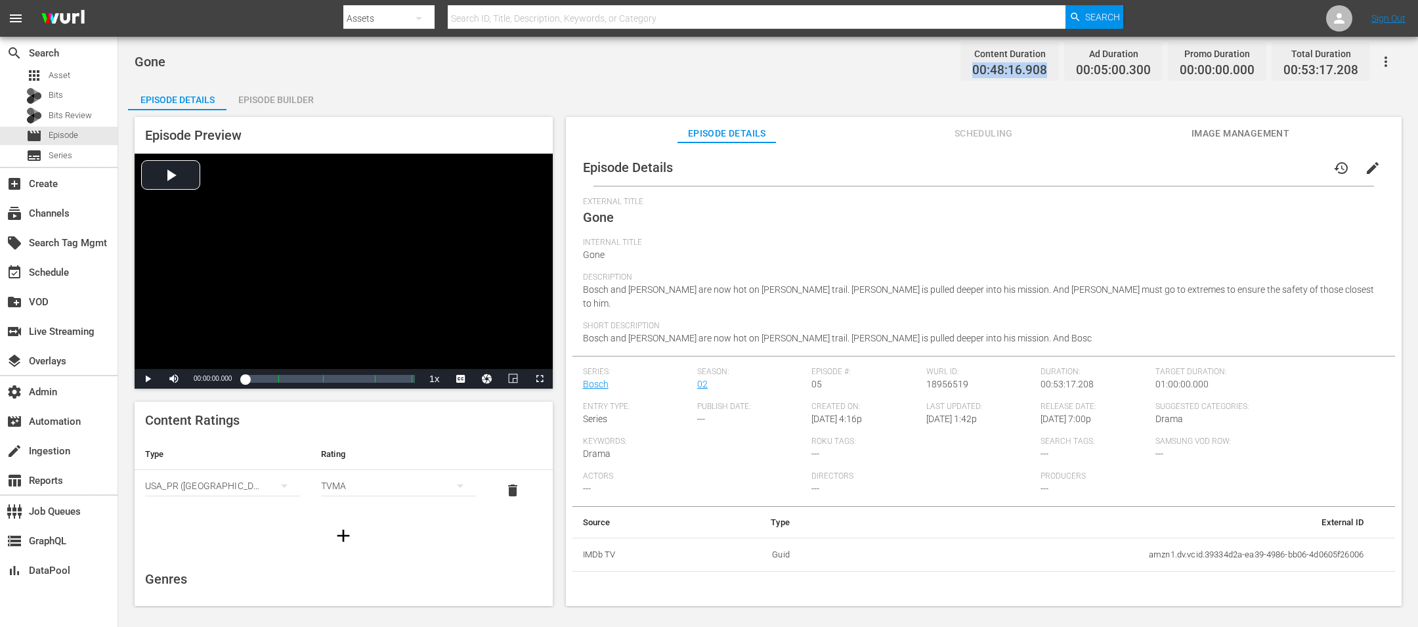
click at [944, 75] on div "Gone Content Duration 00:48:16.908 Ad Duration 00:05:00.300 Promo Duration 00:0…" at bounding box center [768, 62] width 1267 height 30
copy span "00:48:16.908"
click at [273, 102] on div "Episode Builder" at bounding box center [275, 100] width 98 height 32
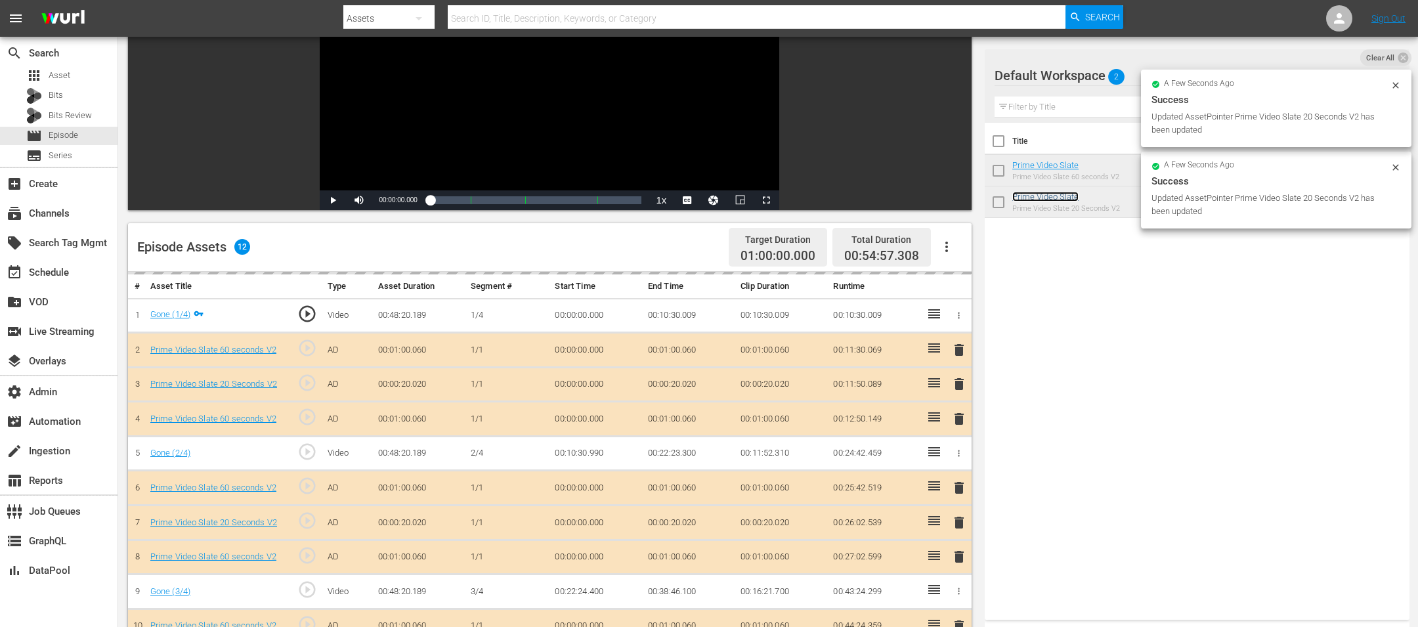
scroll to position [14, 0]
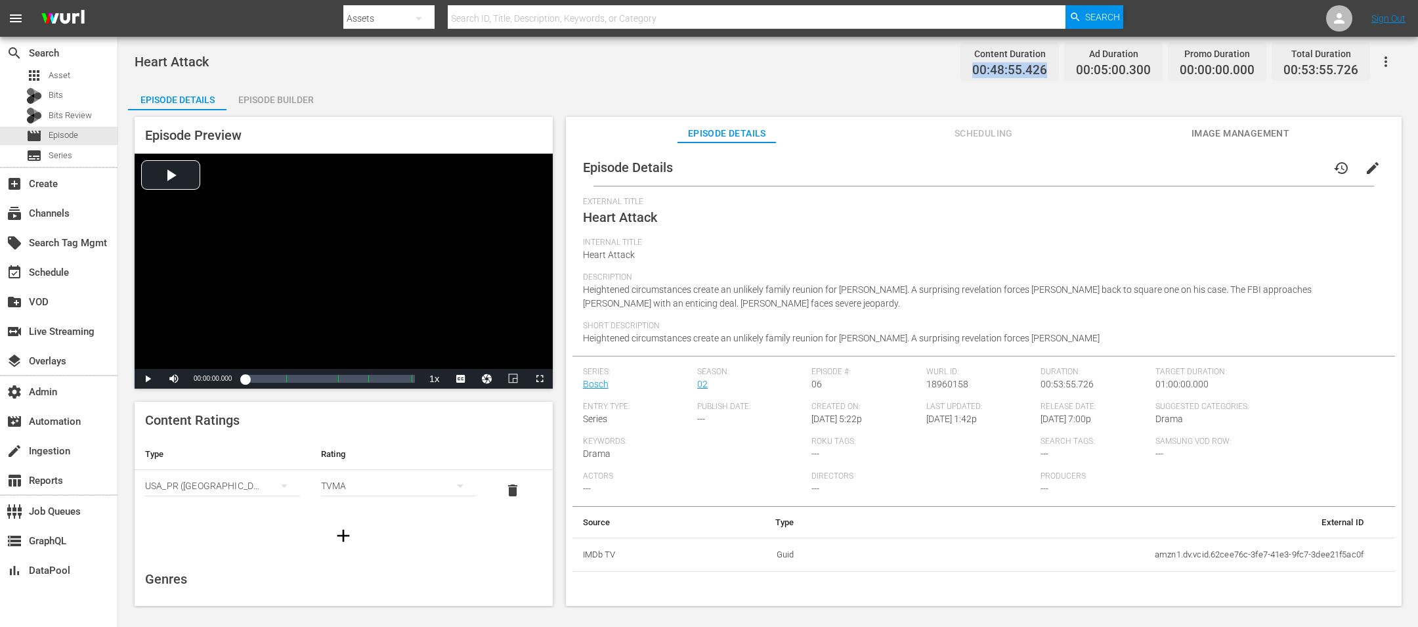
drag, startPoint x: 1057, startPoint y: 74, endPoint x: 945, endPoint y: 74, distance: 111.6
click at [944, 74] on div "Heart Attack Content Duration 00:48:55.426 Ad Duration 00:05:00.300 Promo Durat…" at bounding box center [768, 62] width 1267 height 30
copy span "00:48:55.426"
click at [268, 98] on div "Episode Builder" at bounding box center [275, 100] width 98 height 32
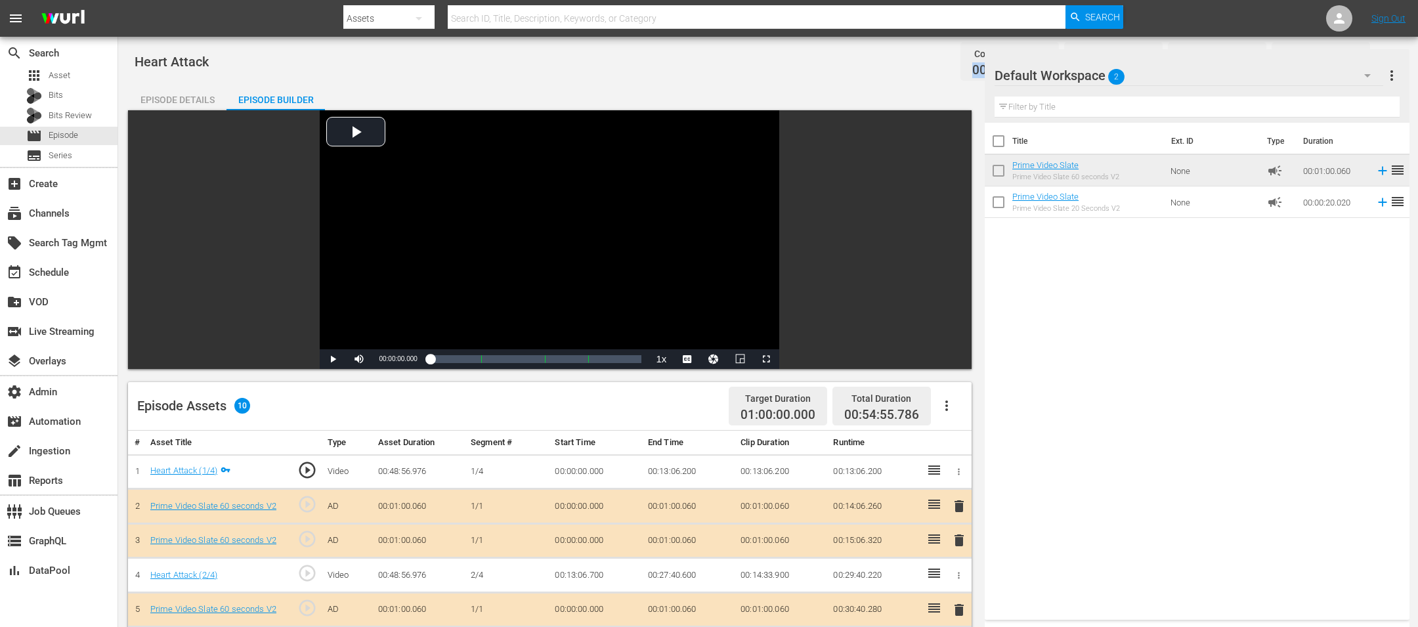
scroll to position [341, 0]
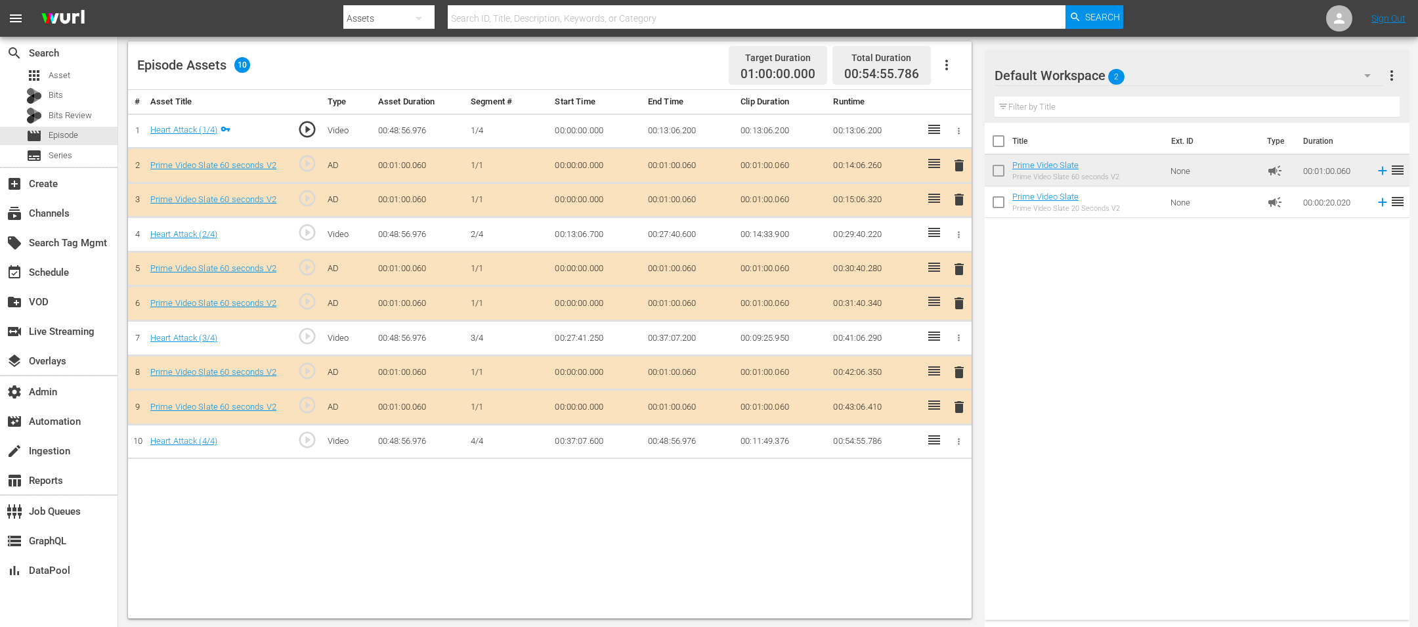
drag, startPoint x: 935, startPoint y: 432, endPoint x: 1038, endPoint y: 11, distance: 433.0
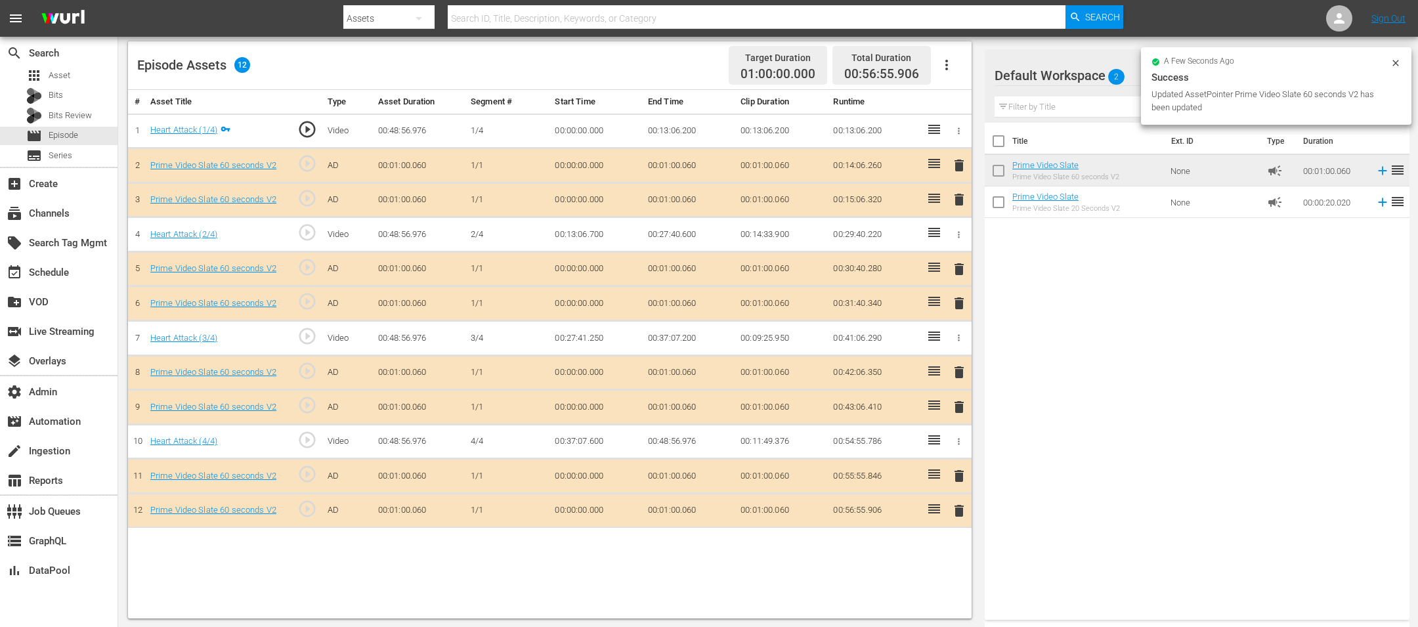
click at [944, 417] on span "delete" at bounding box center [959, 476] width 16 height 16
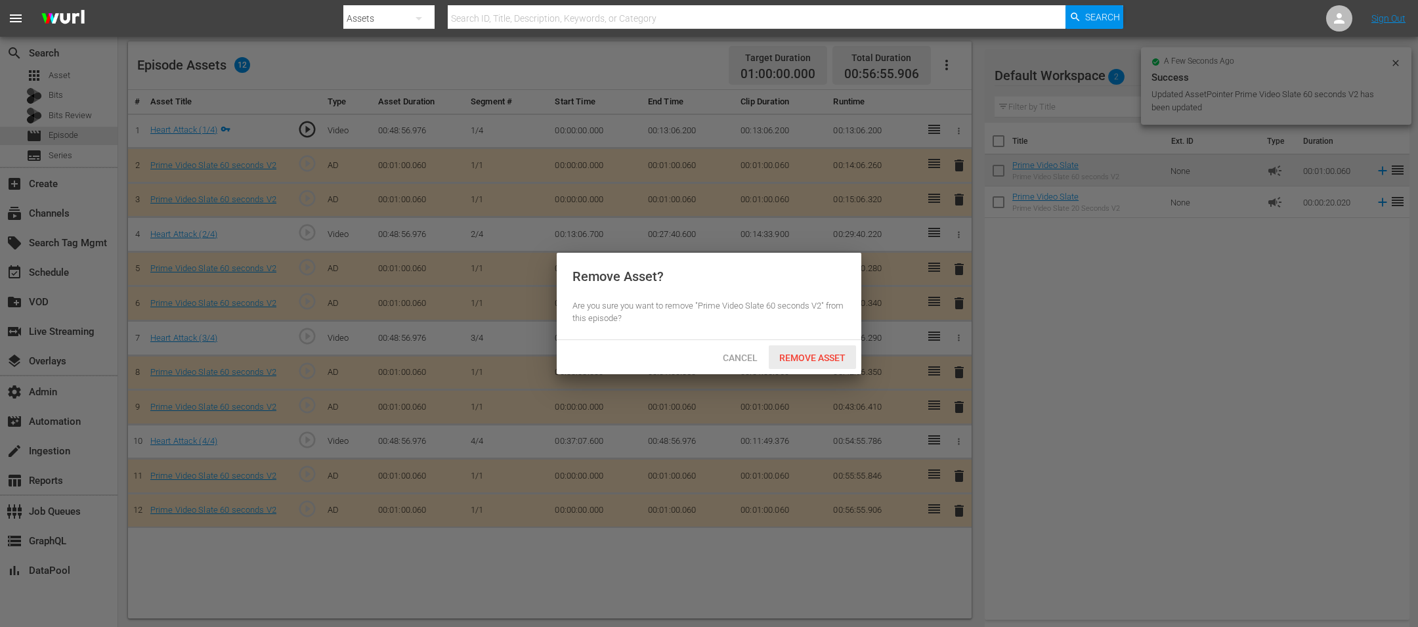
click at [790, 362] on span "Remove Asset" at bounding box center [812, 357] width 87 height 11
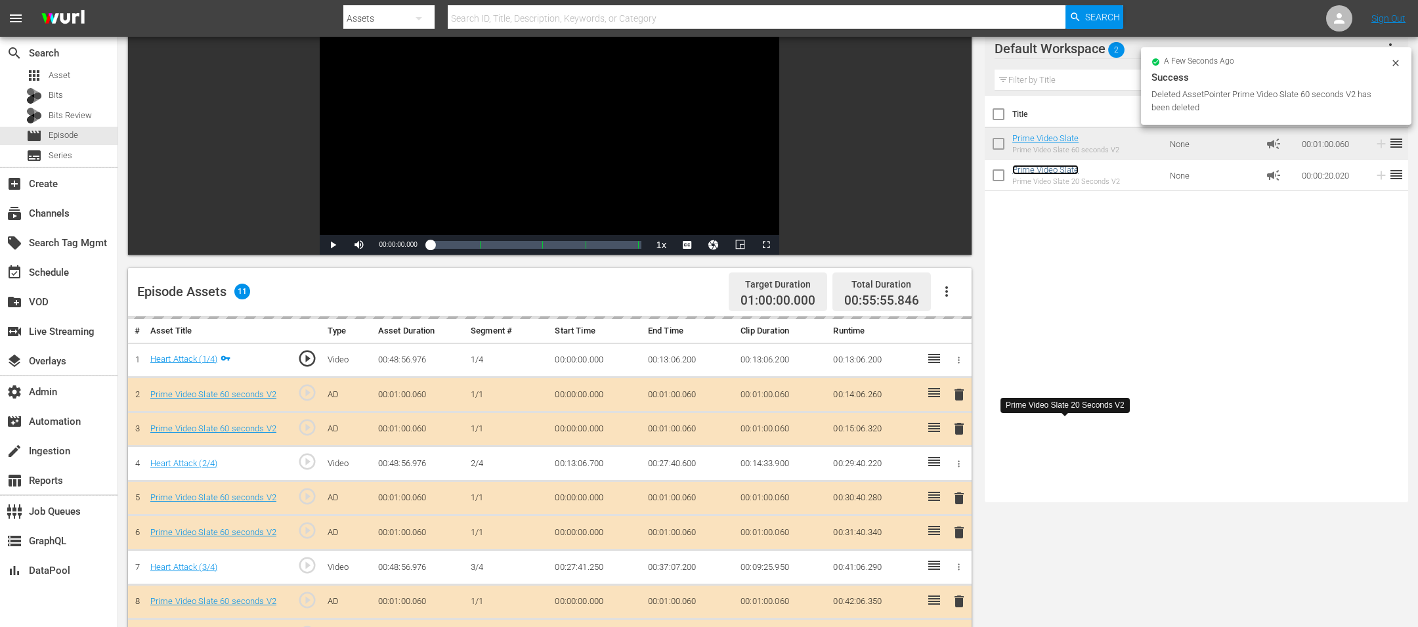
scroll to position [0, 0]
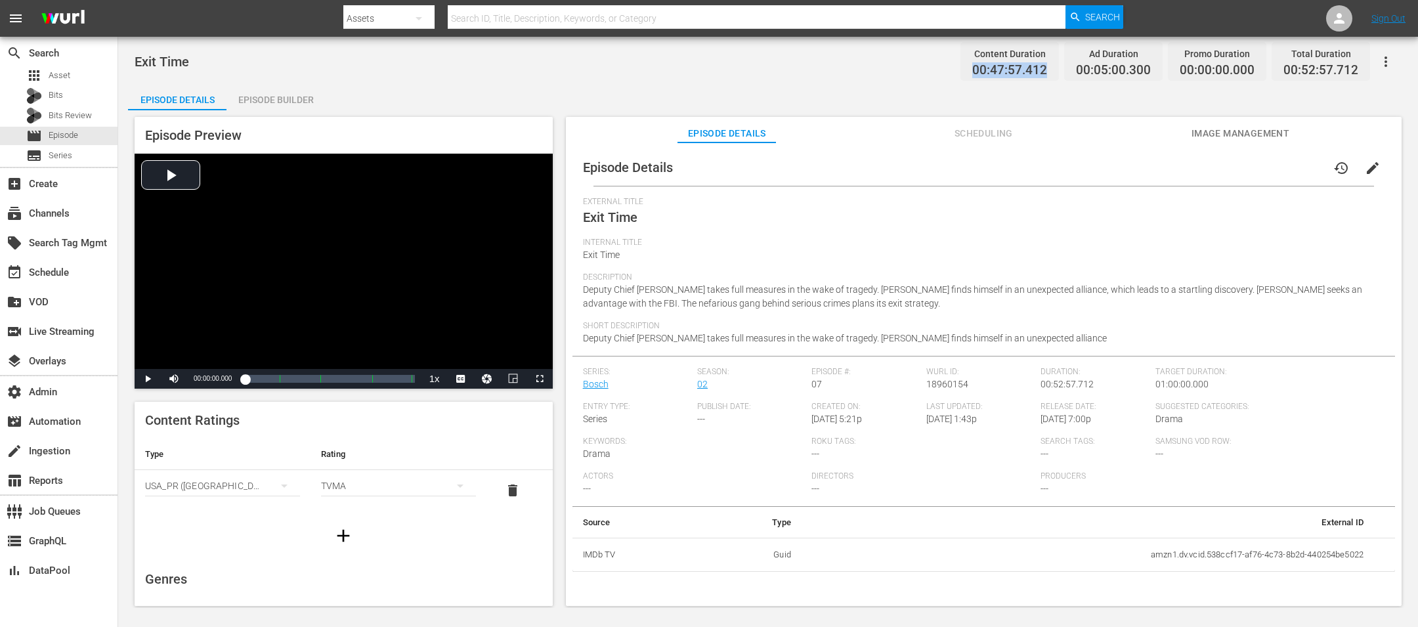
drag, startPoint x: 1049, startPoint y: 73, endPoint x: 968, endPoint y: 74, distance: 81.4
click at [944, 74] on div "Content Duration 00:47:57.412" at bounding box center [1009, 61] width 98 height 39
copy span "00:47:57.412"
click at [273, 102] on div "Episode Builder" at bounding box center [275, 100] width 98 height 32
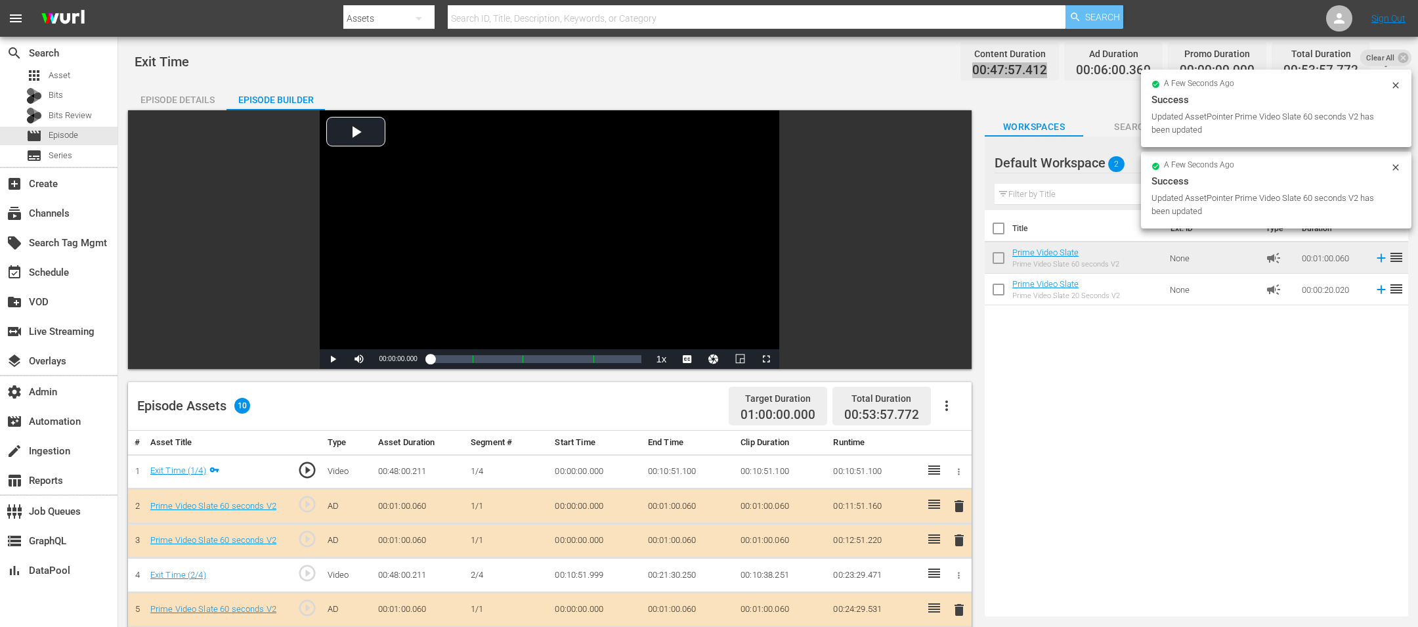
drag, startPoint x: 1051, startPoint y: 170, endPoint x: 1085, endPoint y: 19, distance: 154.6
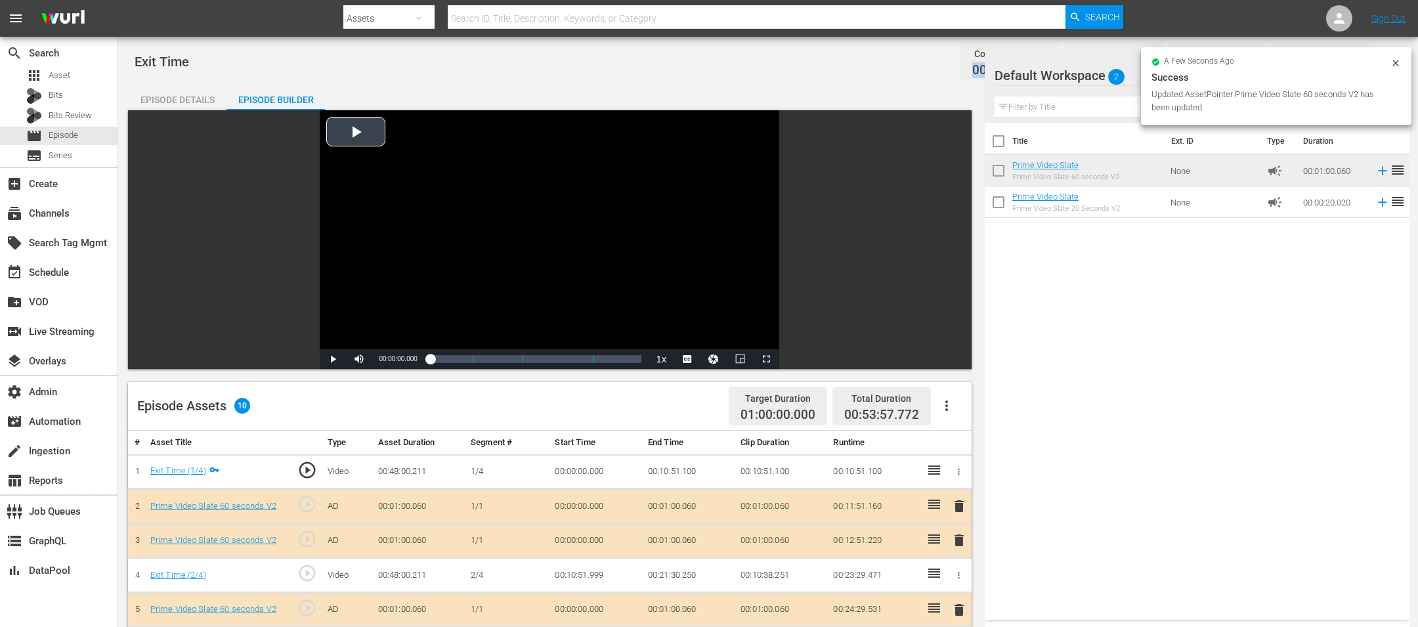
scroll to position [341, 0]
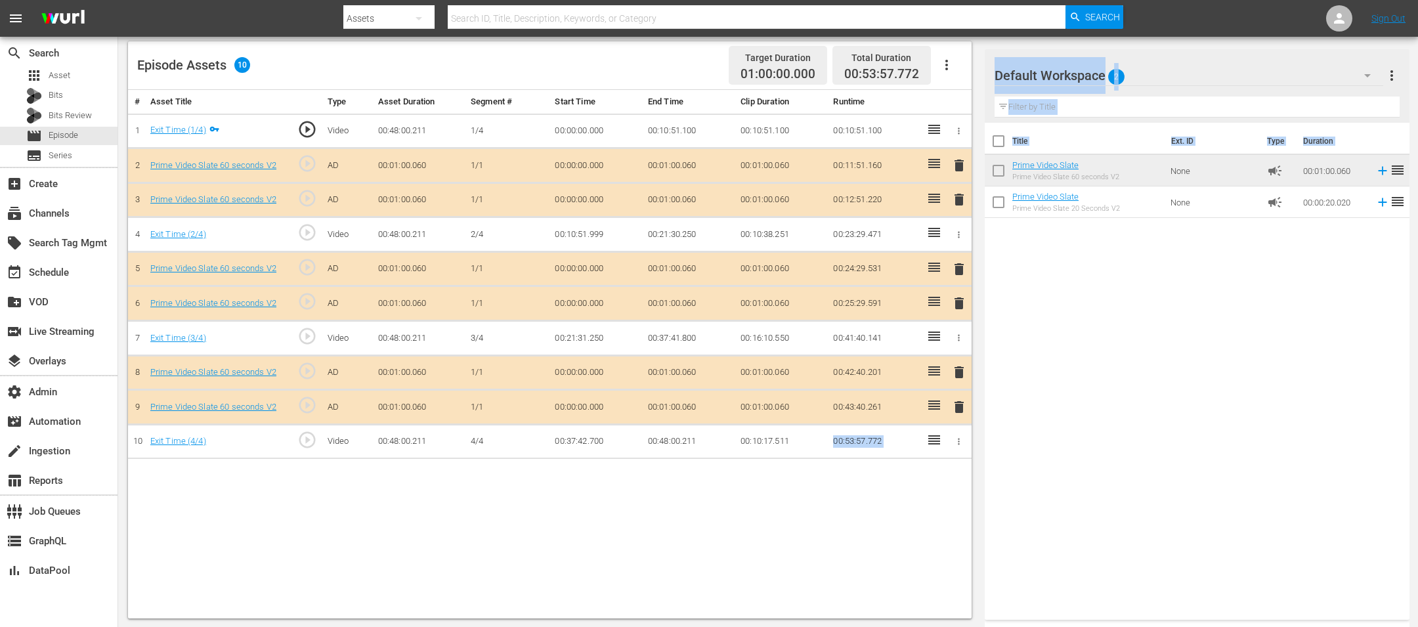
drag, startPoint x: 1065, startPoint y: 169, endPoint x: 791, endPoint y: 448, distance: 391.2
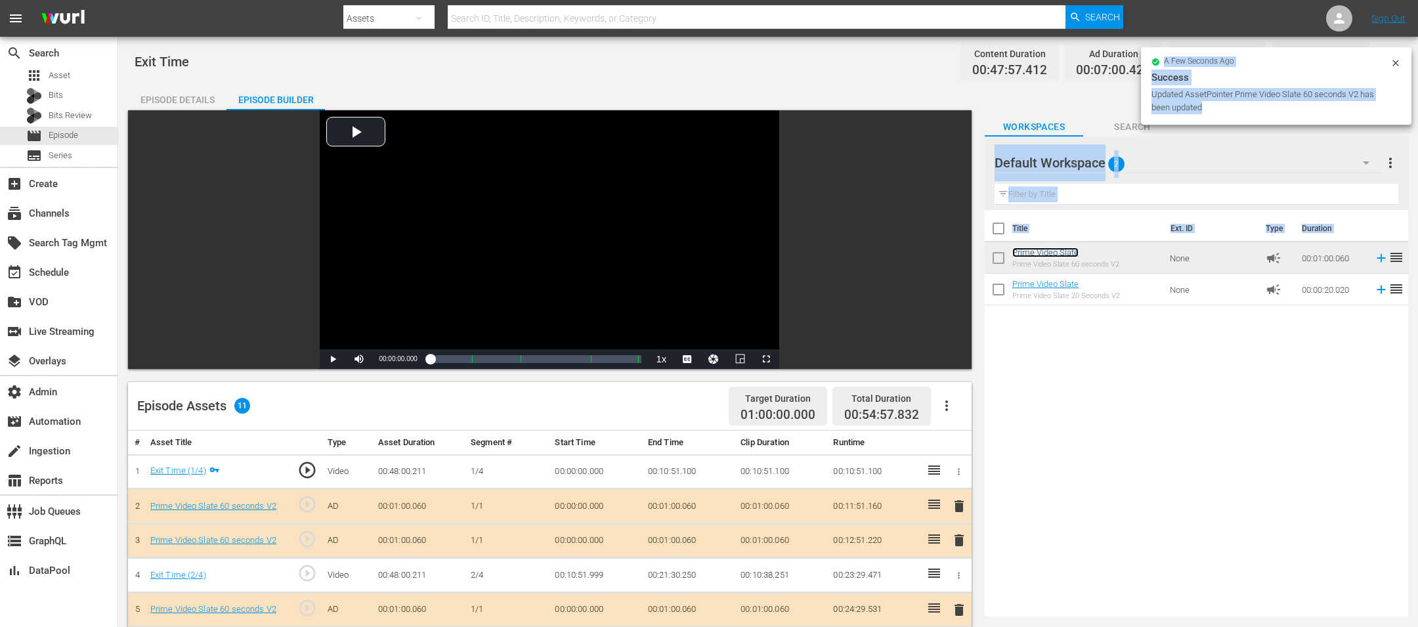
scroll to position [271, 0]
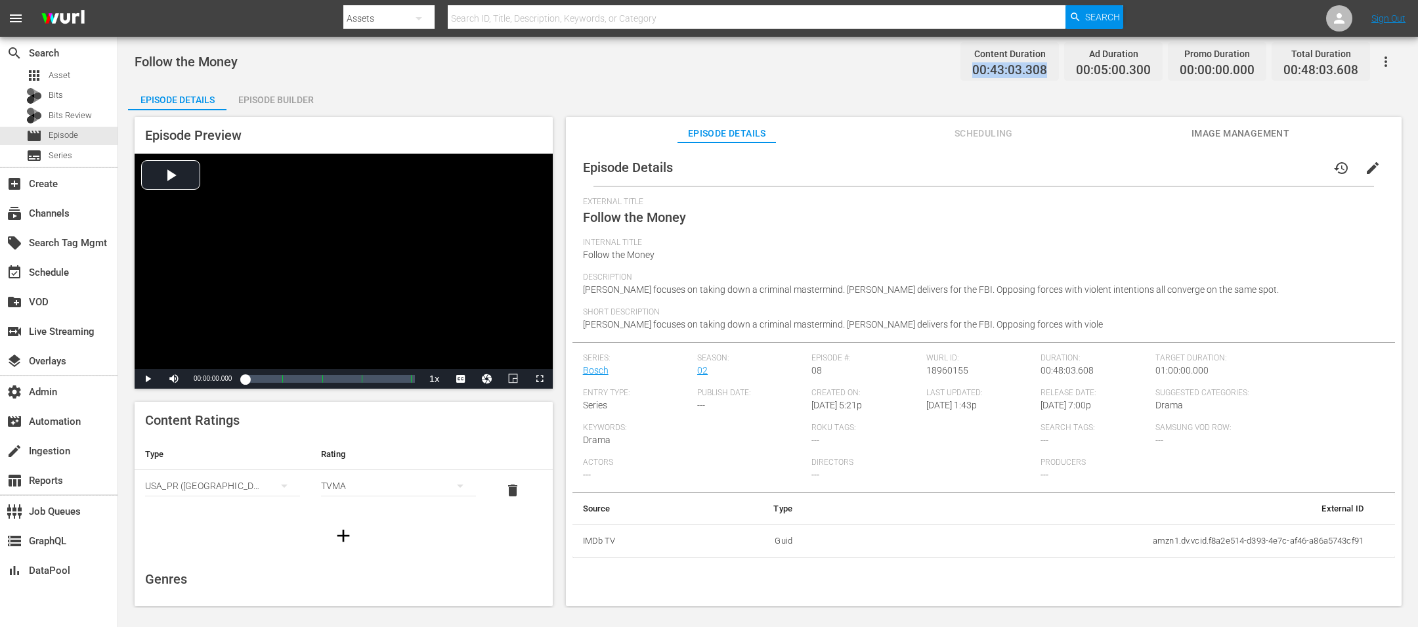
drag, startPoint x: 1051, startPoint y: 70, endPoint x: 960, endPoint y: 69, distance: 90.6
click at [944, 69] on div "Content Duration 00:43:03.308 Ad Duration 00:05:00.300 Promo Duration 00:00:00.…" at bounding box center [1162, 61] width 415 height 39
copy span "00:43:03.308"
click at [274, 90] on div "Episode Builder" at bounding box center [275, 100] width 98 height 32
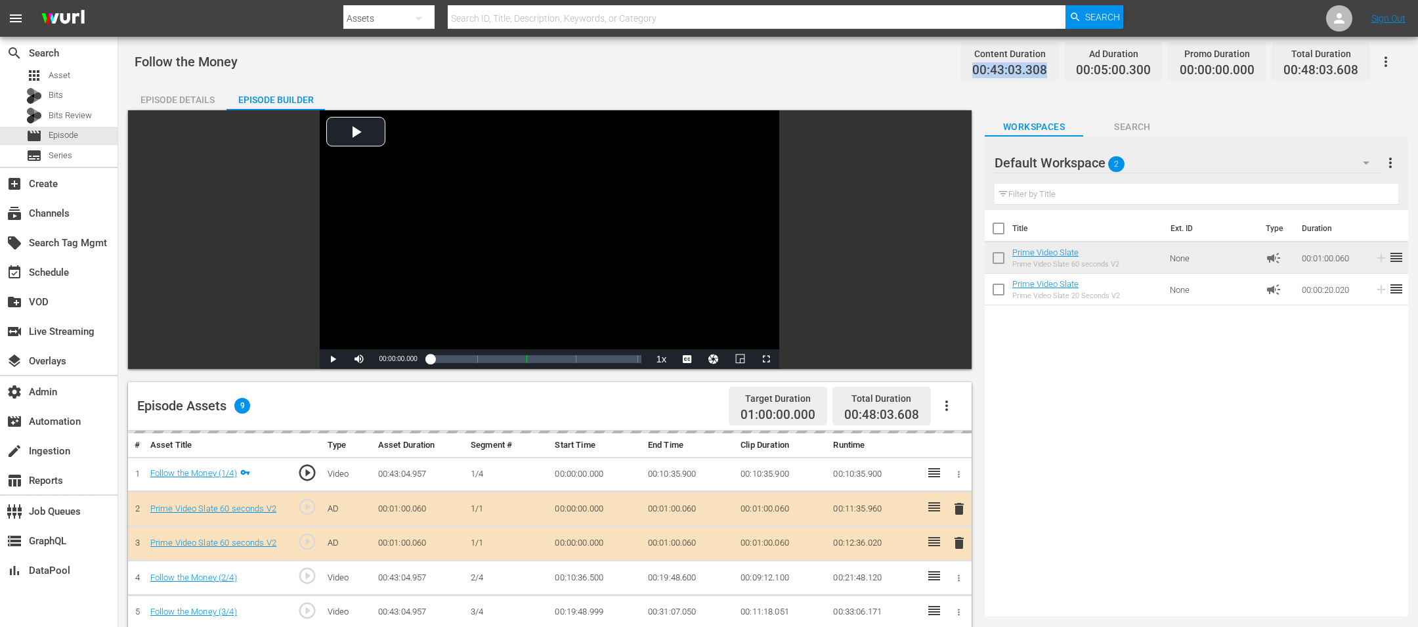
scroll to position [241, 0]
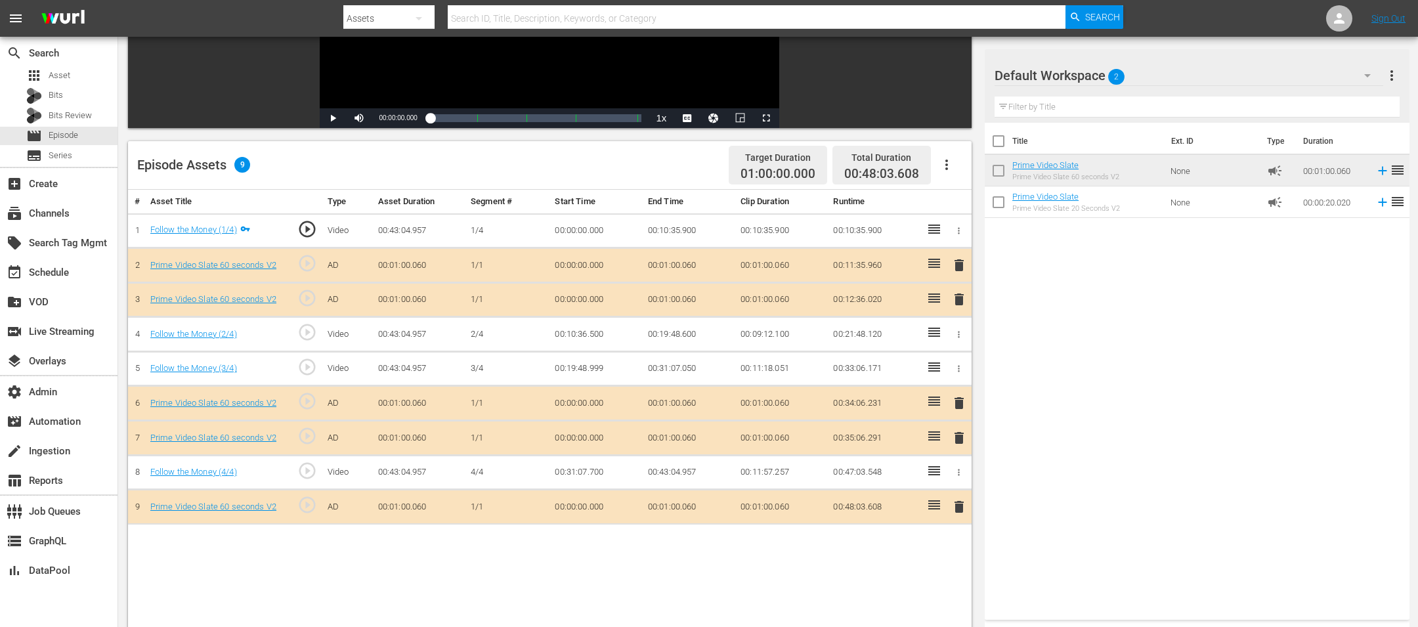
click at [940, 417] on div at bounding box center [933, 507] width 15 height 20
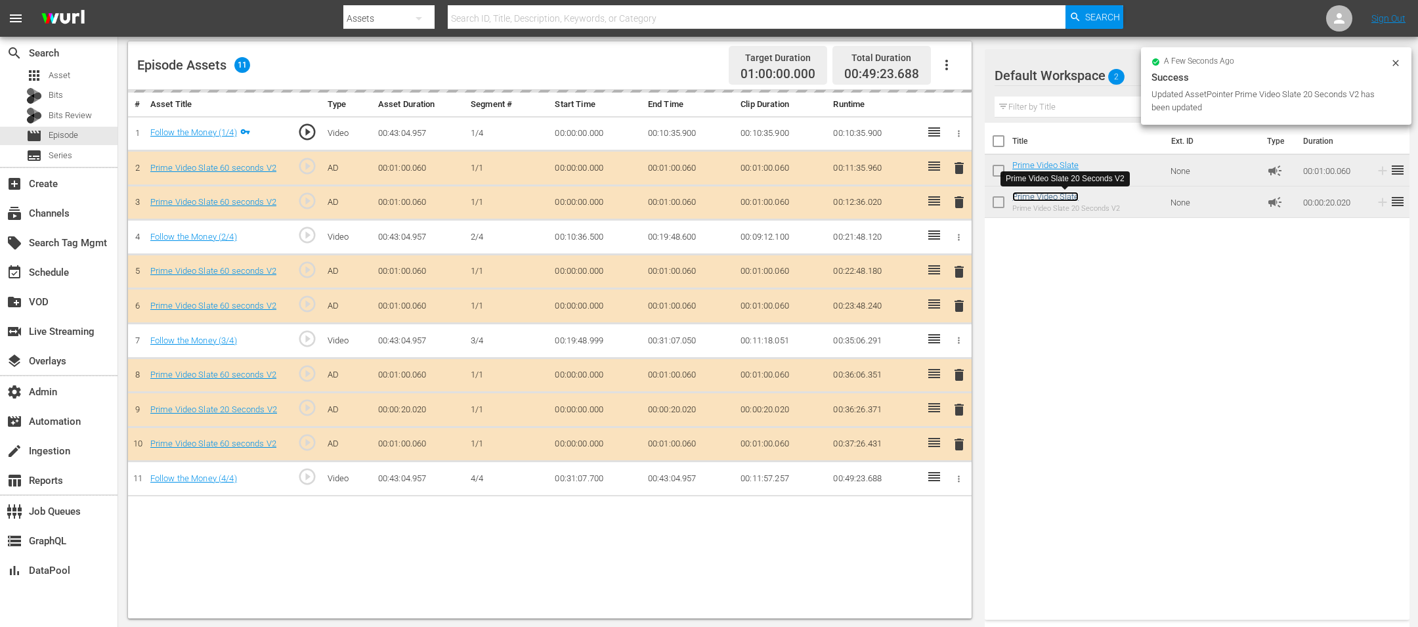
scroll to position [0, 0]
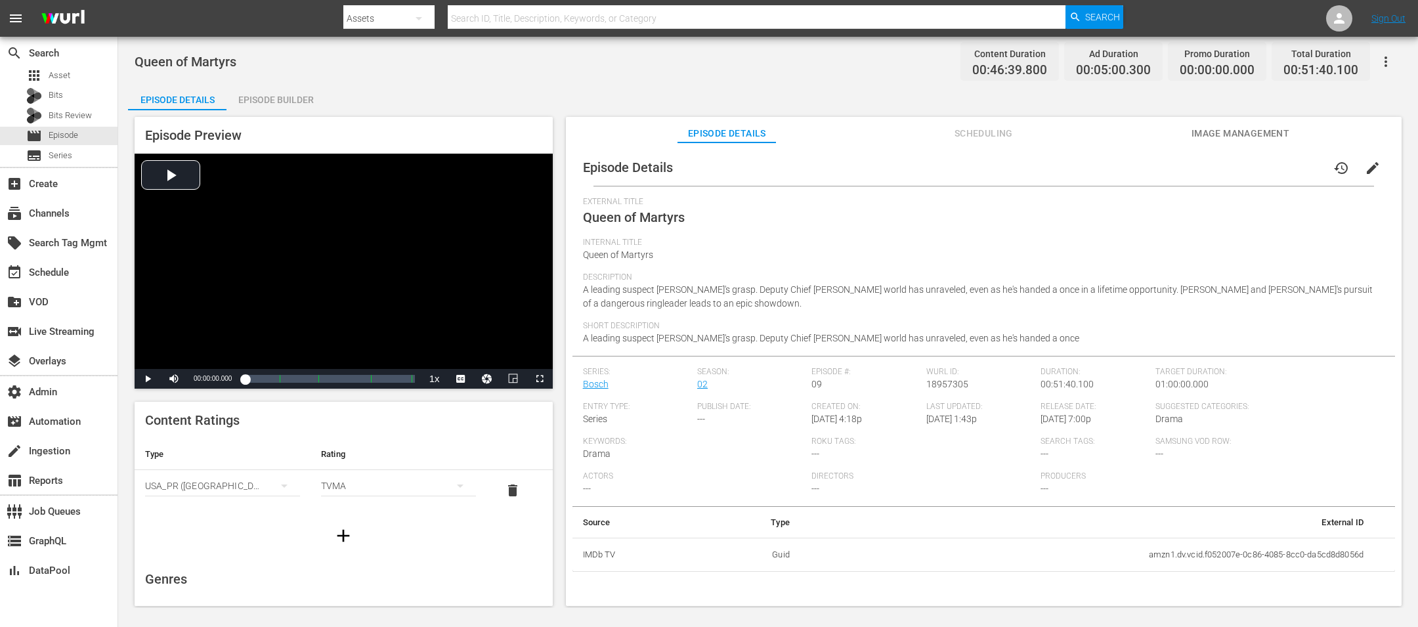
click at [287, 104] on div "Episode Builder" at bounding box center [275, 100] width 98 height 32
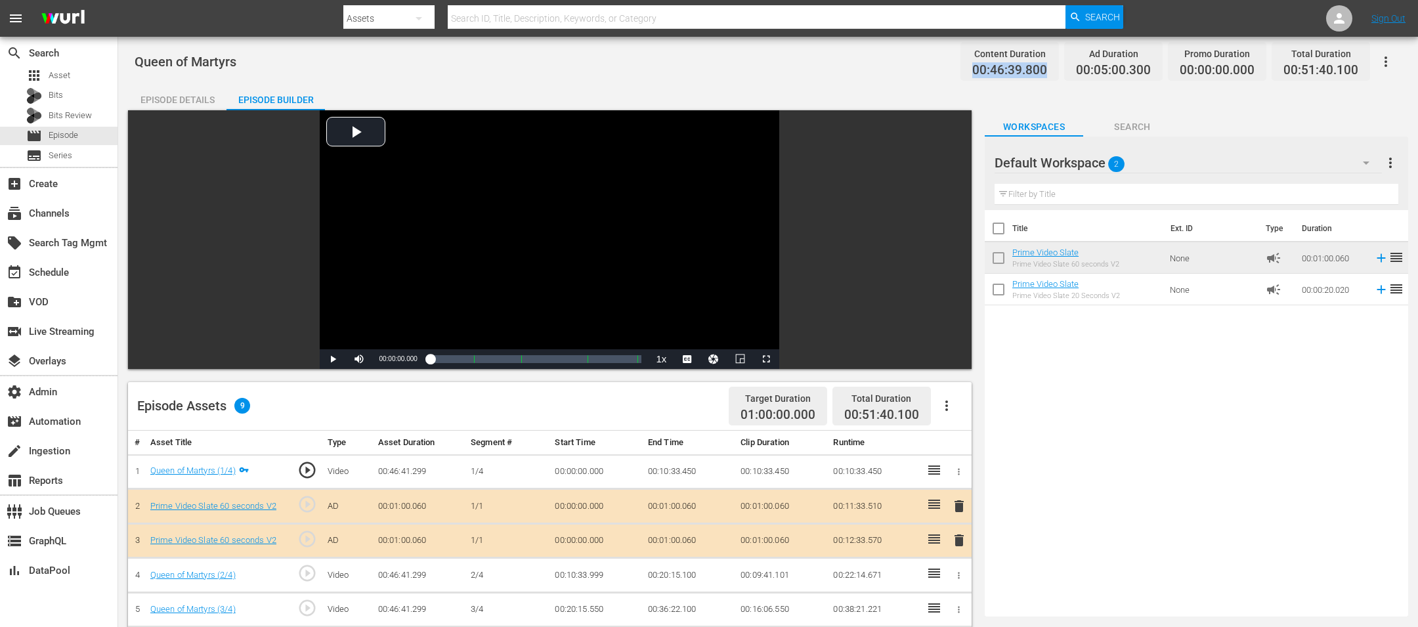
drag, startPoint x: 1055, startPoint y: 66, endPoint x: 940, endPoint y: 66, distance: 114.2
click at [940, 66] on div "Queen of Martyrs Content Duration 00:46:39.800 Ad Duration 00:05:00.300 Promo D…" at bounding box center [768, 62] width 1267 height 30
copy span "00:46:39.800"
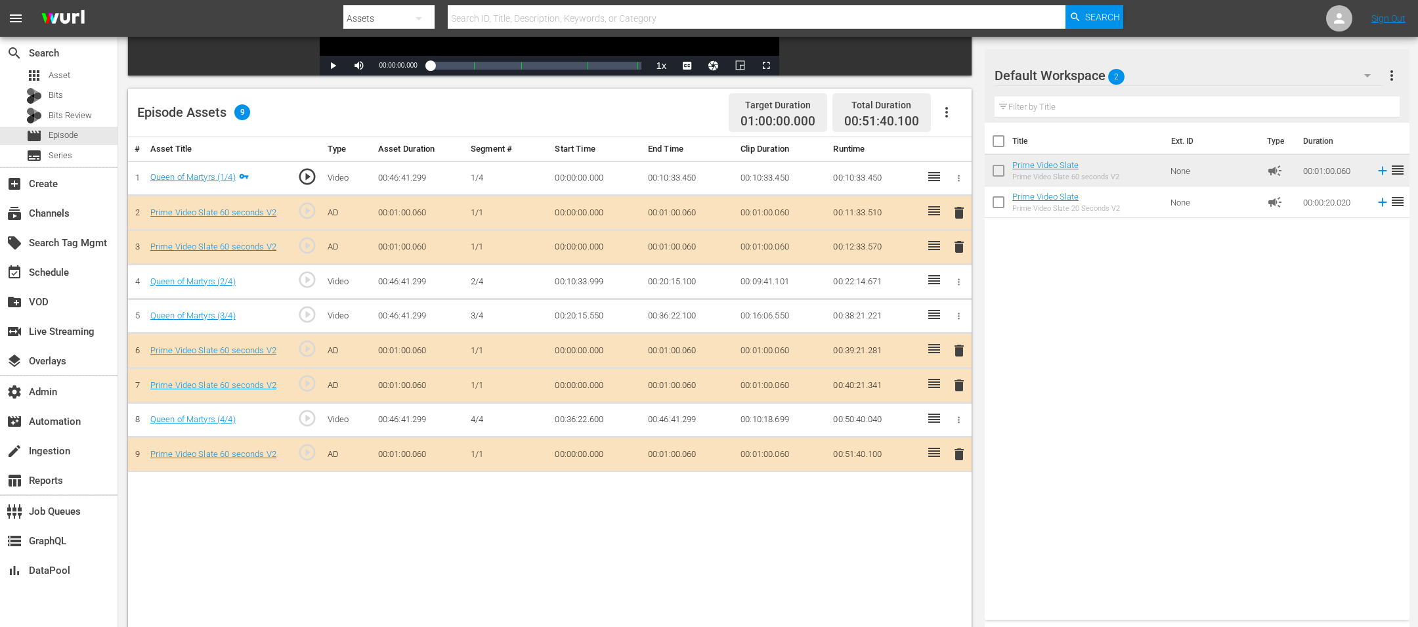
scroll to position [341, 0]
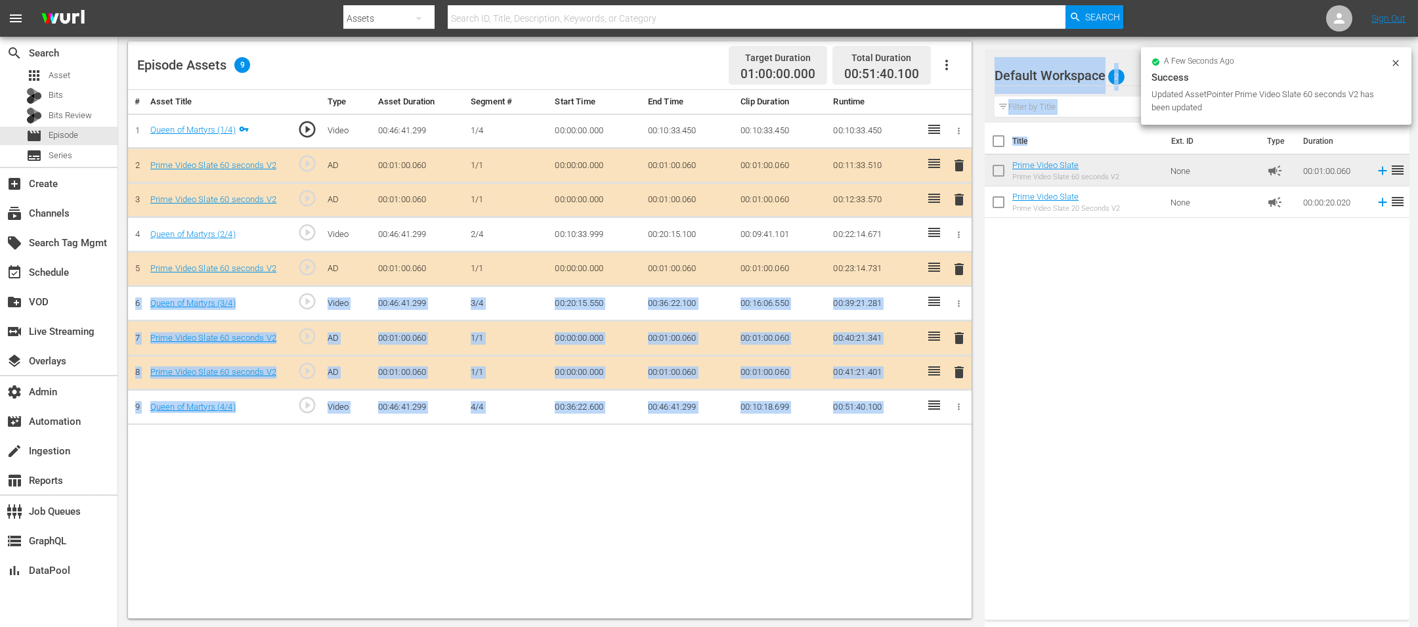
drag, startPoint x: 1063, startPoint y: 155, endPoint x: 901, endPoint y: 263, distance: 194.9
click at [901, 263] on div "Video Player is loading. Play Video Play Mute Current Time 00:00:00.000 / Durat…" at bounding box center [768, 194] width 1280 height 849
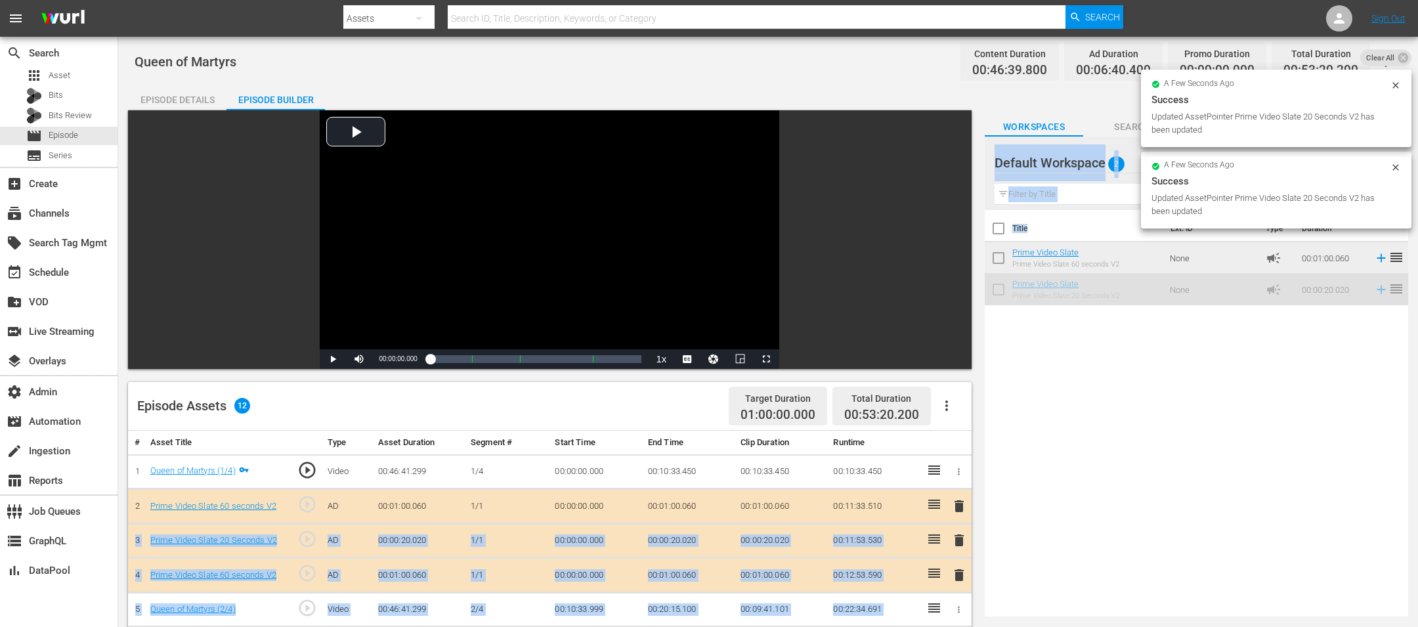
scroll to position [272, 0]
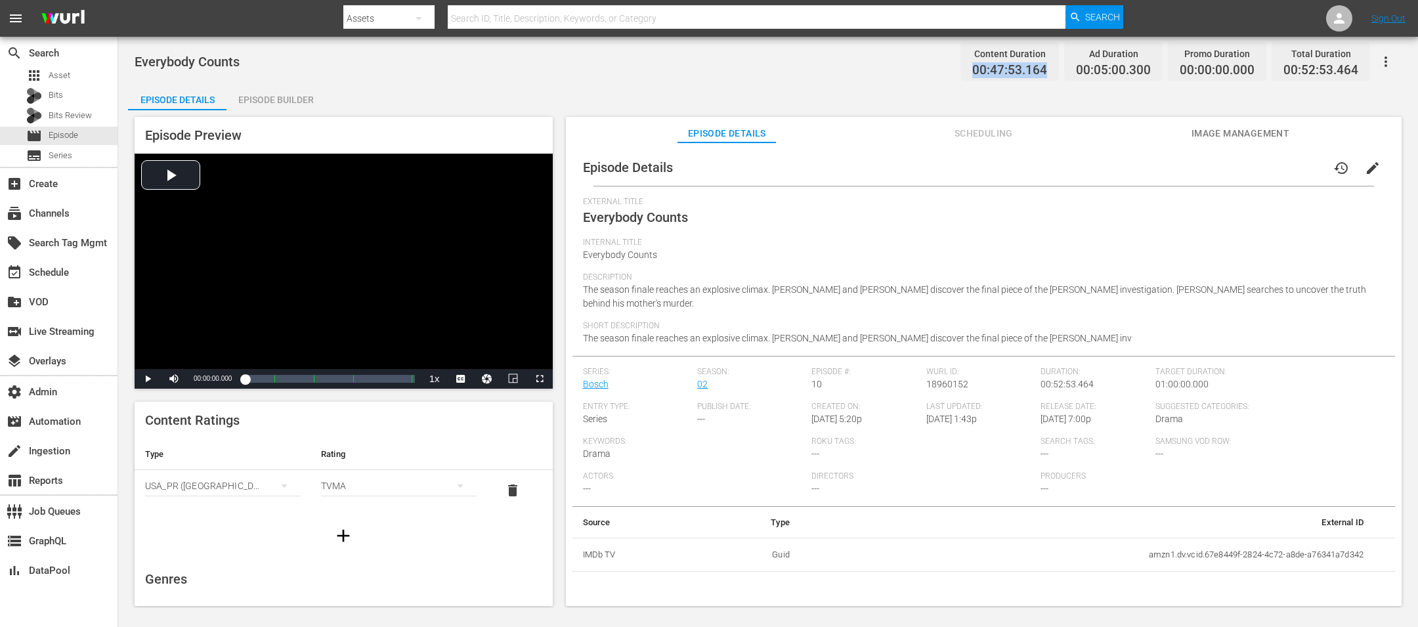
drag, startPoint x: 1054, startPoint y: 74, endPoint x: 942, endPoint y: 72, distance: 111.6
click at [942, 72] on div "Everybody Counts Content Duration 00:47:53.164 Ad Duration 00:05:00.300 Promo D…" at bounding box center [768, 62] width 1267 height 30
copy span "00:47:53.164"
click at [278, 120] on div "Episode Preview Video Player is loading. Play Video Play Mute Current Time 00:0…" at bounding box center [344, 253] width 418 height 272
click at [278, 110] on div "Episode Preview Video Player is loading. Play Video Play Mute Current Time 00:0…" at bounding box center [768, 363] width 1280 height 506
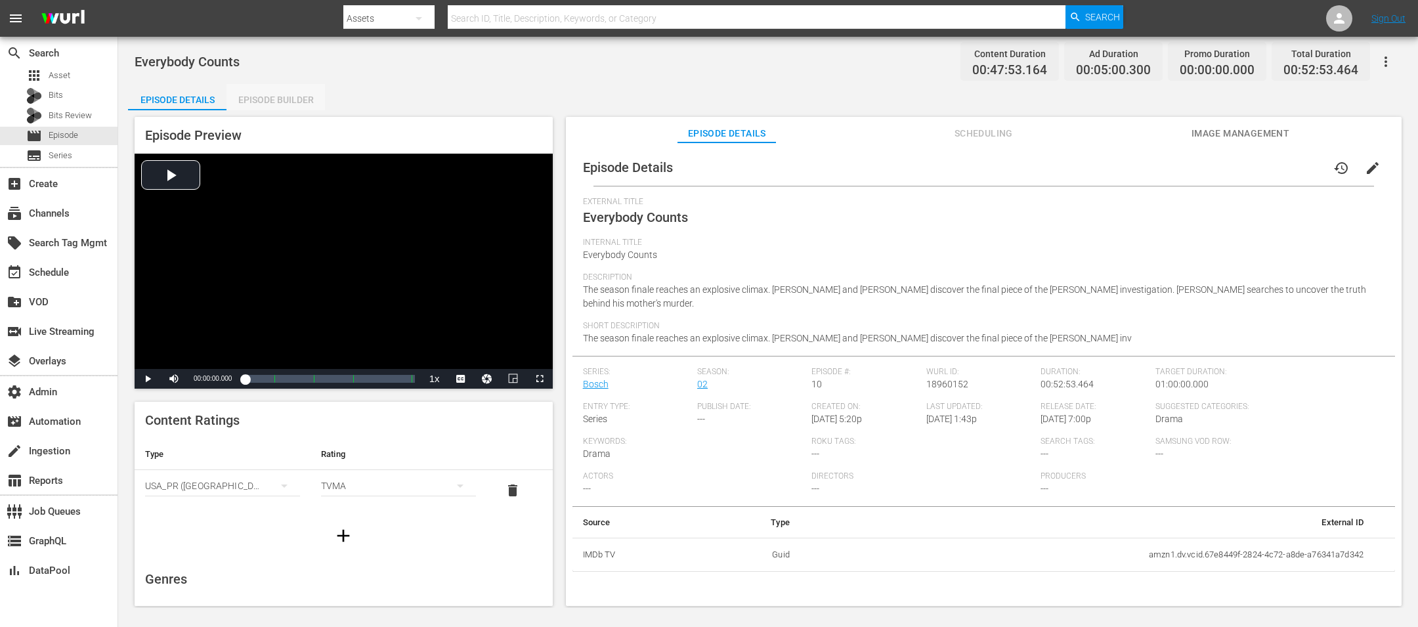
click at [280, 103] on div "Episode Builder" at bounding box center [275, 100] width 98 height 32
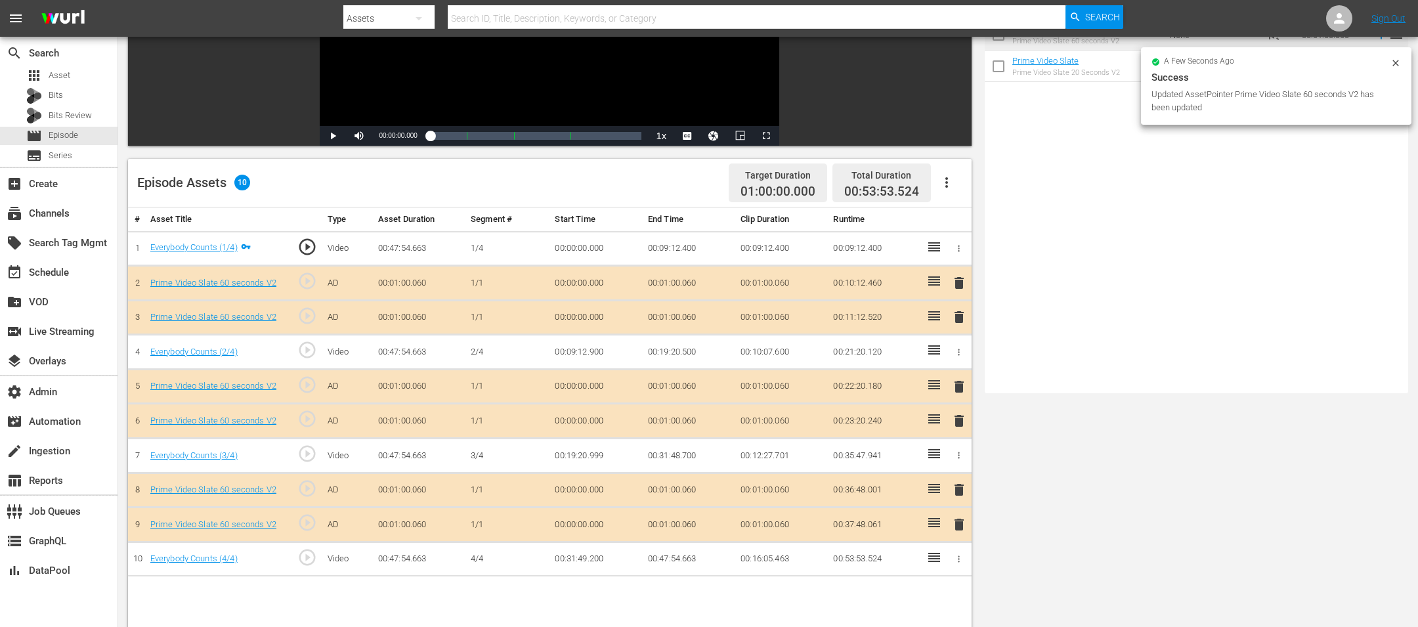
scroll to position [262, 0]
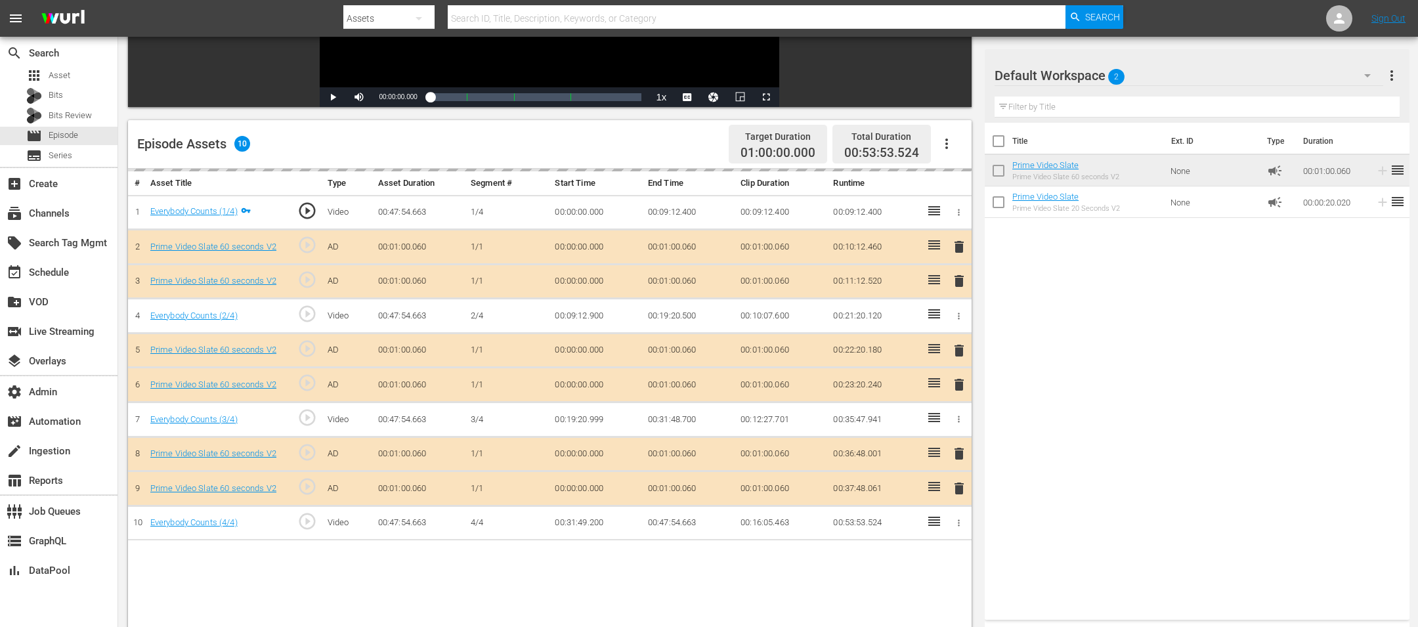
drag, startPoint x: 1047, startPoint y: 163, endPoint x: 747, endPoint y: 96, distance: 307.9
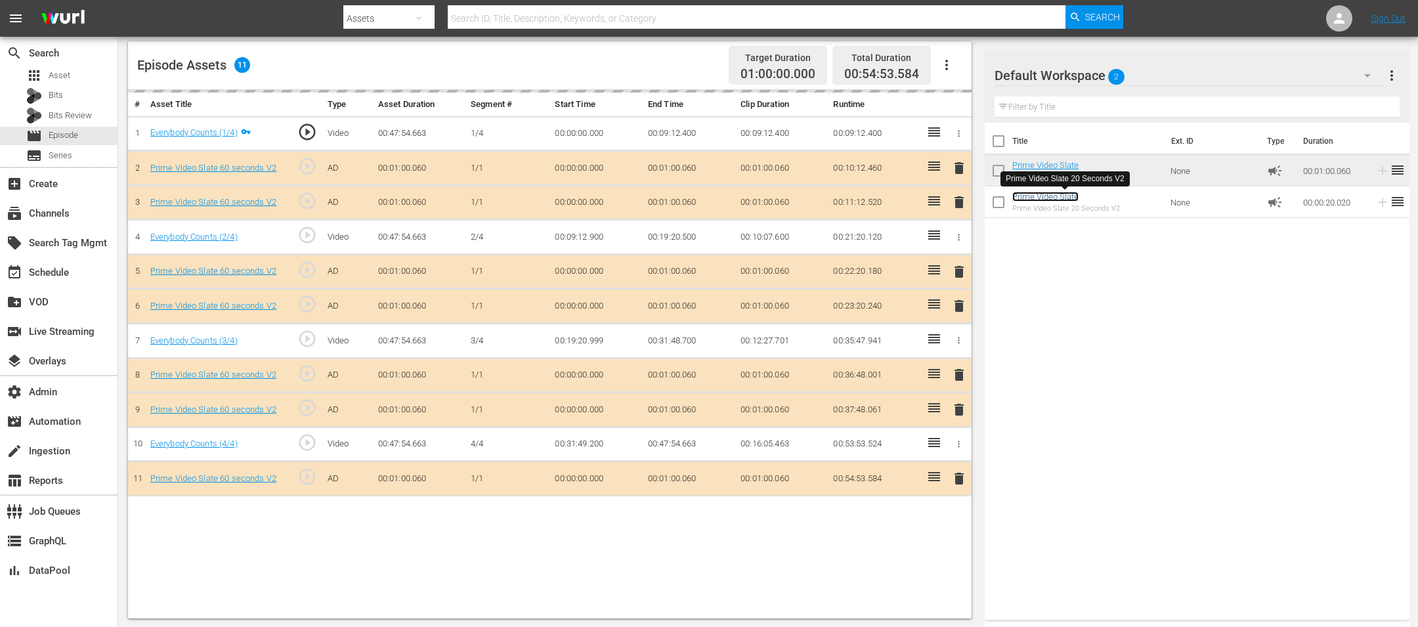
scroll to position [0, 0]
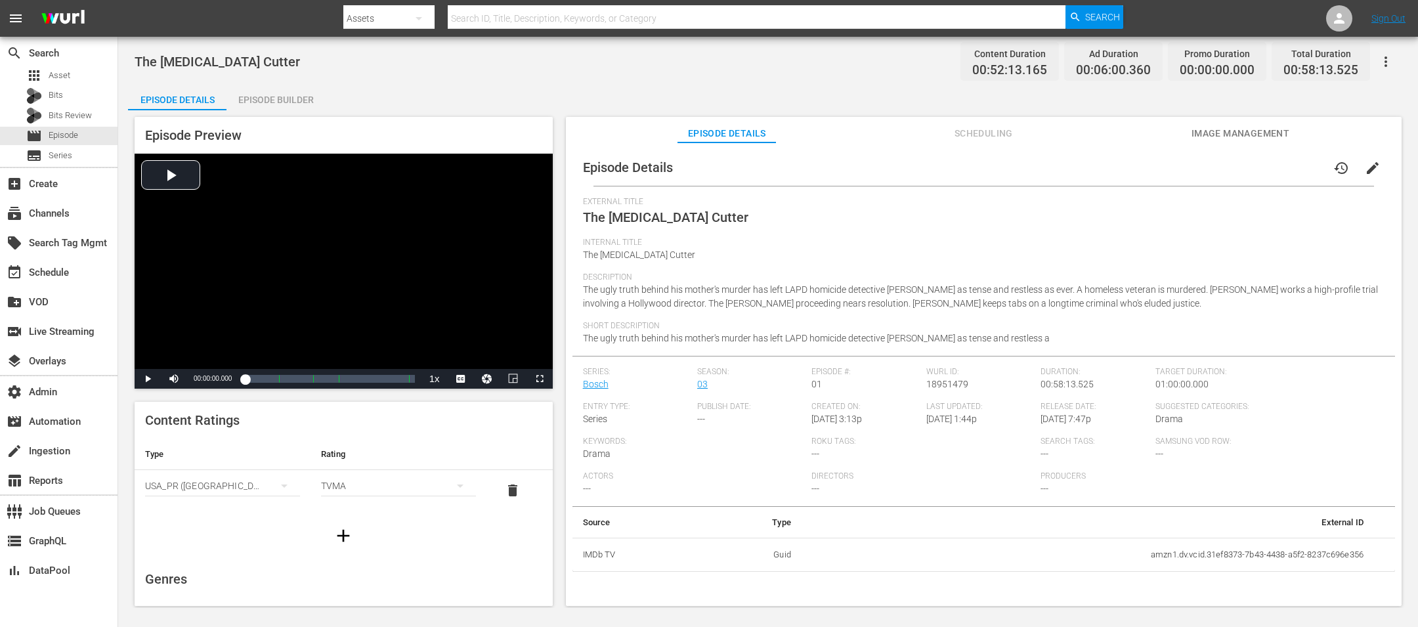
click at [266, 93] on div "Episode Builder" at bounding box center [275, 100] width 98 height 32
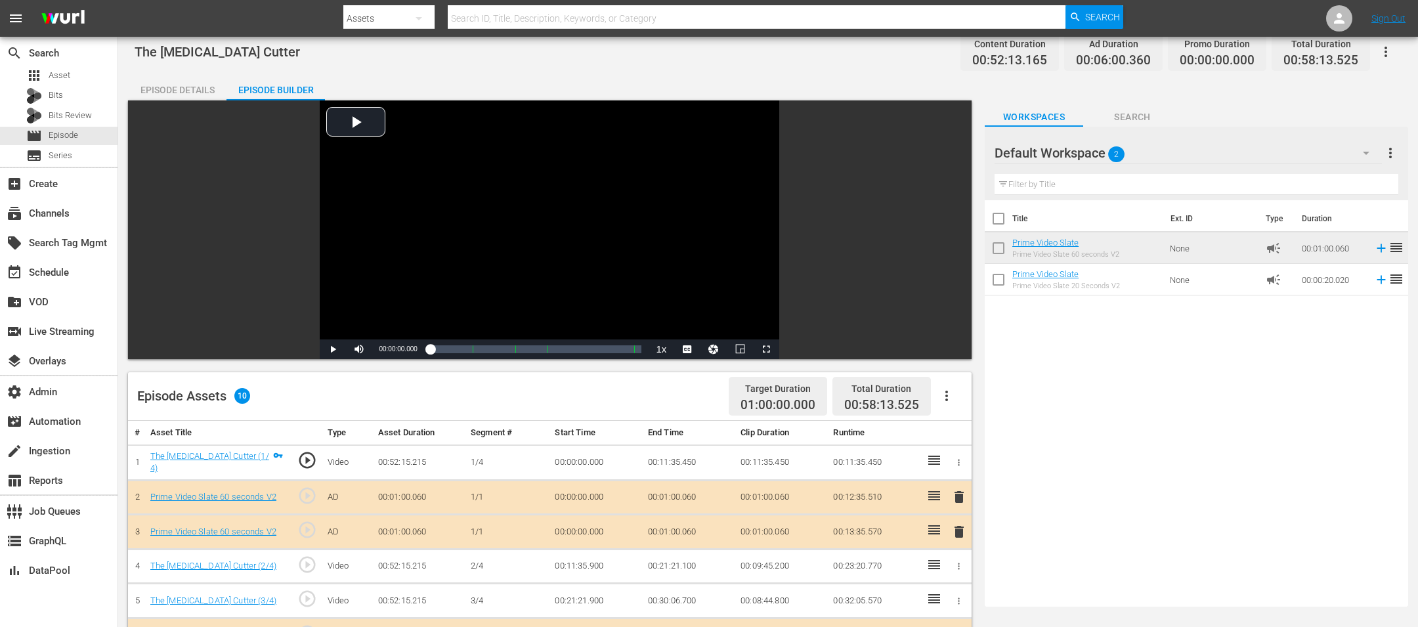
scroll to position [9, 0]
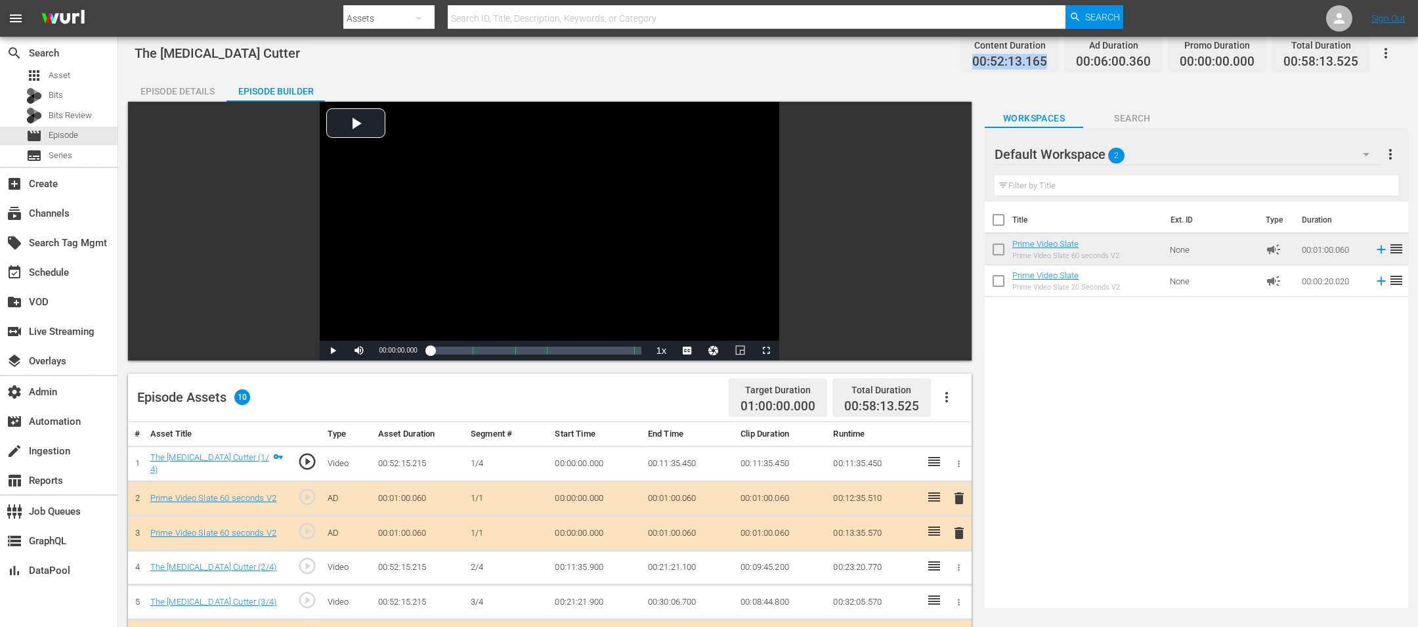
drag, startPoint x: 1051, startPoint y: 59, endPoint x: 952, endPoint y: 62, distance: 99.1
click at [944, 62] on div "The Smog Cutter Content Duration 00:52:13.165 Ad Duration 00:06:00.360 Promo Du…" at bounding box center [768, 53] width 1267 height 30
copy span "00:52:13.165"
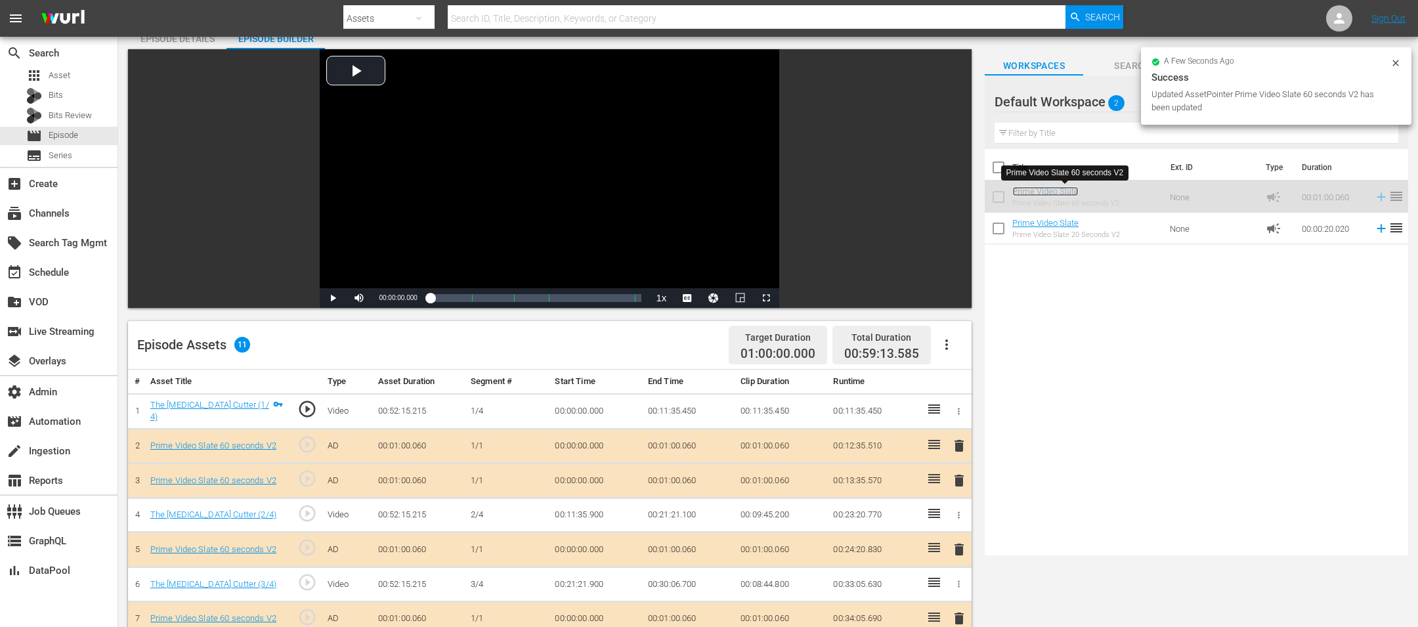
scroll to position [138, 0]
